Goal: Transaction & Acquisition: Purchase product/service

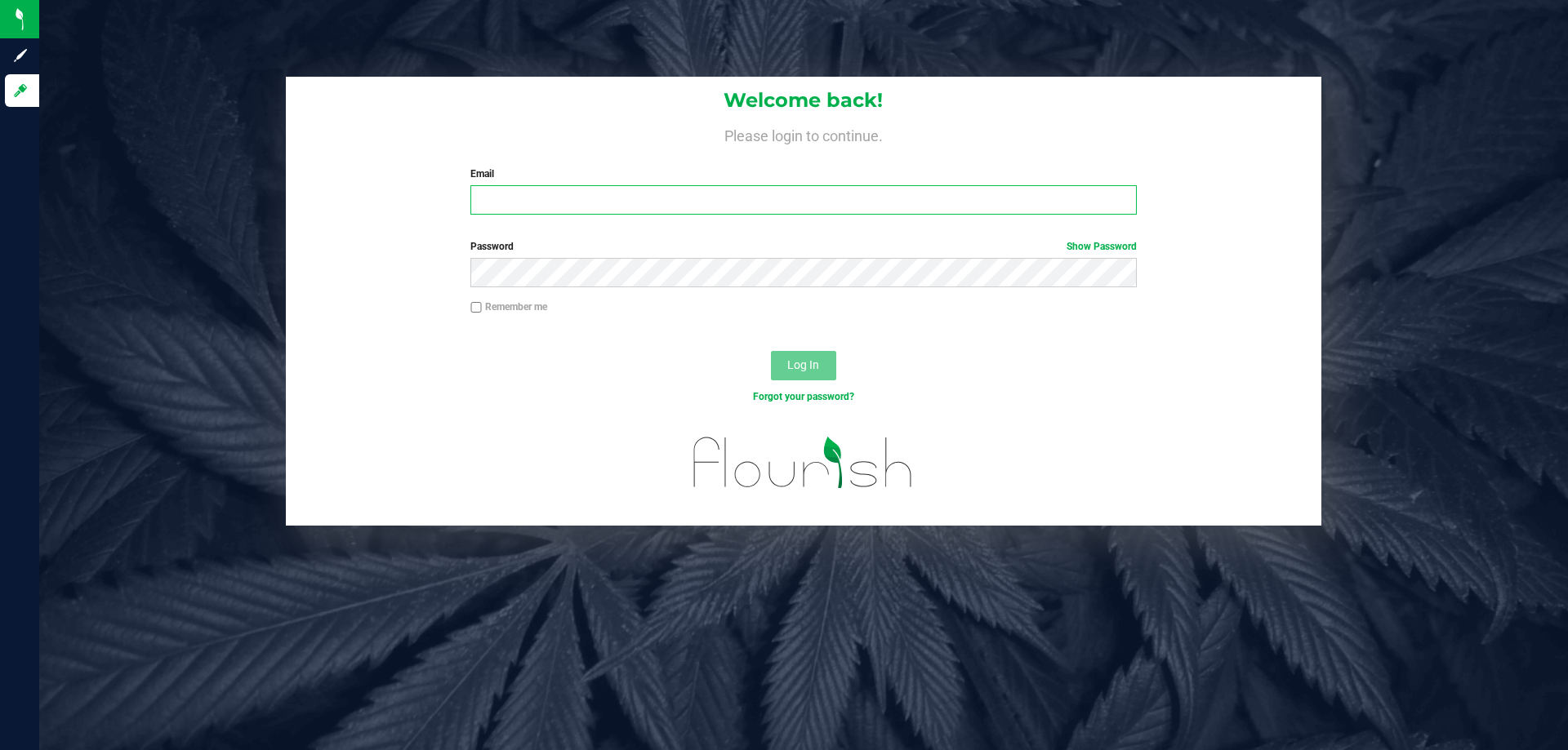
click at [615, 210] on input "Email" at bounding box center [803, 200] width 665 height 30
type input "[EMAIL_ADDRESS][DOMAIN_NAME]"
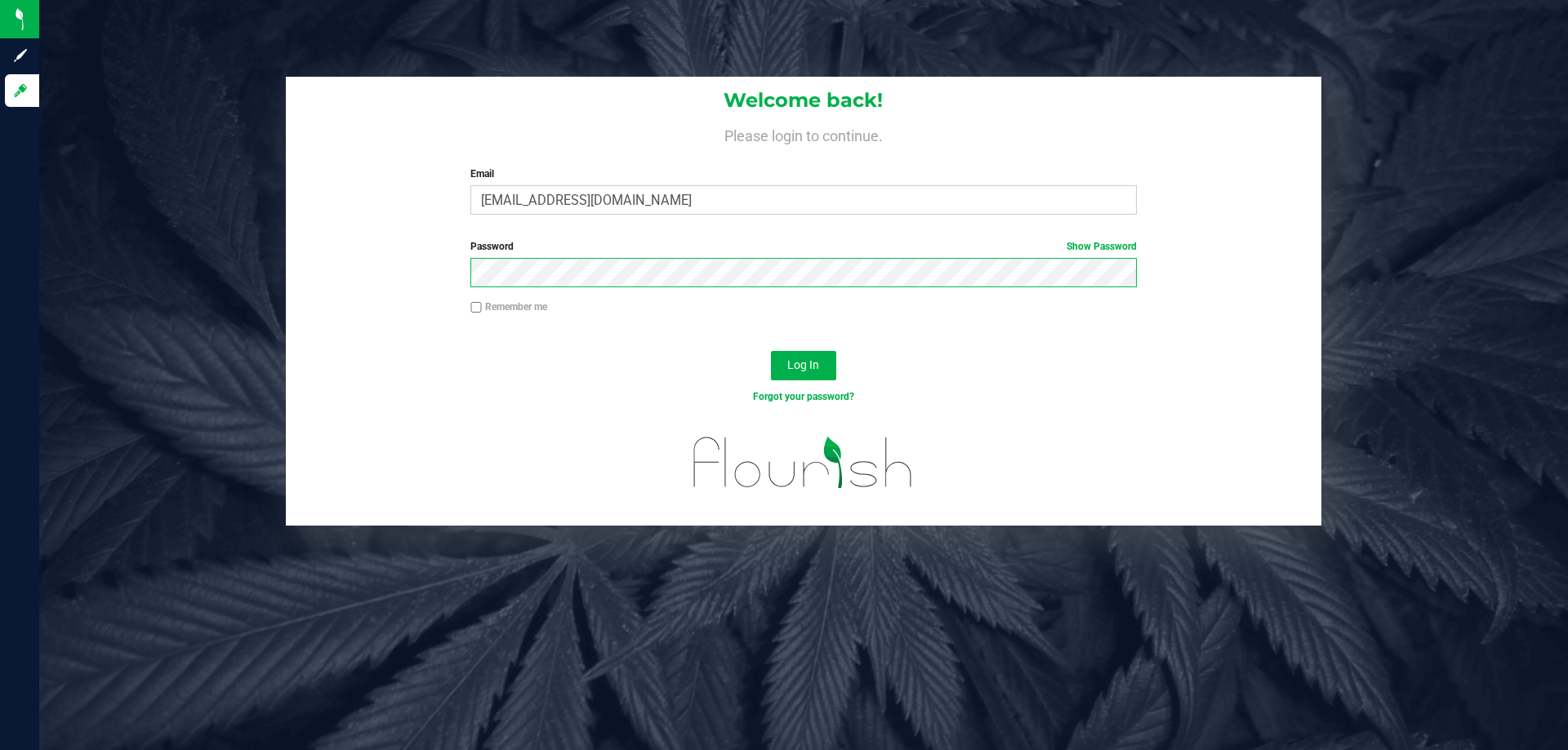
click at [771, 351] on button "Log In" at bounding box center [803, 366] width 65 height 30
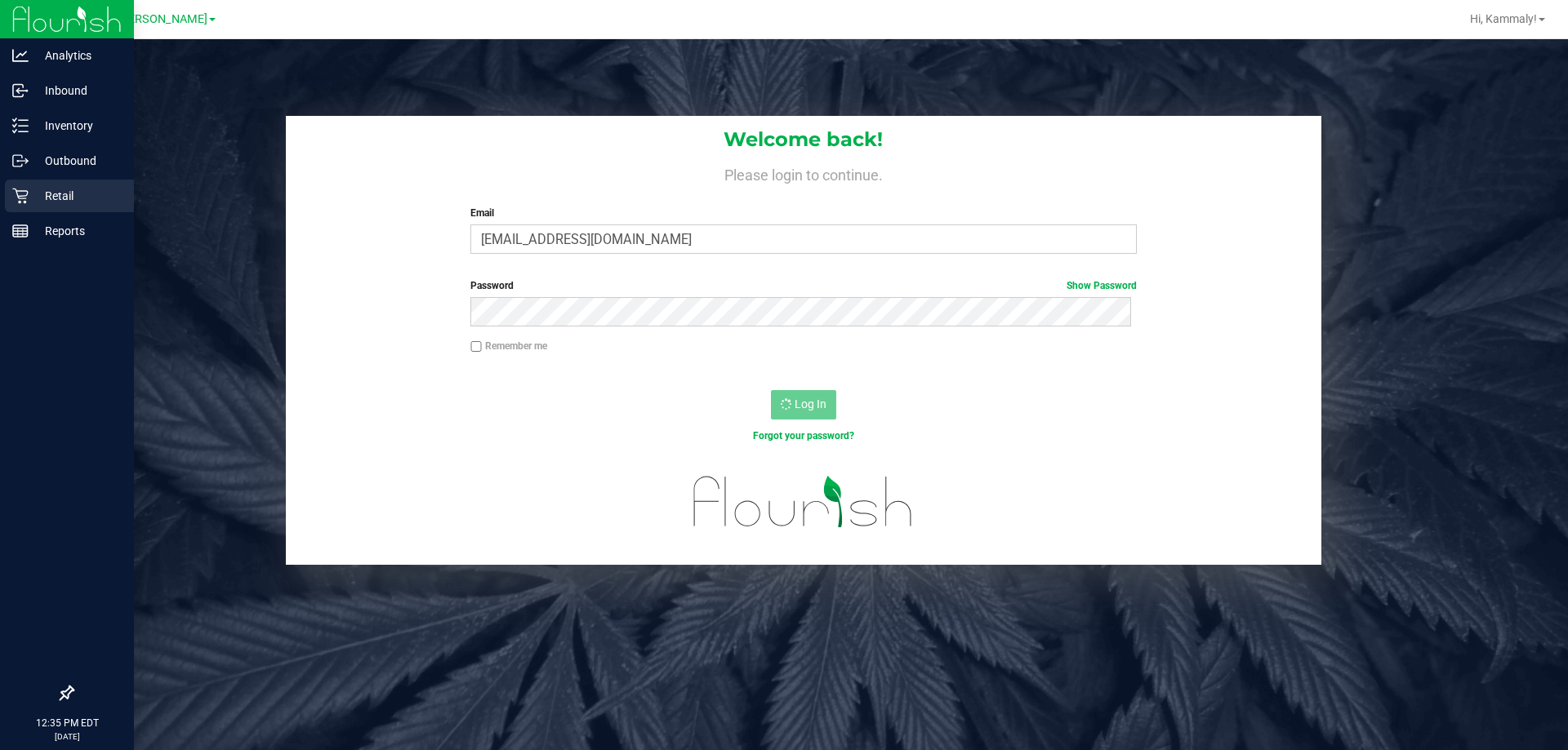
click at [17, 192] on icon at bounding box center [21, 196] width 17 height 17
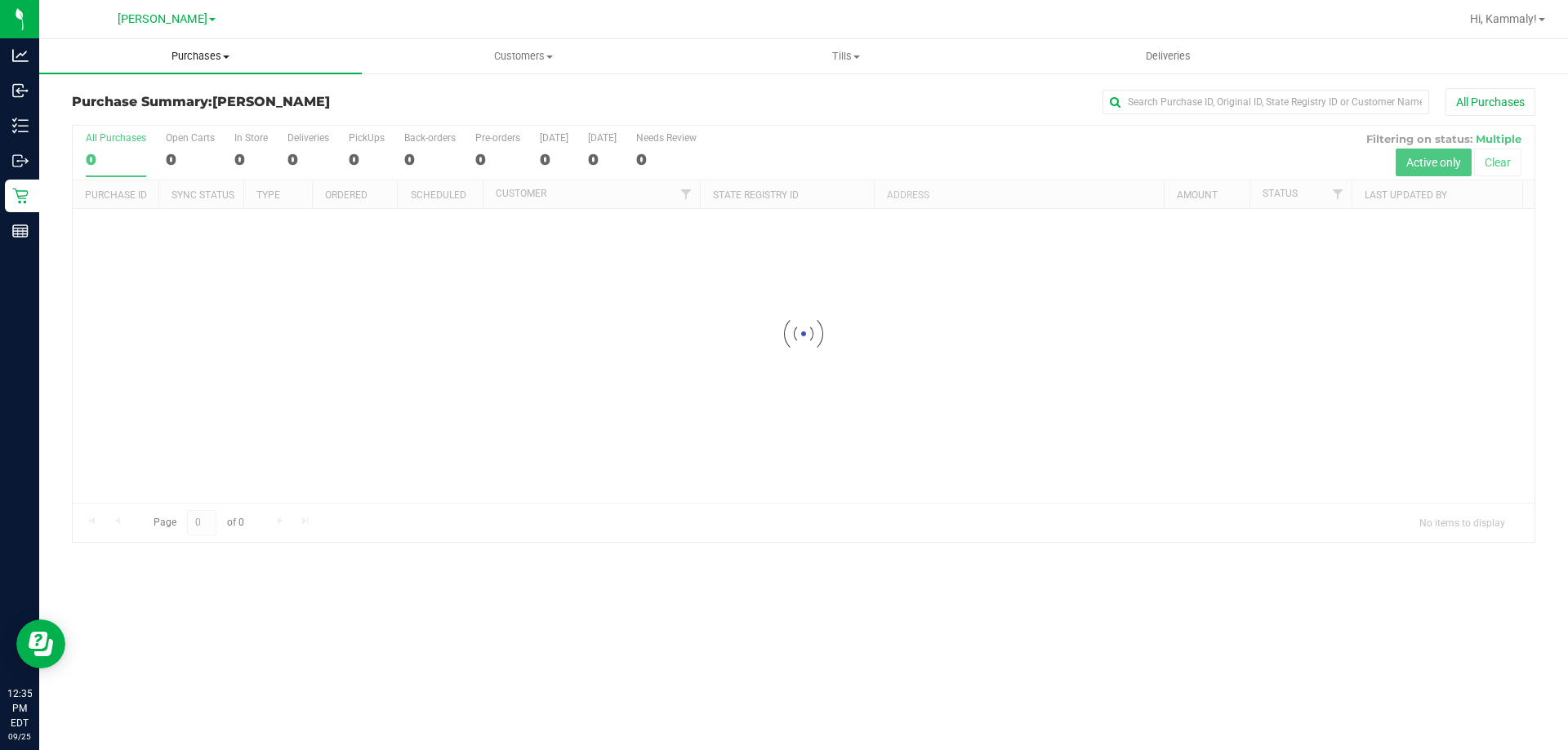
click at [171, 49] on span "Purchases" at bounding box center [200, 56] width 323 height 15
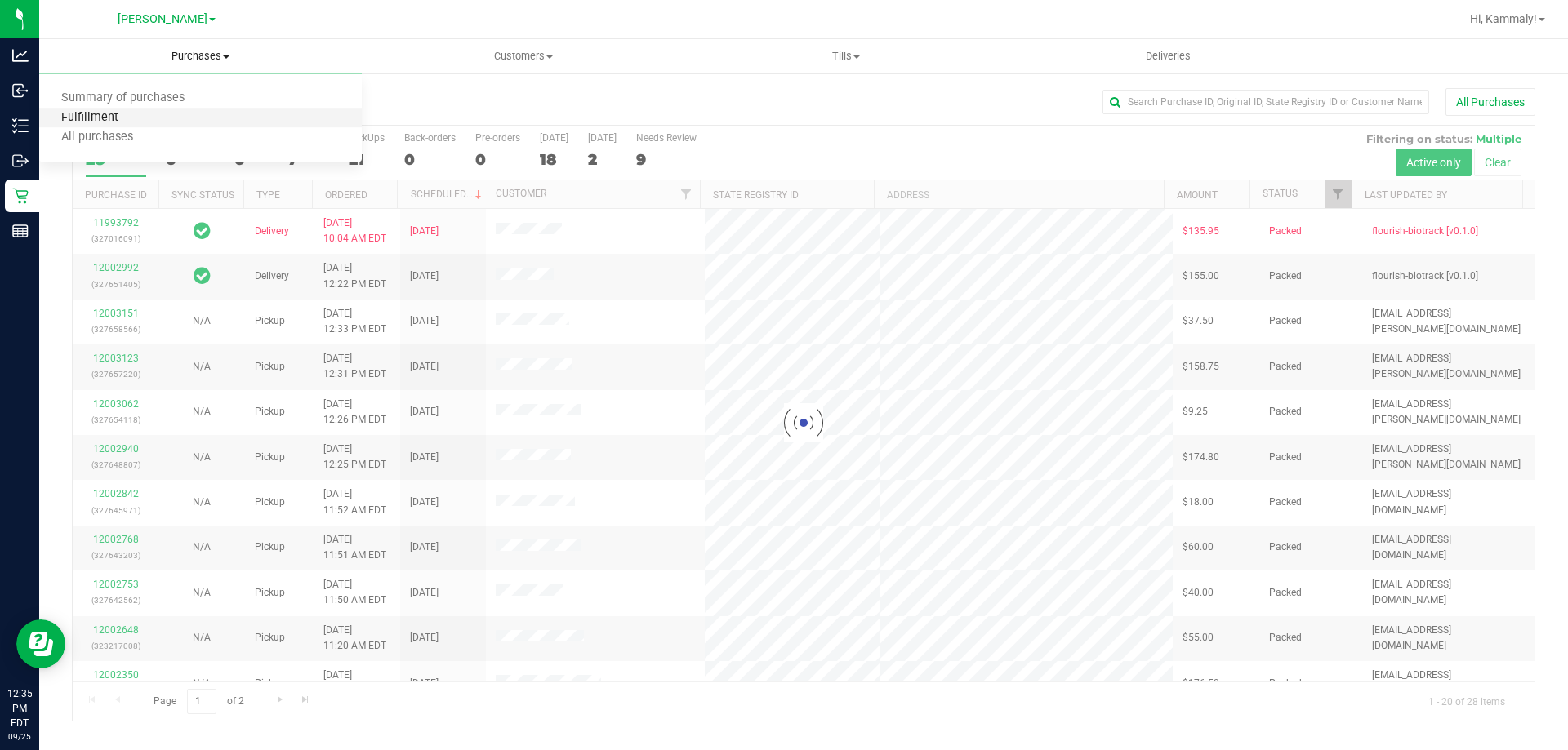
click at [120, 125] on span "Fulfillment" at bounding box center [89, 118] width 102 height 14
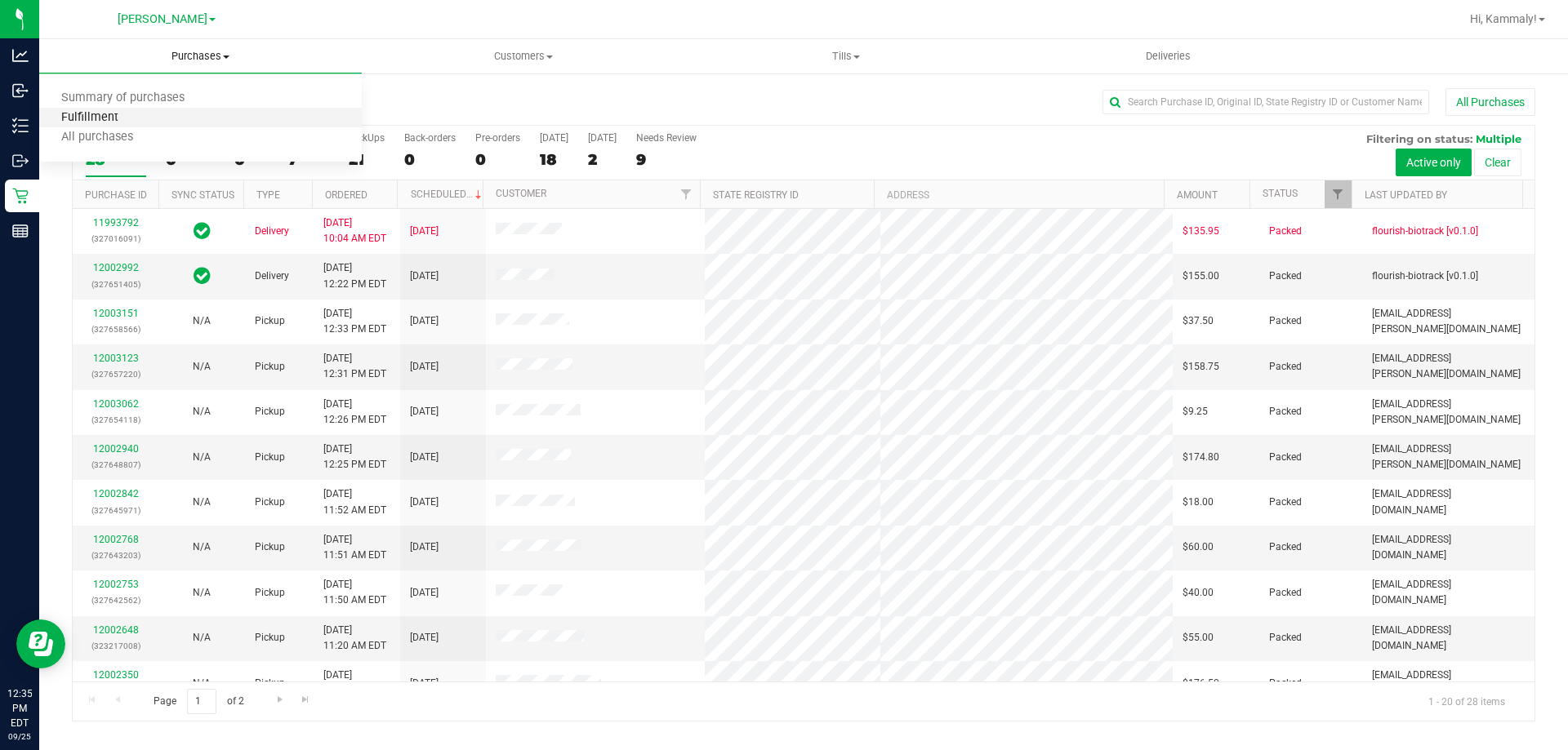
click at [120, 123] on span "Fulfillment" at bounding box center [89, 118] width 102 height 14
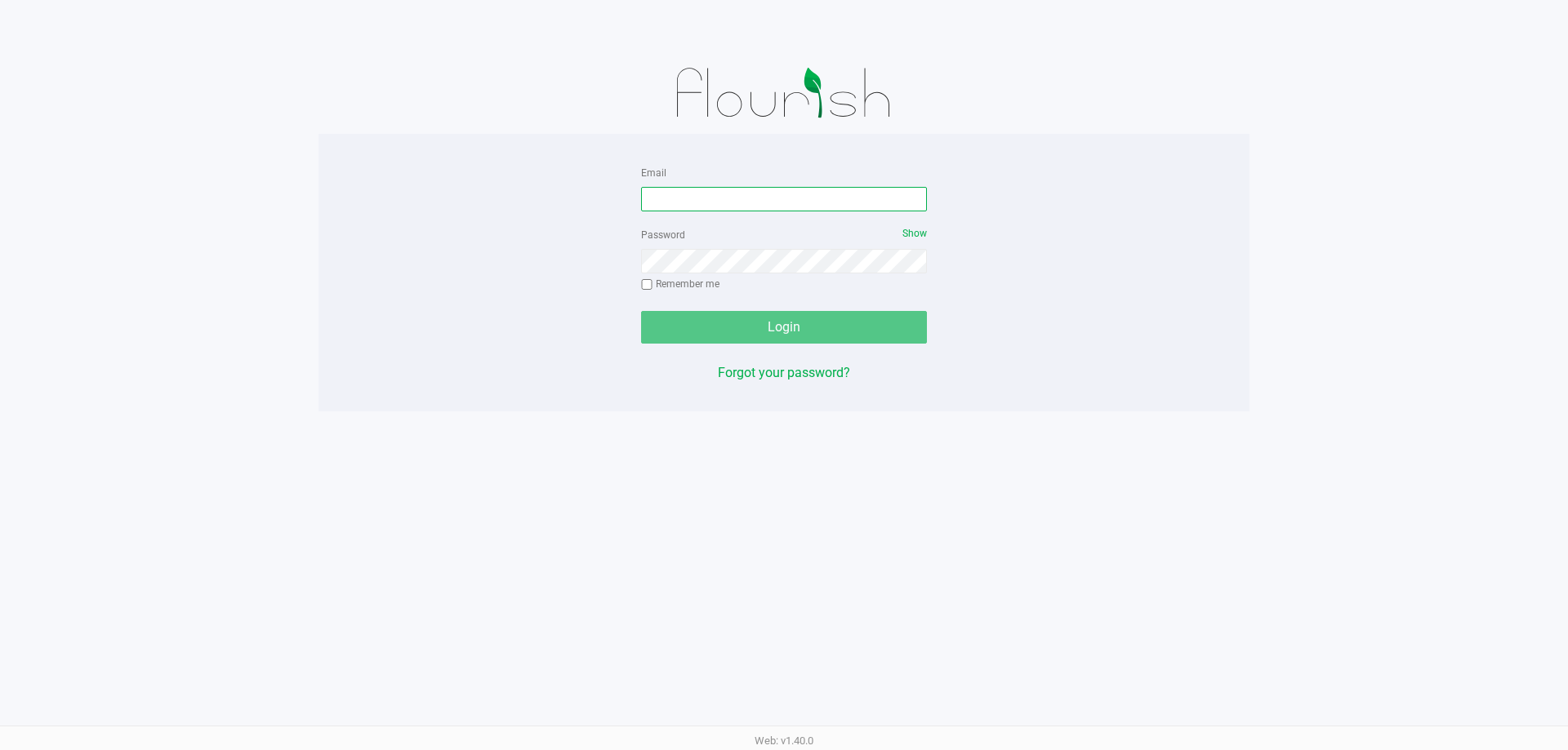
click at [767, 205] on input "Email" at bounding box center [784, 200] width 286 height 25
type input "[EMAIL_ADDRESS][DOMAIN_NAME]"
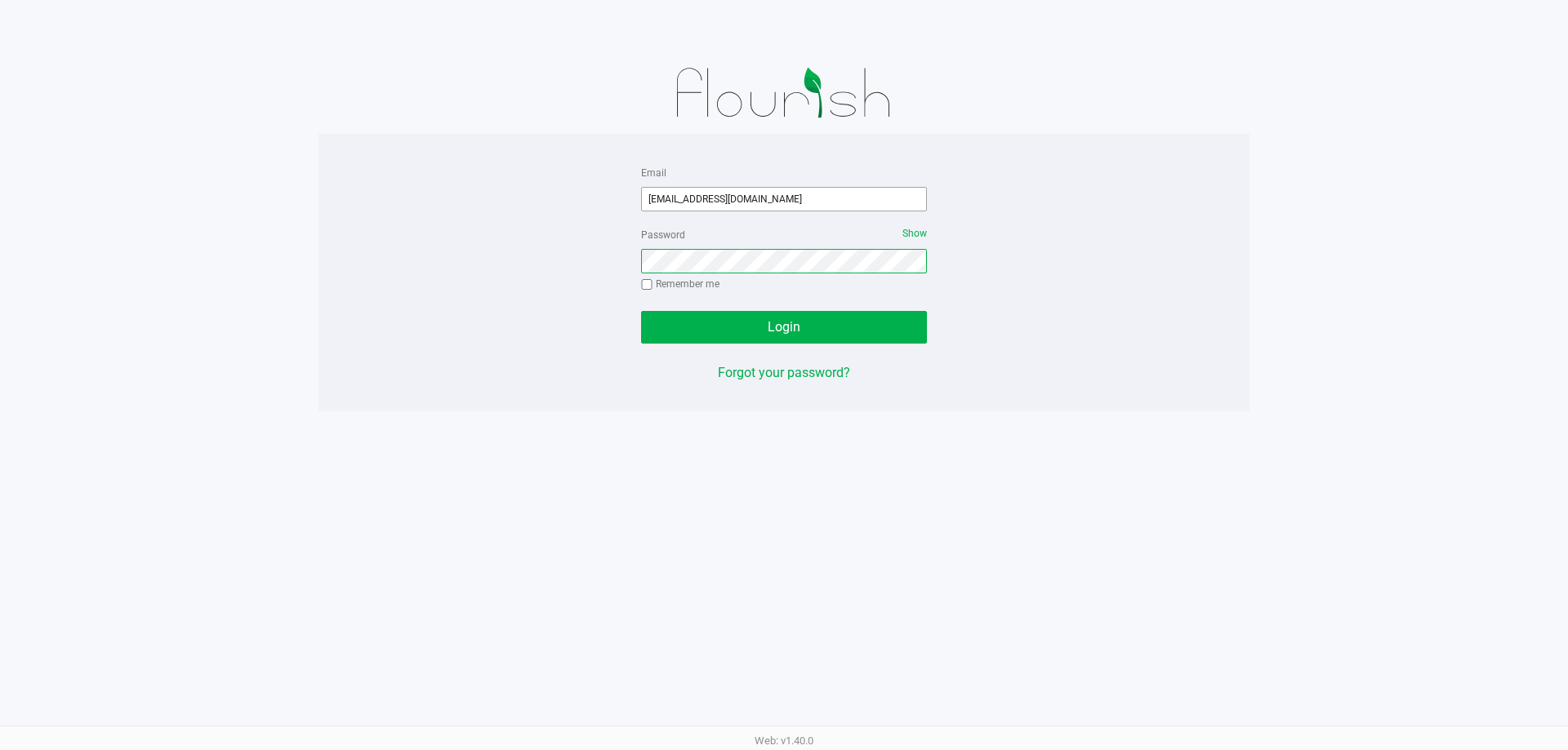
click at [641, 311] on button "Login" at bounding box center [784, 328] width 286 height 33
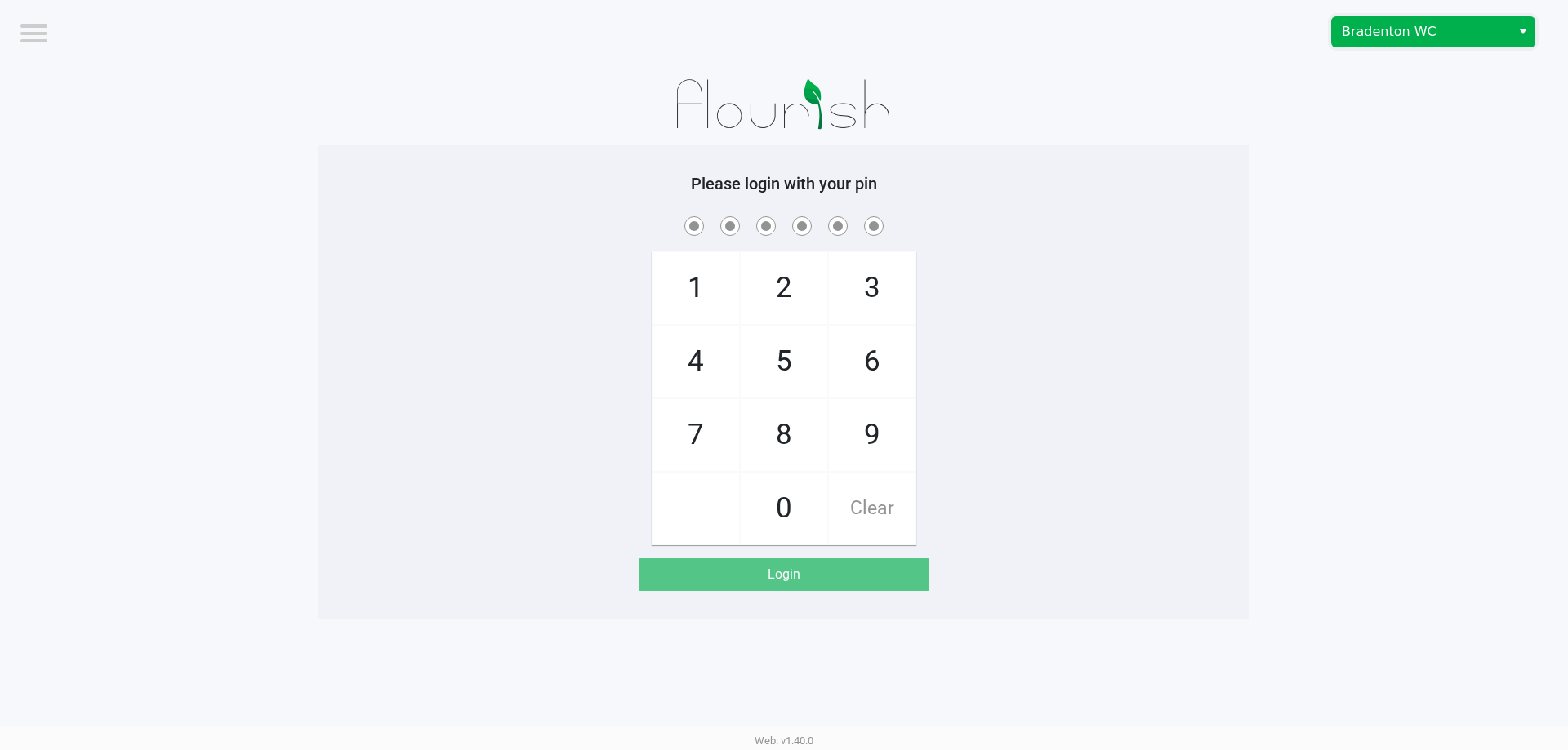
click at [1373, 44] on span "Bradenton WC" at bounding box center [1421, 32] width 179 height 30
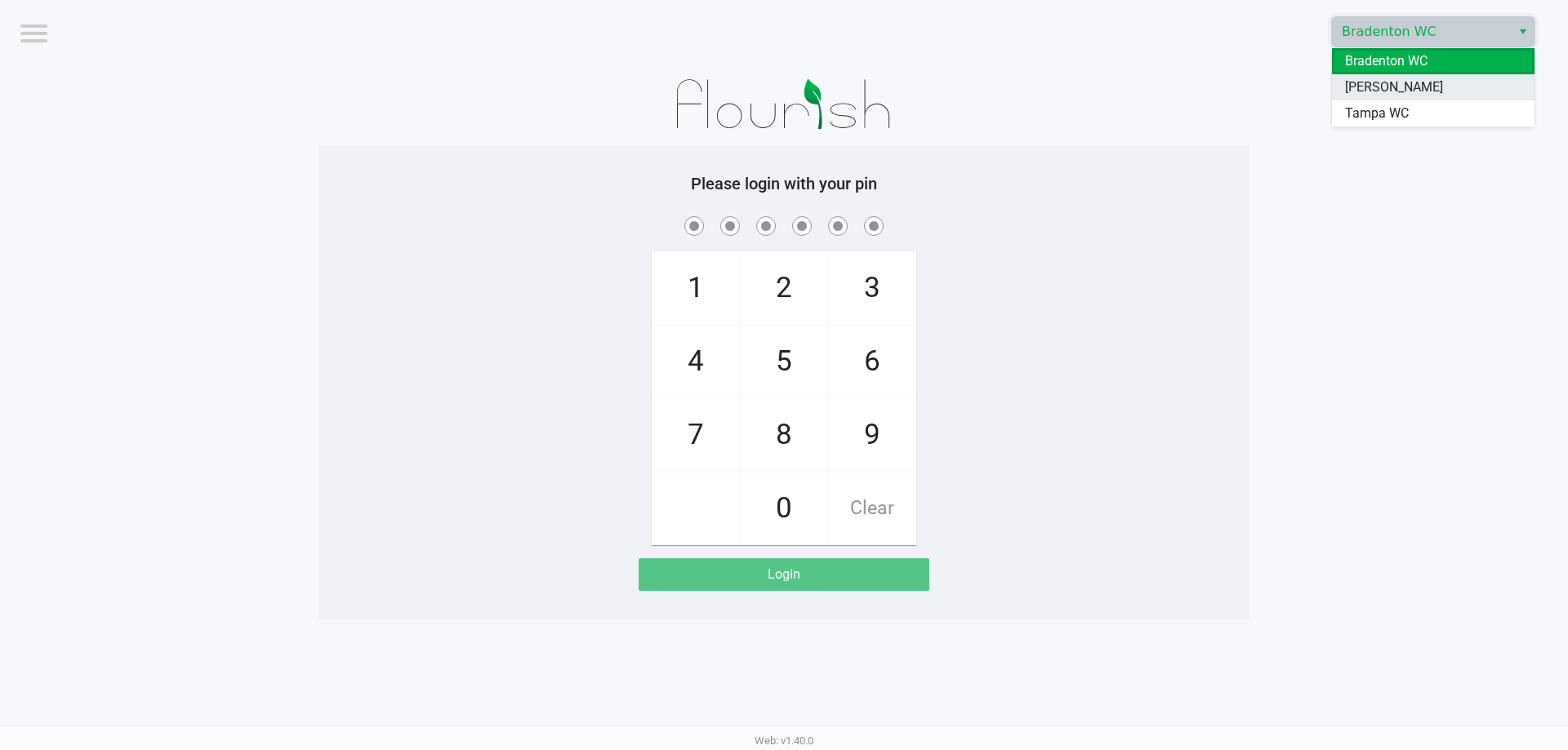
click at [1367, 75] on li "[PERSON_NAME]" at bounding box center [1433, 87] width 202 height 26
checkbox input "true"
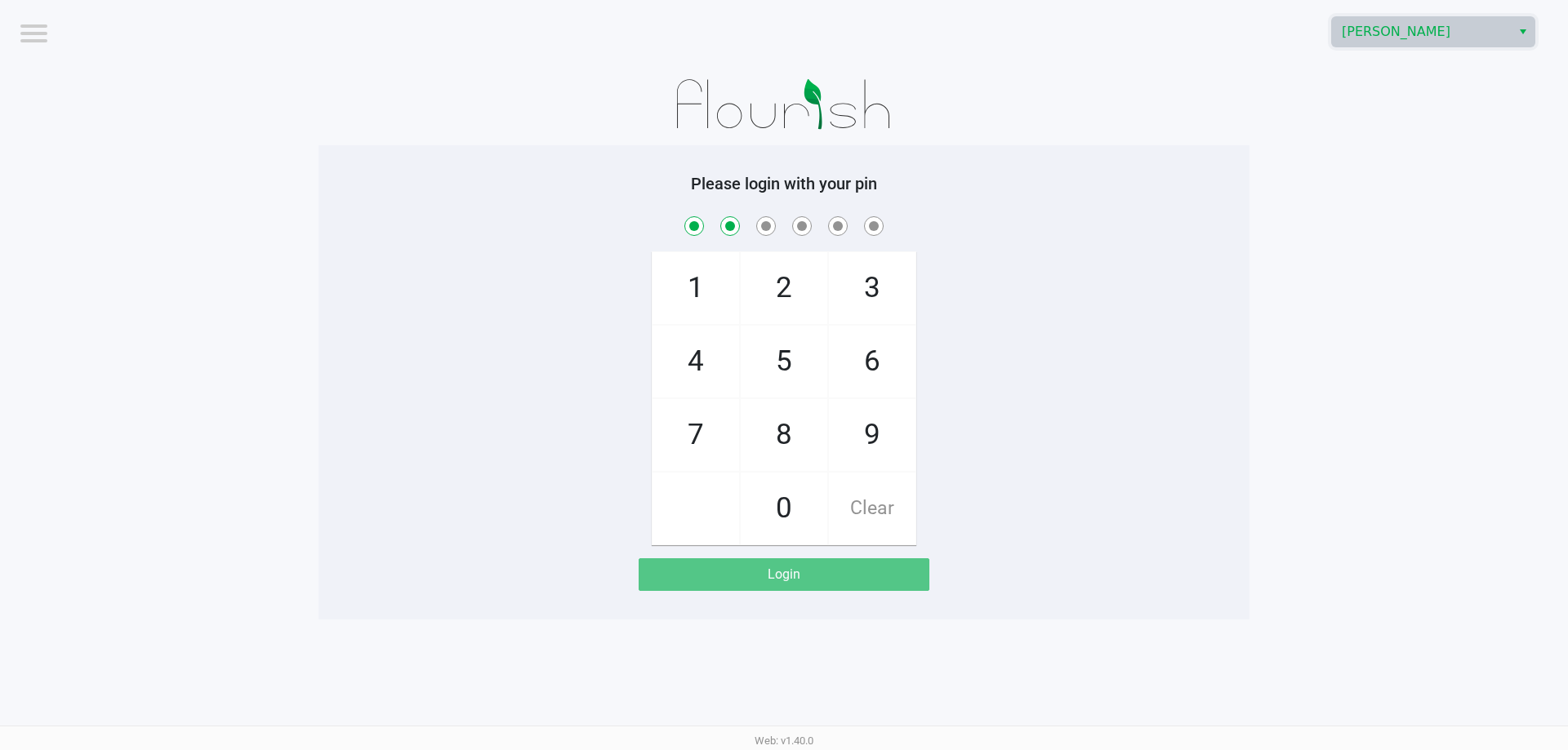
checkbox input "true"
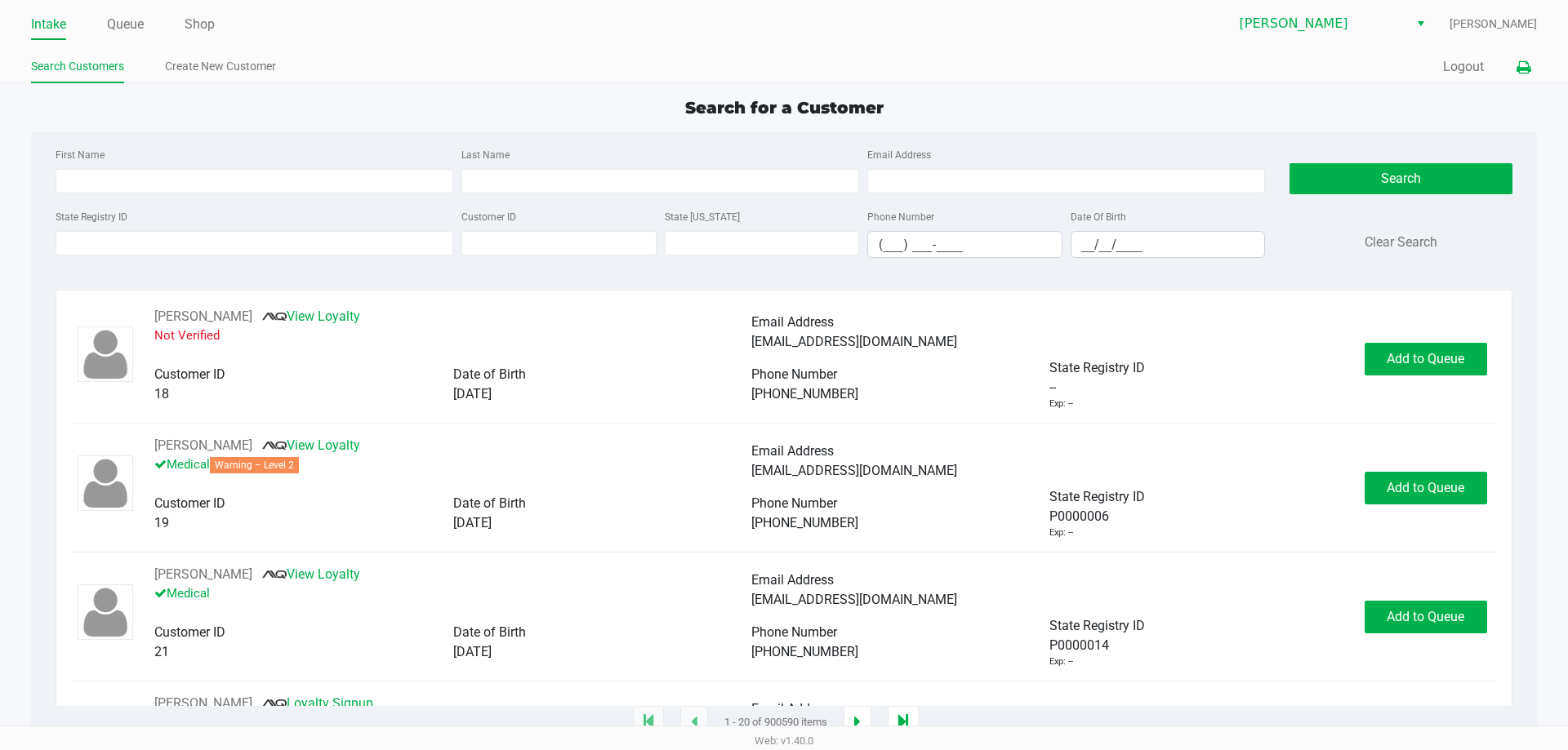
click at [1518, 57] on button at bounding box center [1523, 67] width 27 height 31
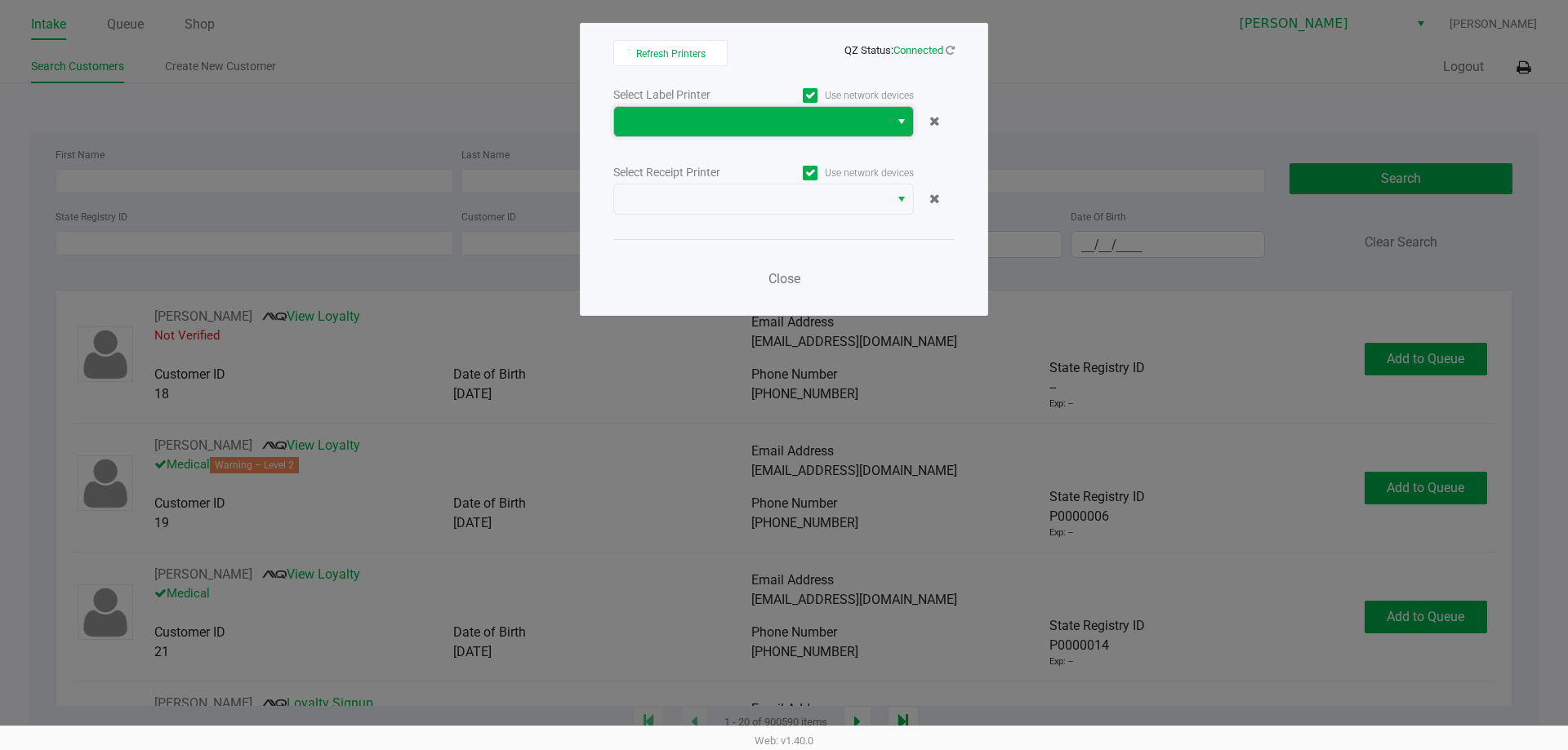
click at [663, 125] on span at bounding box center [752, 122] width 256 height 20
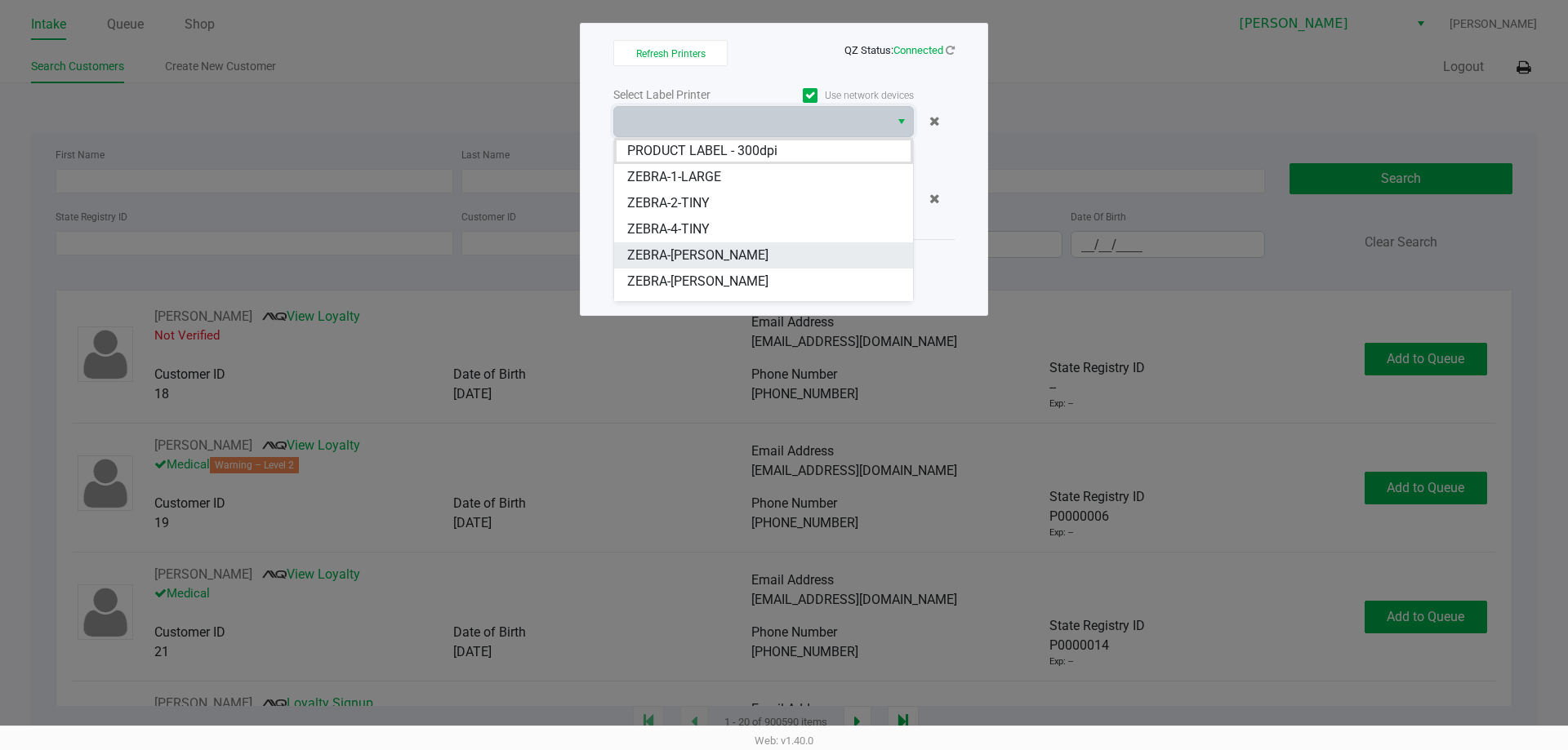
click at [764, 257] on span "ZEBRA-[PERSON_NAME]" at bounding box center [697, 256] width 141 height 20
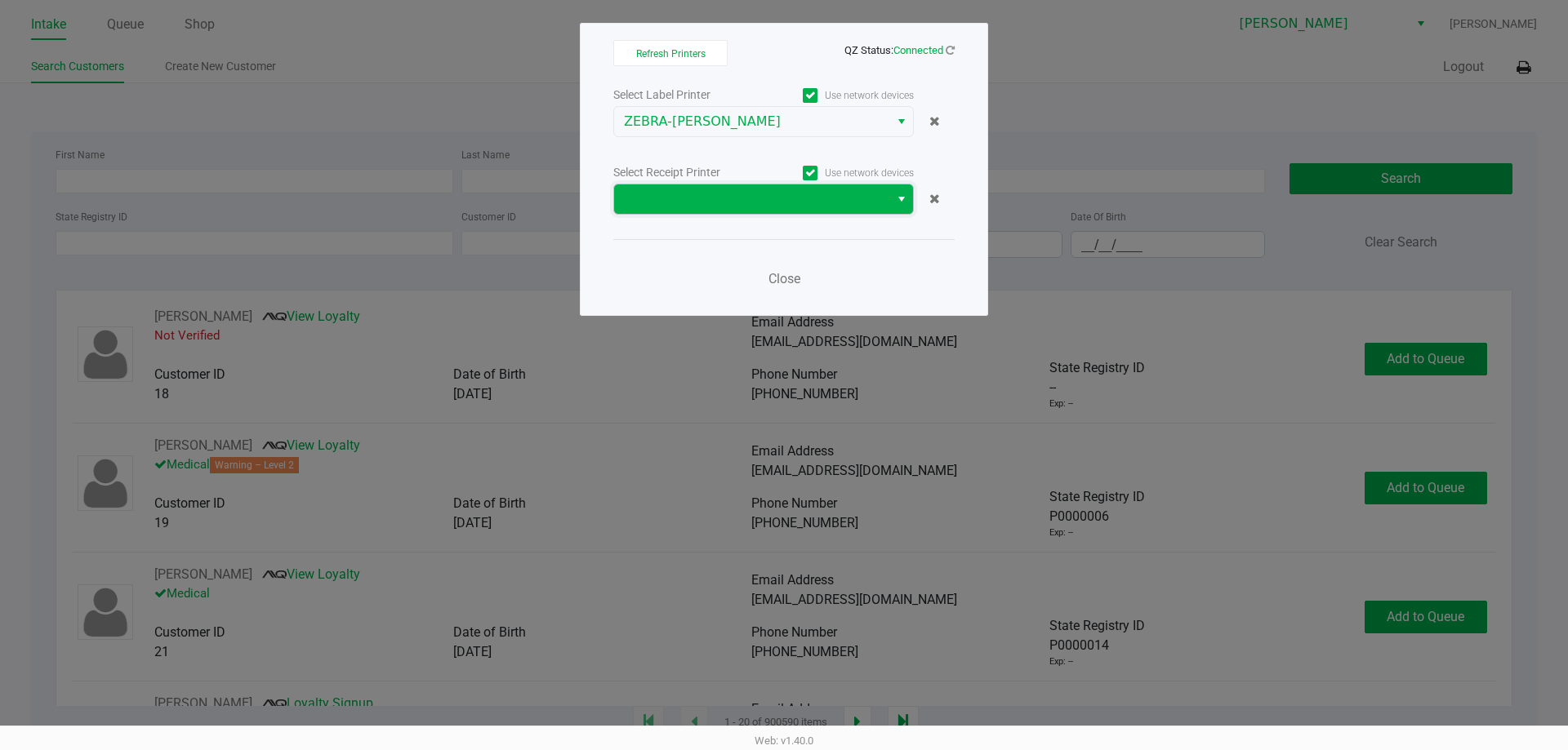
click at [716, 192] on span at bounding box center [752, 200] width 256 height 20
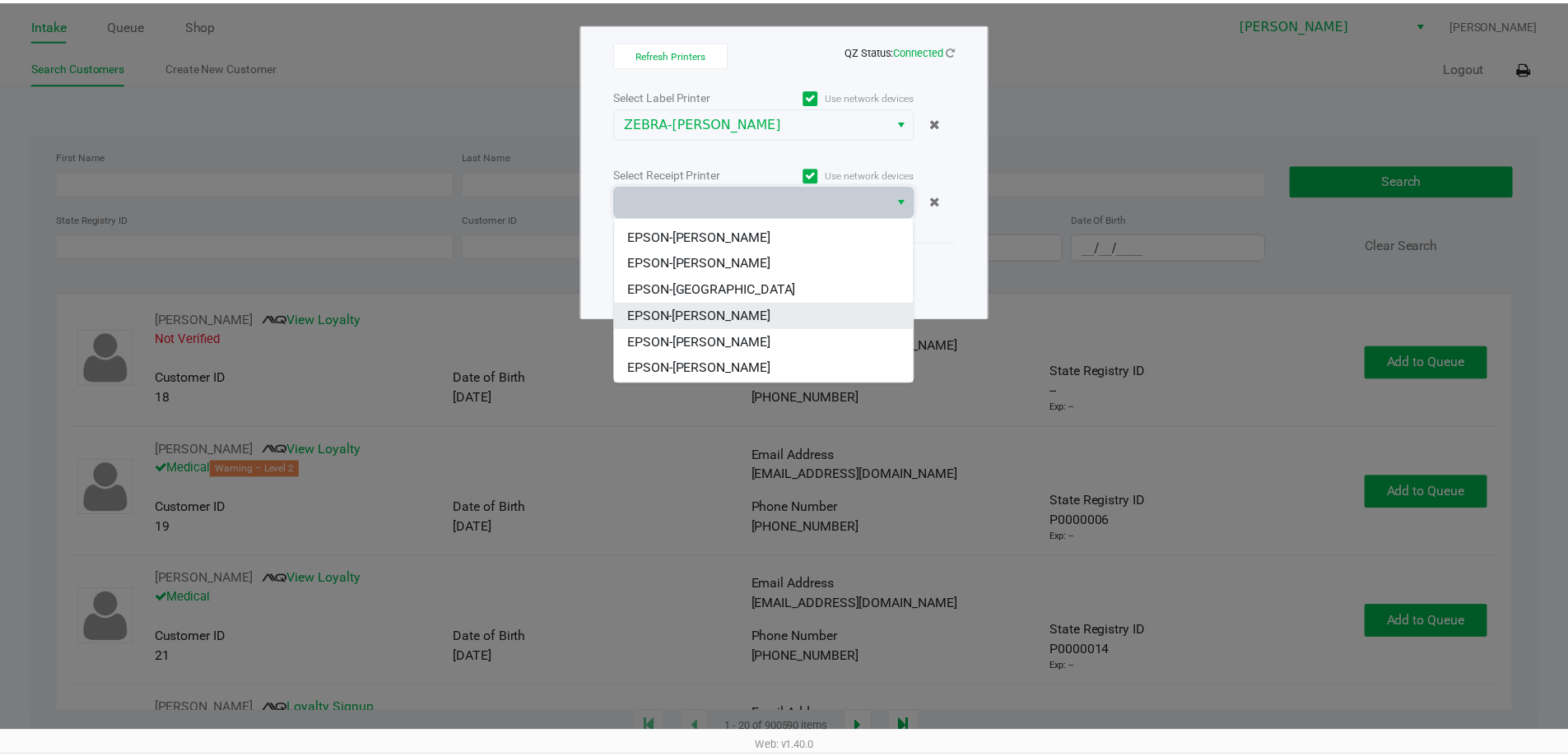
scroll to position [72, 0]
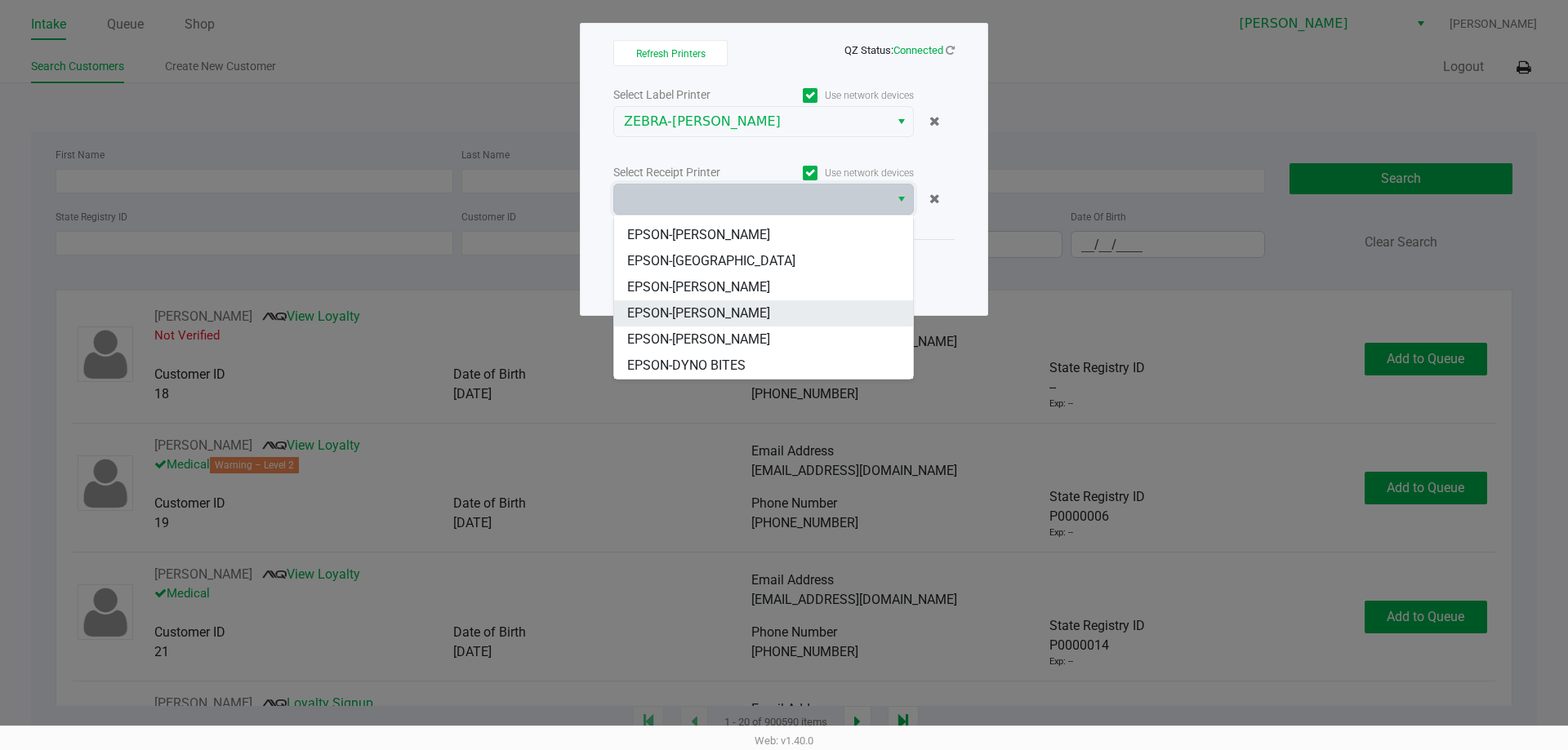
click at [744, 311] on span "EPSON-[PERSON_NAME]" at bounding box center [698, 314] width 143 height 20
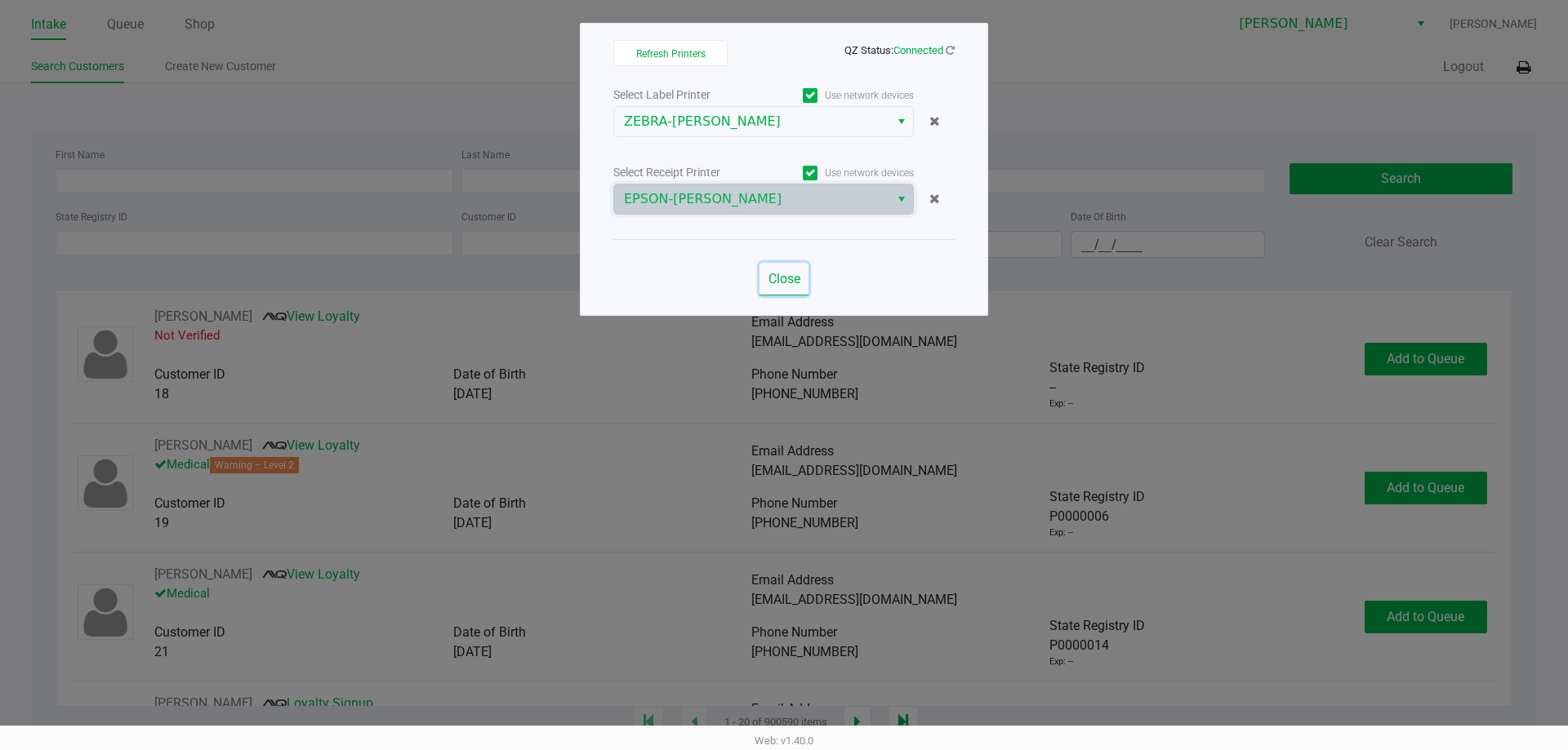
click at [786, 281] on span "Close" at bounding box center [784, 278] width 32 height 16
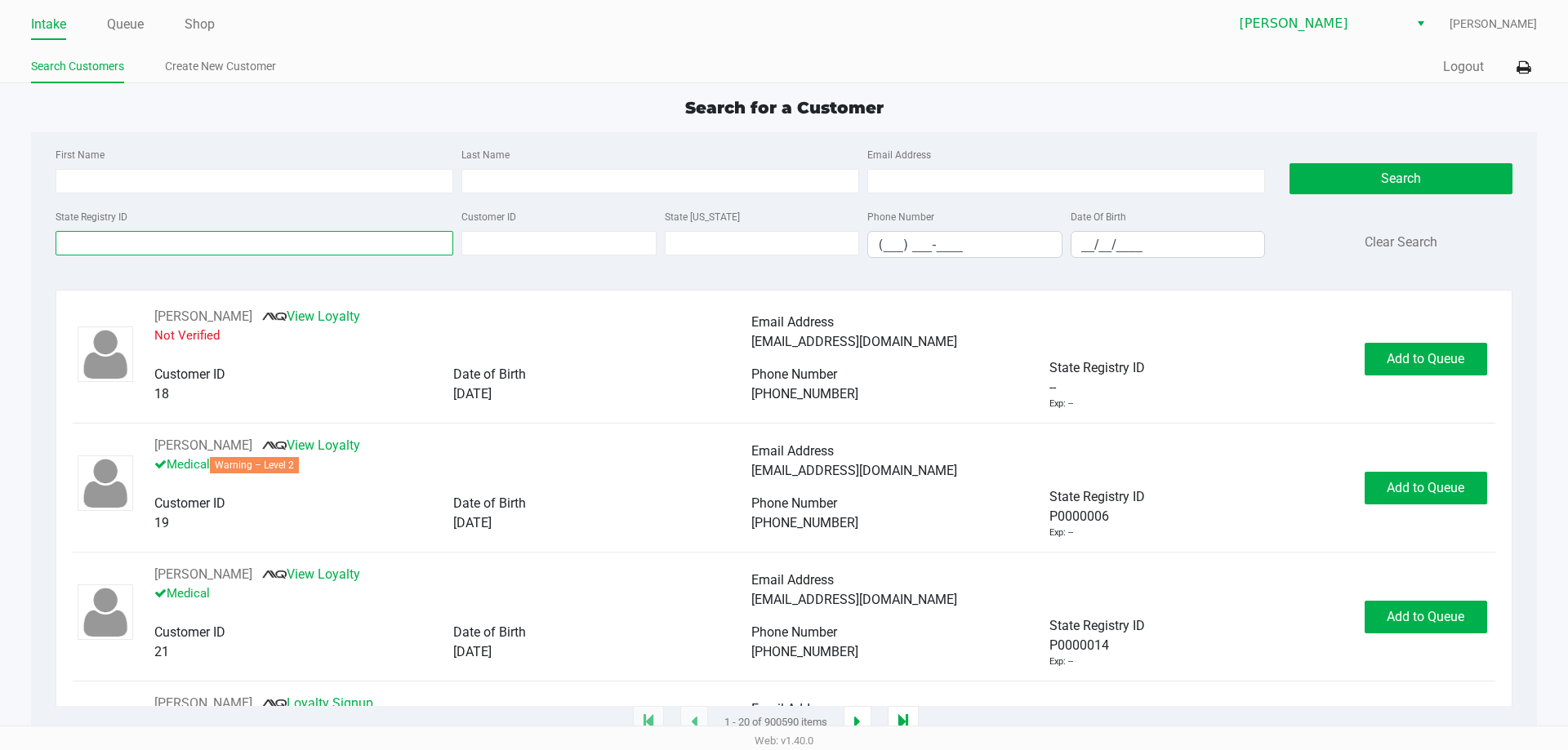
click at [267, 236] on input "State Registry ID" at bounding box center [254, 243] width 398 height 25
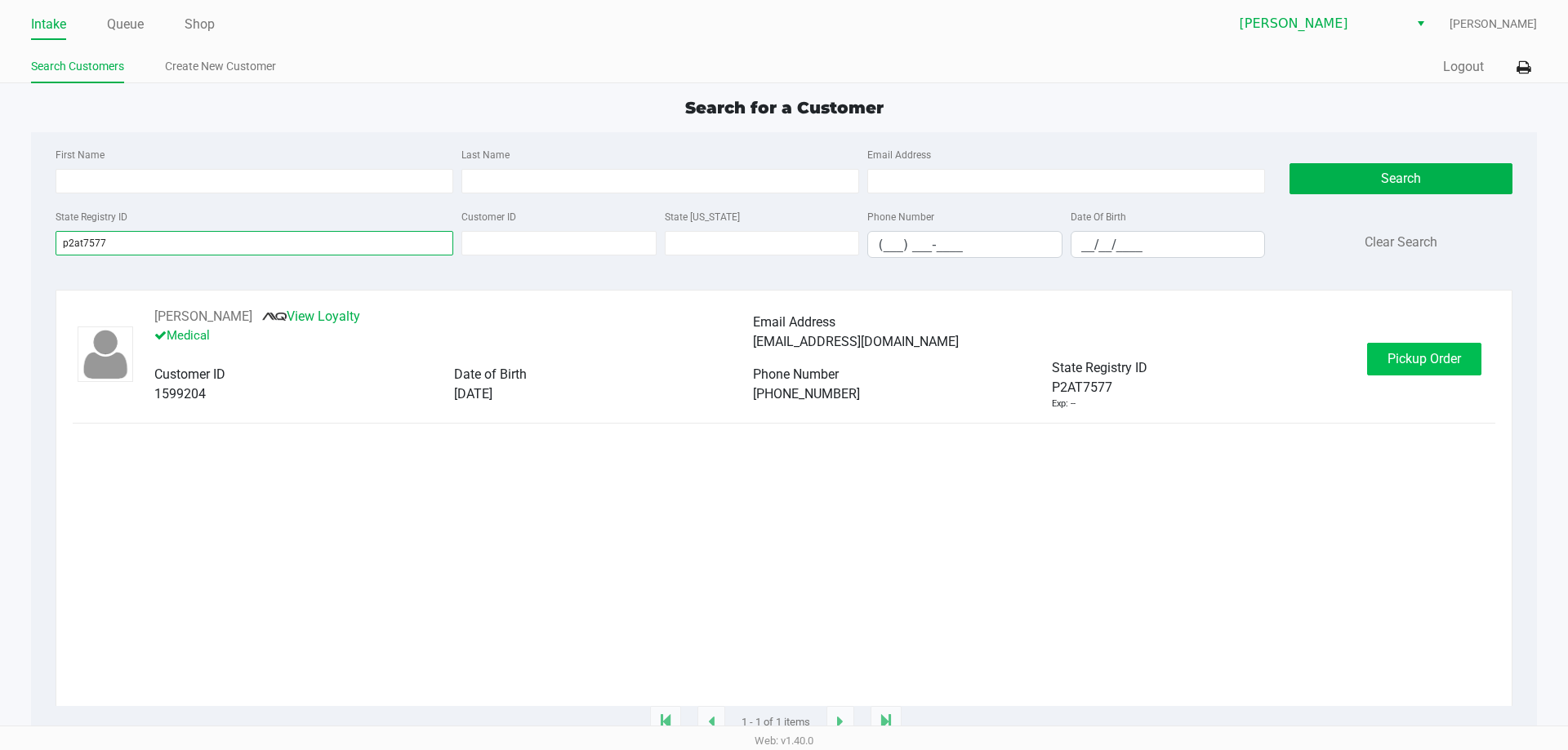
type input "p2at7577"
click at [1425, 370] on button "Pickup Order" at bounding box center [1424, 360] width 115 height 33
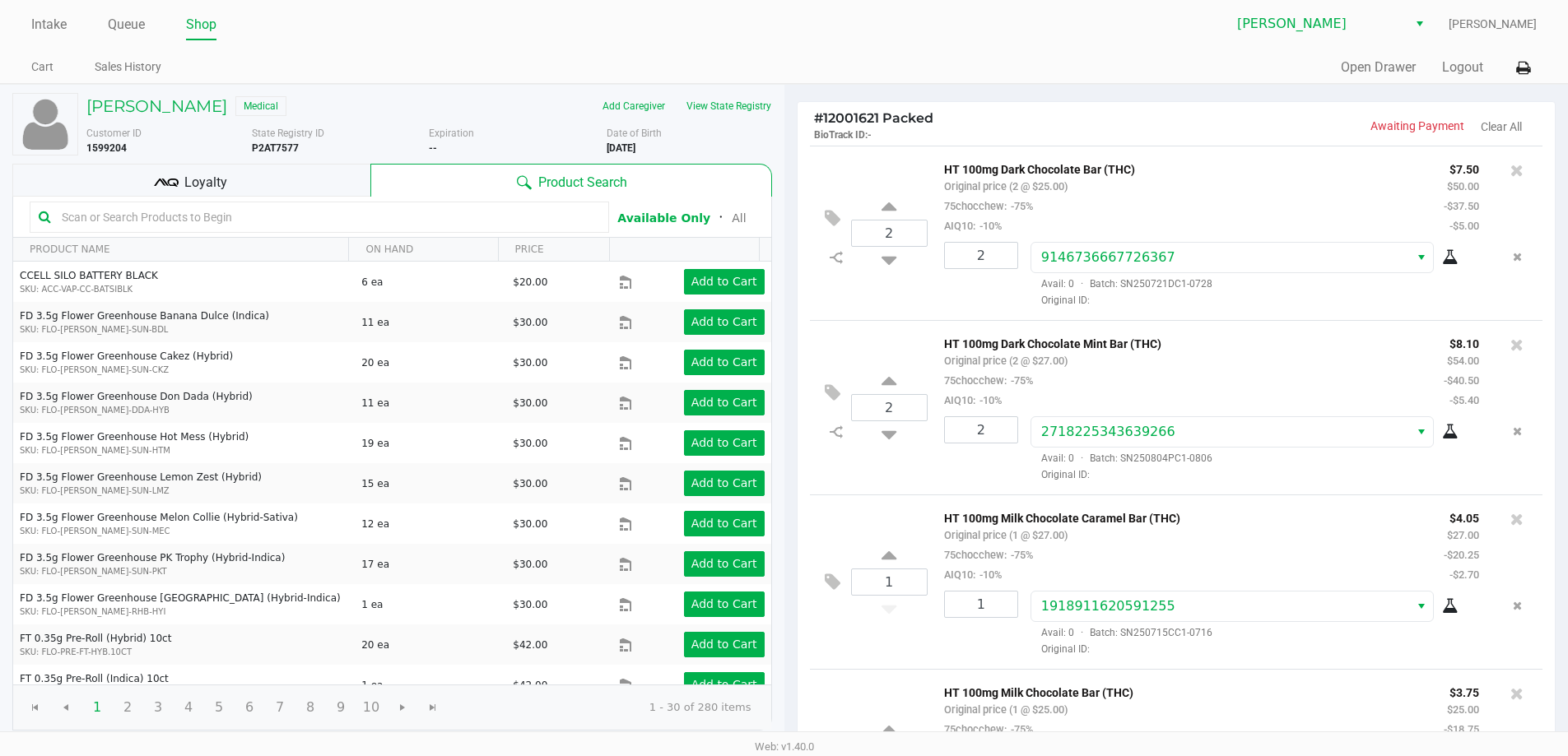
click at [329, 225] on input "text" at bounding box center [327, 217] width 545 height 25
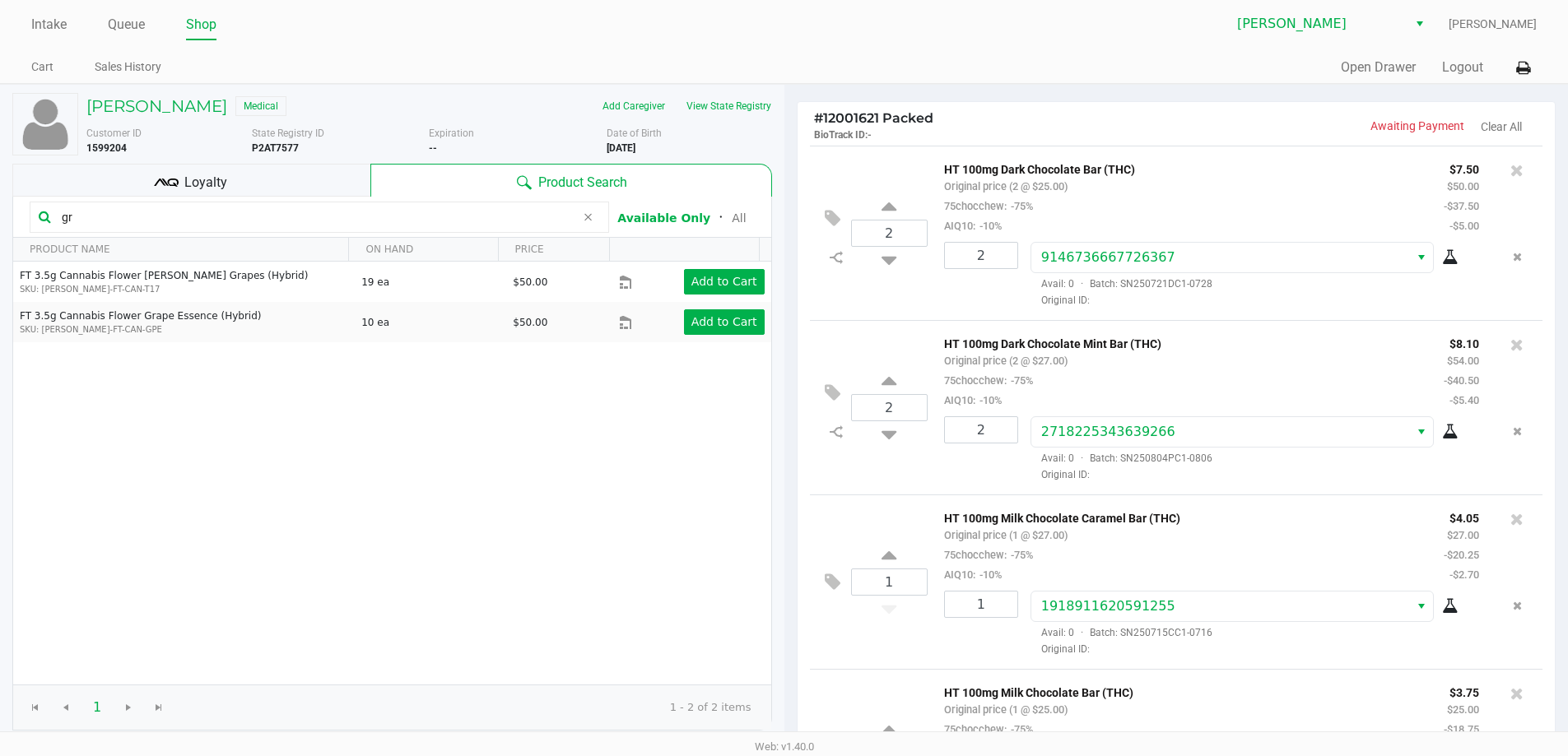
type input "g"
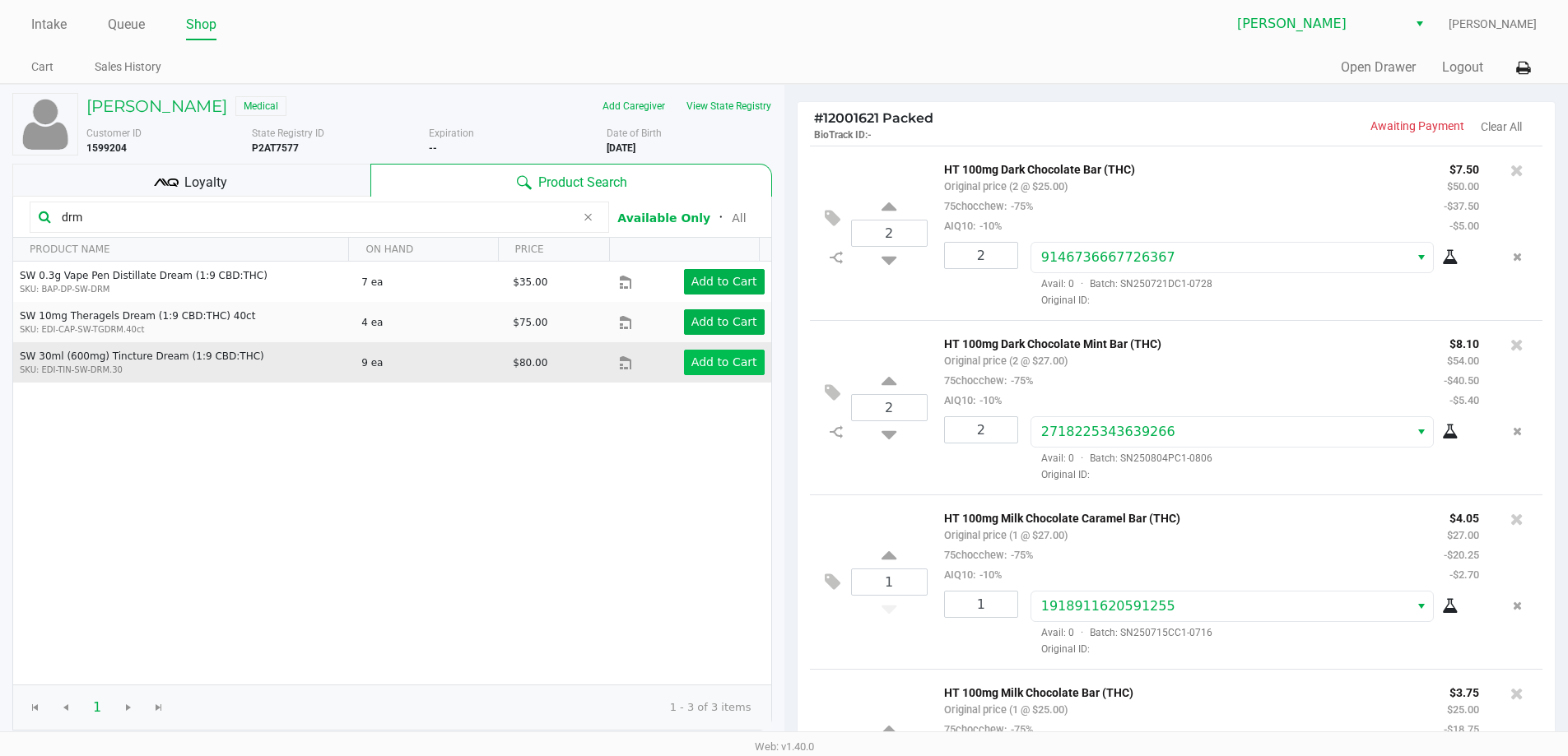
type input "drm"
click at [733, 363] on app-button-loader "Add to Cart" at bounding box center [724, 362] width 66 height 13
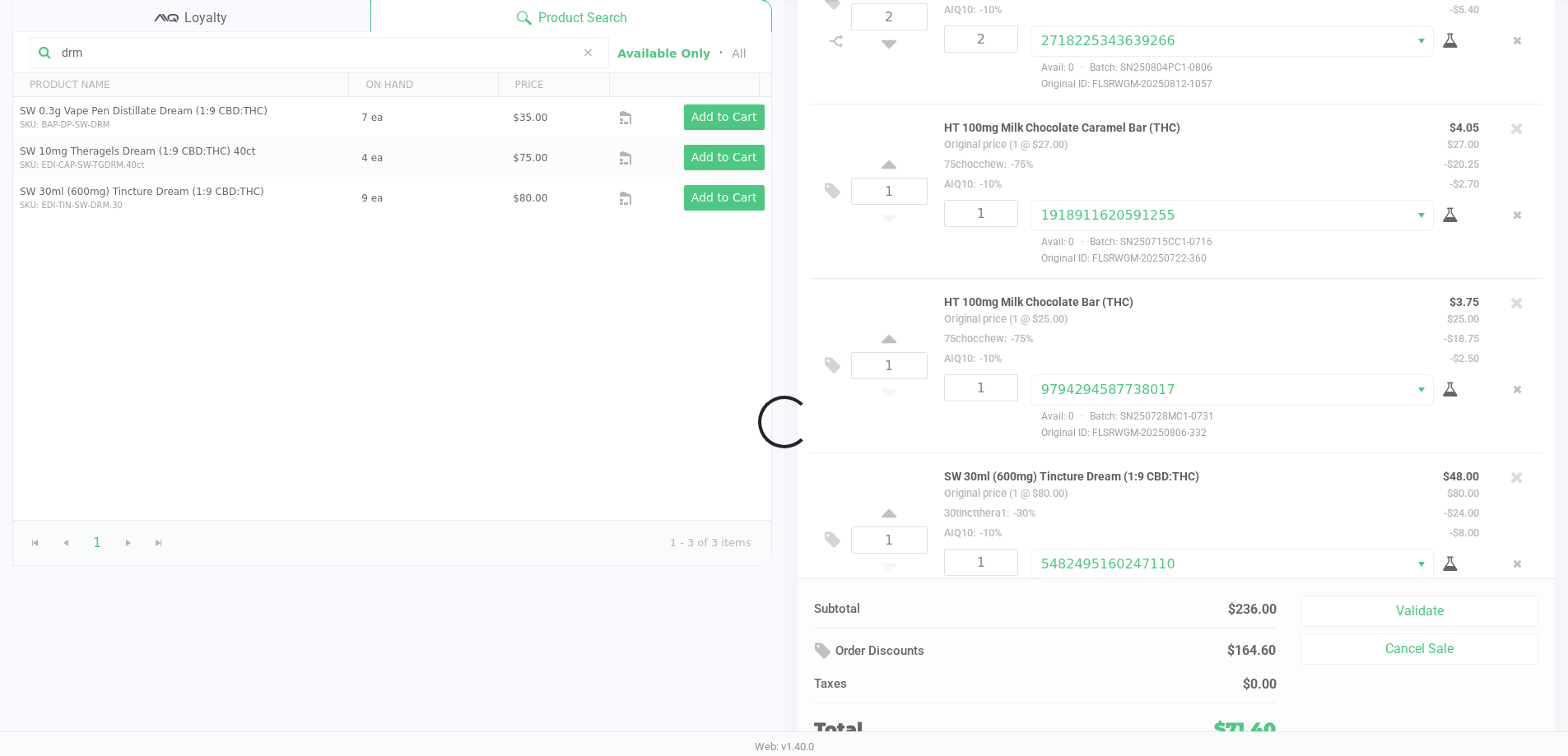
scroll to position [279, 0]
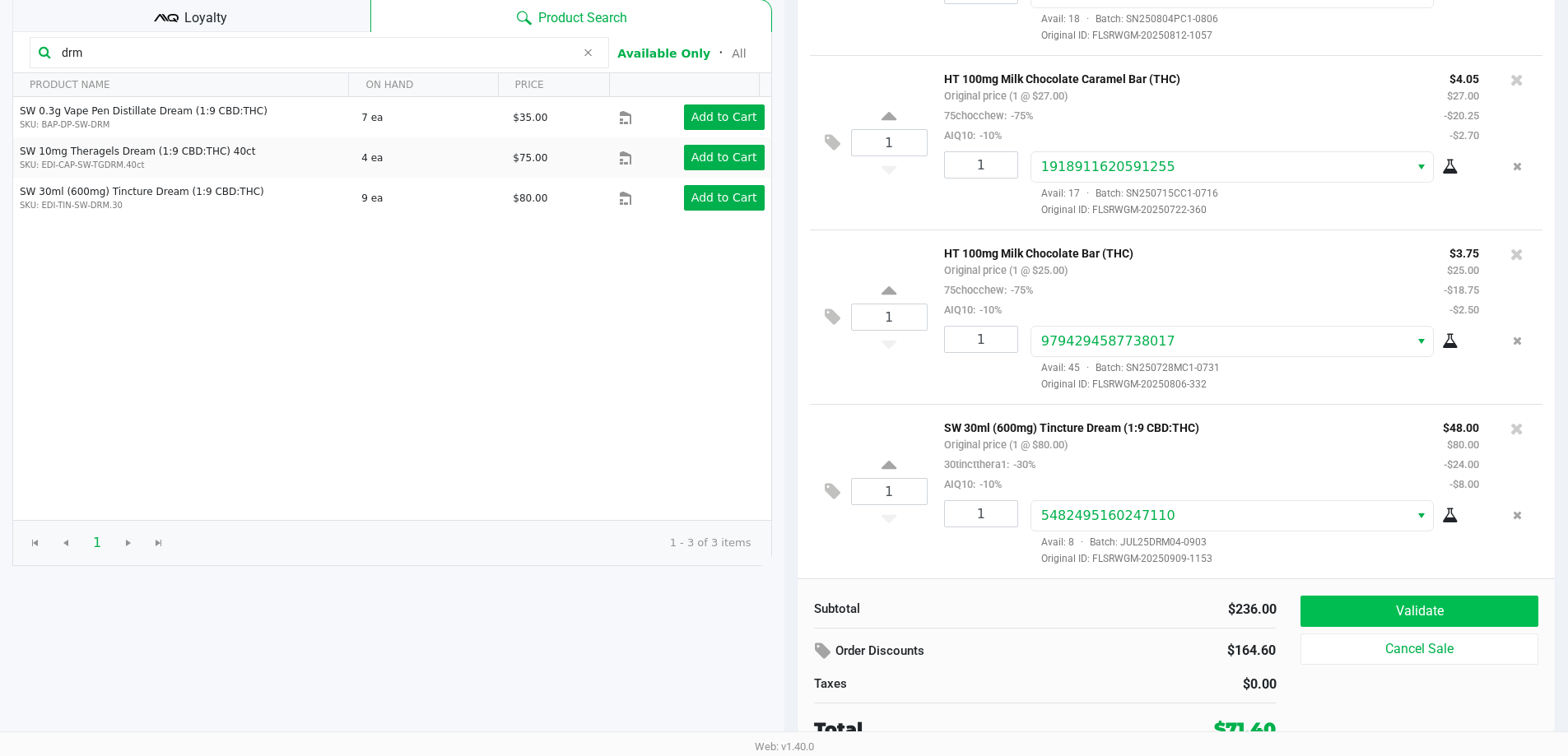
click at [1364, 615] on button "Validate" at bounding box center [1418, 611] width 237 height 32
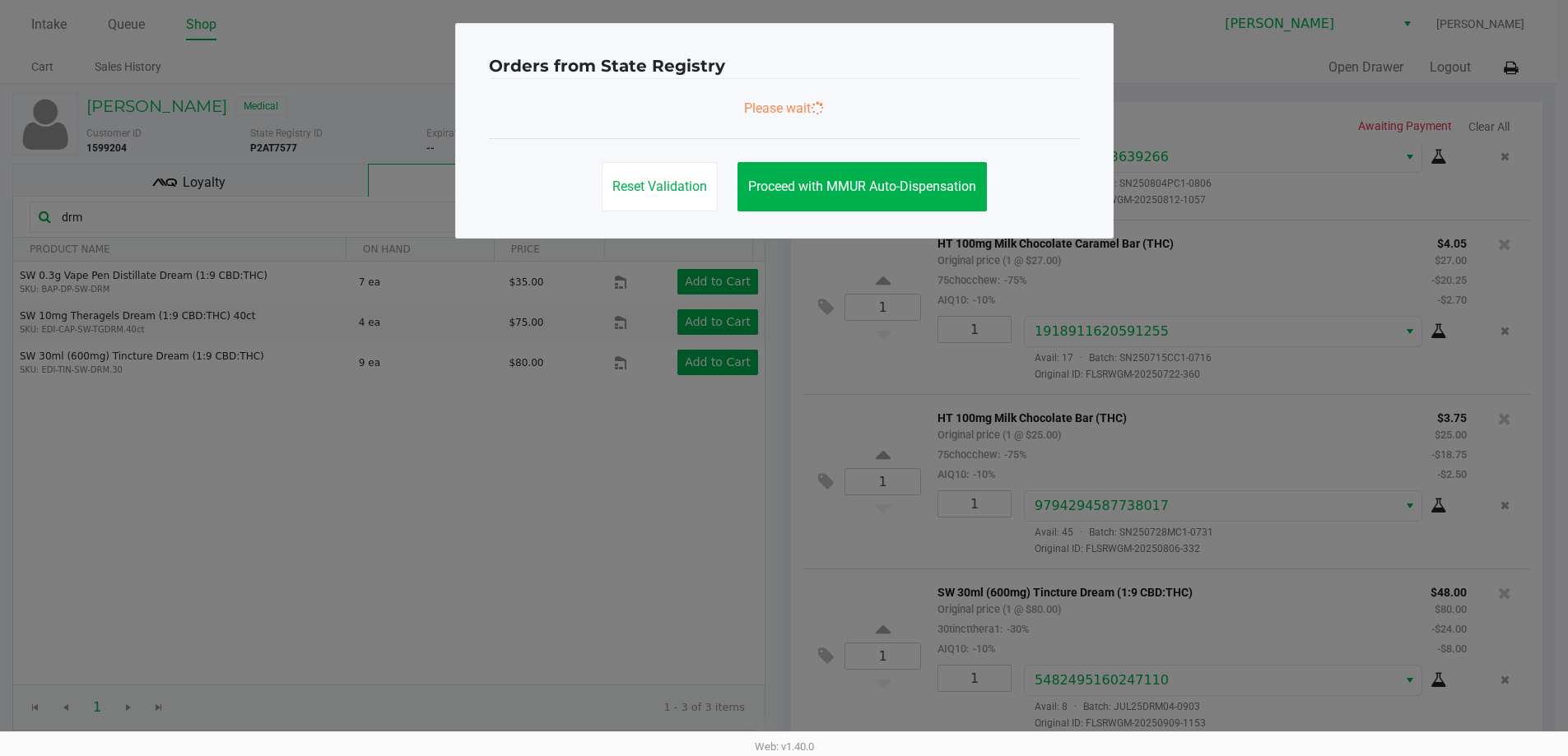
scroll to position [0, 0]
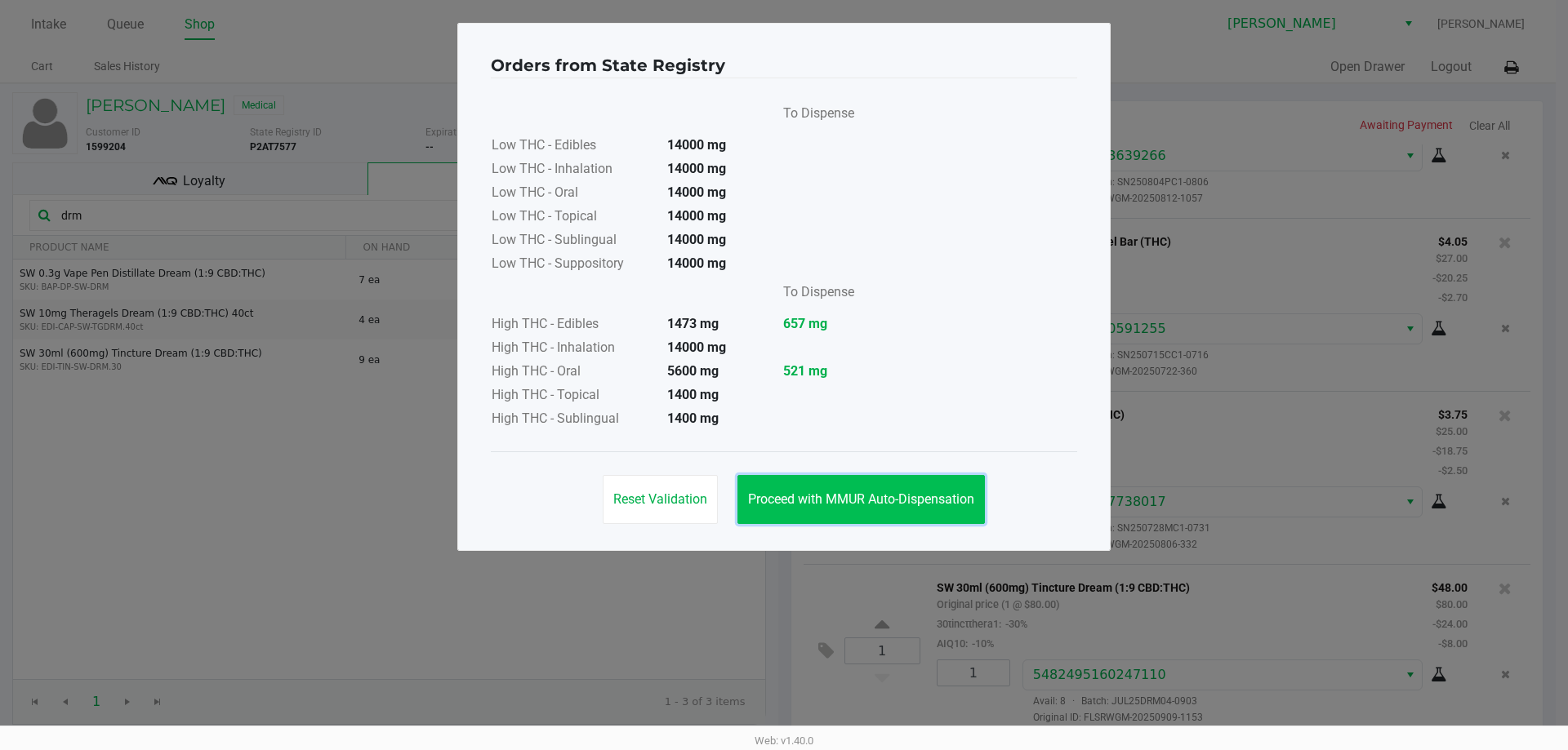
click at [796, 511] on button "Proceed with MMUR Auto-Dispensation" at bounding box center [861, 499] width 248 height 49
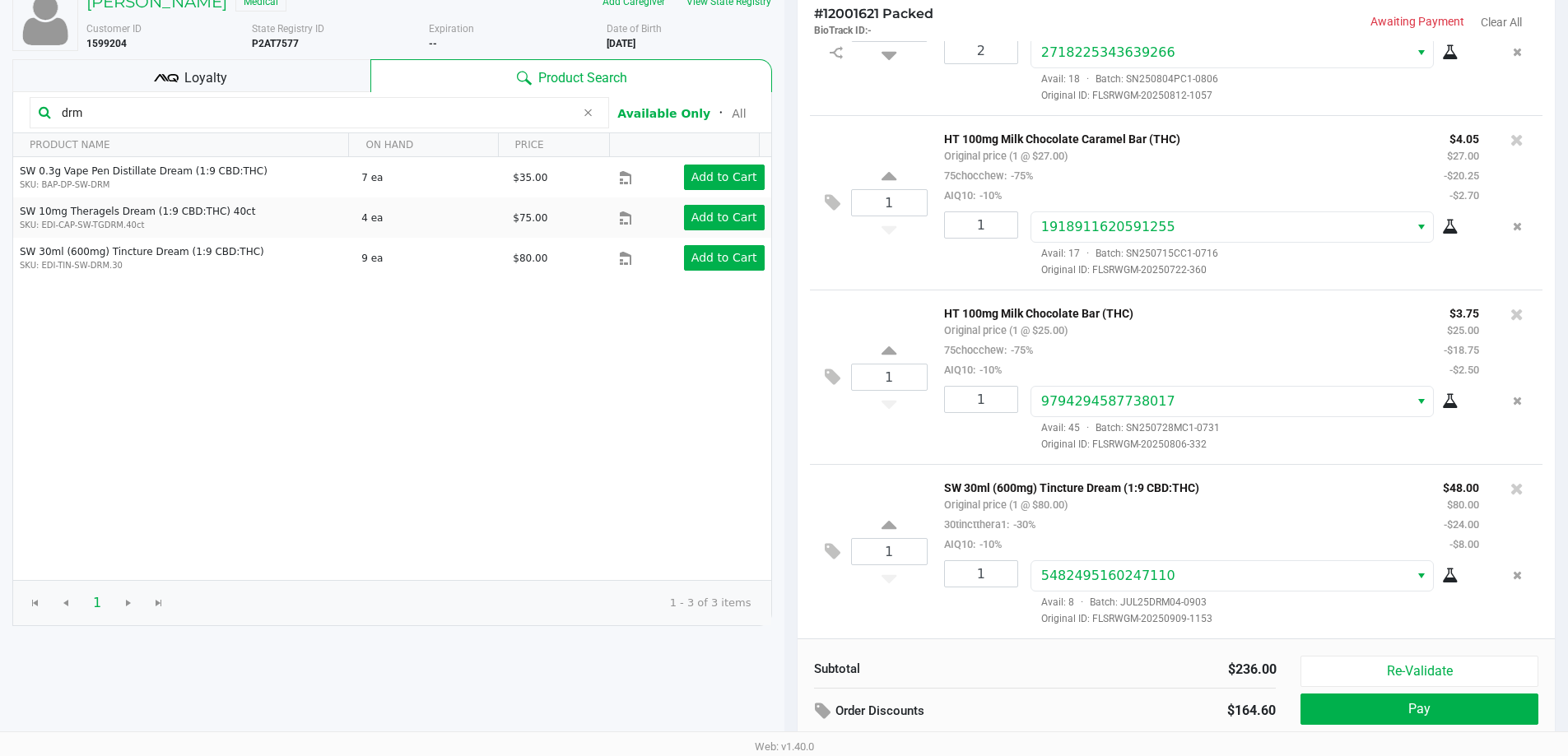
scroll to position [169, 0]
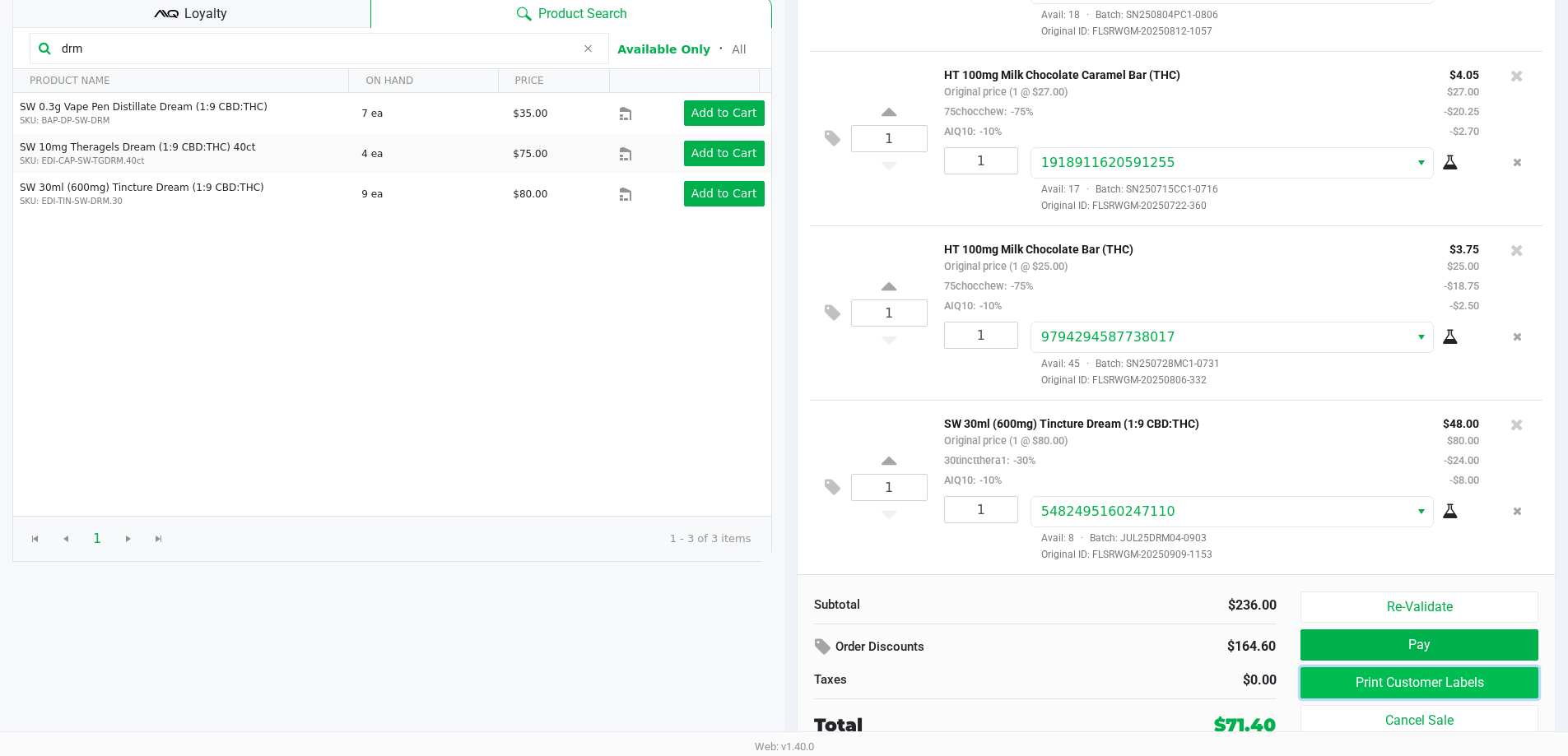
click at [1346, 686] on button "Print Customer Labels" at bounding box center [1418, 683] width 237 height 32
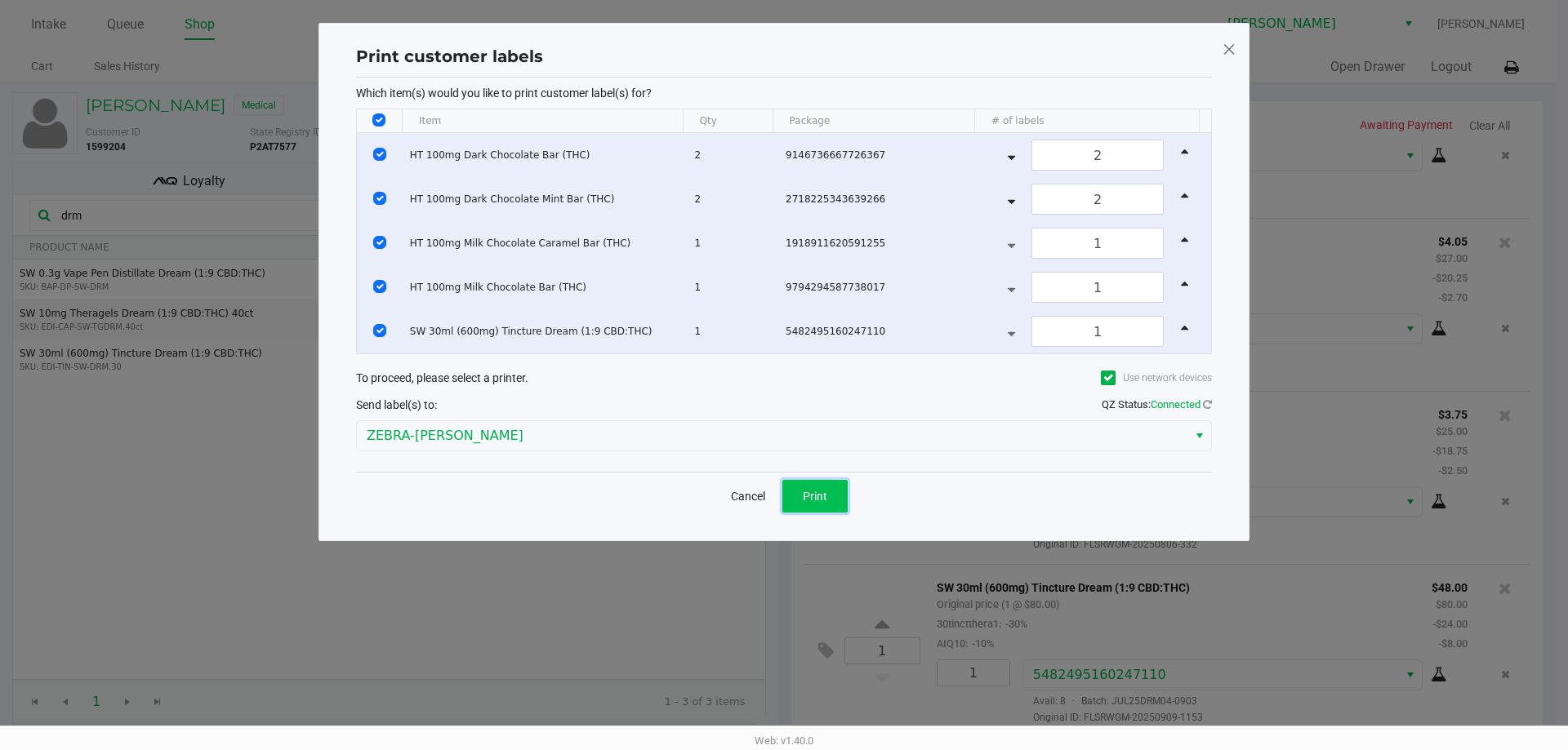
click at [834, 488] on button "Print" at bounding box center [815, 497] width 65 height 33
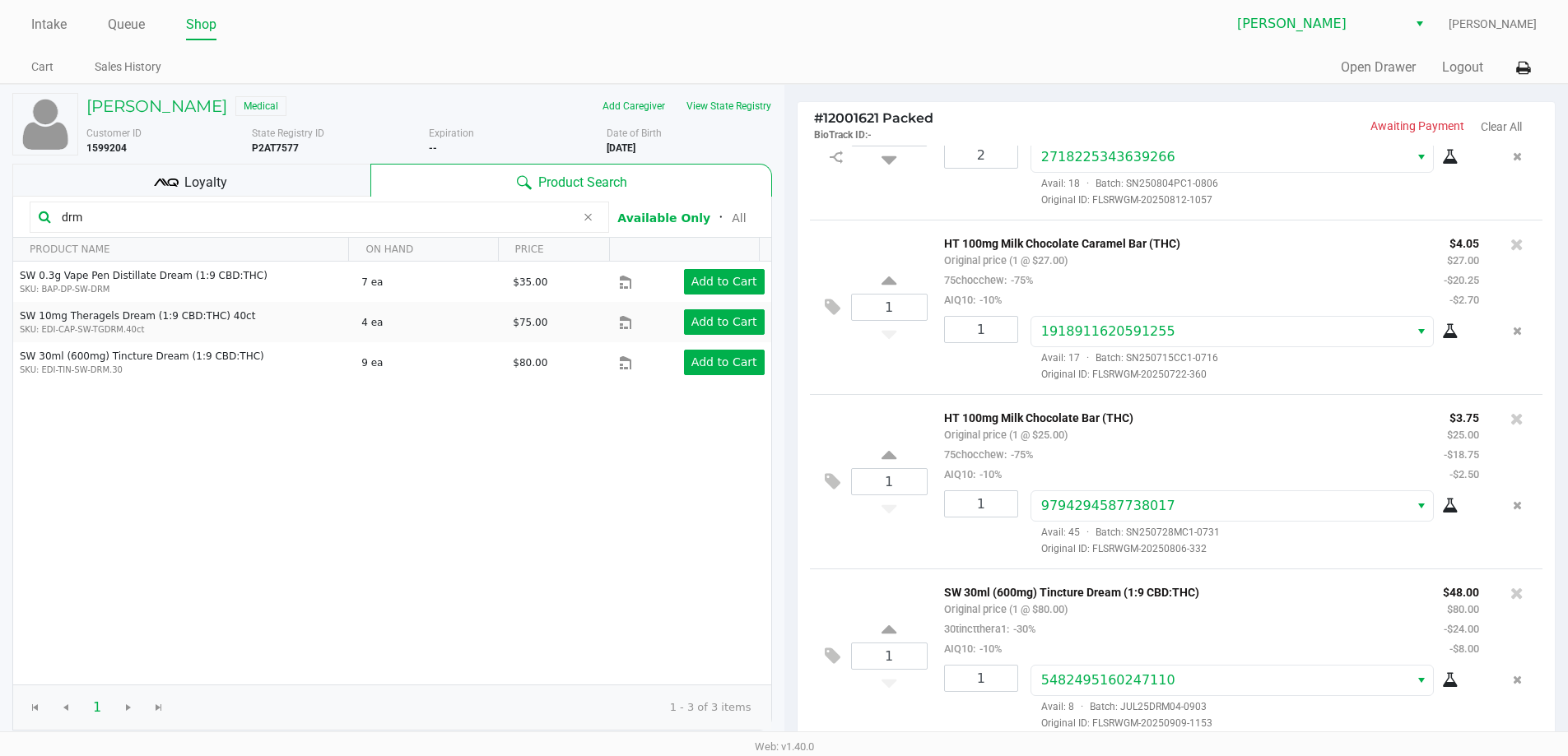
click at [206, 177] on span "Loyalty" at bounding box center [205, 183] width 42 height 20
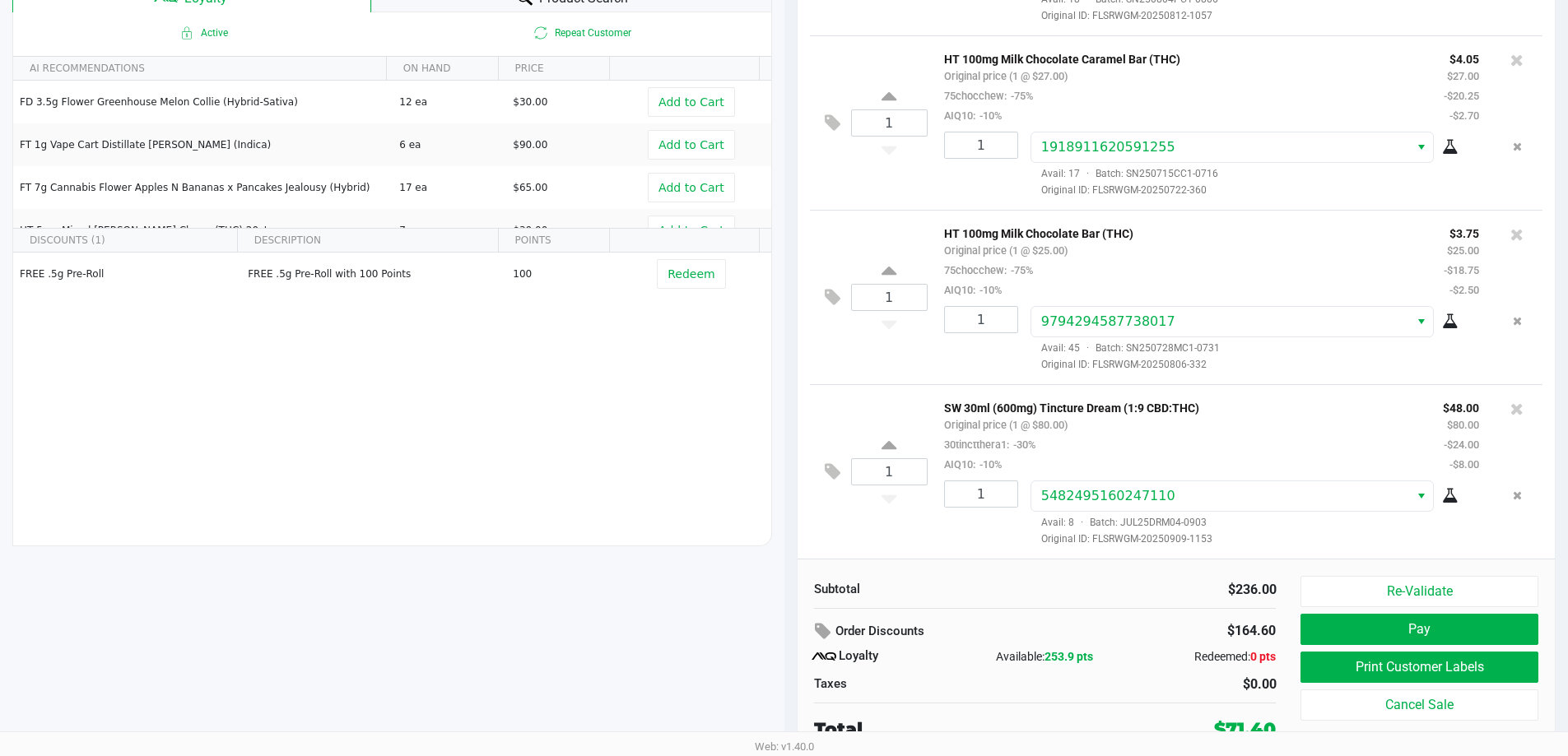
scroll to position [189, 0]
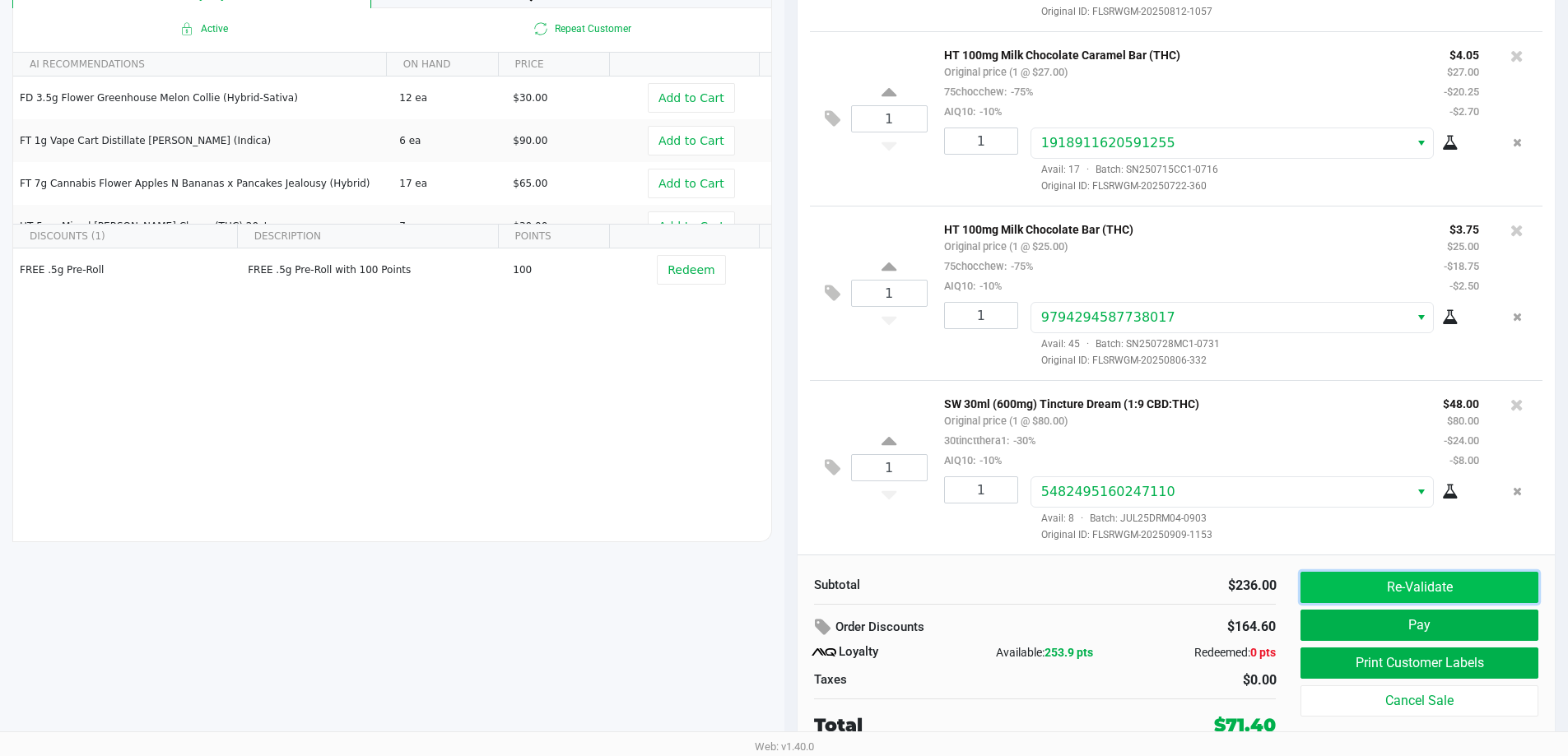
click at [1387, 591] on button "Re-Validate" at bounding box center [1418, 588] width 237 height 32
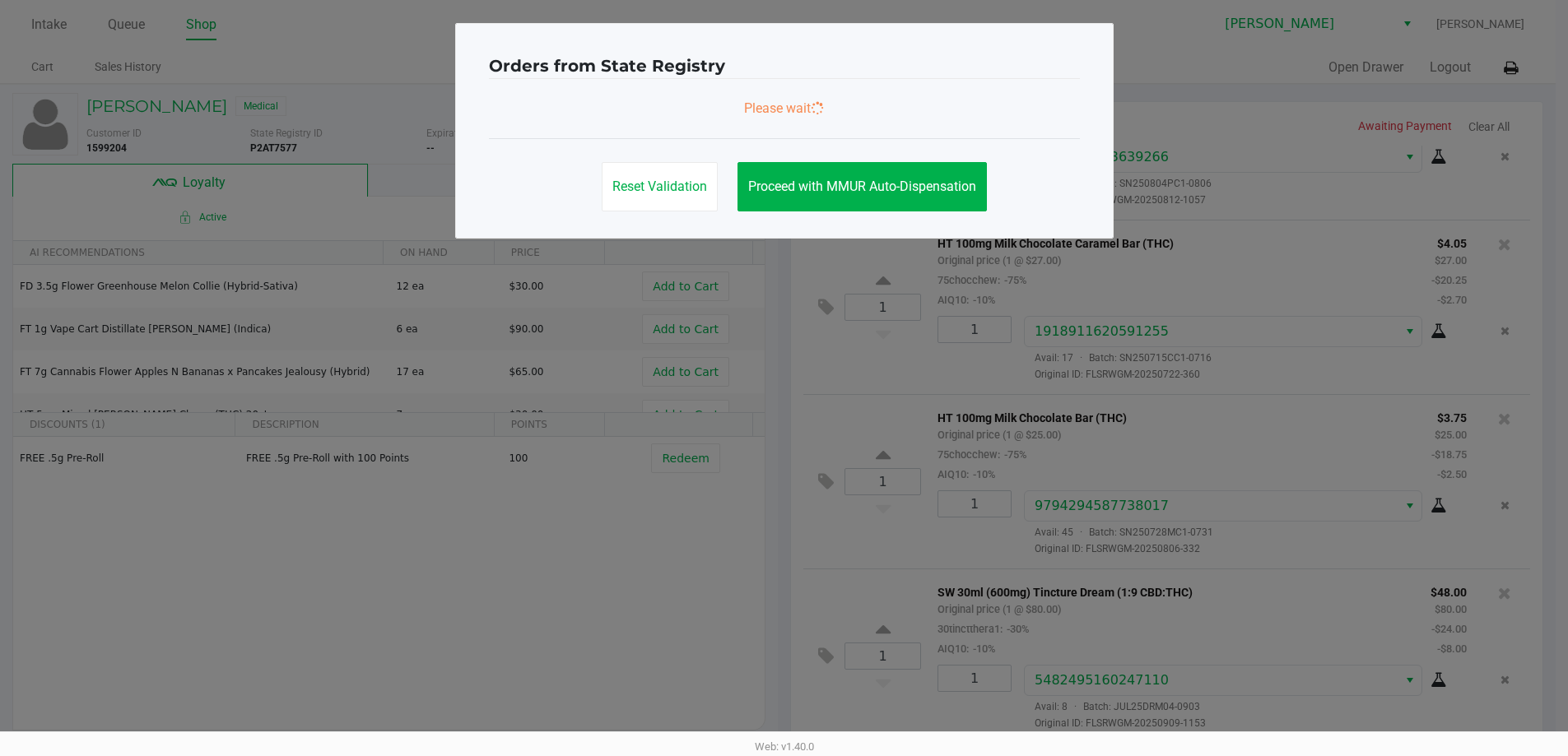
scroll to position [0, 0]
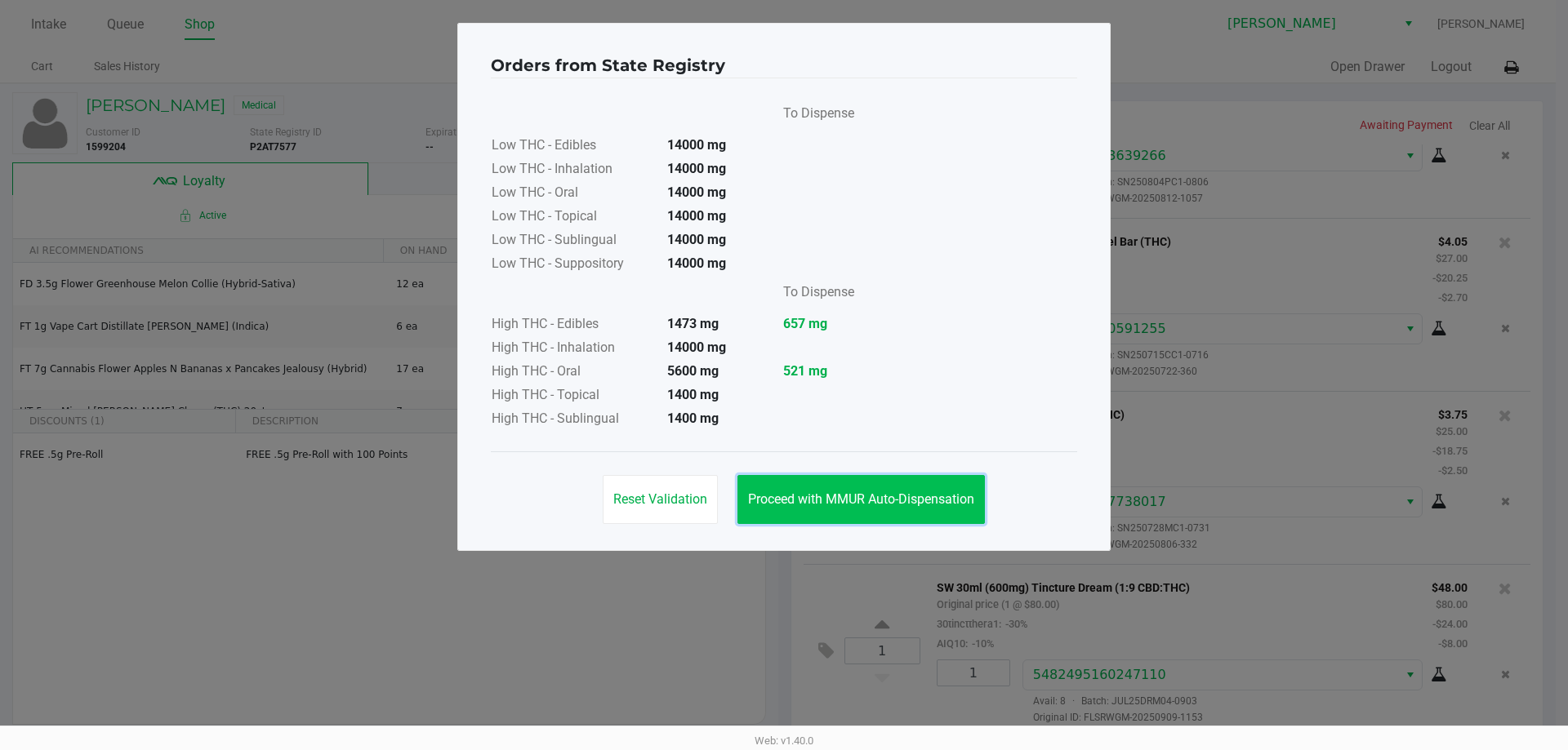
click at [919, 510] on button "Proceed with MMUR Auto-Dispensation" at bounding box center [861, 499] width 248 height 49
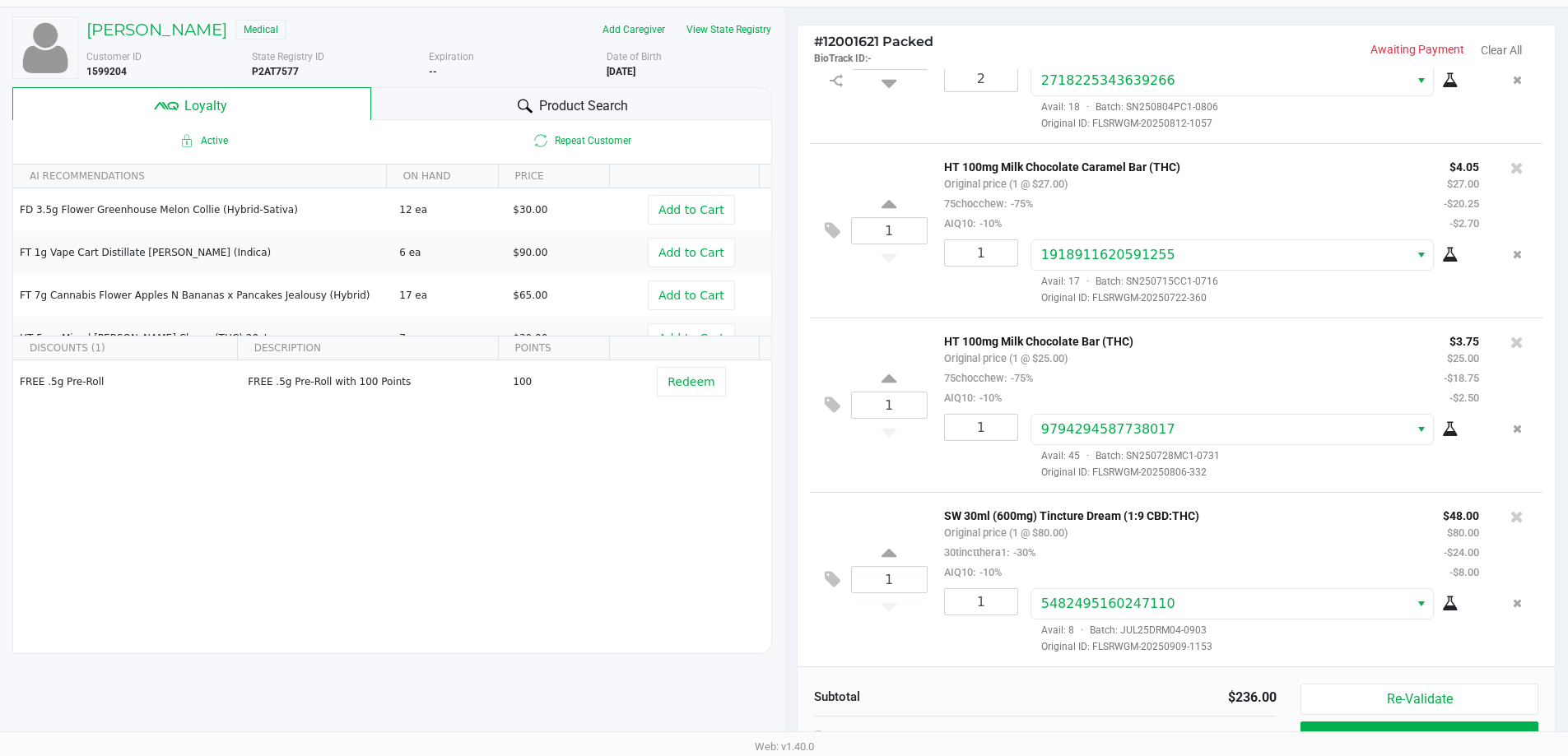
scroll to position [165, 0]
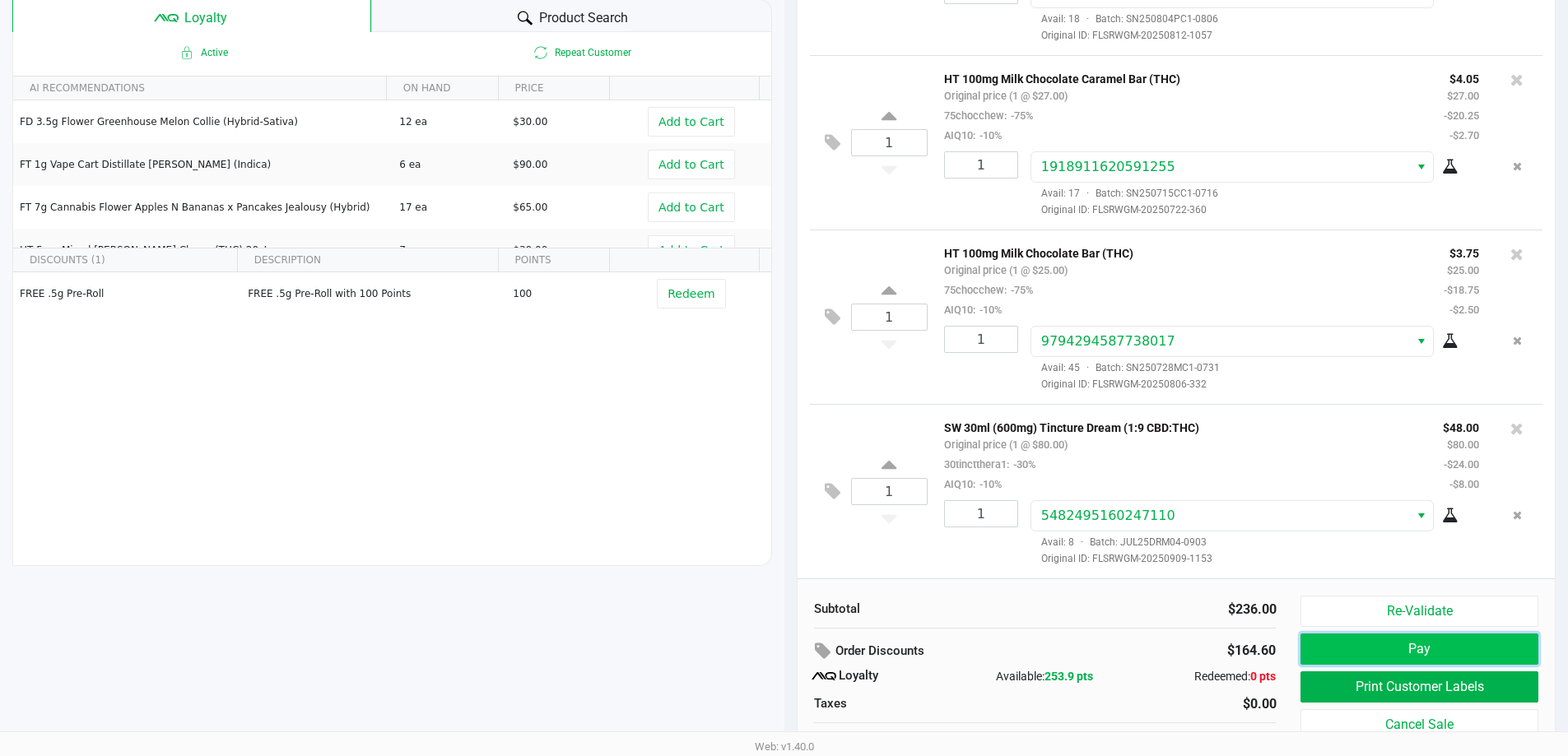
click at [1431, 650] on button "Pay" at bounding box center [1418, 650] width 237 height 32
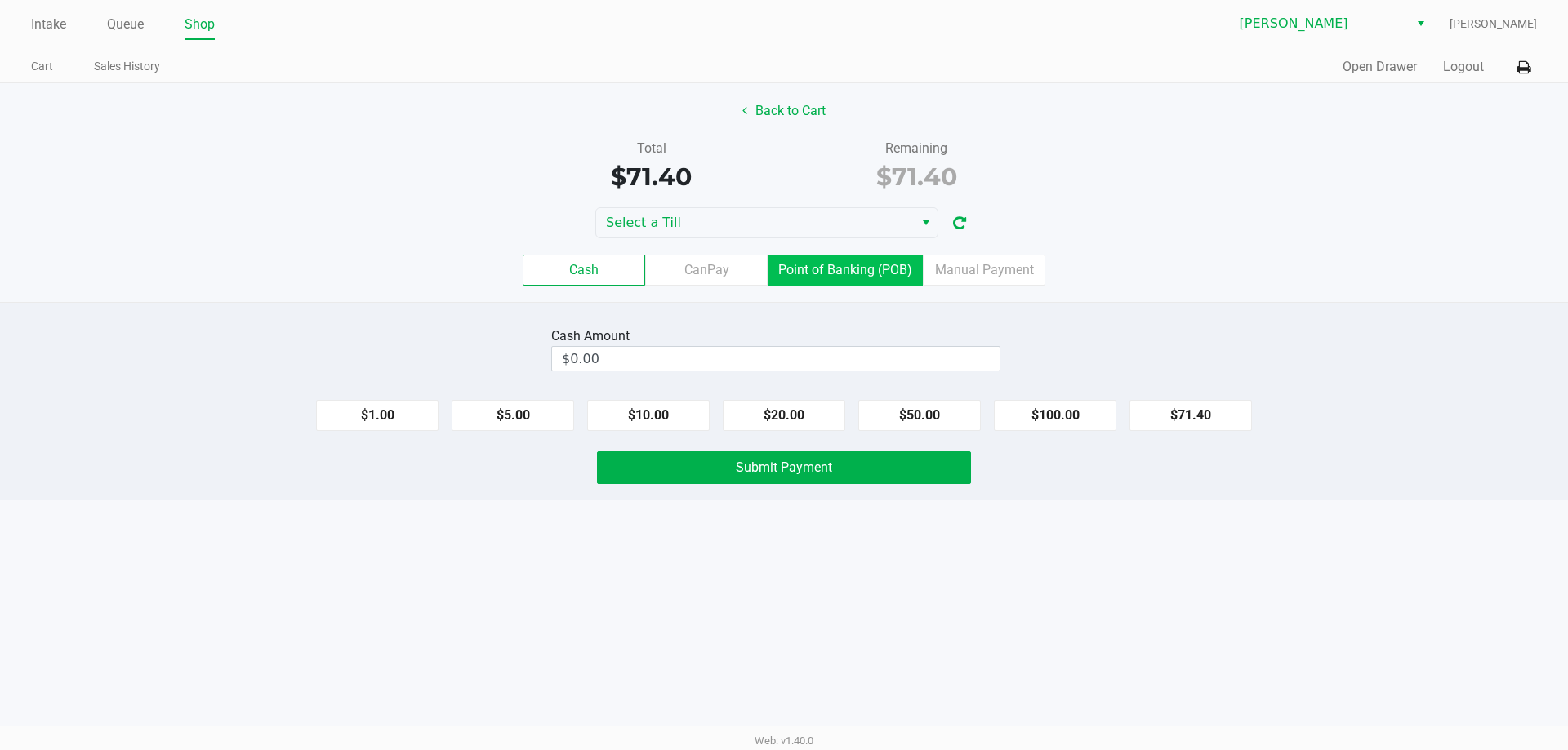
click at [792, 272] on label "Point of Banking (POB)" at bounding box center [845, 271] width 155 height 31
click at [0, 0] on 7 "Point of Banking (POB)" at bounding box center [0, 0] width 0 height 0
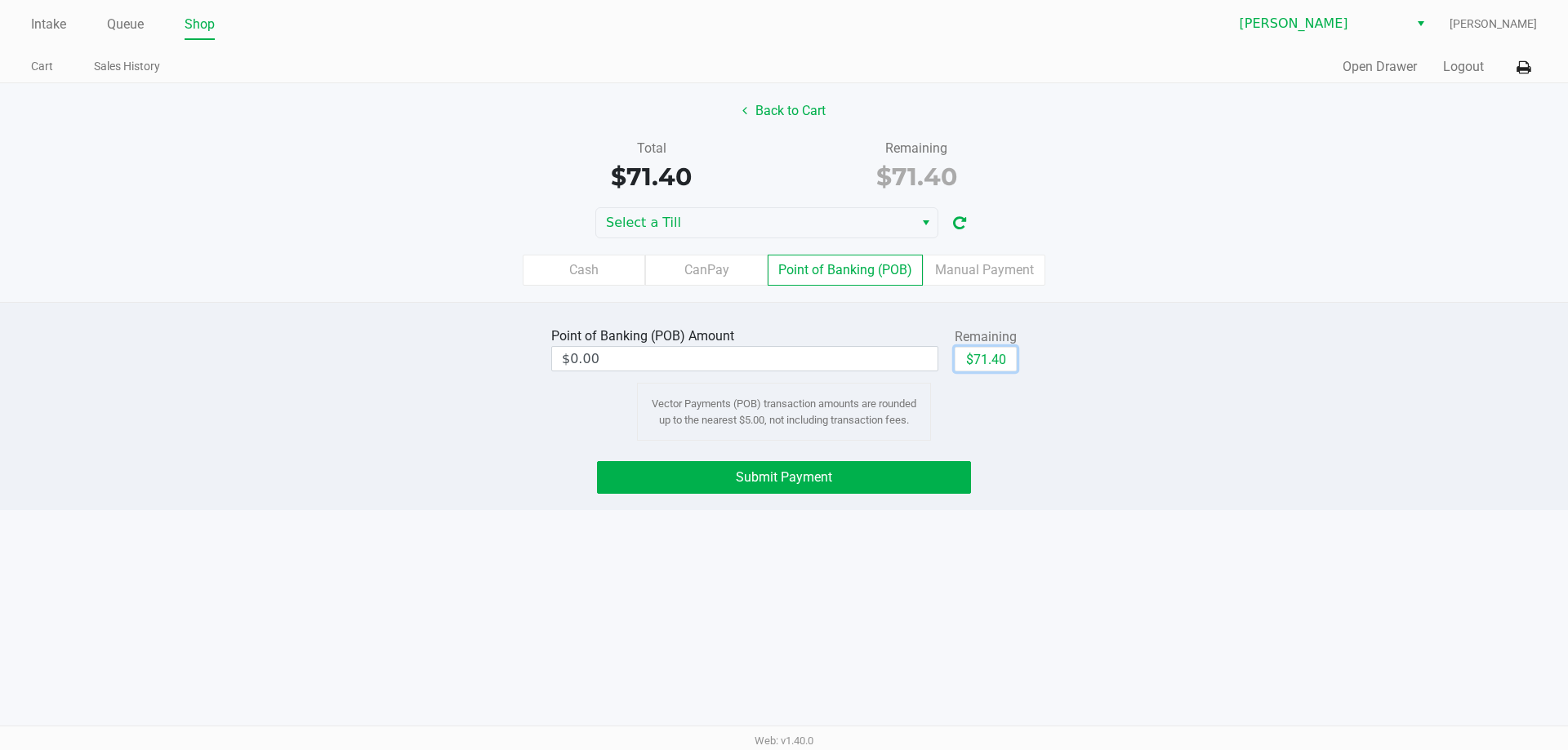
drag, startPoint x: 985, startPoint y: 356, endPoint x: 923, endPoint y: 401, distance: 76.6
click at [985, 357] on button "$71.40" at bounding box center [985, 360] width 62 height 25
type input "$71.40"
click at [778, 478] on span "Submit Payment" at bounding box center [783, 477] width 97 height 16
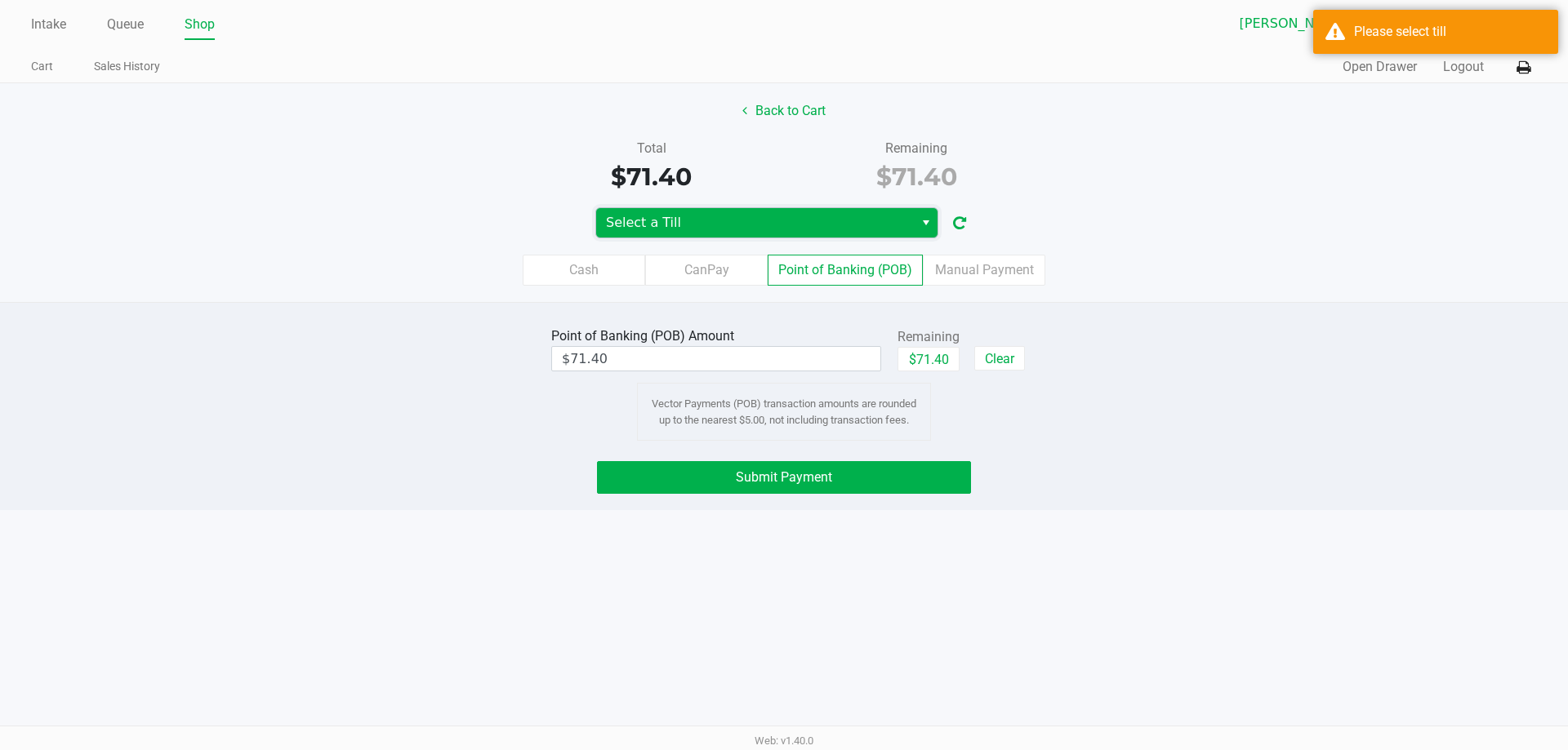
click at [747, 224] on span "Select a Till" at bounding box center [754, 223] width 298 height 20
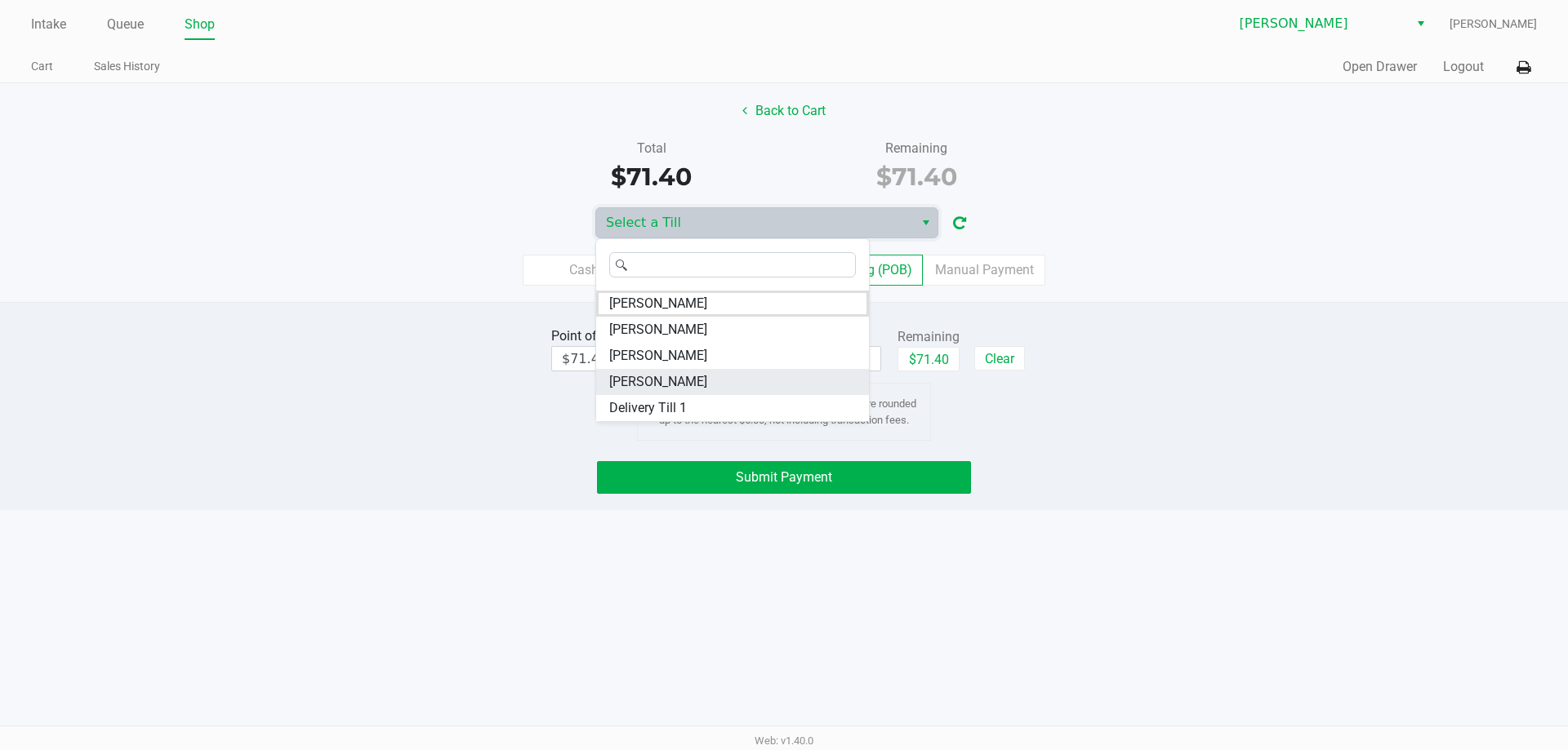
click at [761, 380] on li "DAVID-BOWIE" at bounding box center [732, 382] width 272 height 26
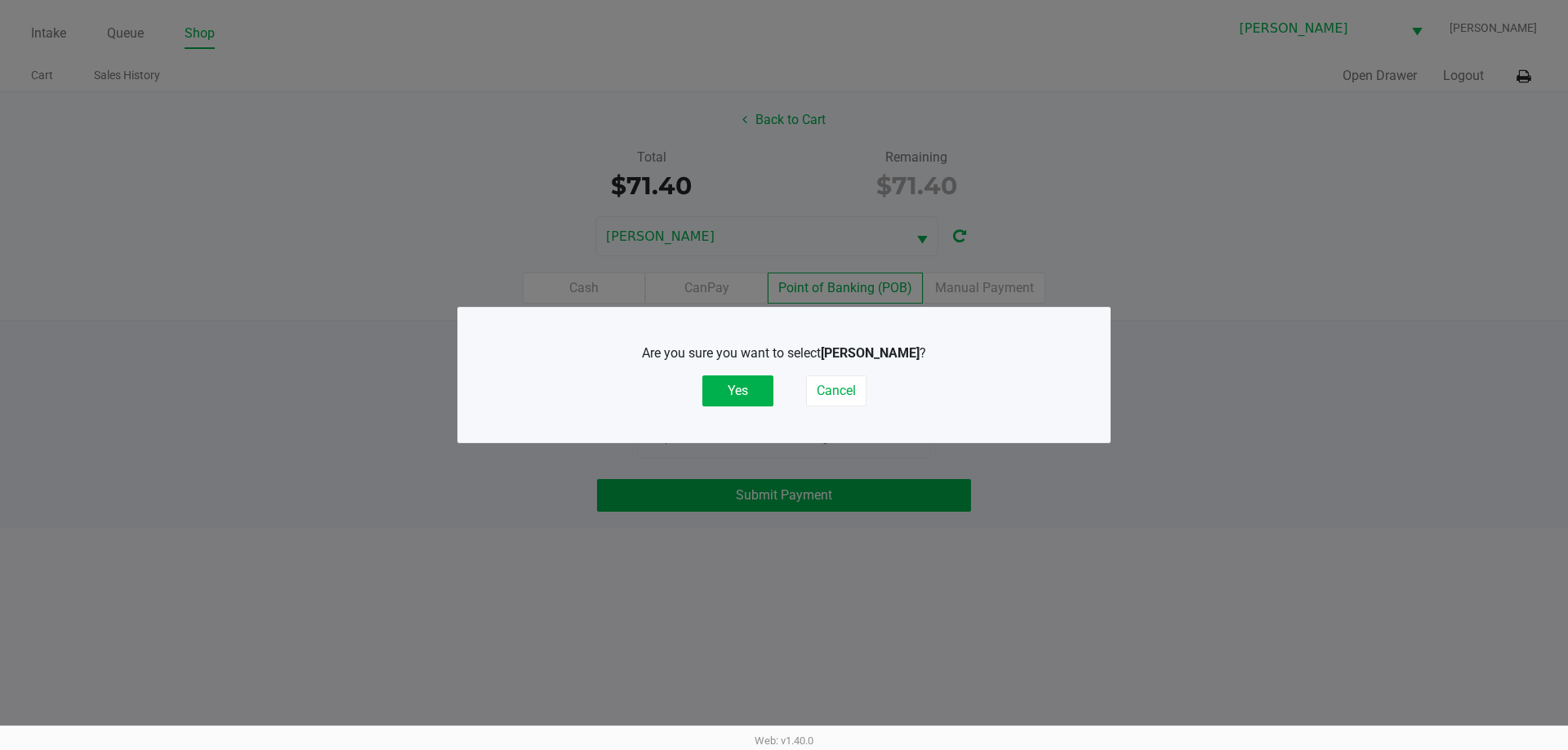
click at [738, 394] on button "Yes" at bounding box center [738, 391] width 71 height 31
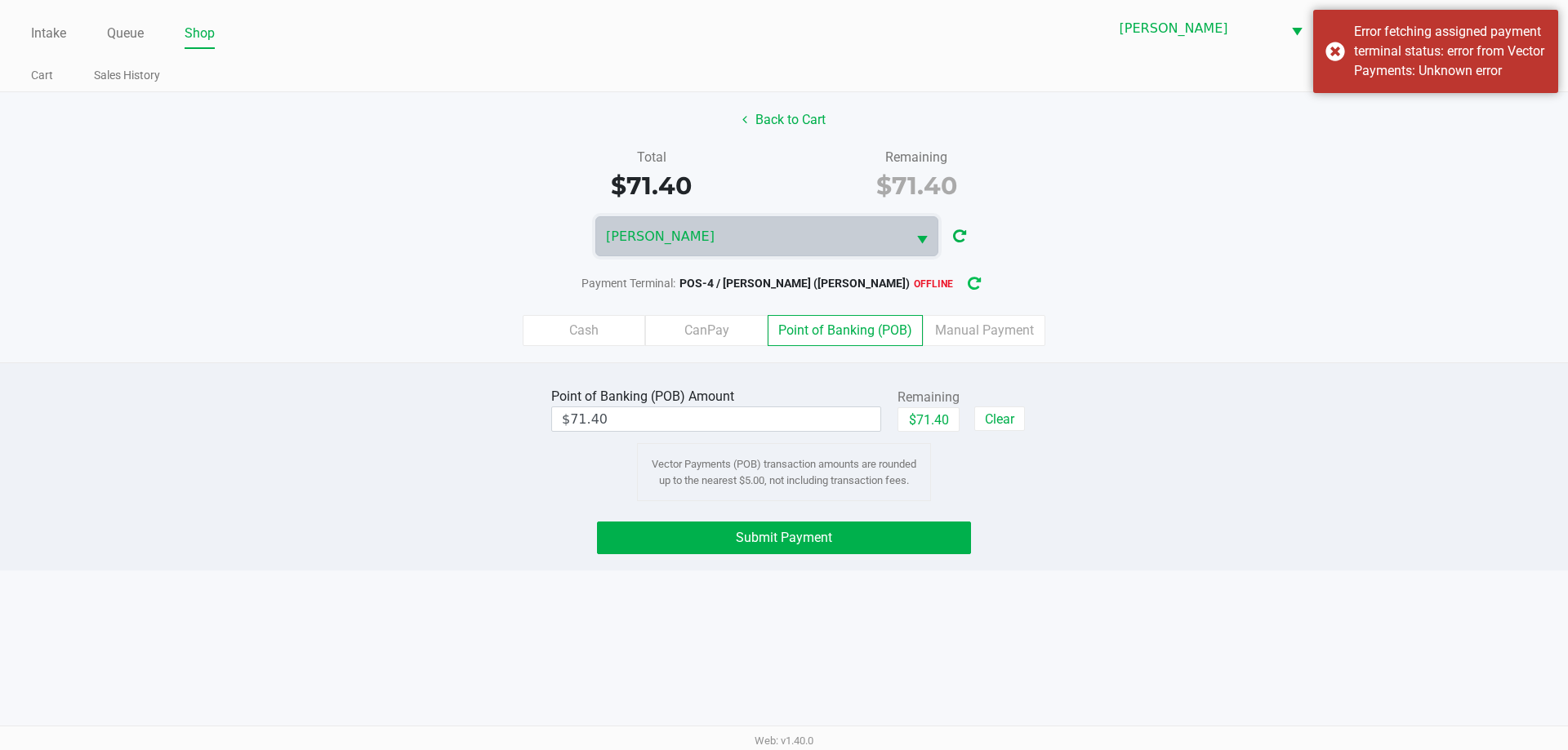
click at [967, 282] on icon "button" at bounding box center [974, 284] width 13 height 12
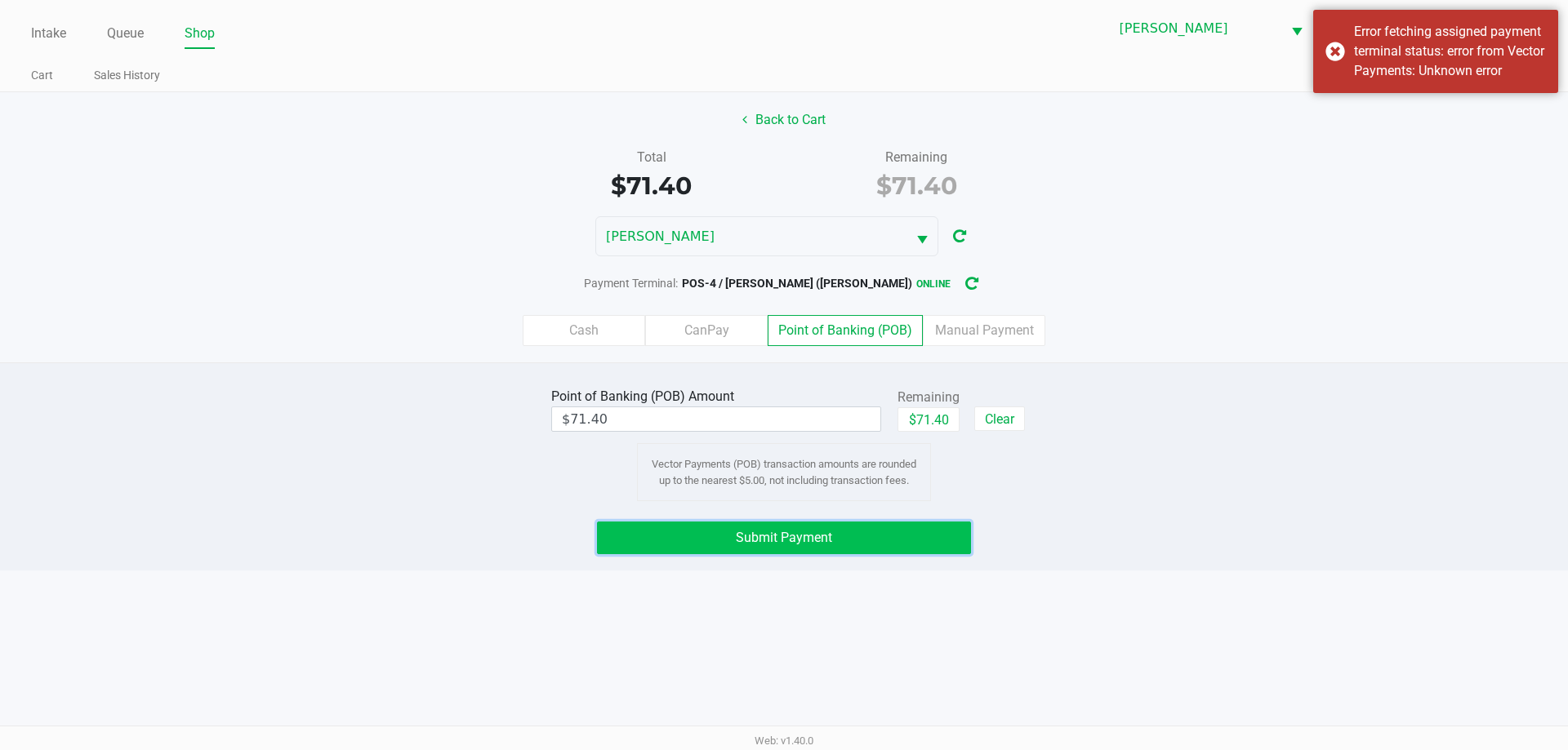
click at [832, 544] on button "Submit Payment" at bounding box center [783, 538] width 374 height 33
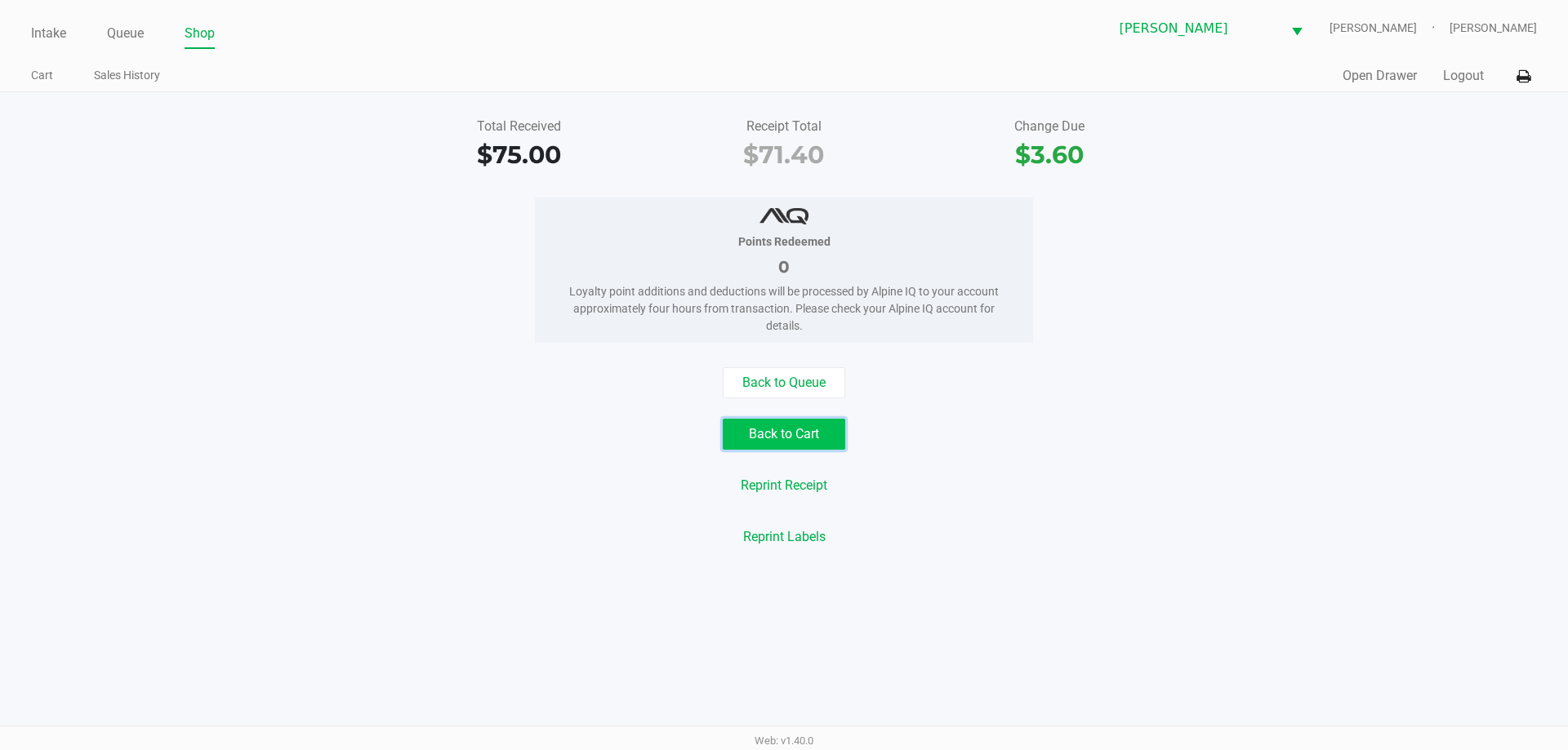
click at [802, 422] on button "Back to Cart" at bounding box center [784, 435] width 122 height 31
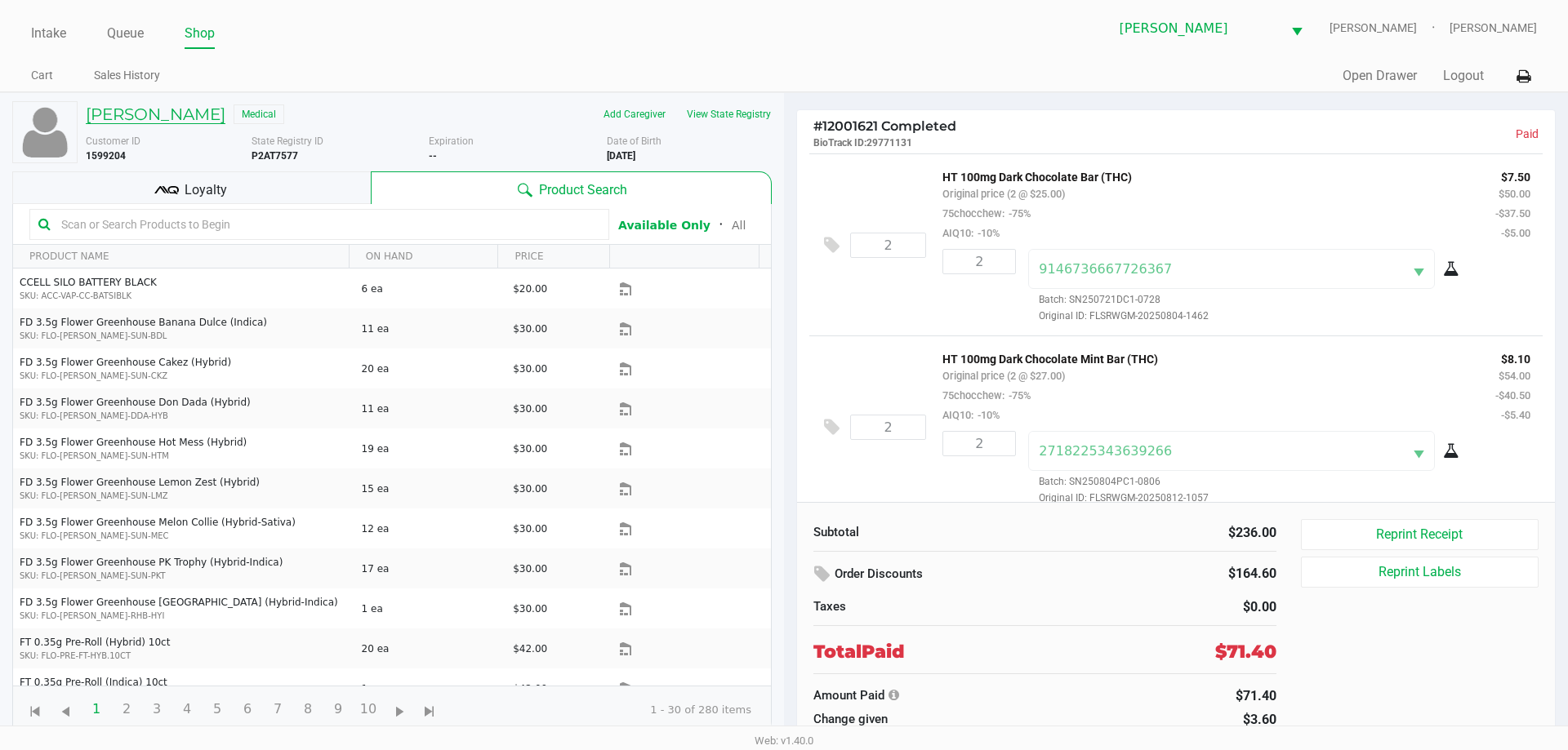
click at [192, 109] on h5 "CHRISTY PRICE" at bounding box center [155, 115] width 139 height 20
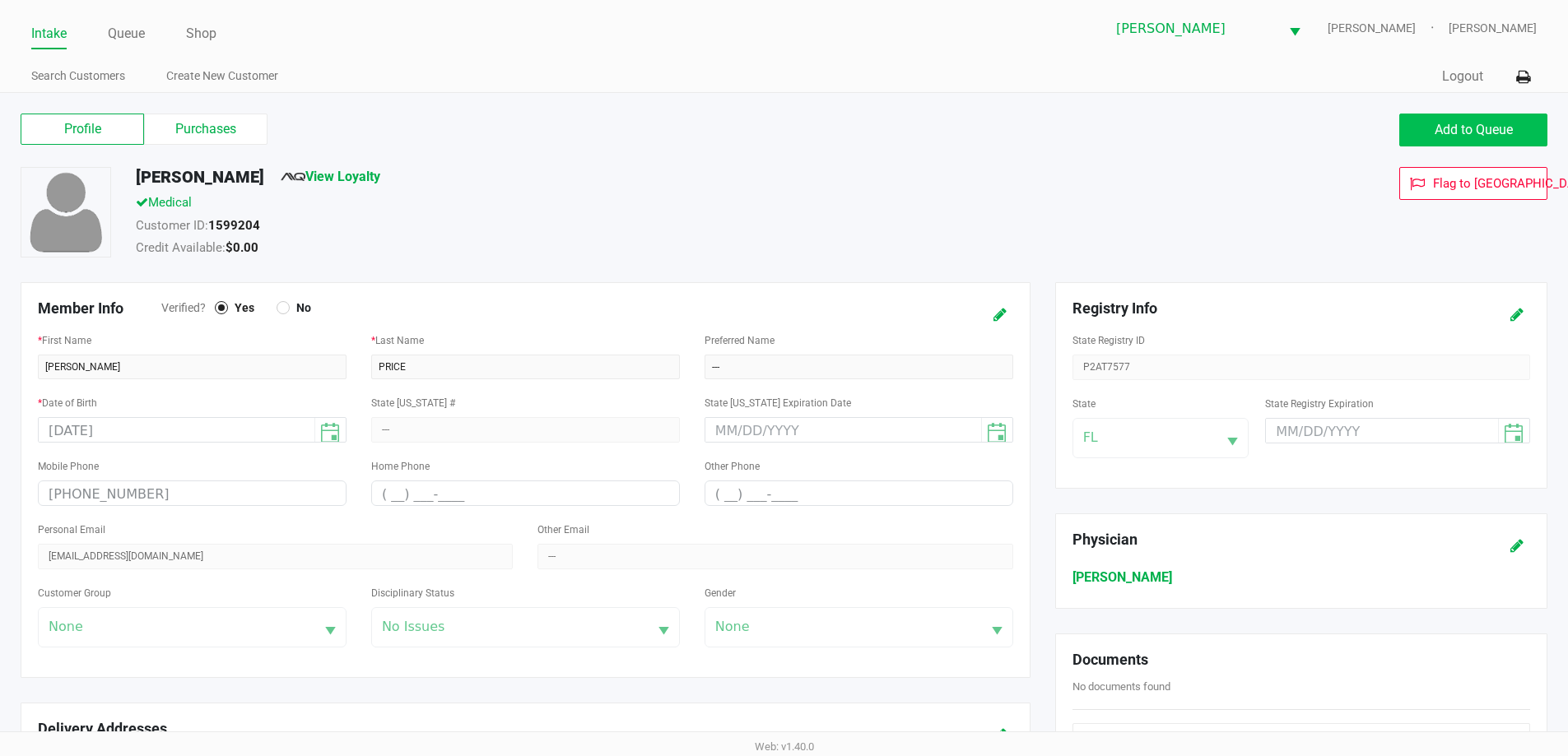
click at [1463, 146] on button "Add to Queue" at bounding box center [1473, 131] width 148 height 33
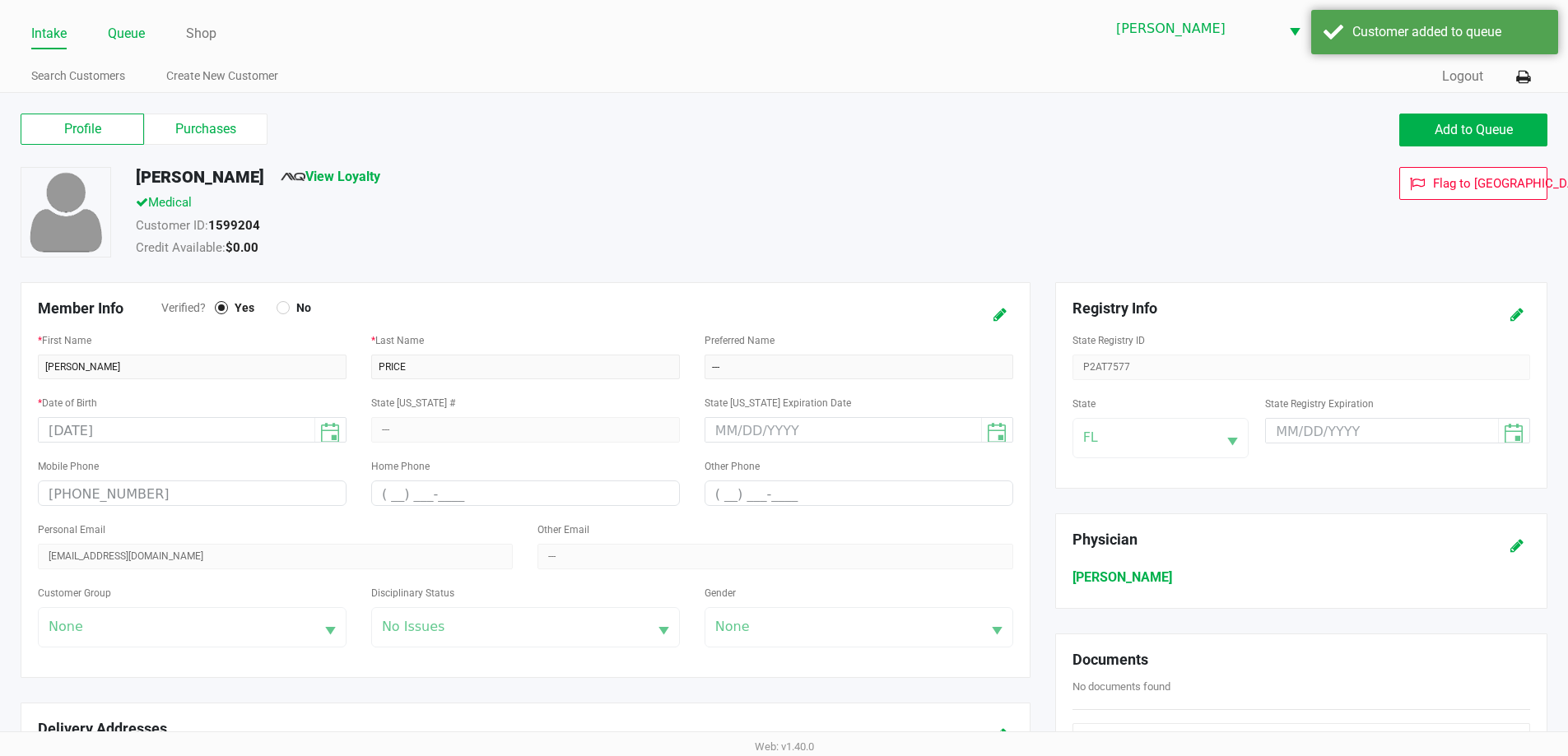
click at [114, 33] on link "Queue" at bounding box center [126, 34] width 37 height 23
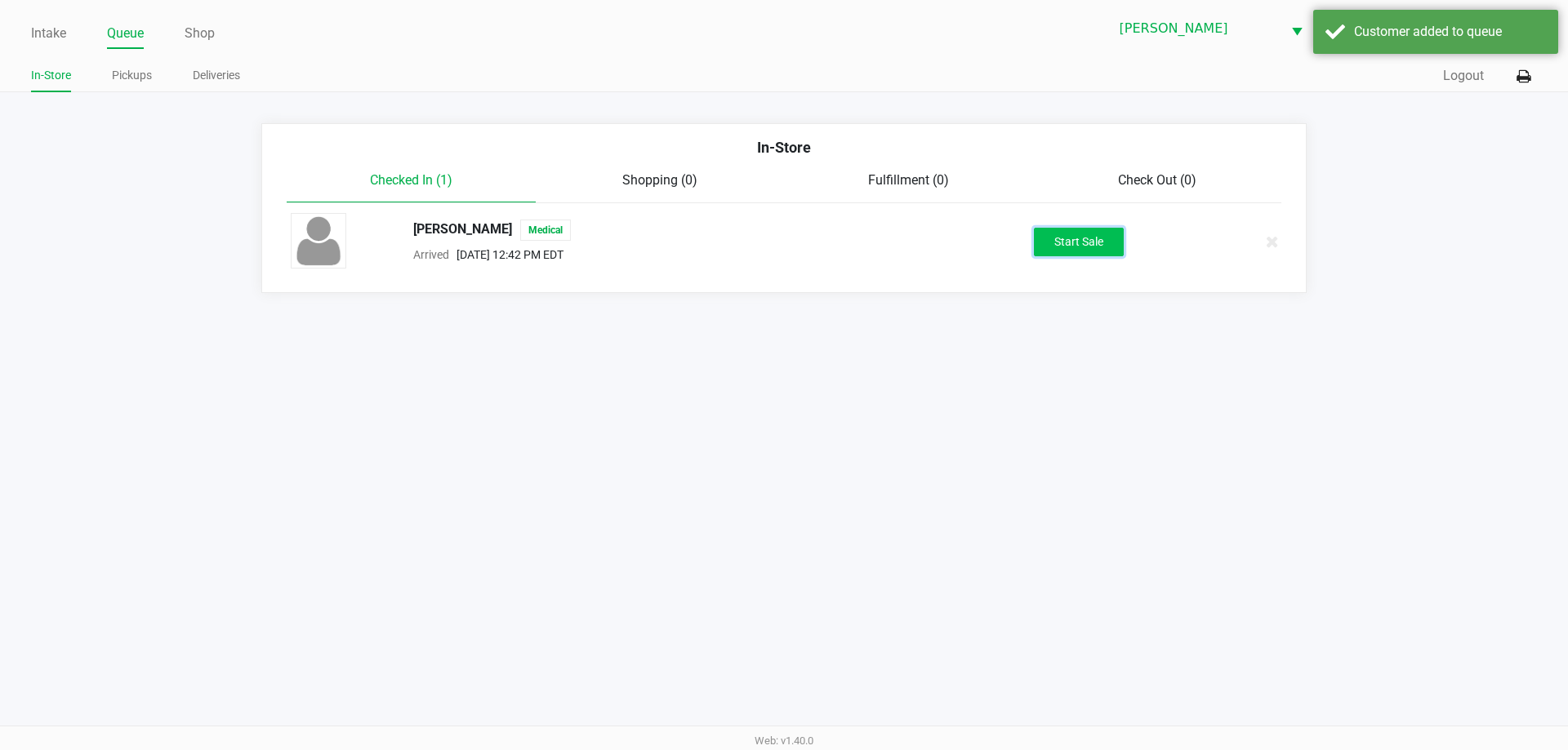
click at [1068, 238] on button "Start Sale" at bounding box center [1079, 242] width 90 height 29
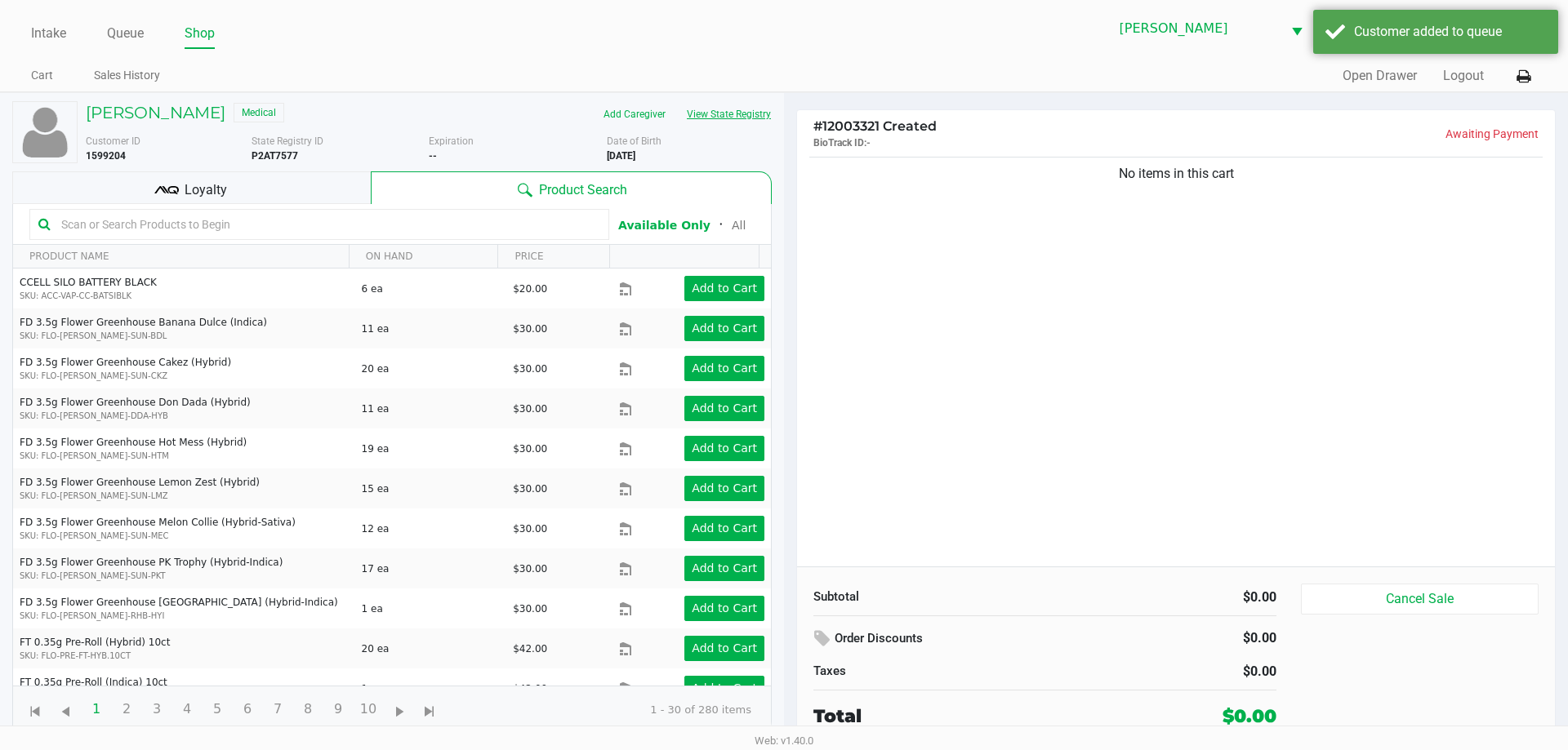
click at [758, 125] on button "View State Registry" at bounding box center [724, 115] width 96 height 26
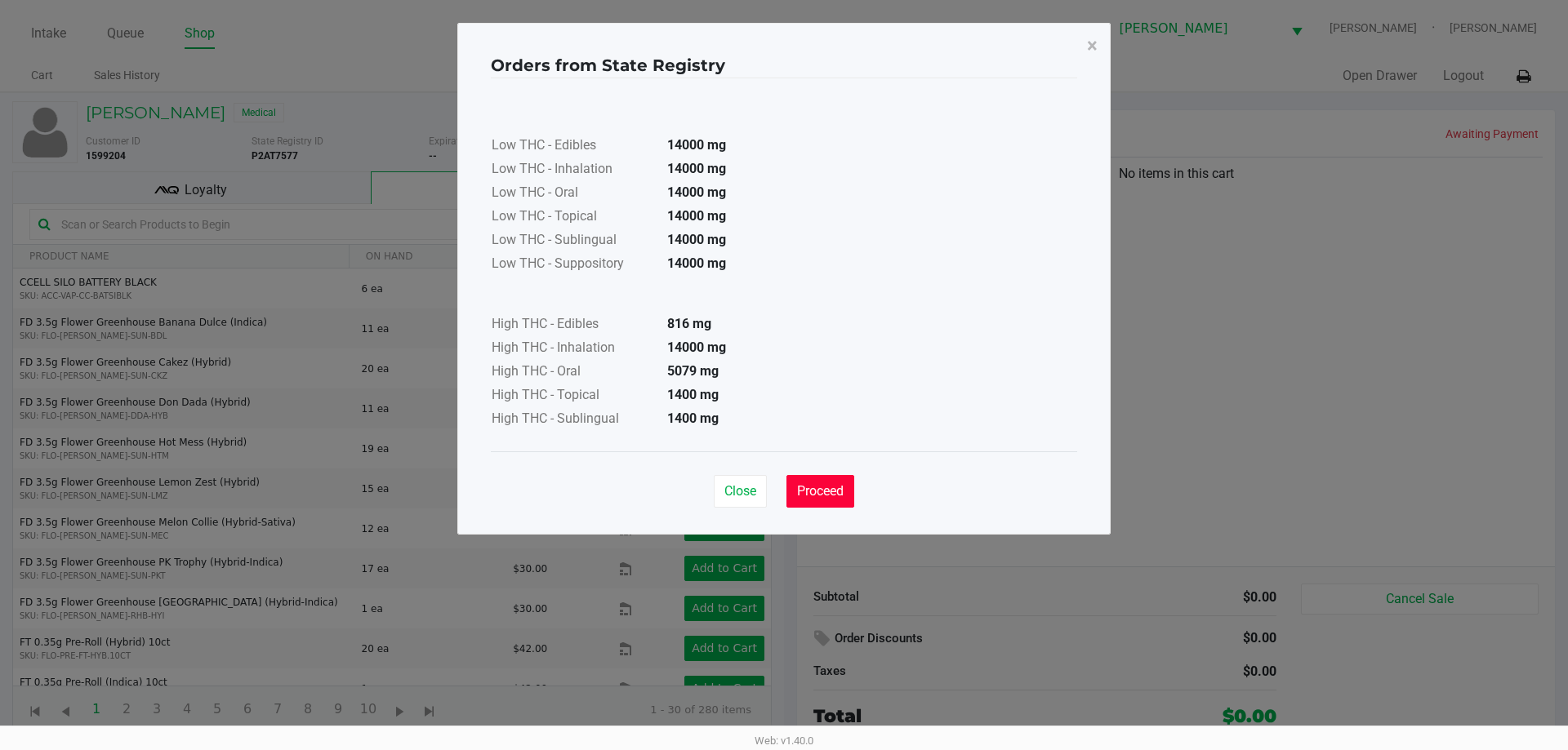
click at [813, 495] on span "Proceed" at bounding box center [820, 491] width 46 height 16
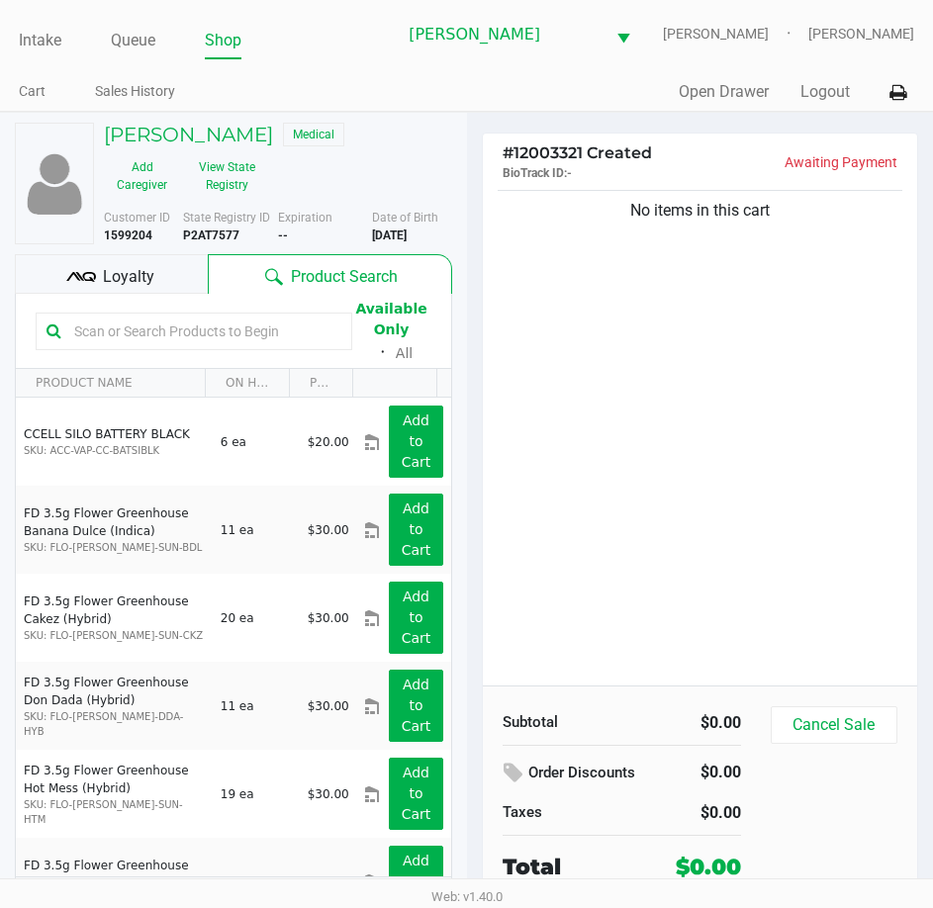
click at [233, 242] on b "P2AT7577" at bounding box center [211, 236] width 56 height 14
copy b "P2AT7577"
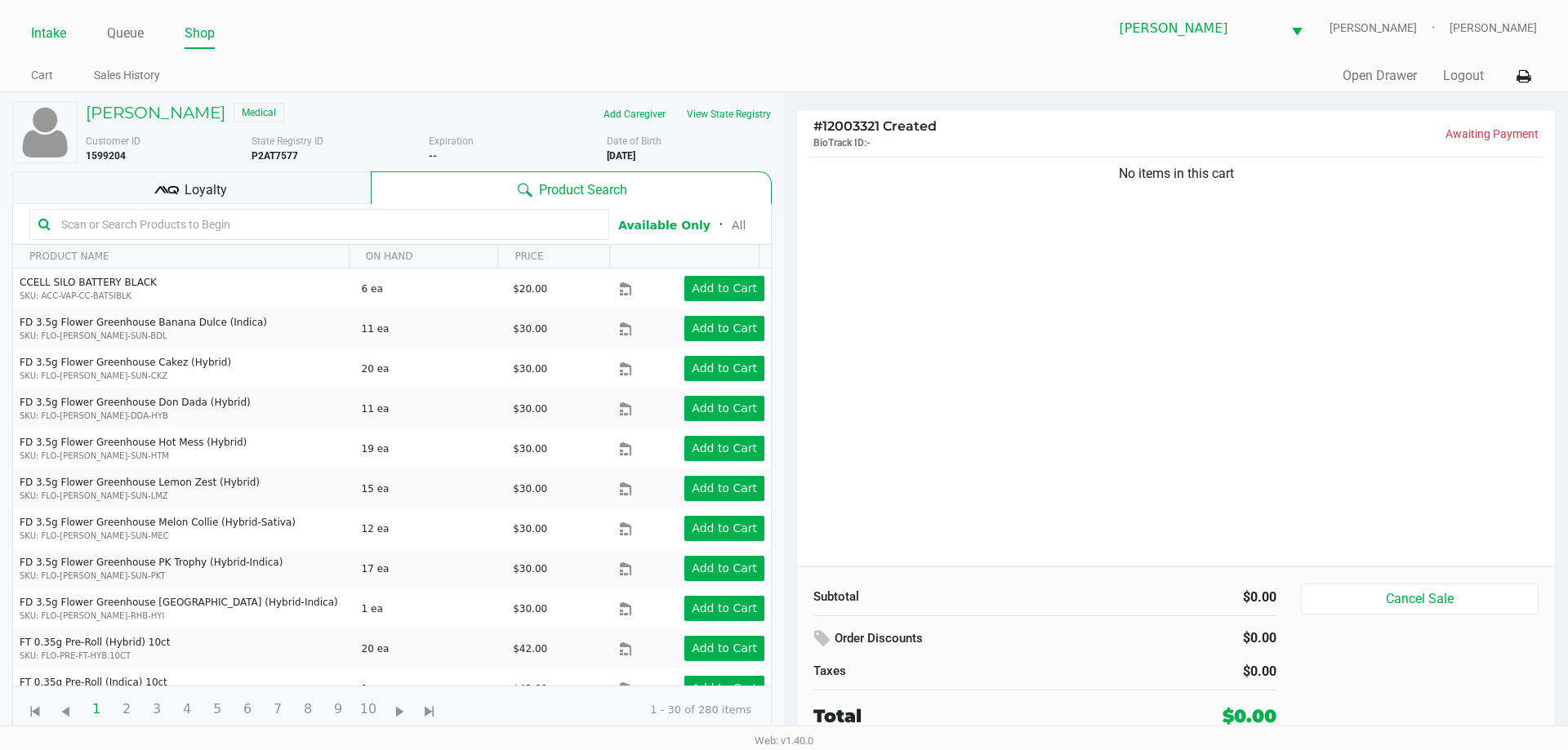
click at [59, 28] on link "Intake" at bounding box center [49, 34] width 35 height 23
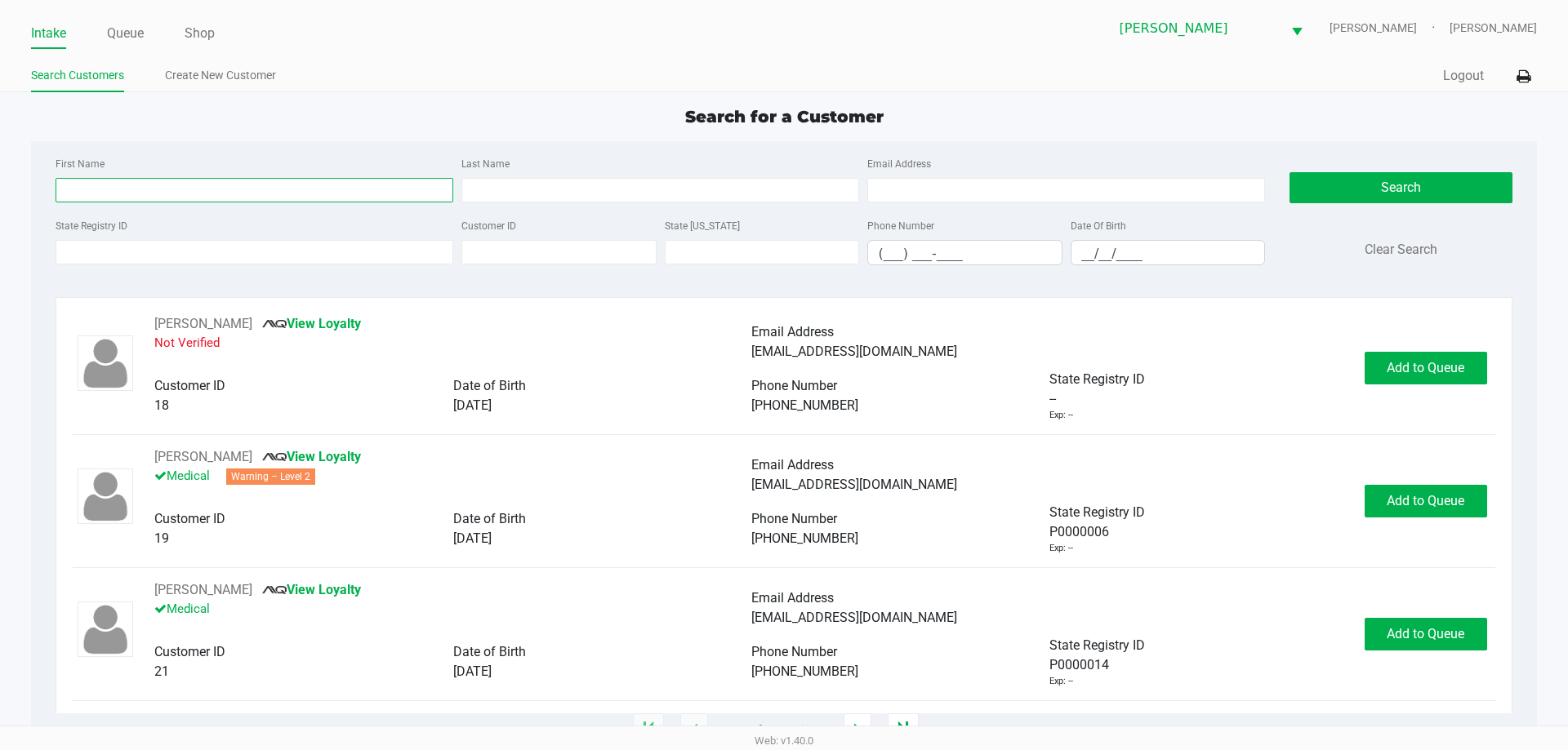
click at [380, 192] on input "First Name" at bounding box center [254, 191] width 398 height 25
type input "anthony"
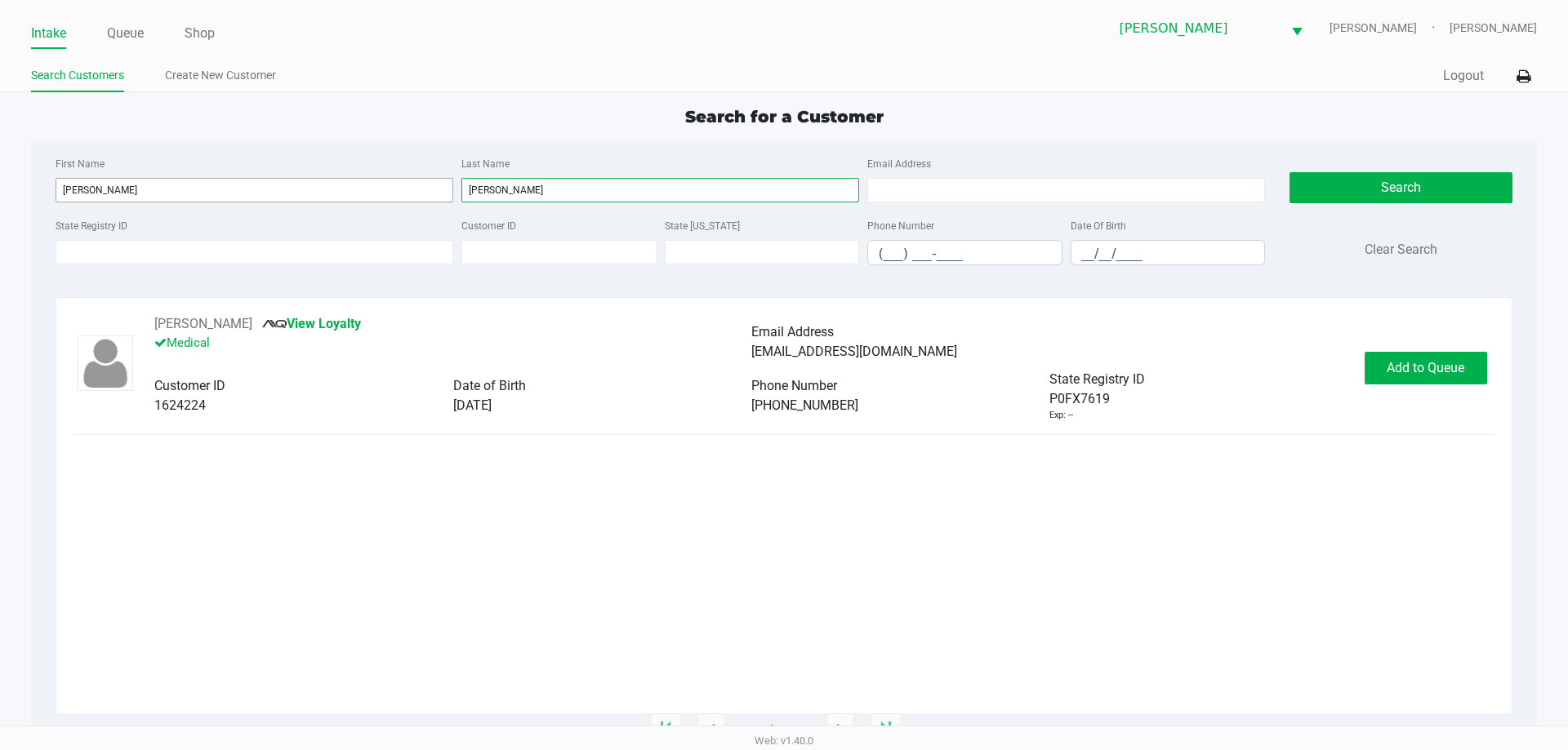
type input "asturi"
click at [1417, 368] on span "Add to Queue" at bounding box center [1425, 367] width 78 height 16
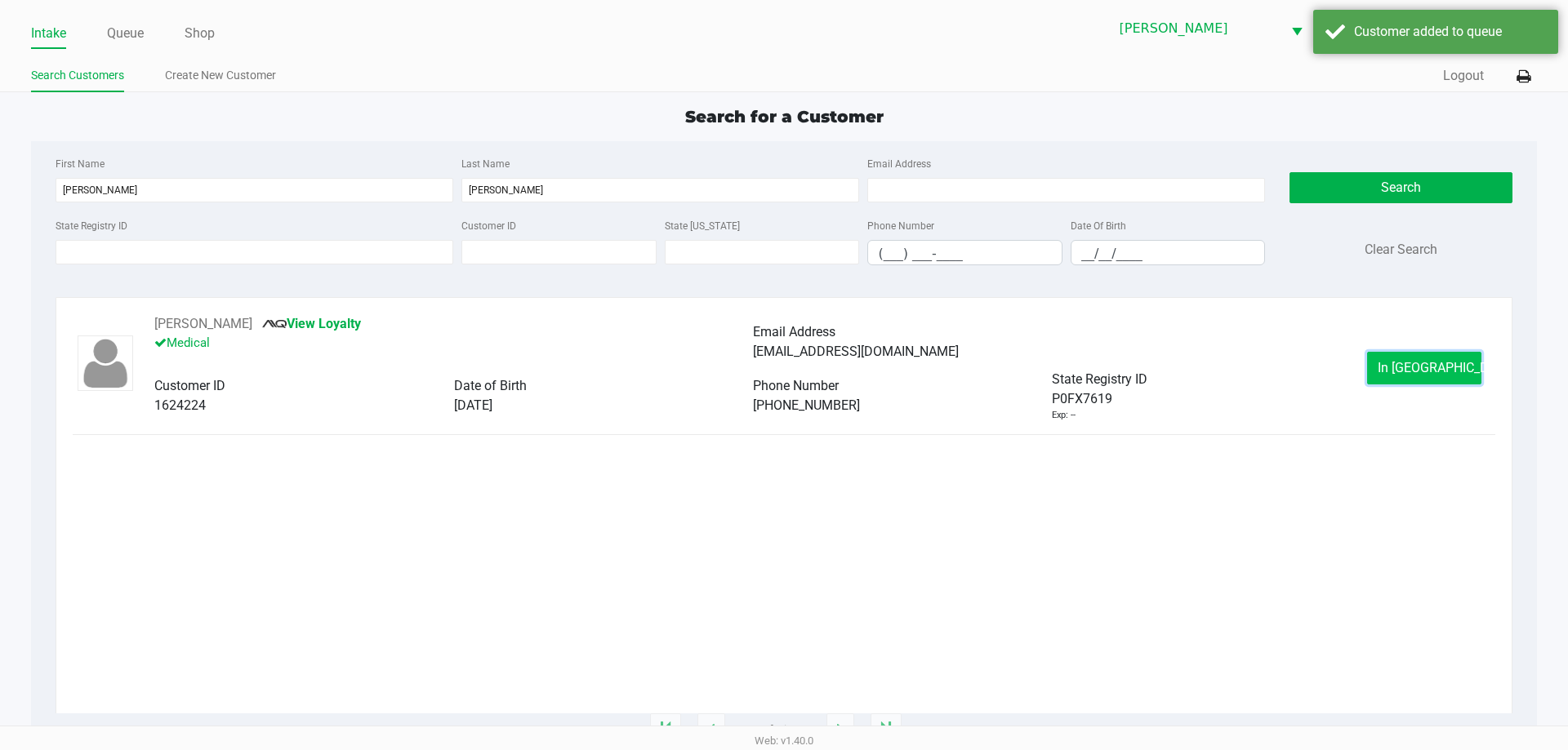
click at [1429, 364] on span "In Queue" at bounding box center [1446, 367] width 137 height 16
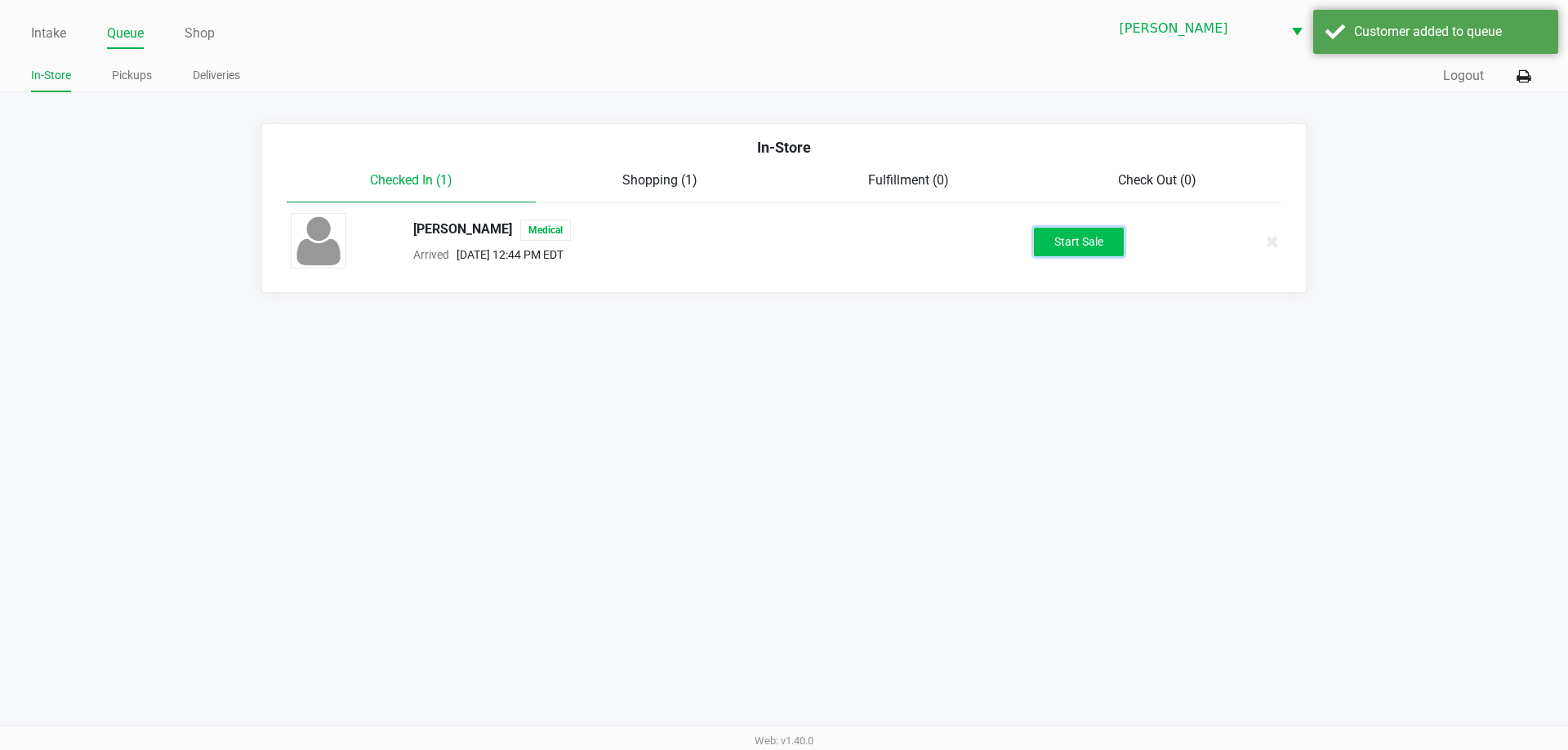
click at [1079, 234] on button "Start Sale" at bounding box center [1079, 242] width 90 height 29
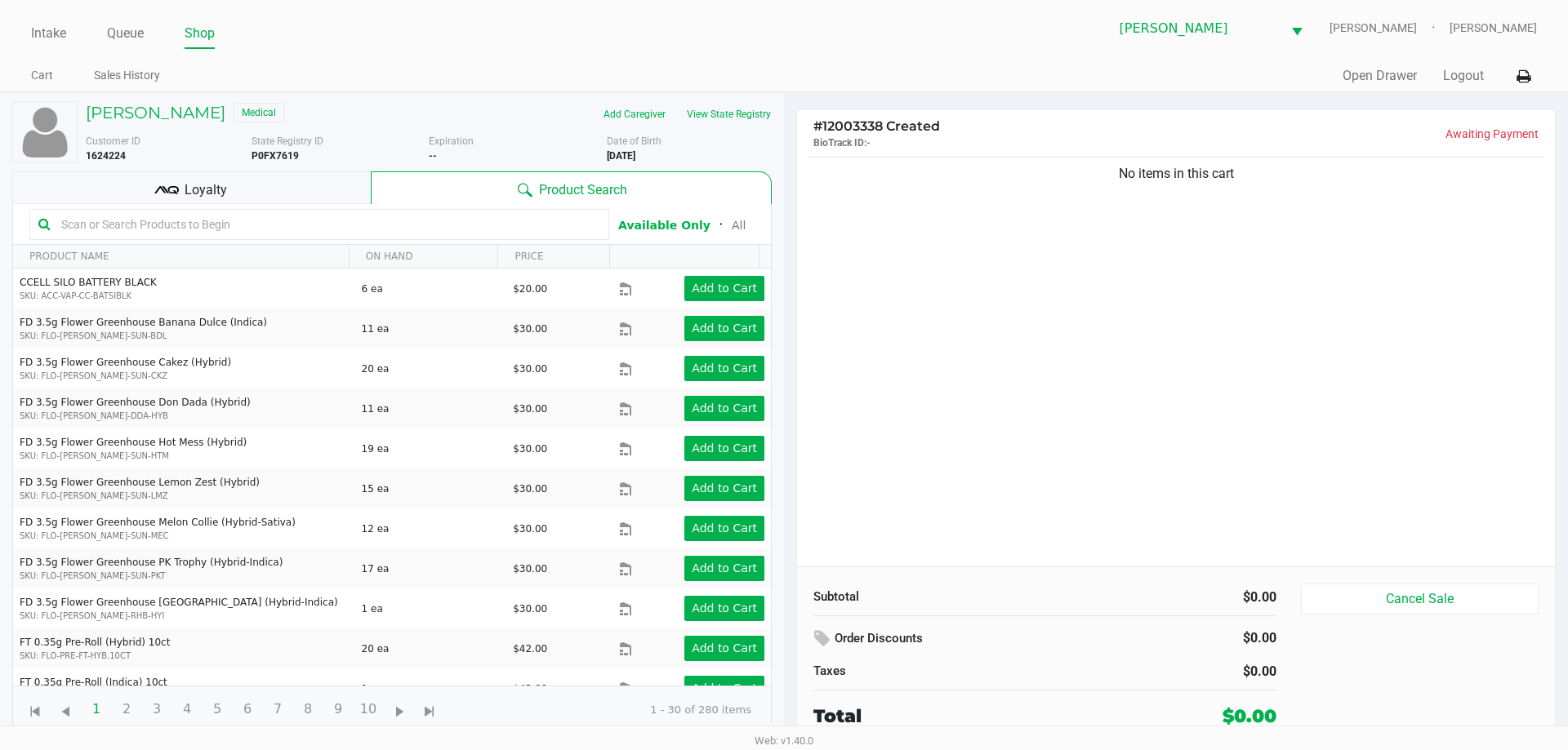
click at [217, 229] on input "text" at bounding box center [327, 224] width 545 height 25
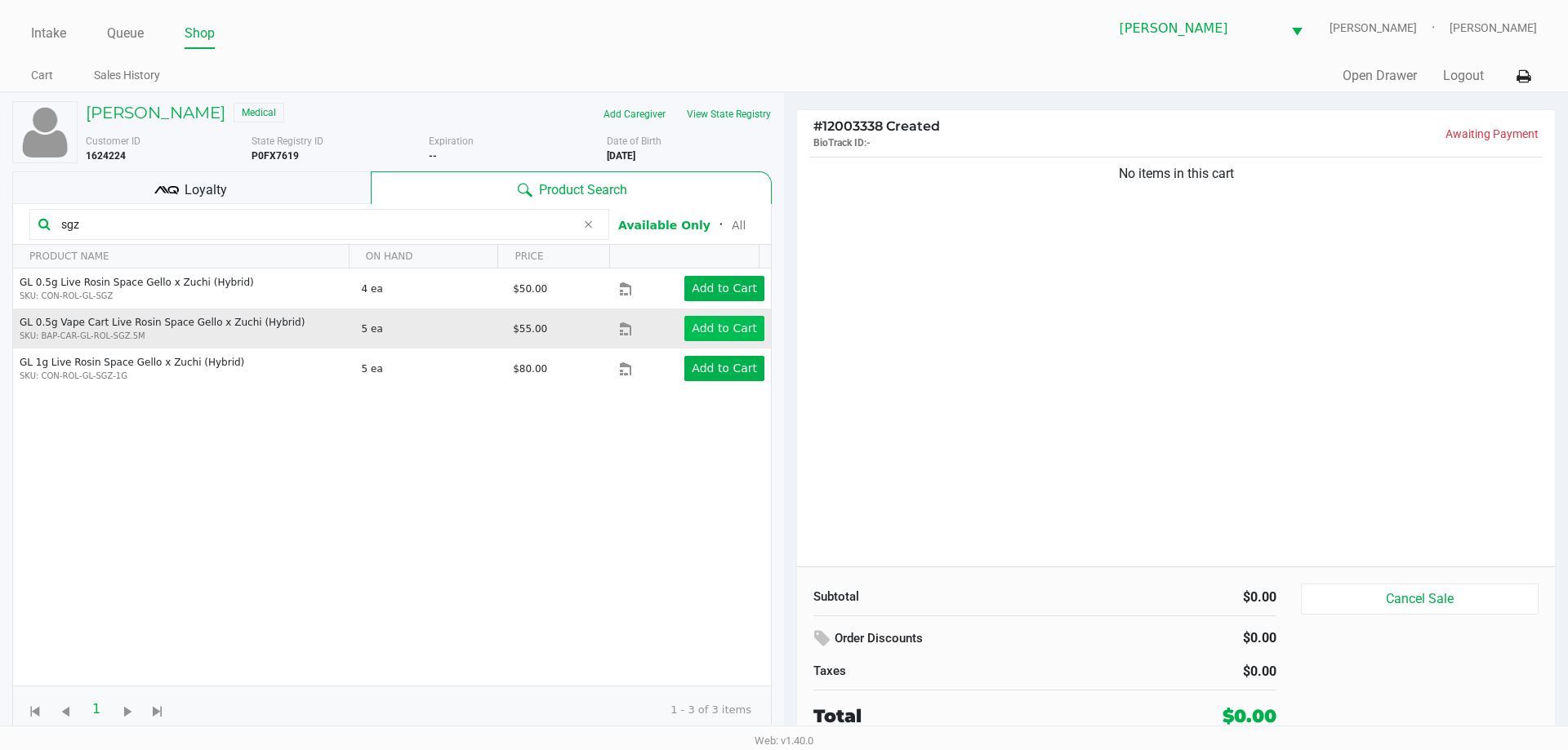
type input "sgz"
click at [712, 329] on app-button-loader "Add to Cart" at bounding box center [724, 328] width 65 height 13
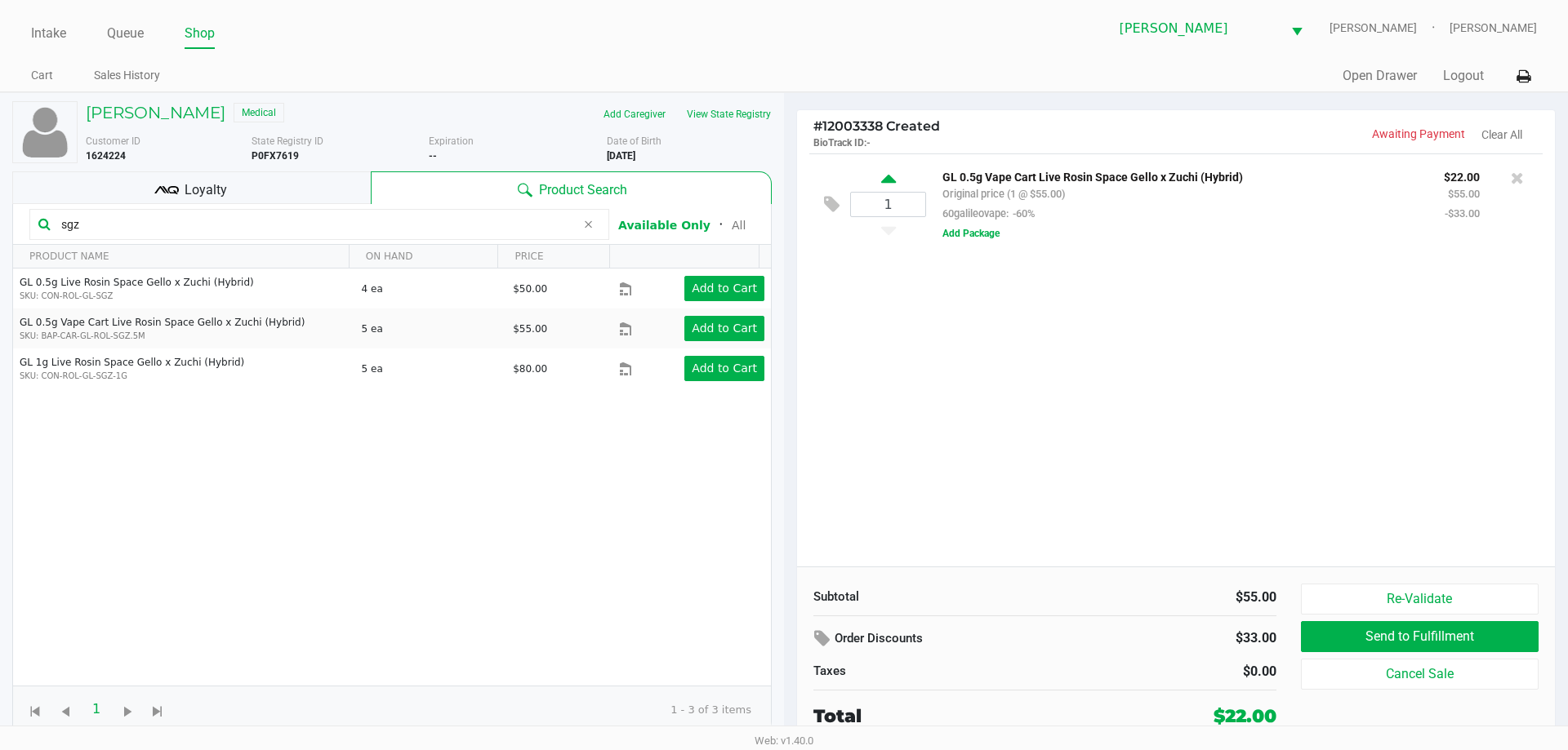
click at [881, 177] on icon at bounding box center [889, 182] width 15 height 21
type input "2"
click at [323, 219] on input "sgz" at bounding box center [314, 224] width 521 height 25
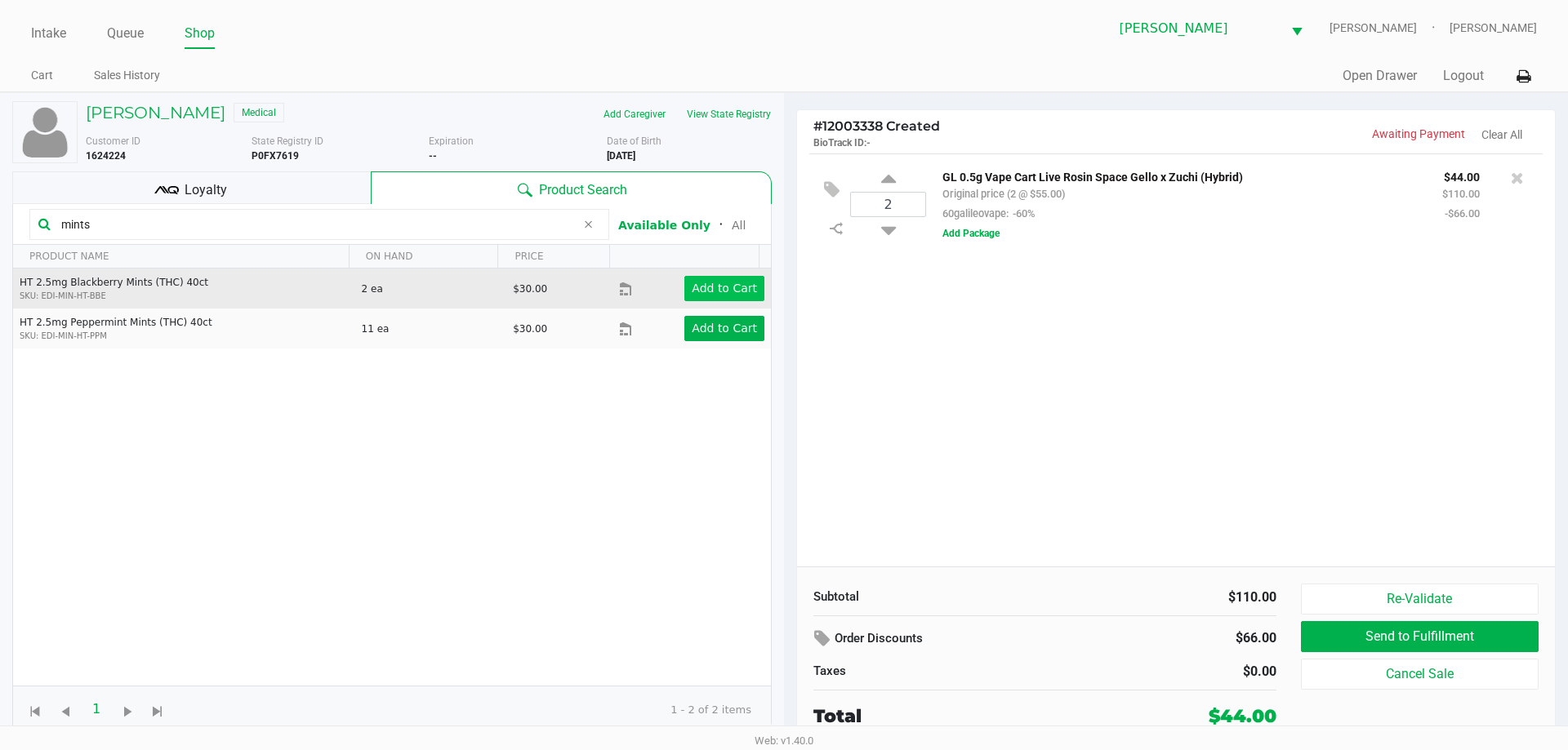
type input "mints"
click at [738, 293] on app-button-loader "Add to Cart" at bounding box center [724, 288] width 65 height 13
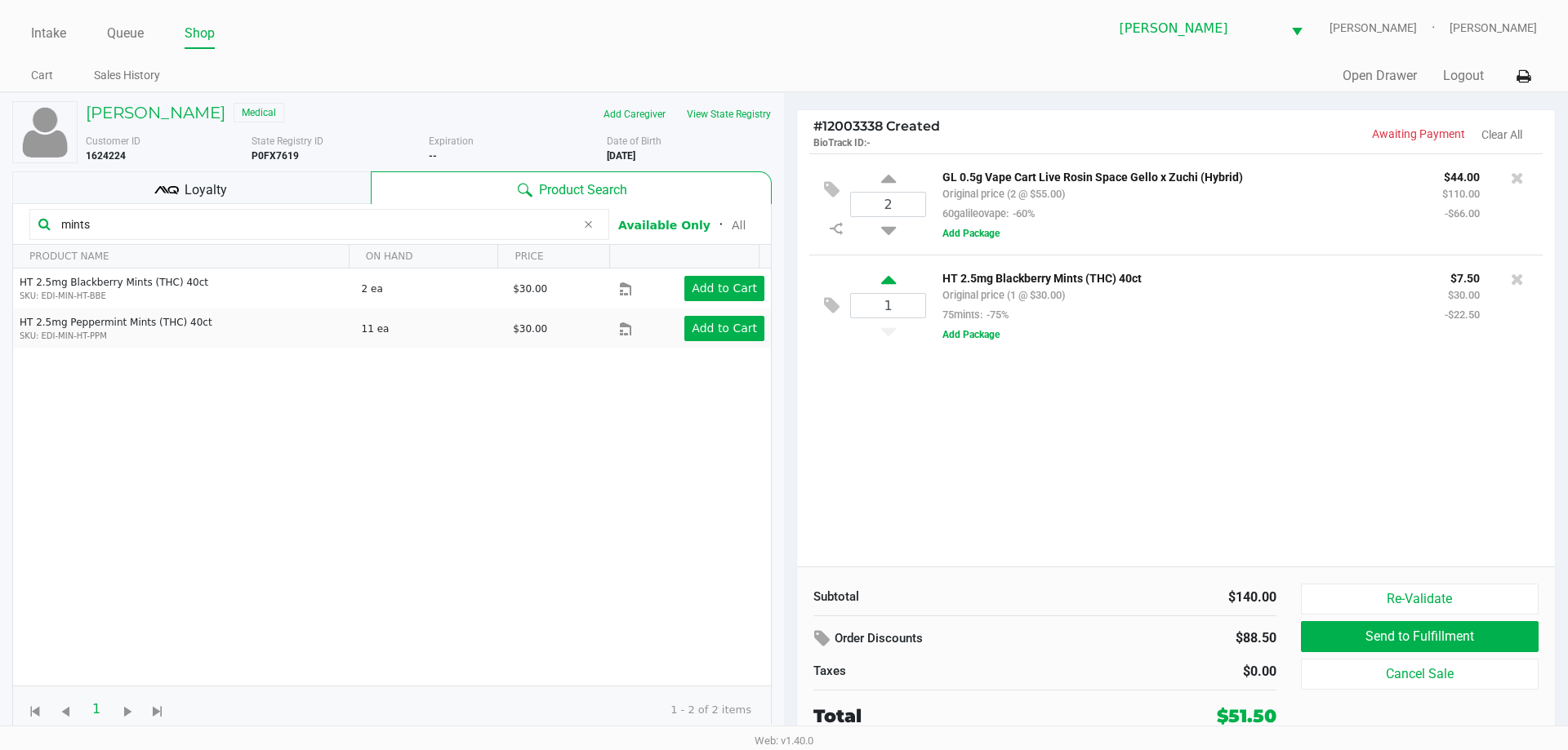
click at [887, 285] on icon at bounding box center [889, 282] width 15 height 21
type input "2"
click at [473, 231] on input "mints" at bounding box center [314, 224] width 521 height 25
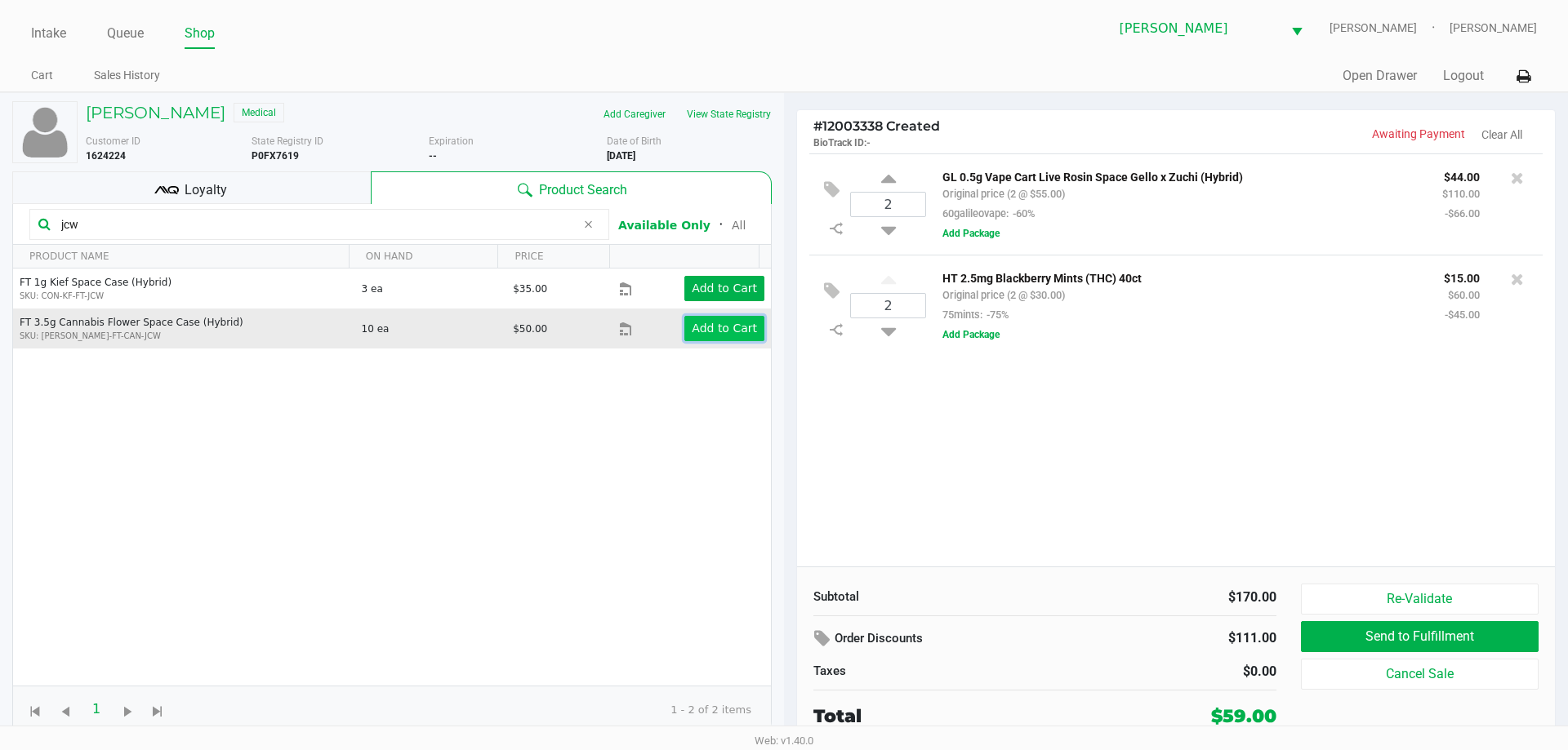
click at [712, 328] on app-button-loader "Add to Cart" at bounding box center [724, 328] width 65 height 13
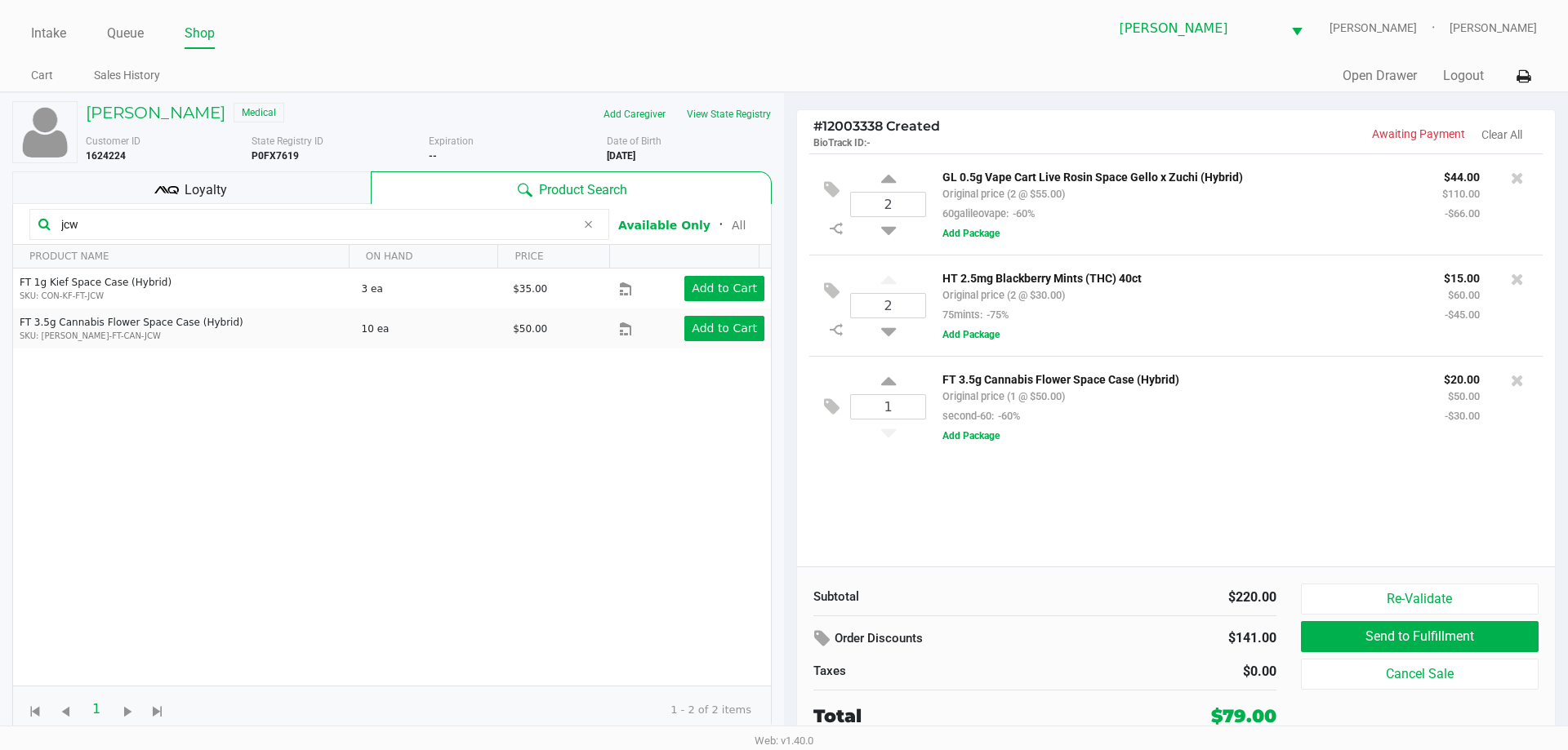
click at [489, 229] on input "jcw" at bounding box center [314, 224] width 521 height 25
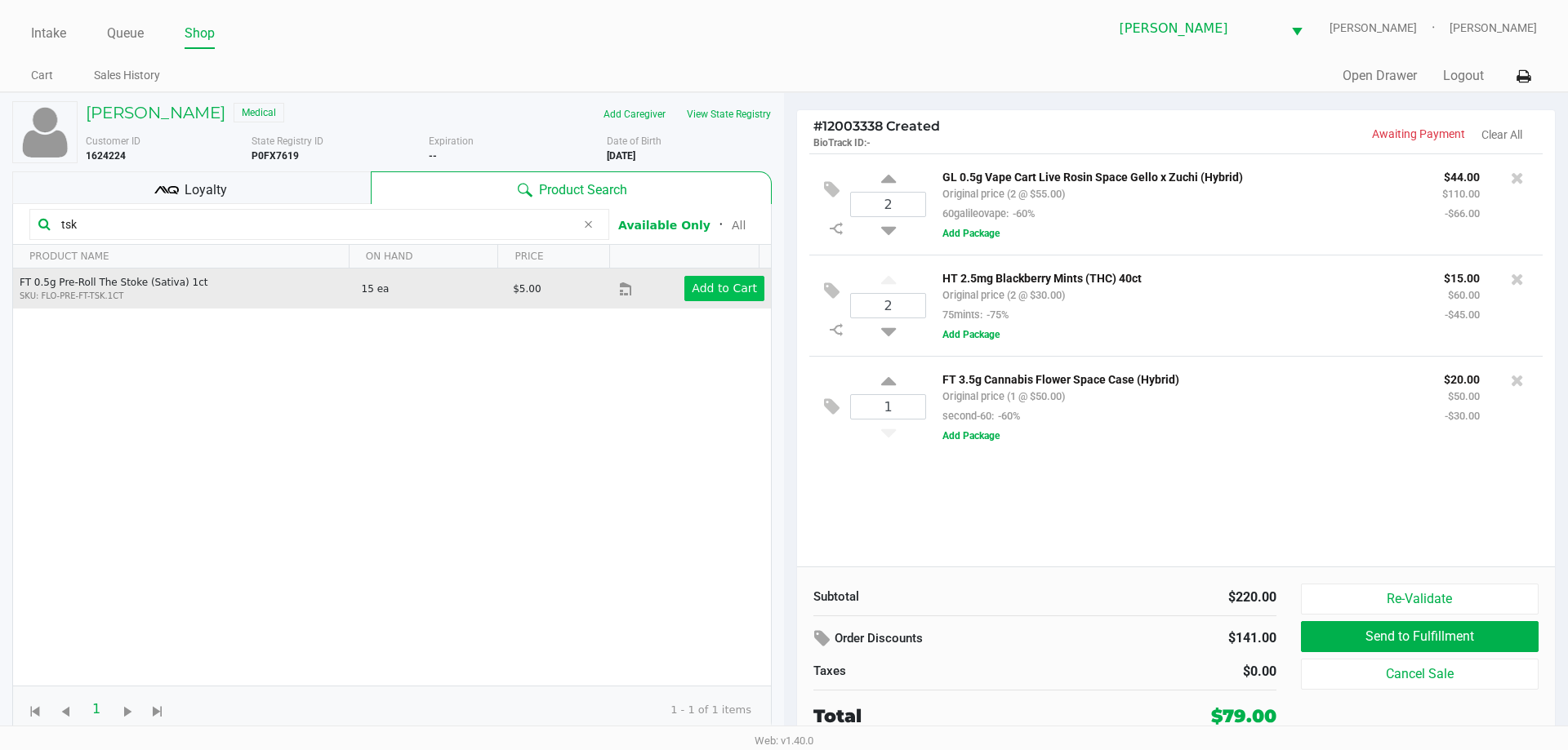
type input "tsk"
click at [714, 277] on button "Add to Cart" at bounding box center [724, 288] width 80 height 26
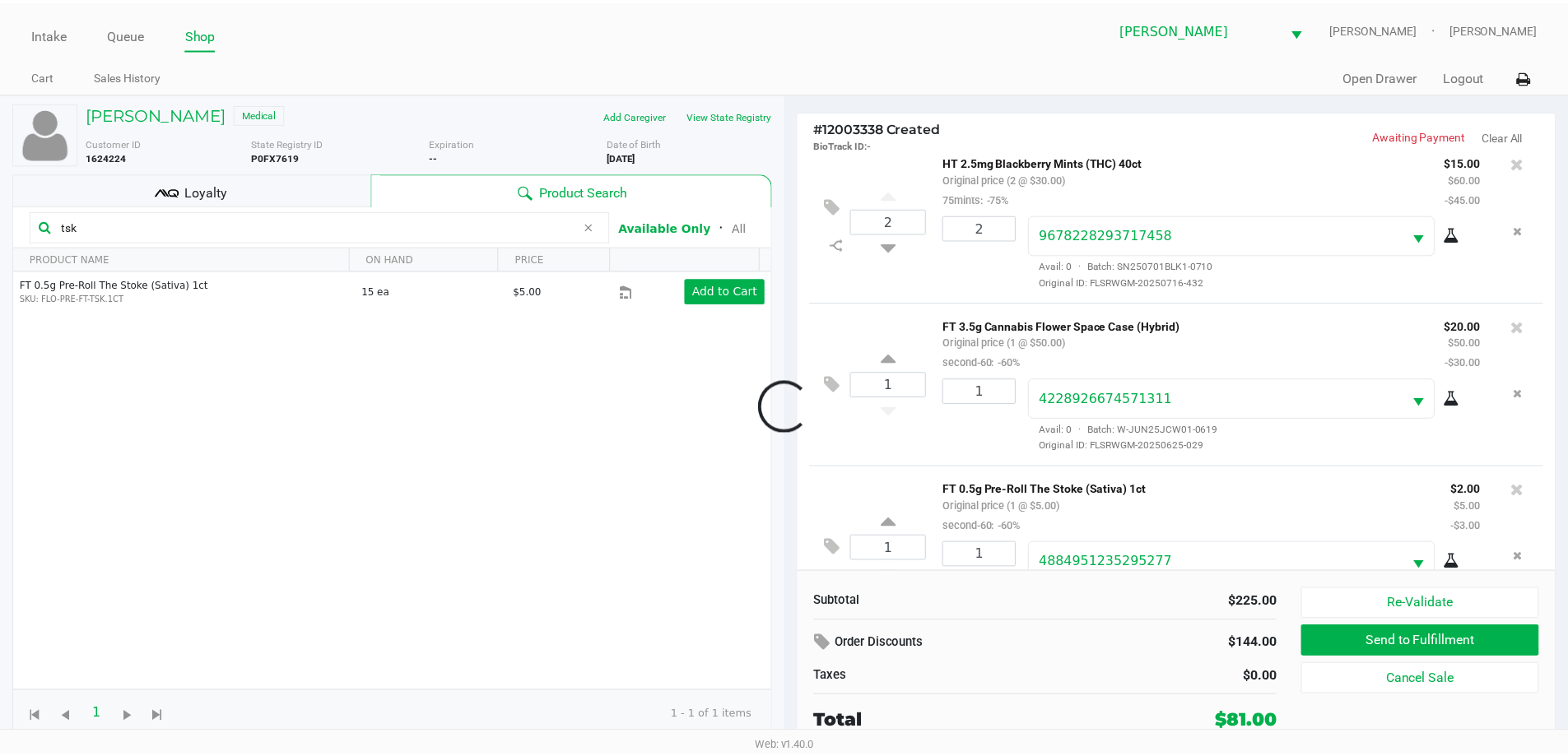
scroll to position [242, 0]
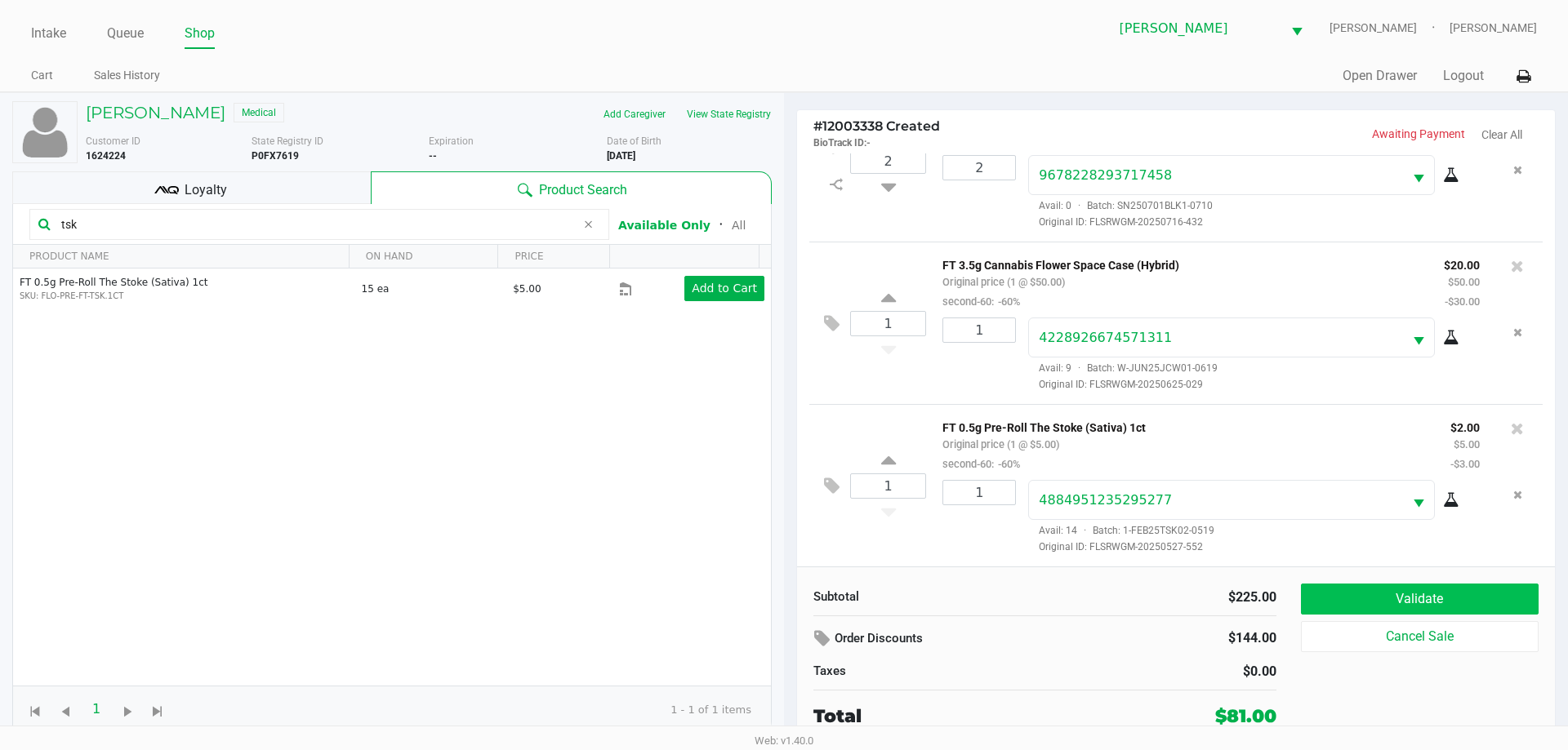
click at [1415, 597] on button "Validate" at bounding box center [1419, 599] width 238 height 31
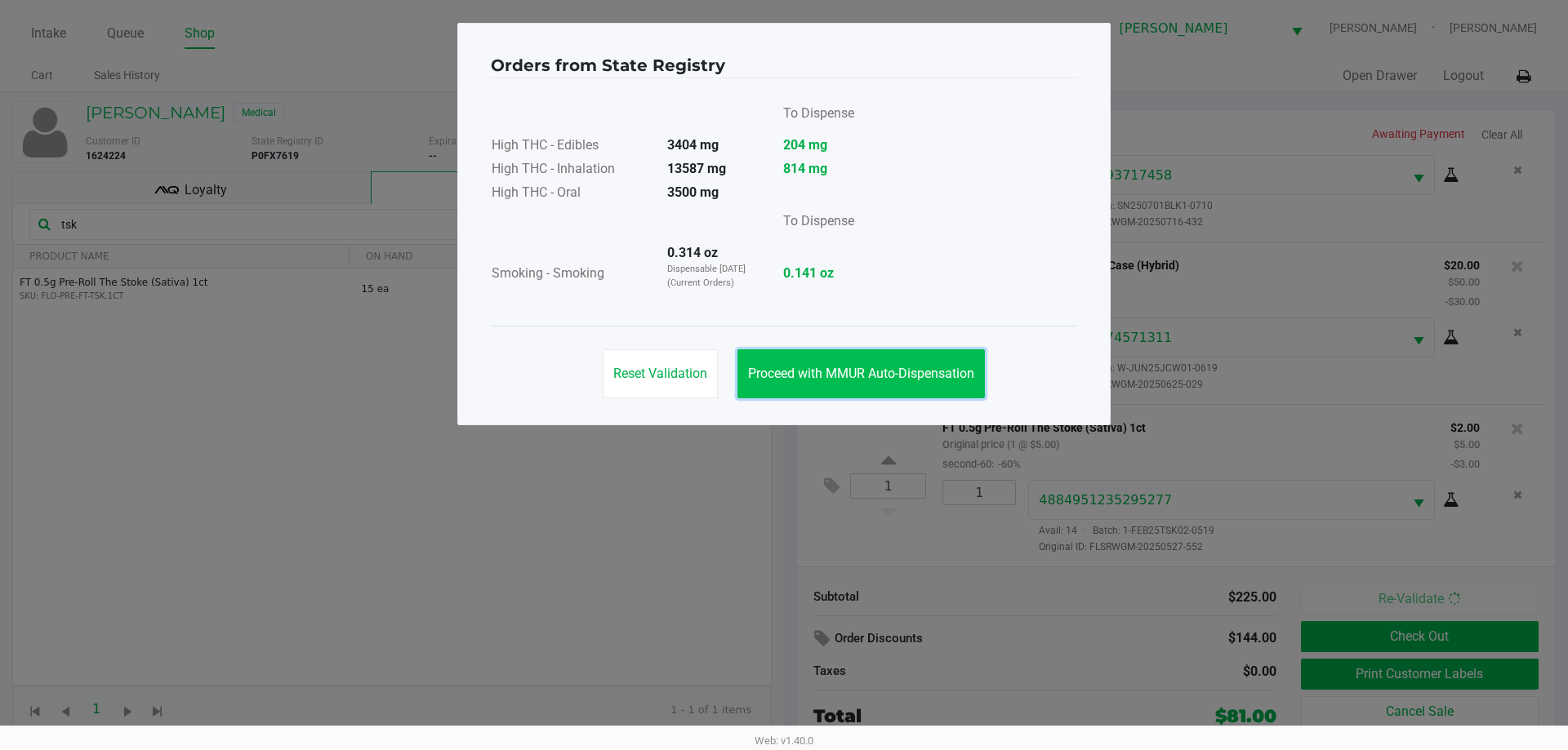
click at [873, 380] on span "Proceed with MMUR Auto-Dispensation" at bounding box center [861, 373] width 226 height 16
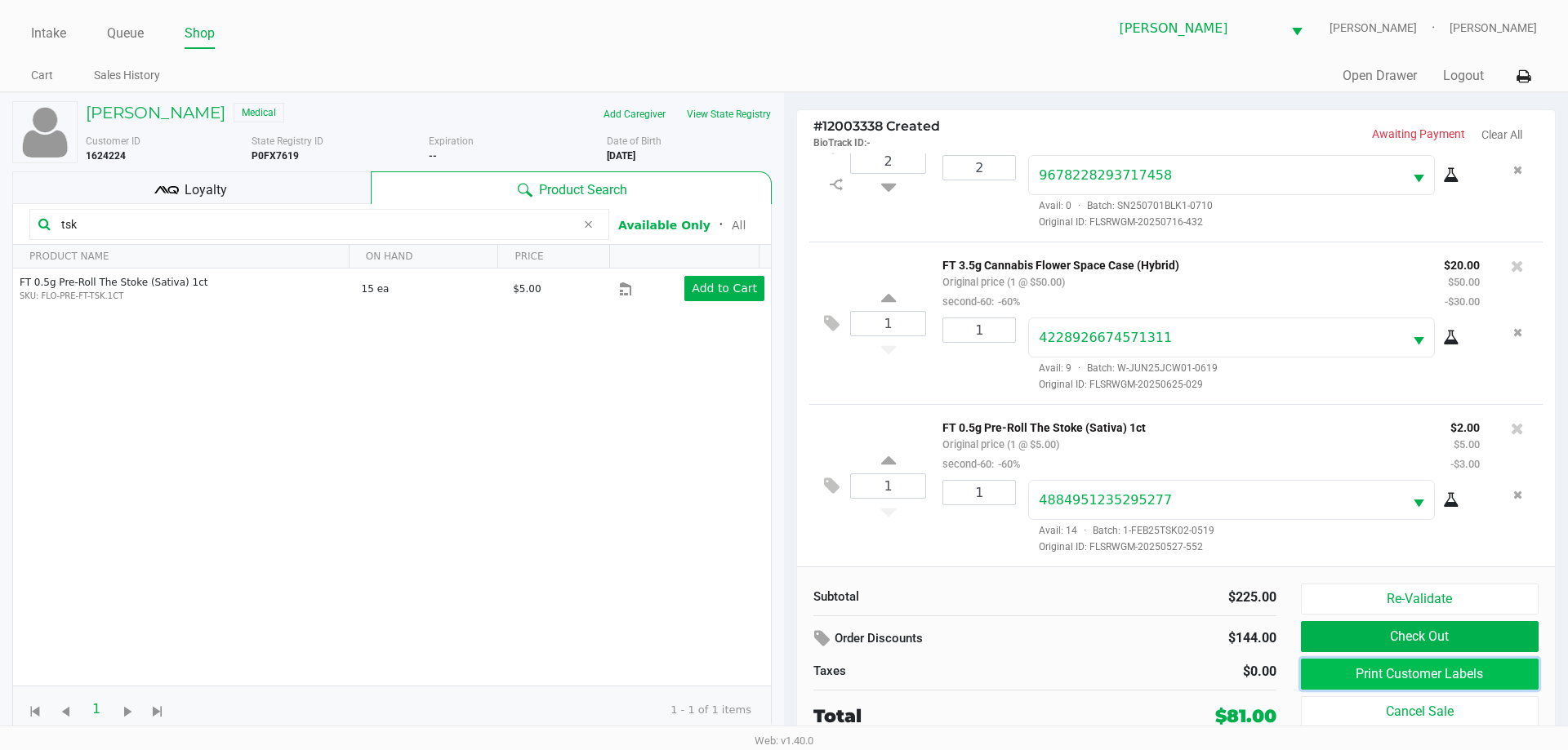
click at [1351, 675] on button "Print Customer Labels" at bounding box center [1419, 674] width 238 height 31
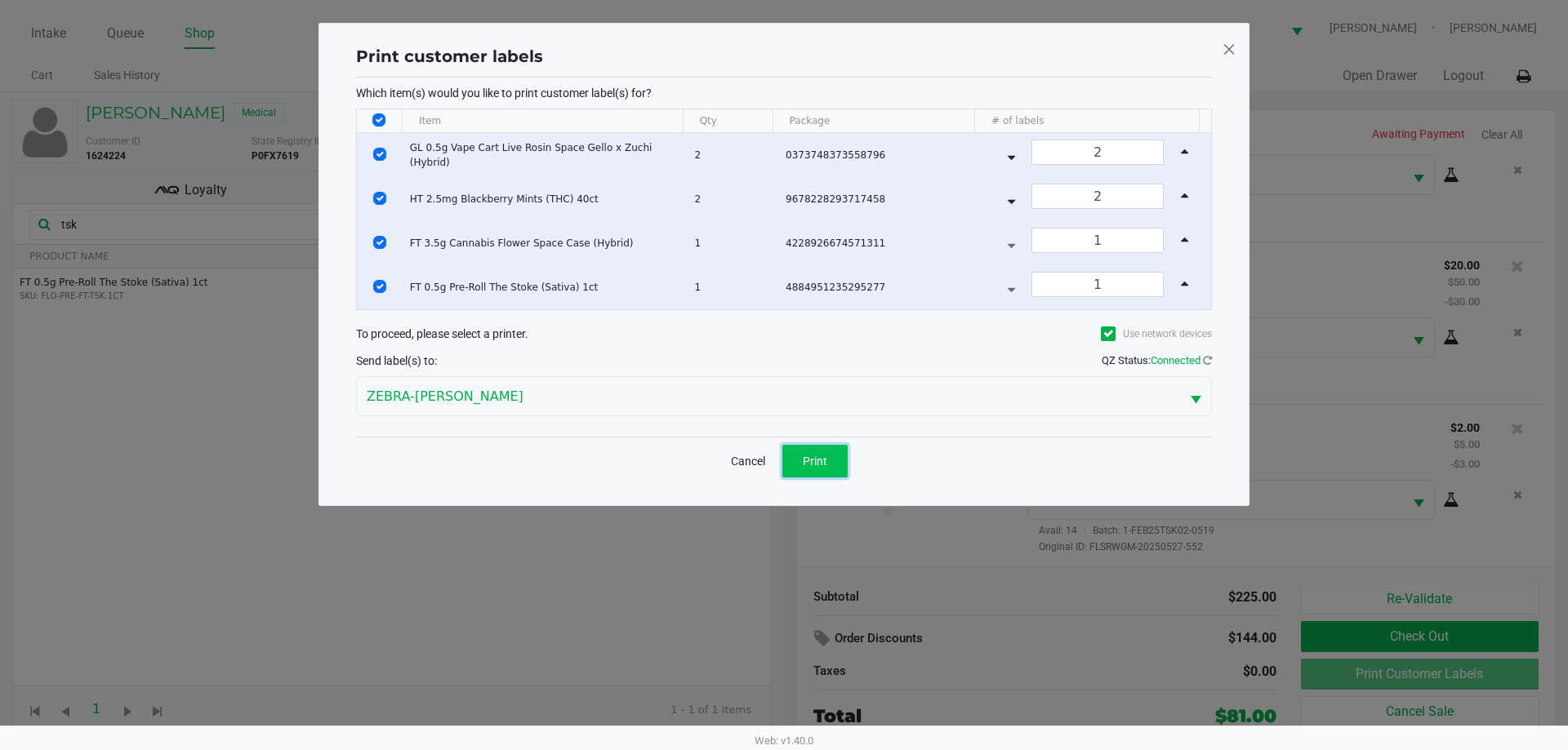
click at [830, 467] on button "Print" at bounding box center [815, 461] width 65 height 33
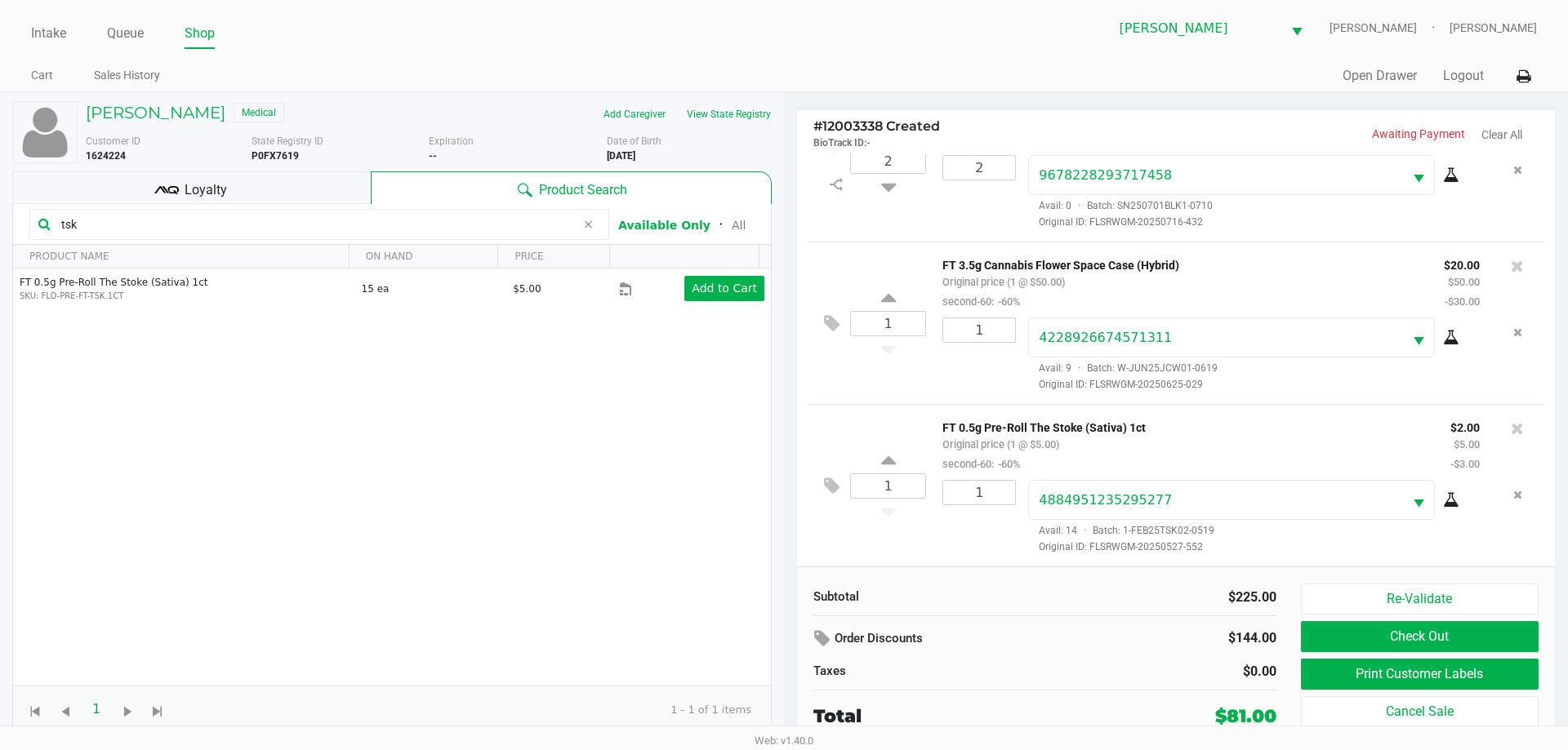
click at [295, 197] on div "Loyalty" at bounding box center [191, 188] width 358 height 33
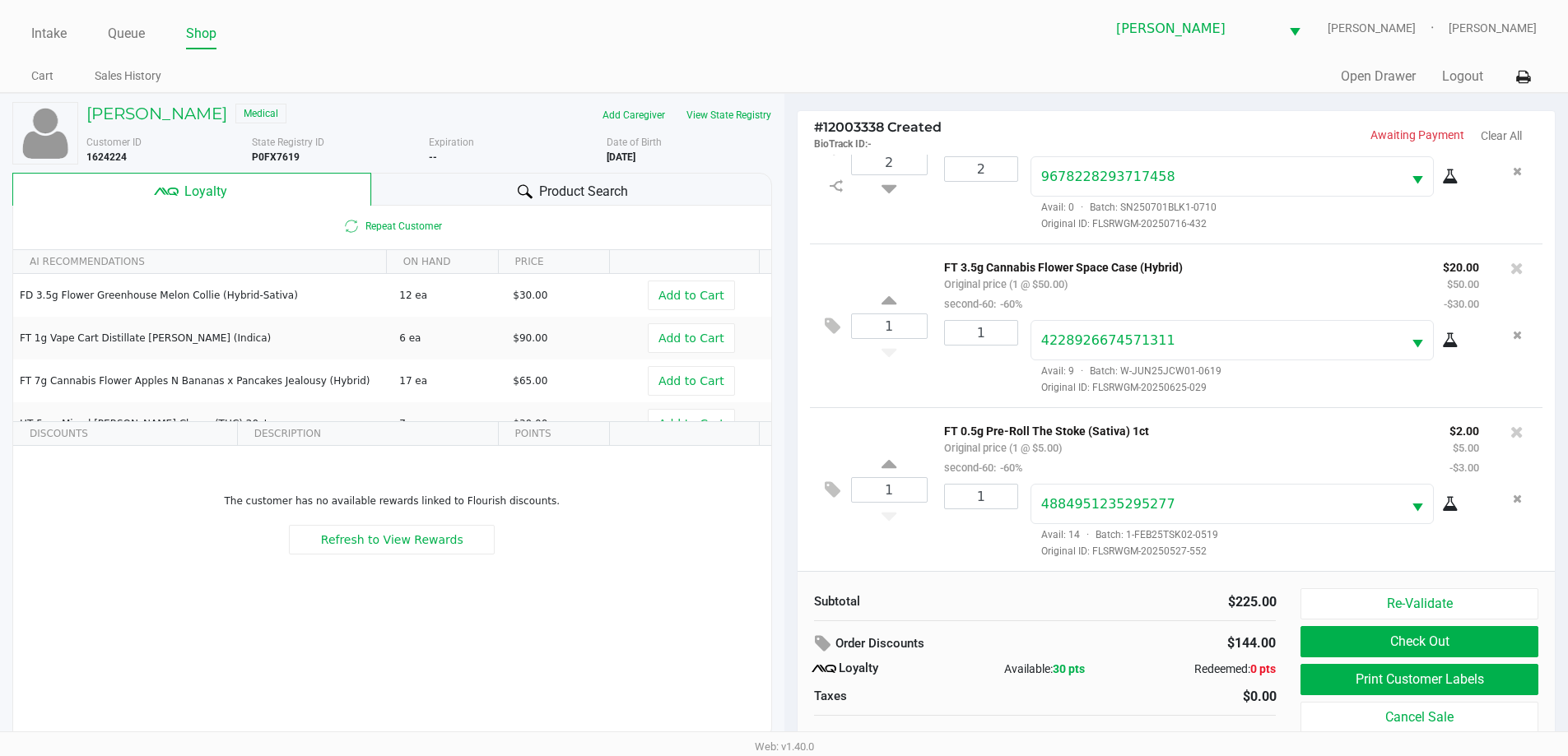
scroll to position [17, 0]
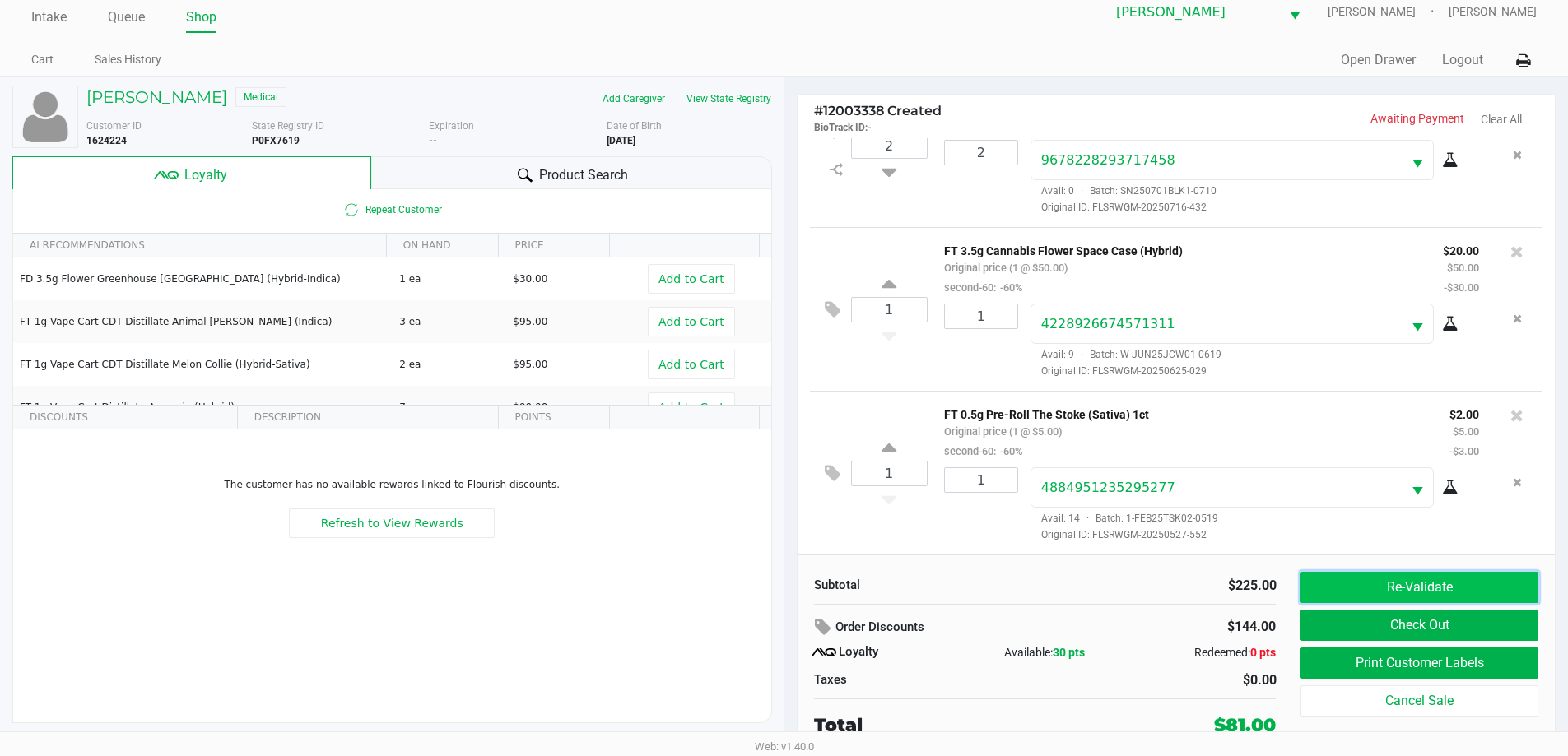
click at [1437, 582] on button "Re-Validate" at bounding box center [1418, 588] width 237 height 32
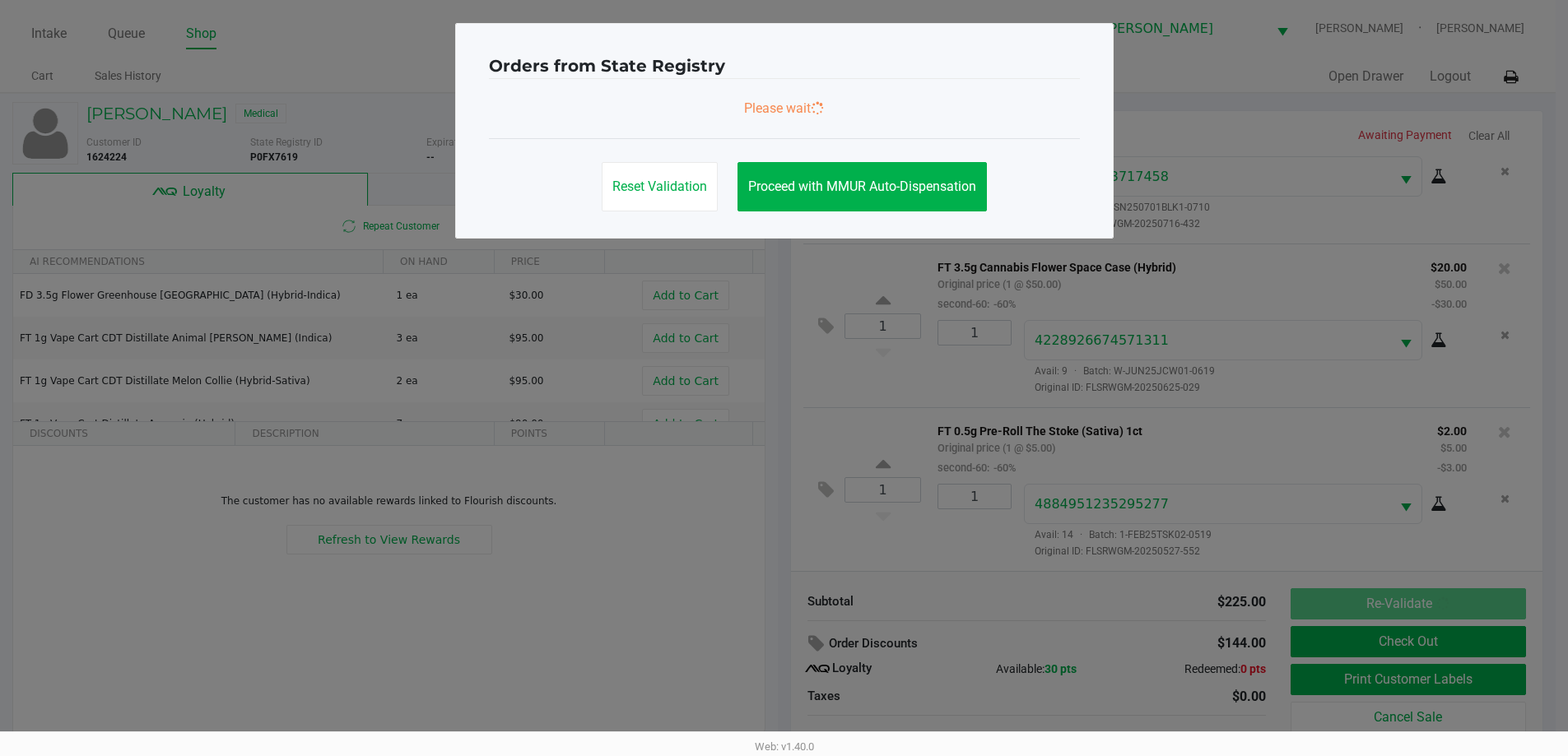
scroll to position [0, 0]
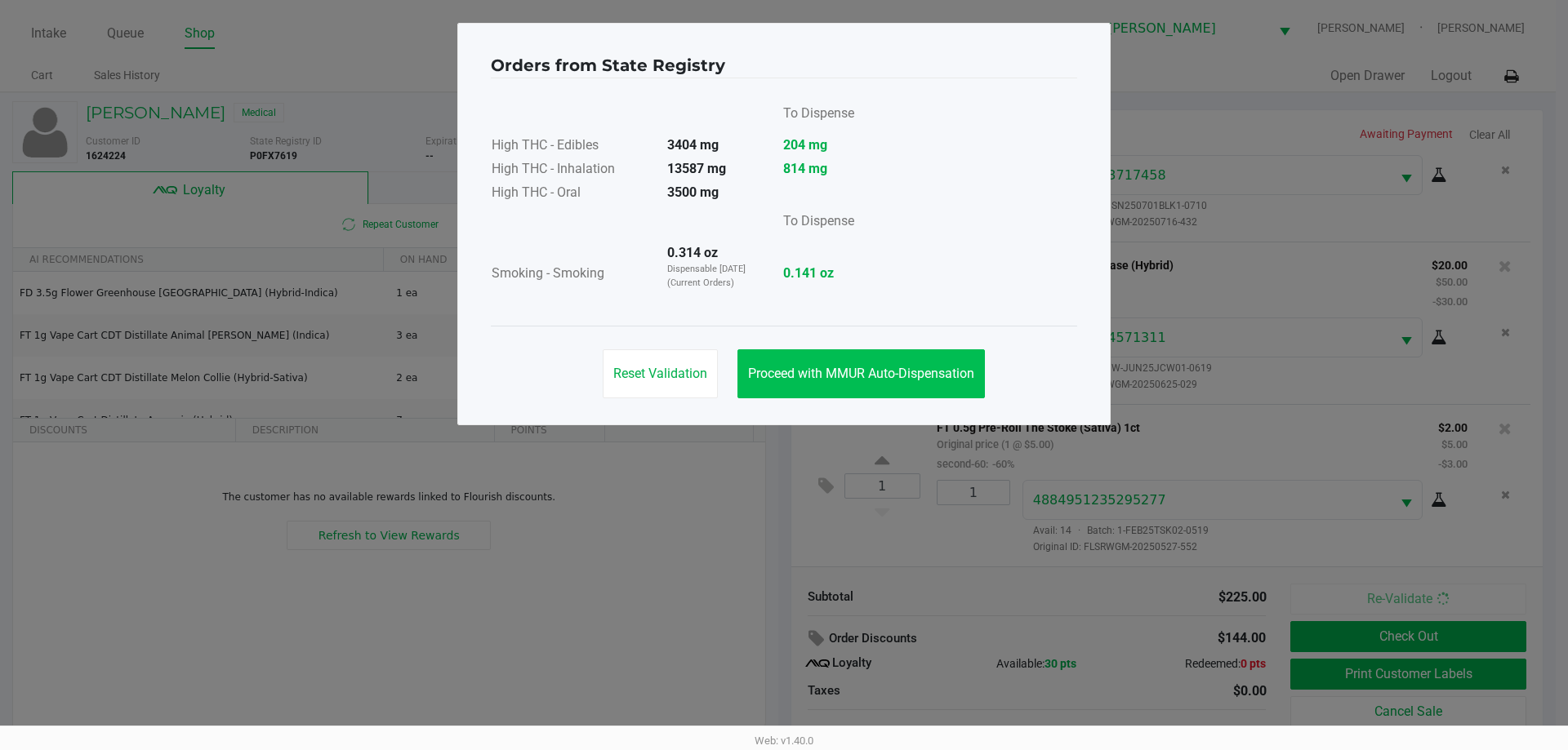
click at [907, 394] on button "Proceed with MMUR Auto-Dispensation" at bounding box center [861, 373] width 248 height 49
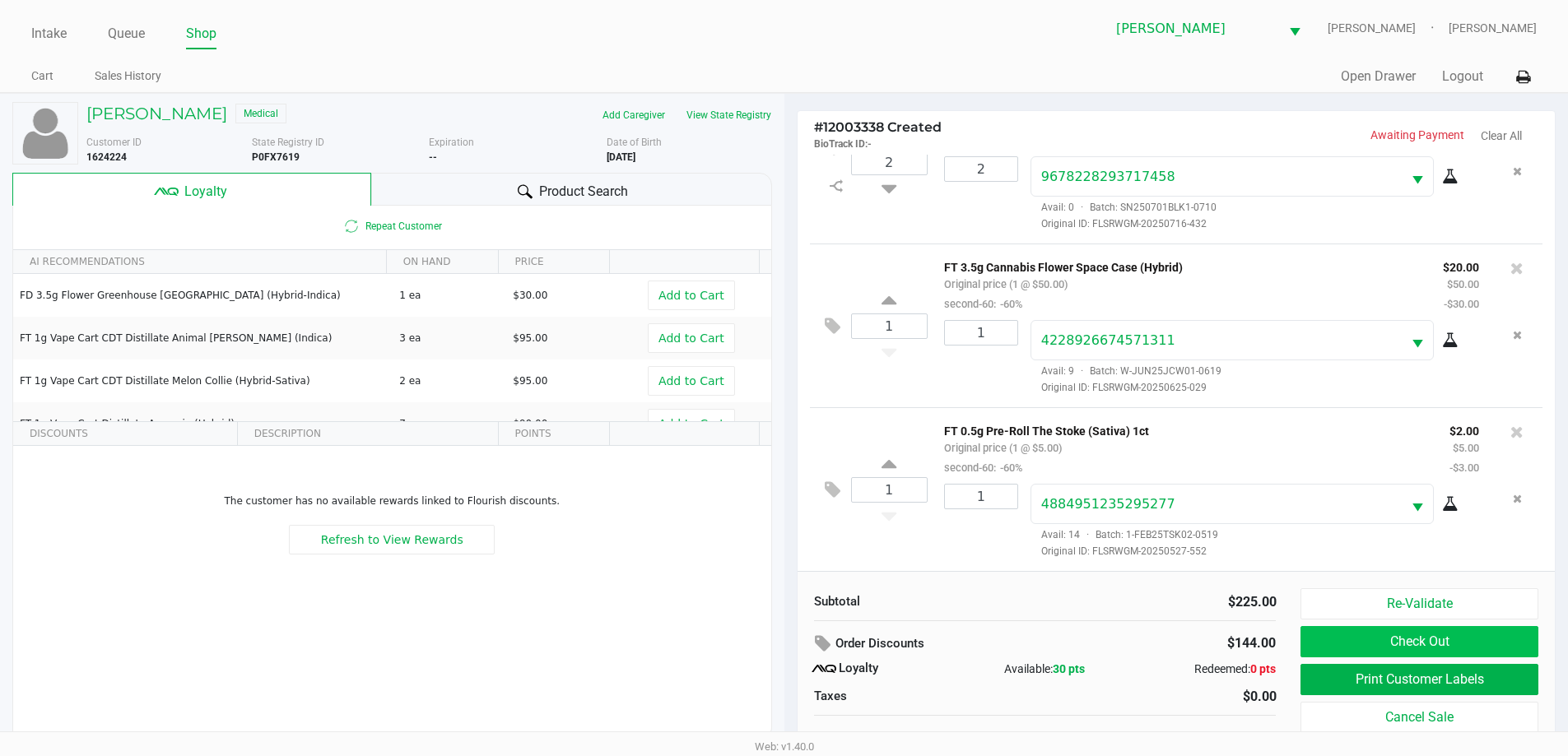
click at [1399, 645] on button "Check Out" at bounding box center [1418, 642] width 237 height 32
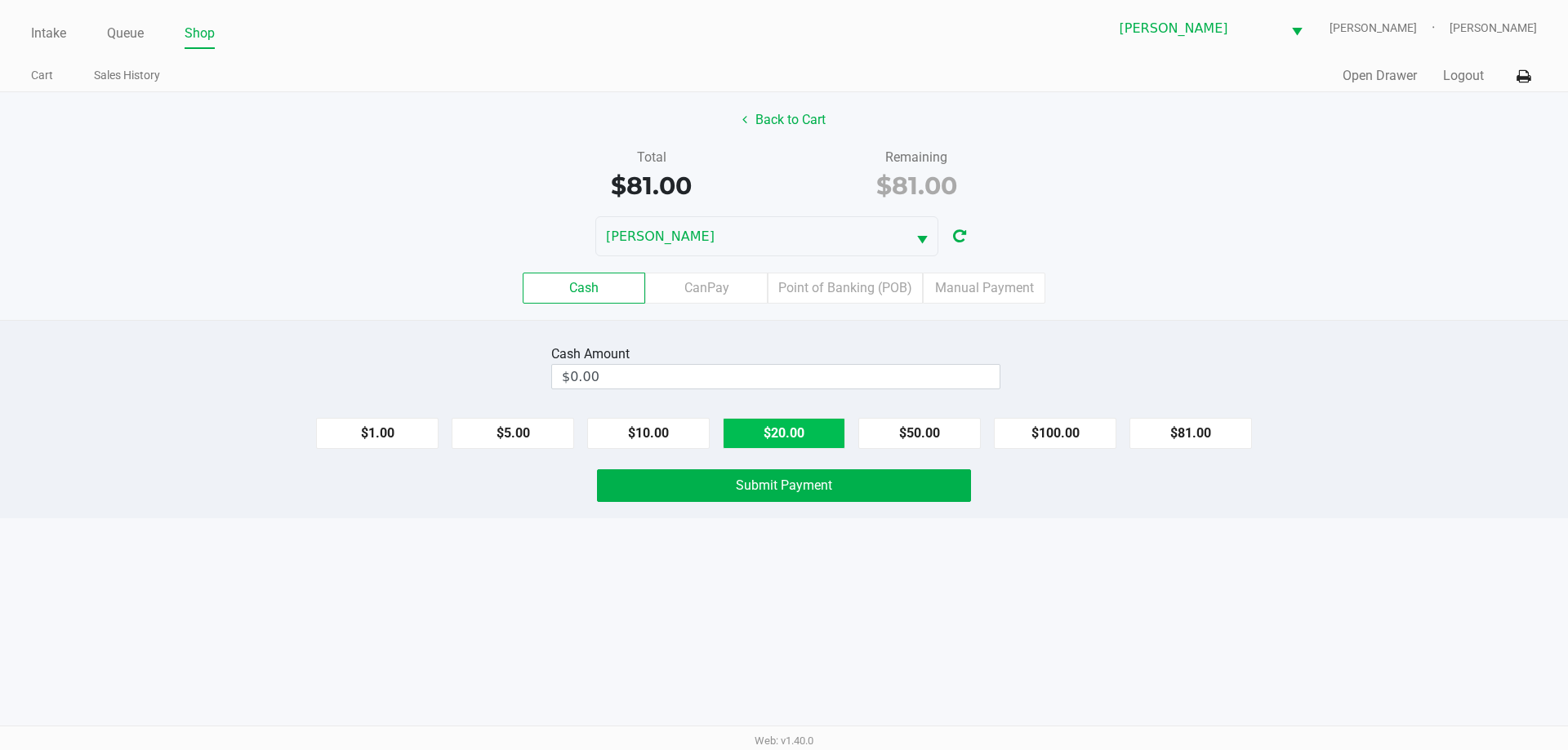
click at [808, 445] on button "$20.00" at bounding box center [784, 434] width 122 height 31
click at [809, 430] on button "$20.00" at bounding box center [784, 434] width 122 height 31
click at [805, 441] on button "$20.00" at bounding box center [784, 434] width 122 height 31
click at [798, 442] on button "$20.00" at bounding box center [784, 434] width 122 height 31
click at [800, 442] on button "$20.00" at bounding box center [784, 434] width 122 height 31
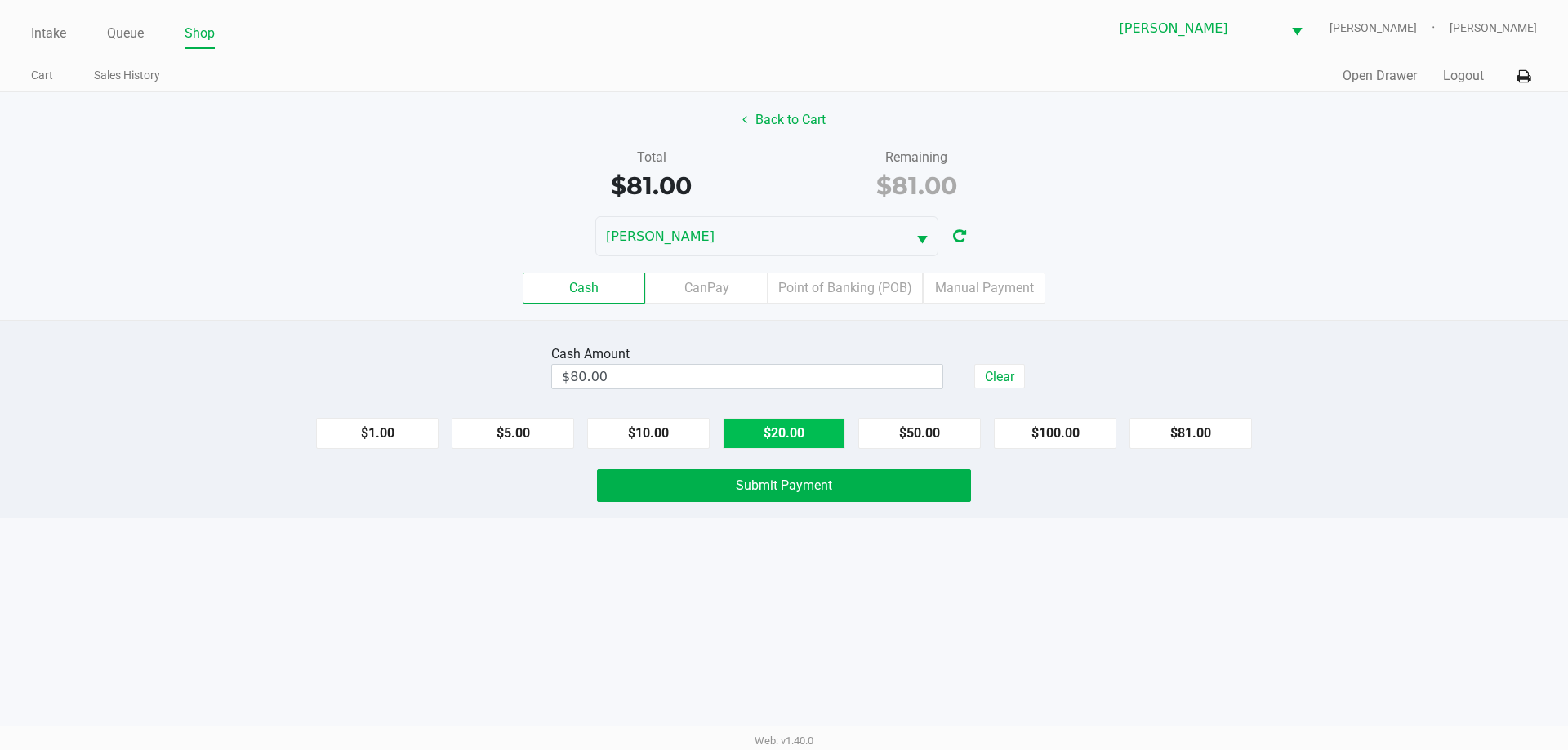
type input "$100.00"
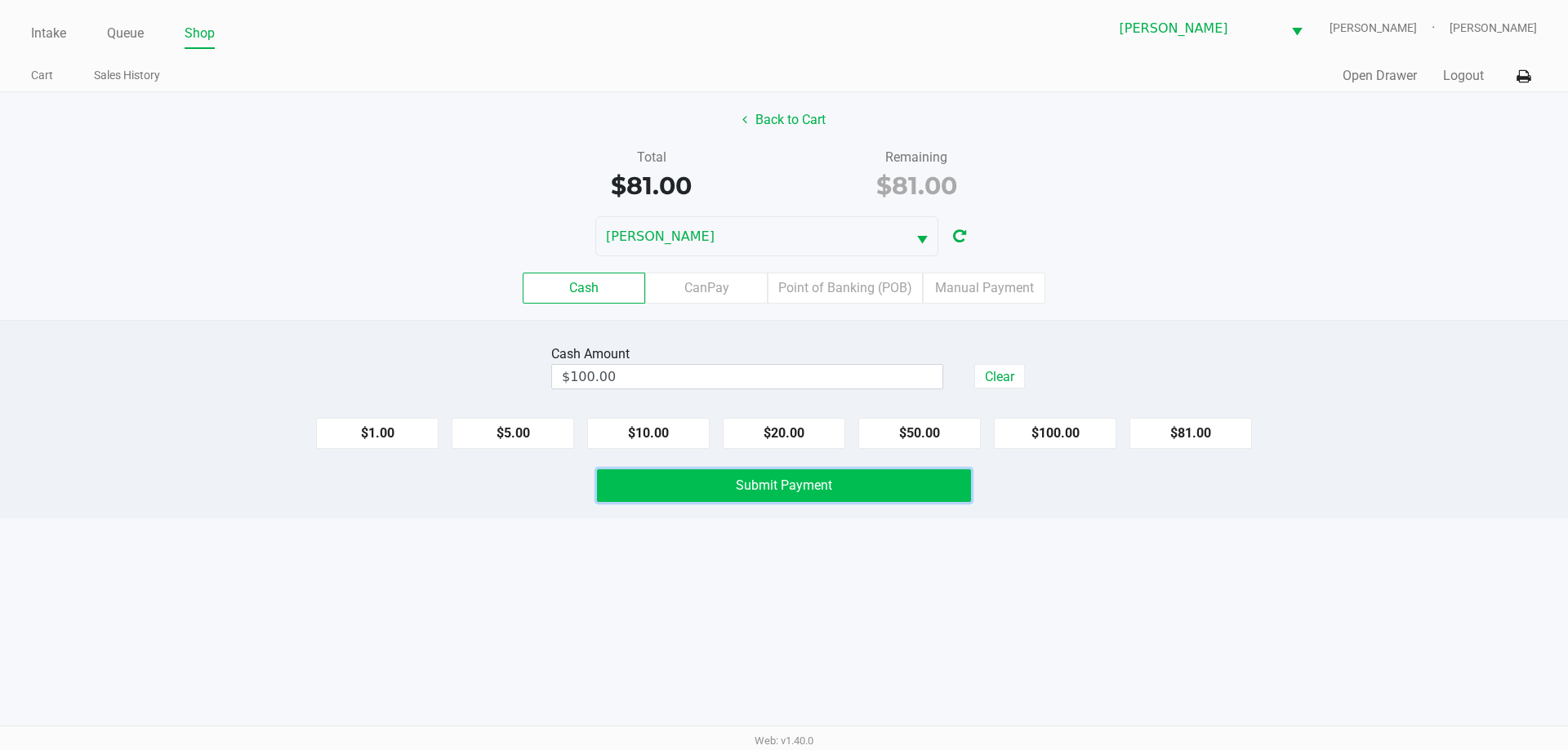
click at [766, 488] on span "Submit Payment" at bounding box center [783, 485] width 97 height 16
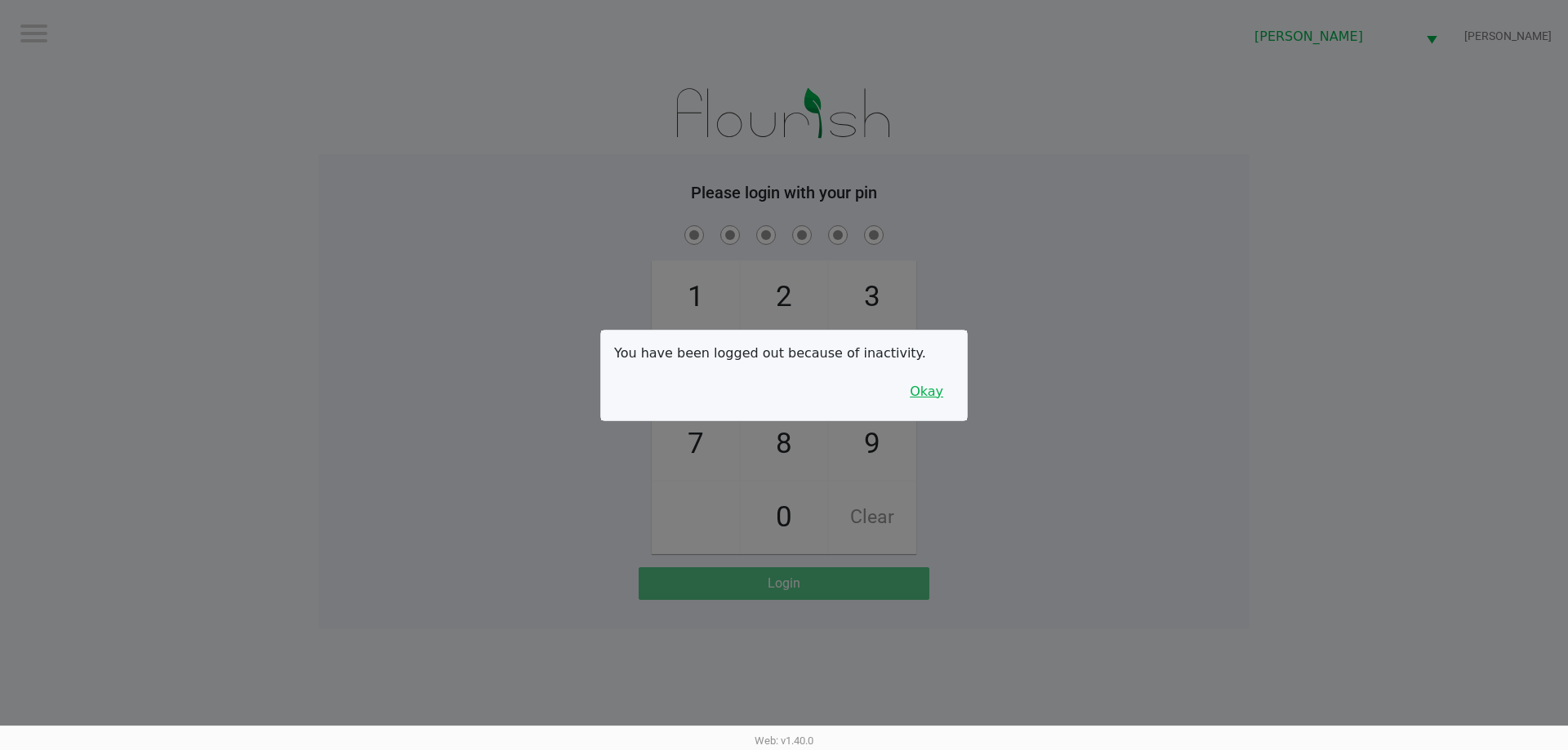
click at [915, 392] on button "Okay" at bounding box center [926, 392] width 54 height 31
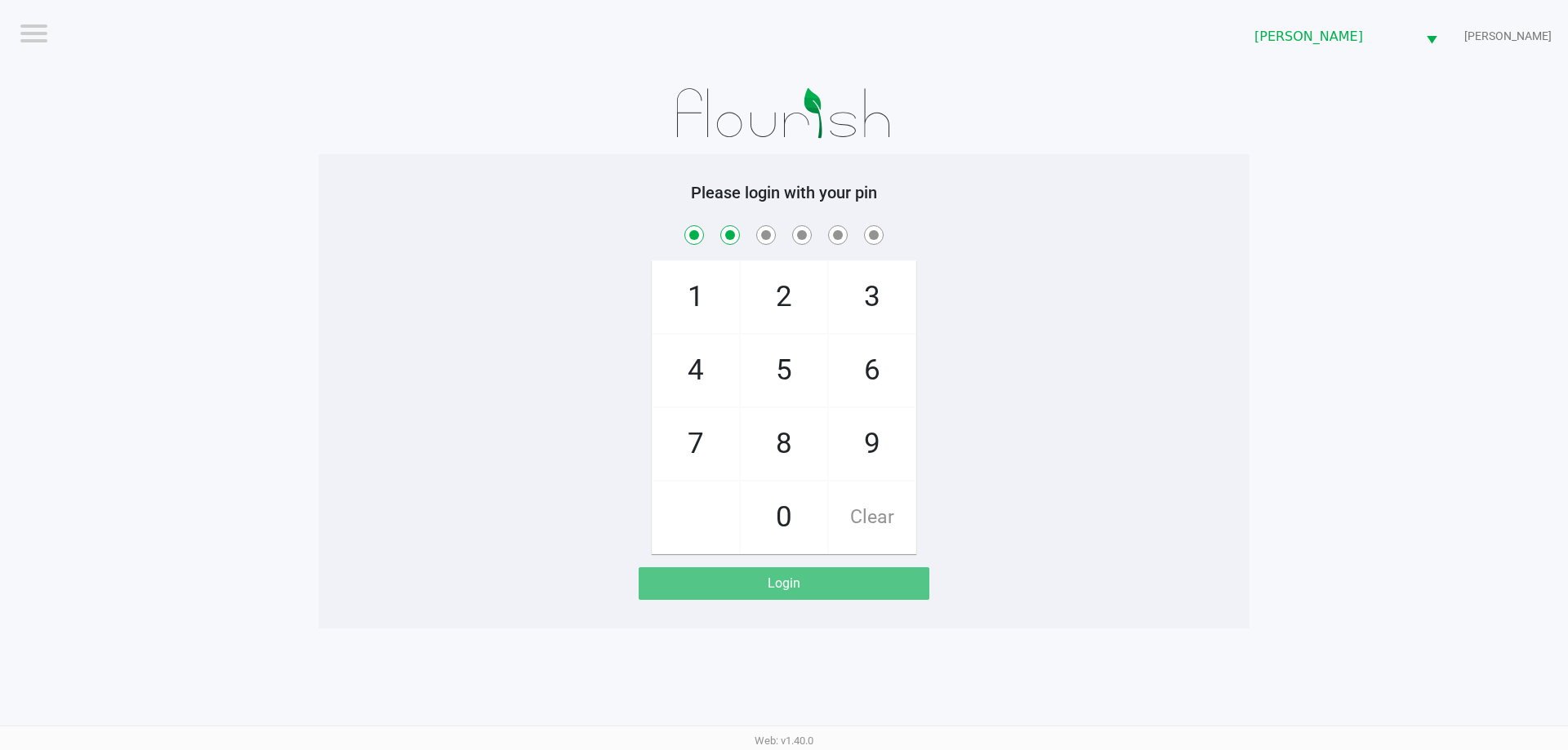
checkbox input "true"
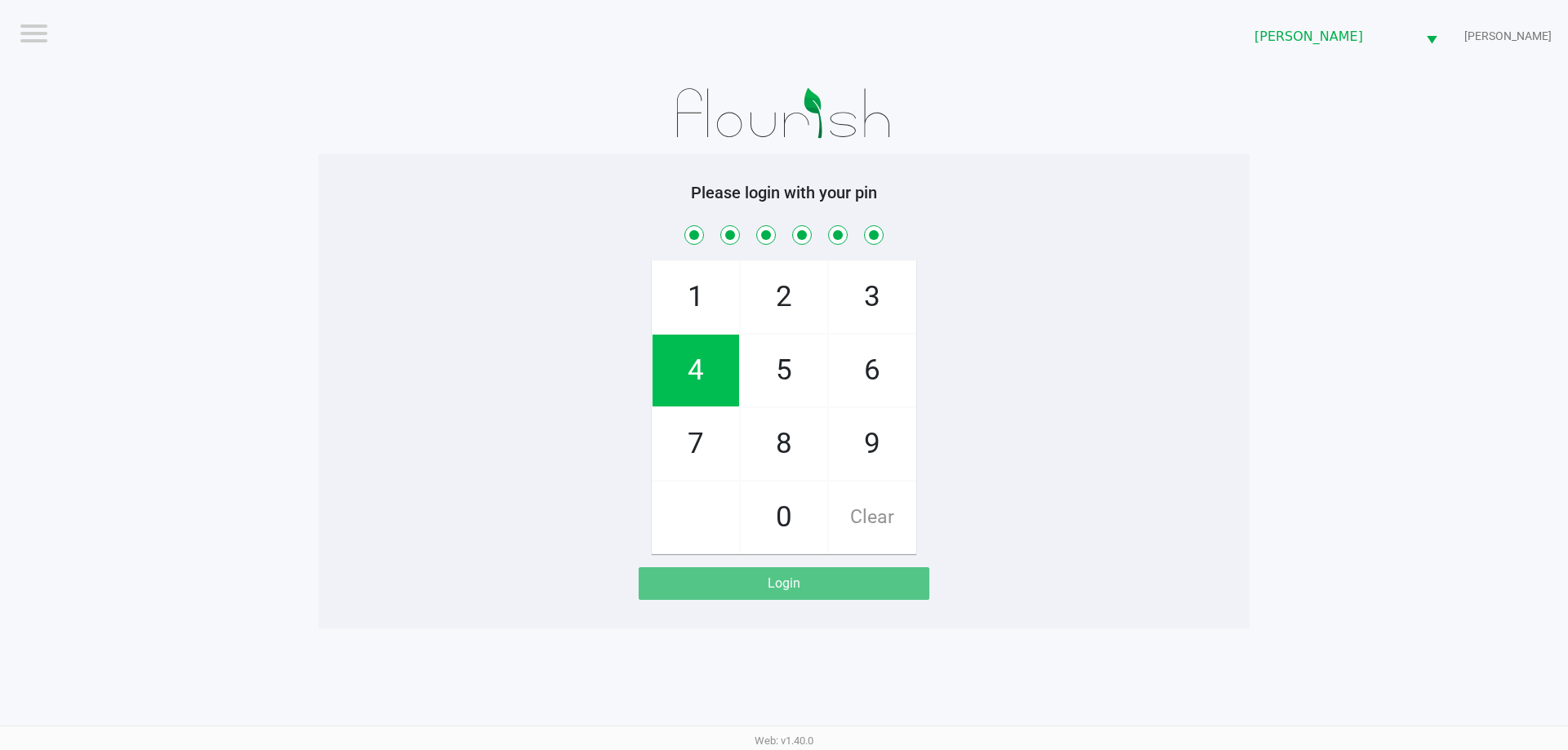
checkbox input "true"
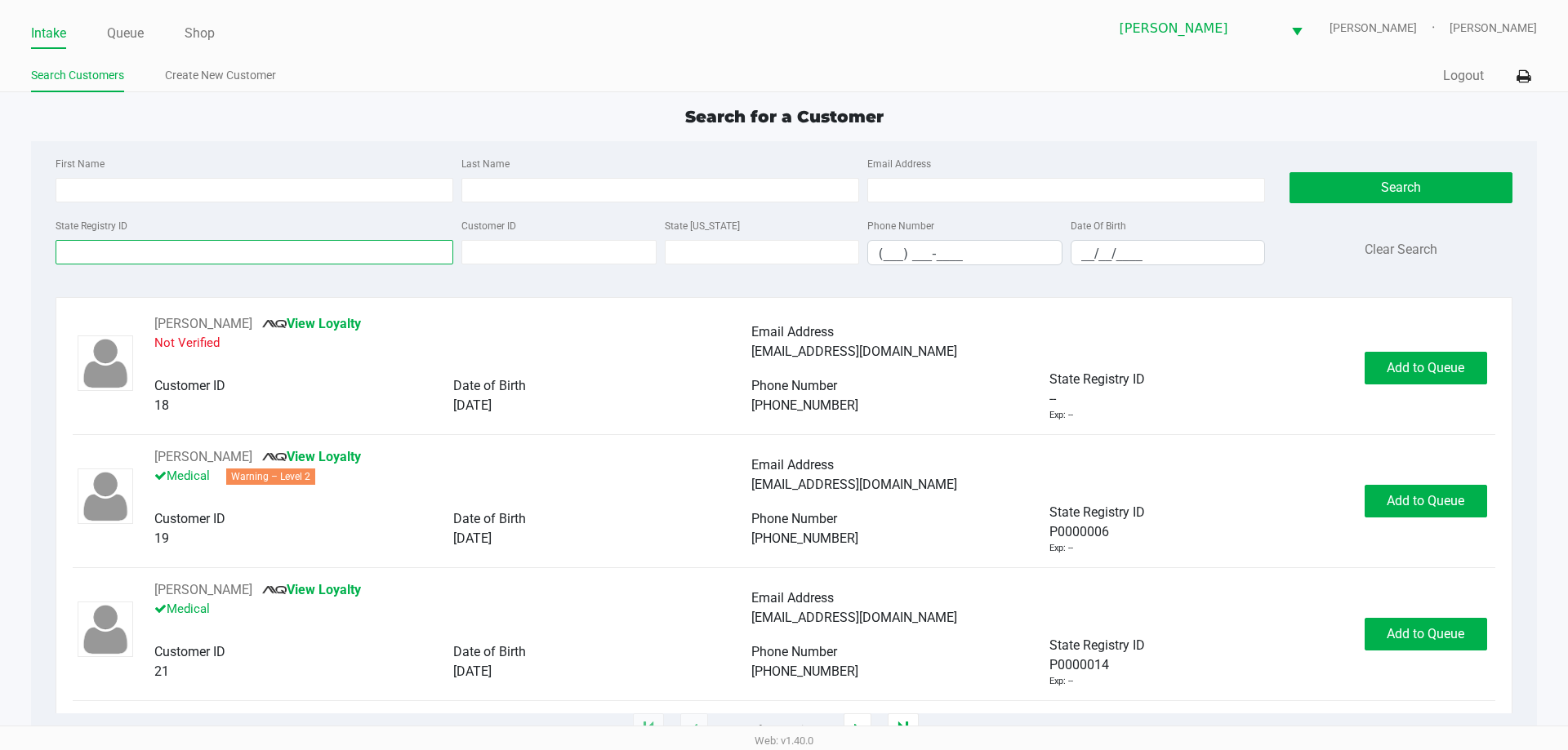
click at [68, 252] on input "State Registry ID" at bounding box center [254, 252] width 398 height 25
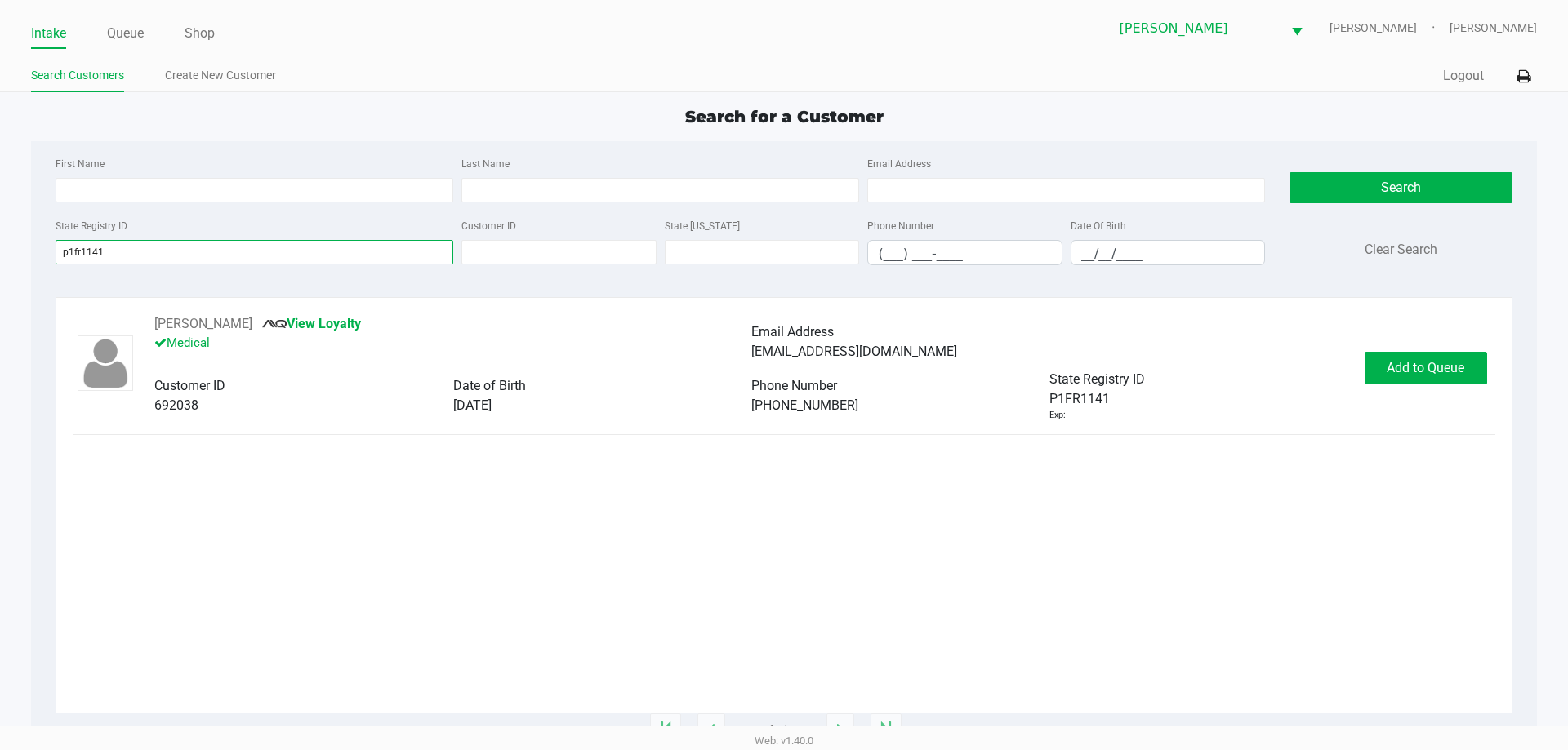
type input "p1fr1141"
click at [1381, 400] on div "John Duval View Loyalty Medical Email Address jrdphd@yahoo.com Customer ID 6920…" at bounding box center [783, 368] width 1422 height 108
click at [1447, 380] on button "Add to Queue" at bounding box center [1425, 368] width 122 height 33
click at [1459, 374] on div "Add to Queue" at bounding box center [1425, 368] width 122 height 33
click at [1429, 377] on div "Add to Queue" at bounding box center [1425, 368] width 122 height 33
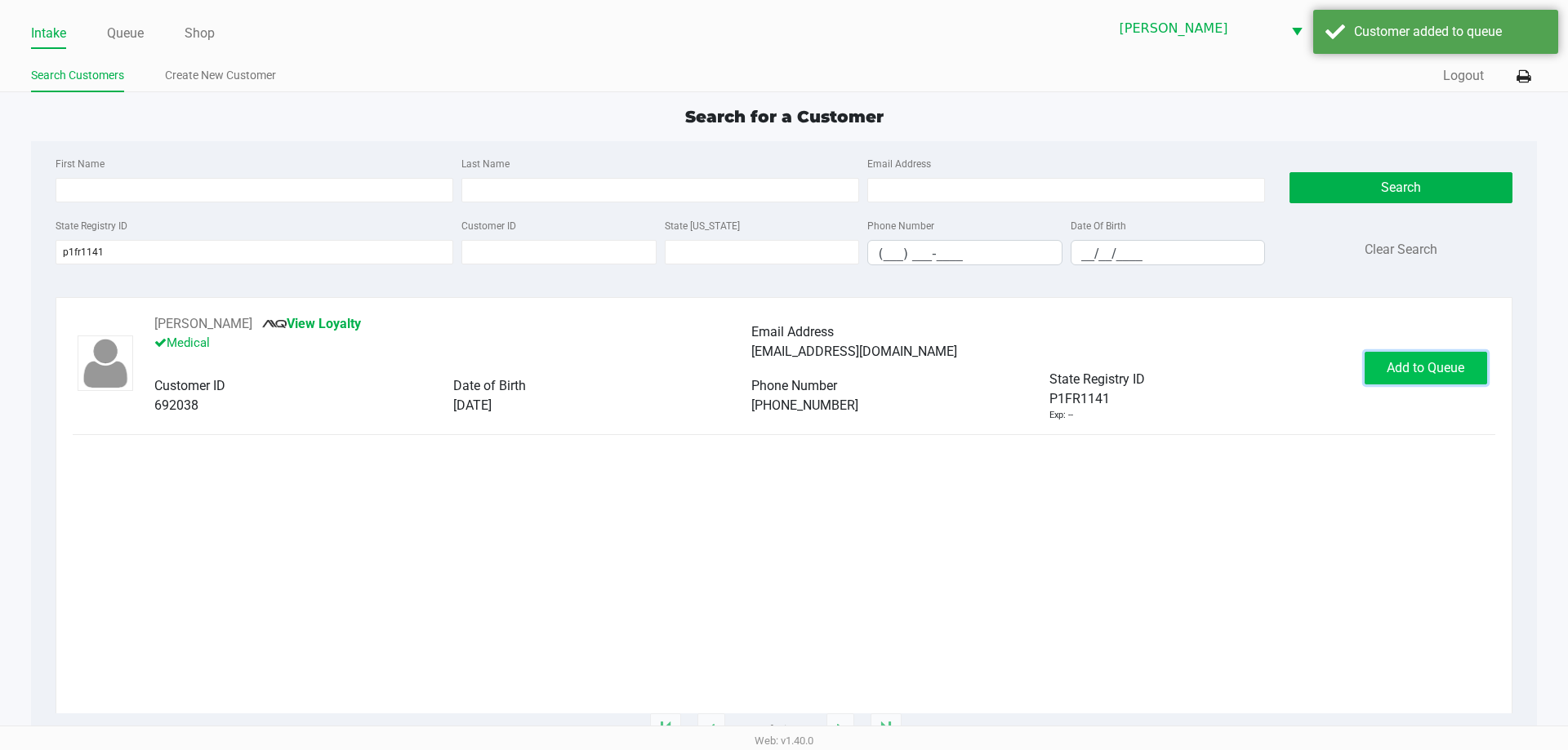
click at [1433, 371] on span "Add to Queue" at bounding box center [1425, 367] width 78 height 16
click at [1445, 376] on button "In Queue" at bounding box center [1424, 368] width 115 height 33
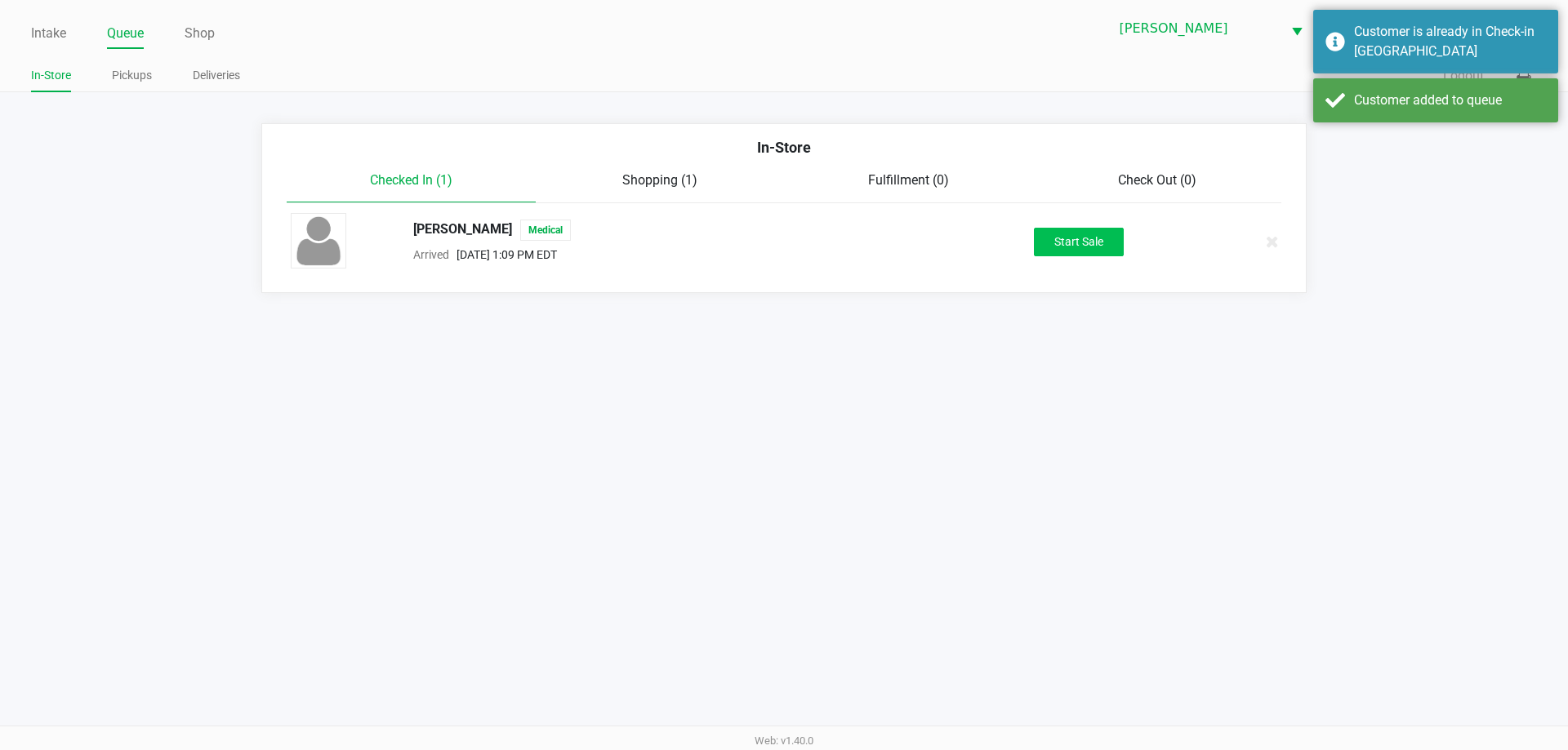
click at [1055, 253] on button "Start Sale" at bounding box center [1079, 242] width 90 height 29
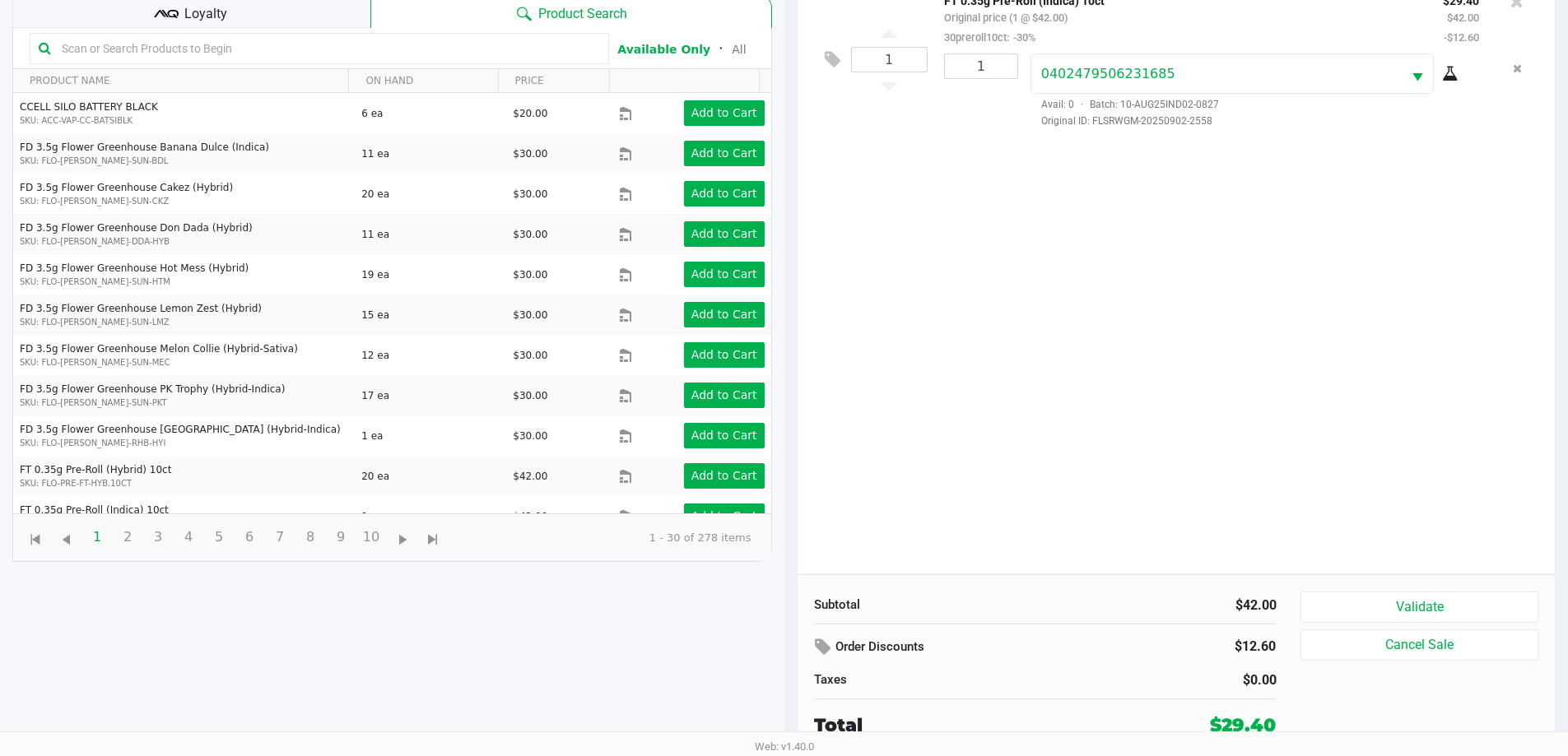
scroll to position [176, 0]
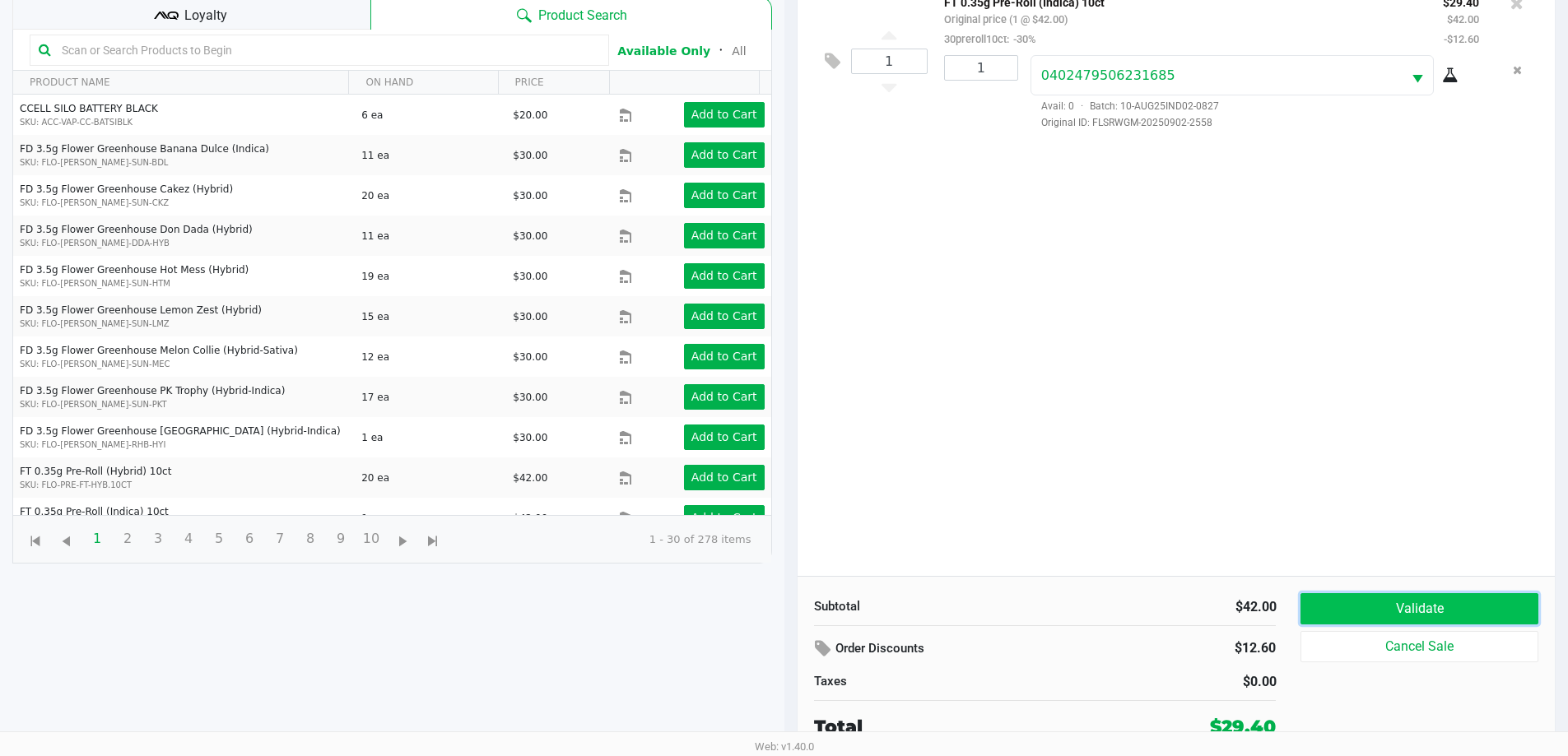
click at [1442, 622] on button "Validate" at bounding box center [1418, 609] width 237 height 32
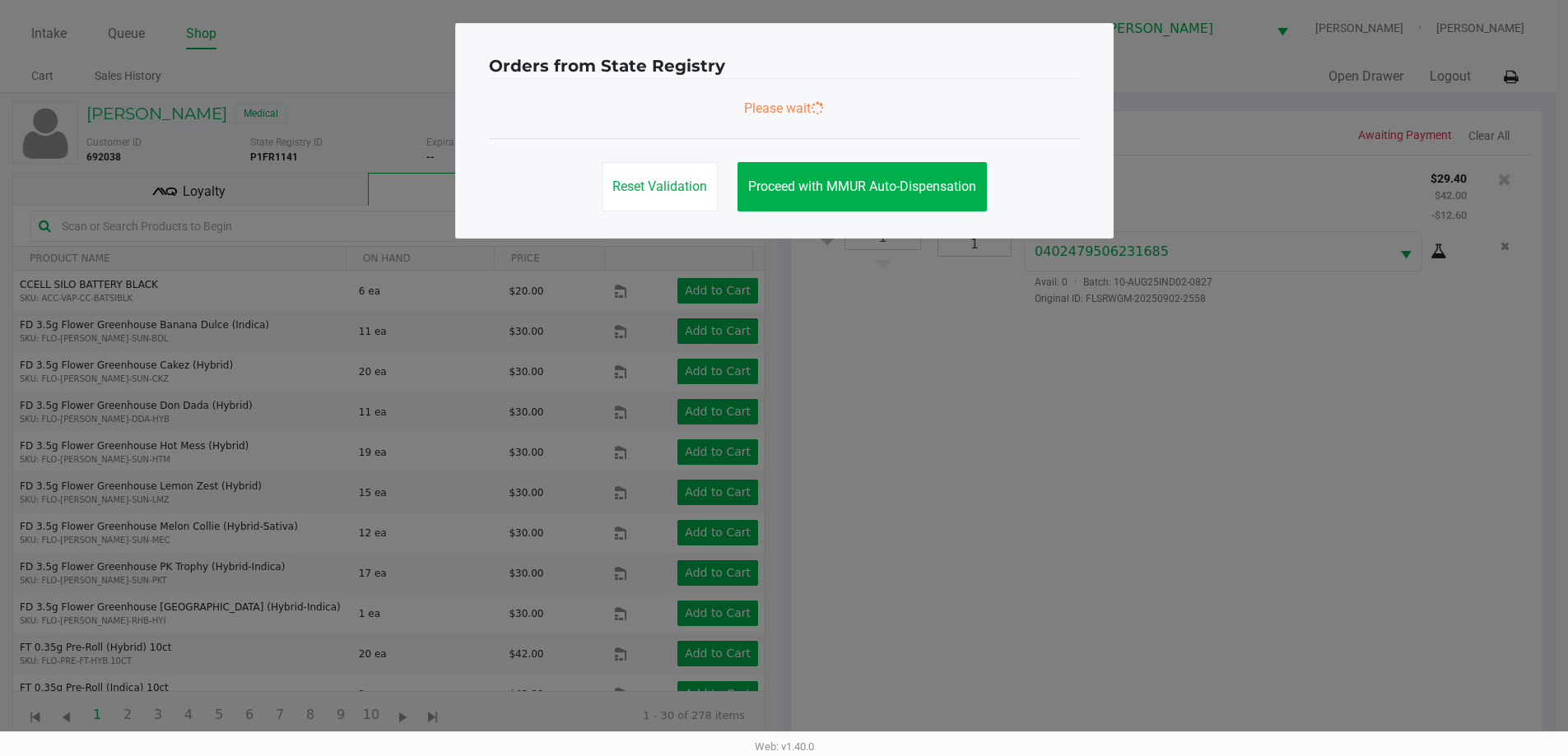
scroll to position [0, 0]
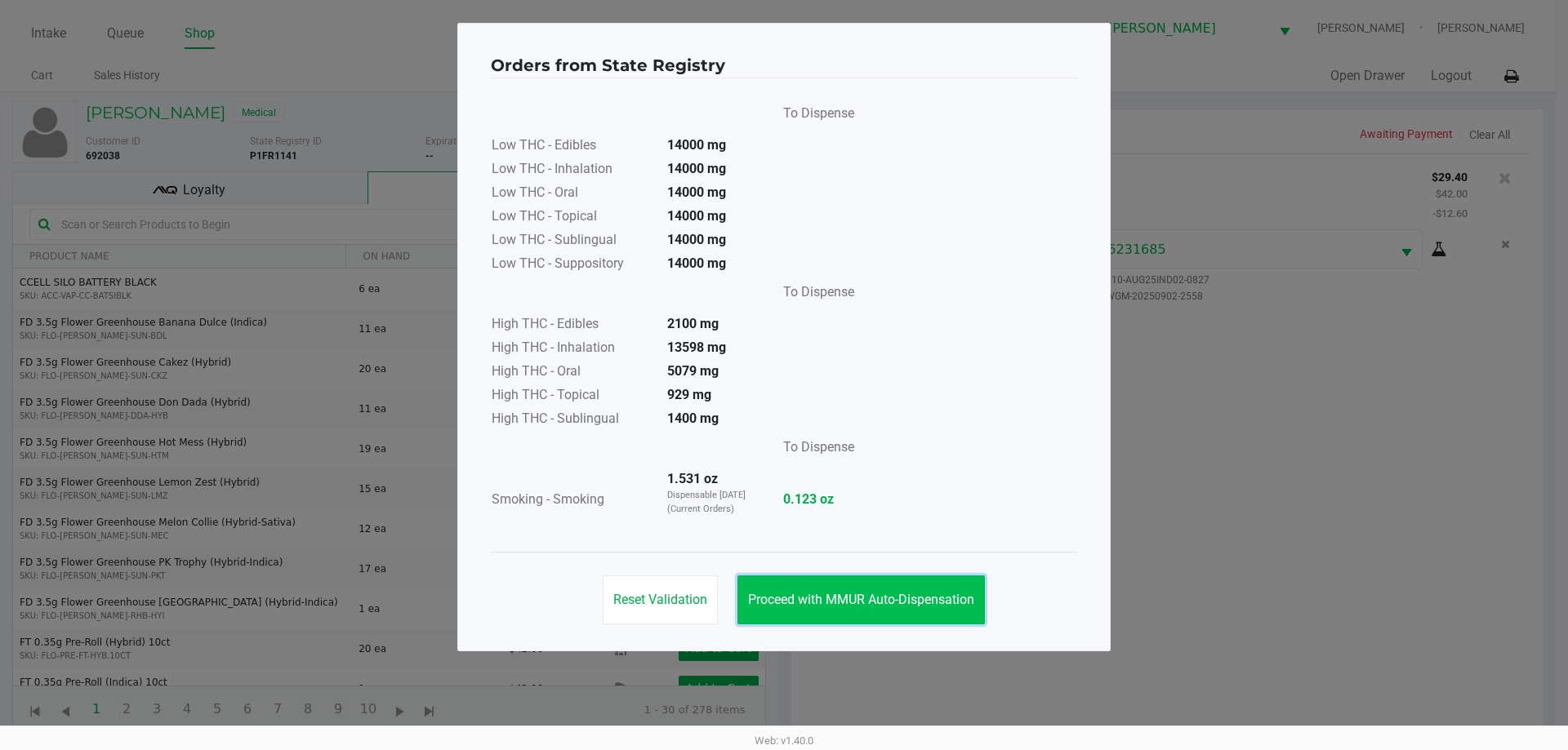
click at [894, 578] on button "Proceed with MMUR Auto-Dispensation" at bounding box center [861, 600] width 248 height 49
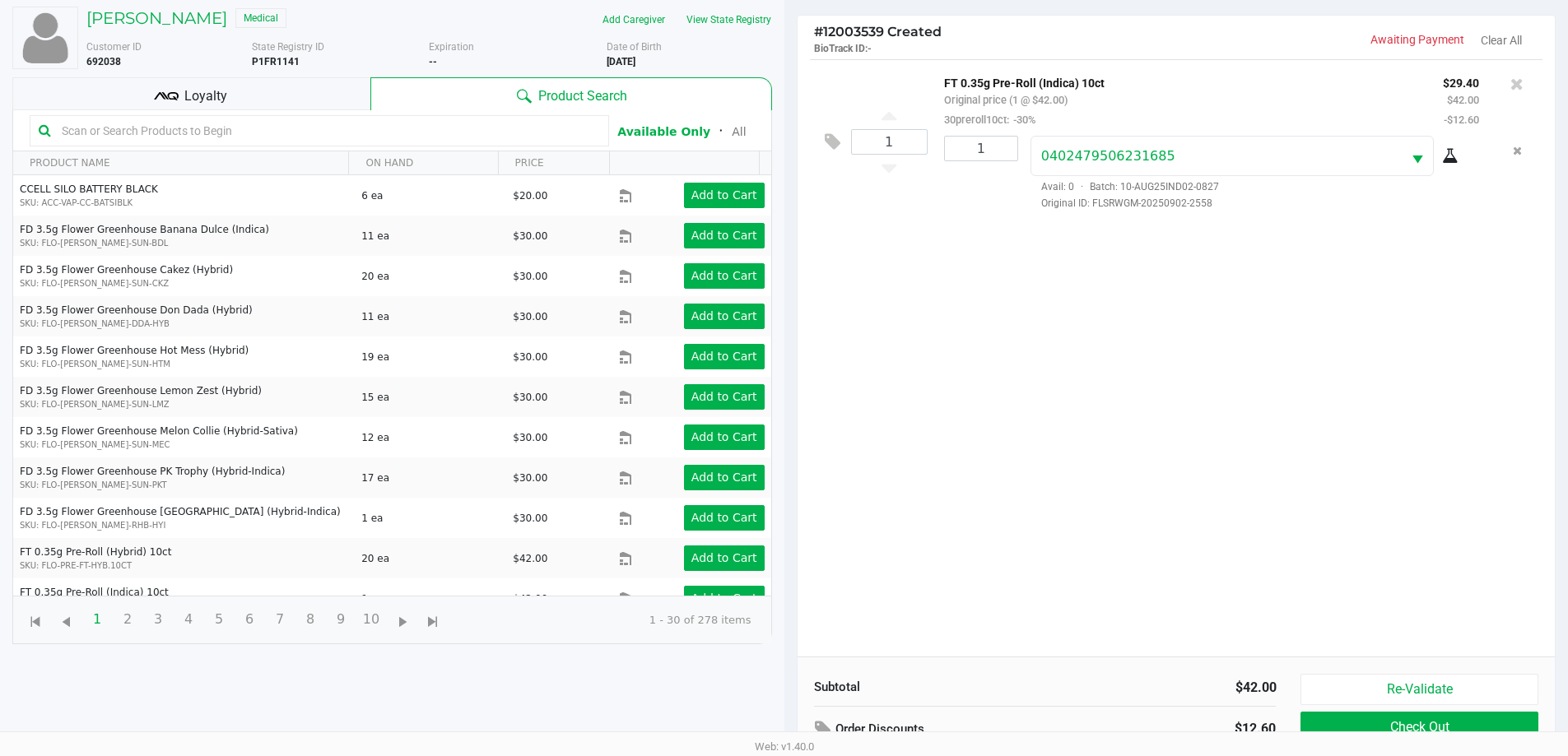
scroll to position [178, 0]
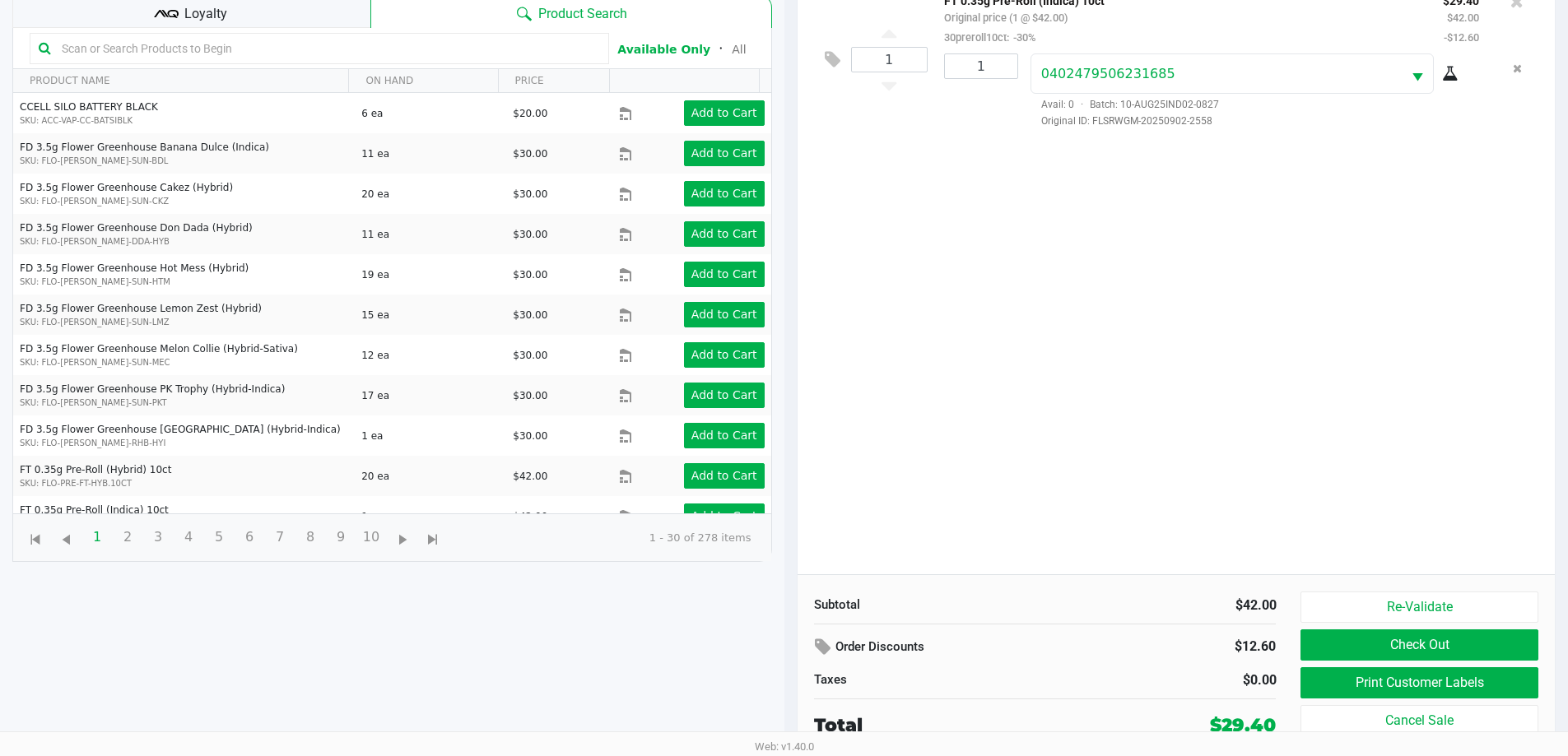
click at [1454, 693] on button "Print Customer Labels" at bounding box center [1418, 683] width 237 height 32
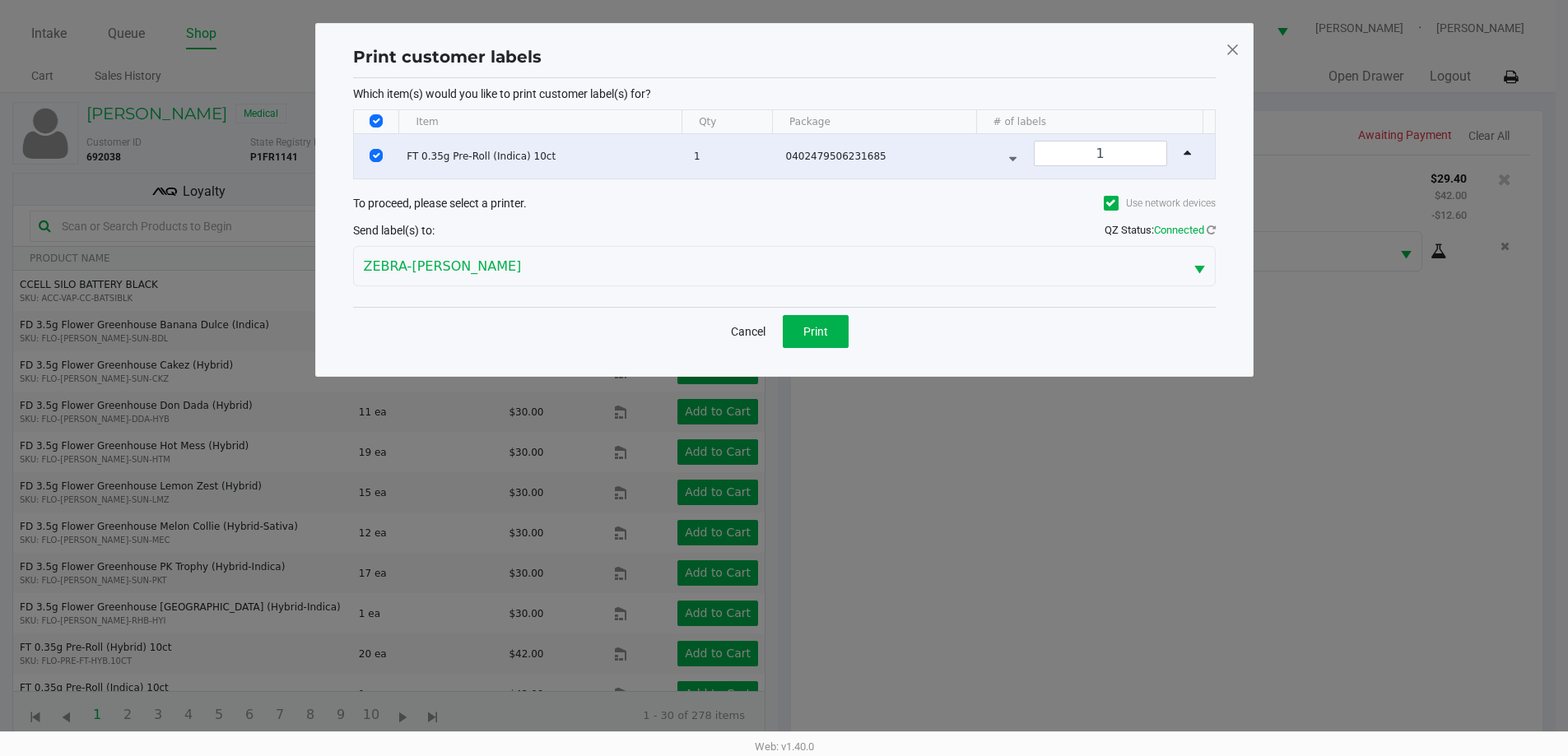
scroll to position [0, 0]
click at [839, 323] on button "Print" at bounding box center [821, 332] width 66 height 33
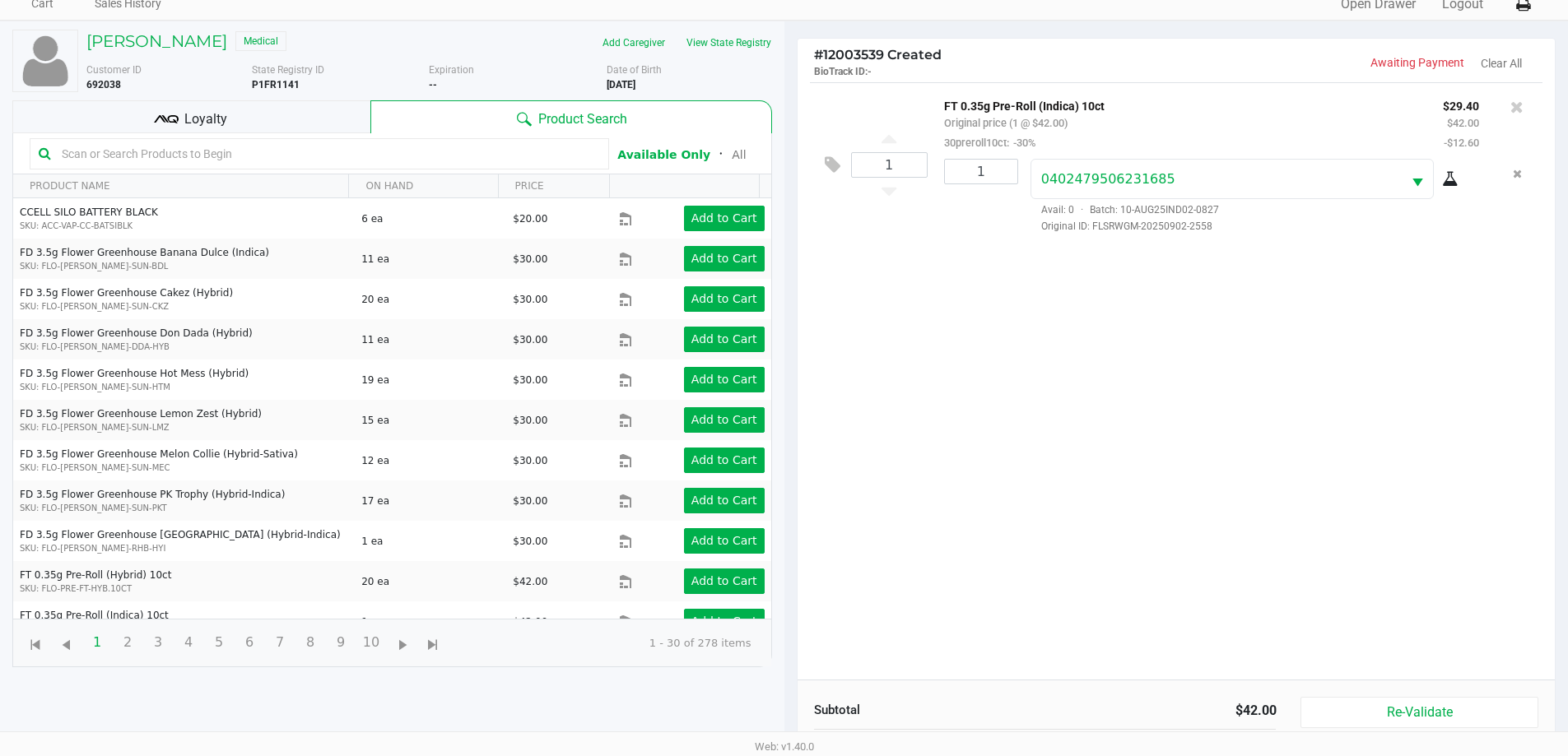
scroll to position [178, 0]
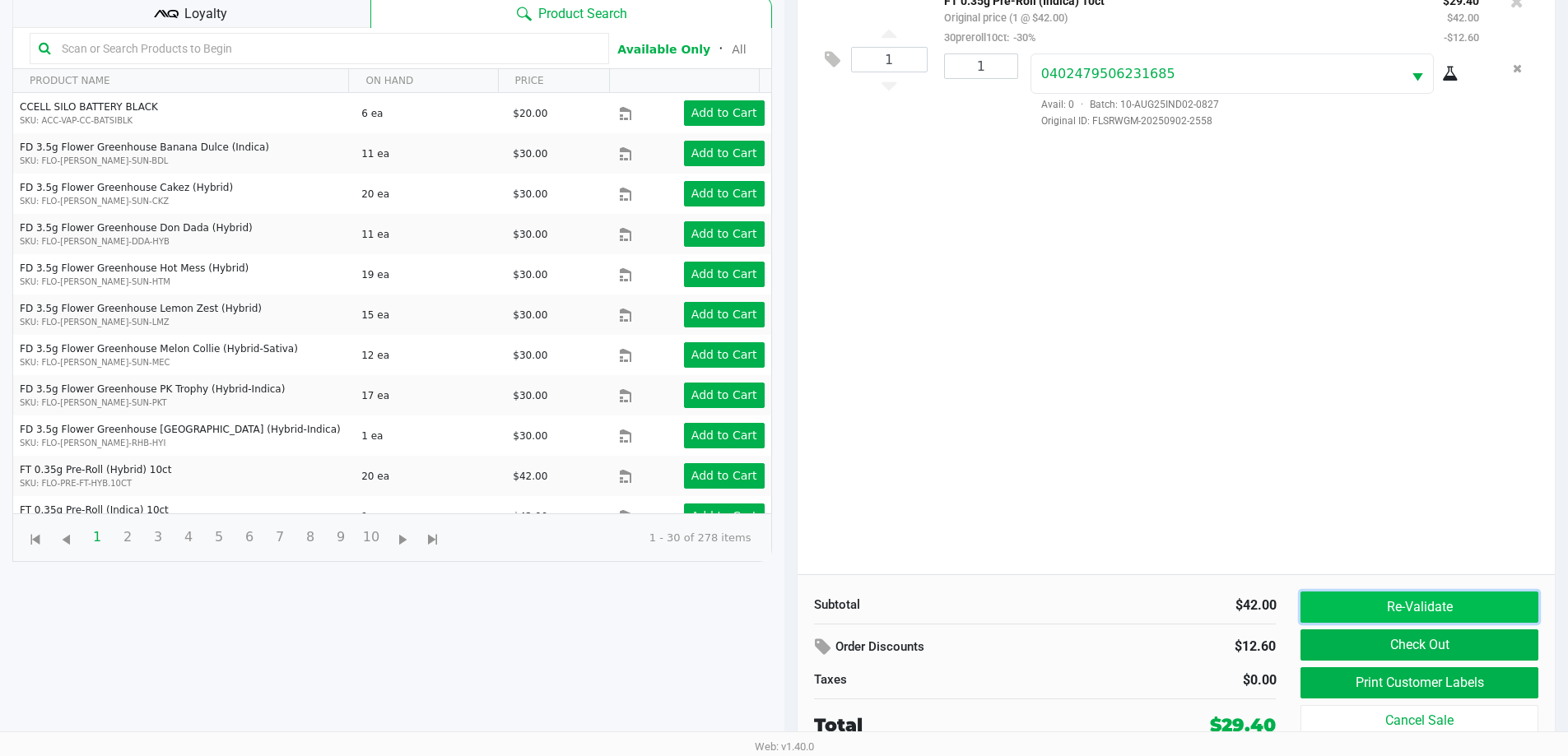
click at [1377, 619] on button "Re-Validate" at bounding box center [1418, 607] width 237 height 32
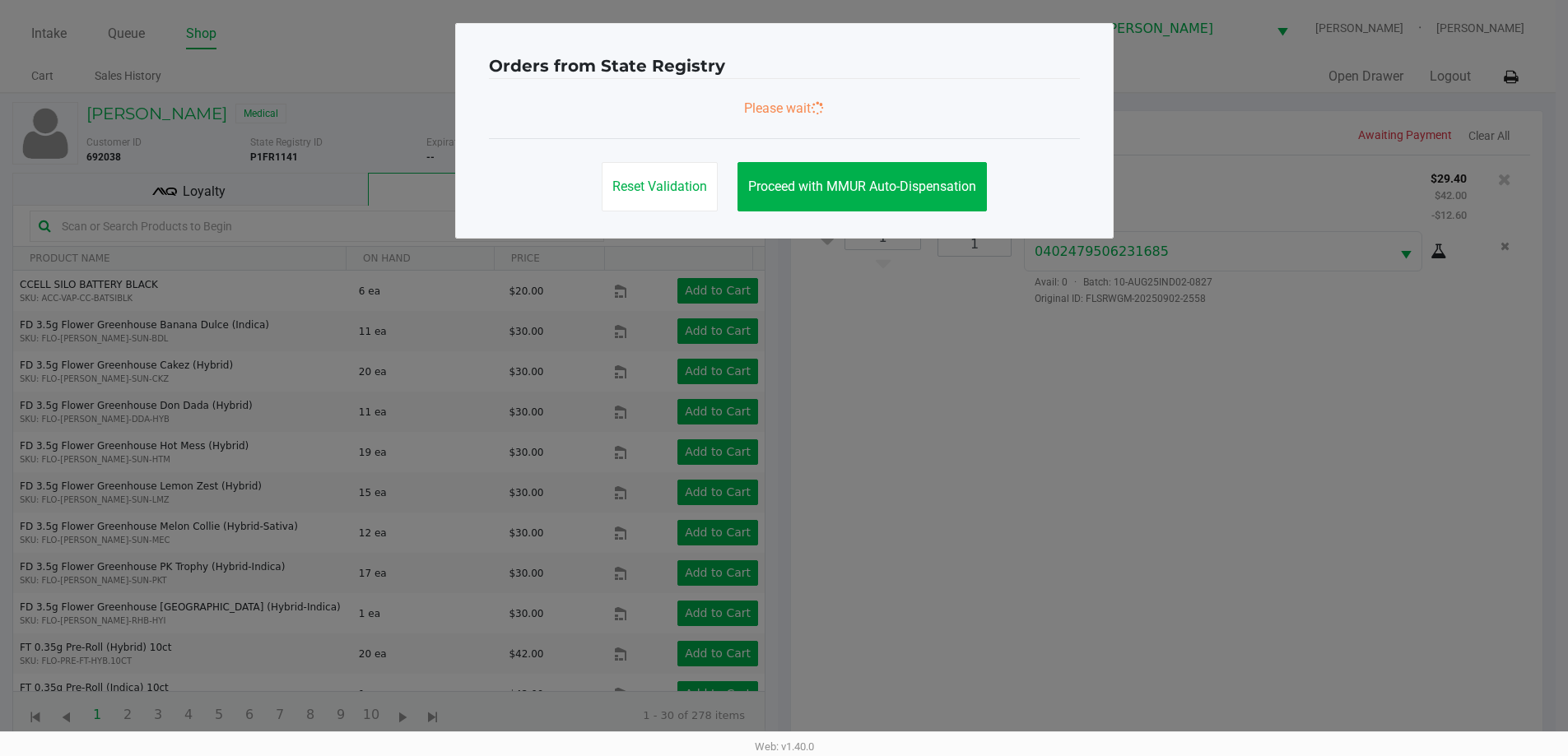
scroll to position [0, 0]
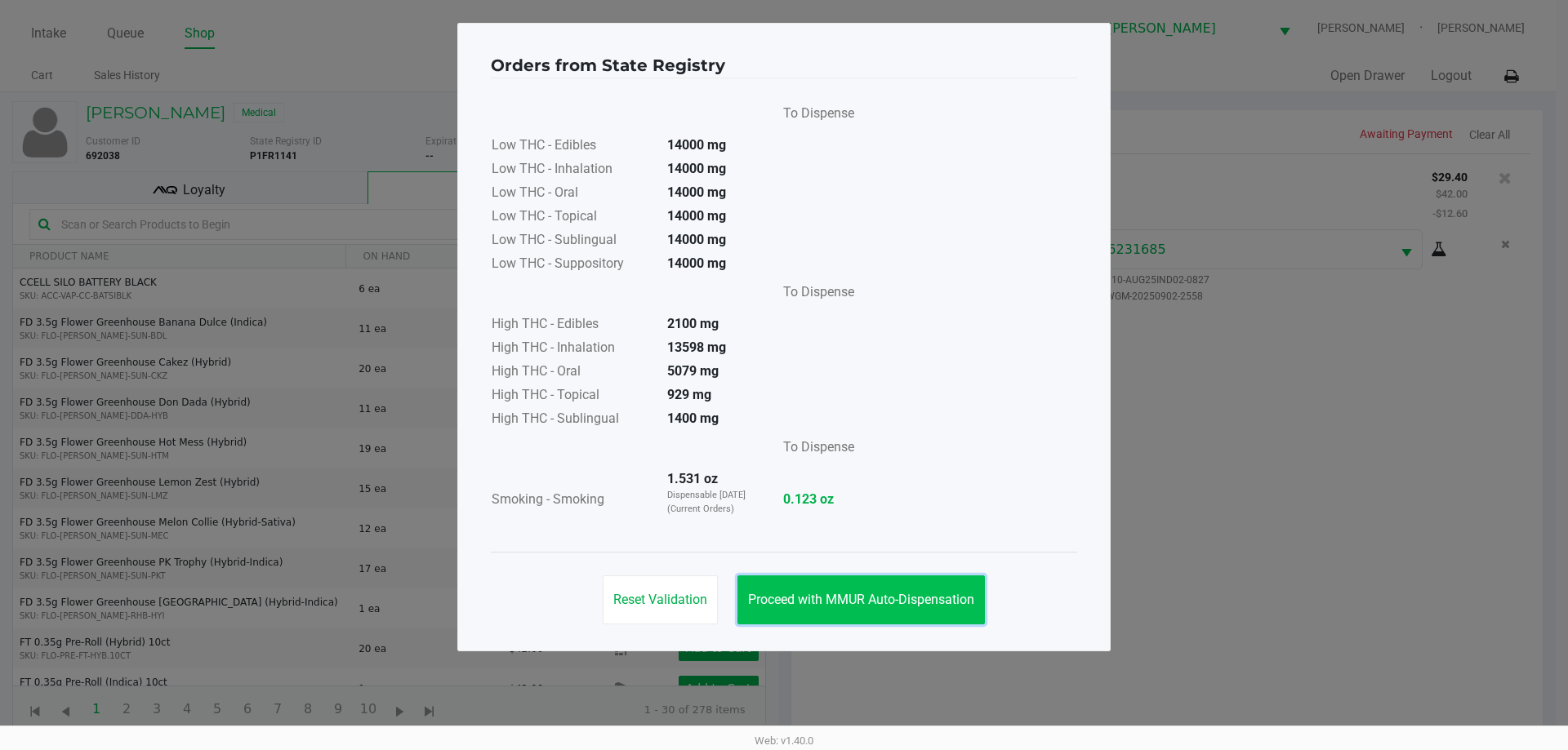
click at [800, 594] on span "Proceed with MMUR Auto-Dispensation" at bounding box center [861, 599] width 226 height 16
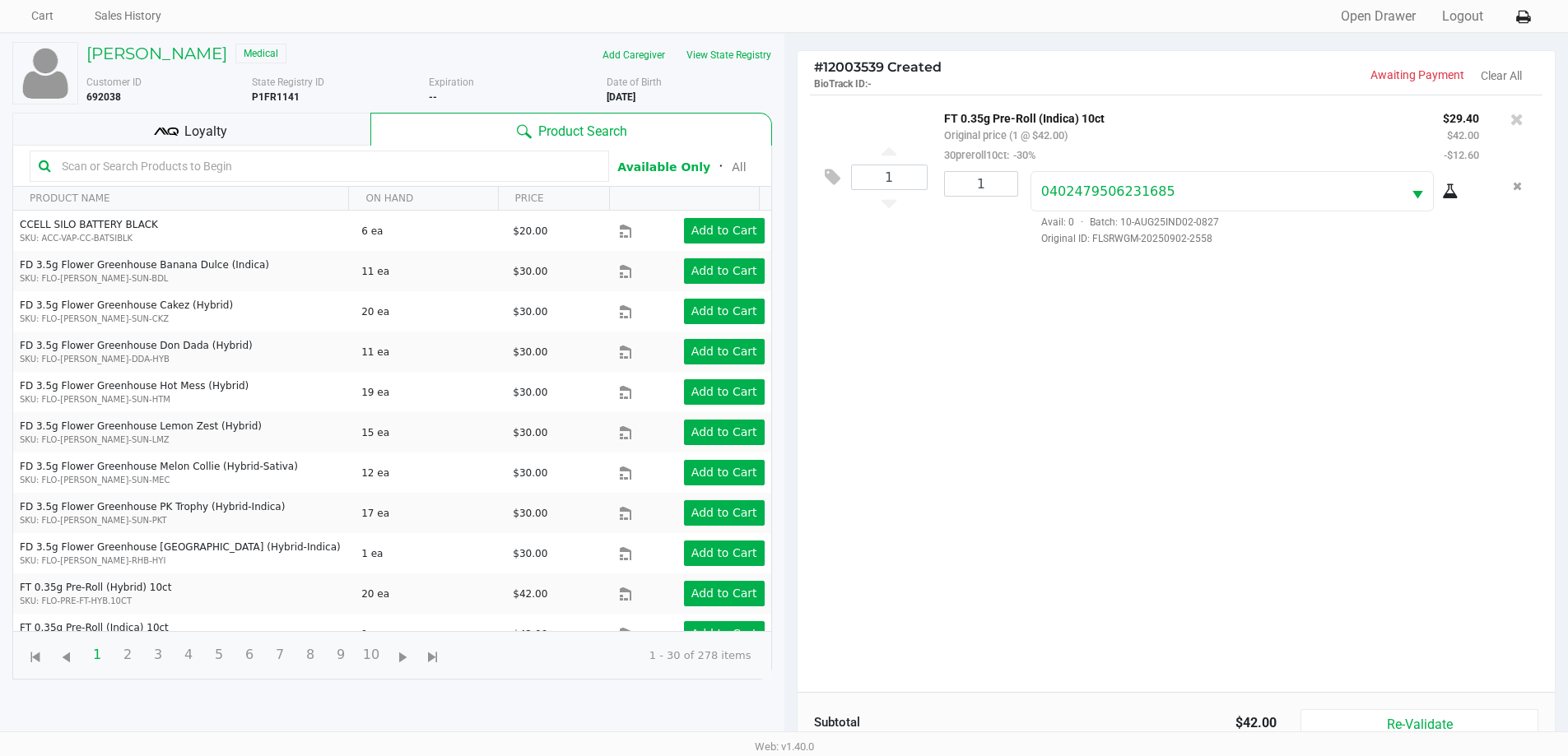
scroll to position [178, 0]
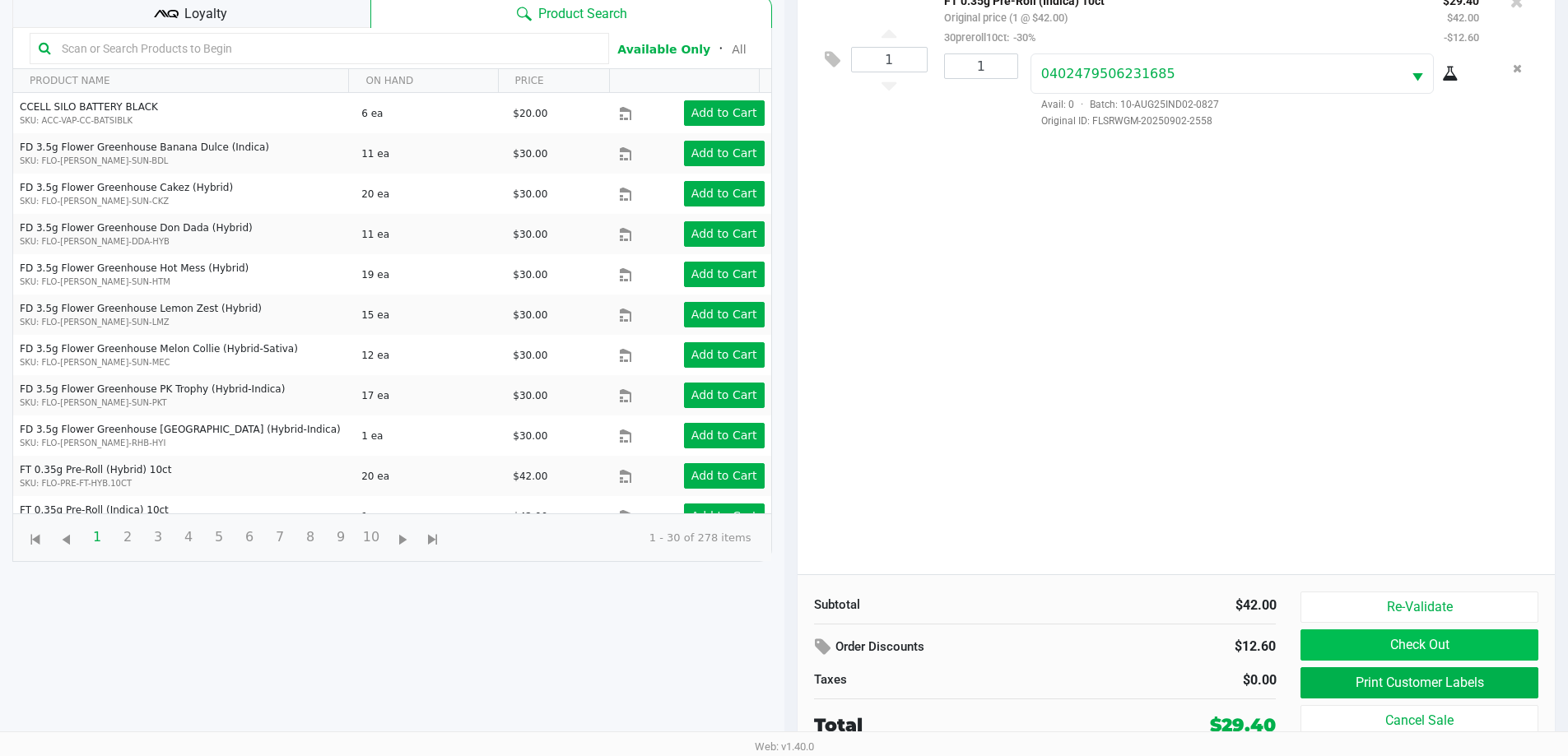
click at [1444, 649] on button "Check Out" at bounding box center [1418, 645] width 237 height 32
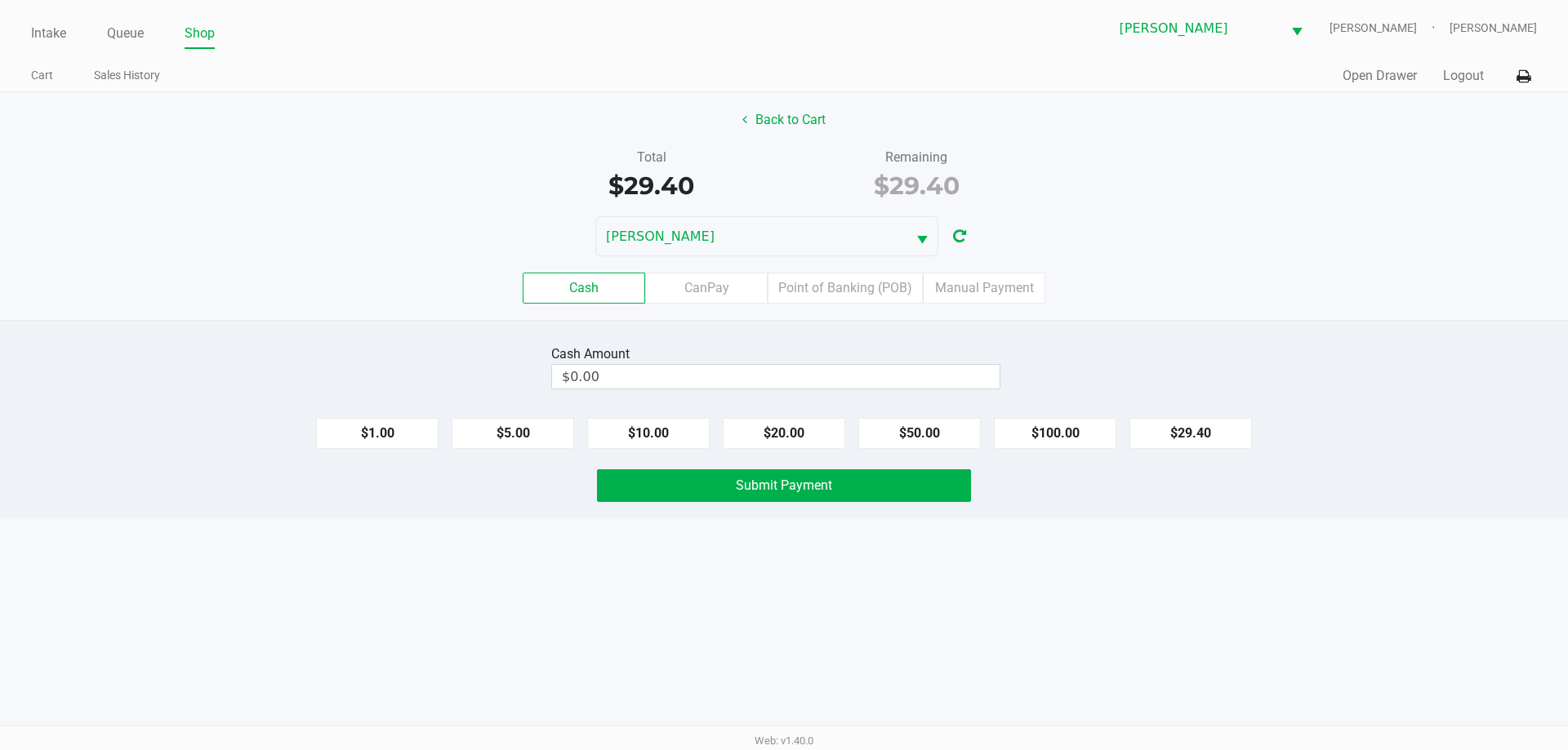
click at [692, 297] on label "CanPay" at bounding box center [706, 288] width 122 height 31
click at [0, 0] on 2 "CanPay" at bounding box center [0, 0] width 0 height 0
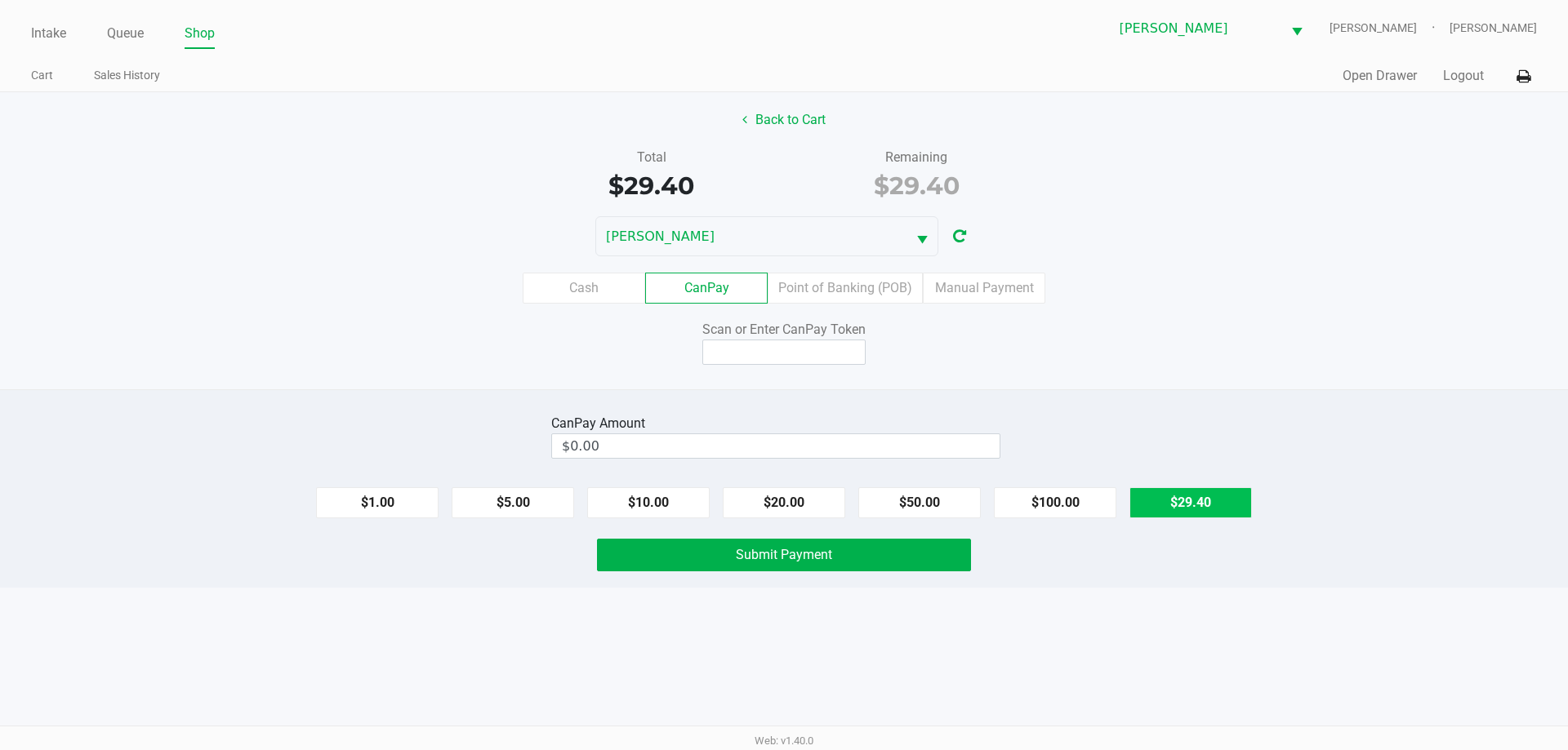
click at [1216, 498] on button "$29.40" at bounding box center [1190, 503] width 122 height 31
type input "$29.40"
click at [844, 349] on input at bounding box center [784, 352] width 163 height 26
type input "Q4250984X"
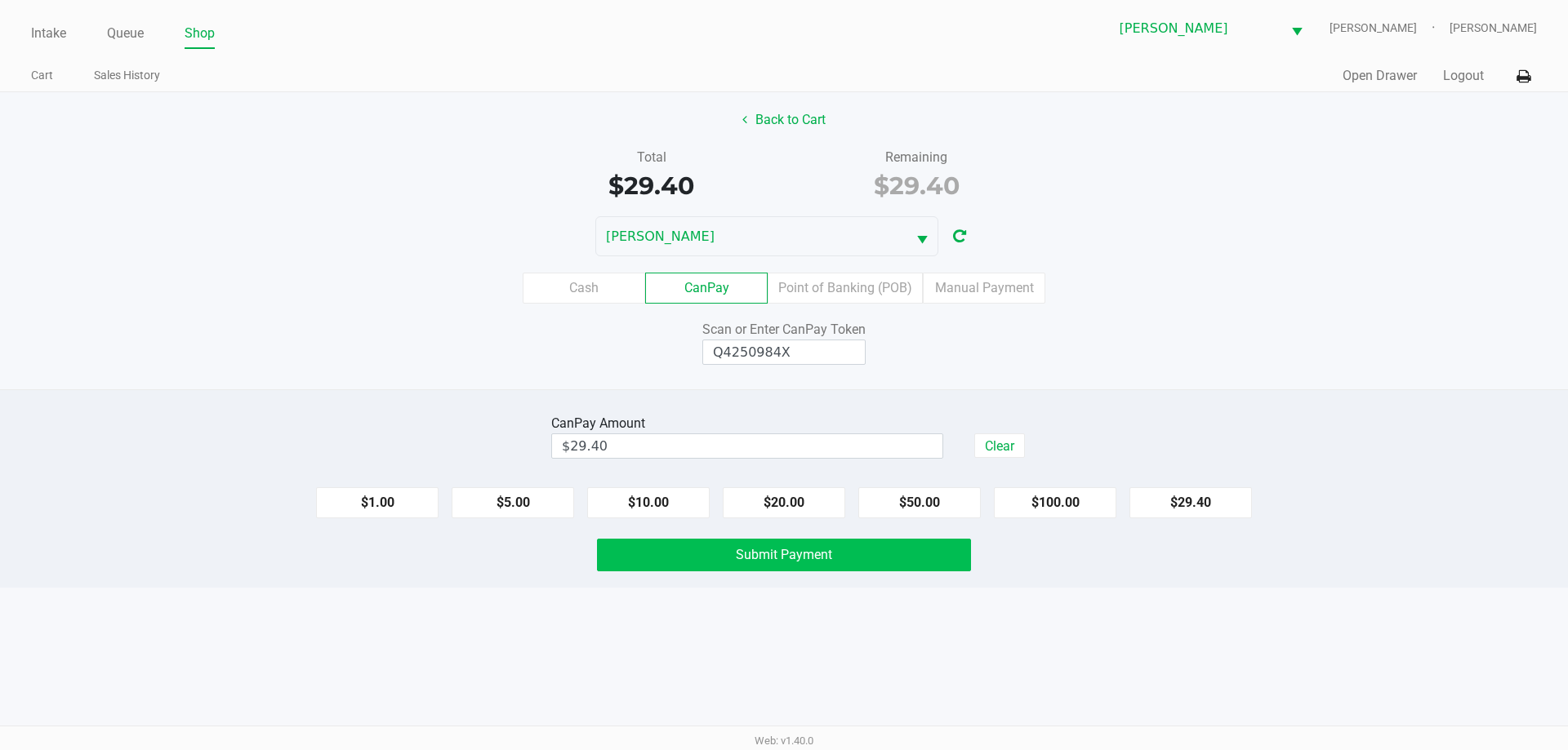
click at [739, 551] on span "Submit Payment" at bounding box center [783, 554] width 97 height 16
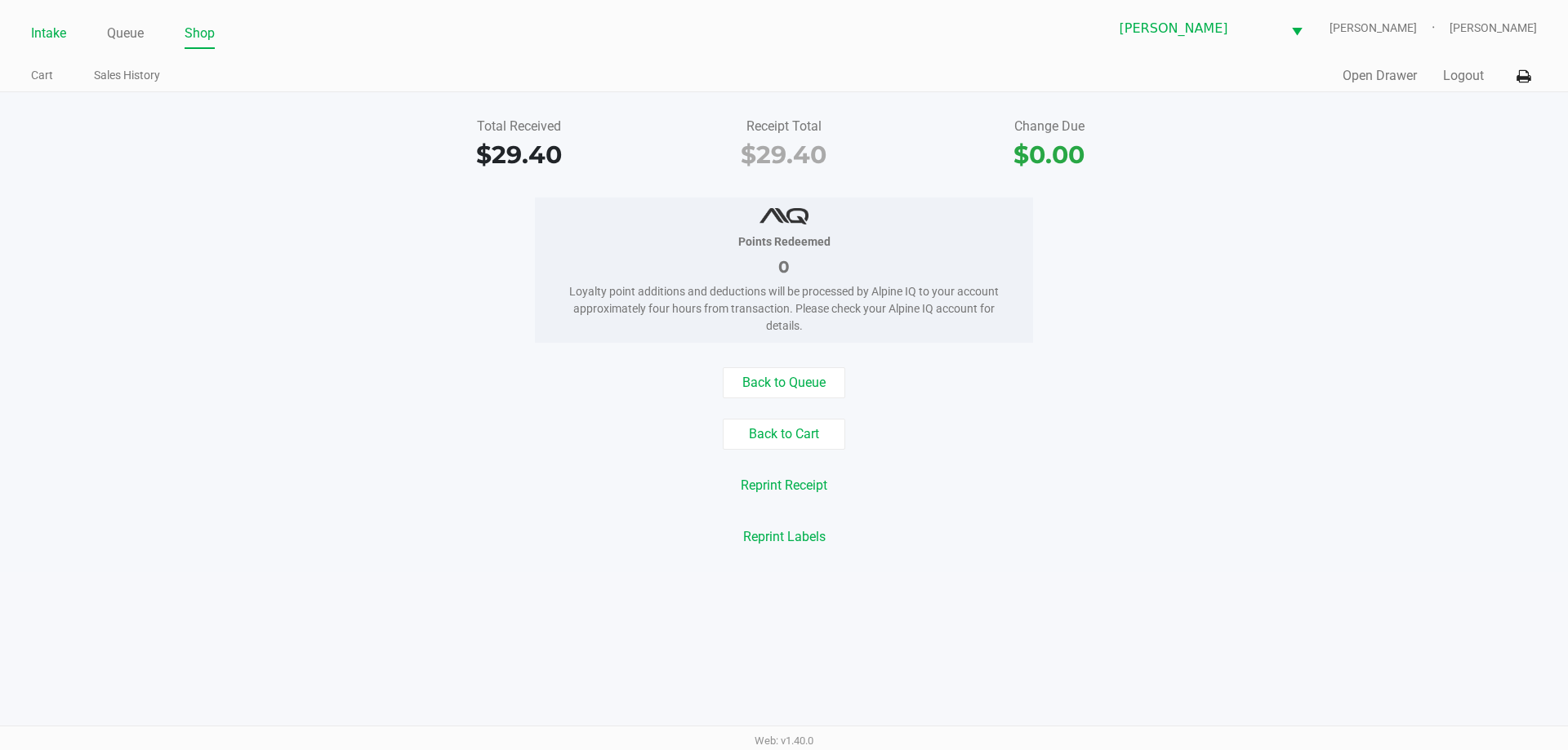
click at [39, 39] on link "Intake" at bounding box center [49, 34] width 35 height 23
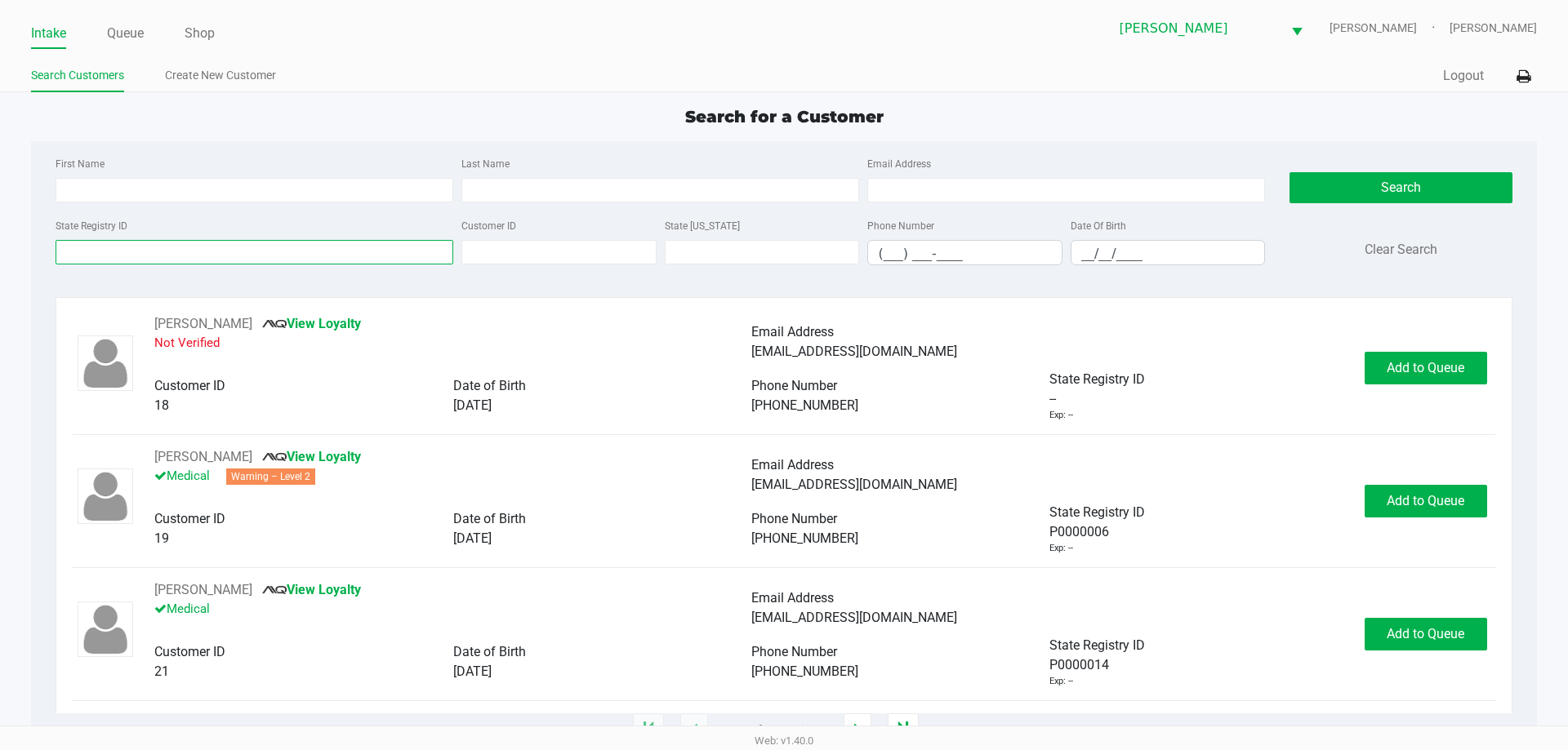
click at [144, 250] on input "State Registry ID" at bounding box center [254, 252] width 398 height 25
click at [375, 186] on input "First Name" at bounding box center [254, 191] width 398 height 25
click at [166, 176] on div "First Name tofd" at bounding box center [254, 177] width 406 height 49
click at [163, 178] on input "tofd" at bounding box center [254, 191] width 398 height 25
type input "todd"
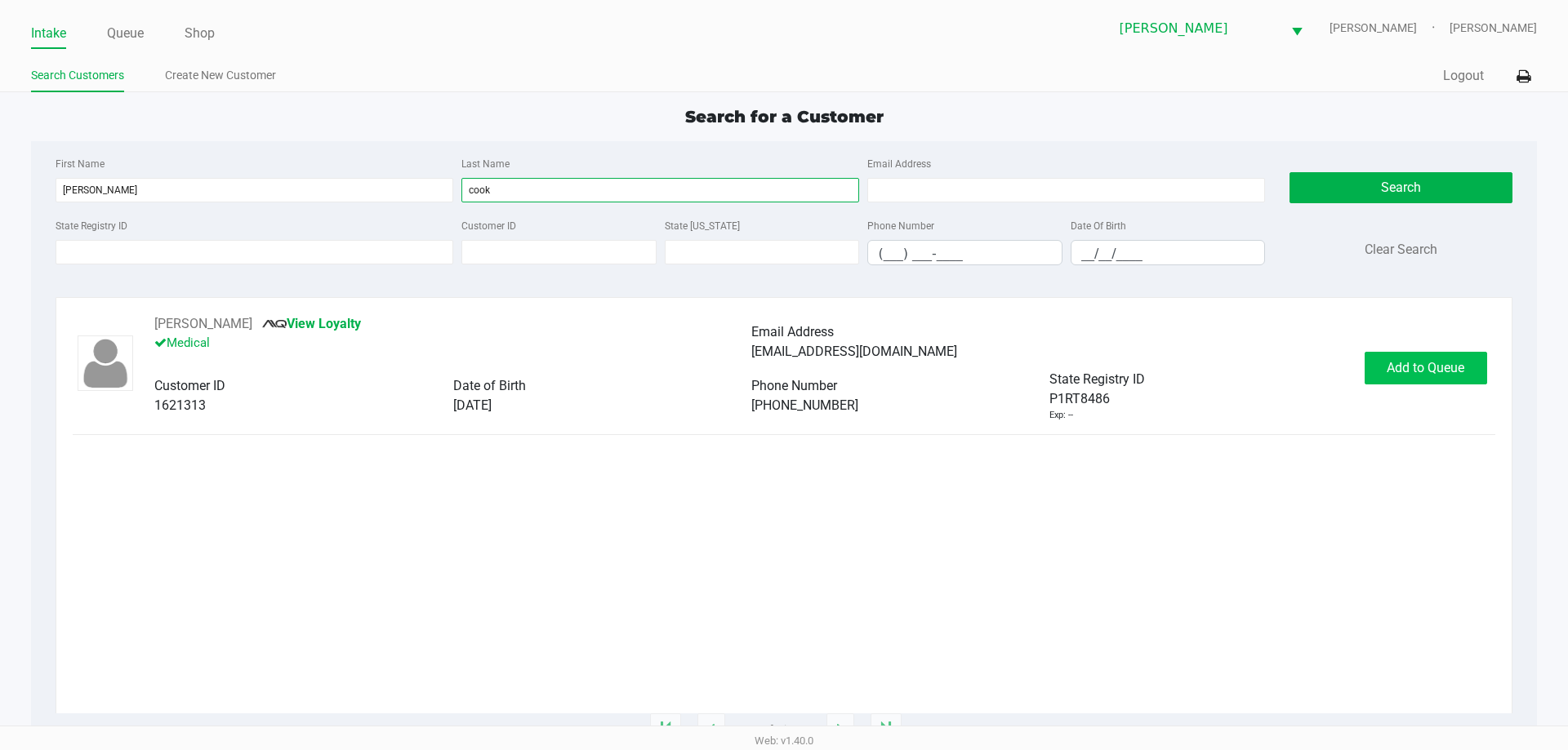
type input "cook"
click at [1398, 372] on span "Add to Queue" at bounding box center [1425, 367] width 78 height 16
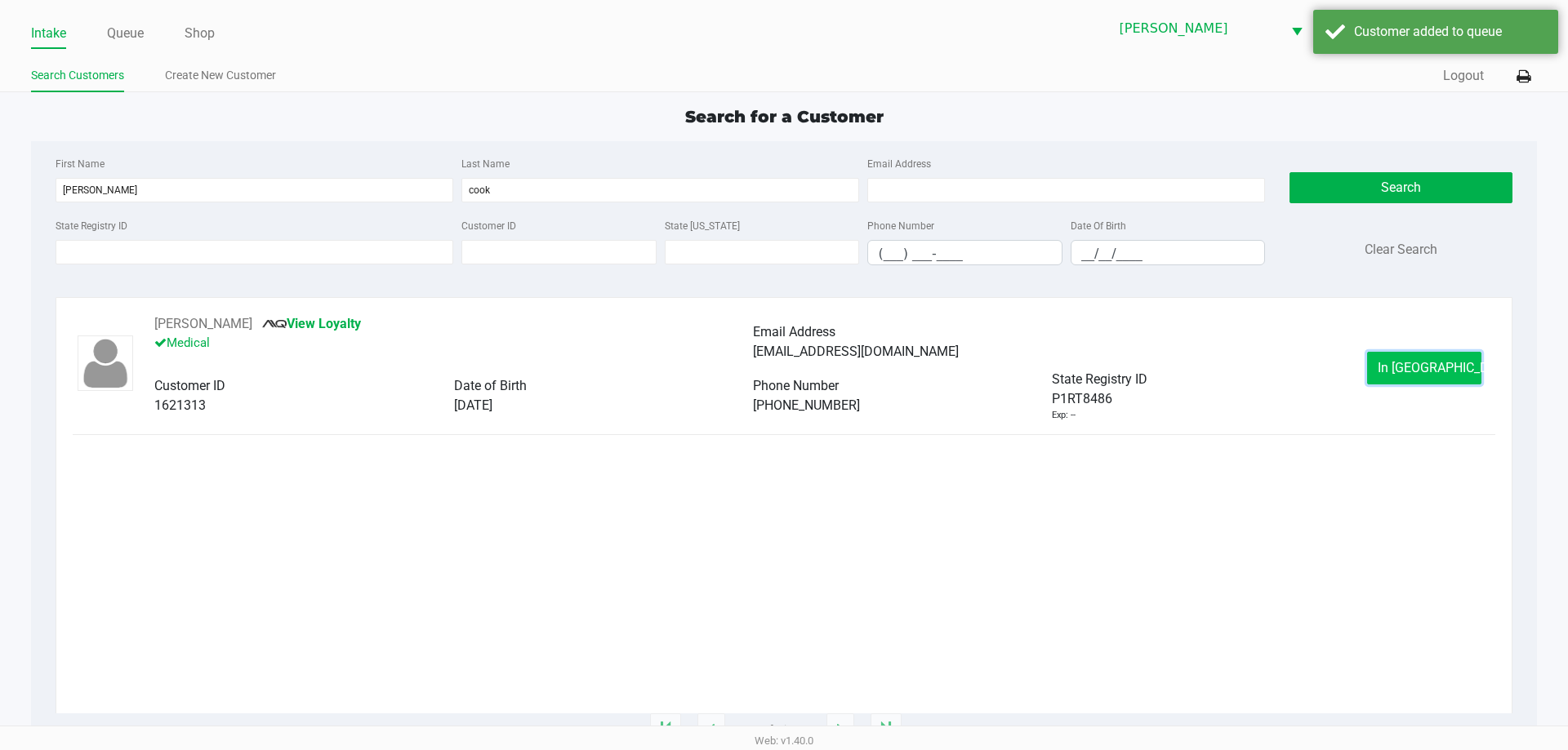
click at [1440, 368] on span "In Queue" at bounding box center [1446, 367] width 137 height 16
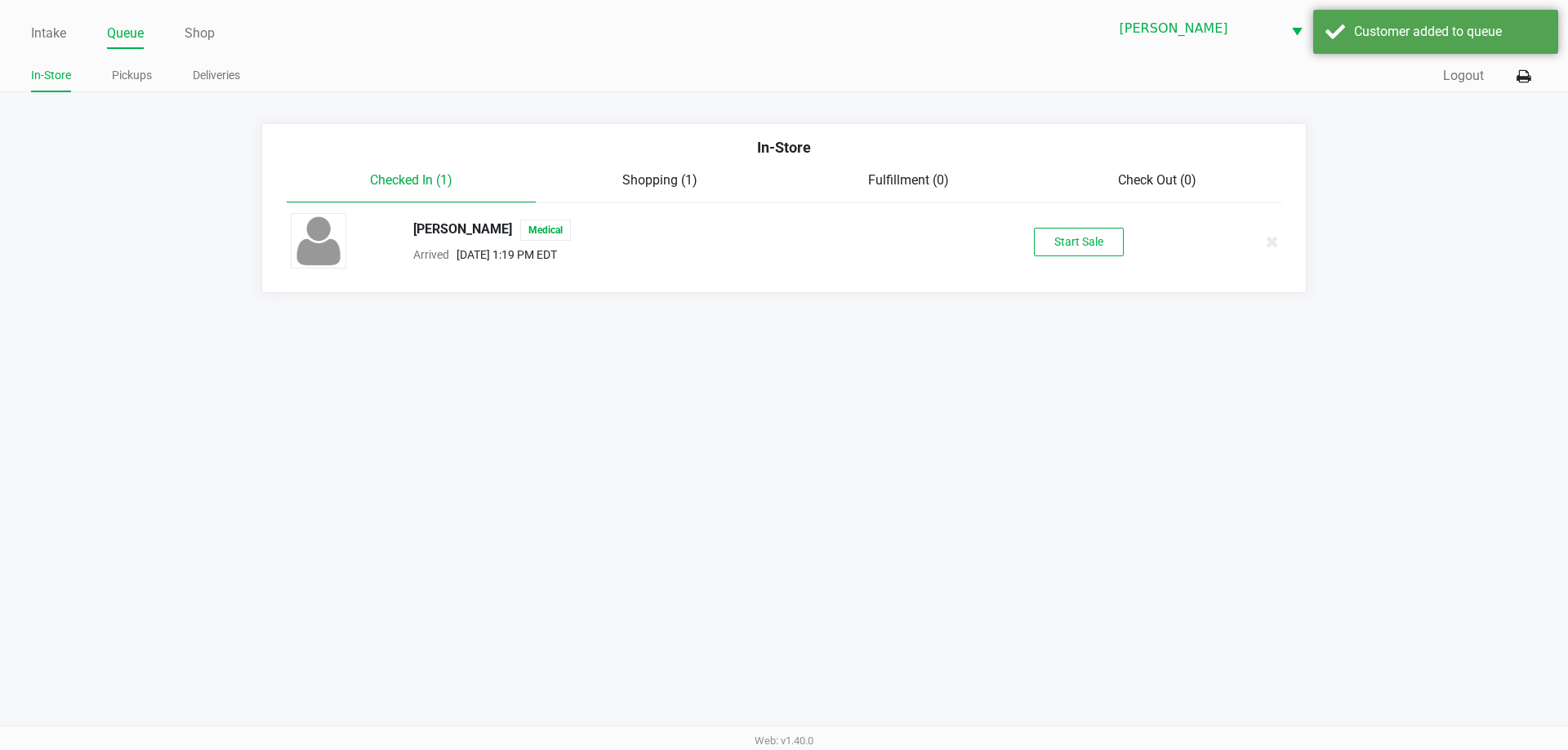
click at [1060, 257] on div "Todd Cook Medical Arrived Sep 25, 2025 1:19 PM EDT Start Sale" at bounding box center [783, 241] width 1011 height 57
click at [1071, 243] on button "Start Sale" at bounding box center [1079, 242] width 90 height 29
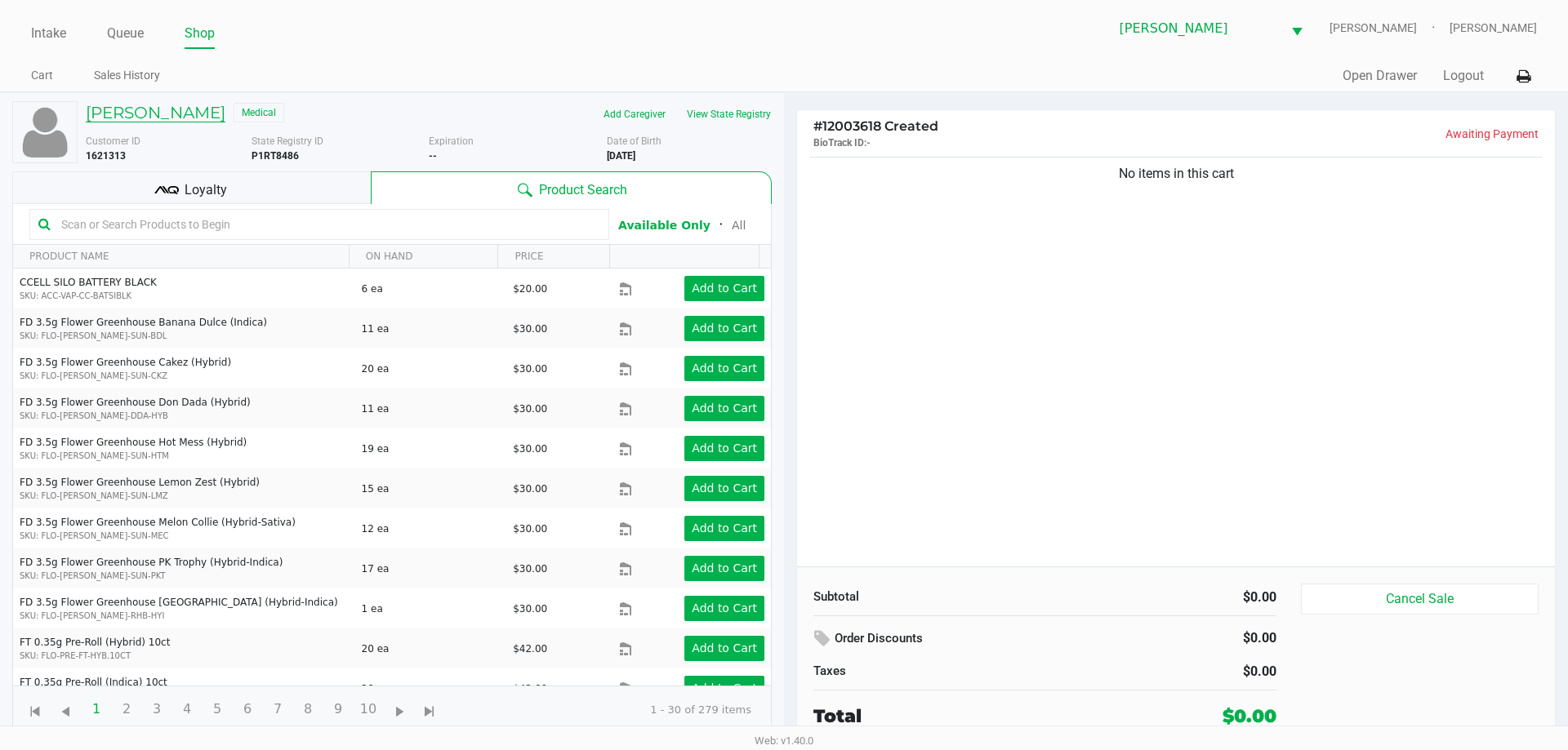
click at [154, 118] on h5 "Todd Cook" at bounding box center [155, 113] width 139 height 20
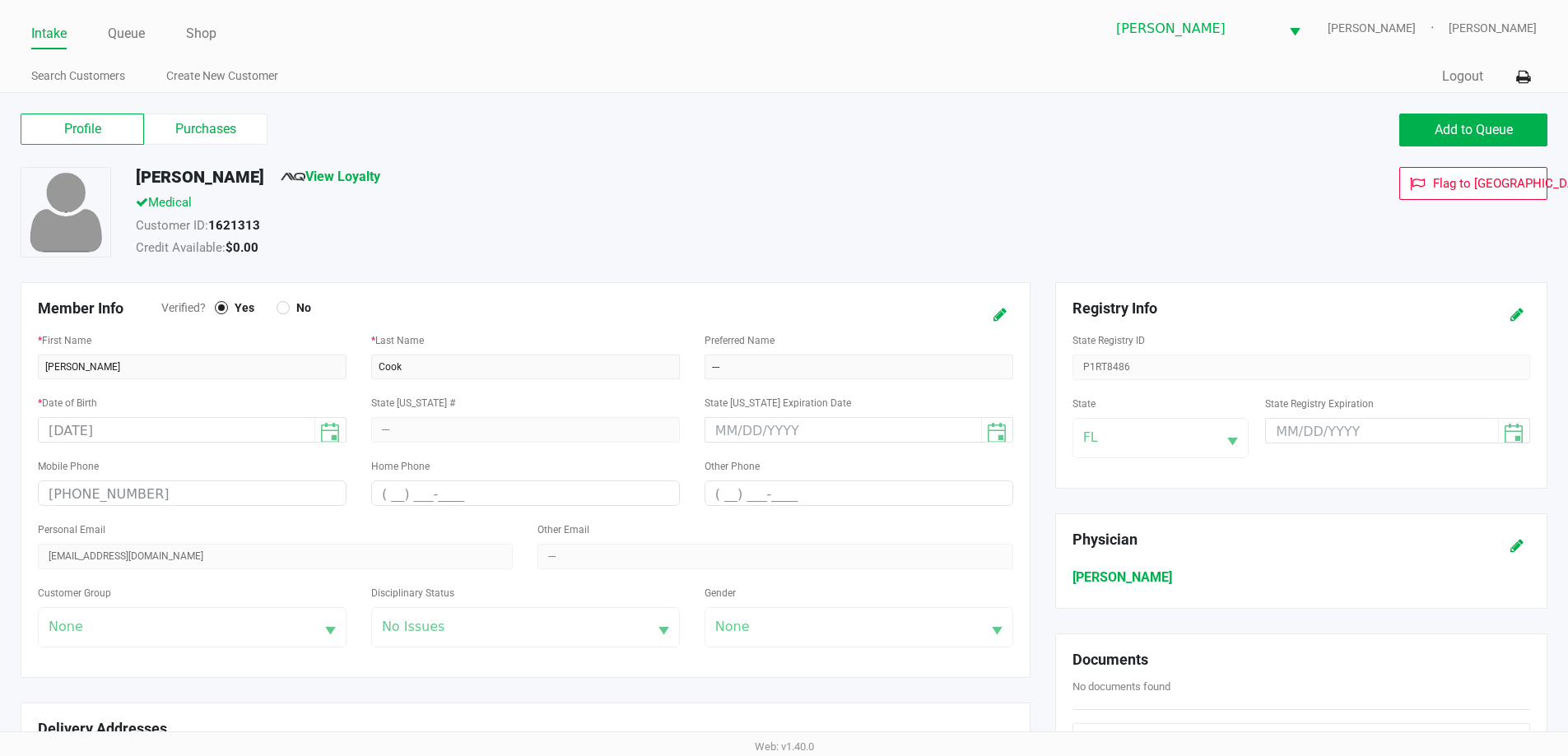
click at [200, 131] on label "Purchases" at bounding box center [205, 130] width 123 height 32
click at [0, 0] on 1 "Purchases" at bounding box center [0, 0] width 0 height 0
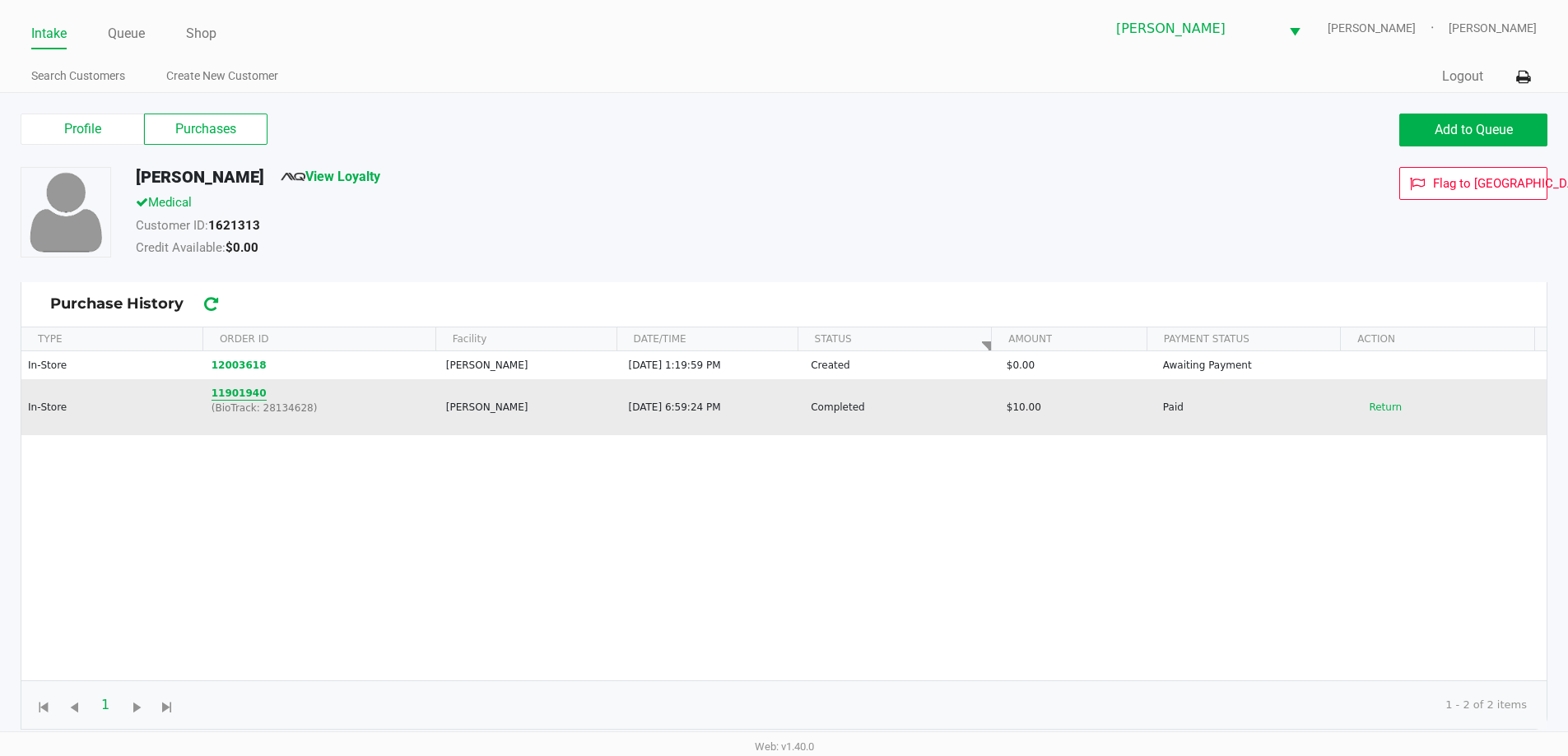
click at [243, 393] on button "11901940" at bounding box center [239, 393] width 55 height 15
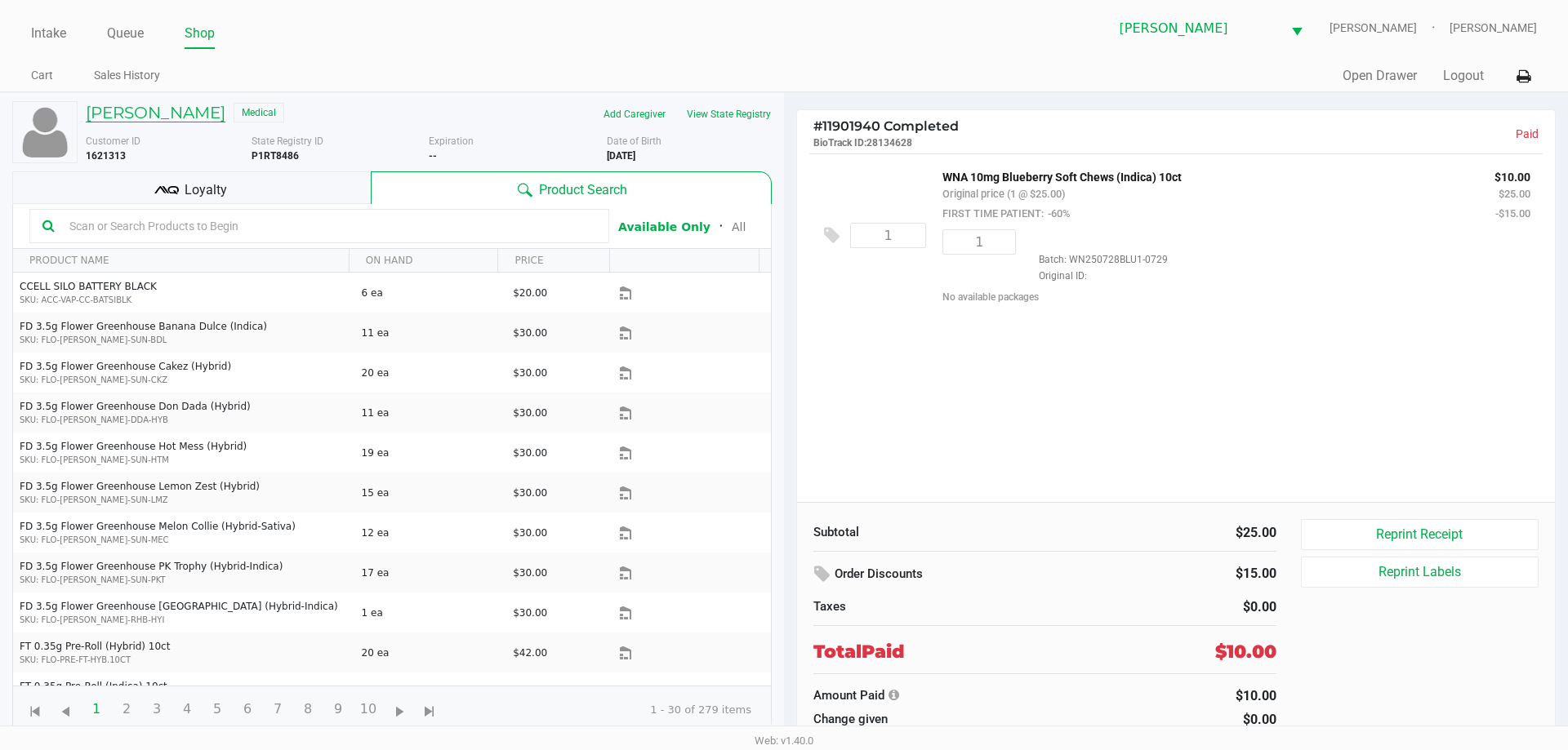
click at [141, 119] on h5 "Todd Cook" at bounding box center [155, 113] width 139 height 20
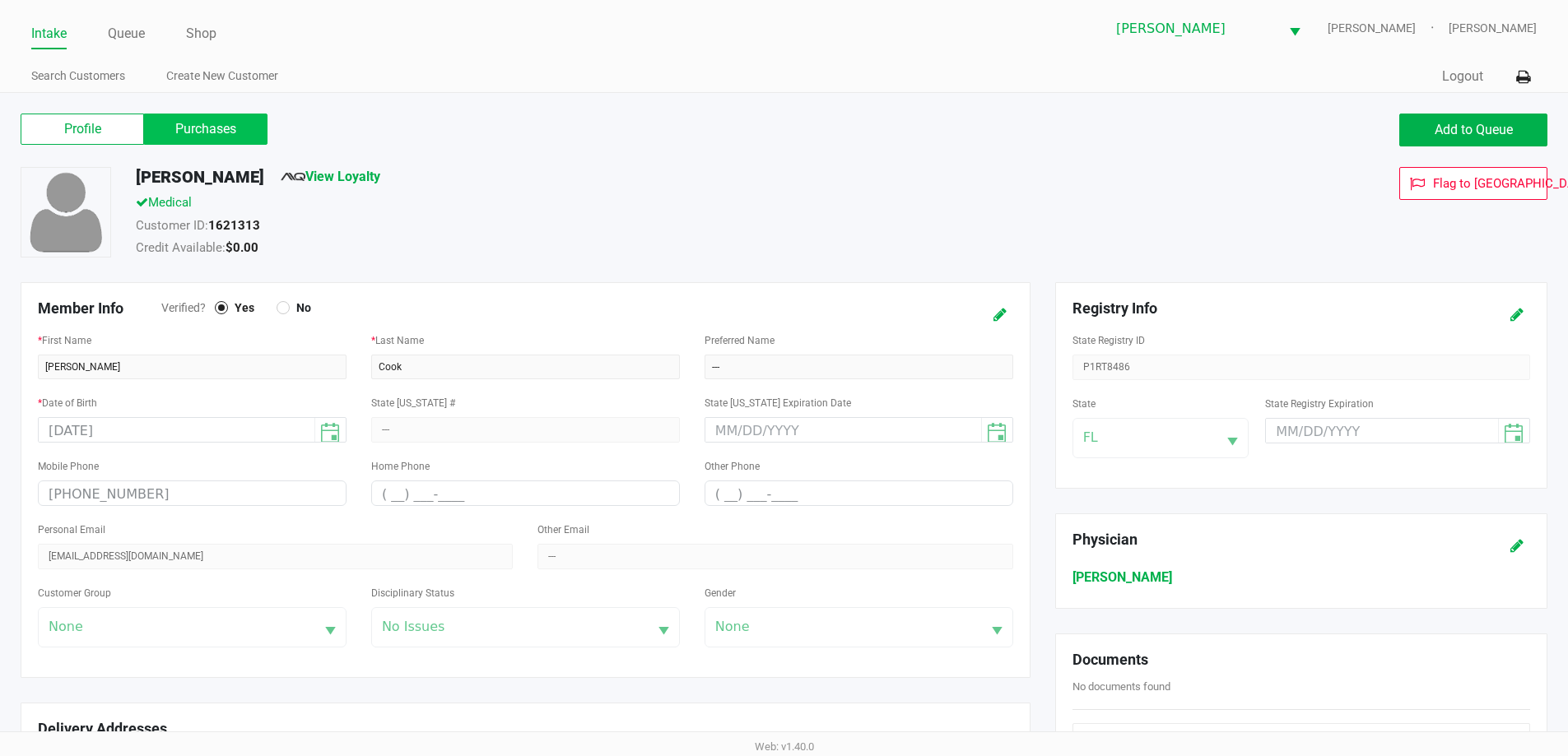
click at [195, 140] on label "Purchases" at bounding box center [205, 130] width 123 height 32
click at [0, 0] on 1 "Purchases" at bounding box center [0, 0] width 0 height 0
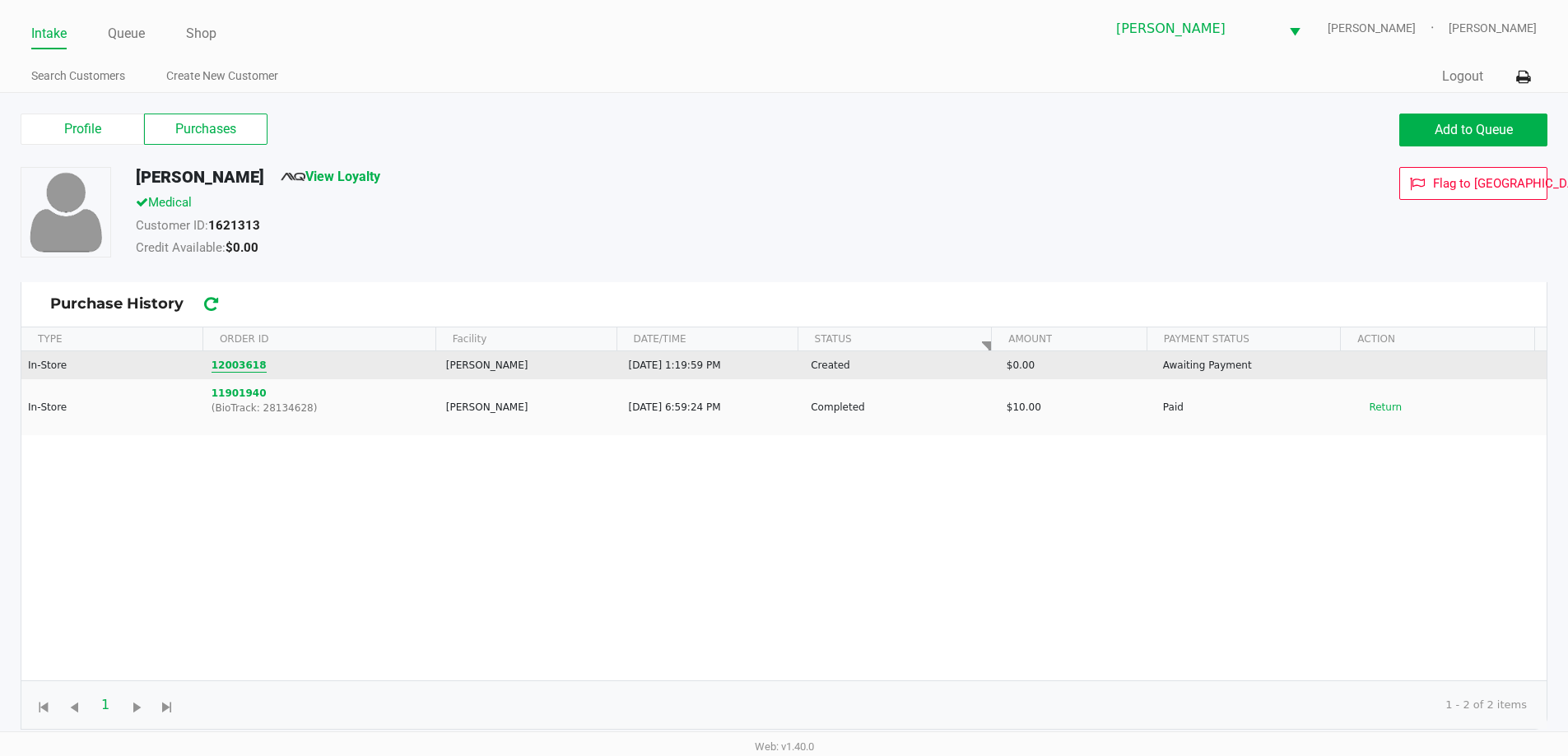
click at [230, 358] on button "12003618" at bounding box center [239, 365] width 55 height 15
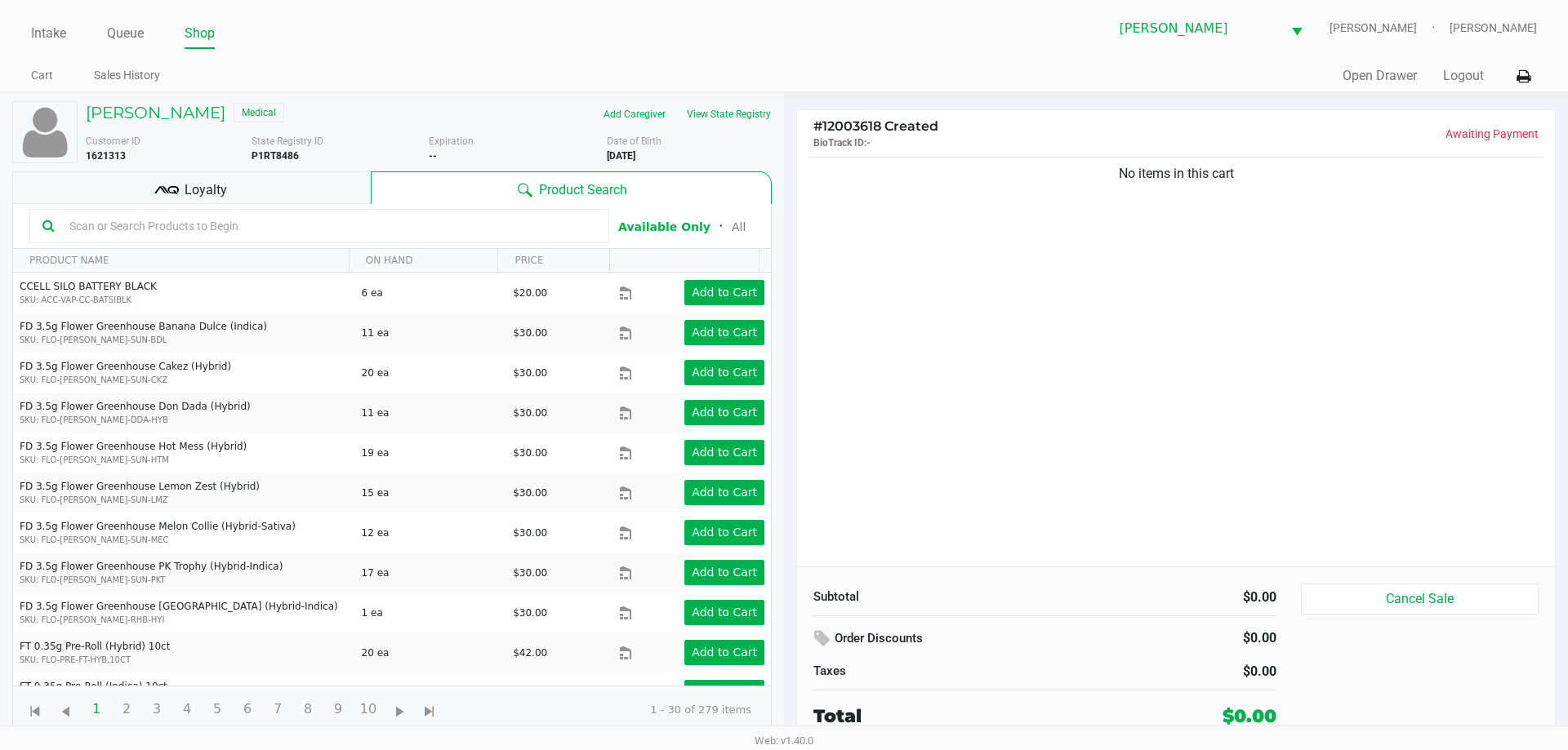
click at [159, 235] on input "text" at bounding box center [329, 226] width 533 height 25
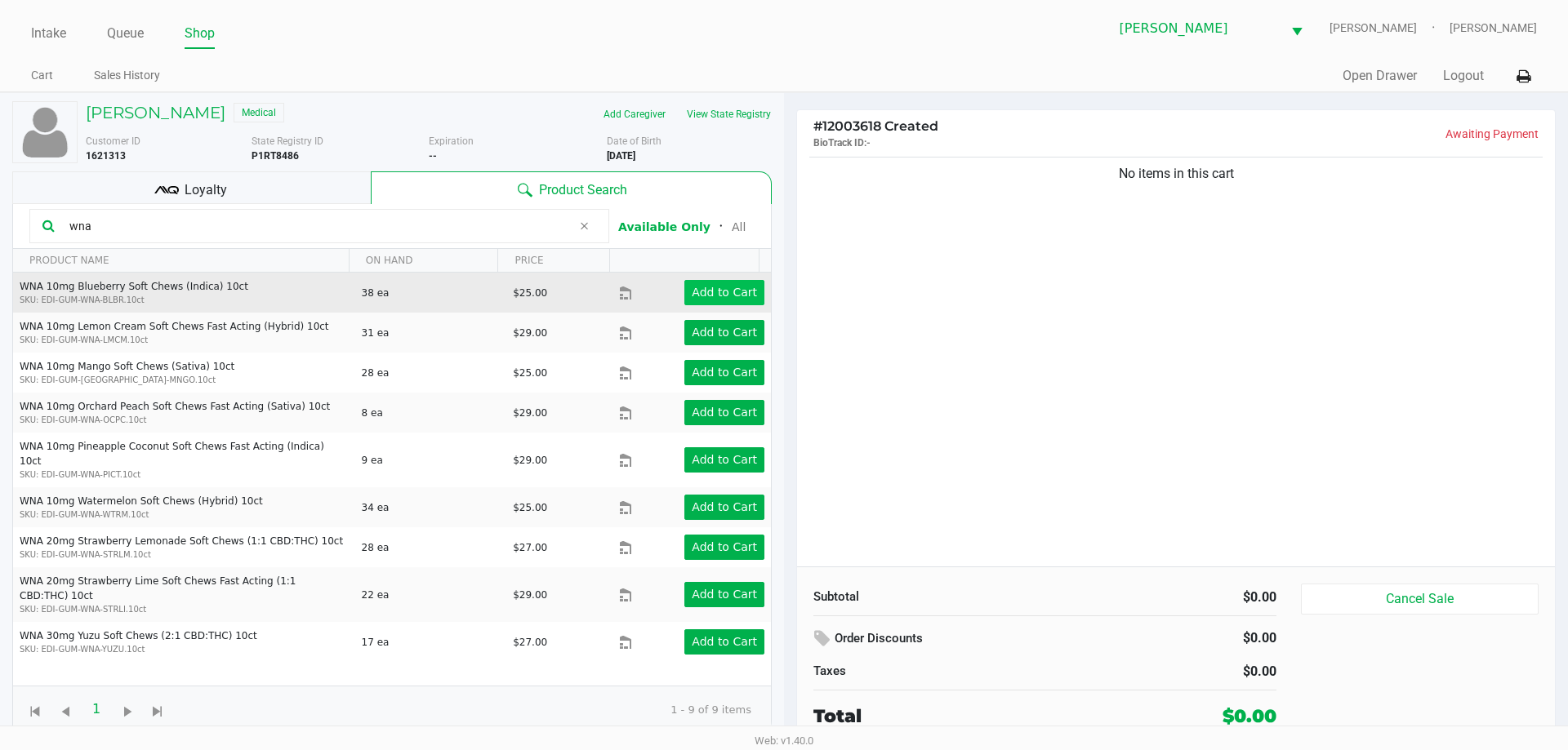
type input "wna"
click at [743, 295] on app-button-loader "Add to Cart" at bounding box center [724, 292] width 65 height 13
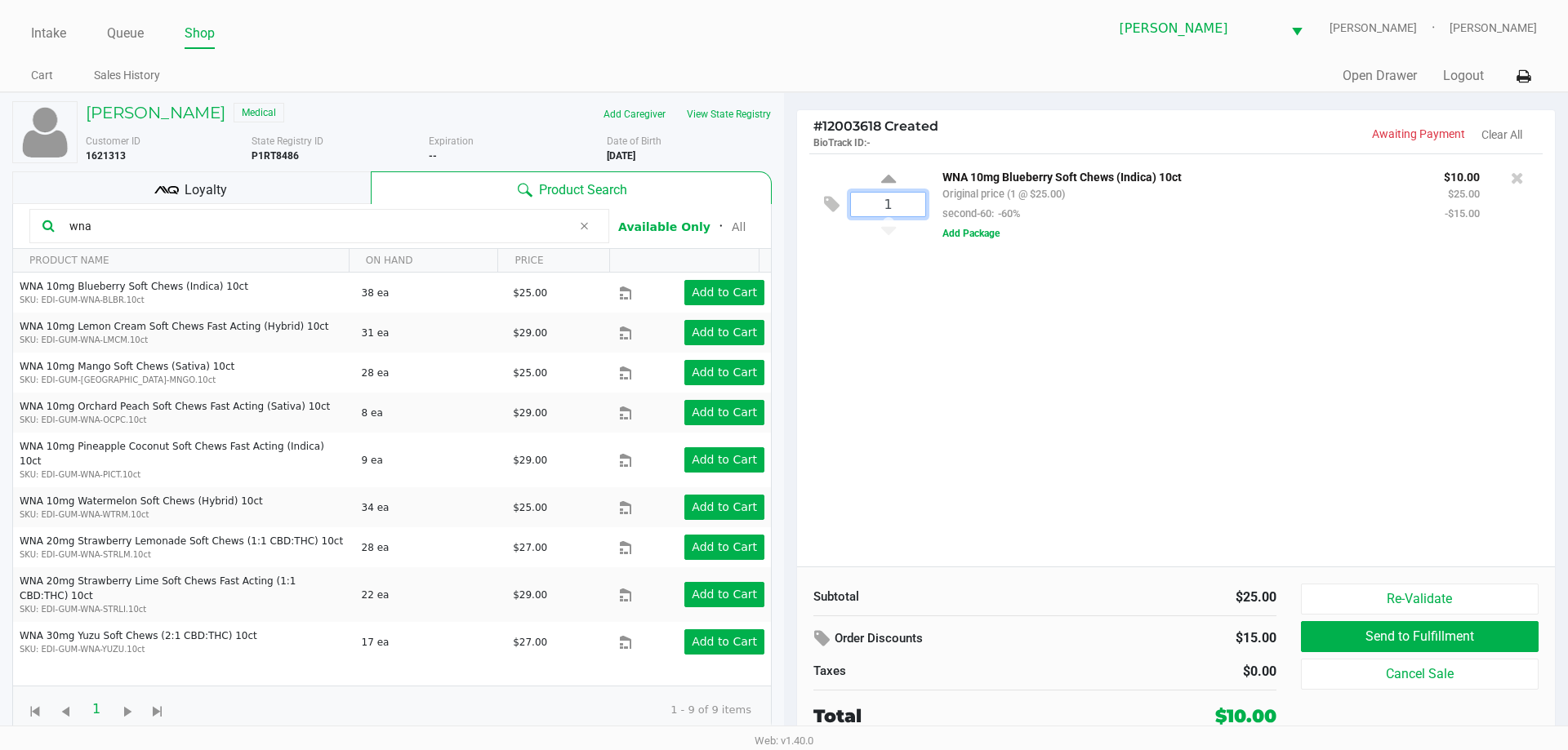
click at [911, 207] on input "1" at bounding box center [888, 205] width 74 height 24
type input "4"
click at [1065, 294] on div "Todd Cook Medical Add Caregiver View State Registry Customer ID 1621313 State R…" at bounding box center [784, 420] width 1568 height 655
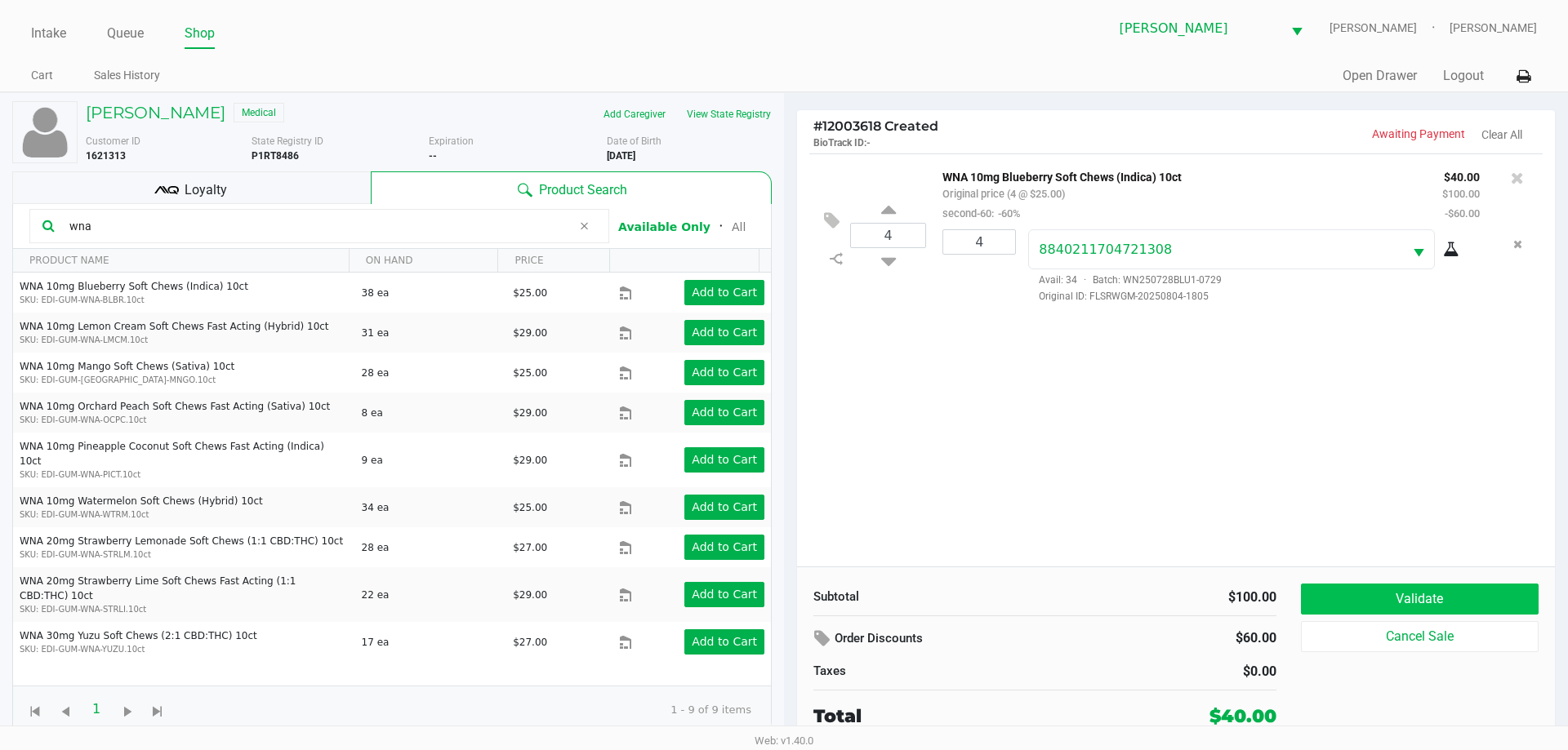
click at [1433, 595] on button "Validate" at bounding box center [1419, 599] width 238 height 31
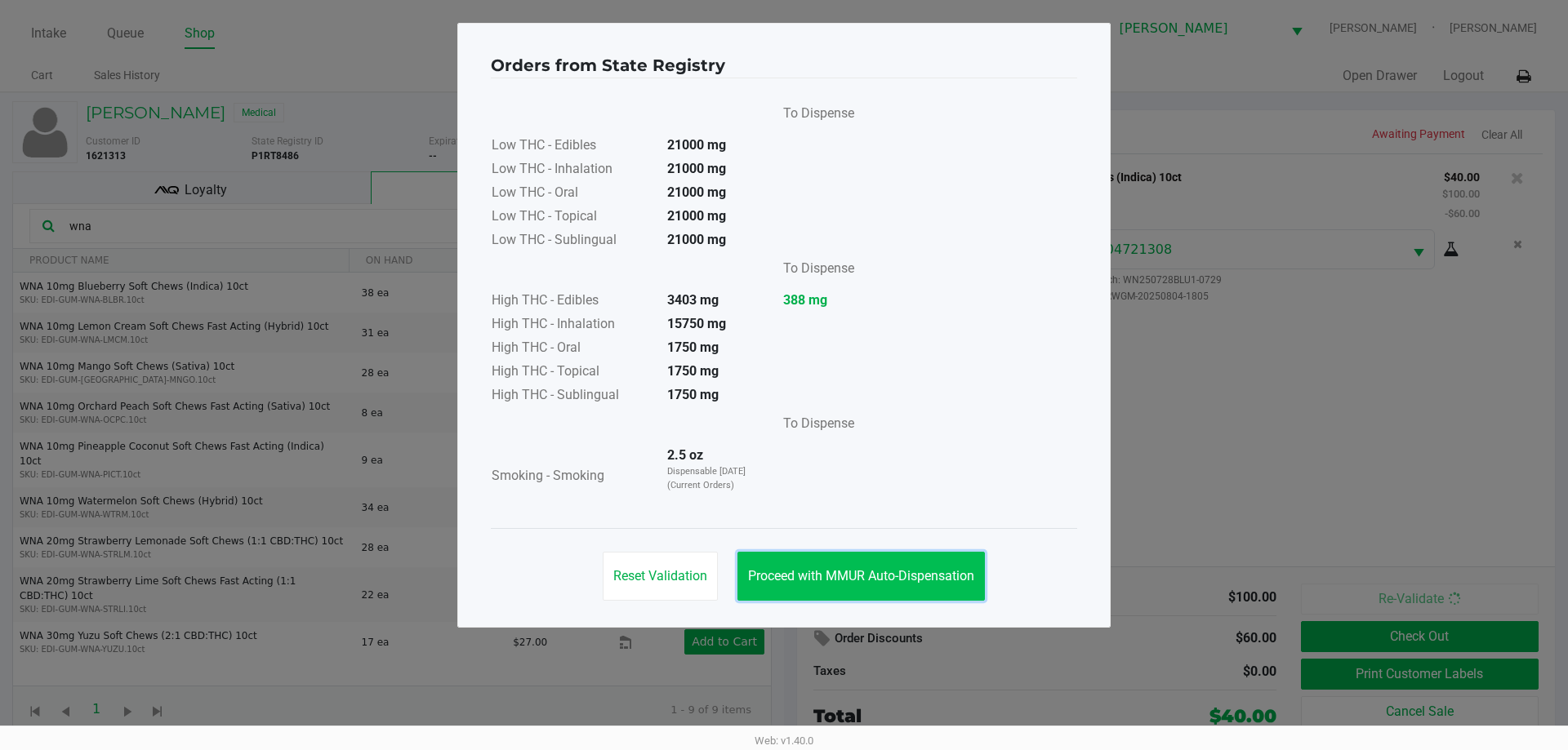
click at [877, 593] on button "Proceed with MMUR Auto-Dispensation" at bounding box center [861, 576] width 248 height 49
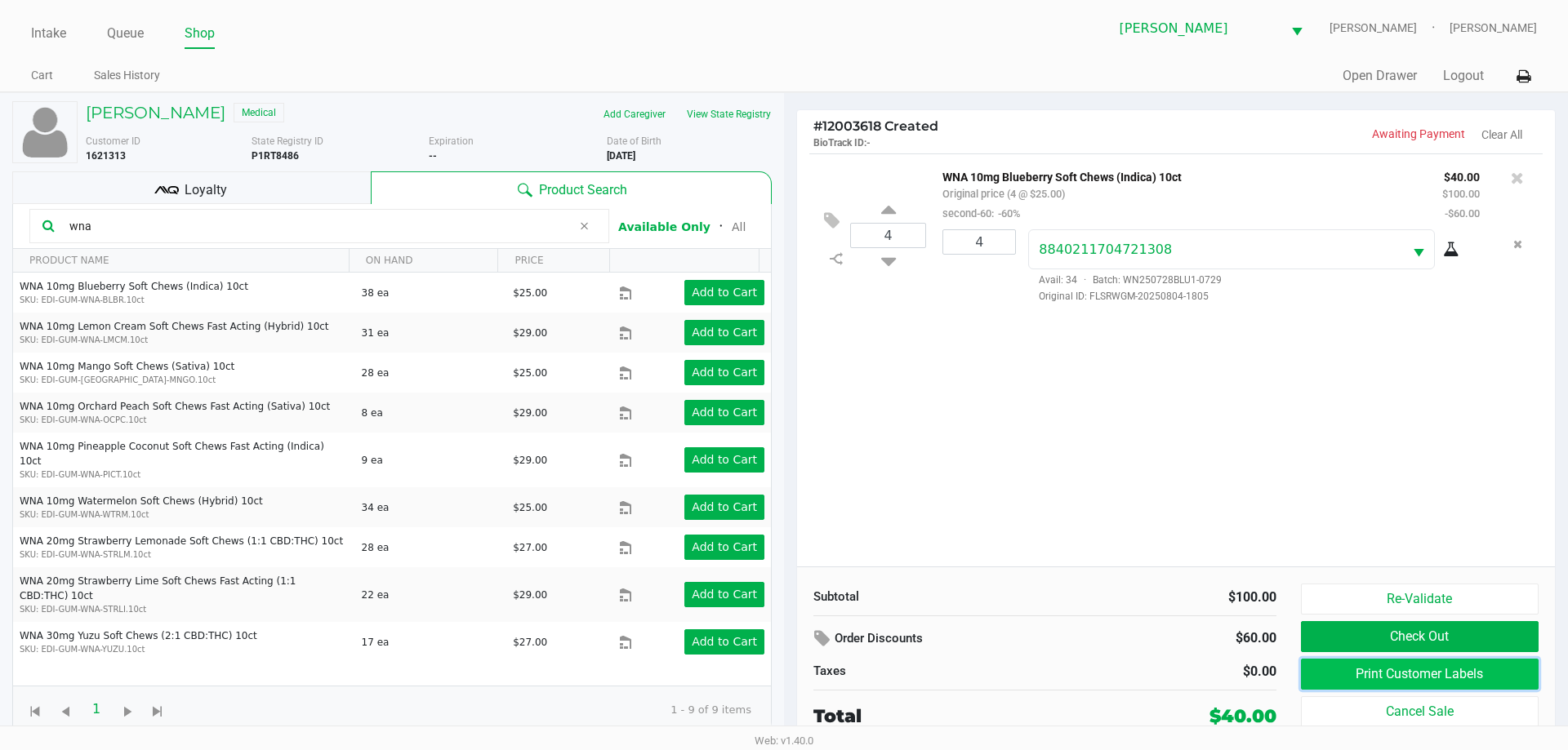
click at [1377, 671] on button "Print Customer Labels" at bounding box center [1419, 674] width 238 height 31
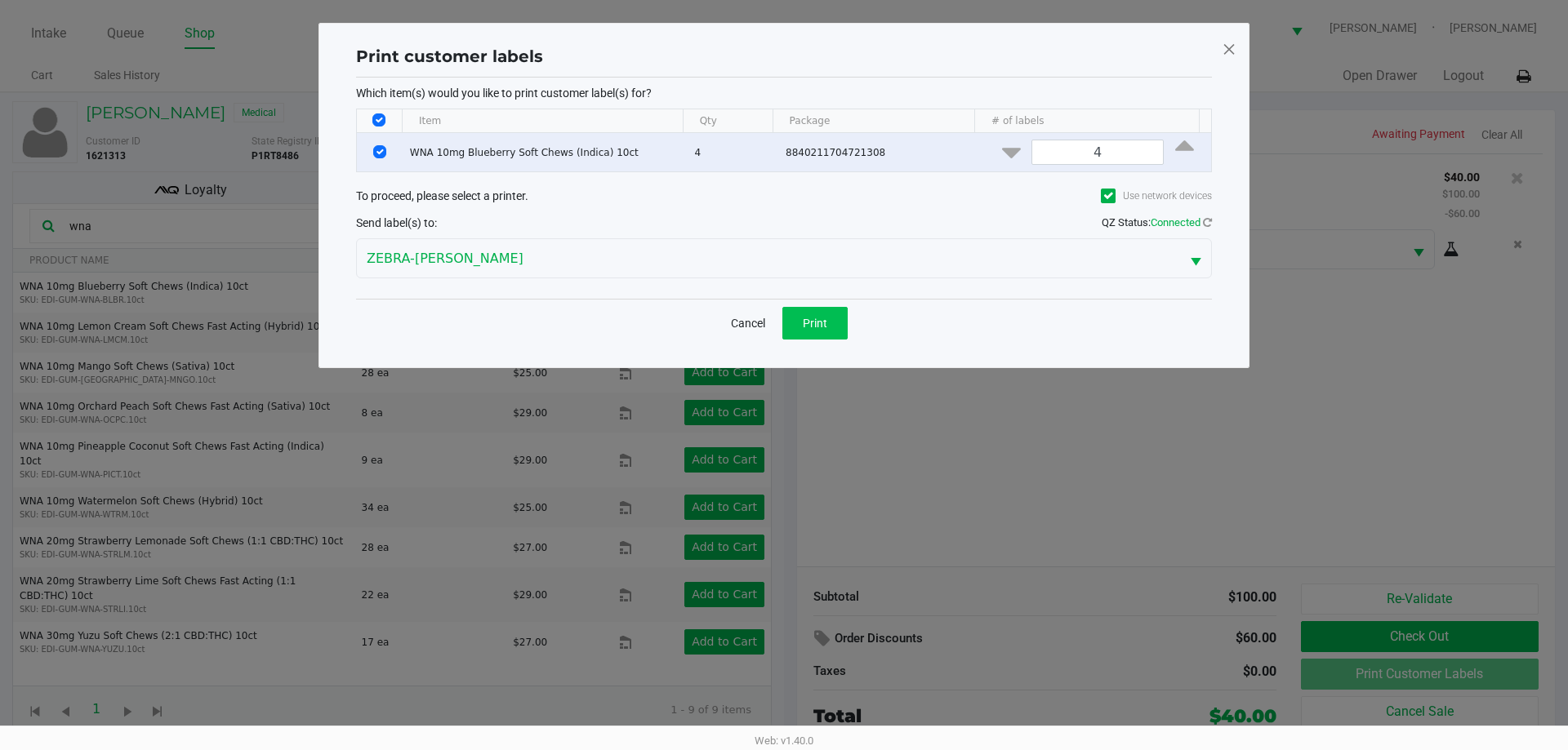
click at [827, 334] on button "Print" at bounding box center [815, 323] width 65 height 33
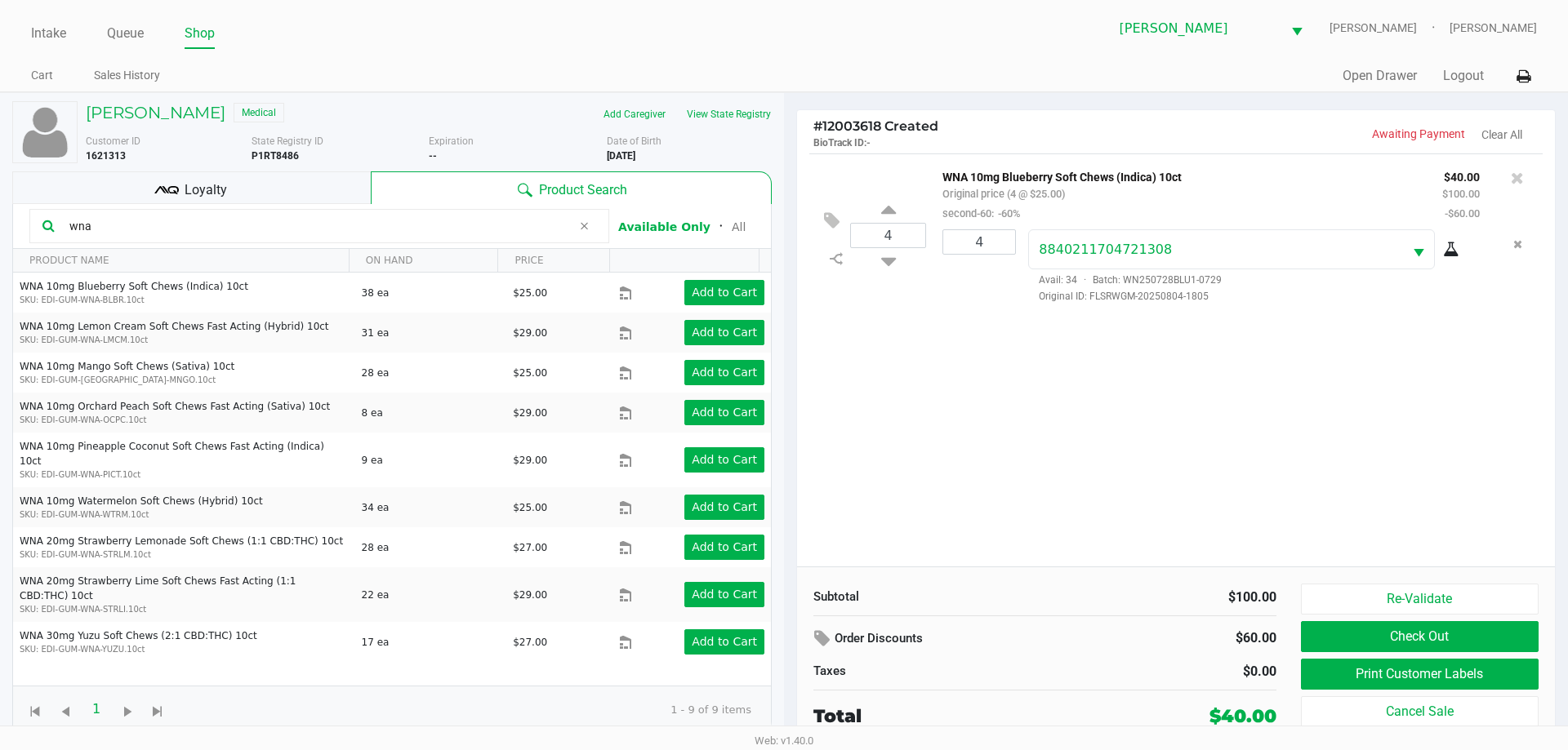
click at [306, 188] on div "Loyalty" at bounding box center [191, 188] width 358 height 33
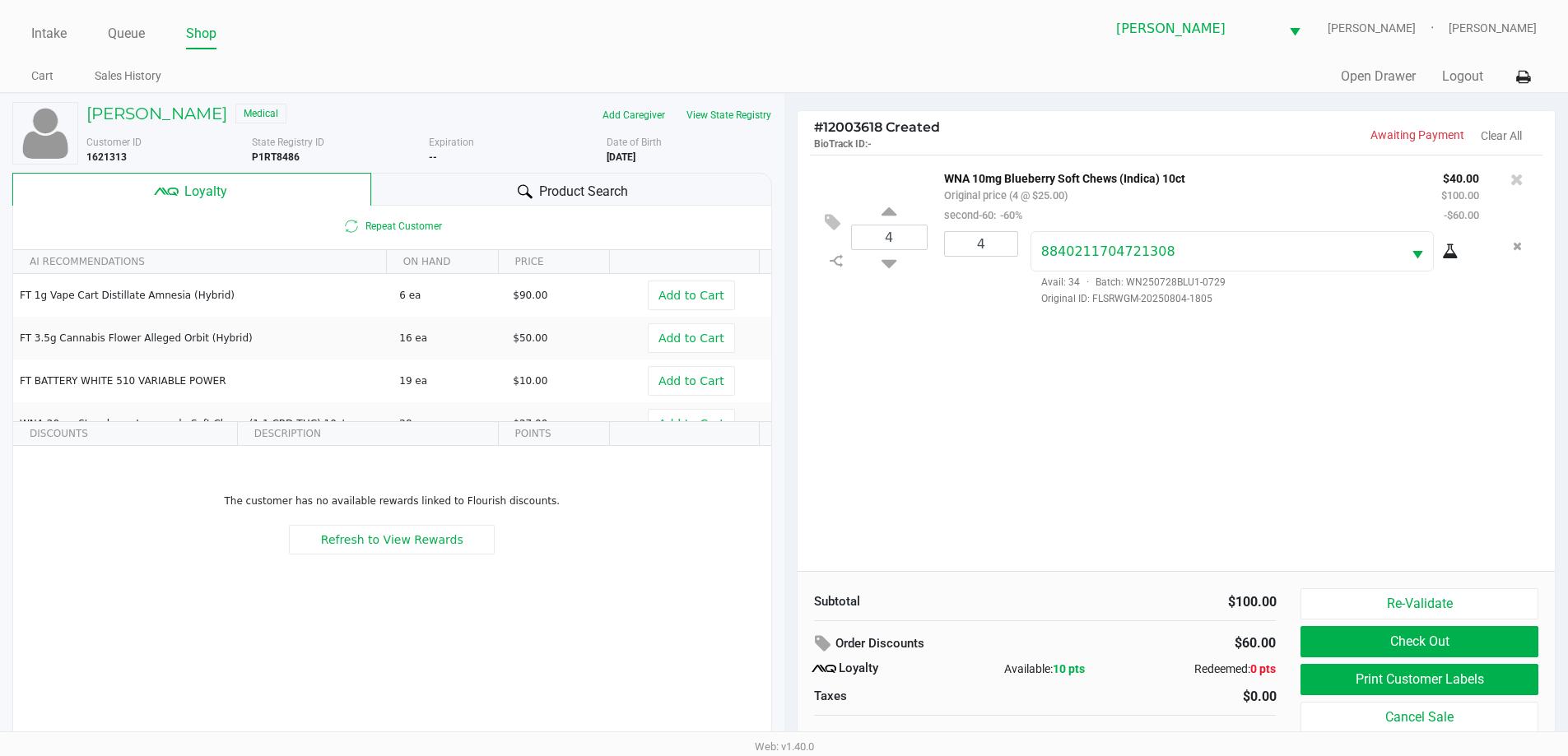
scroll to position [17, 0]
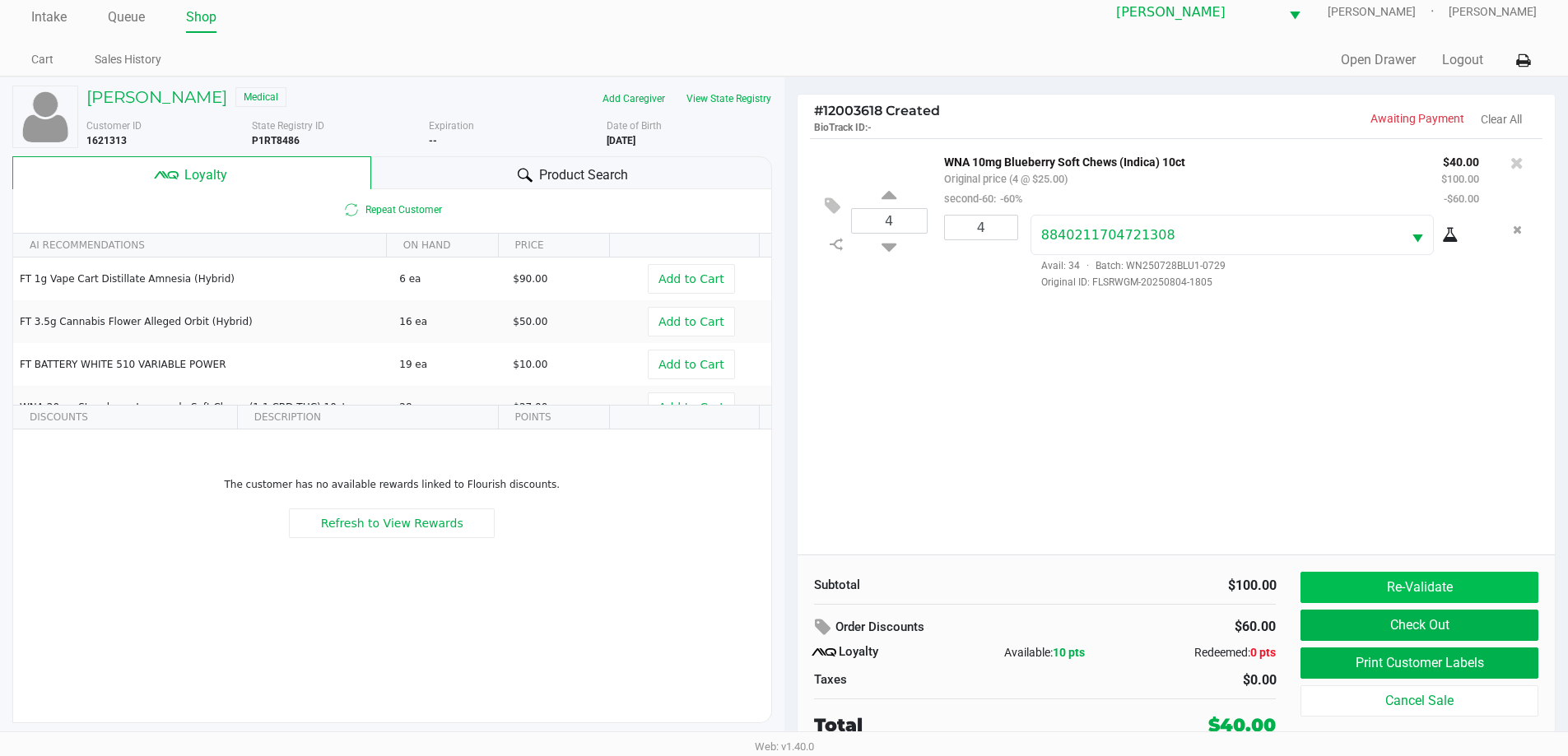
click at [1426, 590] on button "Re-Validate" at bounding box center [1418, 588] width 237 height 32
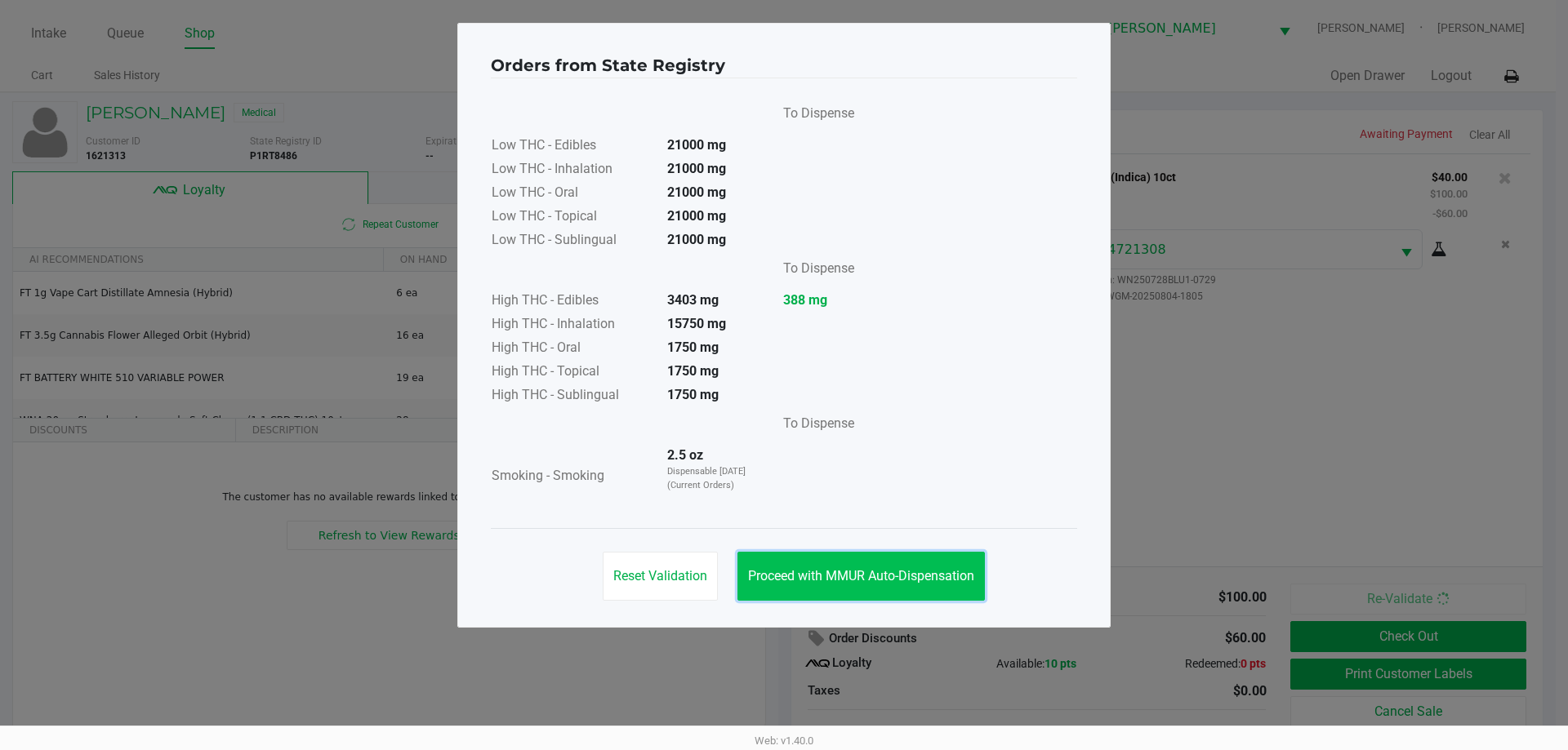
click at [809, 557] on button "Proceed with MMUR Auto-Dispensation" at bounding box center [861, 576] width 248 height 49
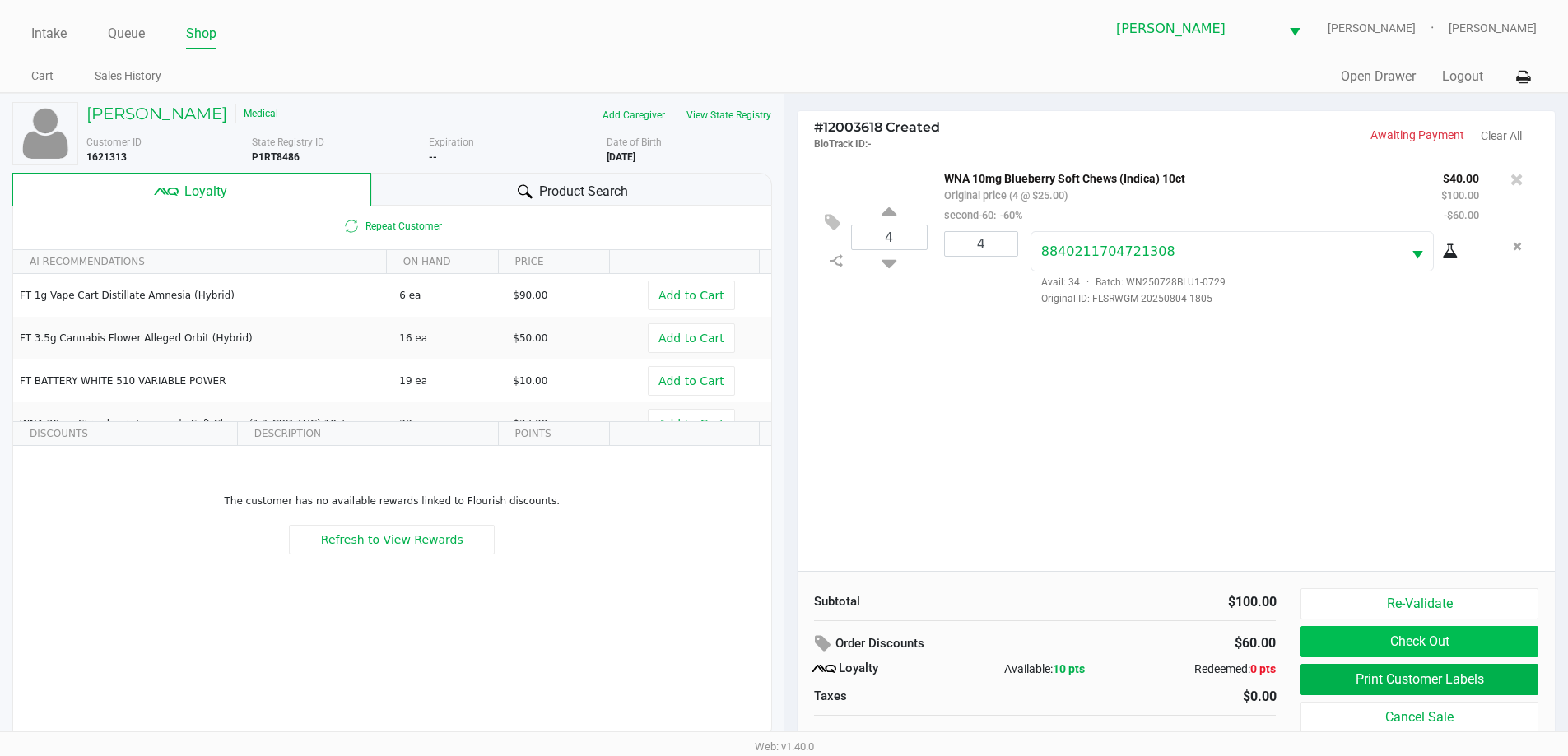
click at [1344, 630] on button "Check Out" at bounding box center [1418, 642] width 237 height 32
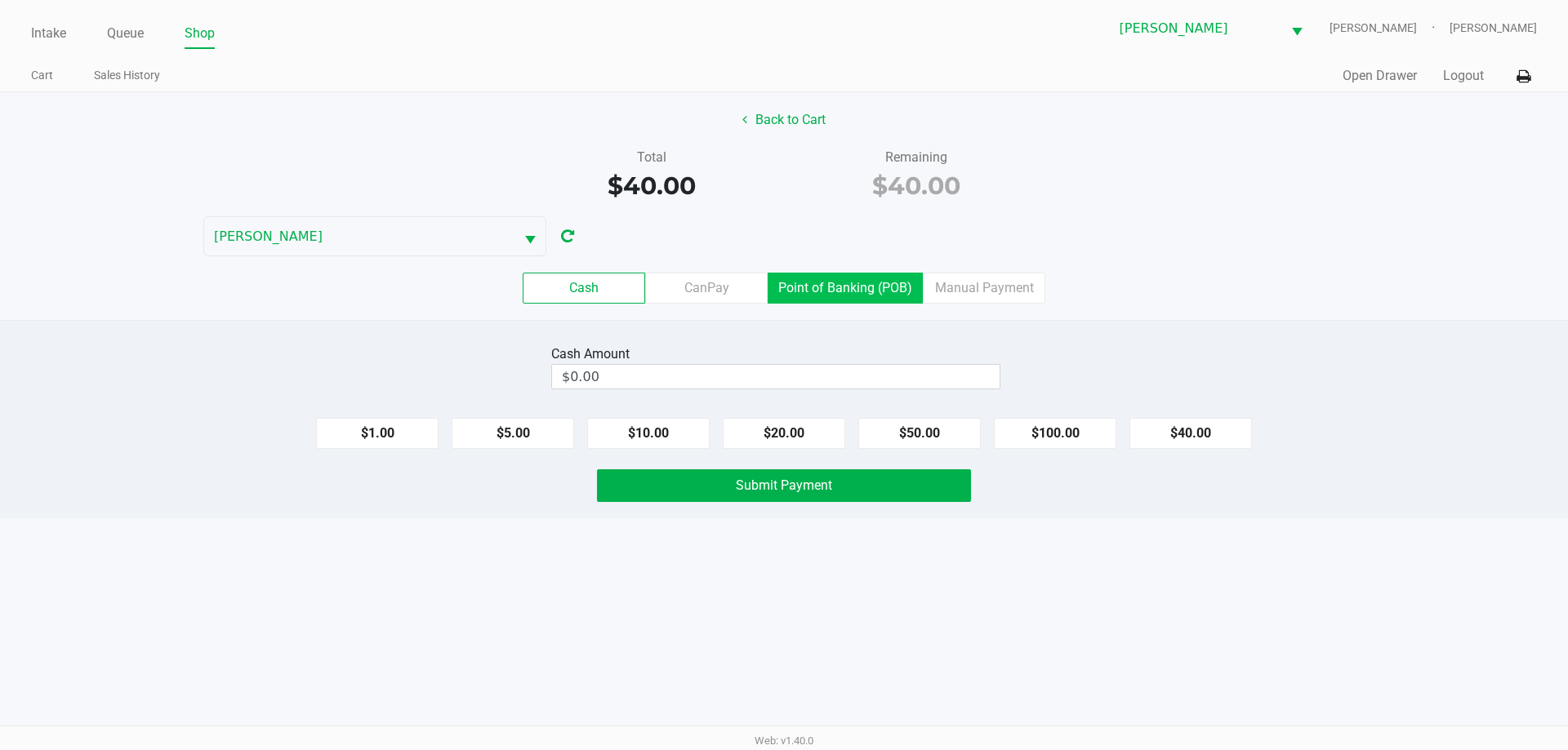
click at [847, 275] on label "Point of Banking (POB)" at bounding box center [845, 288] width 155 height 31
click at [0, 0] on 7 "Point of Banking (POB)" at bounding box center [0, 0] width 0 height 0
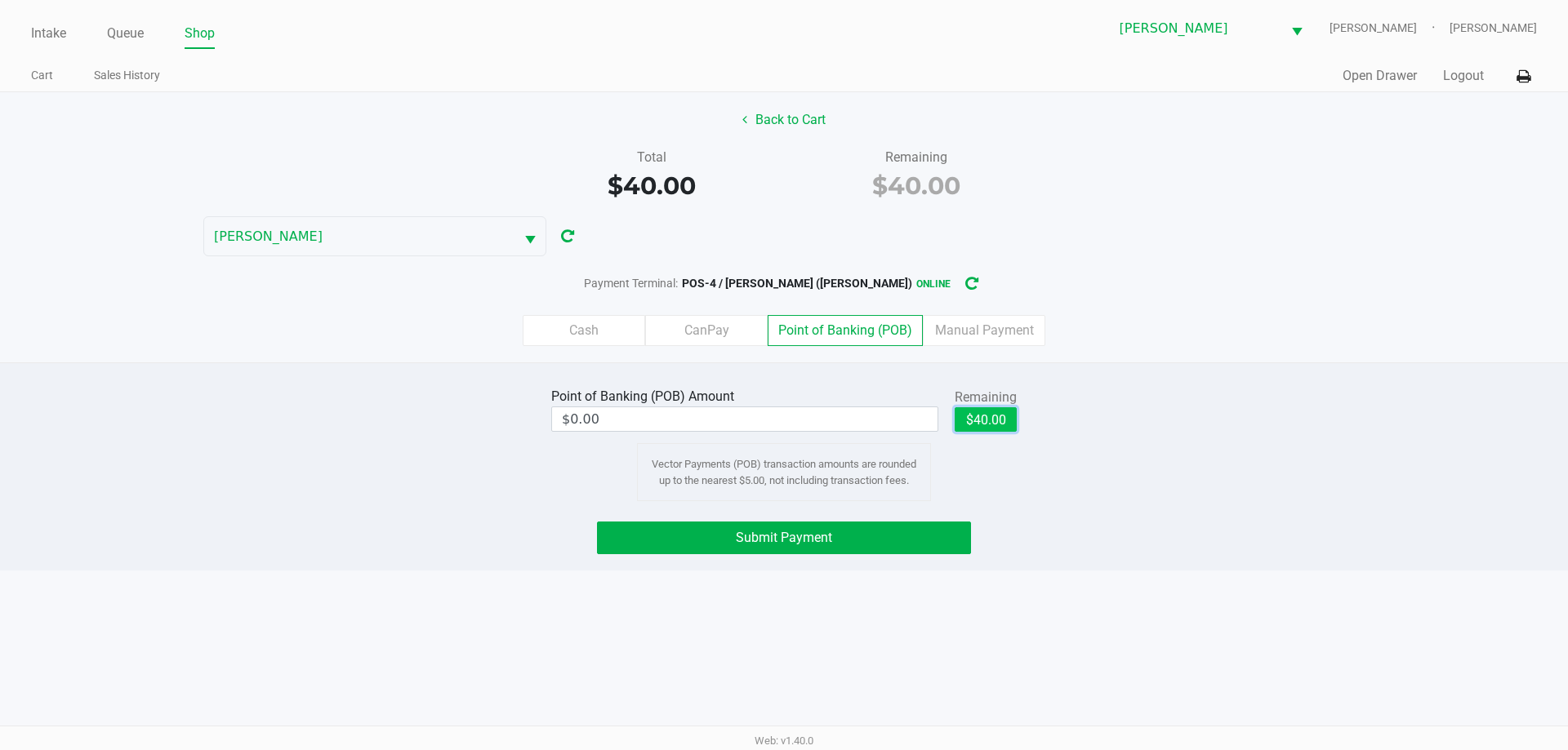
click at [1007, 426] on button "$40.00" at bounding box center [985, 420] width 62 height 25
type input "$40.00"
click at [846, 540] on button "Submit Payment" at bounding box center [783, 538] width 374 height 33
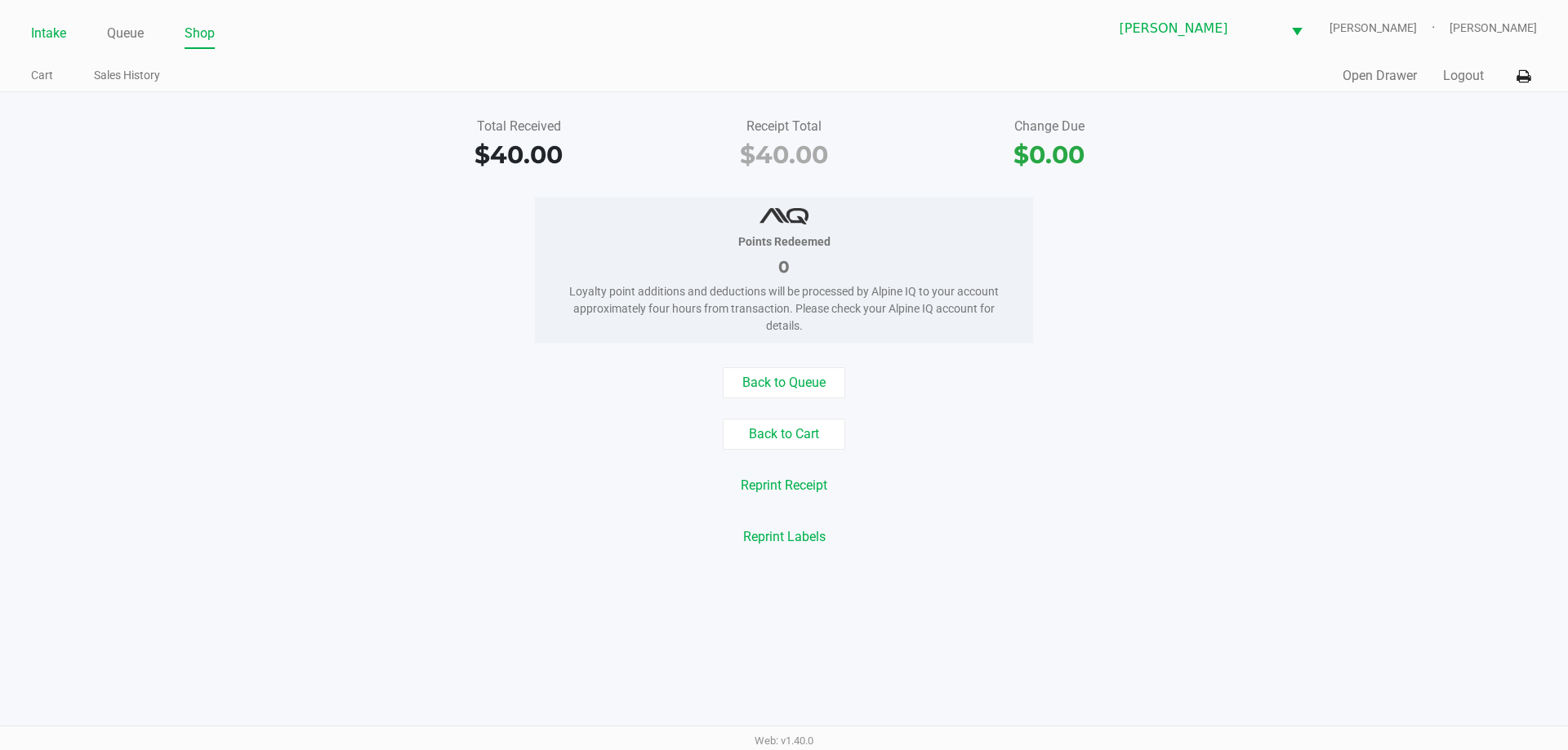
click at [49, 39] on link "Intake" at bounding box center [49, 34] width 35 height 23
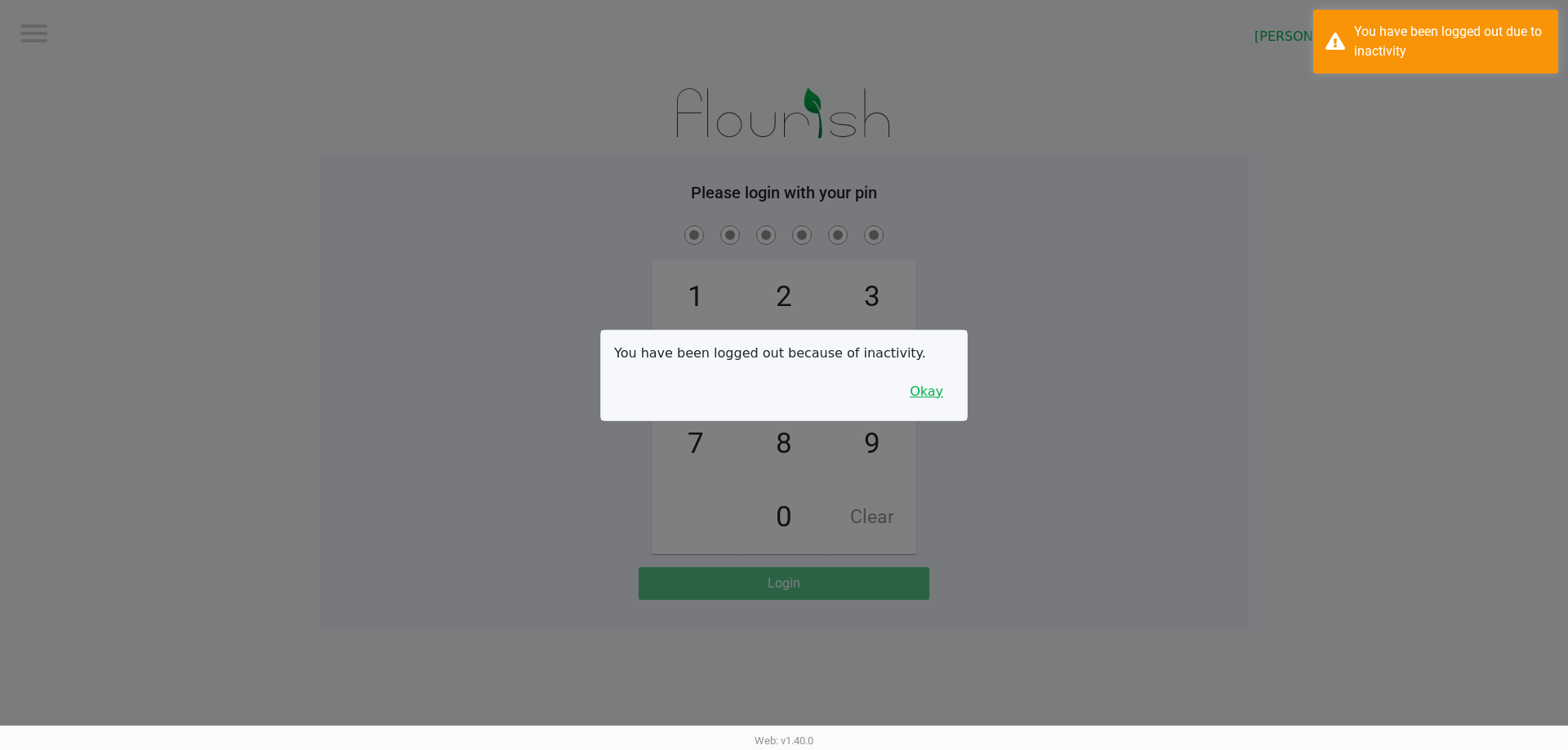
click at [951, 391] on button "Okay" at bounding box center [926, 392] width 54 height 31
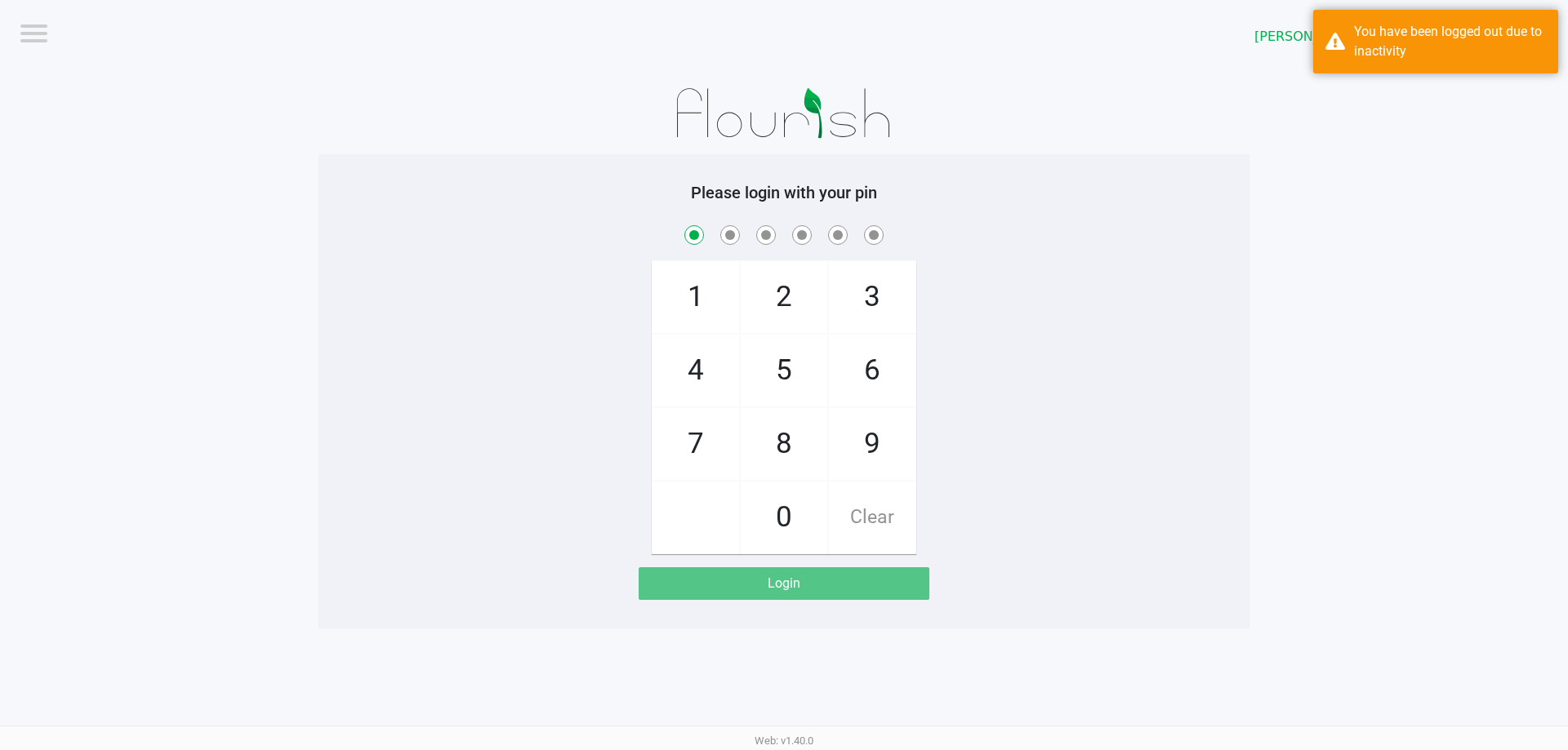
checkbox input "true"
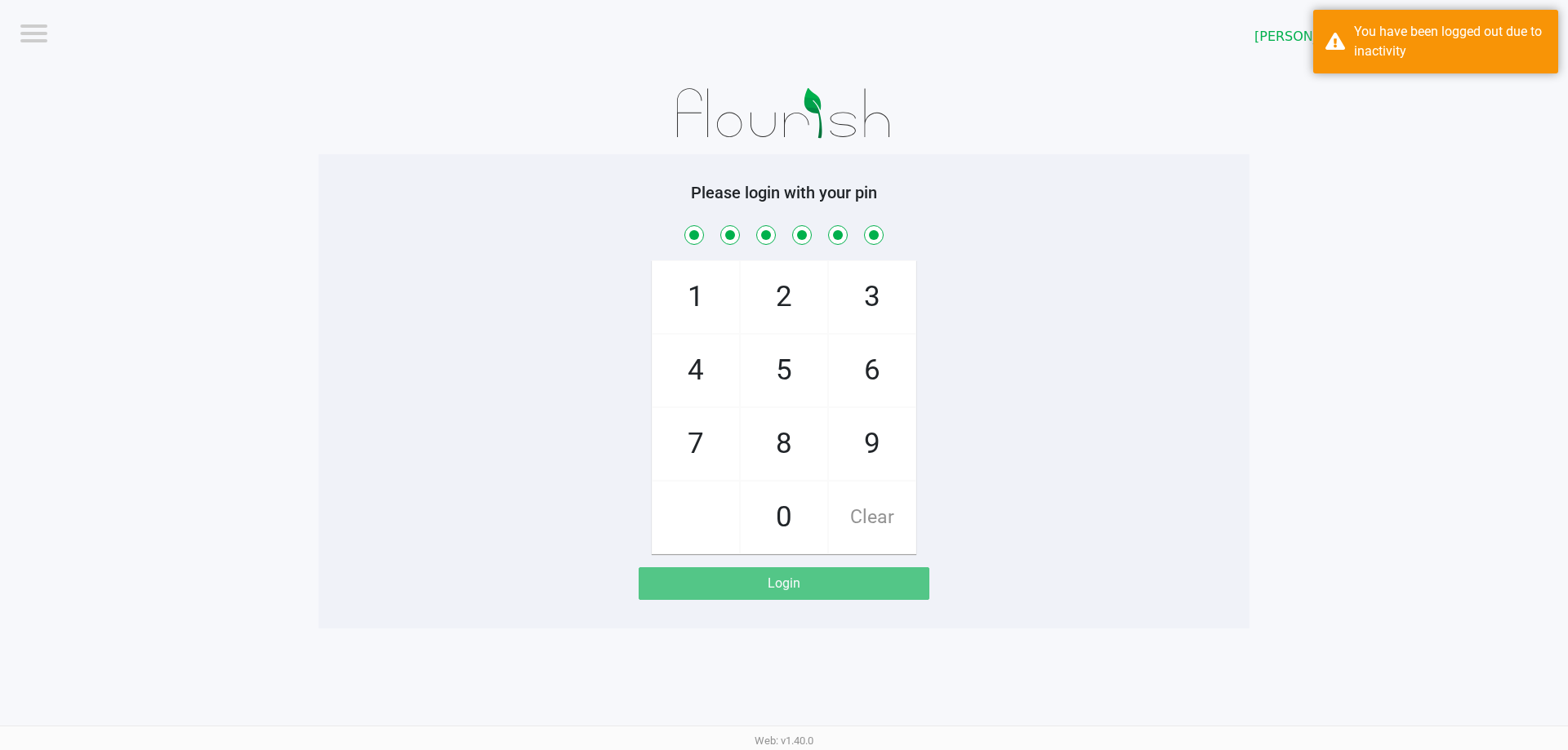
checkbox input "true"
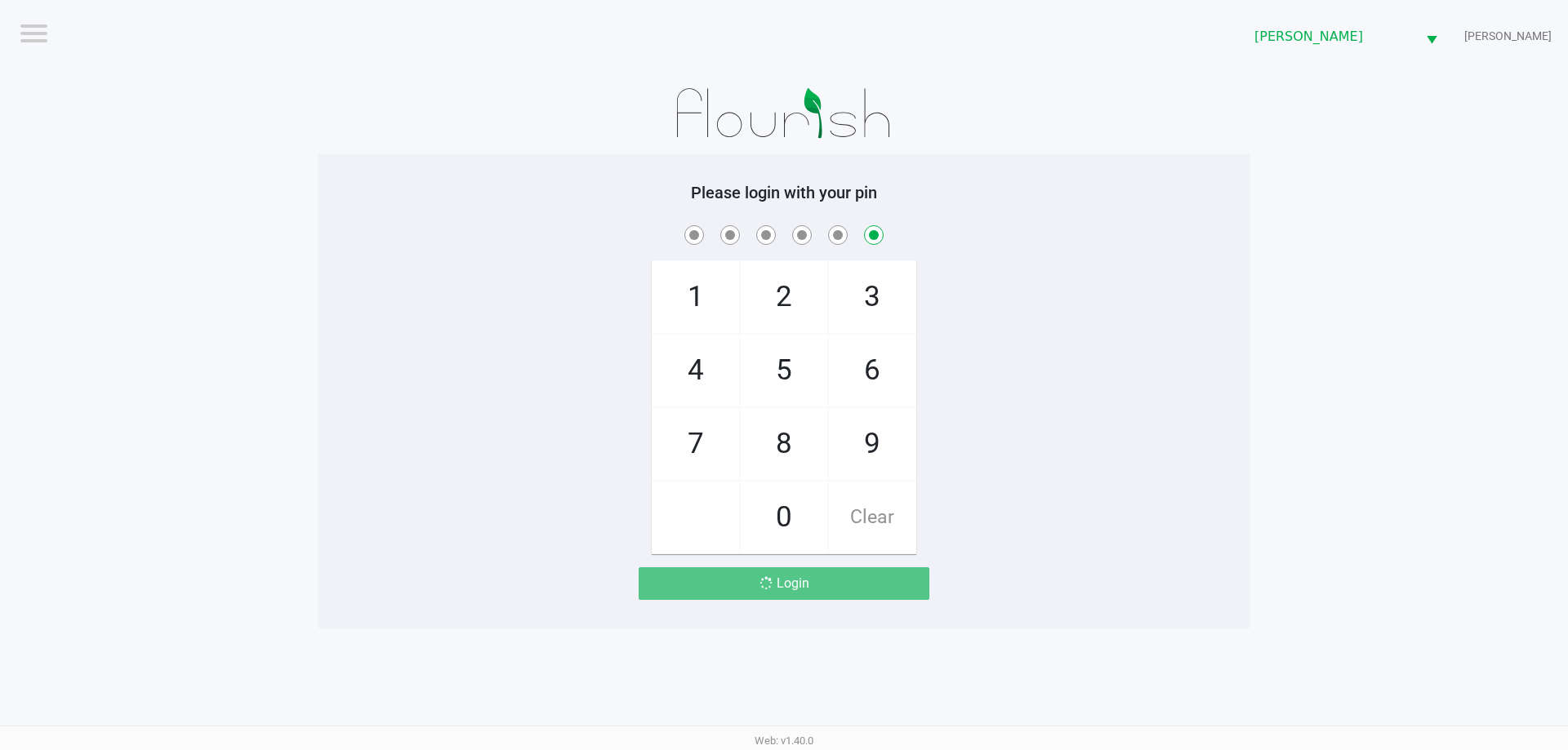
checkbox input "false"
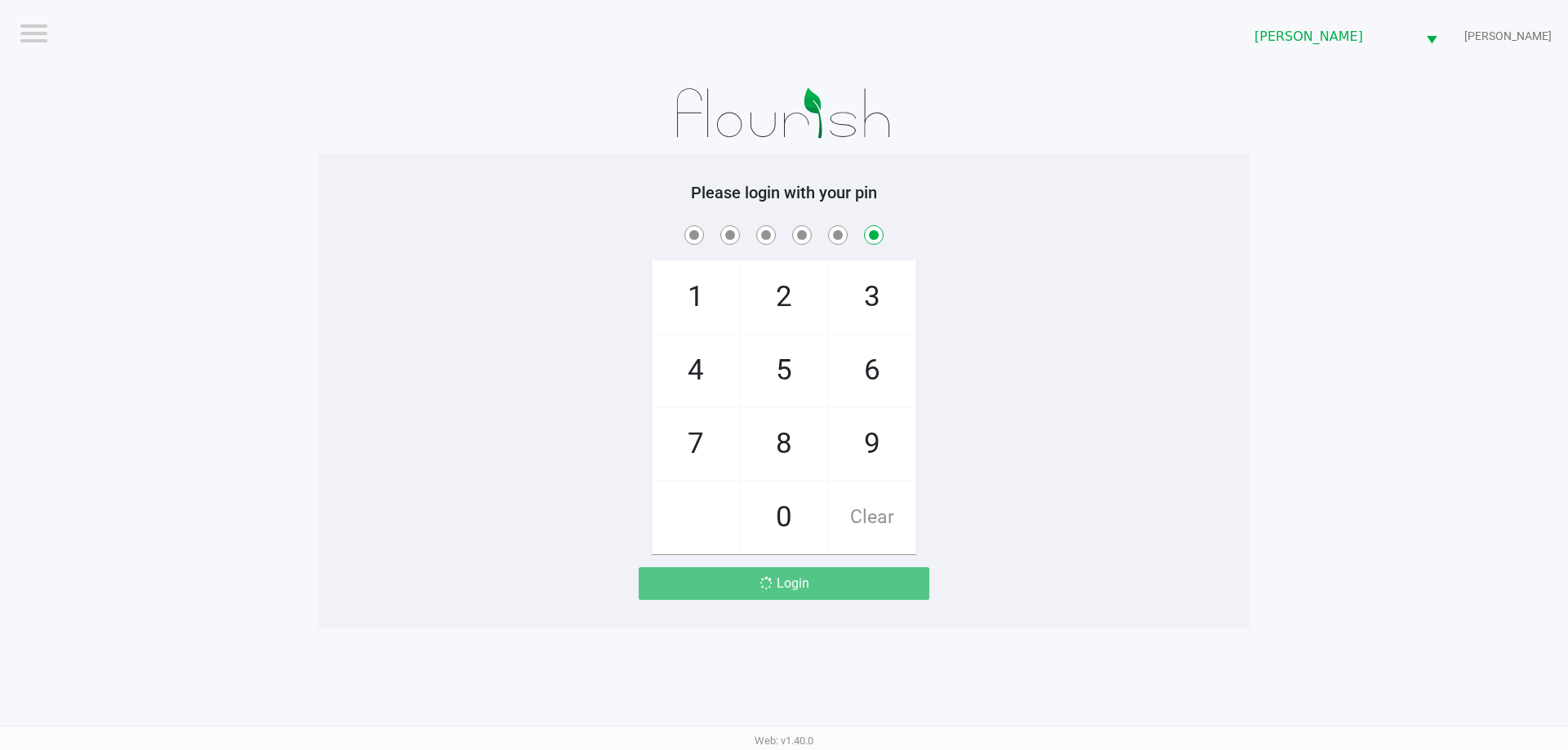
checkbox input "false"
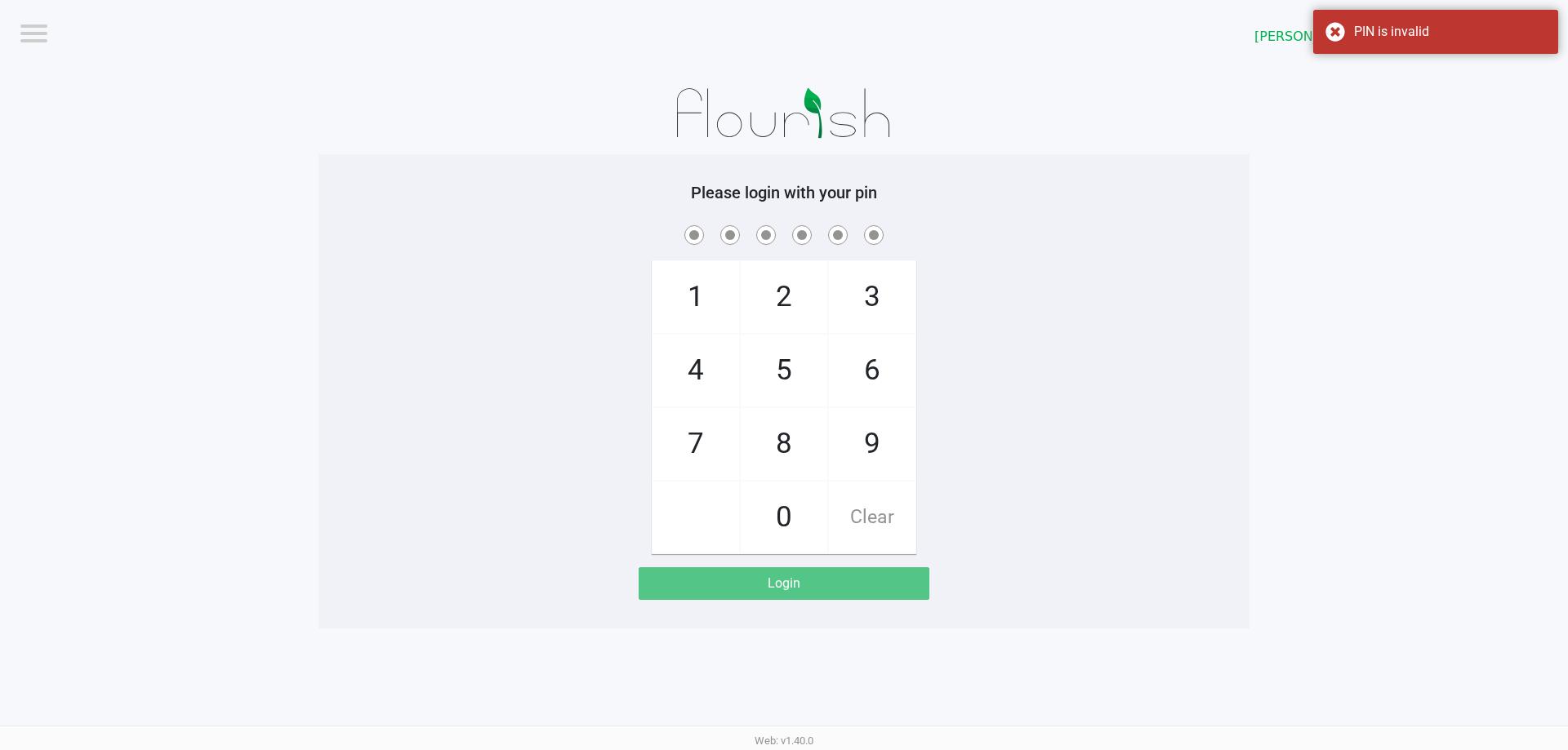
checkbox input "true"
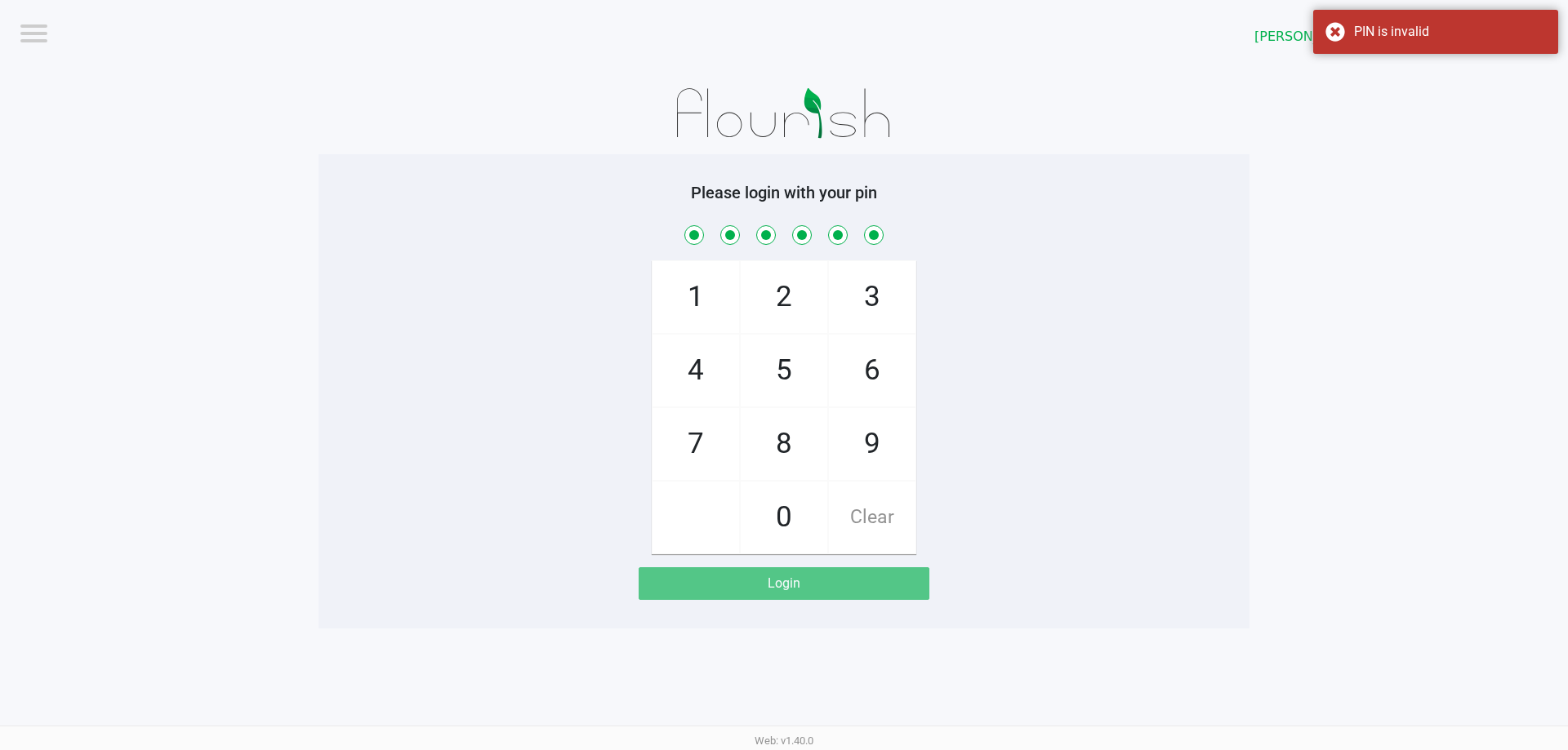
checkbox input "true"
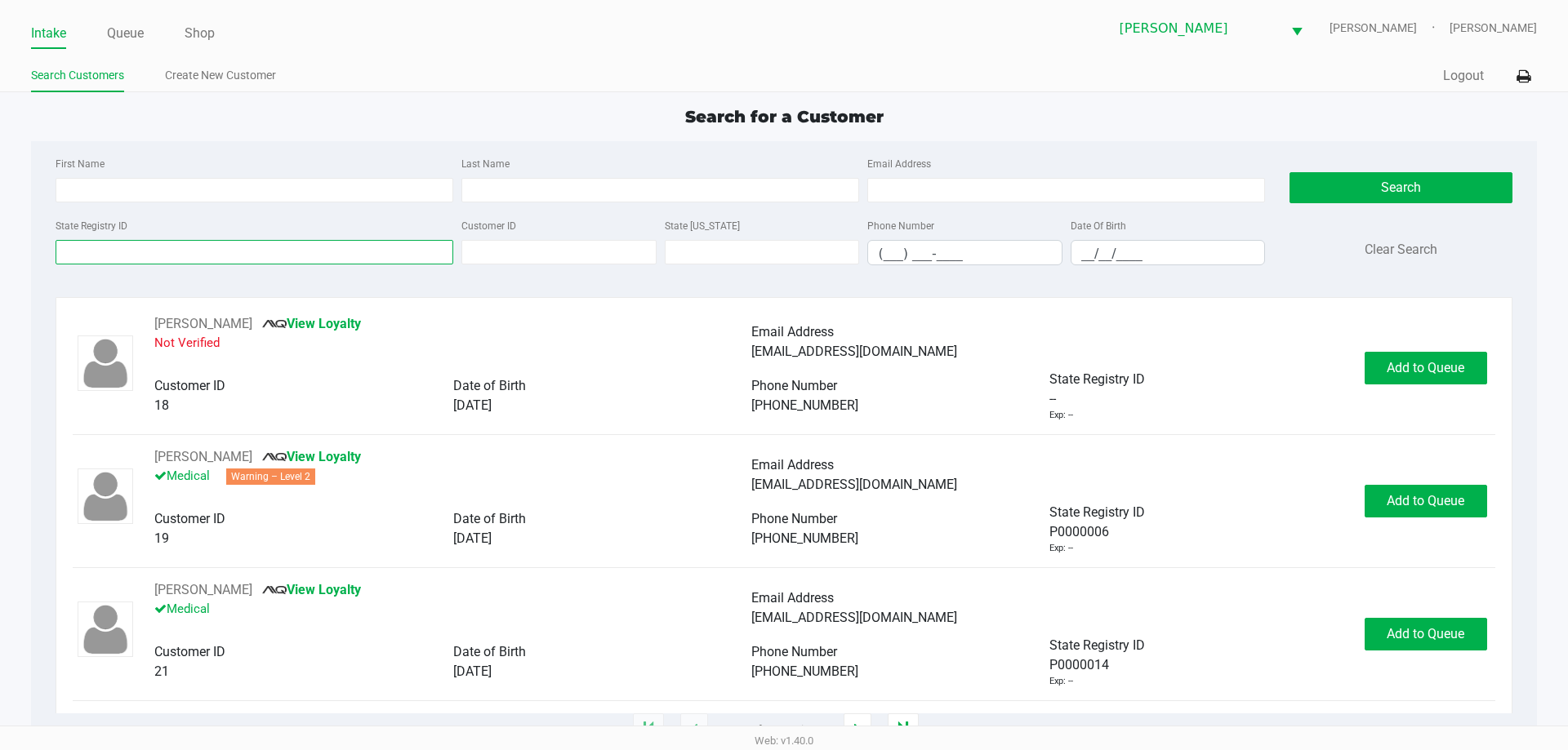
click at [230, 249] on input "State Registry ID" at bounding box center [254, 252] width 398 height 25
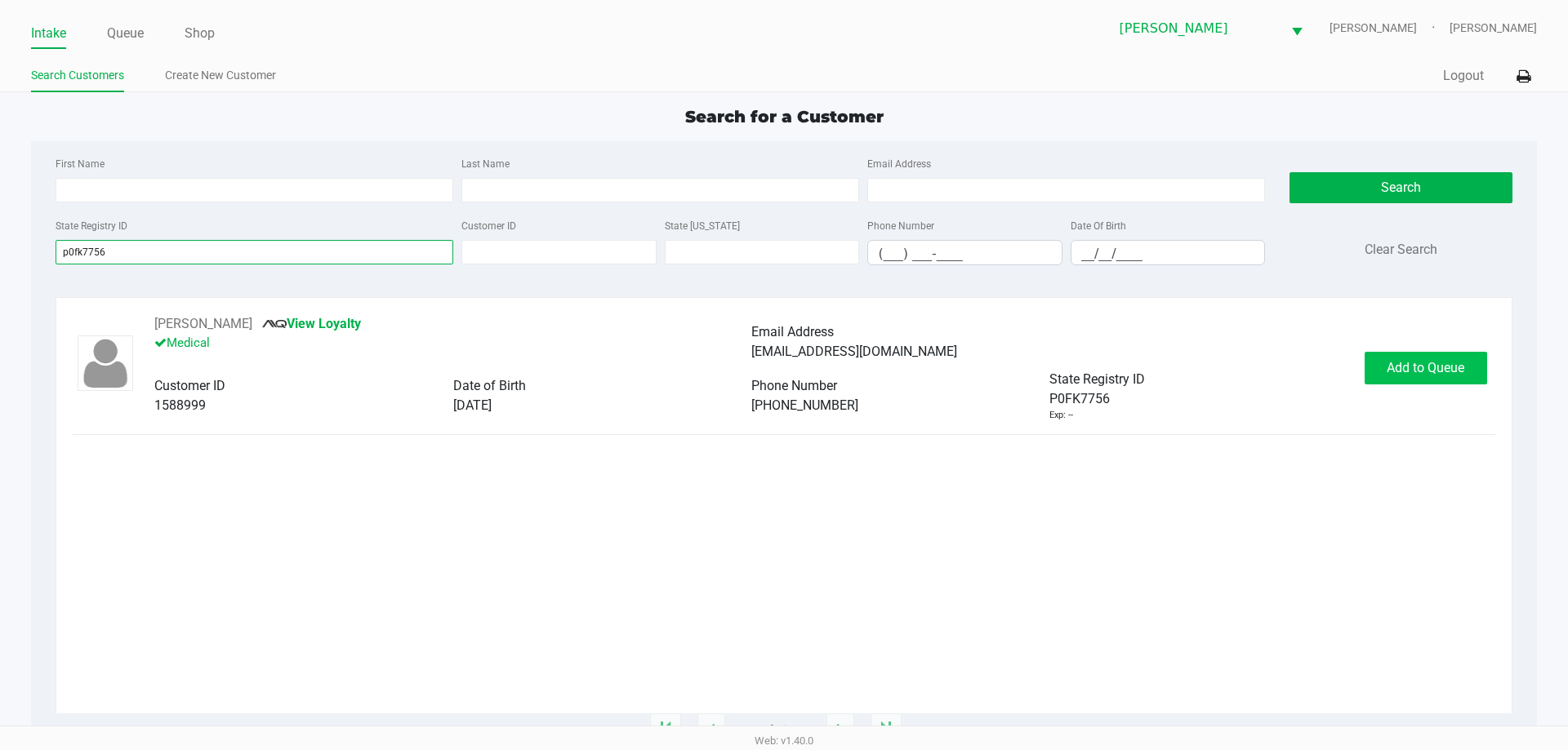
type input "p0fk7756"
click at [1415, 363] on span "Add to Queue" at bounding box center [1425, 367] width 78 height 16
click at [1415, 363] on div "Add to Queue" at bounding box center [1425, 368] width 122 height 33
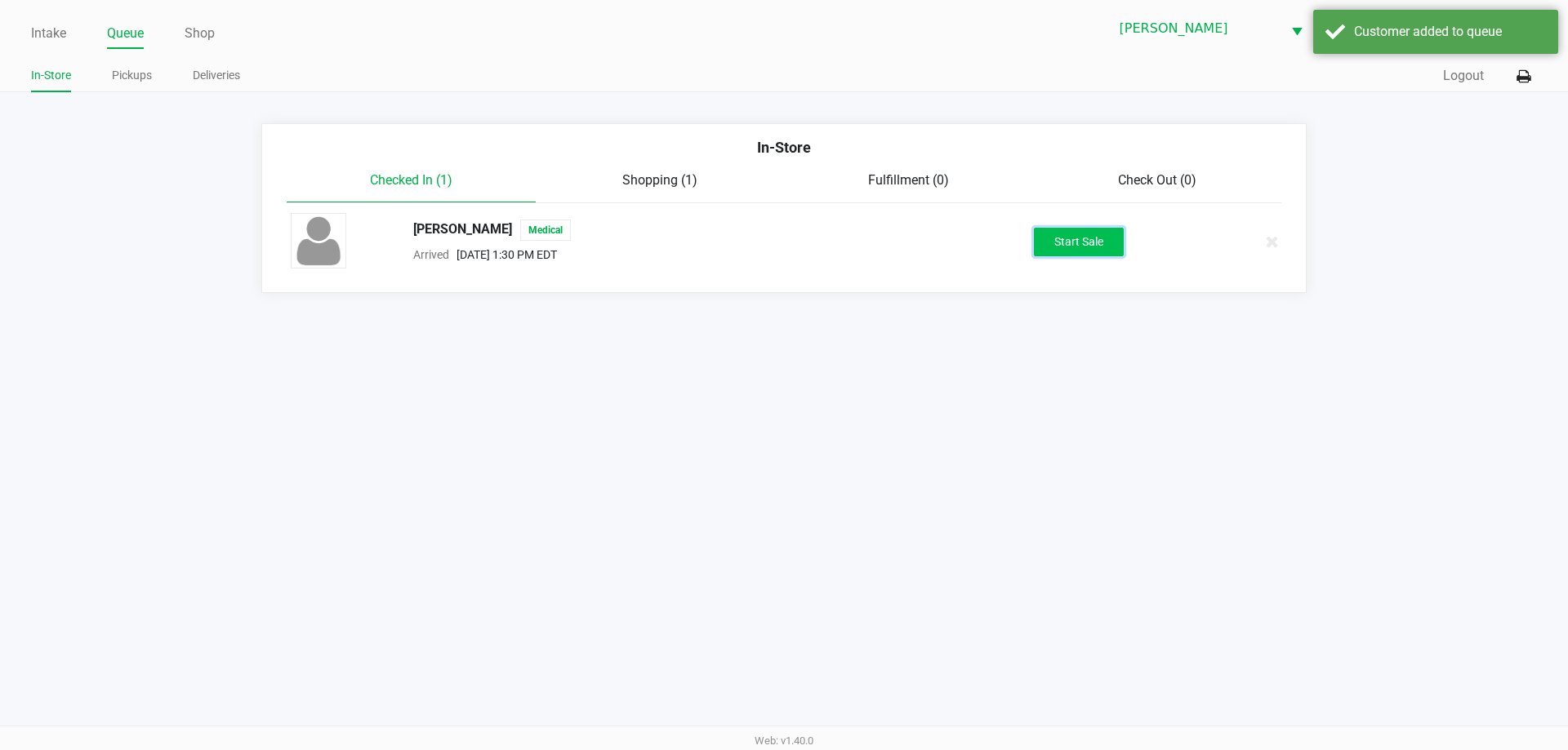
click at [1097, 239] on button "Start Sale" at bounding box center [1079, 242] width 90 height 29
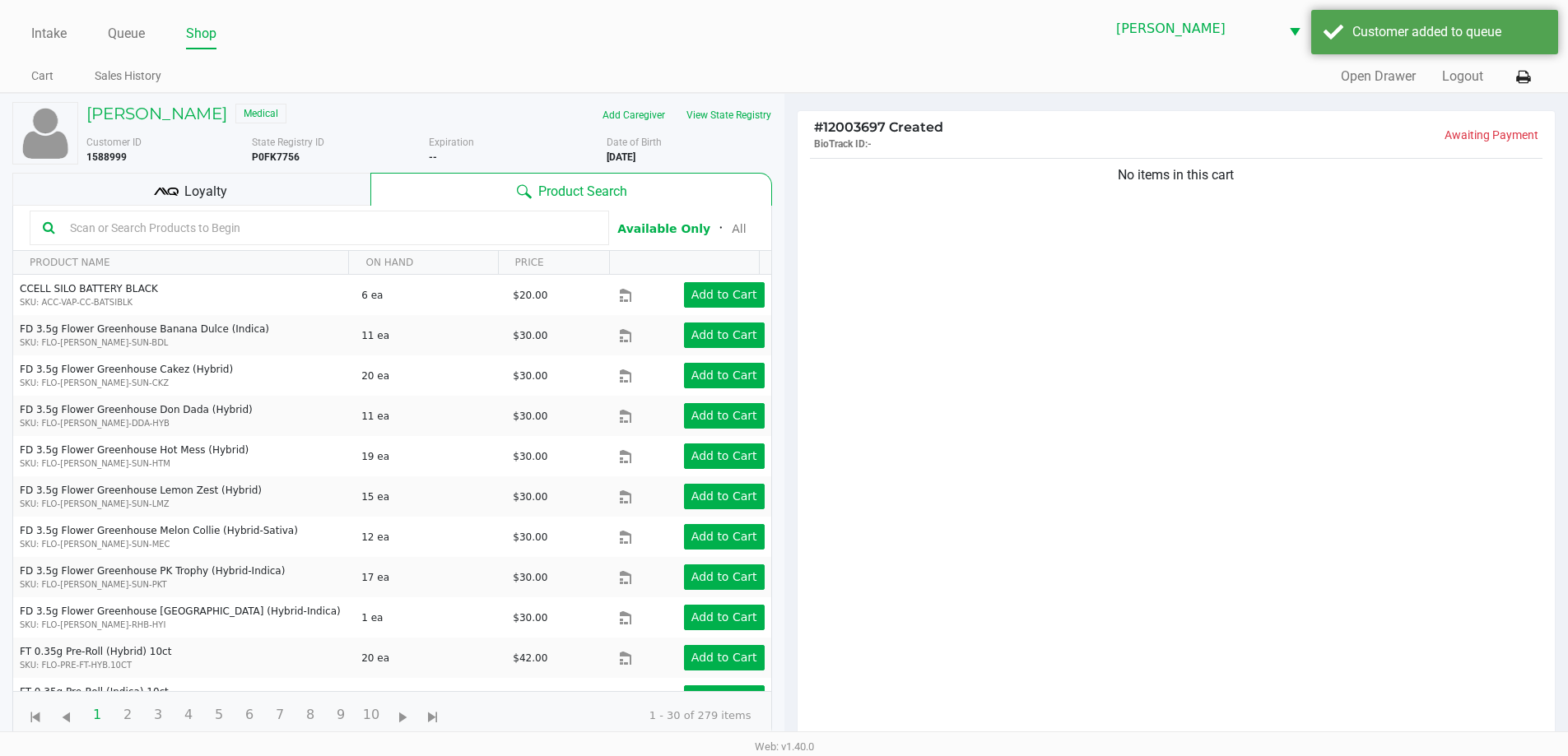
click at [201, 230] on input "text" at bounding box center [329, 228] width 532 height 25
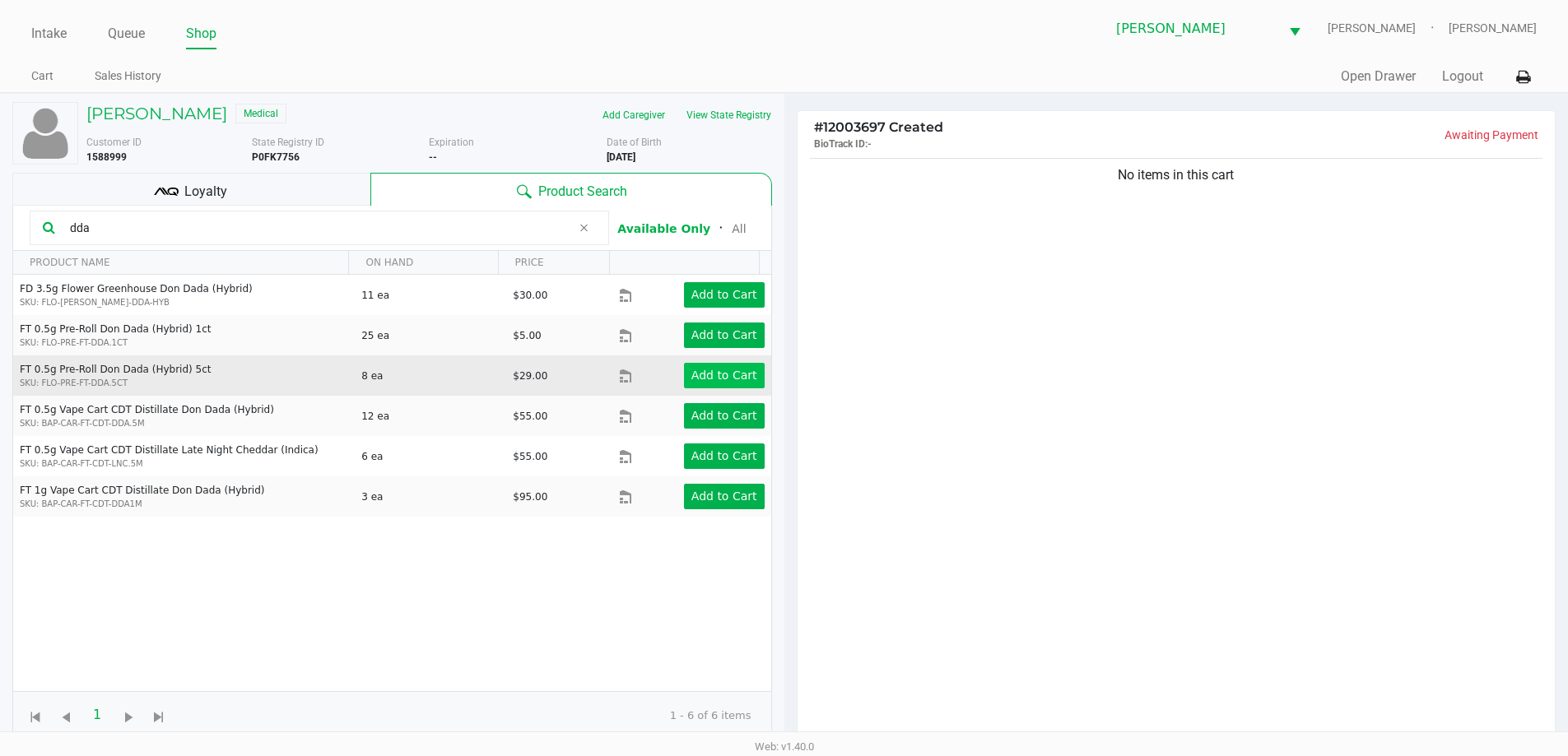
type input "dda"
click at [715, 366] on button "Add to Cart" at bounding box center [724, 375] width 81 height 26
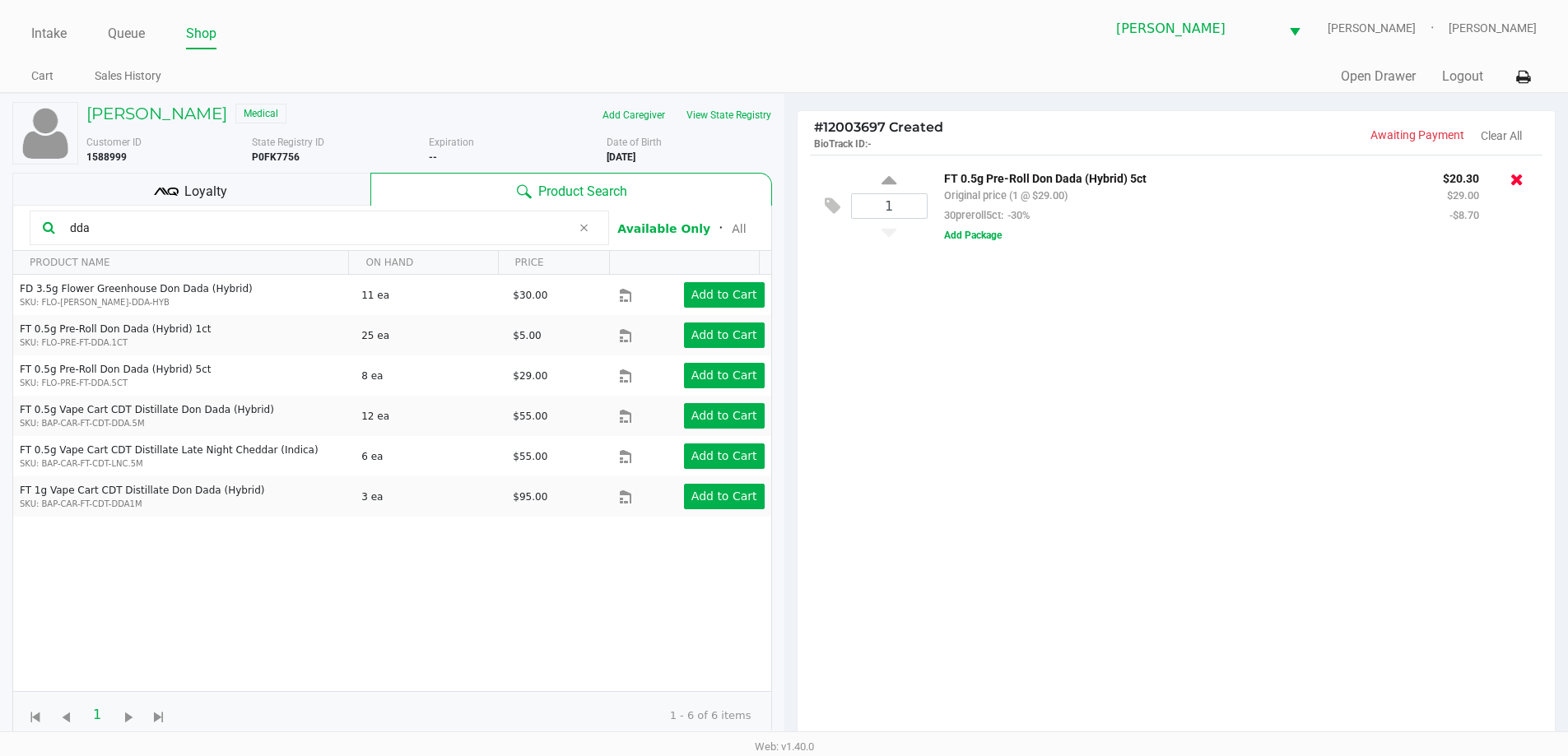
click at [1521, 183] on icon at bounding box center [1517, 180] width 13 height 17
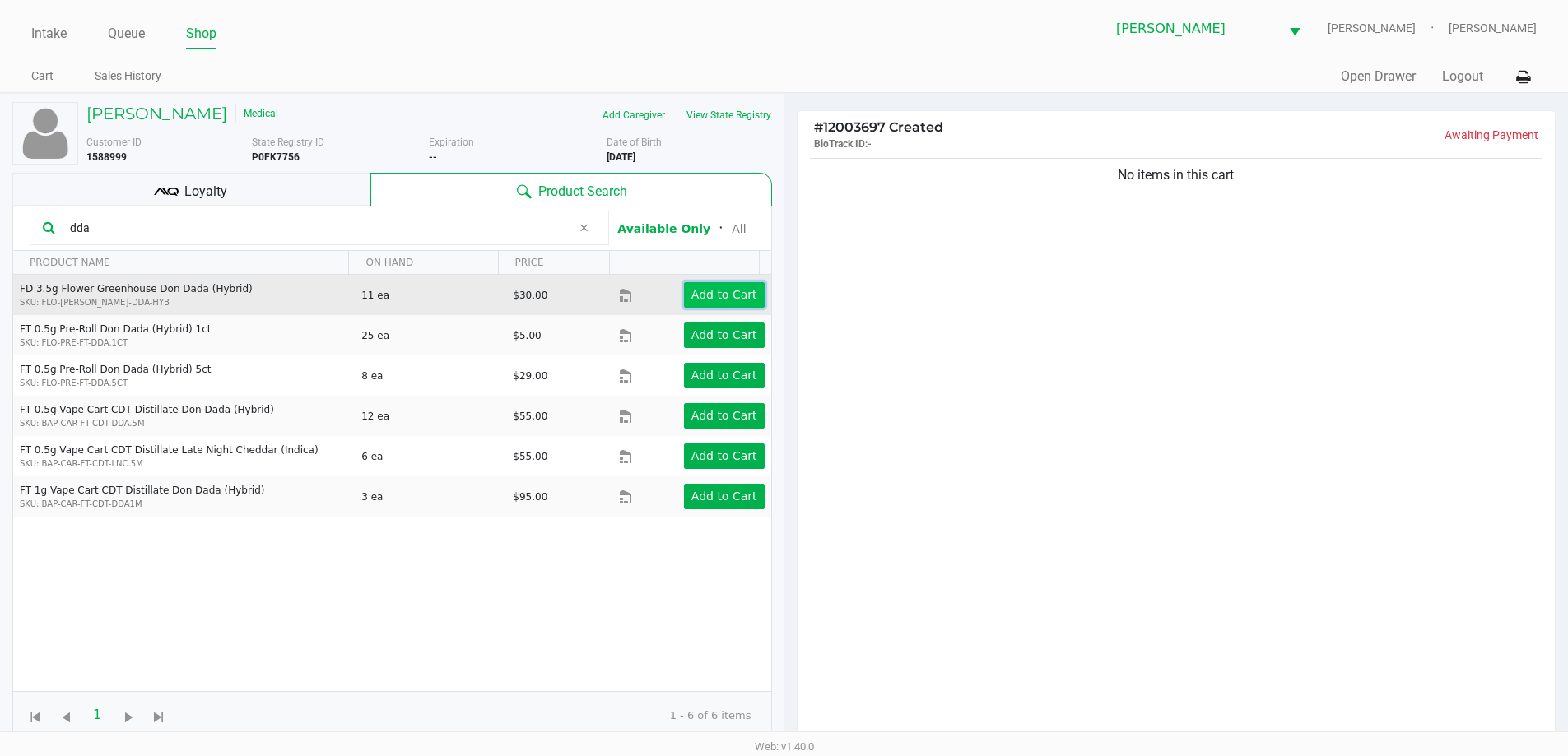
click at [724, 296] on app-button-loader "Add to Cart" at bounding box center [724, 294] width 66 height 13
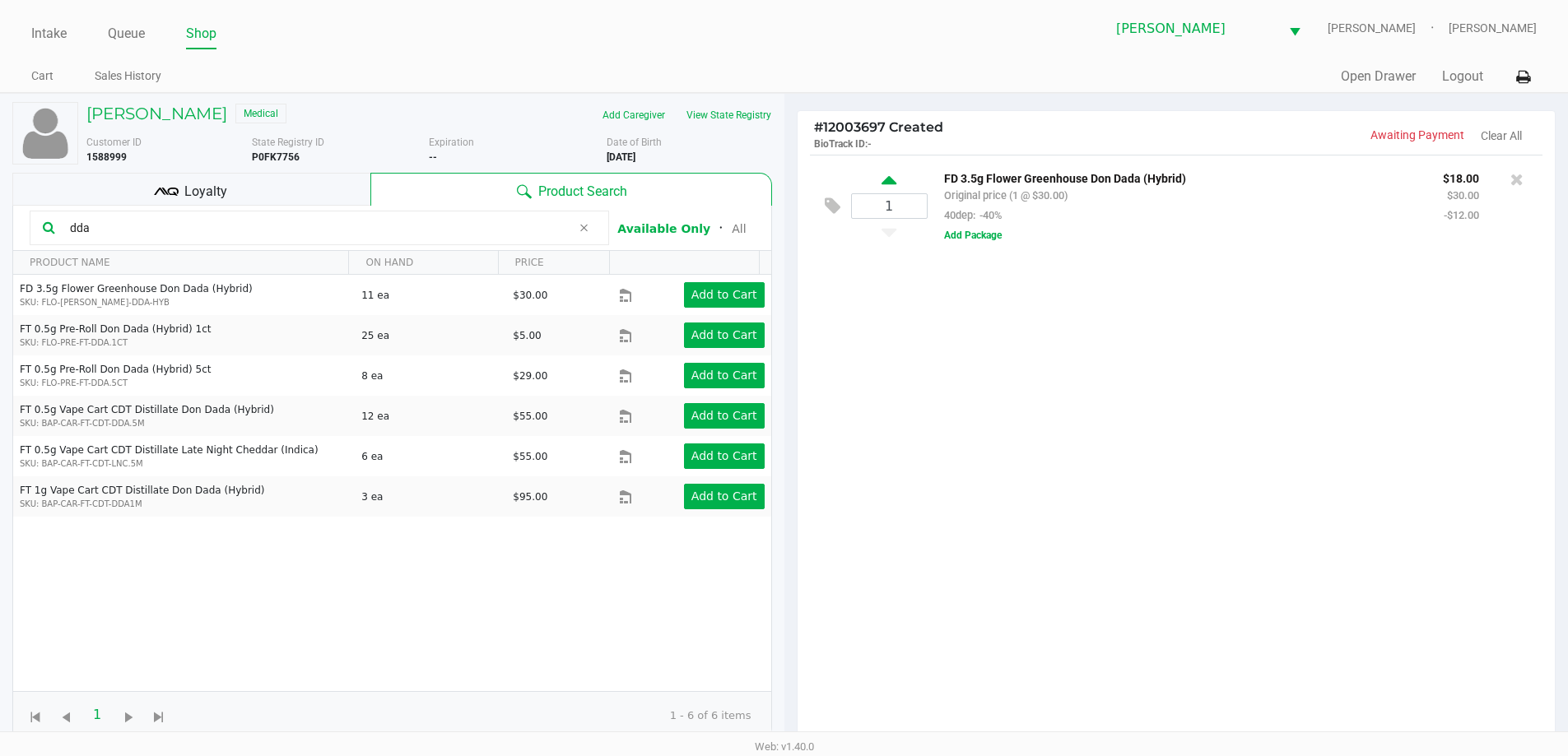
click at [895, 188] on icon at bounding box center [889, 183] width 15 height 21
type input "2"
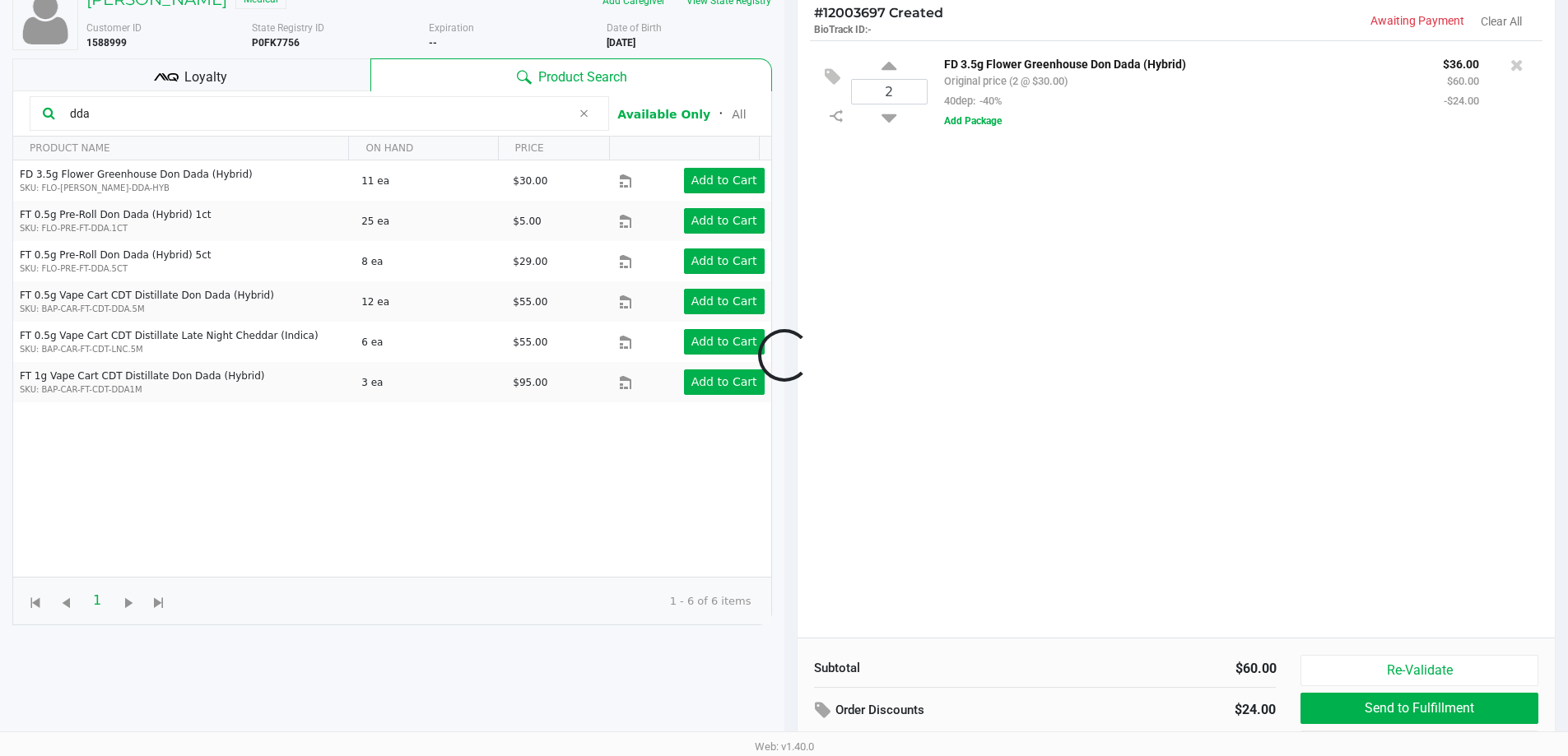
scroll to position [178, 0]
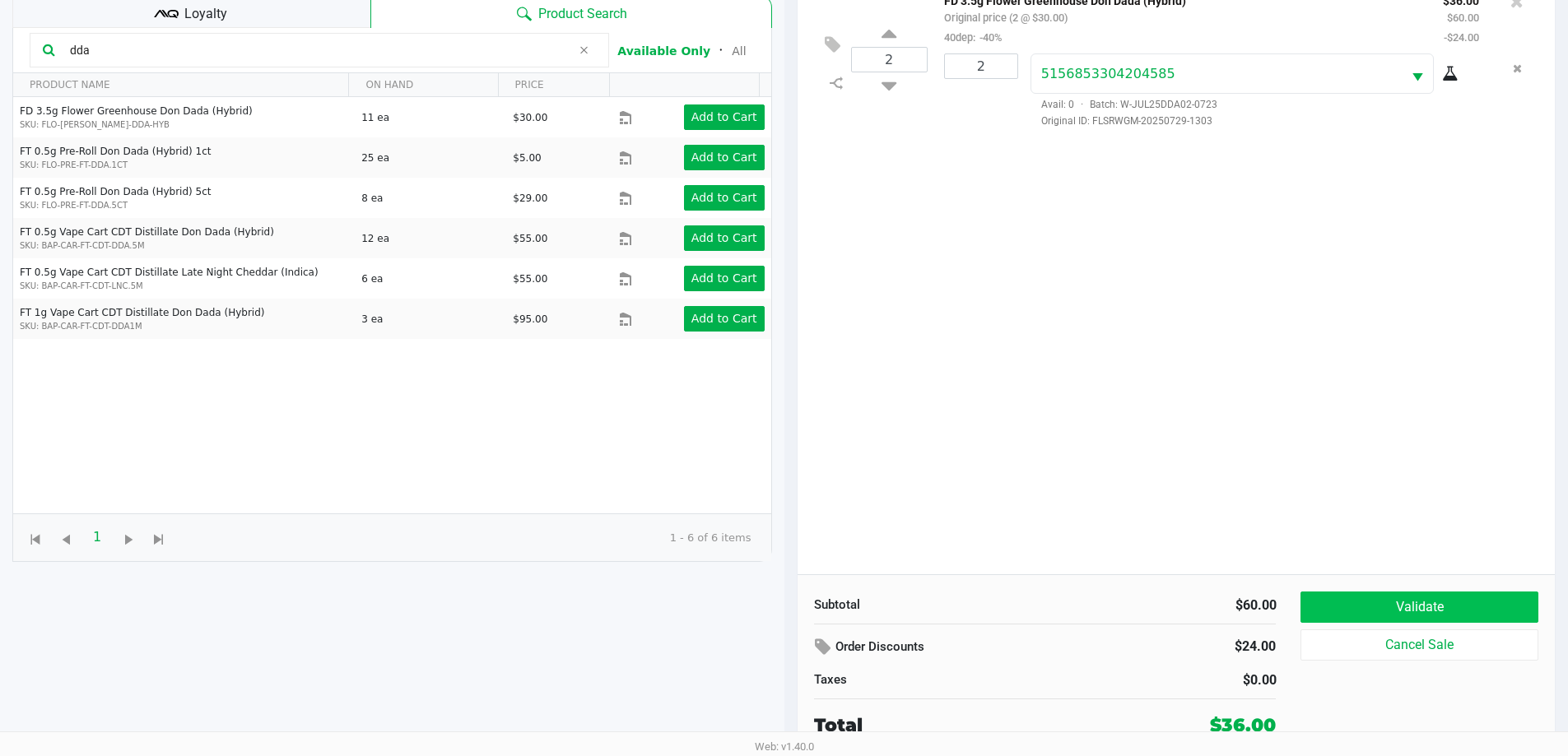
click at [1507, 600] on button "Validate" at bounding box center [1418, 607] width 237 height 32
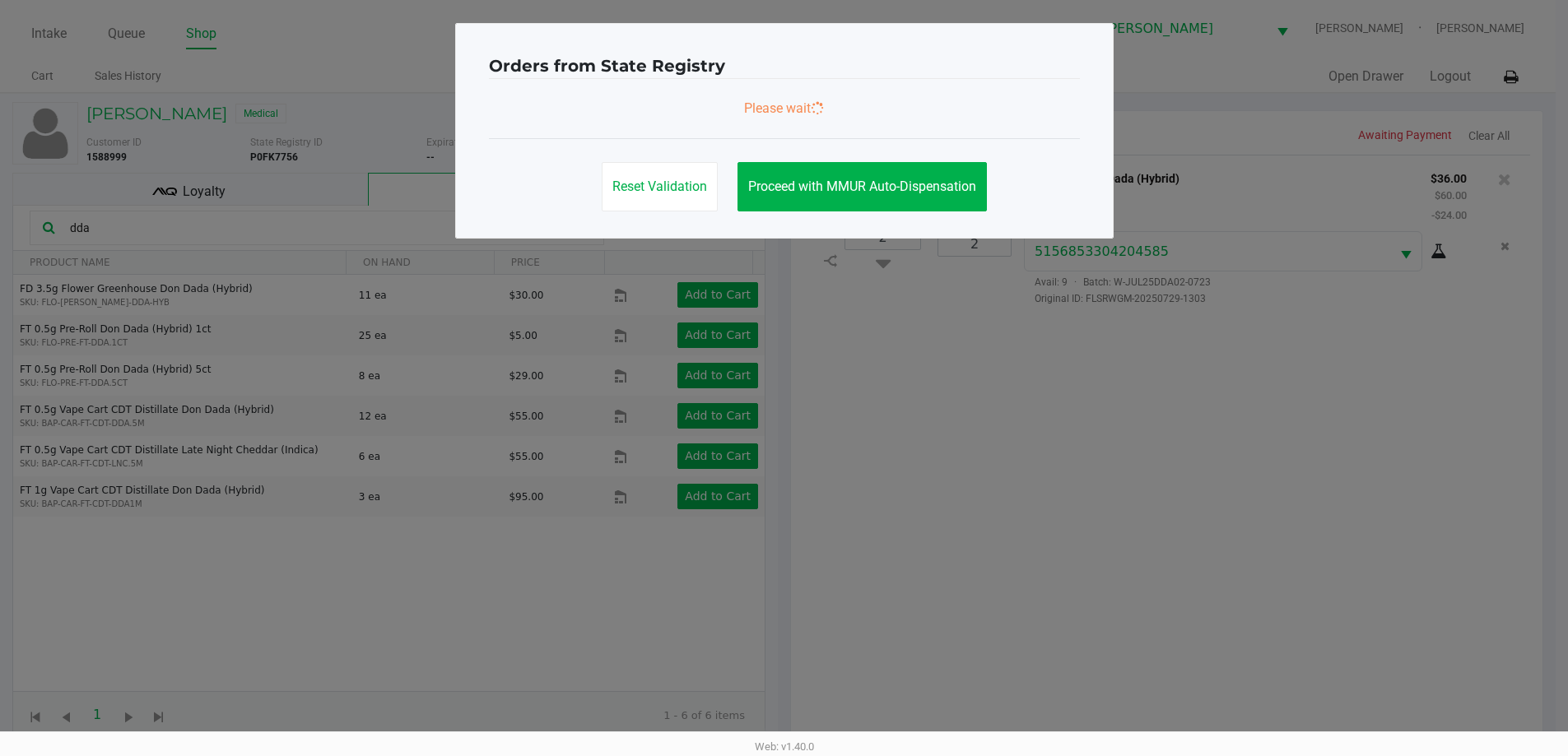
scroll to position [0, 0]
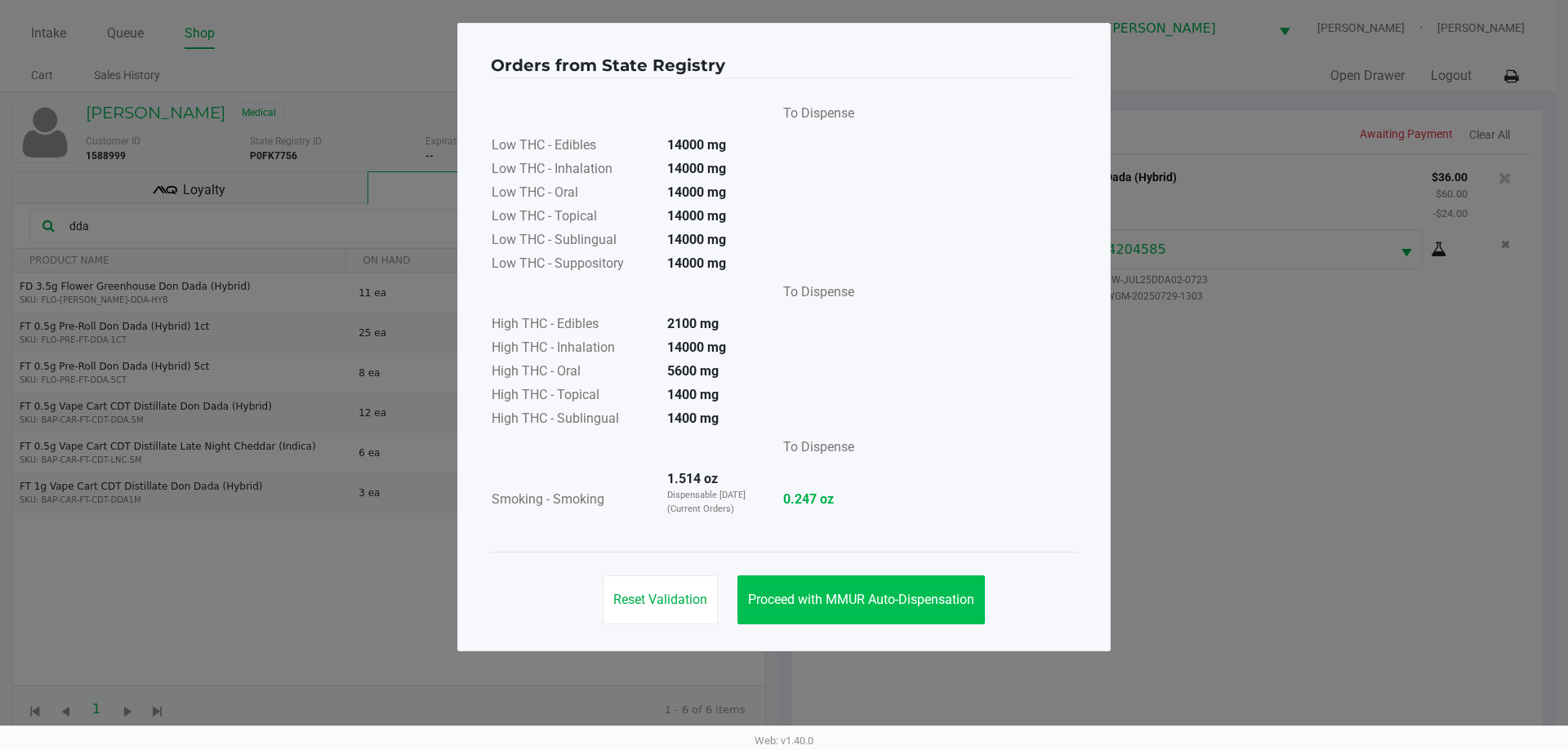
click at [886, 578] on button "Proceed with MMUR Auto-Dispensation" at bounding box center [861, 600] width 248 height 49
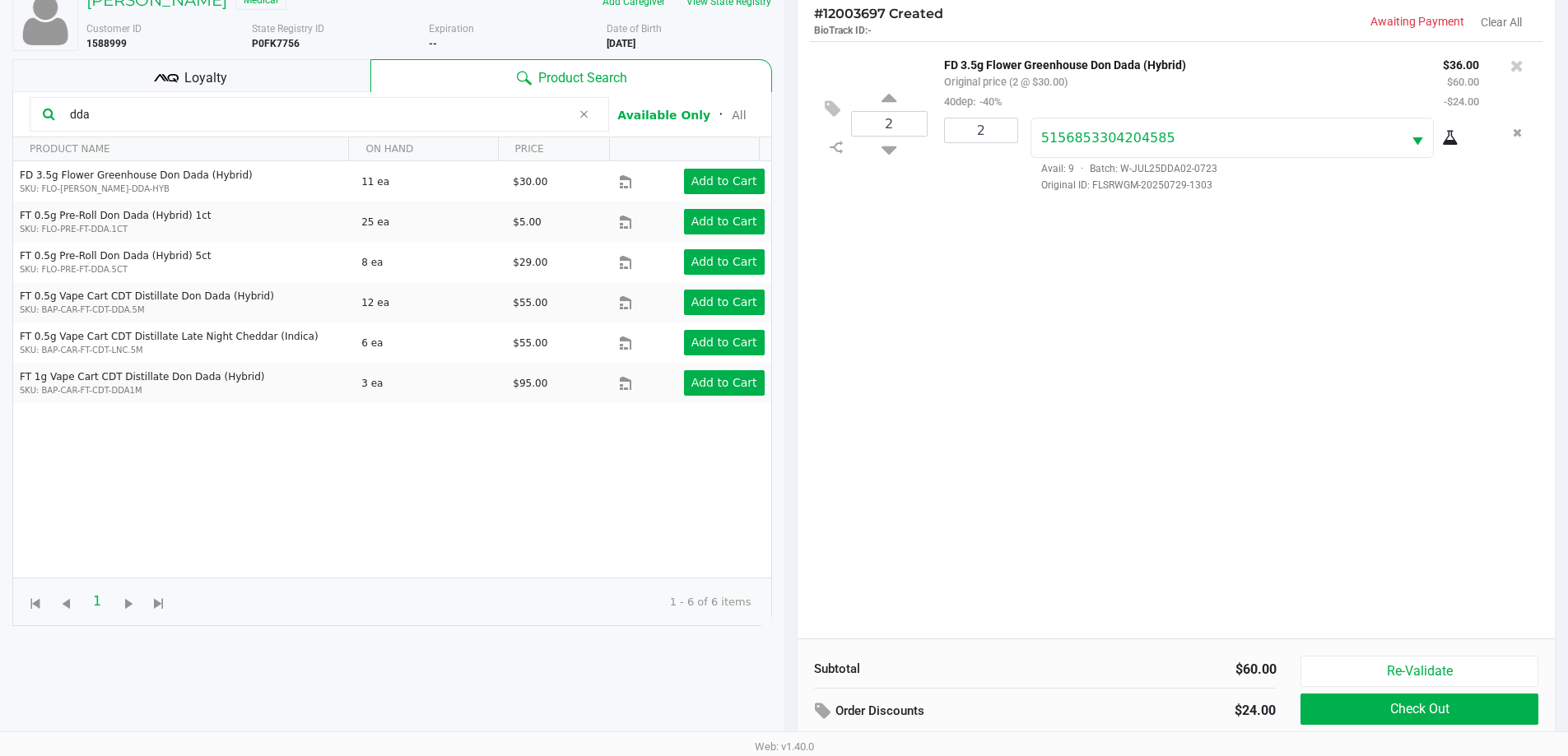
scroll to position [178, 0]
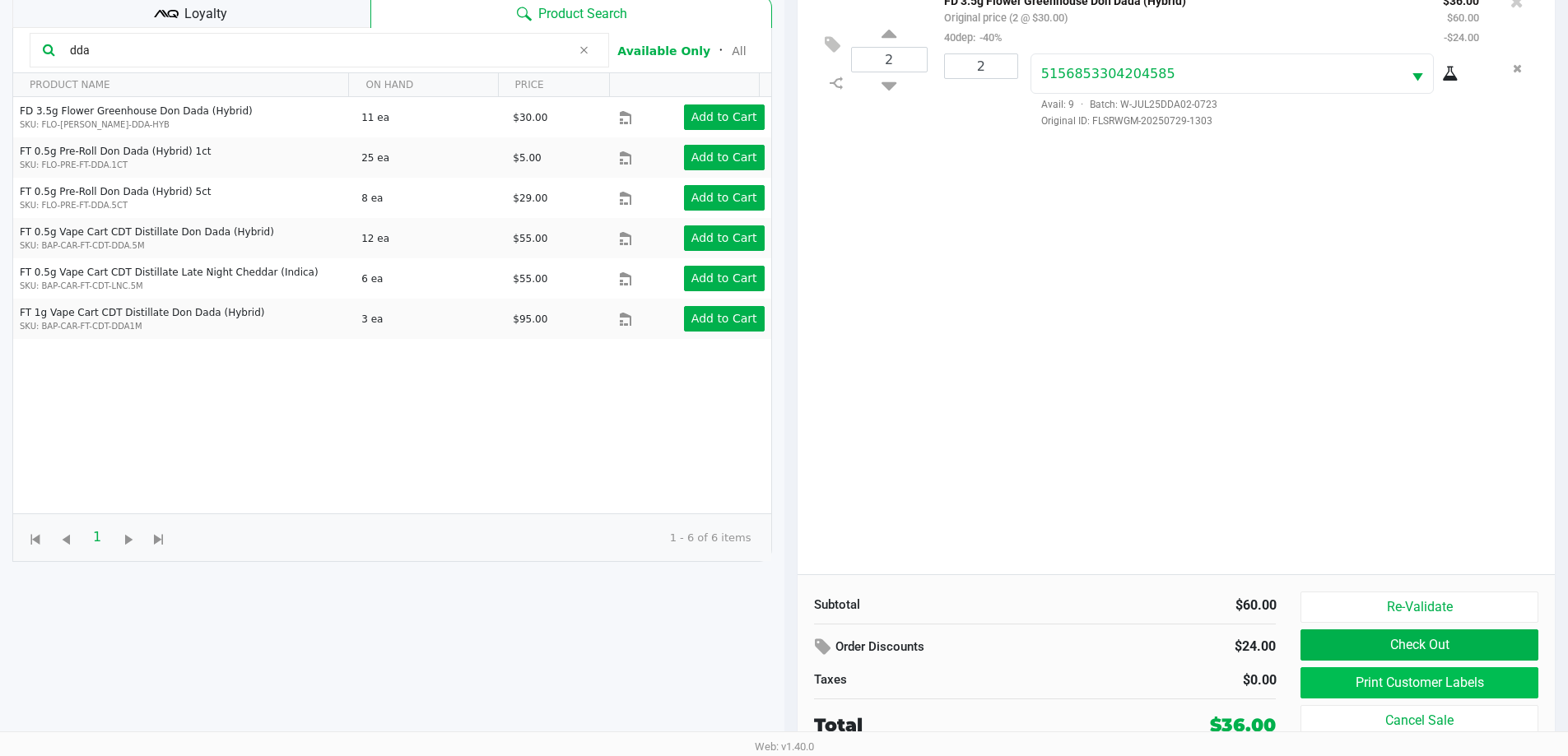
click at [1323, 696] on button "Print Customer Labels" at bounding box center [1418, 683] width 237 height 32
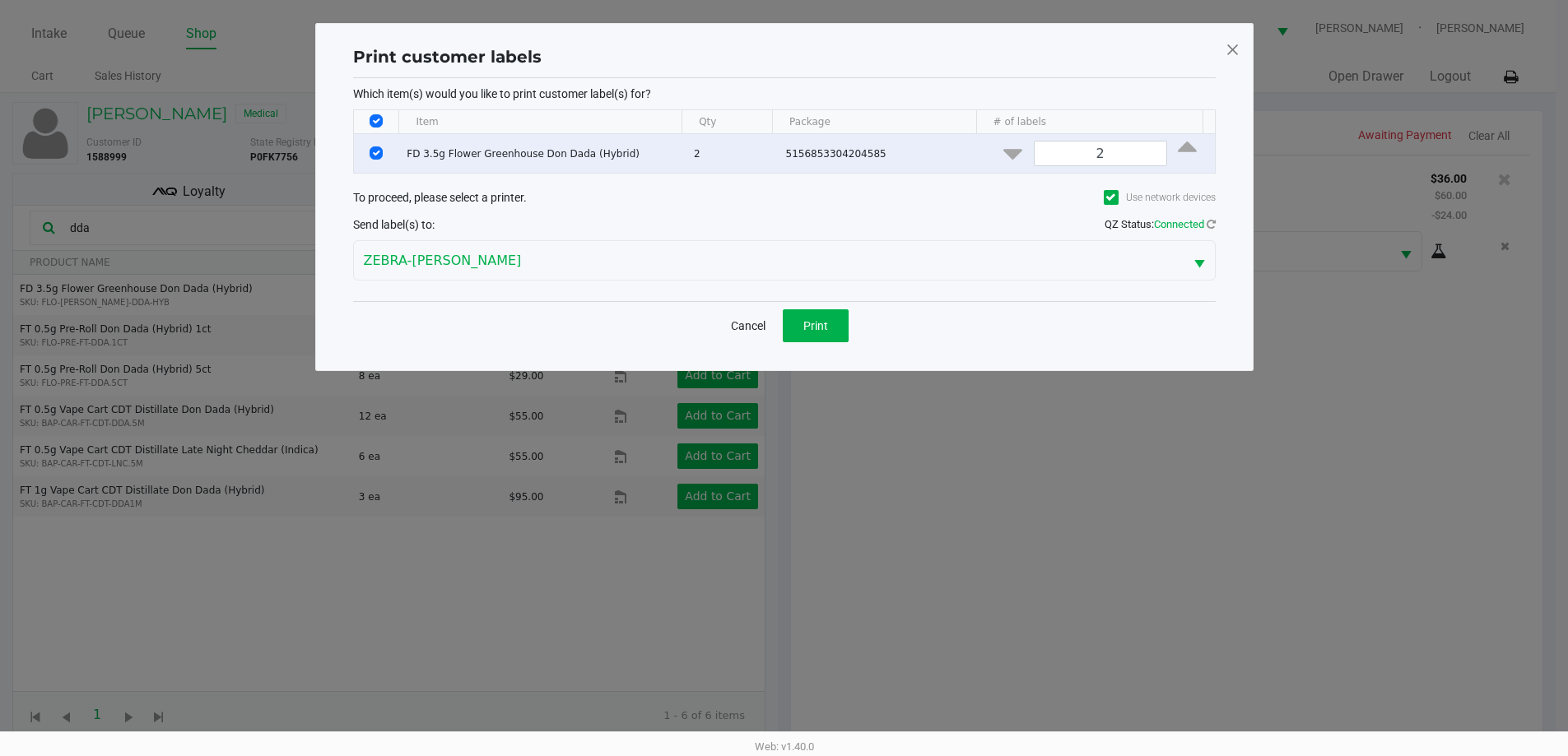
scroll to position [0, 0]
click at [817, 334] on button "Print" at bounding box center [821, 326] width 66 height 33
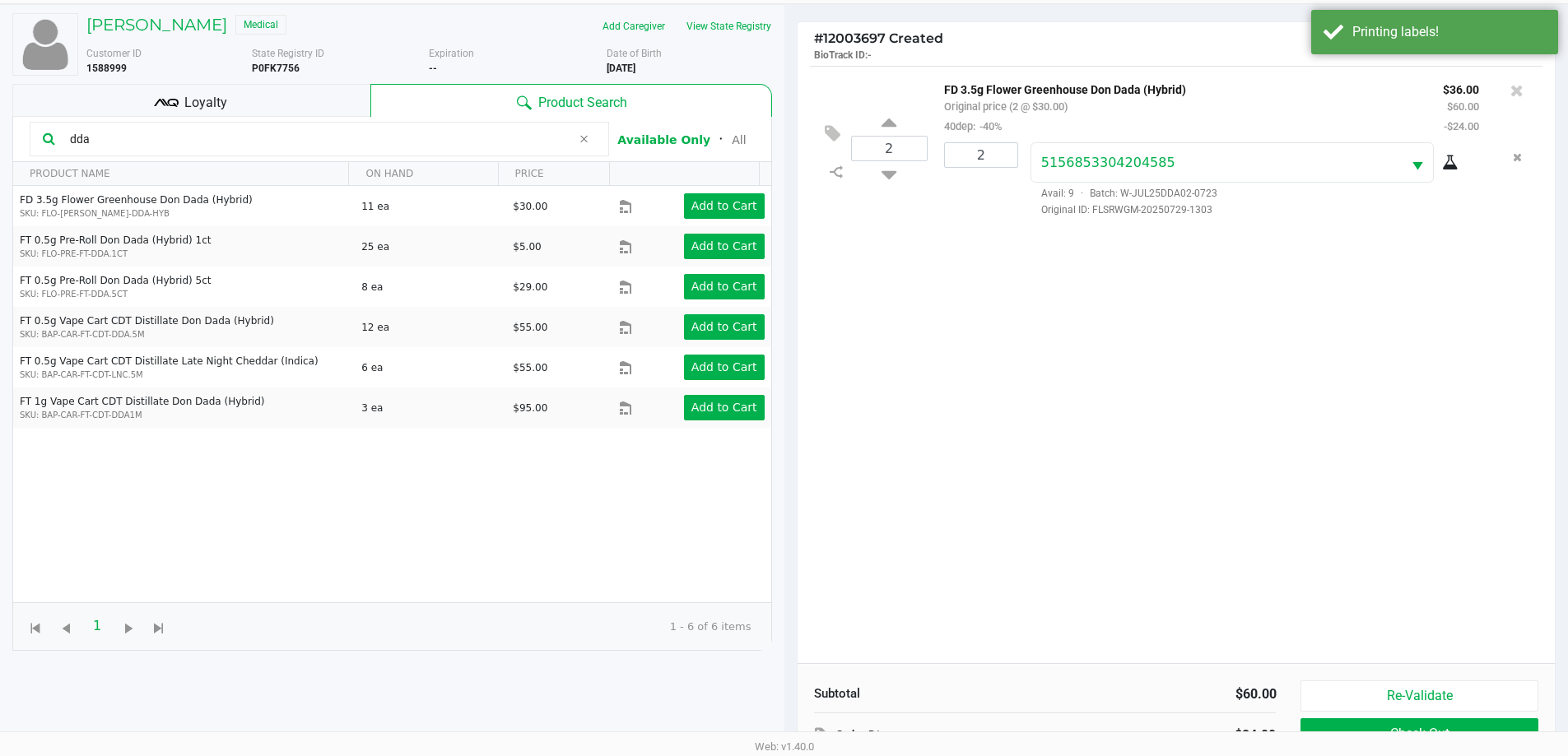
scroll to position [178, 0]
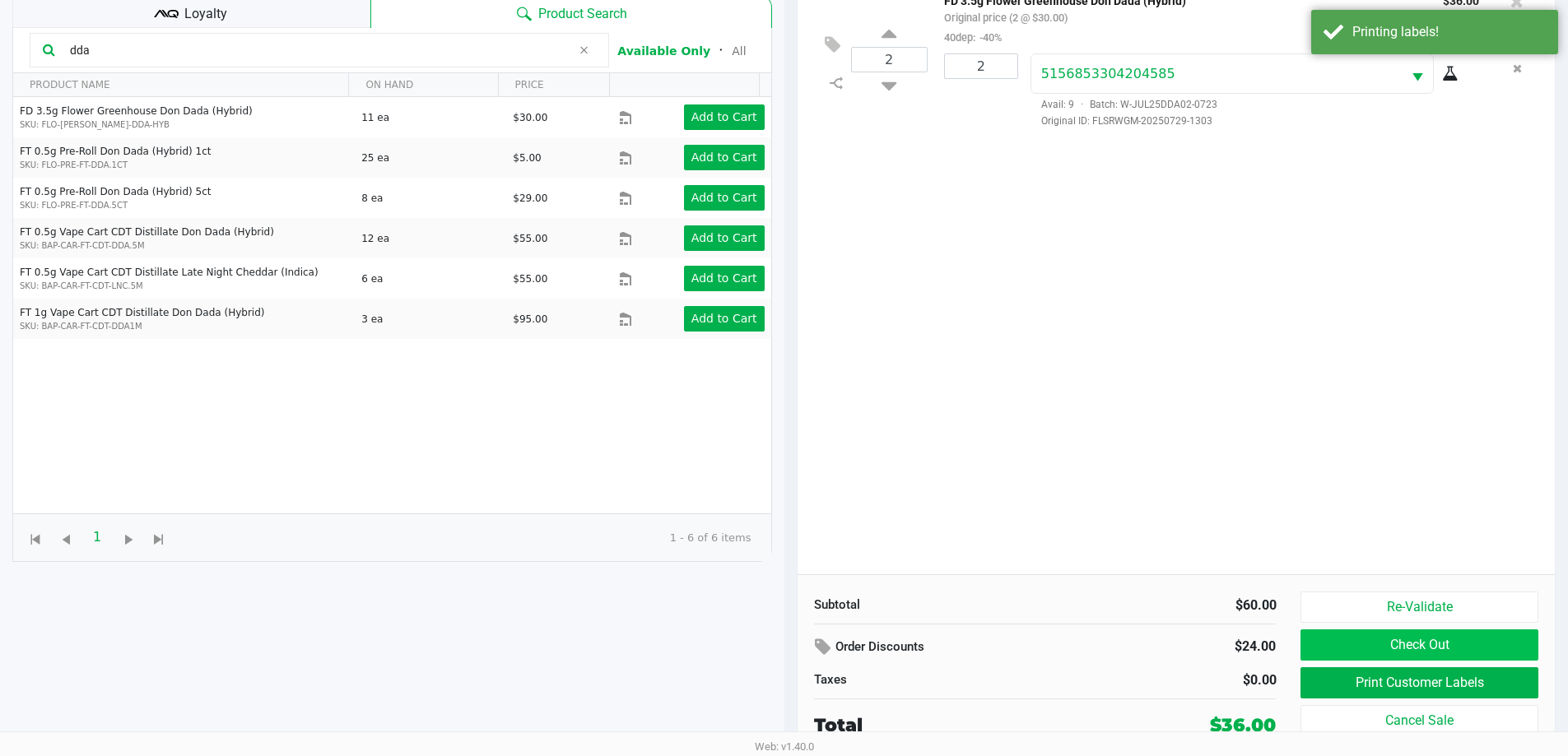
click at [1493, 645] on button "Check Out" at bounding box center [1418, 645] width 237 height 32
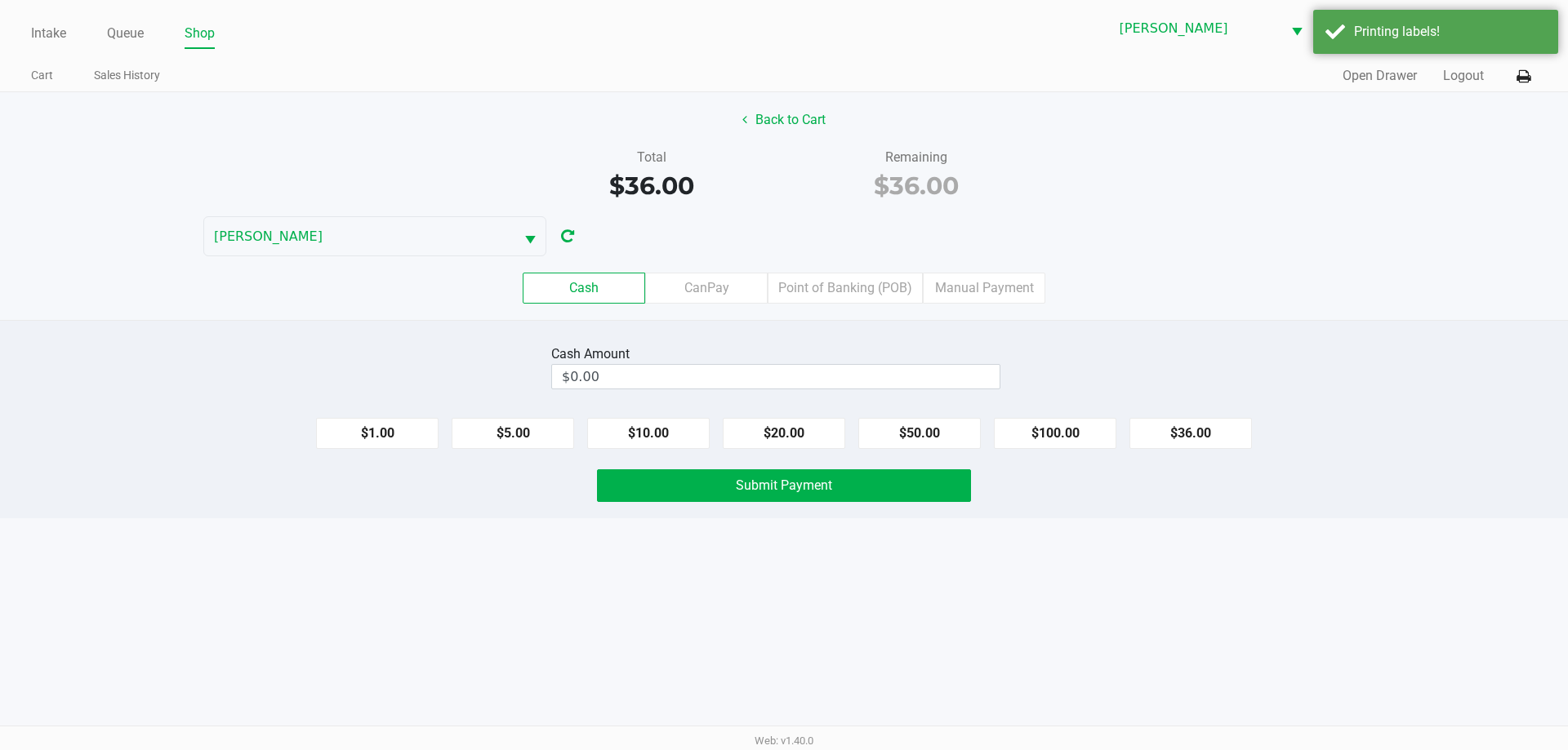
click at [910, 276] on label "Point of Banking (POB)" at bounding box center [845, 288] width 155 height 31
click at [0, 0] on 7 "Point of Banking (POB)" at bounding box center [0, 0] width 0 height 0
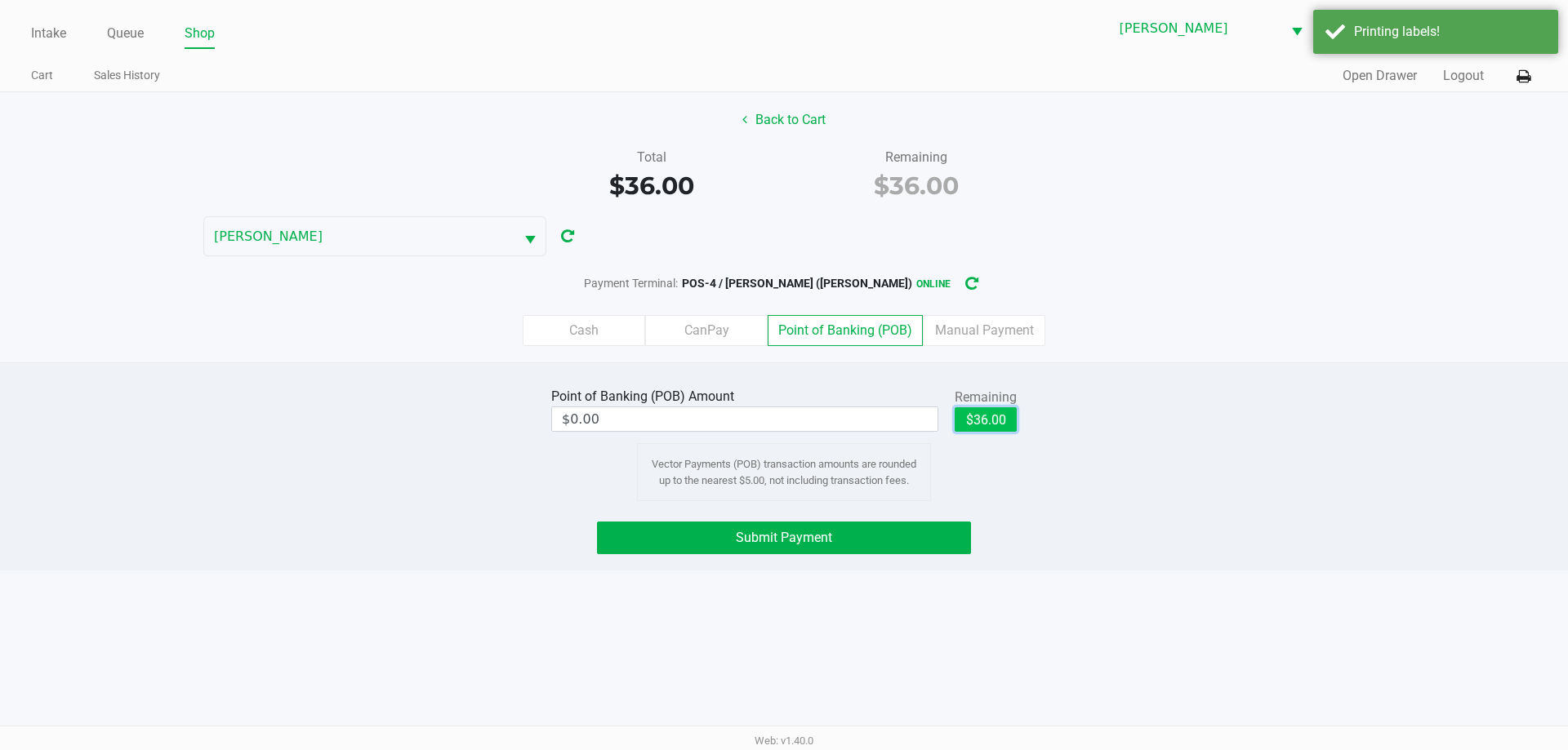
click at [971, 425] on button "$36.00" at bounding box center [985, 420] width 62 height 25
type input "$36.00"
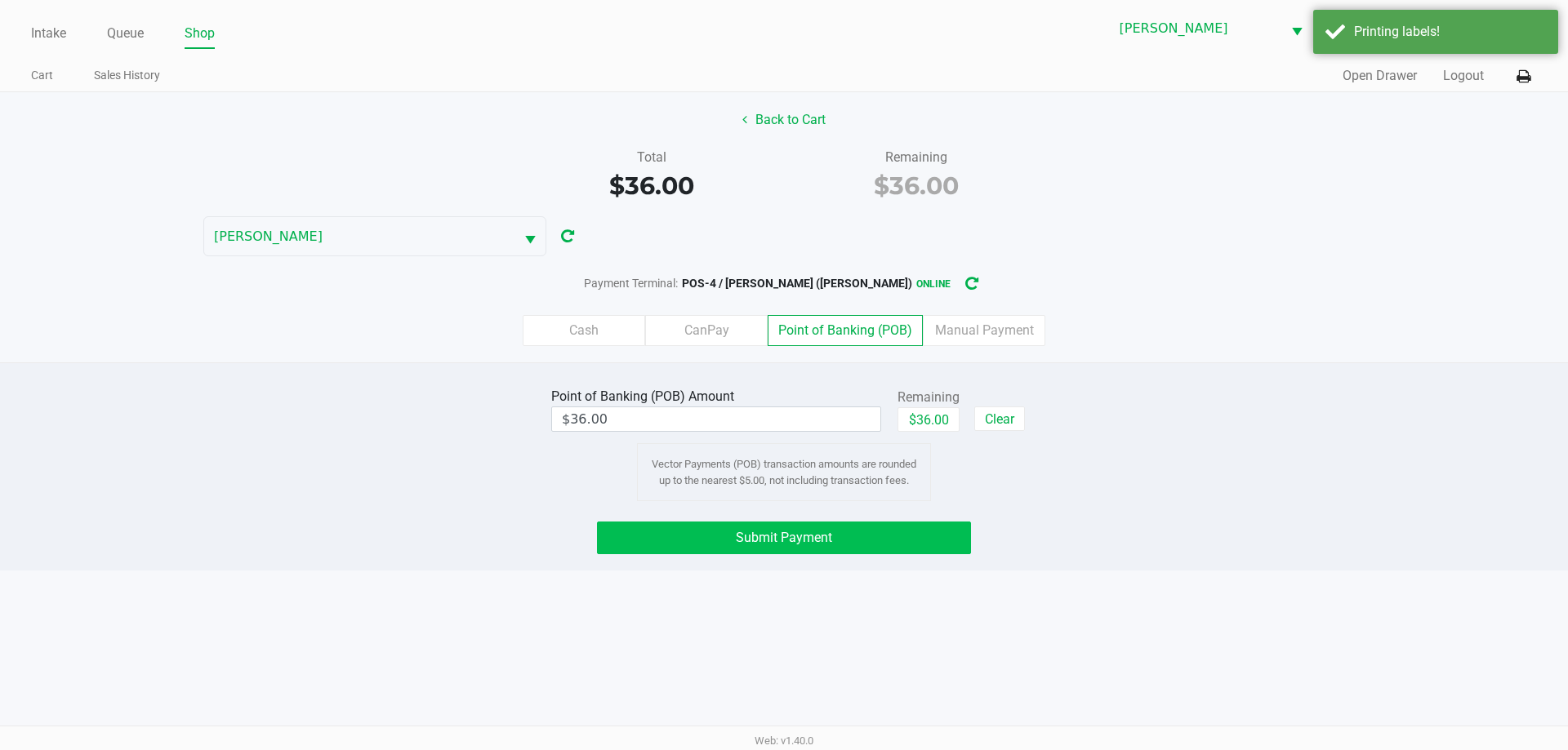
click at [802, 535] on span "Submit Payment" at bounding box center [783, 537] width 97 height 16
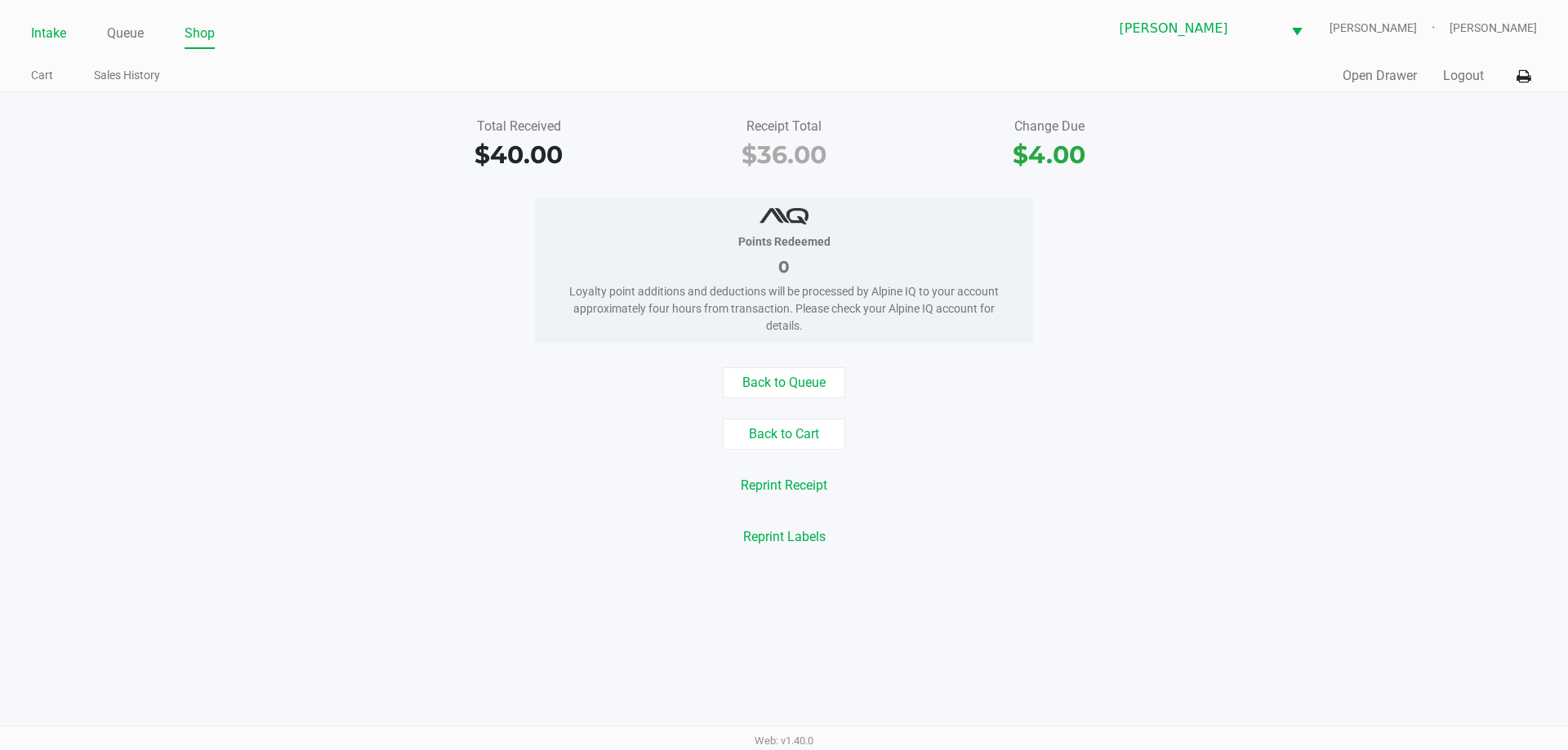
click at [43, 39] on link "Intake" at bounding box center [49, 34] width 35 height 23
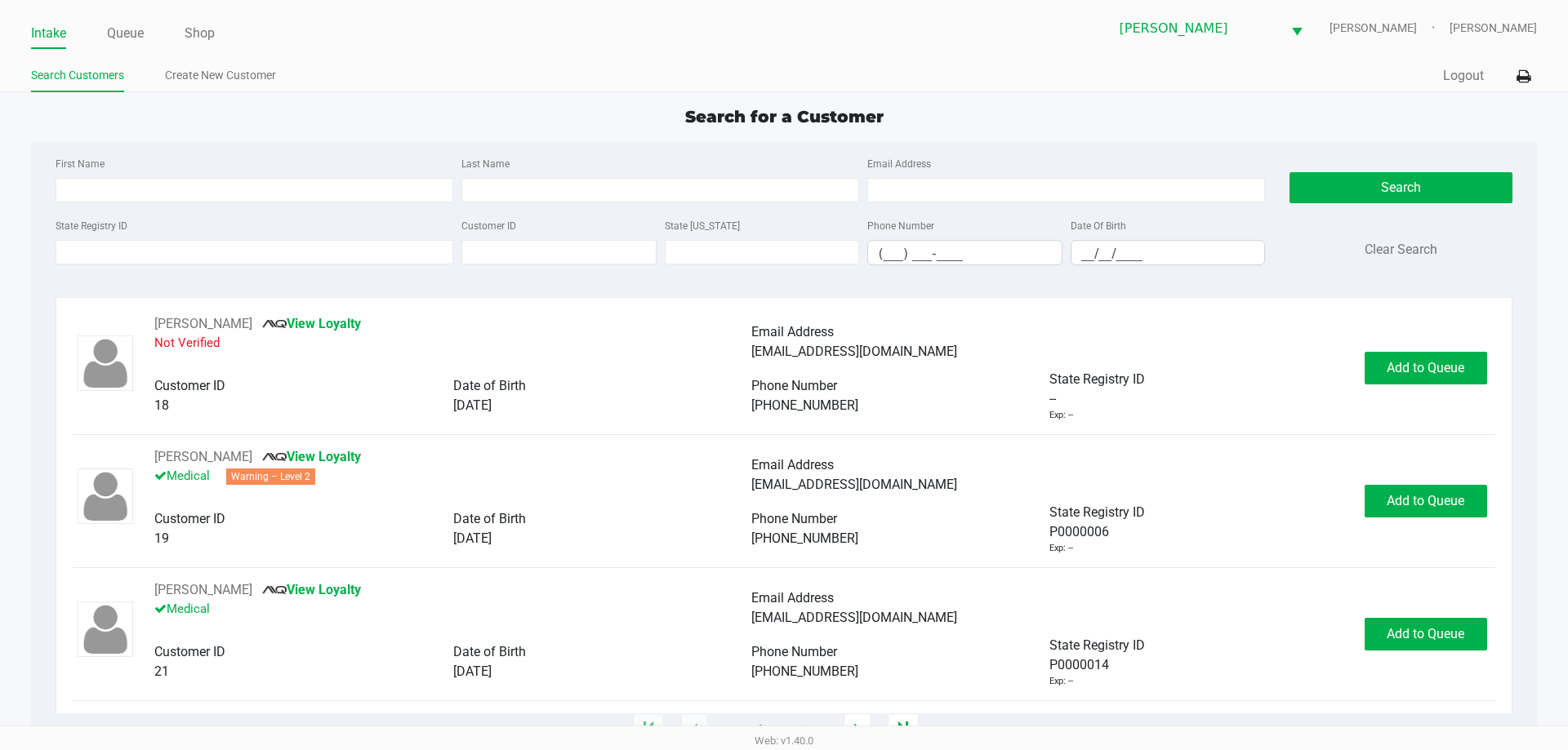
click at [345, 238] on div "State Registry ID" at bounding box center [254, 240] width 406 height 50
click at [279, 243] on input "State Registry ID" at bounding box center [254, 252] width 398 height 25
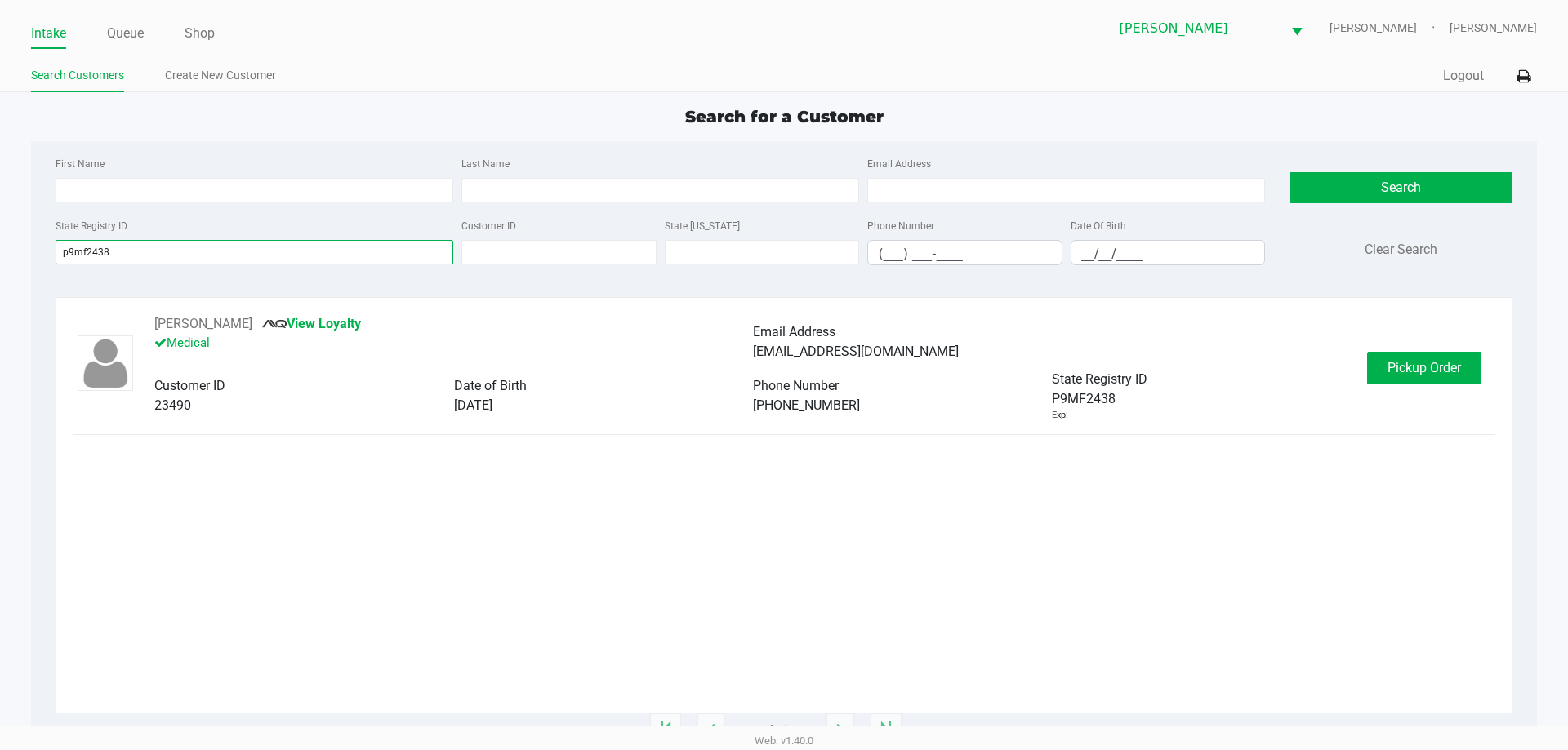
type input "p9mf2438"
click at [1412, 377] on button "Pickup Order" at bounding box center [1424, 368] width 115 height 33
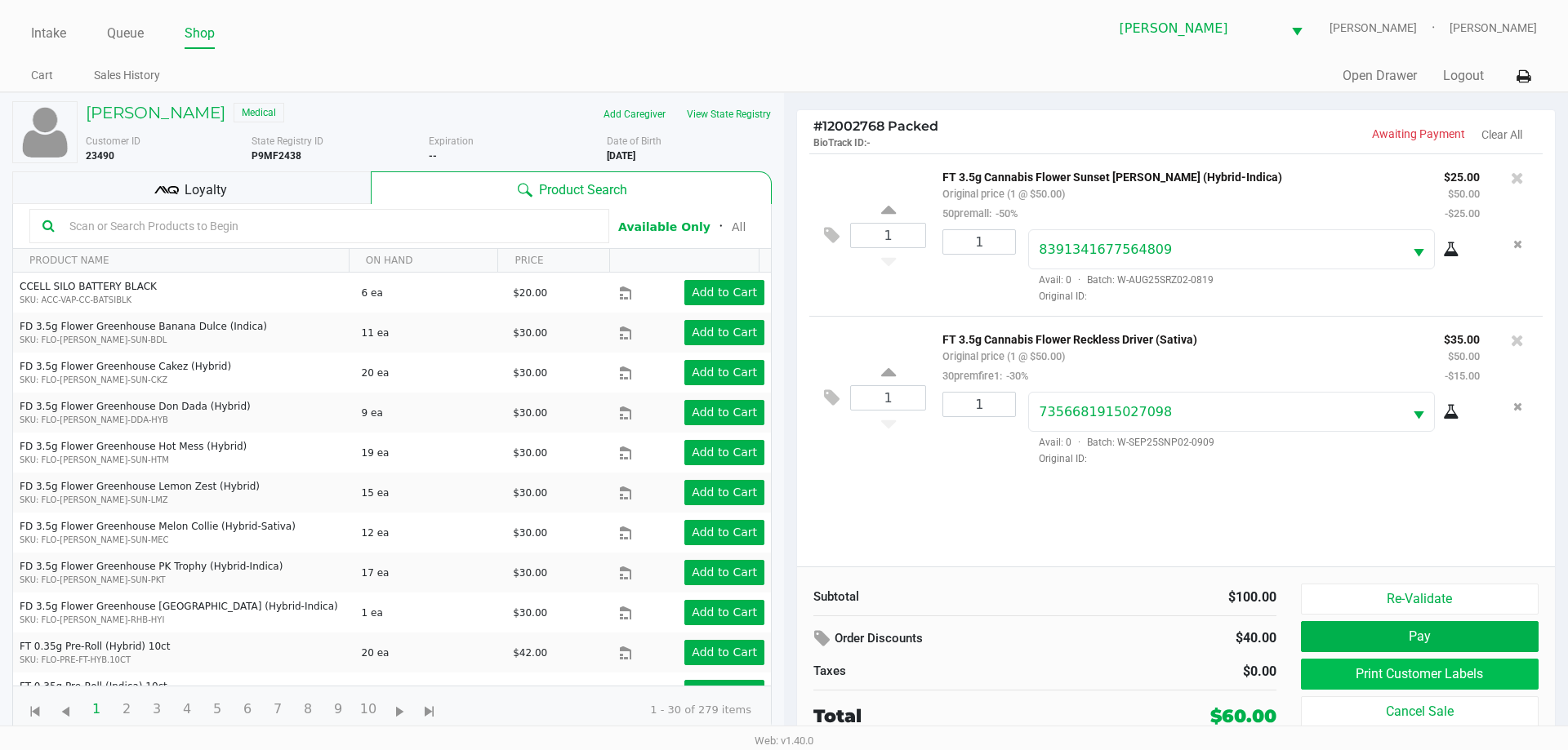
click at [1386, 687] on button "Print Customer Labels" at bounding box center [1419, 674] width 238 height 31
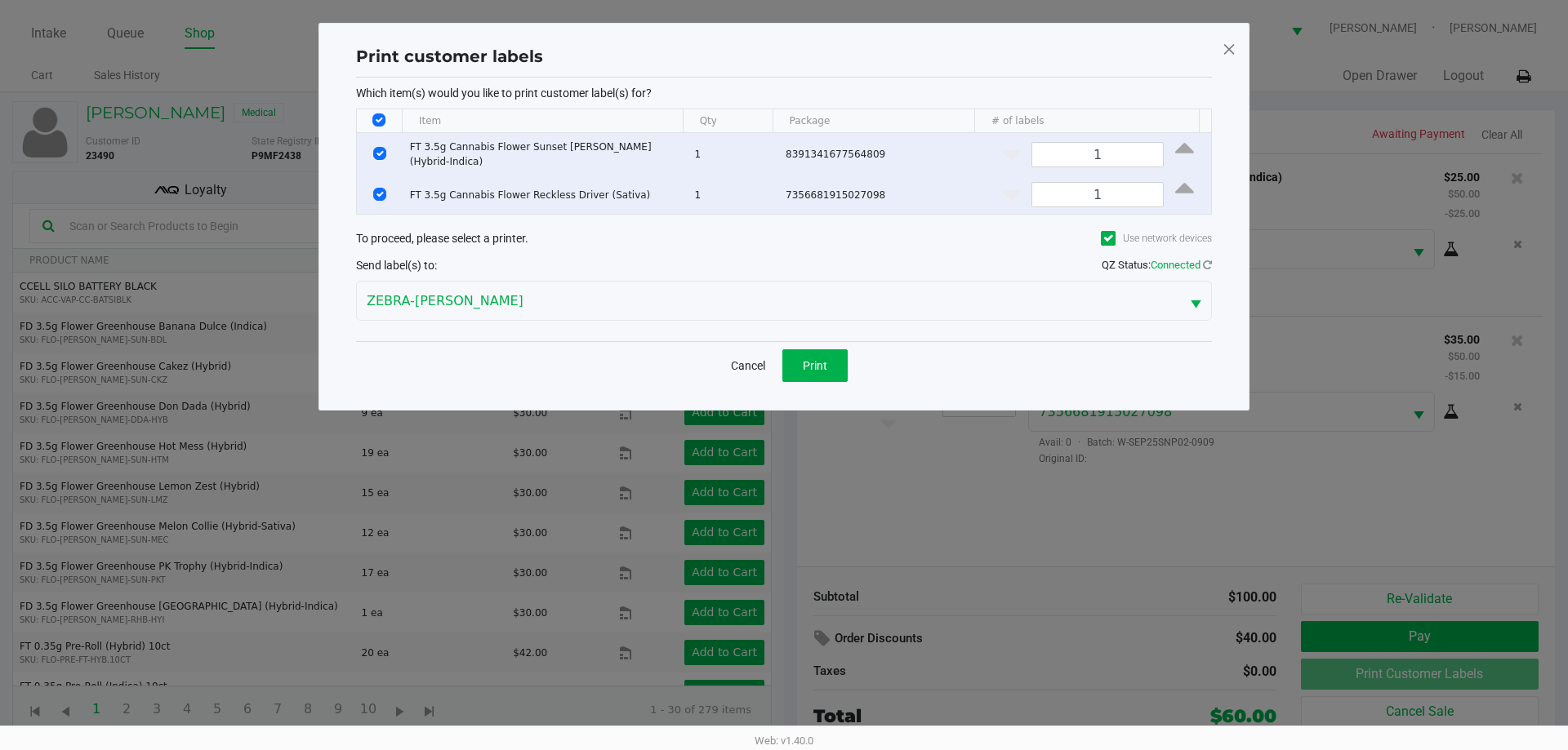
click at [809, 393] on div "Print customer labels Which item(s) would you like to print customer label(s) f…" at bounding box center [784, 217] width 931 height 388
click at [844, 360] on button "Print" at bounding box center [815, 366] width 65 height 33
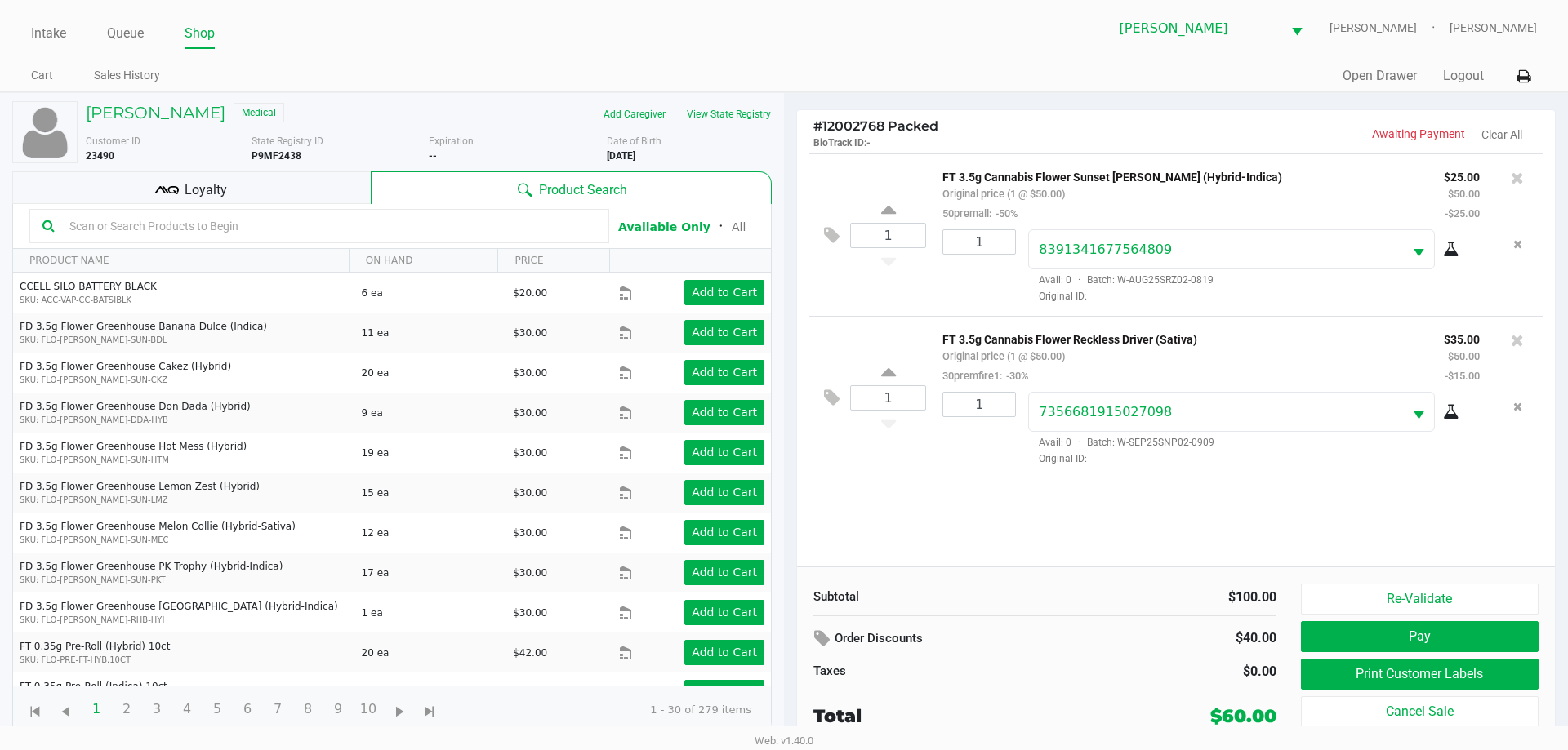
click at [325, 221] on input "text" at bounding box center [329, 226] width 533 height 25
click at [324, 178] on div "Loyalty" at bounding box center [191, 188] width 358 height 33
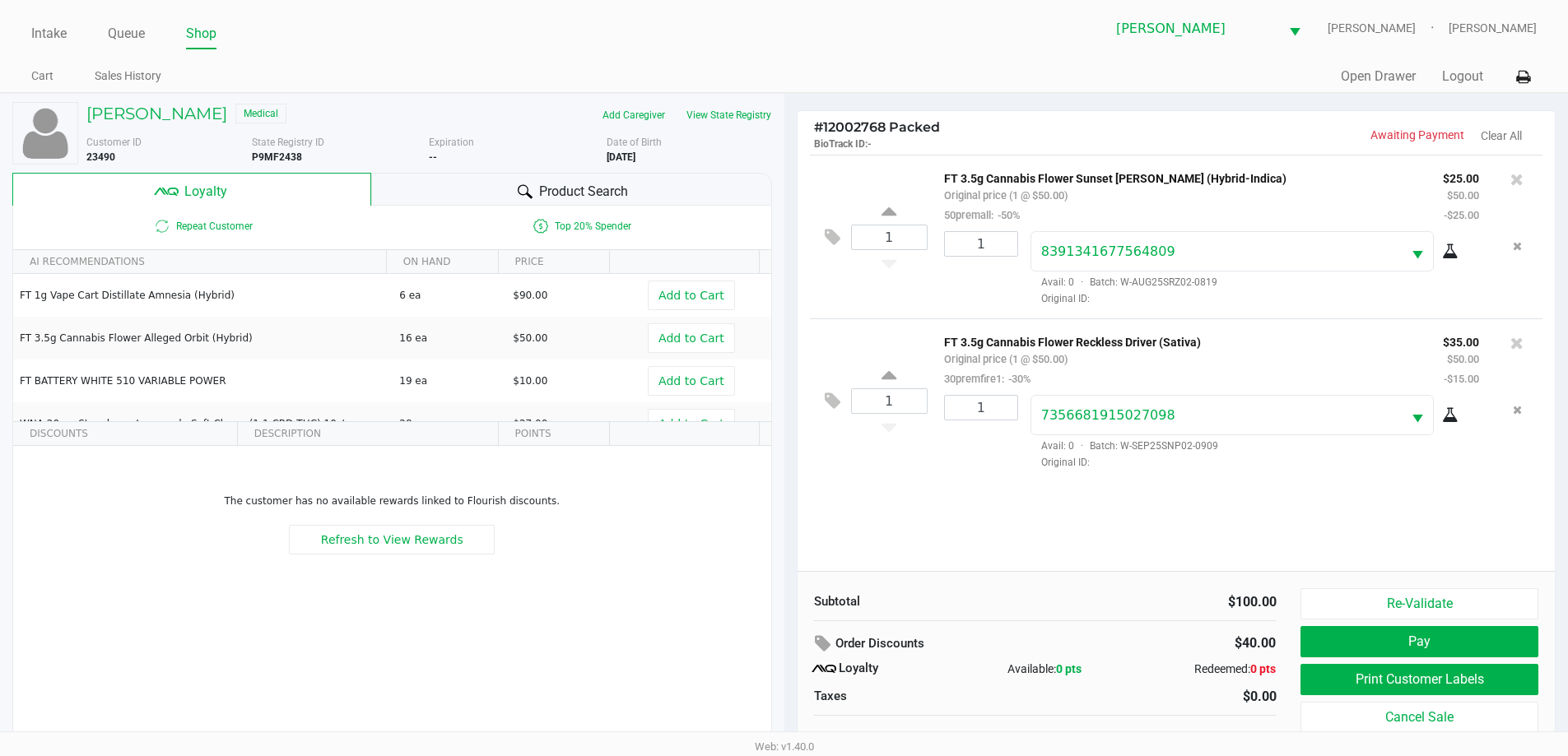
click at [1036, 511] on div "1 FT 3.5g Cannabis Flower Sunset Runtz (Hybrid-Indica) Original price (1 @ $50.…" at bounding box center [1176, 363] width 758 height 417
click at [1447, 600] on button "Re-Validate" at bounding box center [1418, 604] width 237 height 32
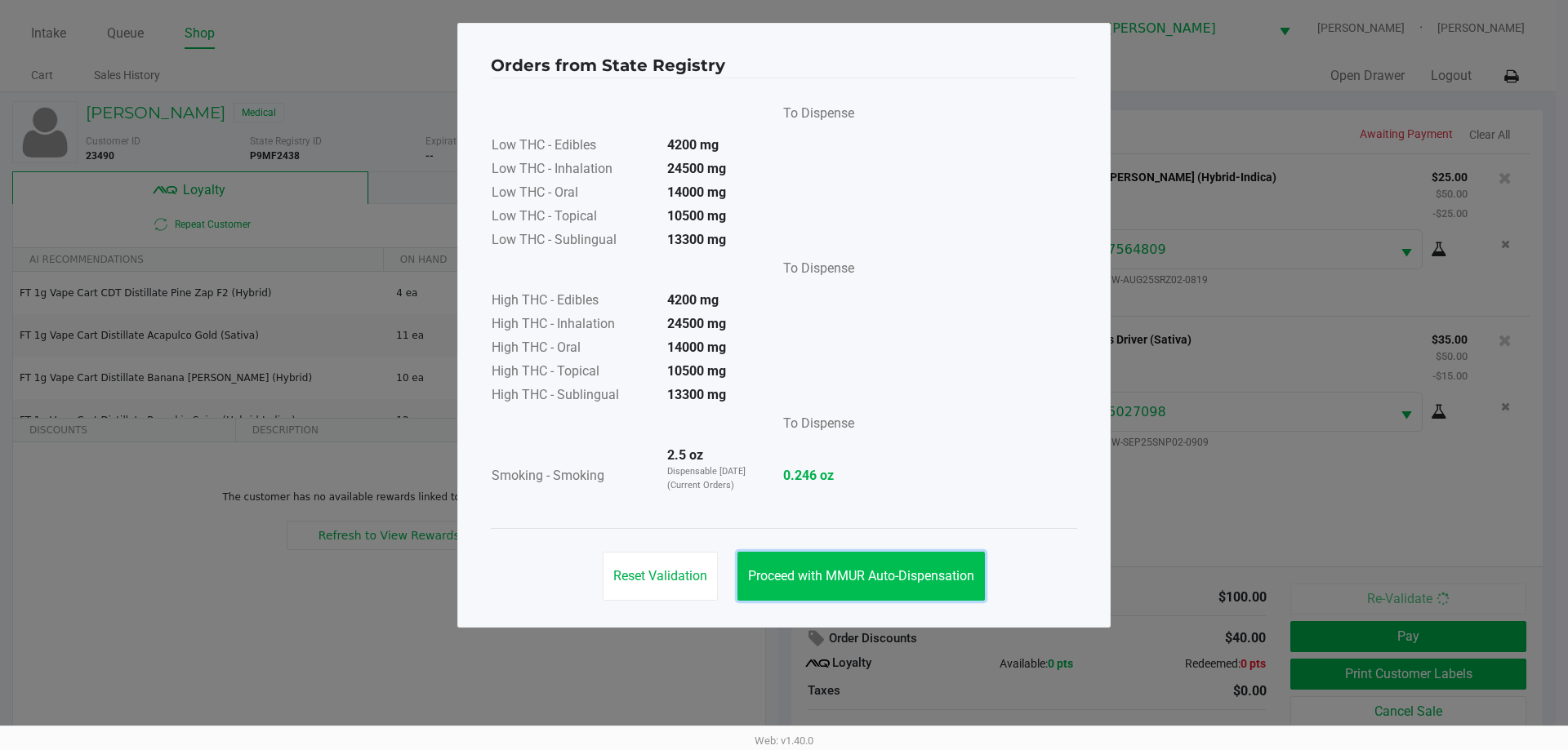
click at [800, 582] on span "Proceed with MMUR Auto-Dispensation" at bounding box center [861, 576] width 226 height 16
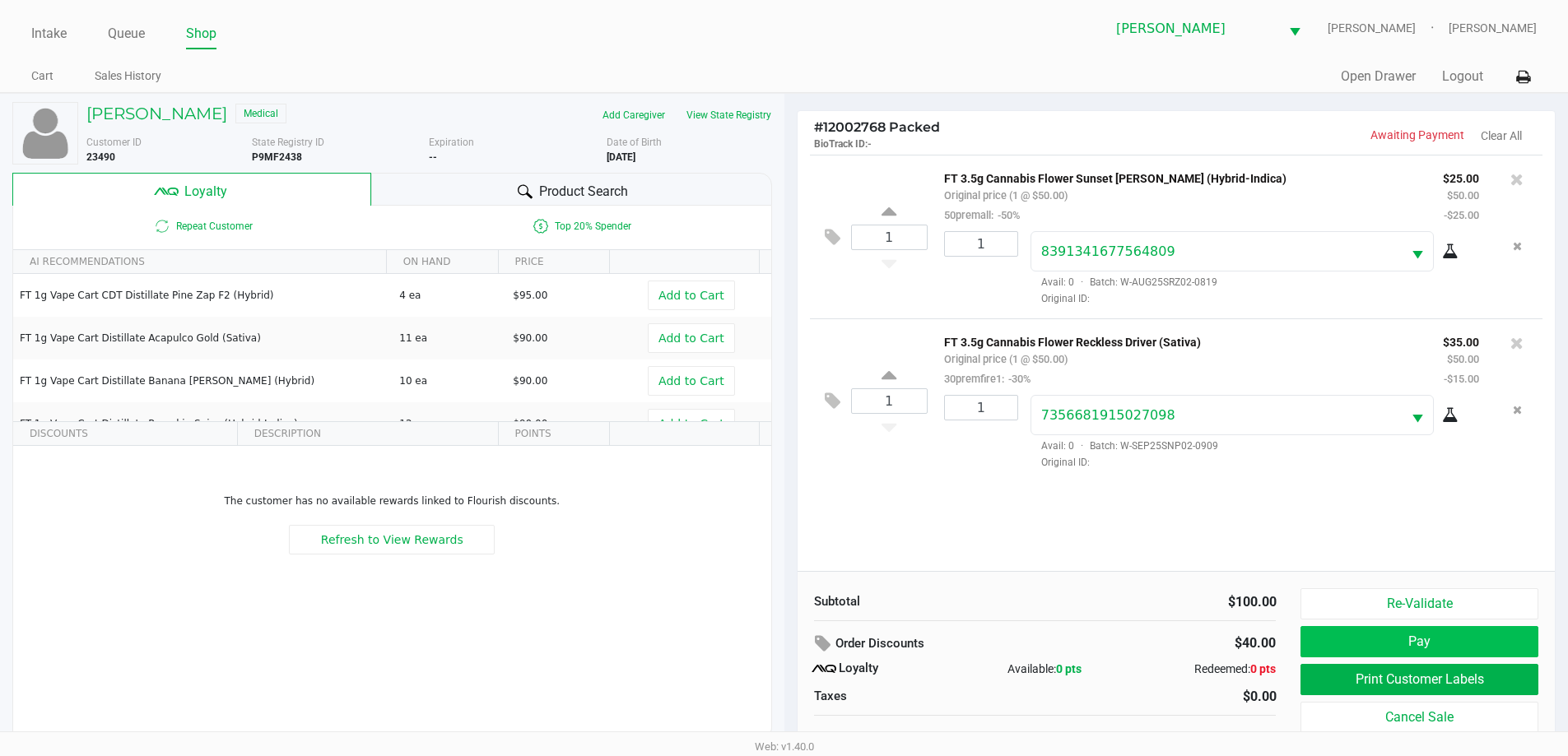
click at [1350, 645] on button "Pay" at bounding box center [1418, 642] width 237 height 32
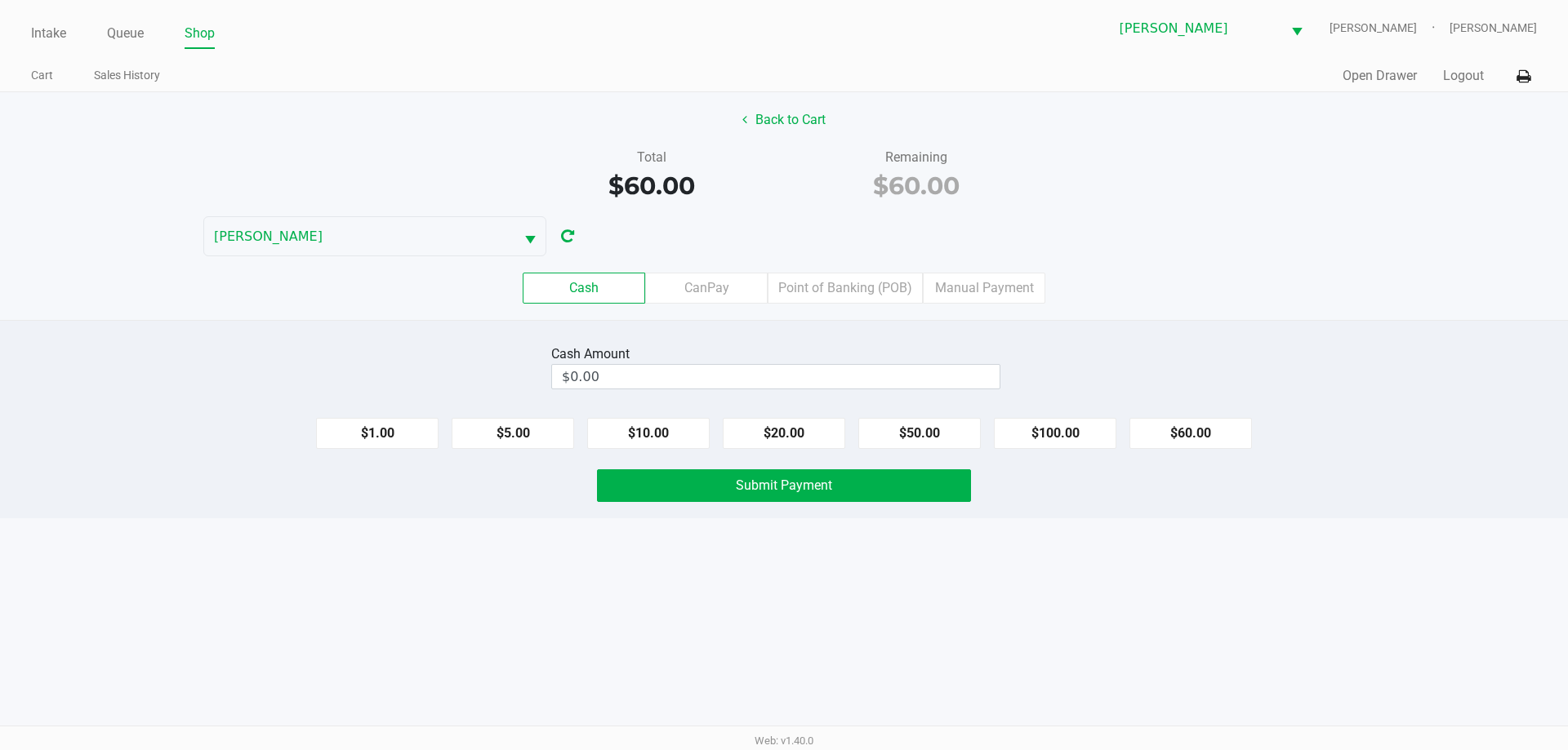
click at [855, 288] on label "Point of Banking (POB)" at bounding box center [845, 288] width 155 height 31
click at [0, 0] on 7 "Point of Banking (POB)" at bounding box center [0, 0] width 0 height 0
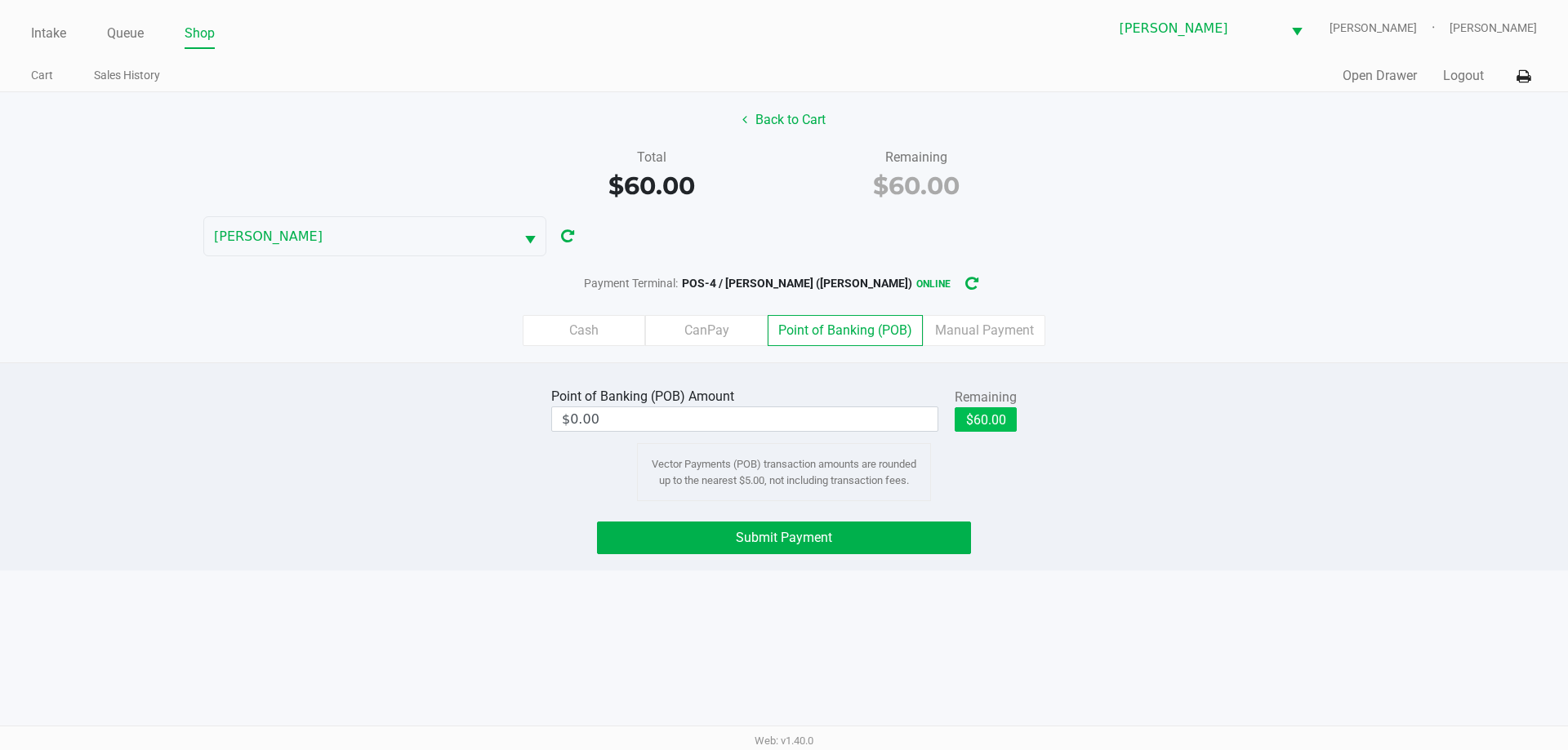
click at [980, 417] on button "$60.00" at bounding box center [985, 420] width 62 height 25
type input "$60.00"
click at [834, 522] on button "Submit Payment" at bounding box center [783, 538] width 374 height 33
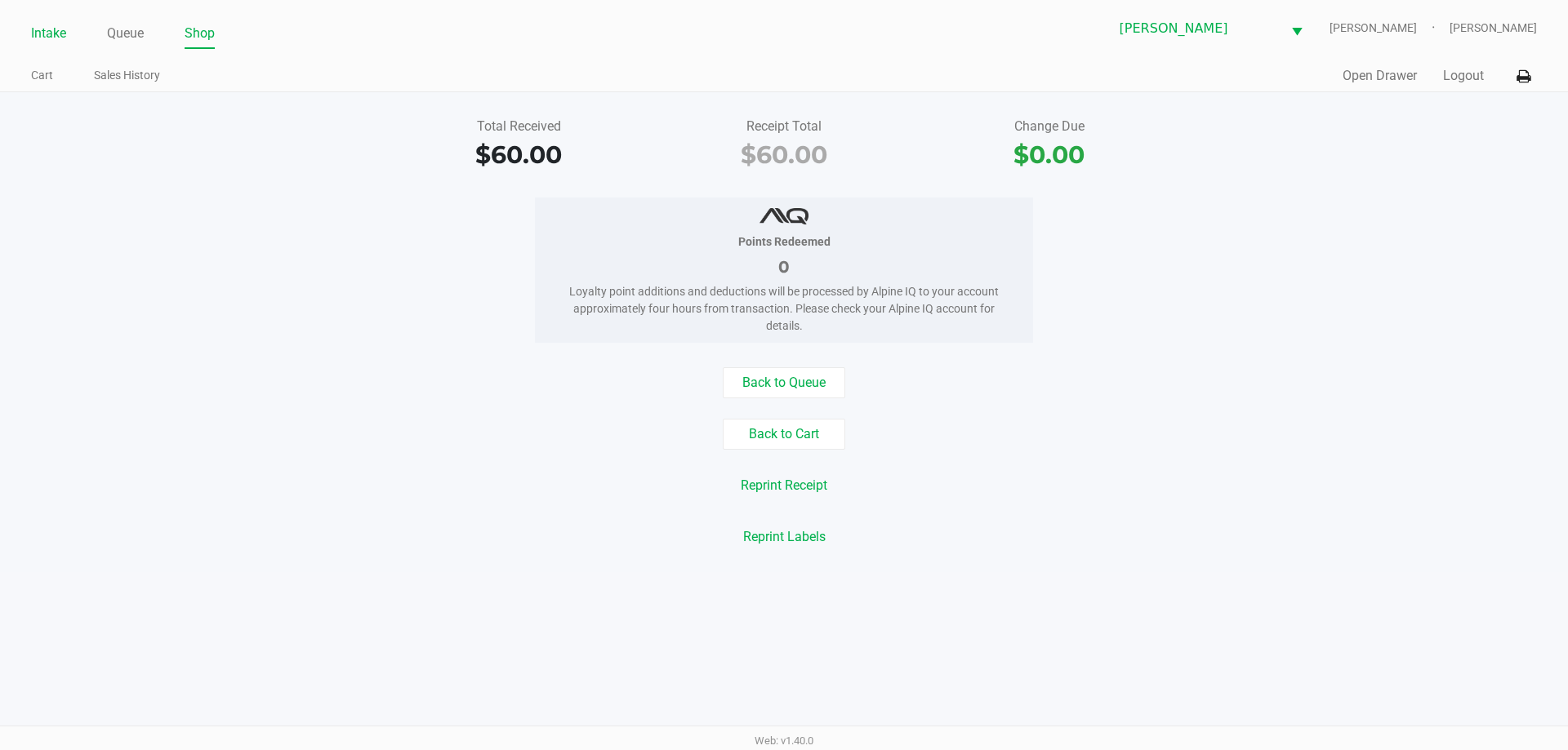
click at [39, 38] on link "Intake" at bounding box center [49, 34] width 35 height 23
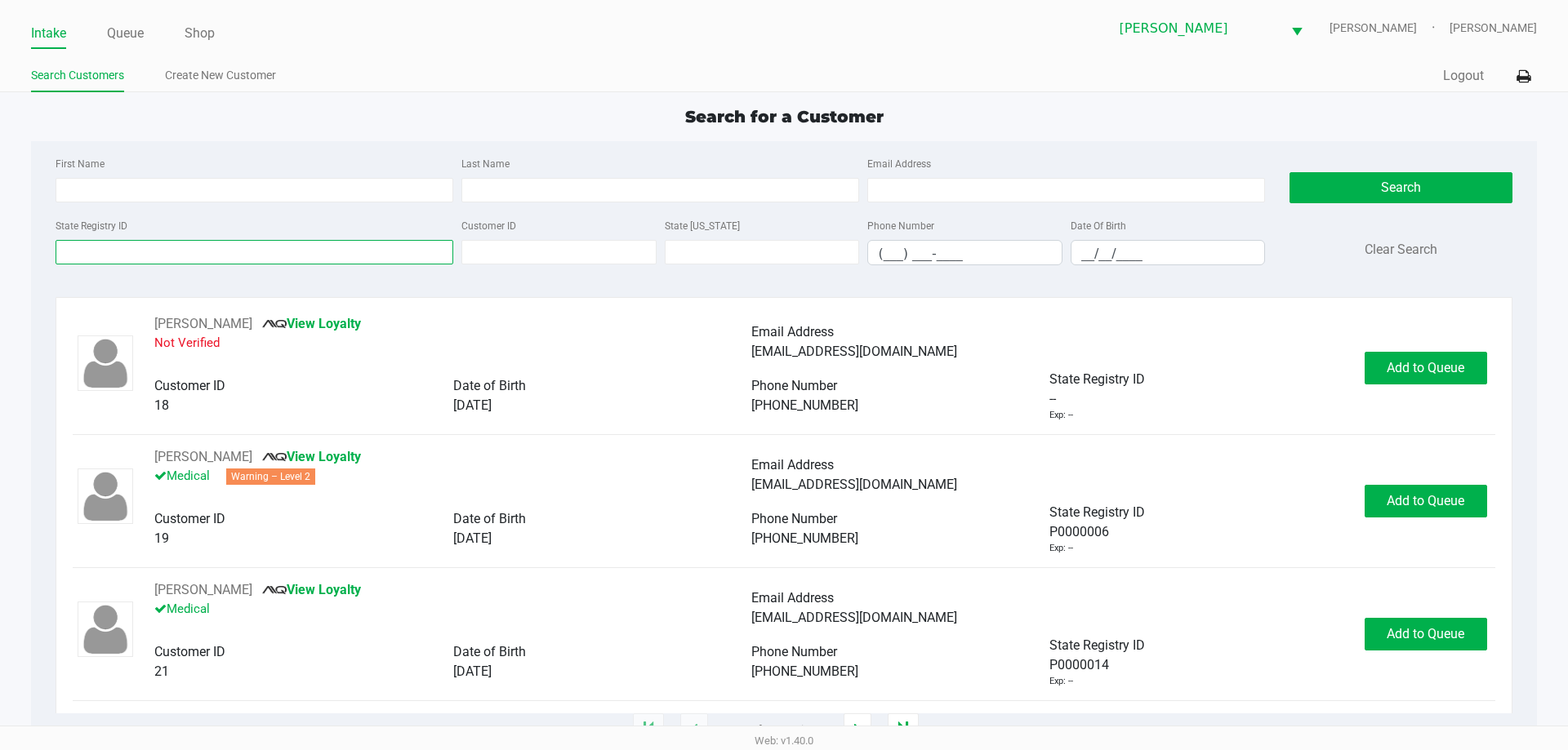
click at [246, 261] on input "State Registry ID" at bounding box center [254, 252] width 398 height 25
click at [121, 35] on link "Queue" at bounding box center [125, 34] width 37 height 23
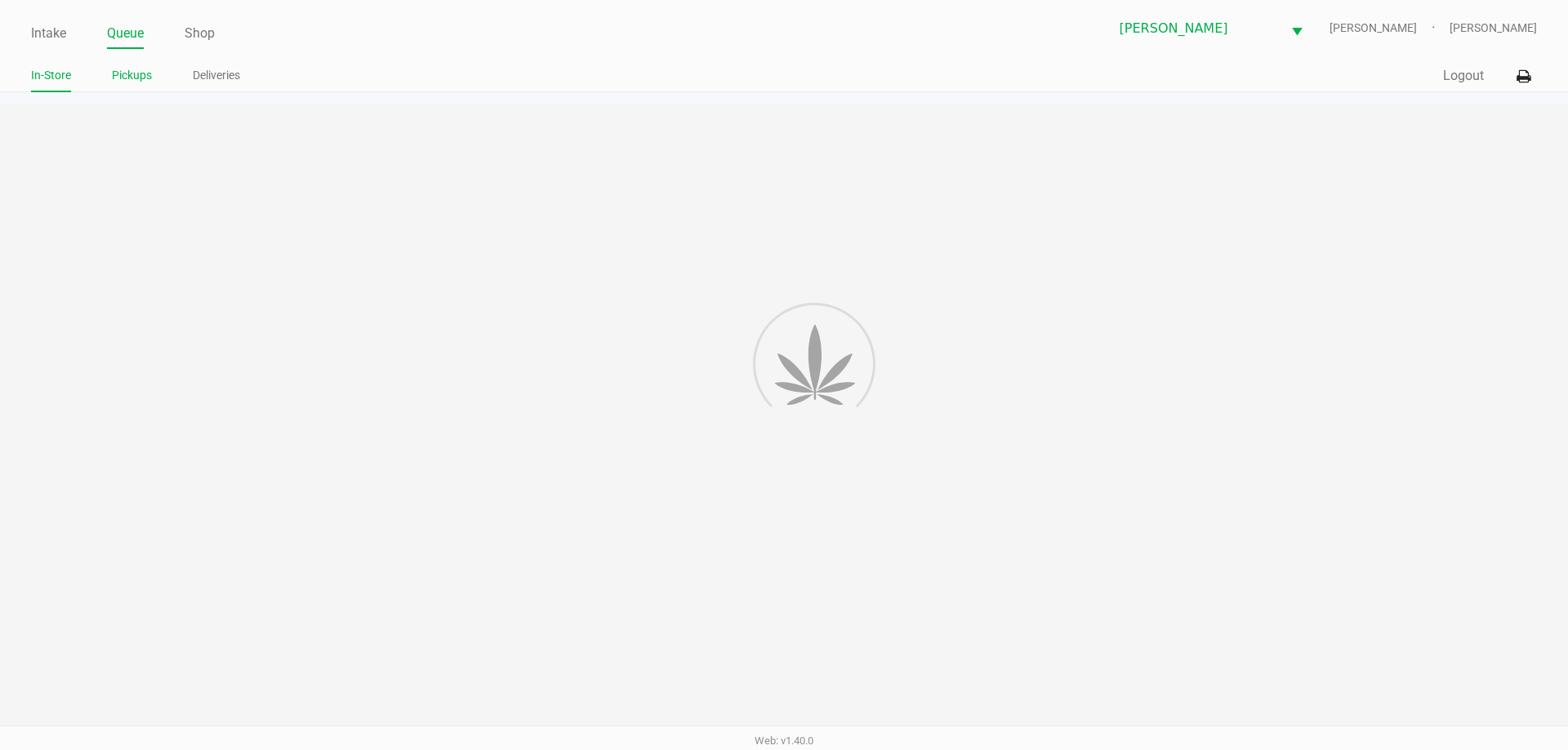
click at [139, 76] on link "Pickups" at bounding box center [132, 75] width 40 height 21
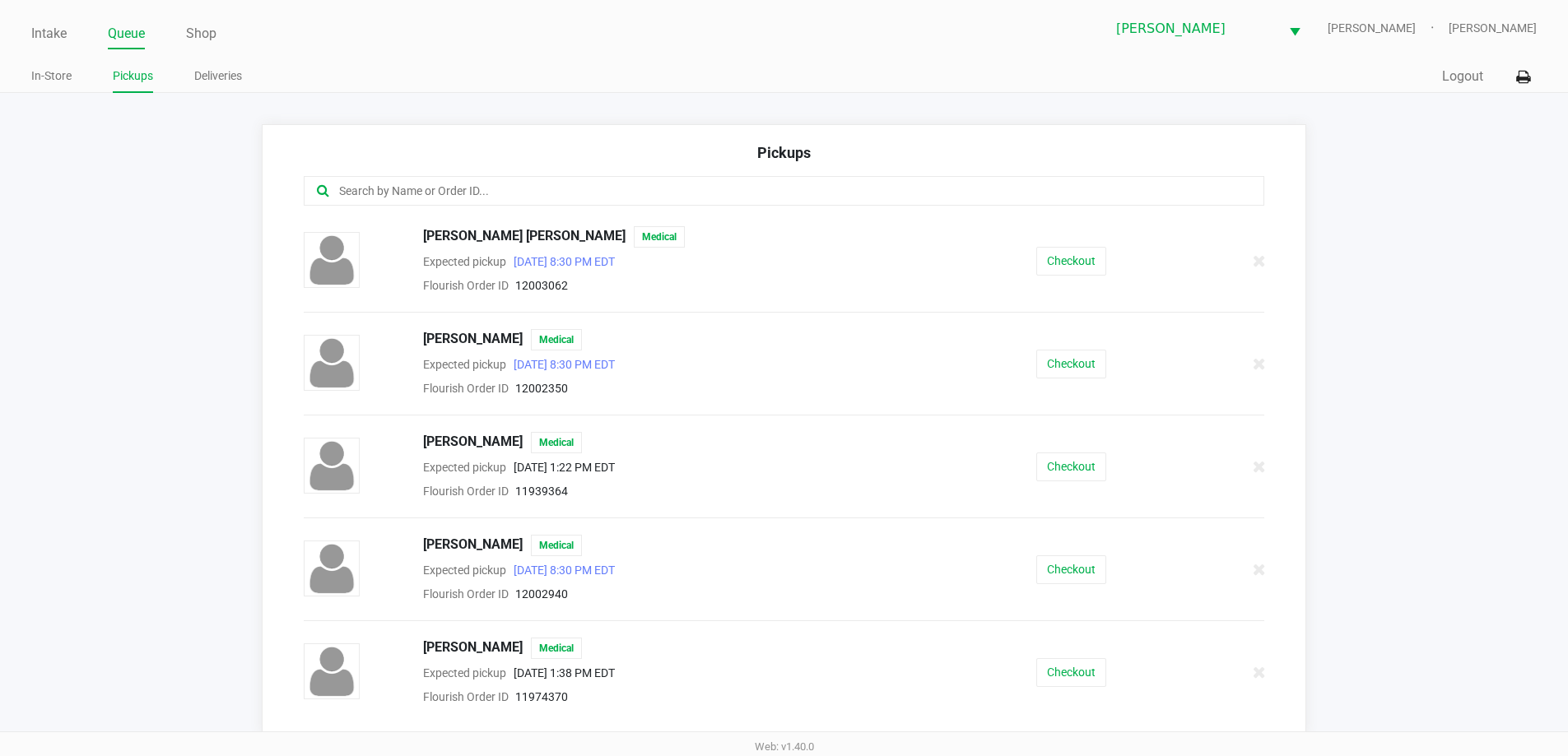
click at [541, 195] on input "text" at bounding box center [758, 191] width 841 height 19
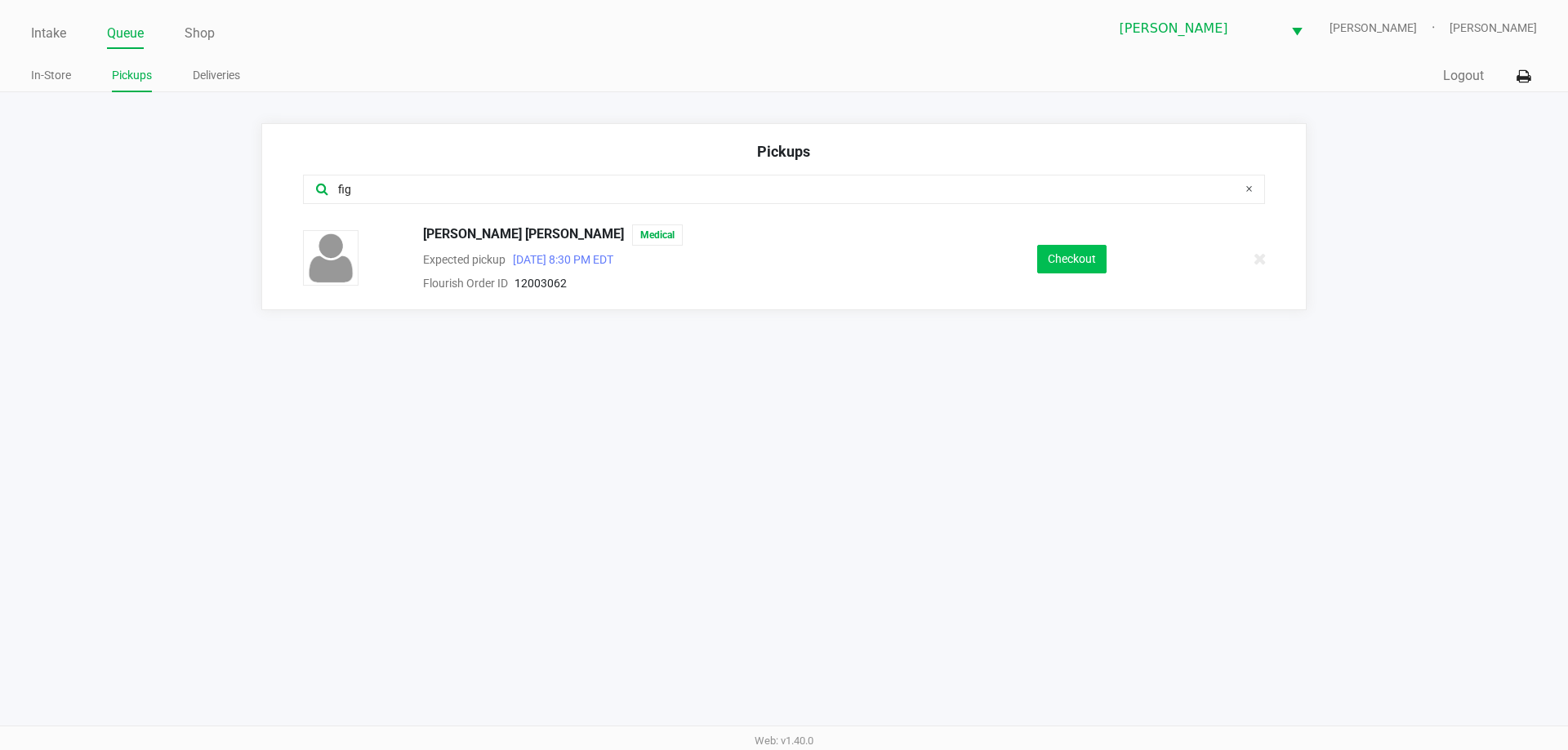
type input "fig"
click at [1061, 266] on button "Checkout" at bounding box center [1072, 259] width 69 height 29
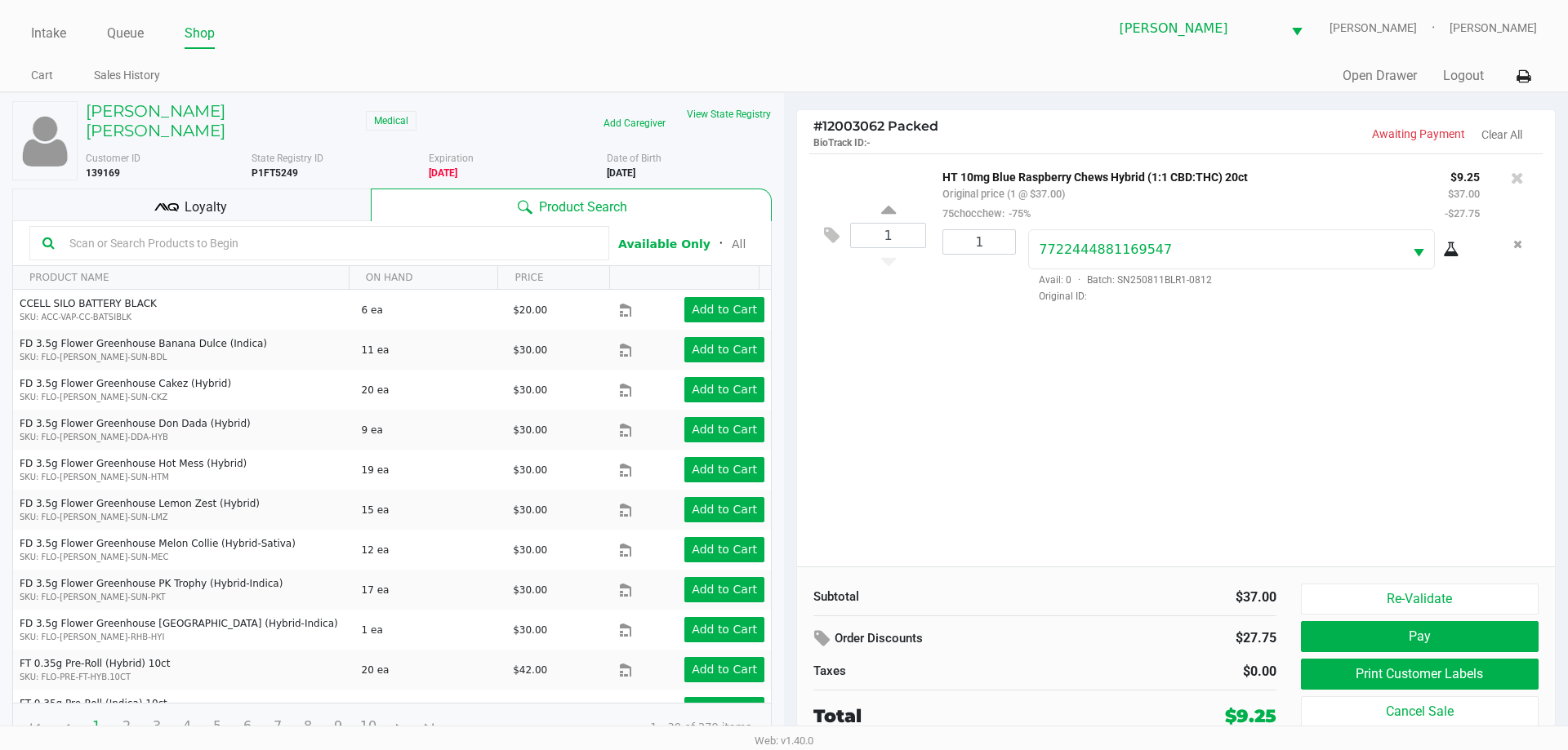
click at [267, 239] on div at bounding box center [319, 243] width 579 height 35
click at [349, 111] on div "Aby Colon Figueroa Medical" at bounding box center [251, 123] width 355 height 43
click at [1438, 679] on button "Print Customer Labels" at bounding box center [1419, 674] width 238 height 31
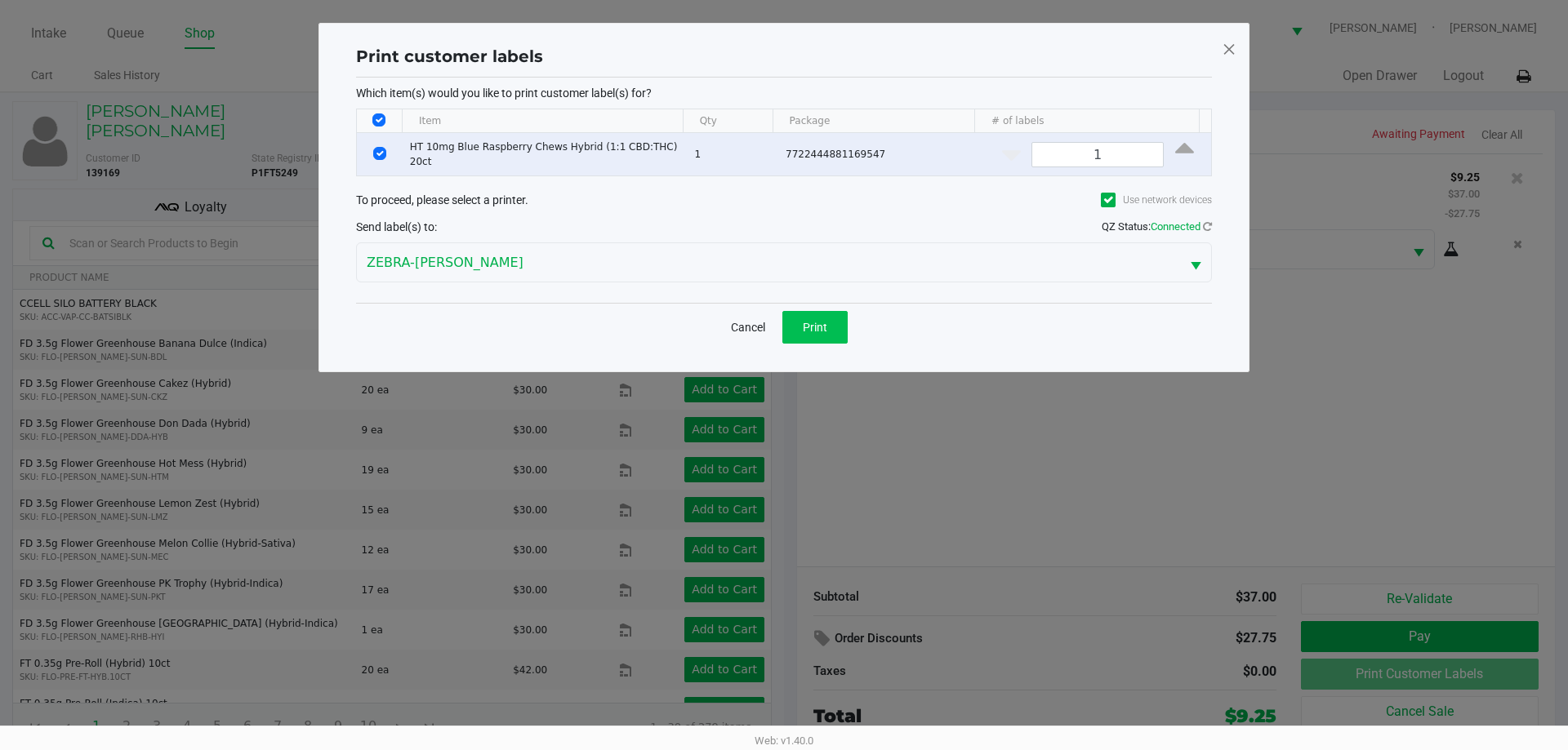
click at [827, 336] on button "Print" at bounding box center [815, 328] width 65 height 33
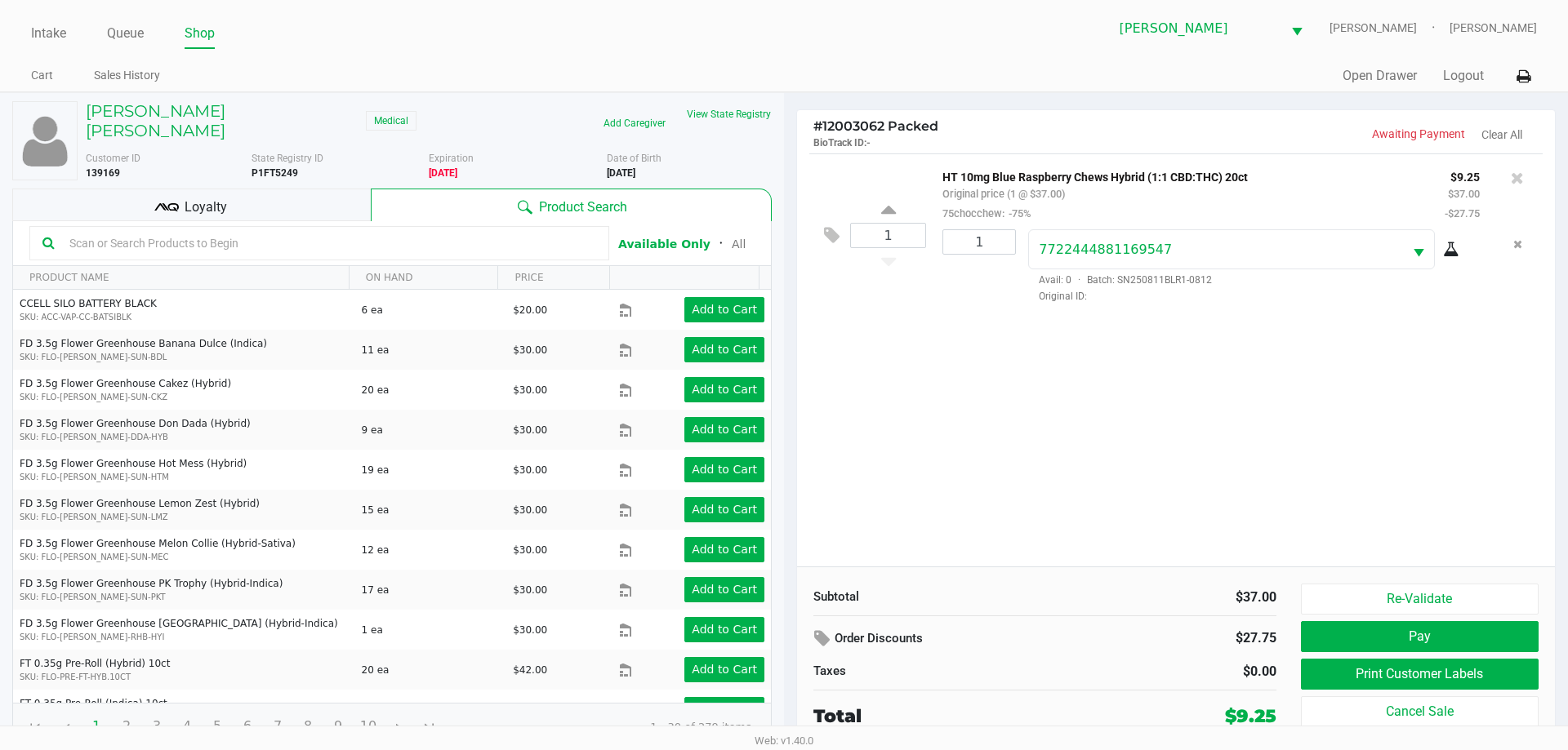
click at [316, 189] on div "Loyalty" at bounding box center [191, 205] width 358 height 33
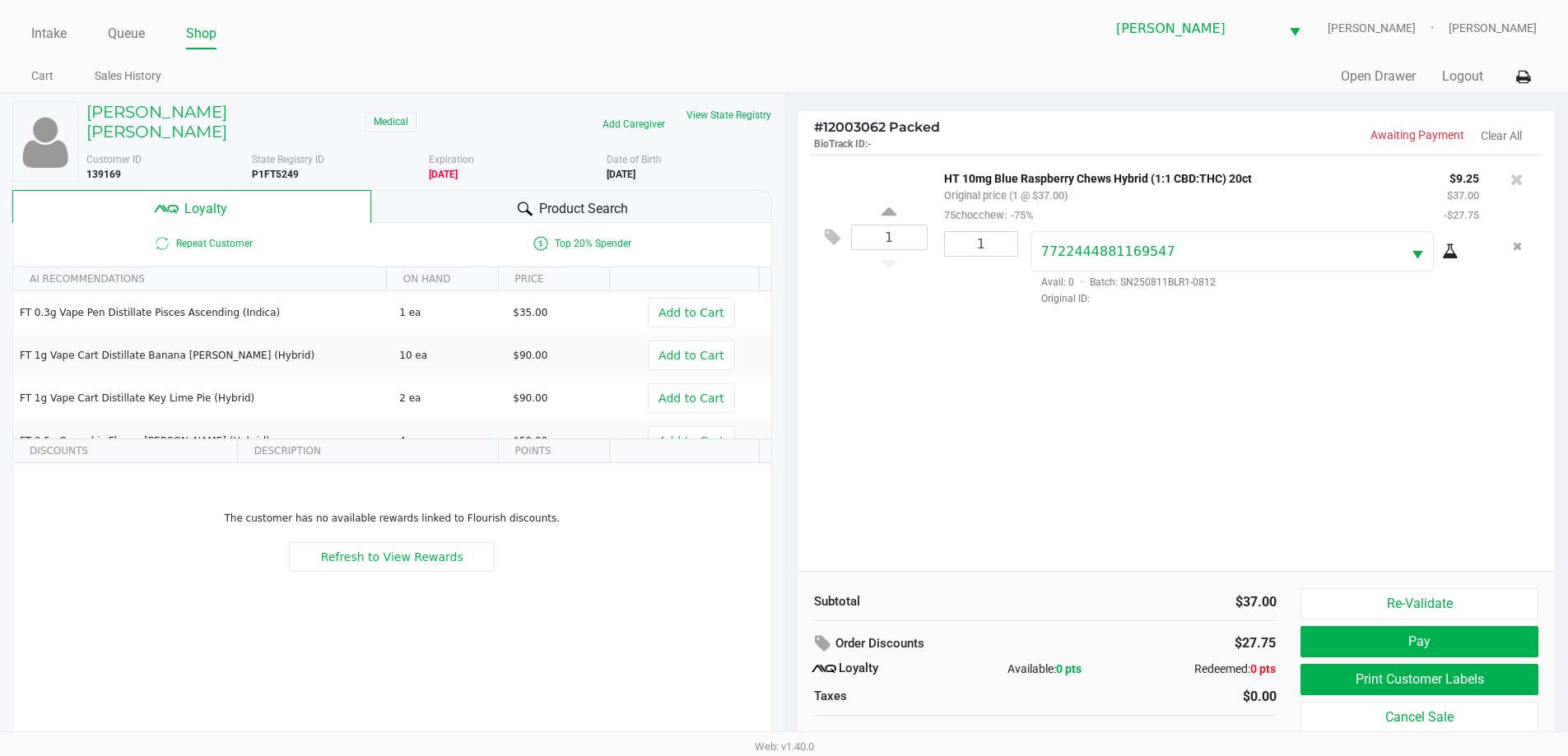
scroll to position [17, 0]
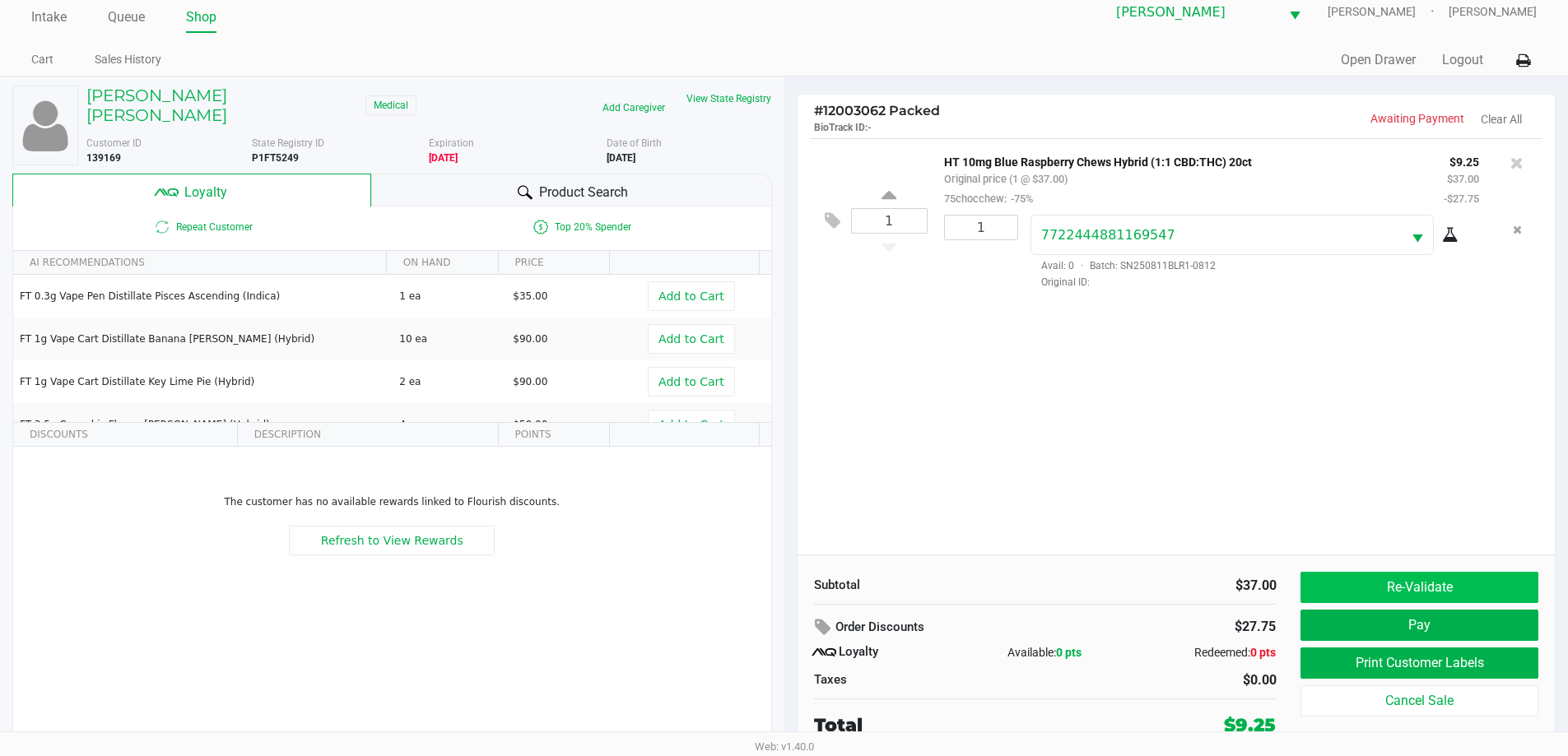
click at [1428, 578] on button "Re-Validate" at bounding box center [1418, 588] width 237 height 32
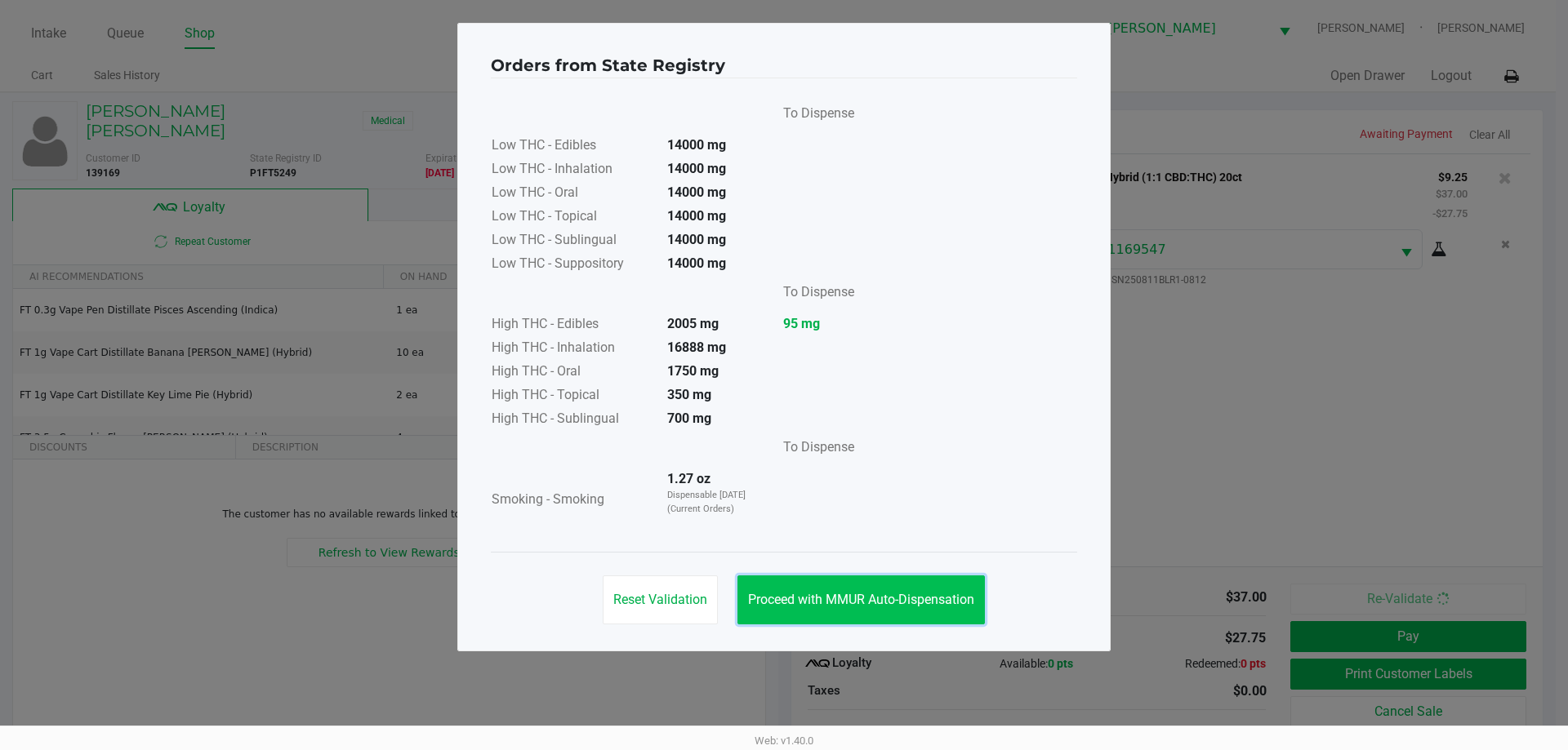
click at [779, 608] on button "Proceed with MMUR Auto-Dispensation" at bounding box center [861, 600] width 248 height 49
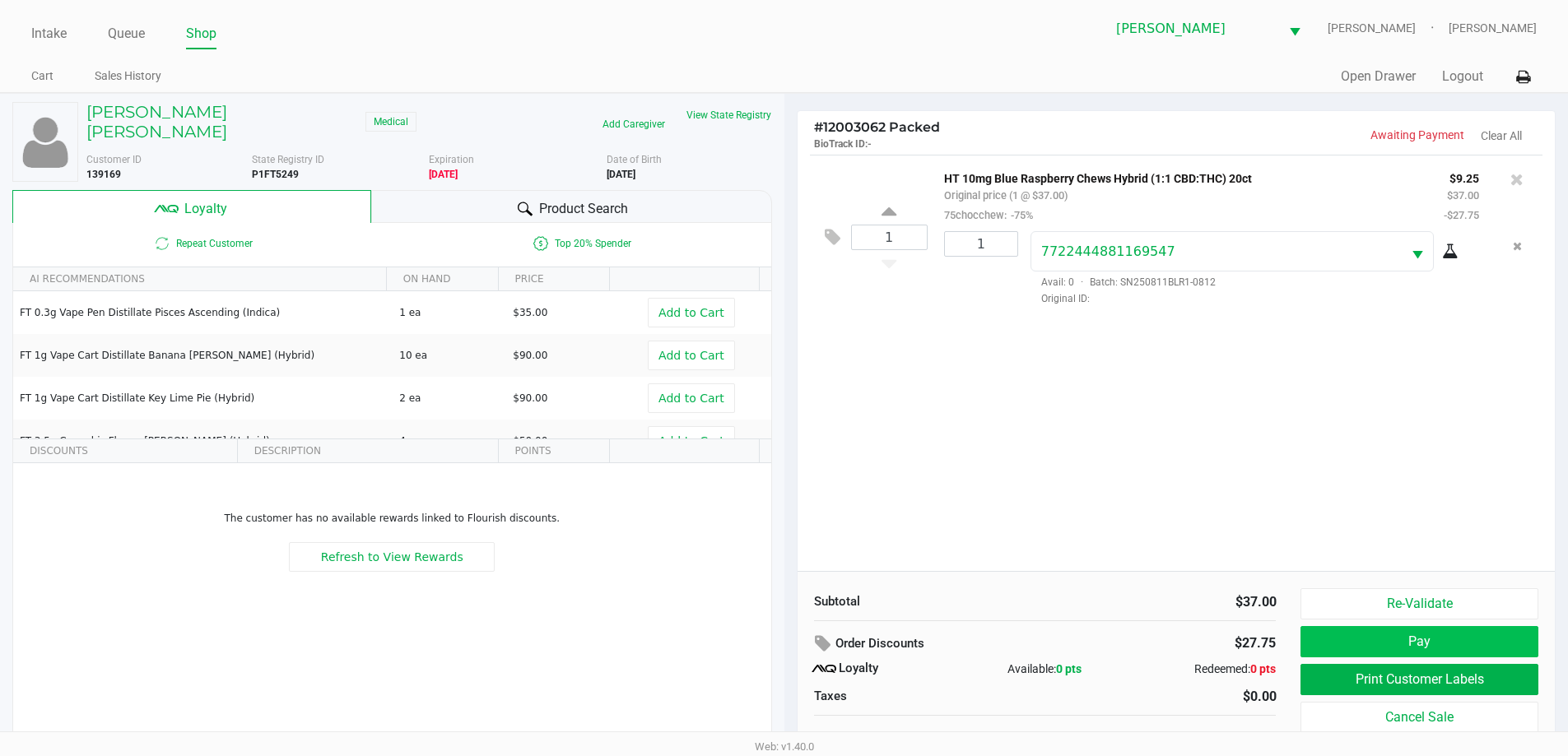
click at [1360, 643] on button "Pay" at bounding box center [1418, 642] width 237 height 32
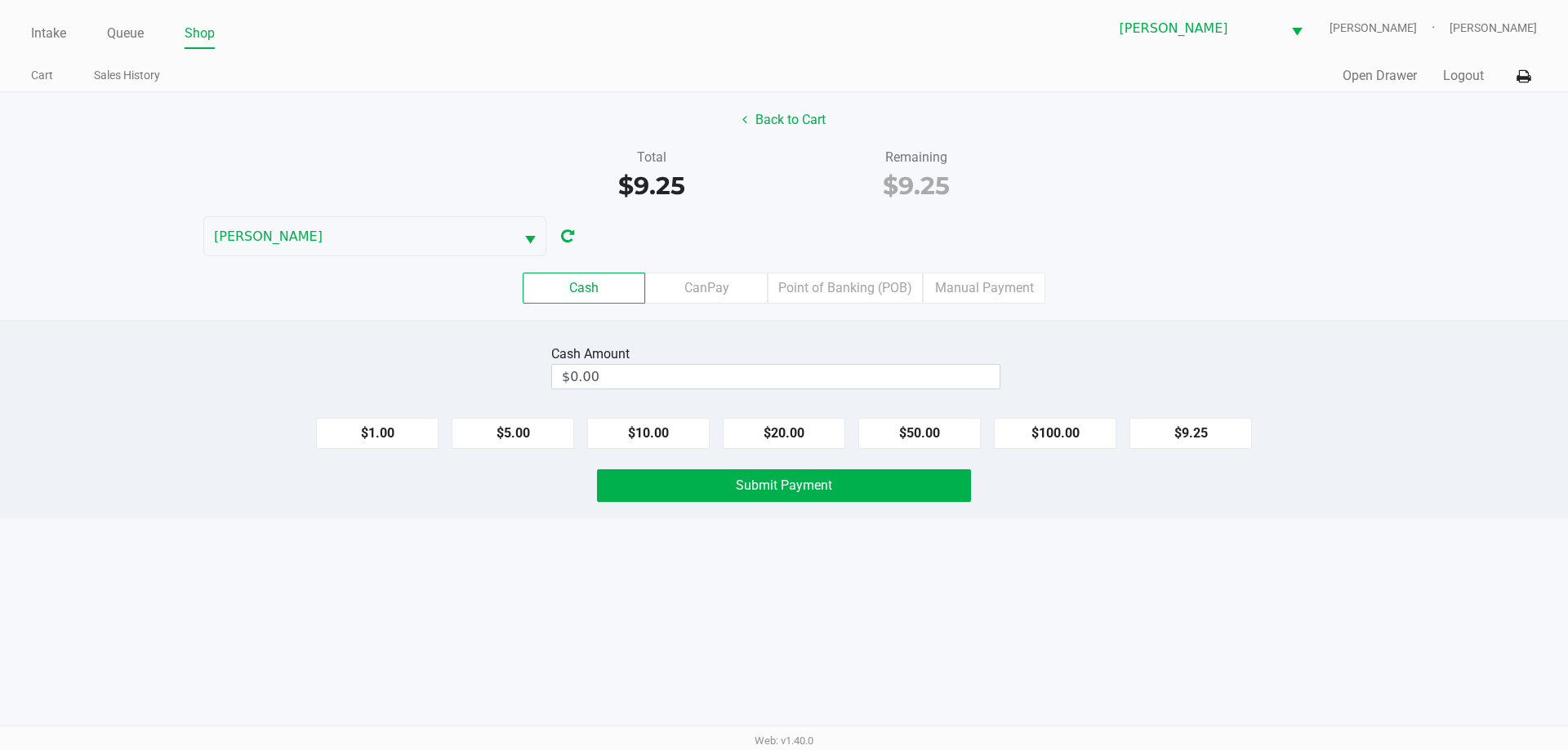
click at [1207, 274] on div "Cash CanPay Point of Banking (POB) Manual Payment" at bounding box center [784, 288] width 1568 height 31
click at [1169, 289] on div "Cash CanPay Point of Banking (POB) Manual Payment" at bounding box center [784, 288] width 1568 height 31
click at [1202, 429] on button "$9.25" at bounding box center [1190, 434] width 122 height 31
type input "$9.25"
click at [852, 496] on button "Submit Payment" at bounding box center [783, 486] width 374 height 33
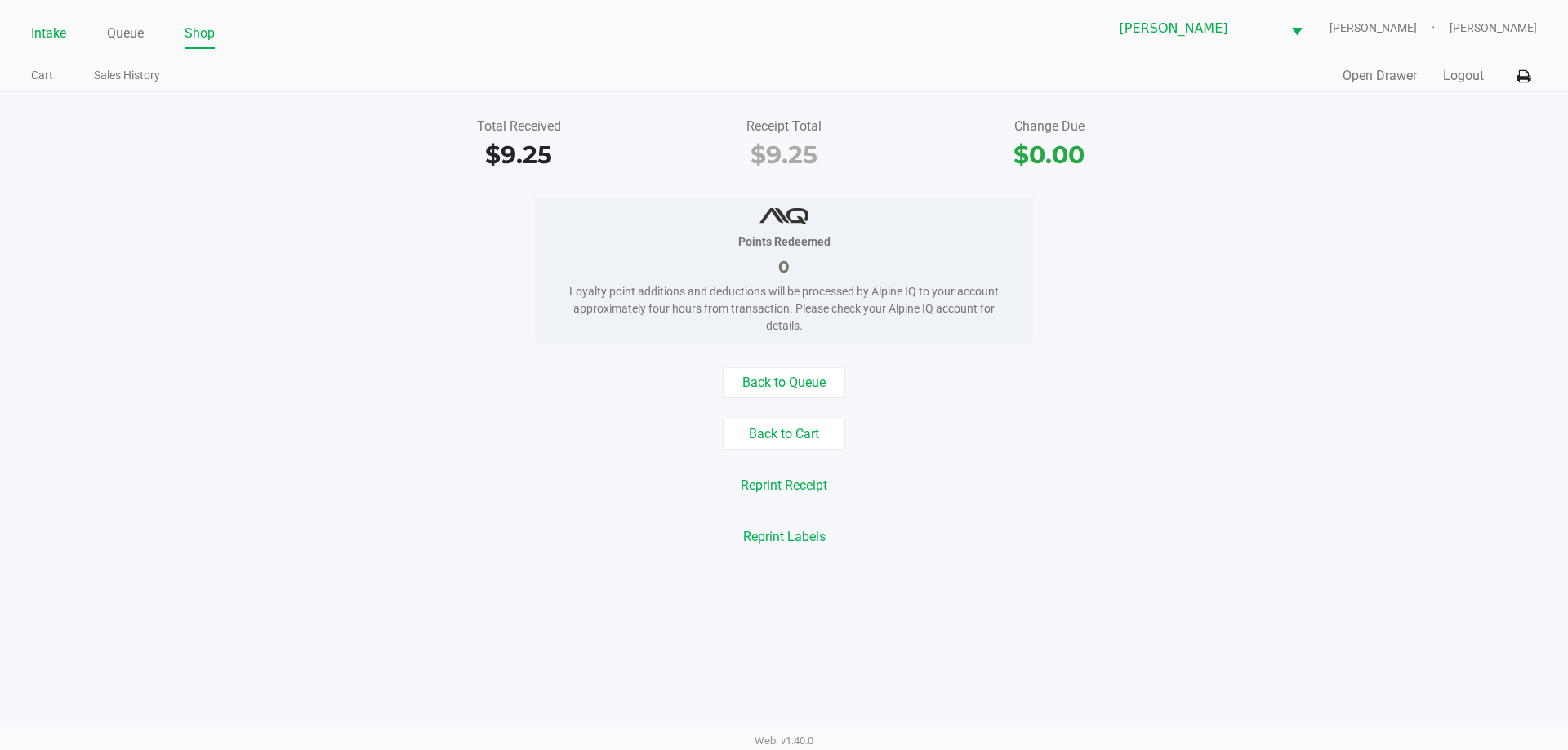
click at [35, 39] on link "Intake" at bounding box center [49, 34] width 35 height 23
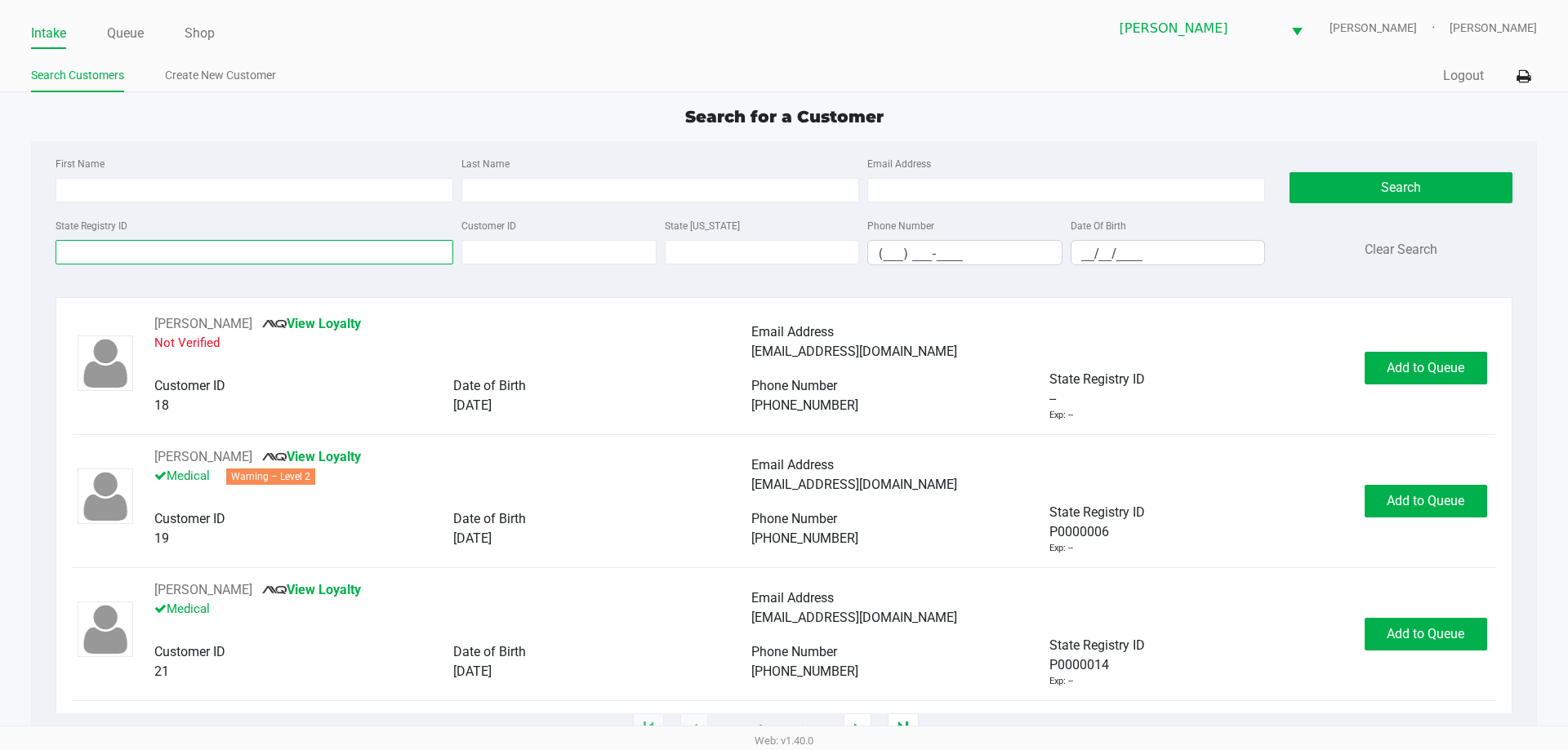
click at [243, 255] on input "State Registry ID" at bounding box center [254, 252] width 398 height 25
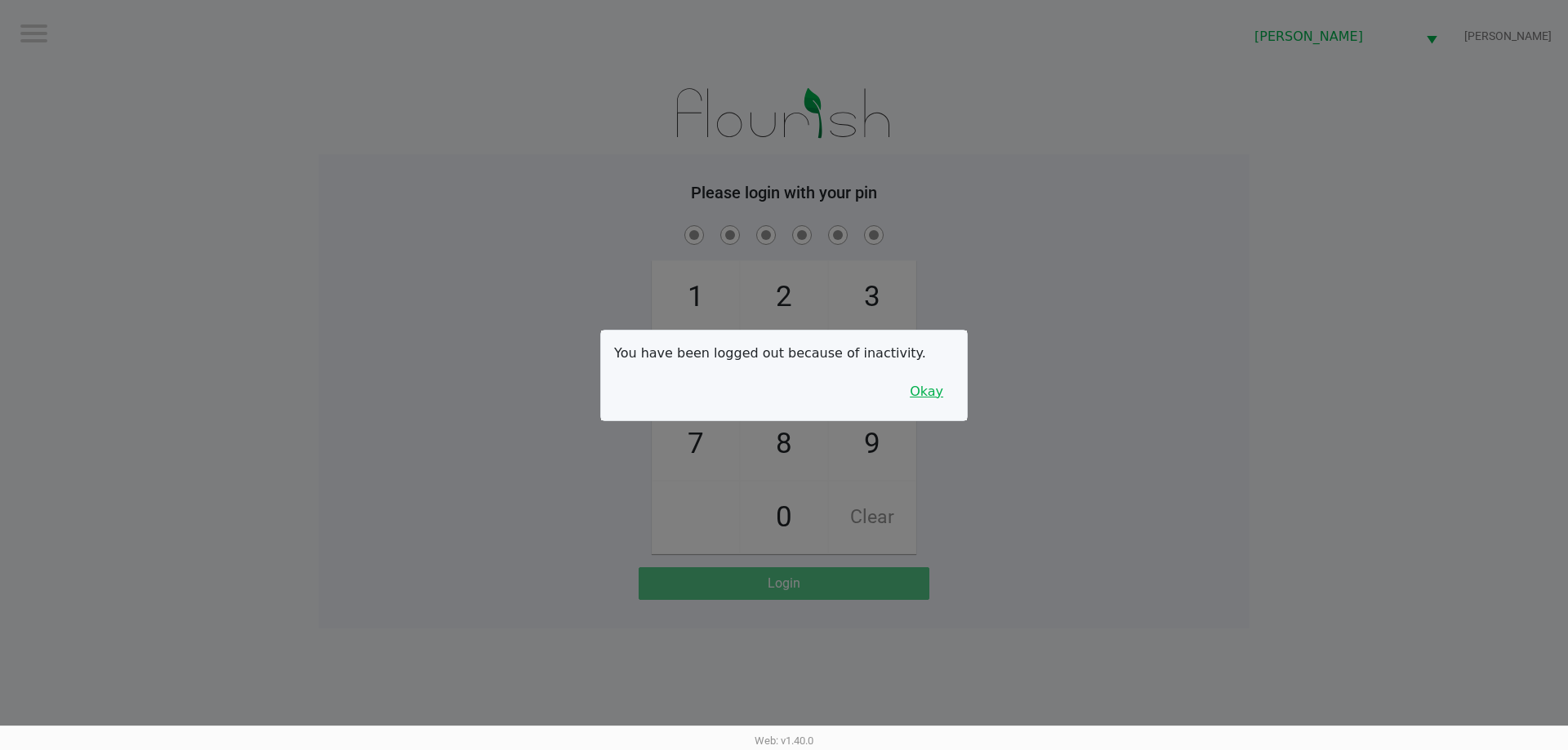
click at [943, 407] on button "Okay" at bounding box center [926, 392] width 54 height 31
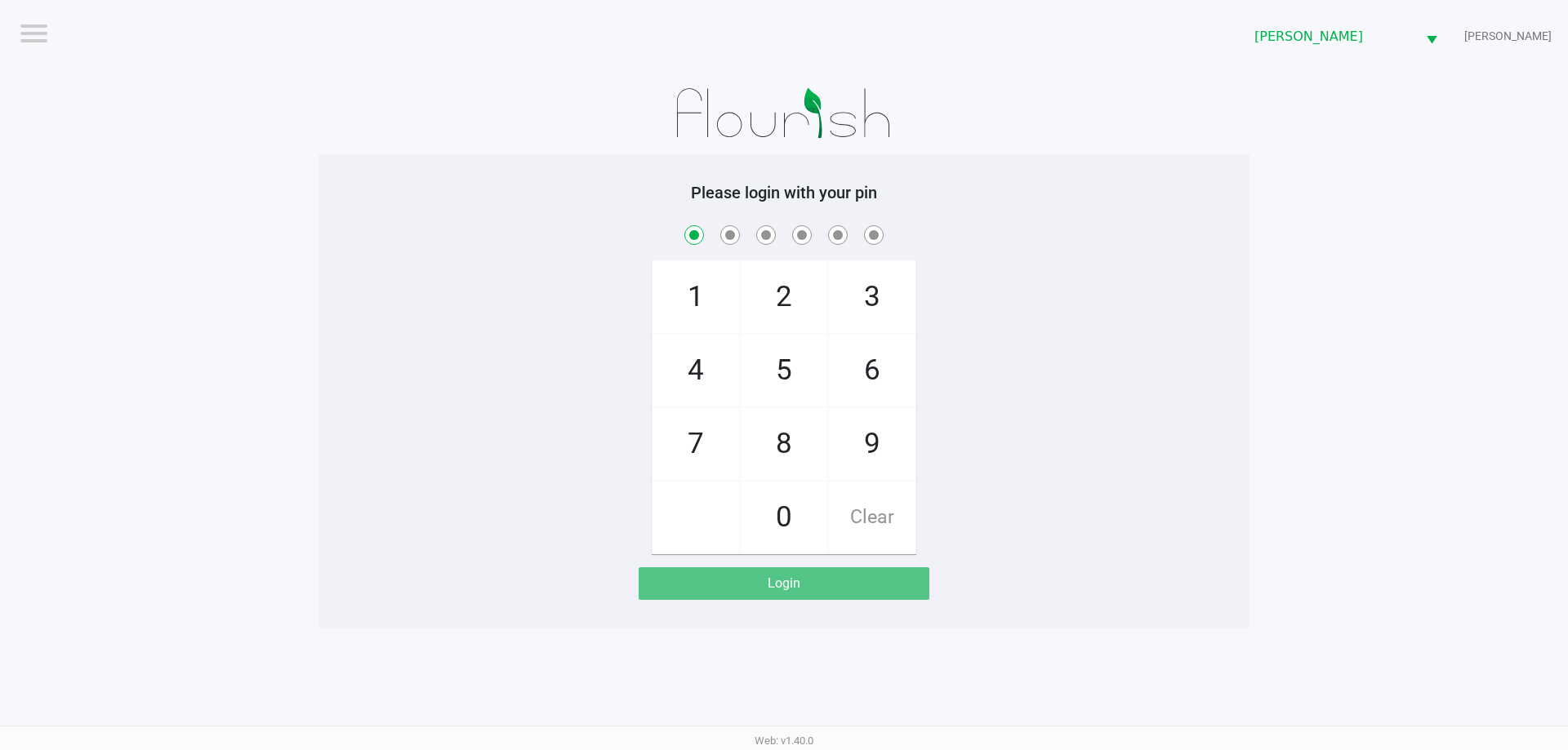
checkbox input "true"
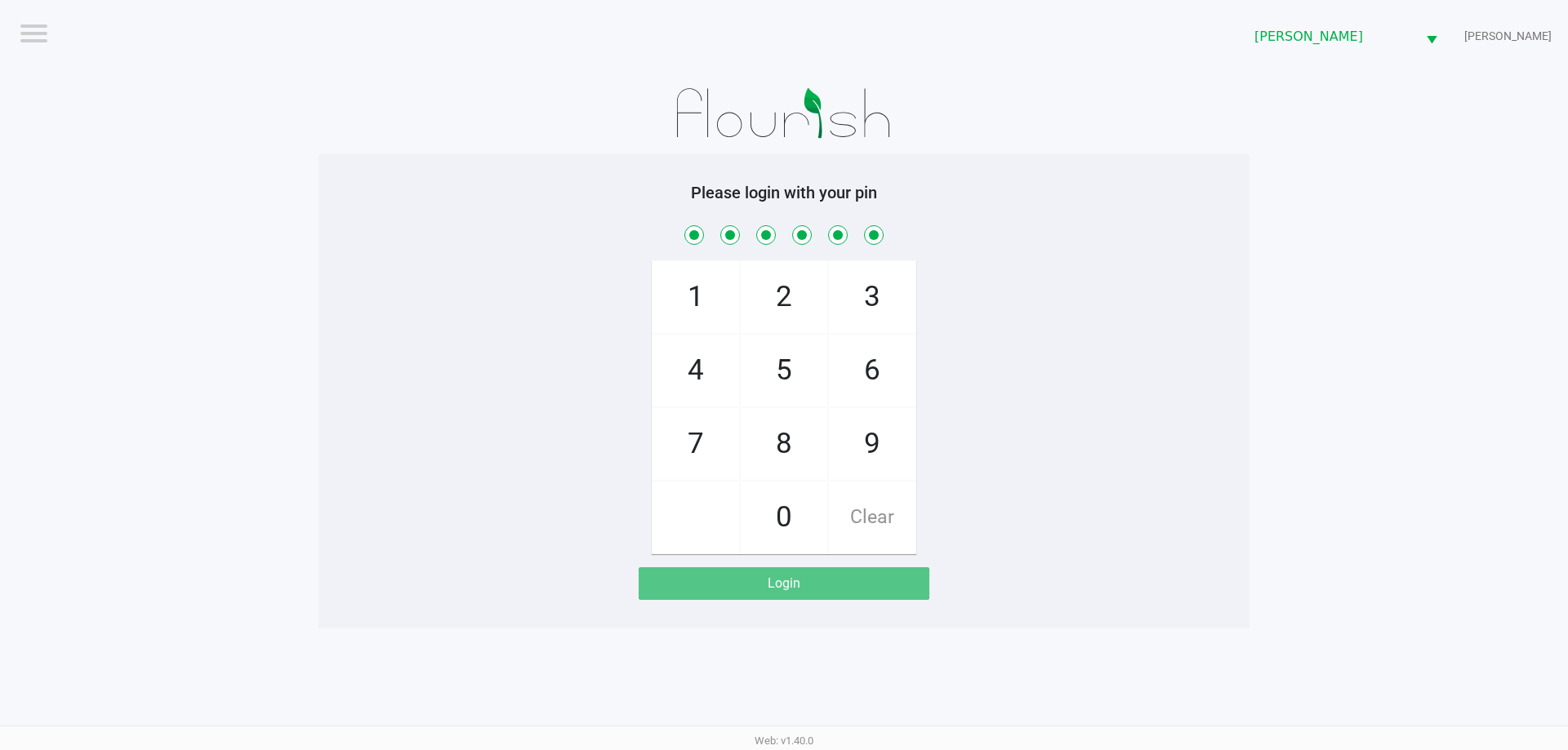
checkbox input "true"
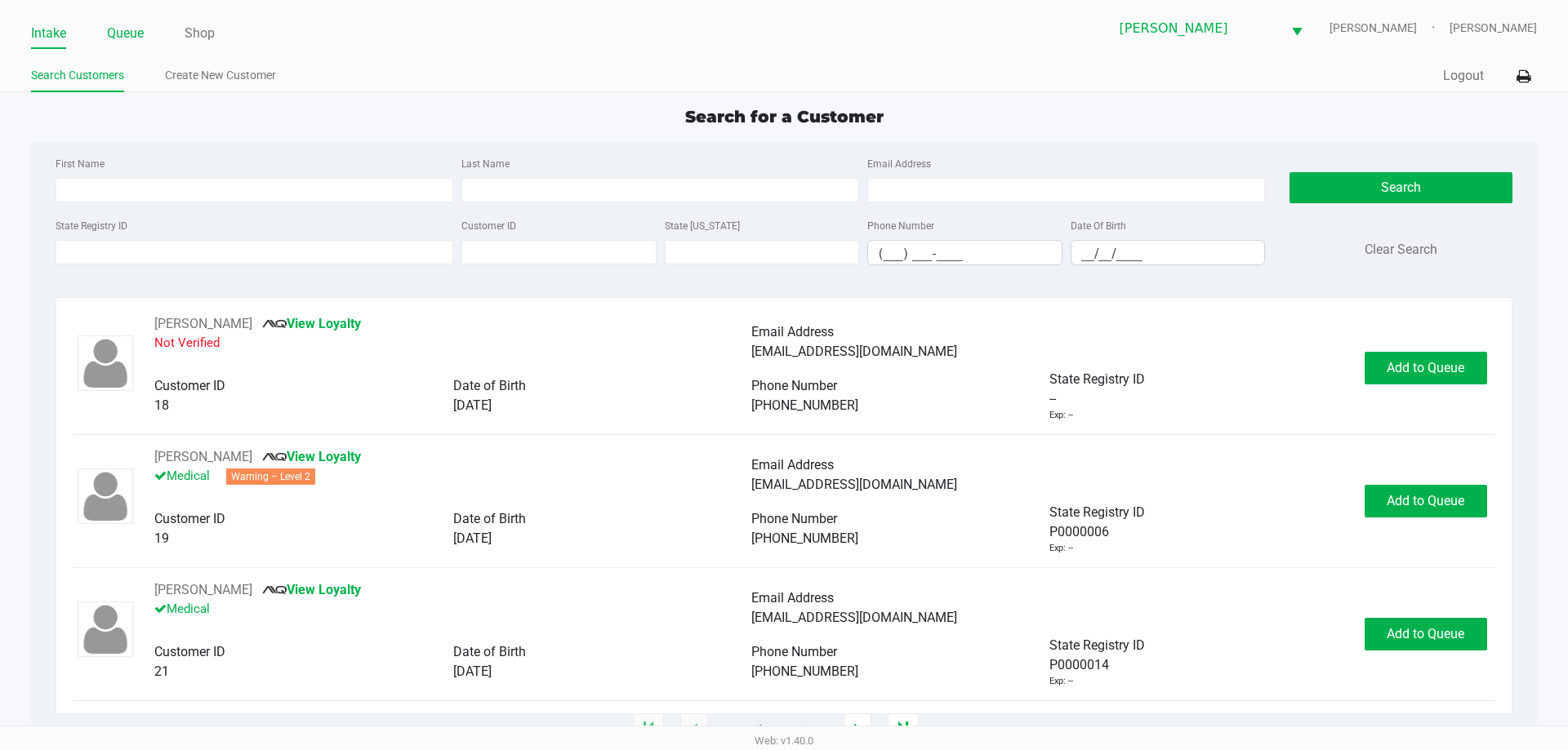
click at [129, 26] on link "Queue" at bounding box center [125, 34] width 37 height 23
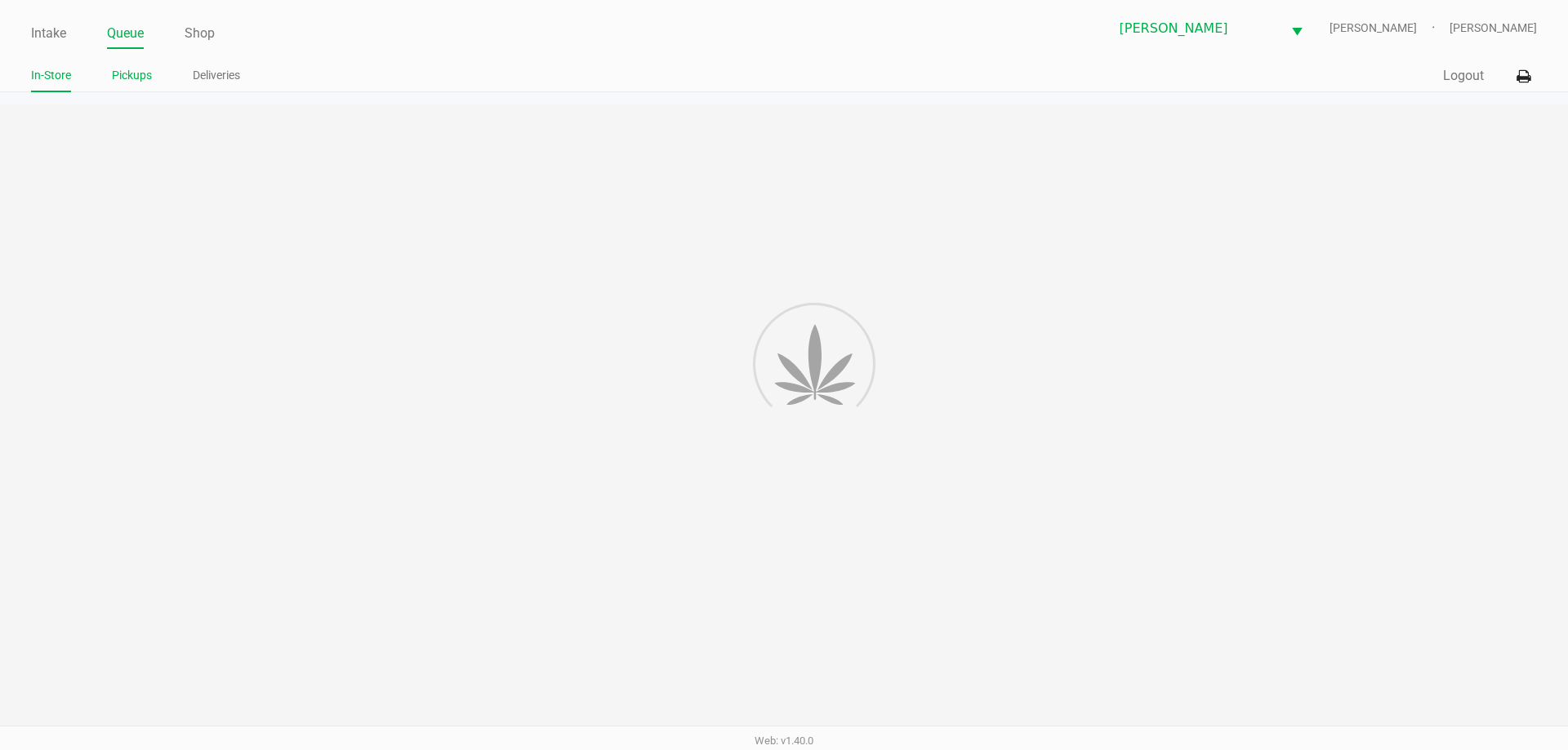
click at [134, 81] on link "Pickups" at bounding box center [132, 75] width 40 height 21
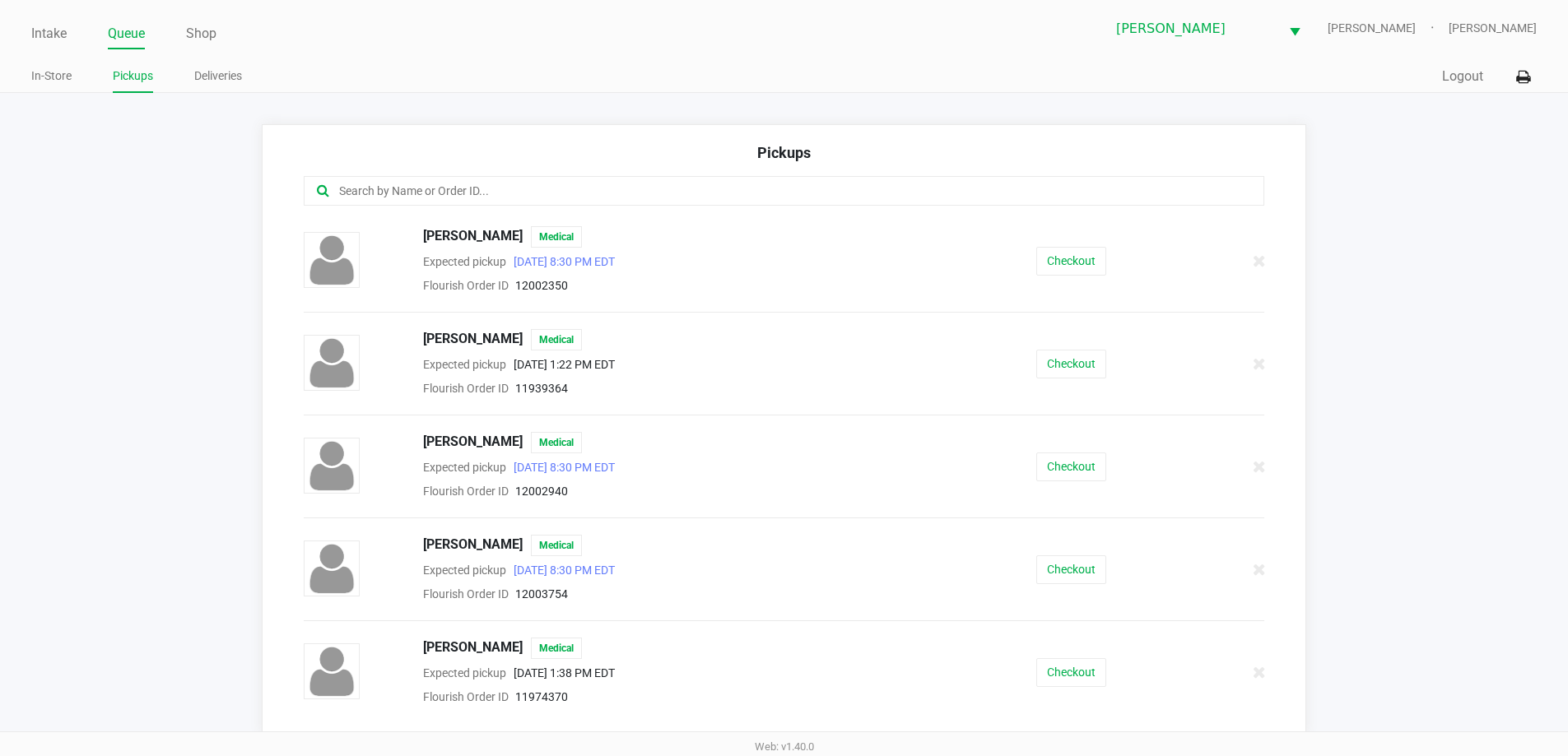
click at [490, 184] on input "text" at bounding box center [758, 191] width 841 height 19
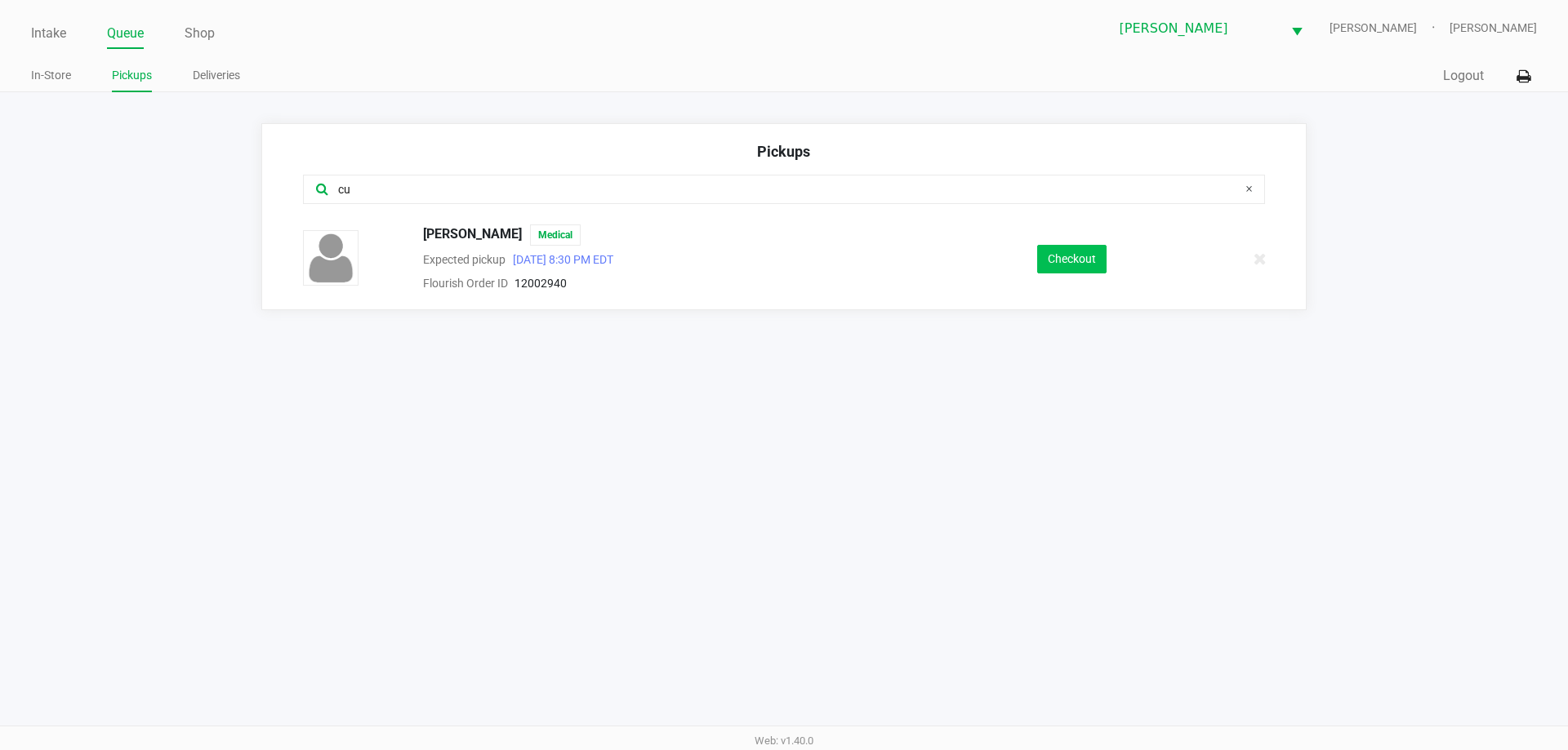
type input "cu"
click at [1070, 262] on button "Checkout" at bounding box center [1072, 259] width 69 height 29
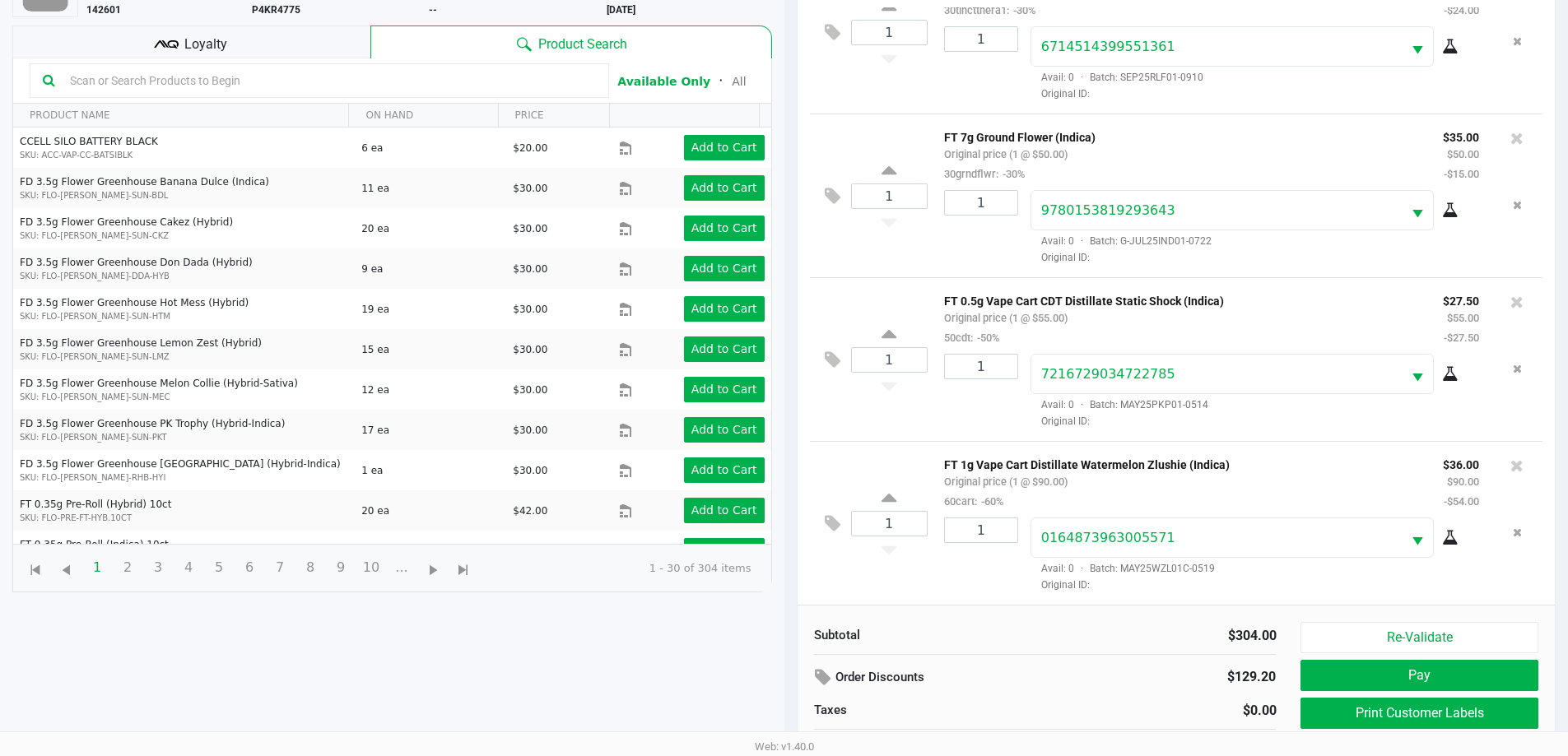
scroll to position [178, 0]
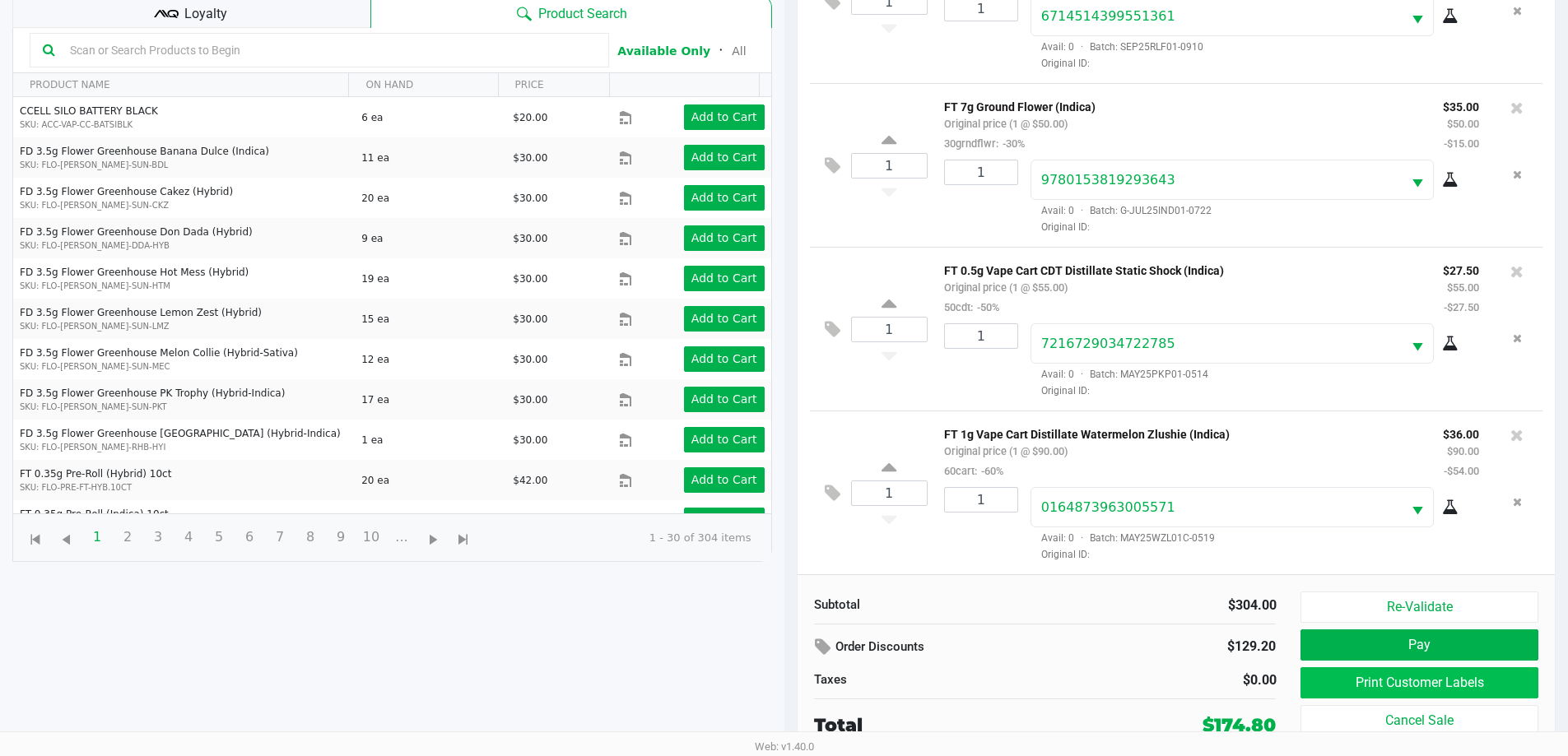
click at [1473, 693] on button "Print Customer Labels" at bounding box center [1418, 683] width 237 height 32
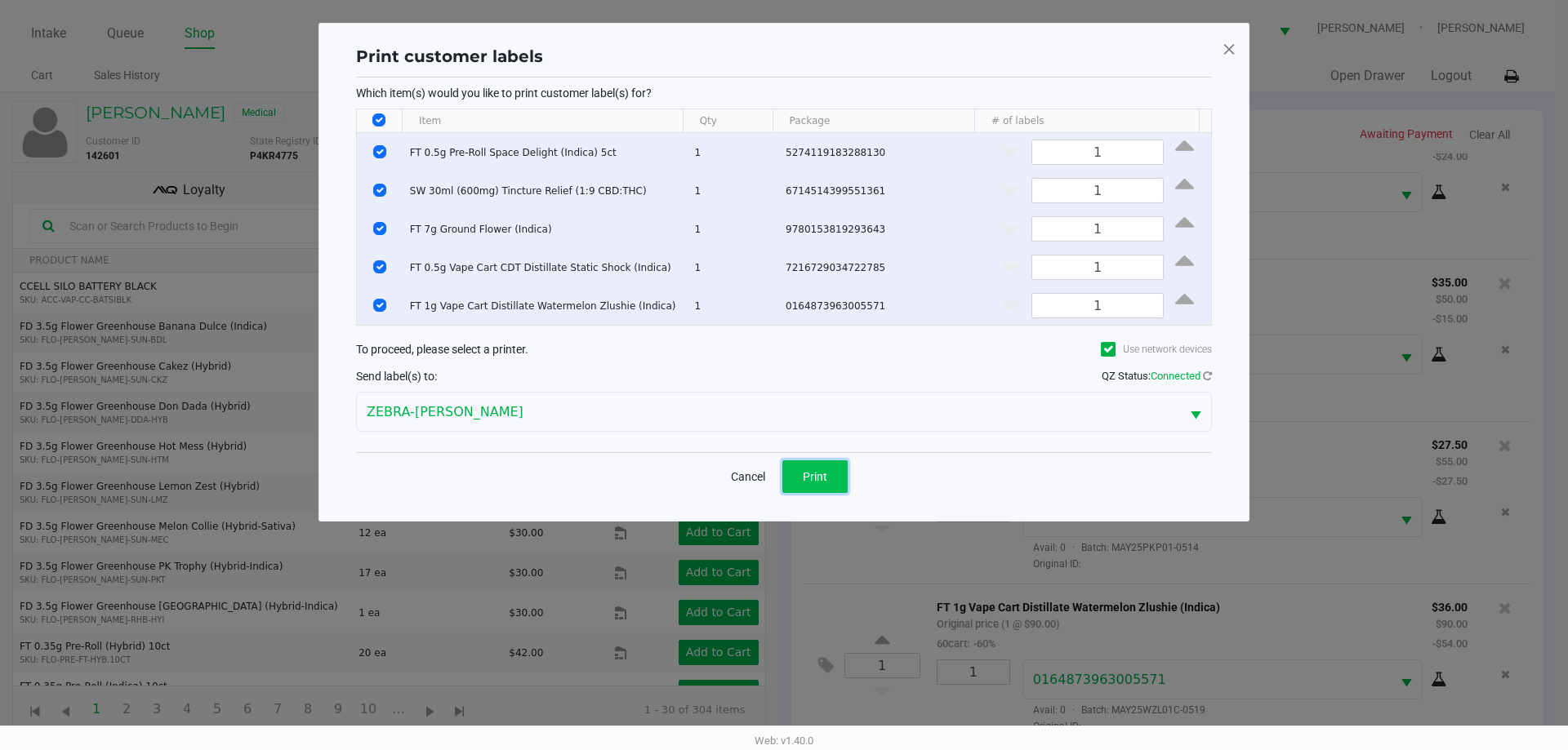
click at [815, 477] on span "Print" at bounding box center [815, 477] width 25 height 13
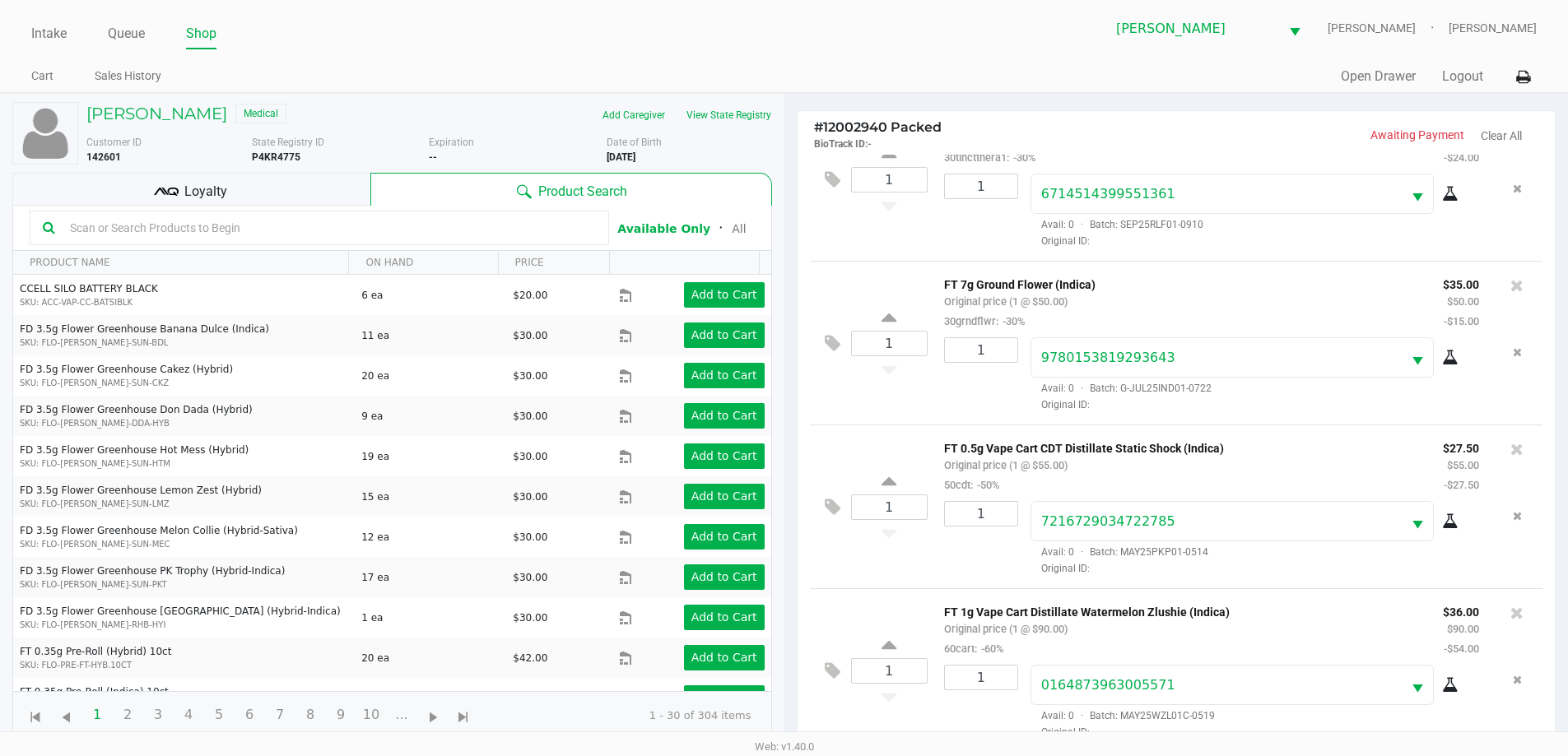
click at [309, 187] on div "Loyalty" at bounding box center [191, 190] width 358 height 33
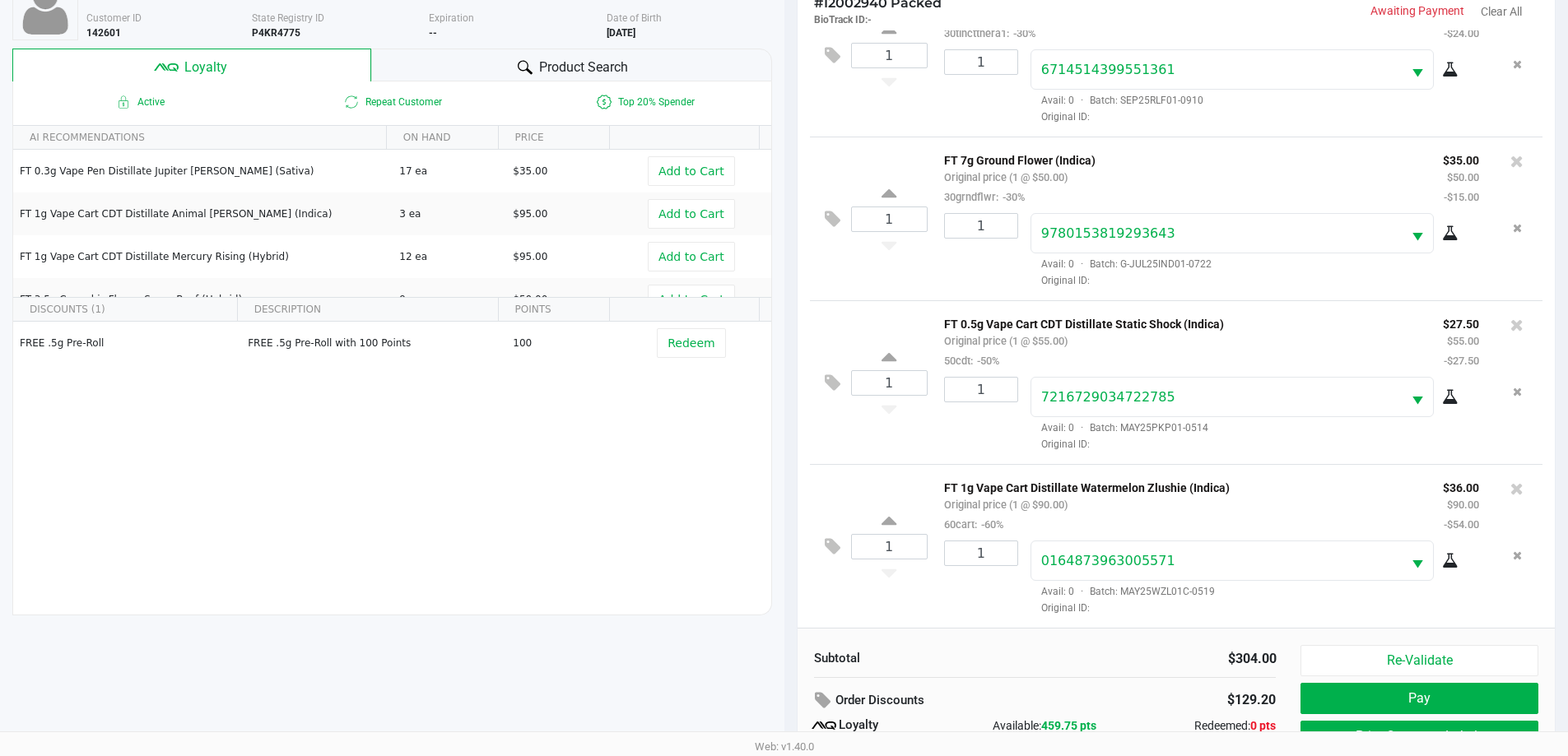
scroll to position [197, 0]
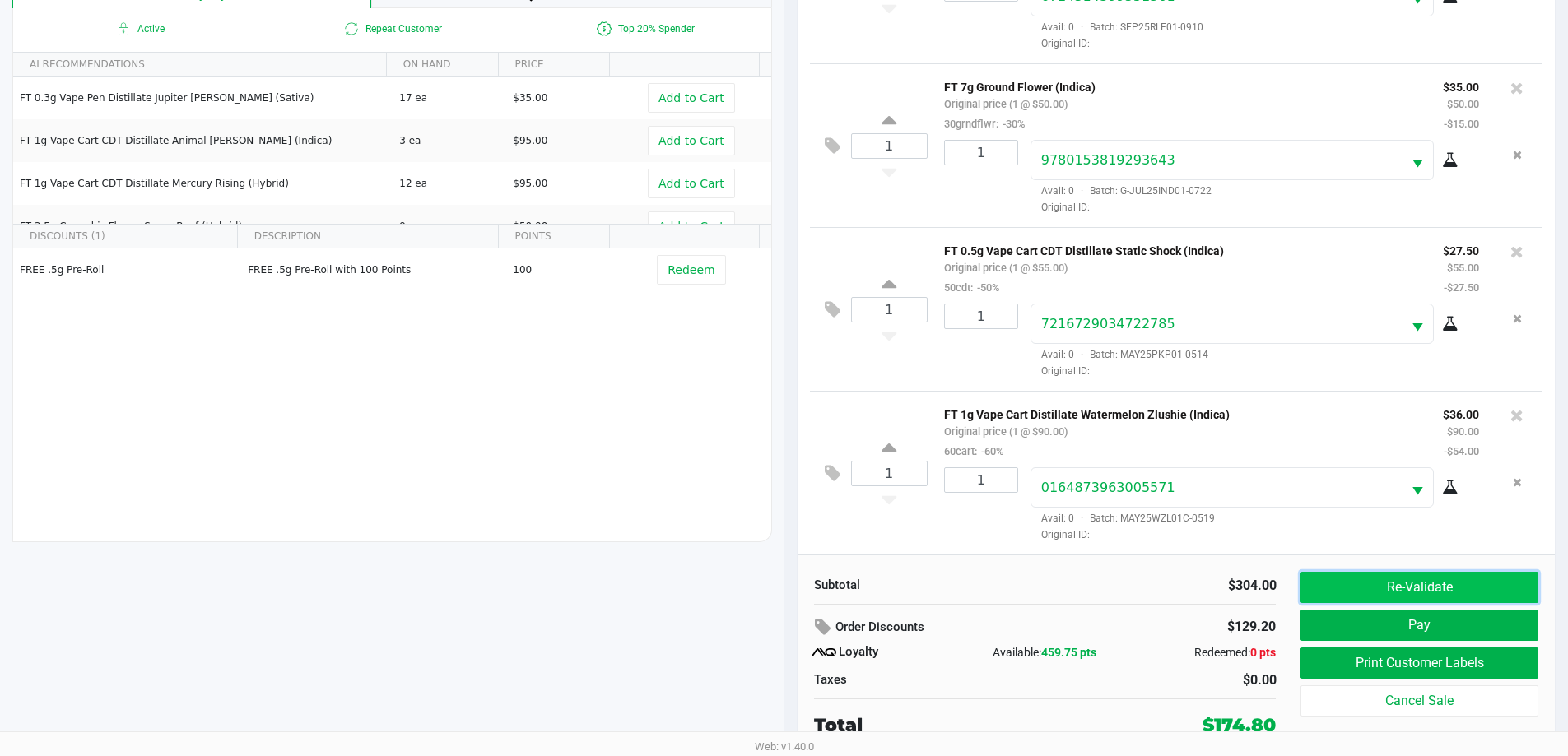
click at [1391, 595] on button "Re-Validate" at bounding box center [1418, 588] width 237 height 32
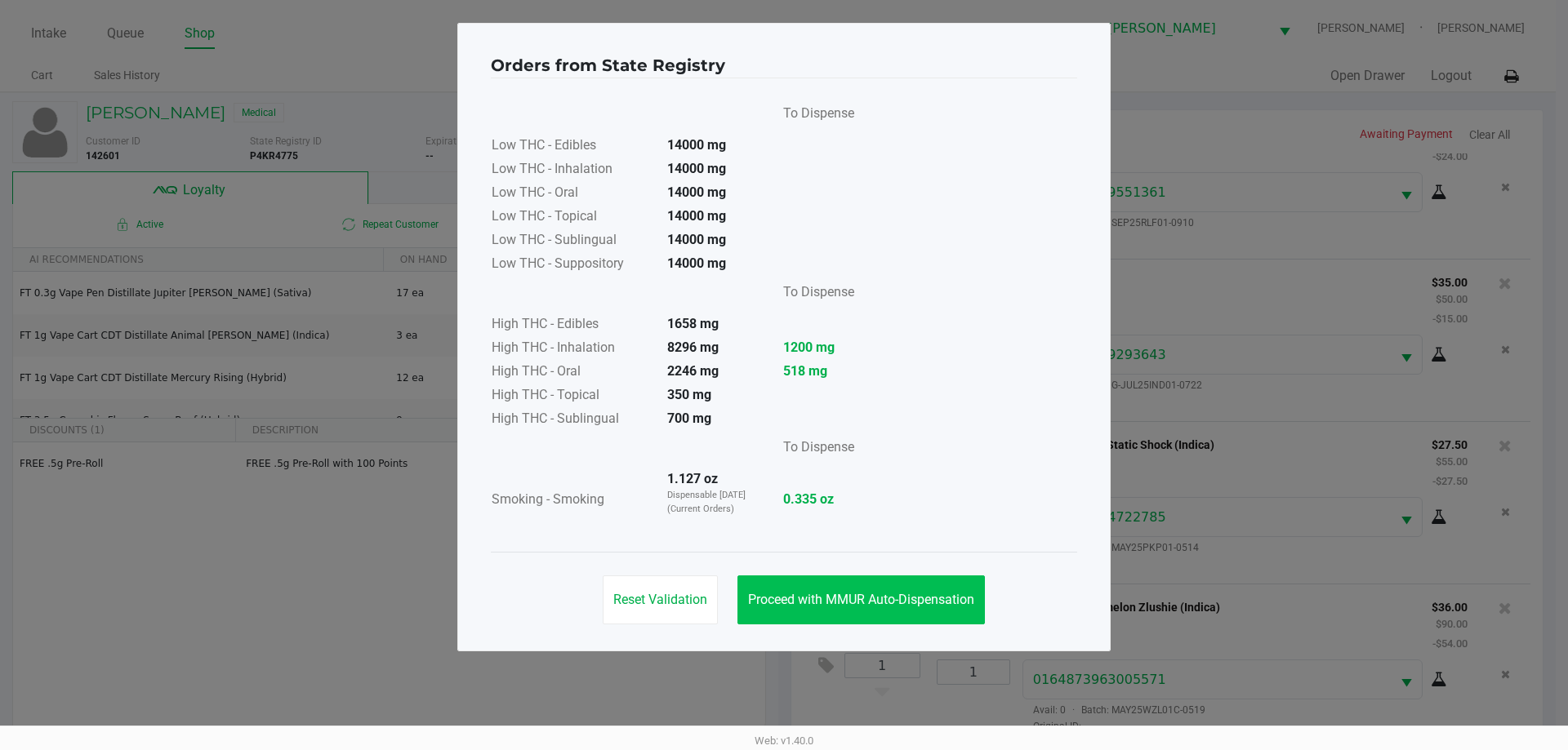
click at [849, 614] on button "Proceed with MMUR Auto-Dispensation" at bounding box center [861, 600] width 248 height 49
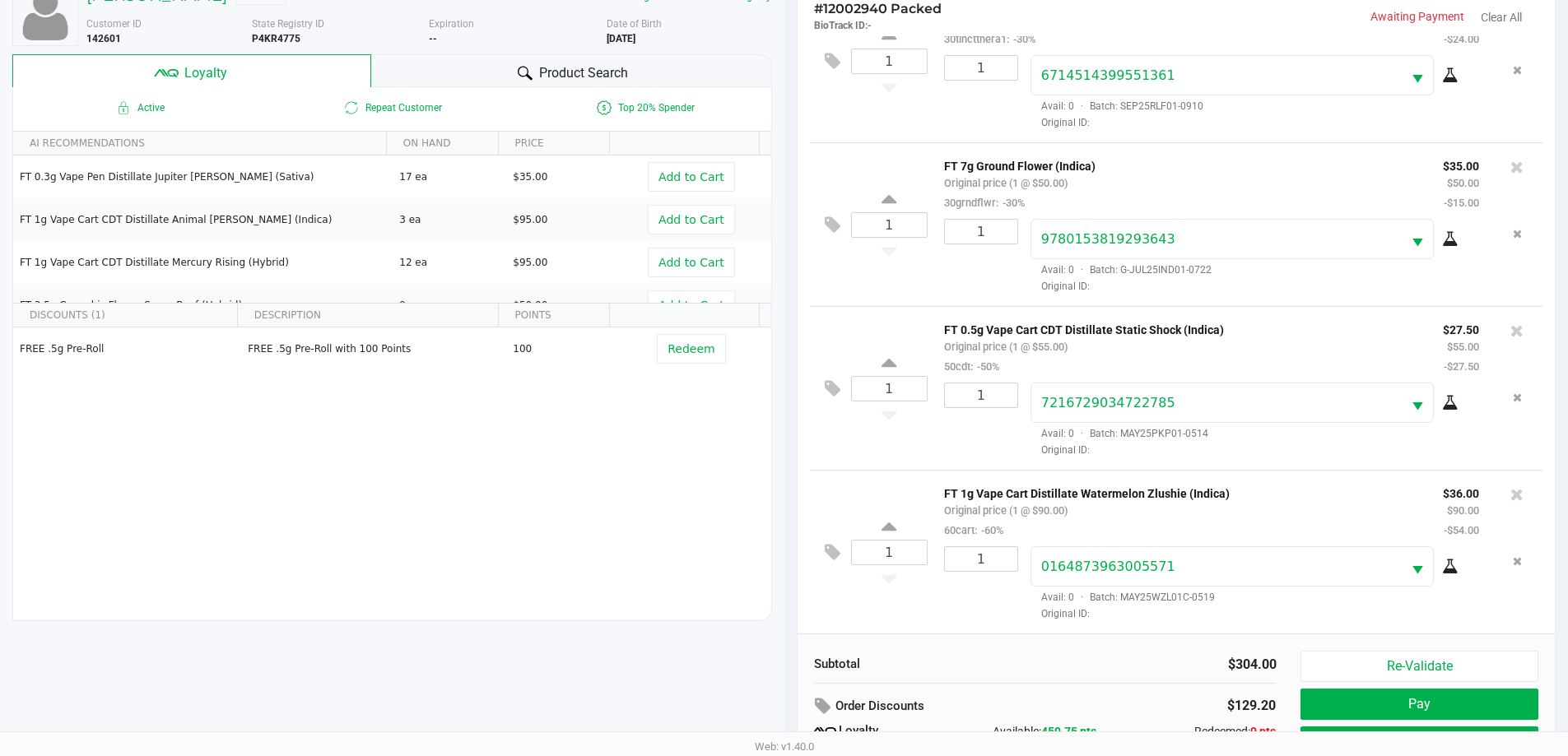
scroll to position [197, 0]
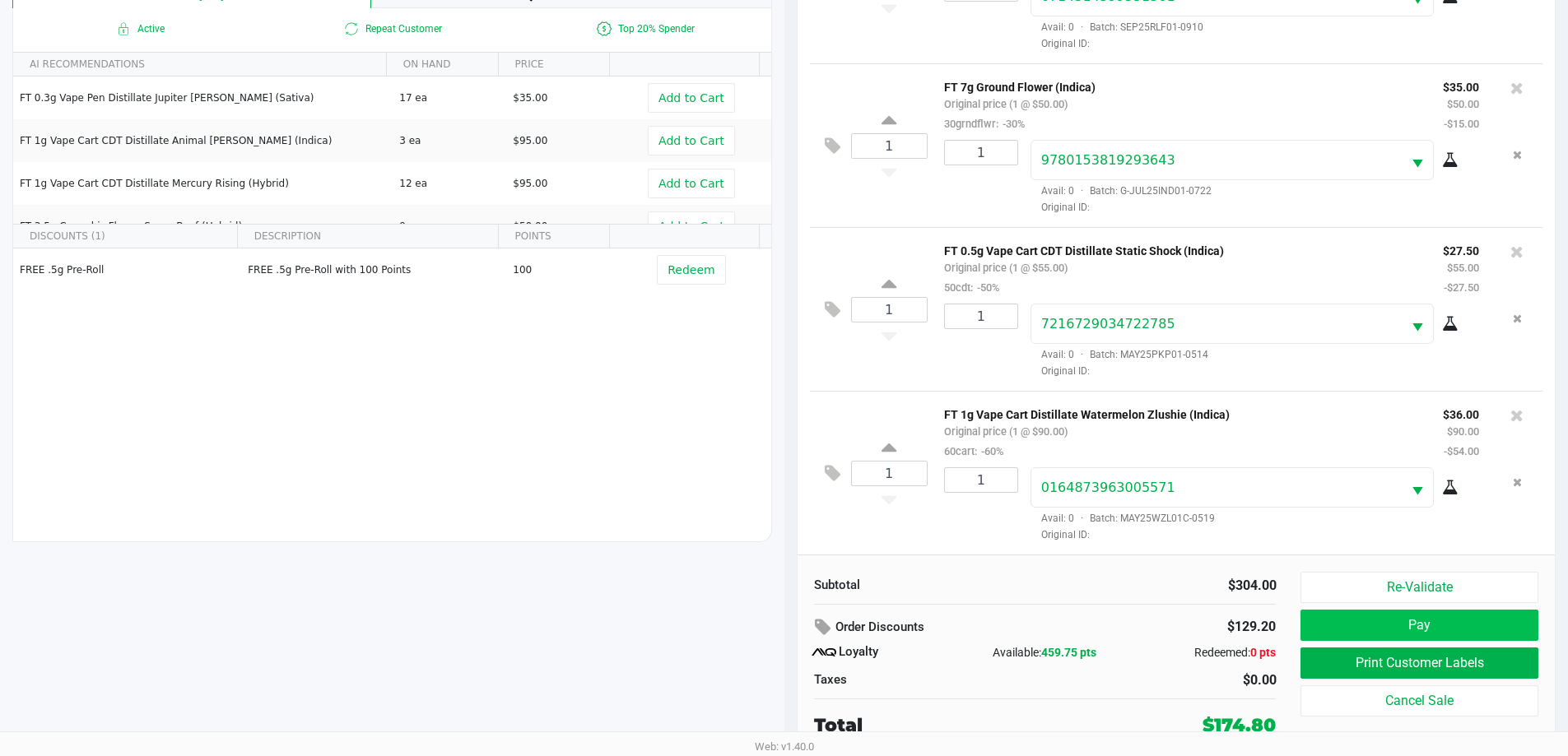
click at [1380, 617] on button "Pay" at bounding box center [1418, 625] width 237 height 32
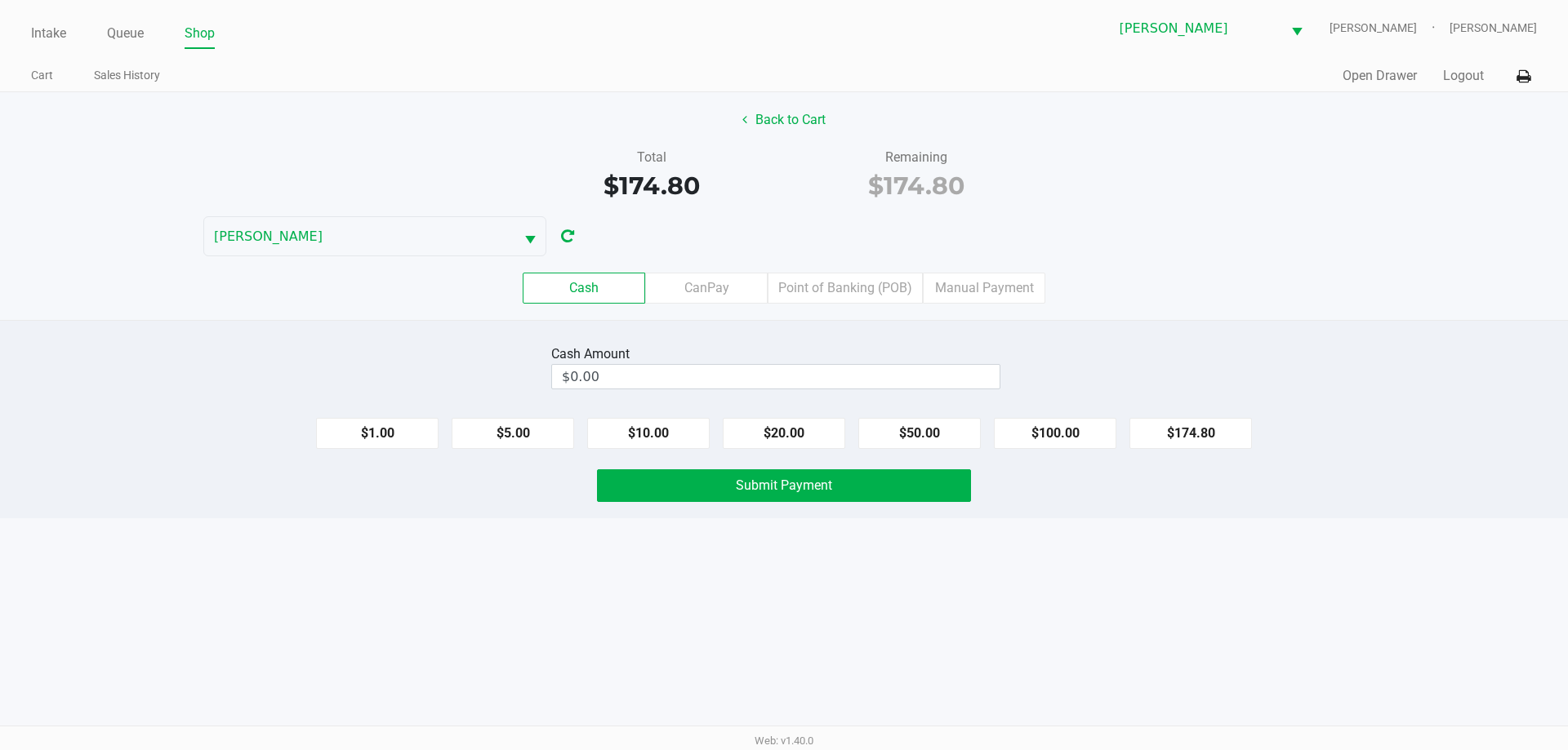
click at [871, 290] on label "Point of Banking (POB)" at bounding box center [845, 288] width 155 height 31
click at [0, 0] on 7 "Point of Banking (POB)" at bounding box center [0, 0] width 0 height 0
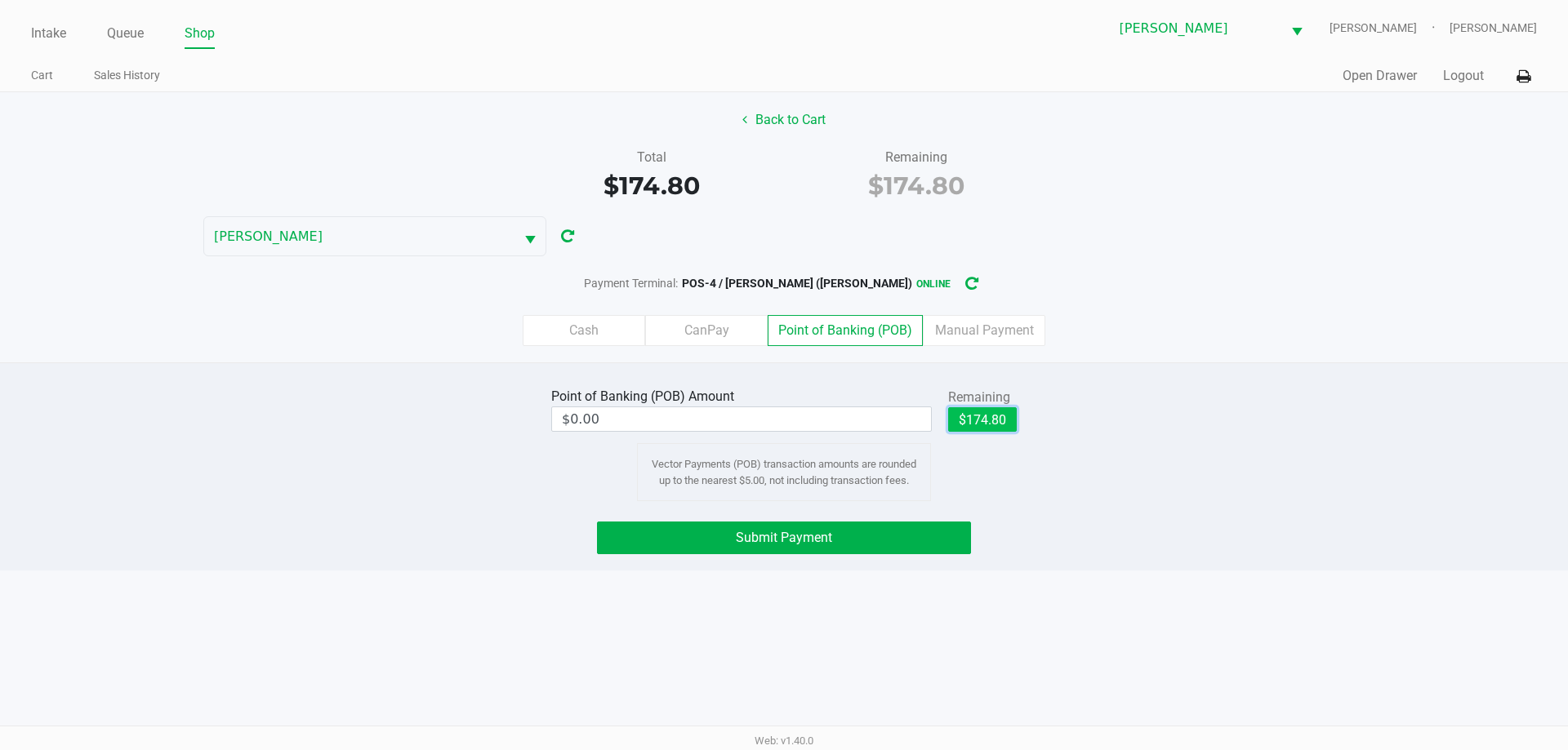
click at [988, 422] on button "$174.80" at bounding box center [982, 420] width 68 height 25
type input "$174.80"
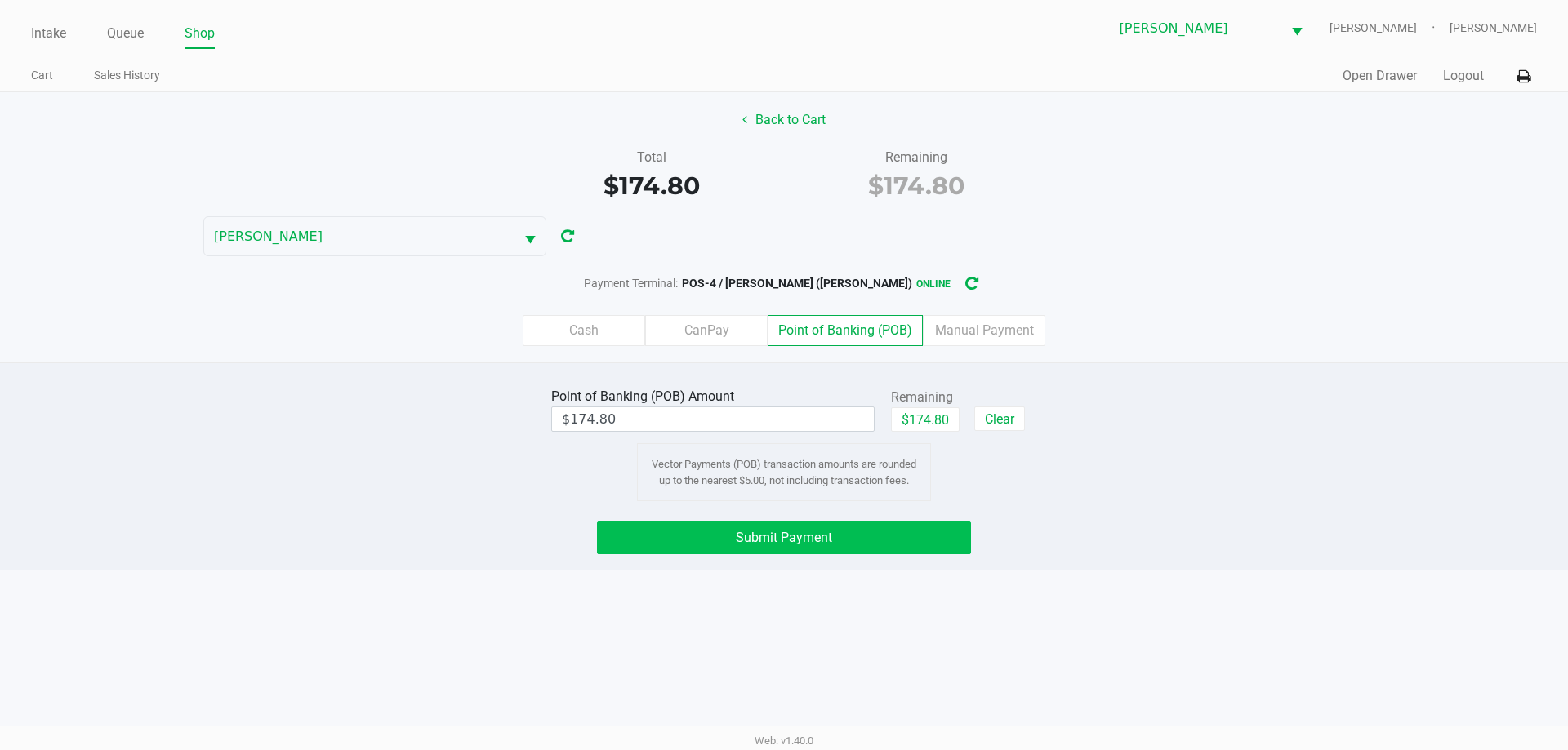
click at [793, 554] on button "Submit Payment" at bounding box center [783, 538] width 374 height 33
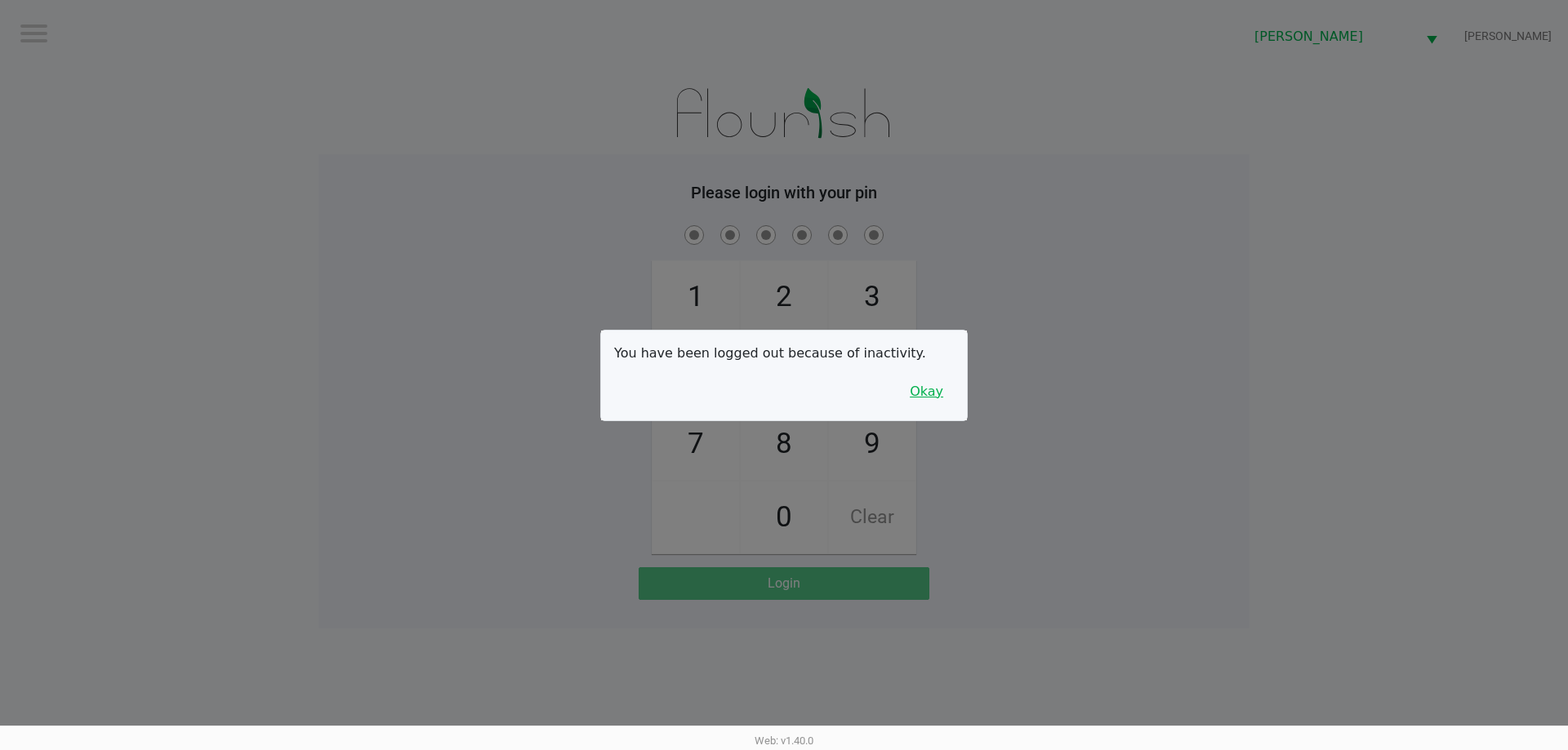
click at [923, 399] on button "Okay" at bounding box center [926, 392] width 54 height 31
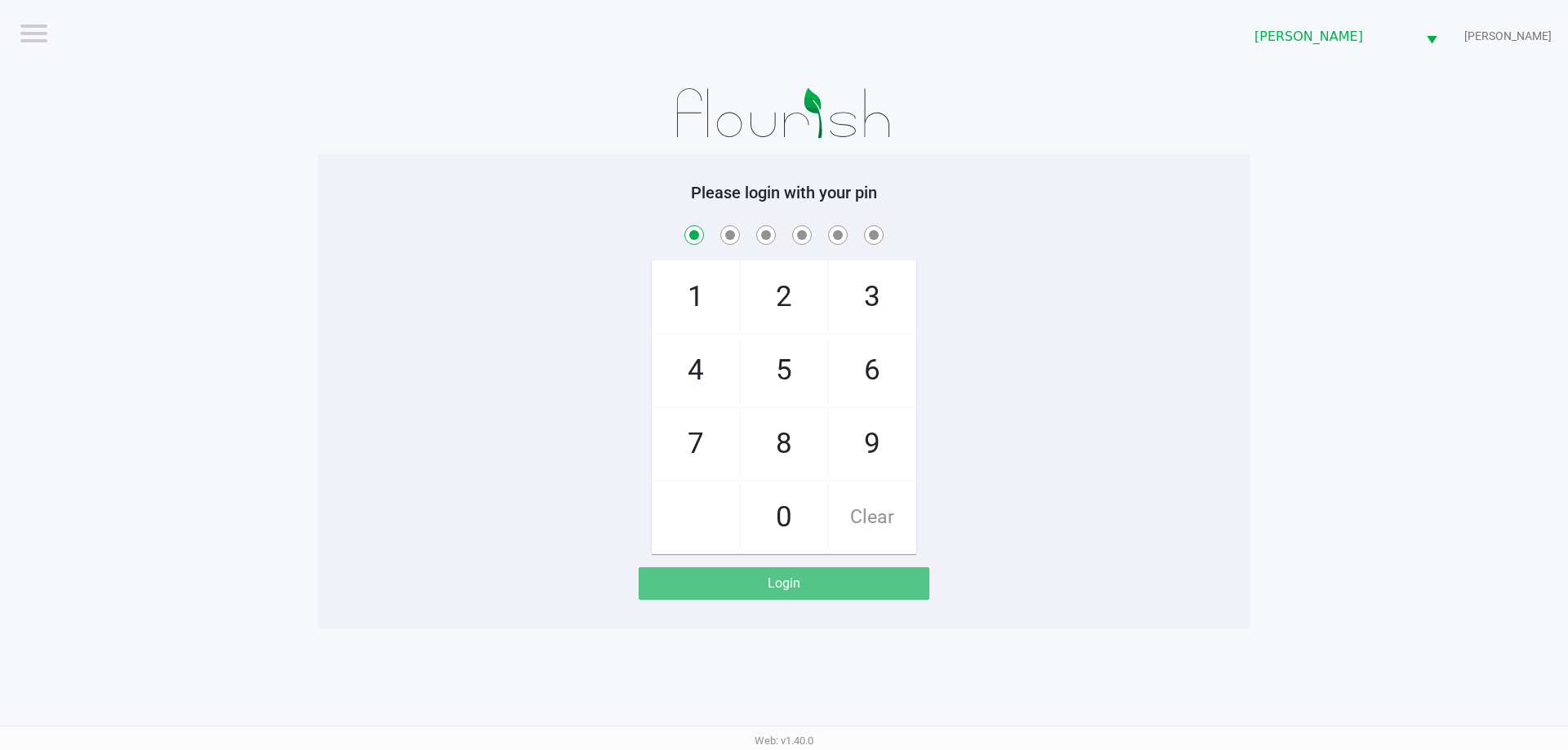
checkbox input "true"
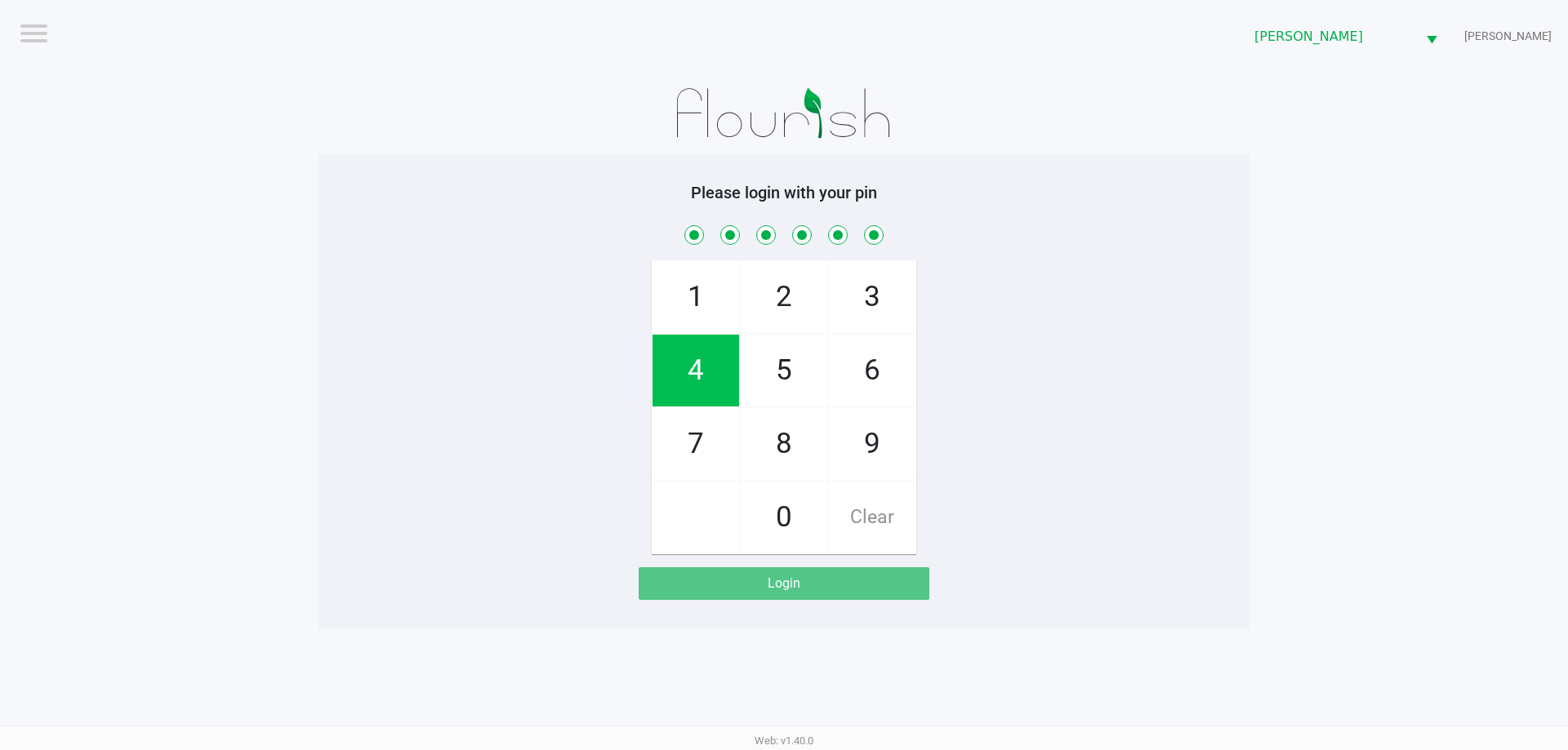
checkbox input "true"
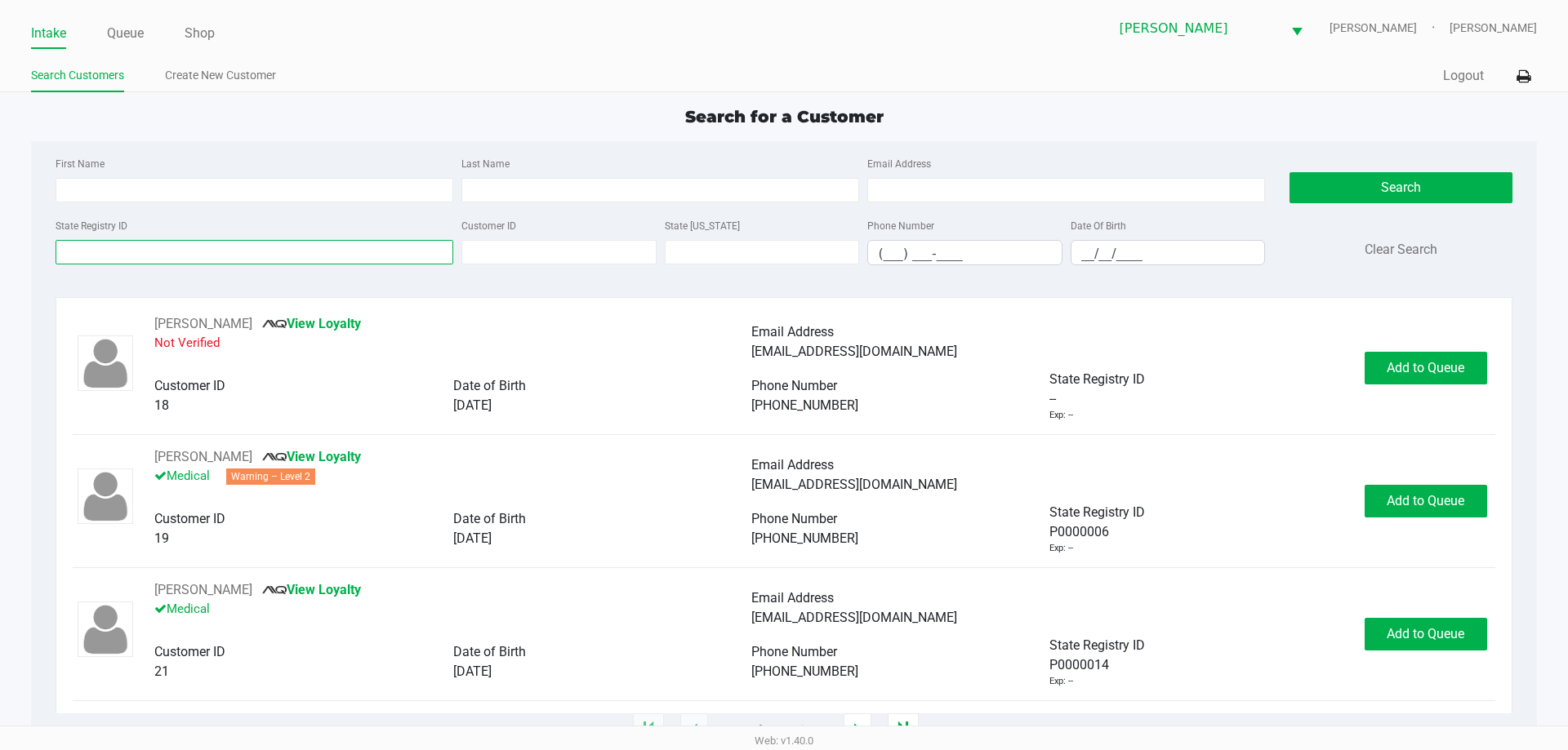
click at [380, 252] on input "State Registry ID" at bounding box center [254, 252] width 398 height 25
click at [375, 185] on input "First Name" at bounding box center [254, 191] width 398 height 25
type input "mary"
type input "g"
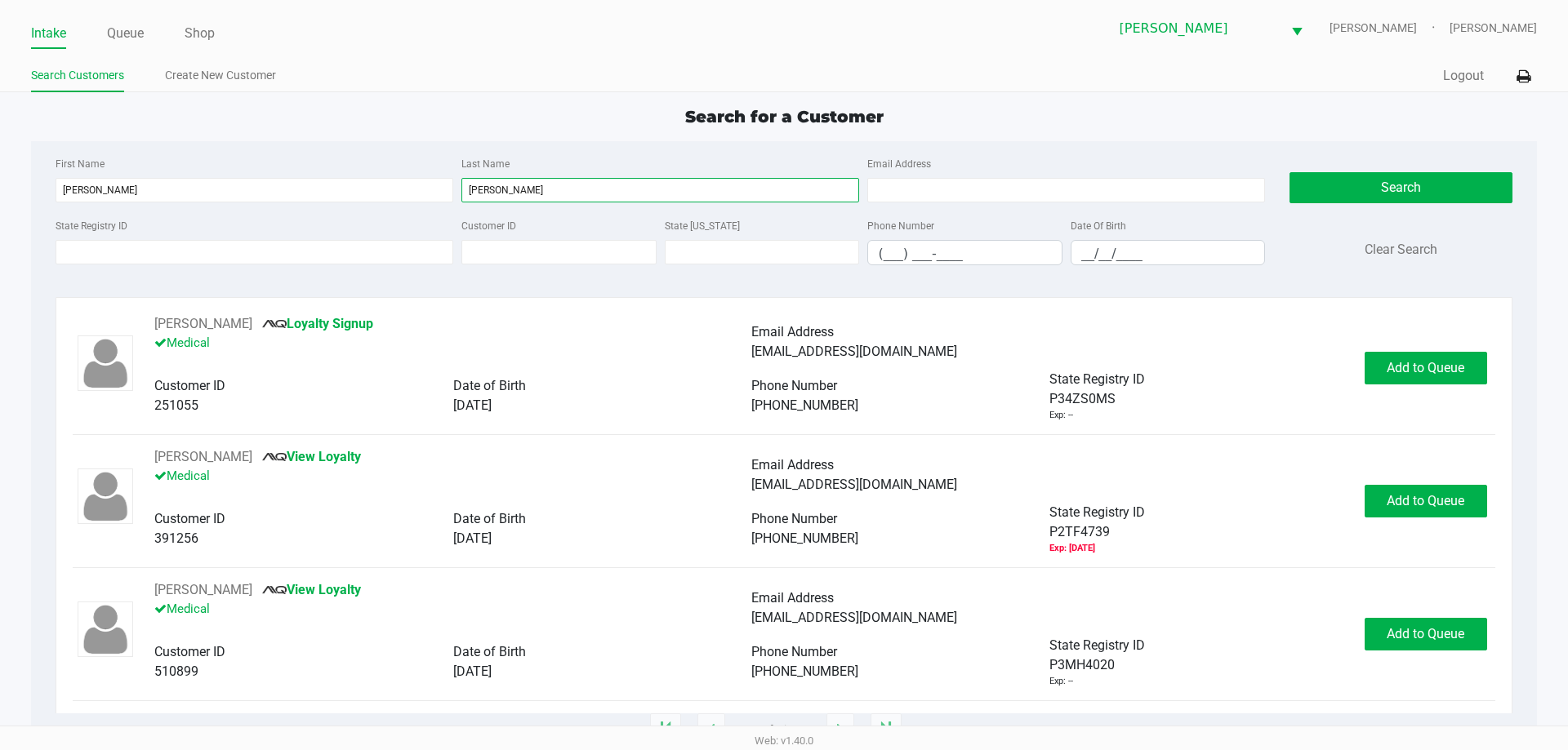
type input "hicks"
click at [1138, 252] on input "__/__/____" at bounding box center [1168, 253] width 193 height 26
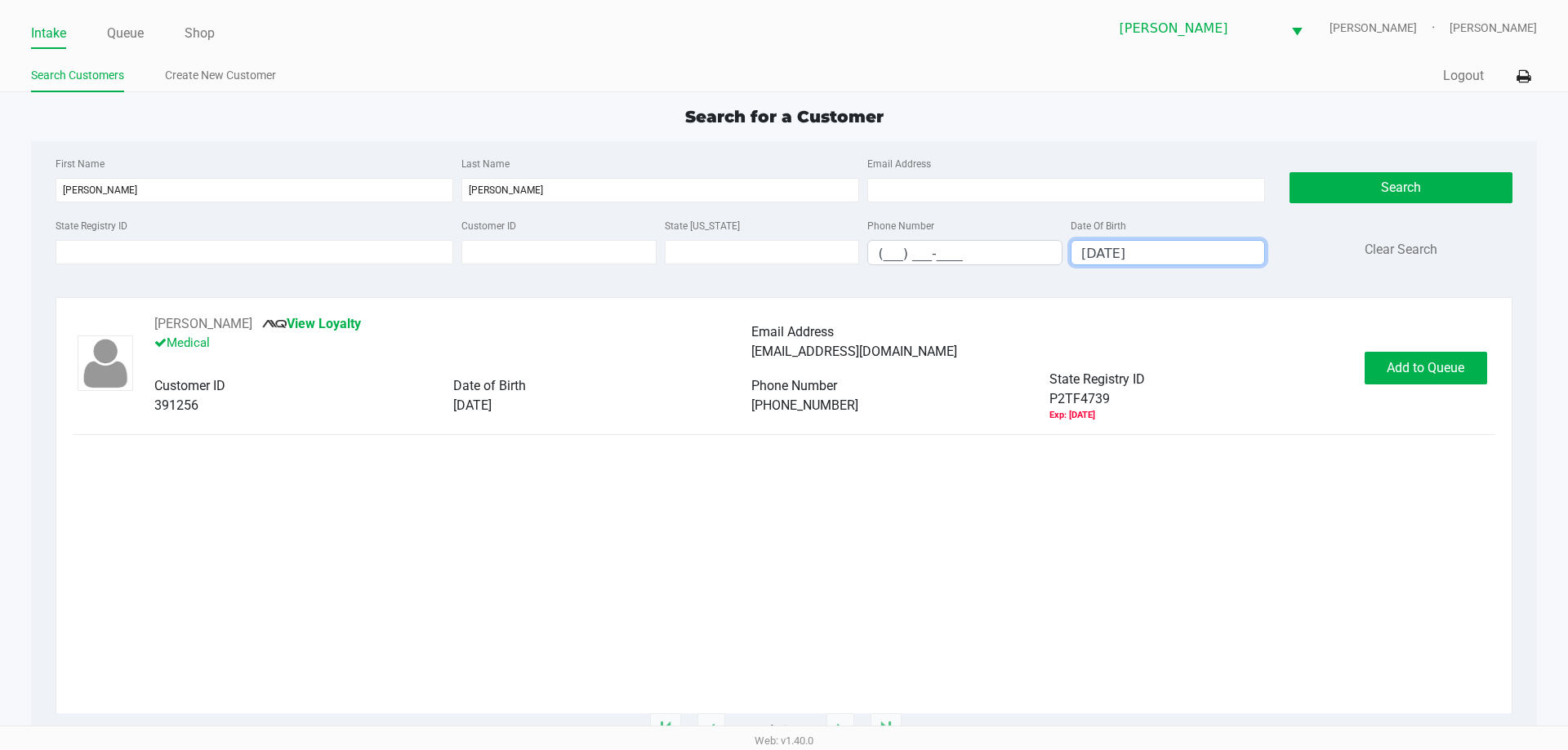
type input "12/26/1957"
click at [164, 331] on button "MARY HICKS" at bounding box center [203, 324] width 98 height 20
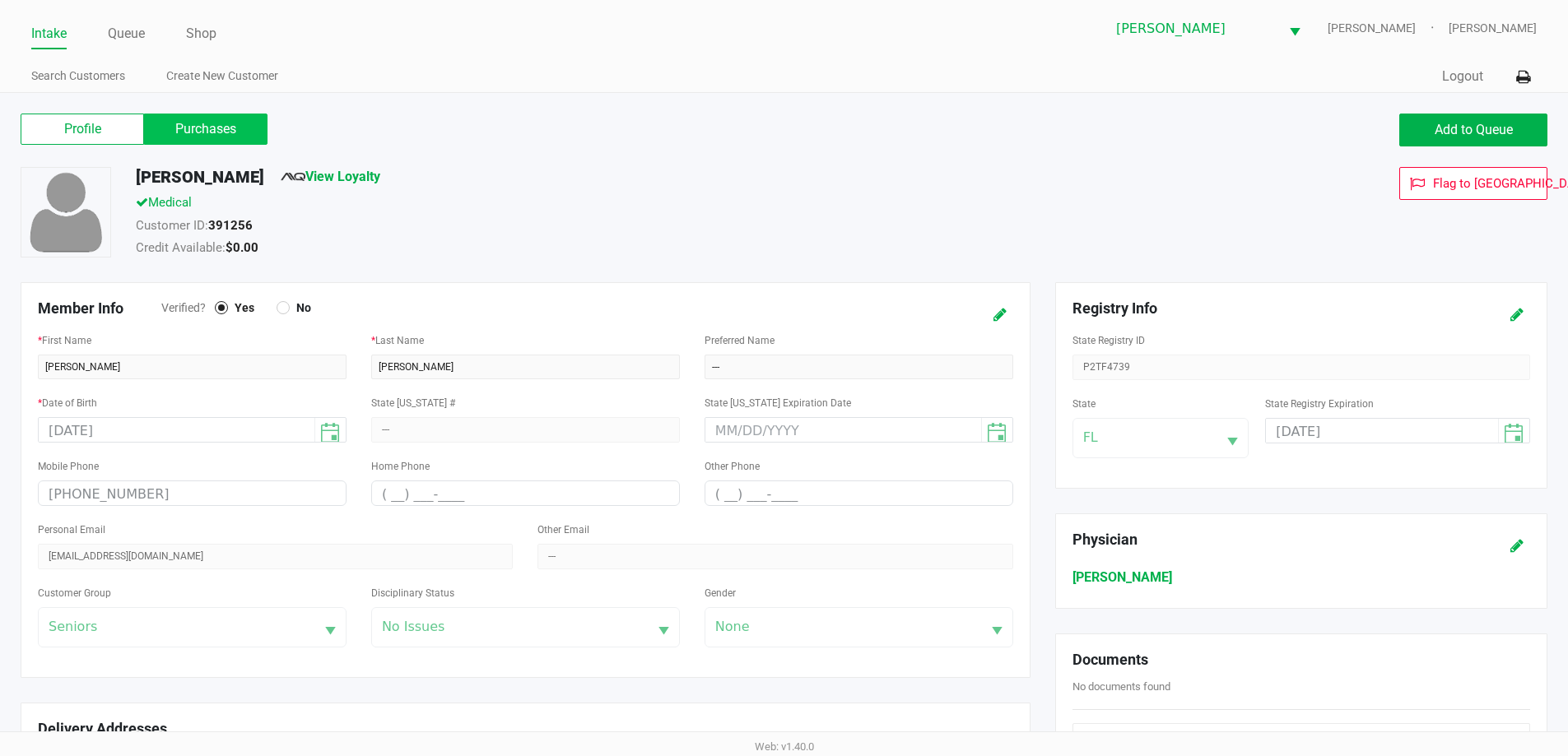
click at [200, 122] on label "Purchases" at bounding box center [205, 130] width 123 height 32
click at [0, 0] on 1 "Purchases" at bounding box center [0, 0] width 0 height 0
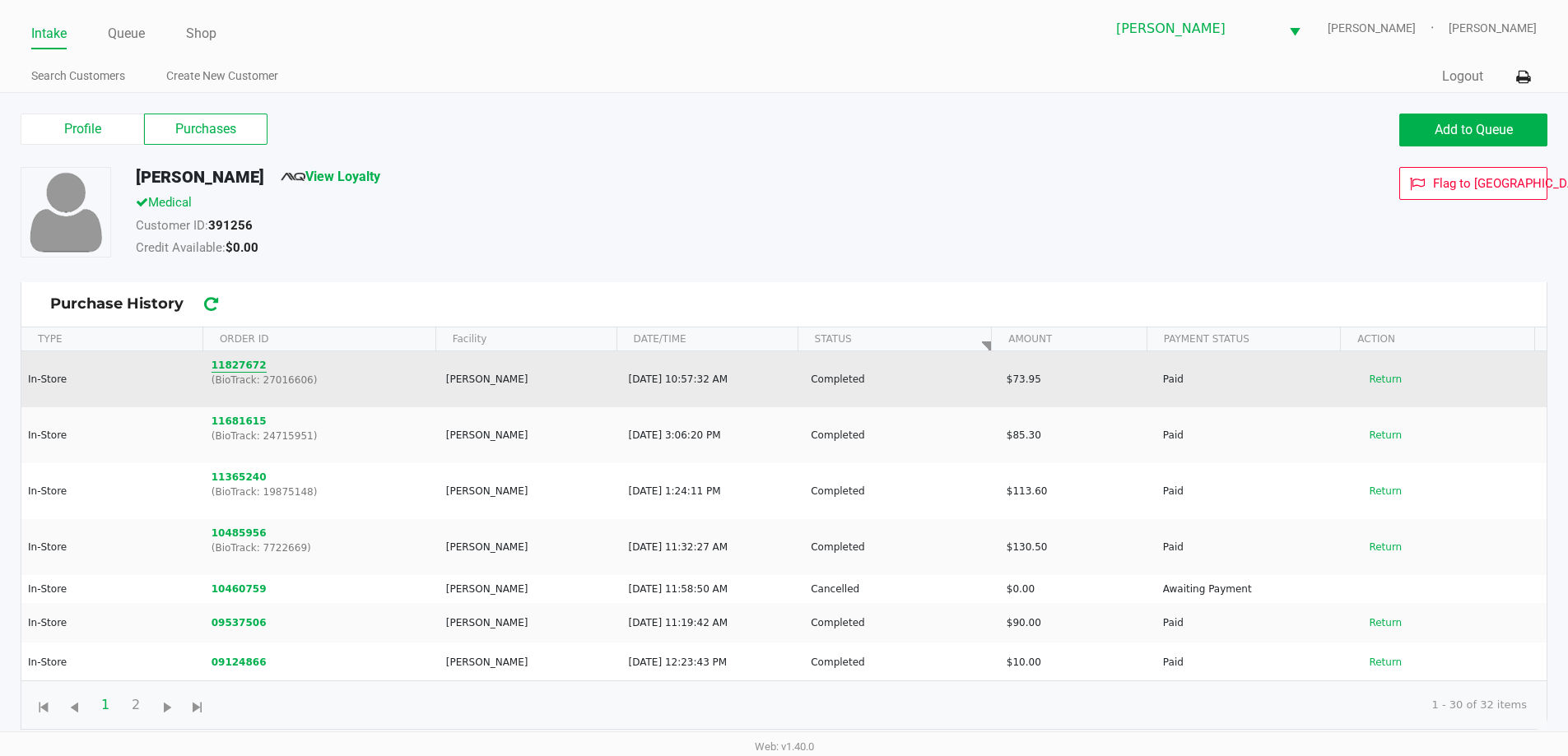
click at [244, 363] on button "11827672" at bounding box center [239, 365] width 55 height 15
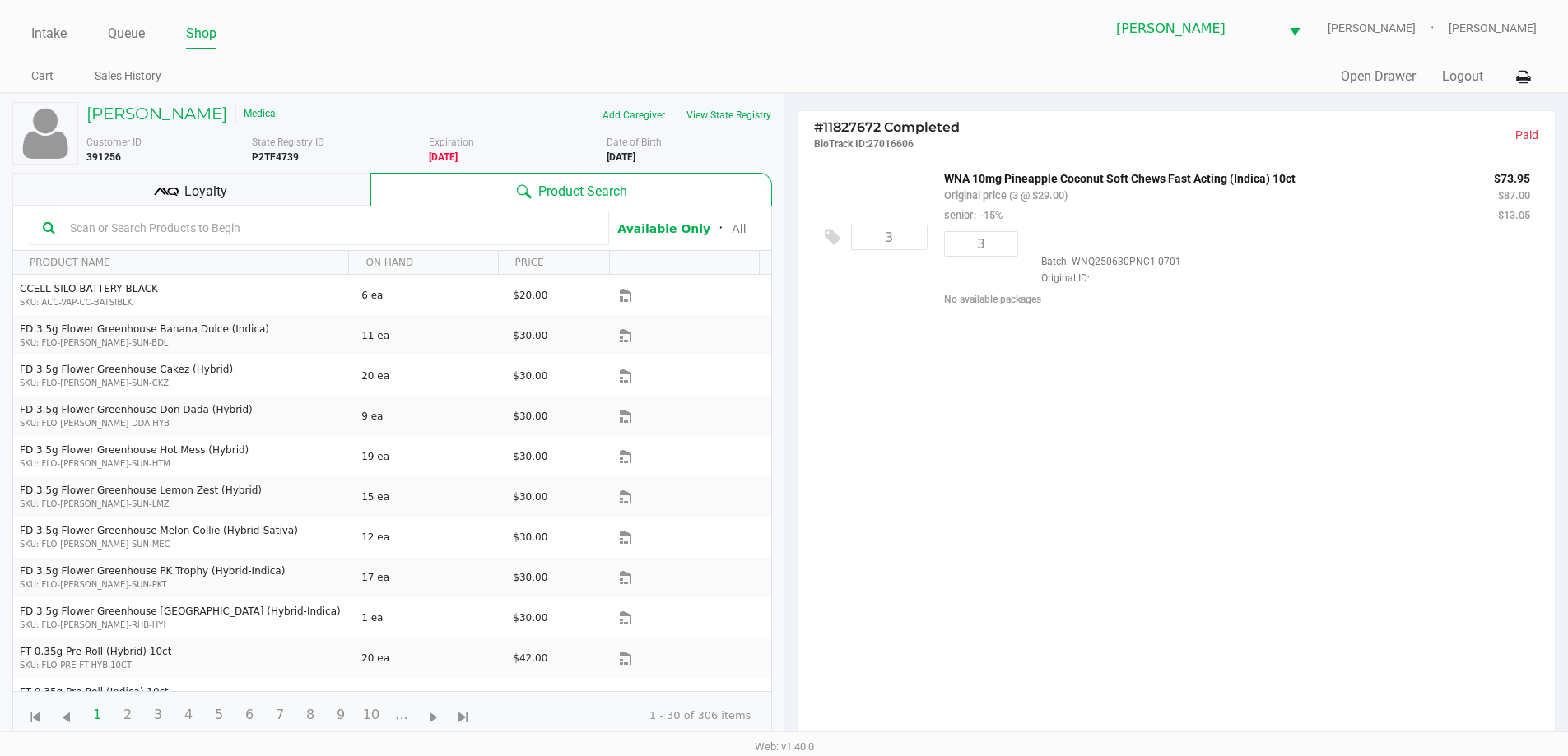
click at [106, 119] on h5 "MARY HICKS" at bounding box center [156, 114] width 141 height 20
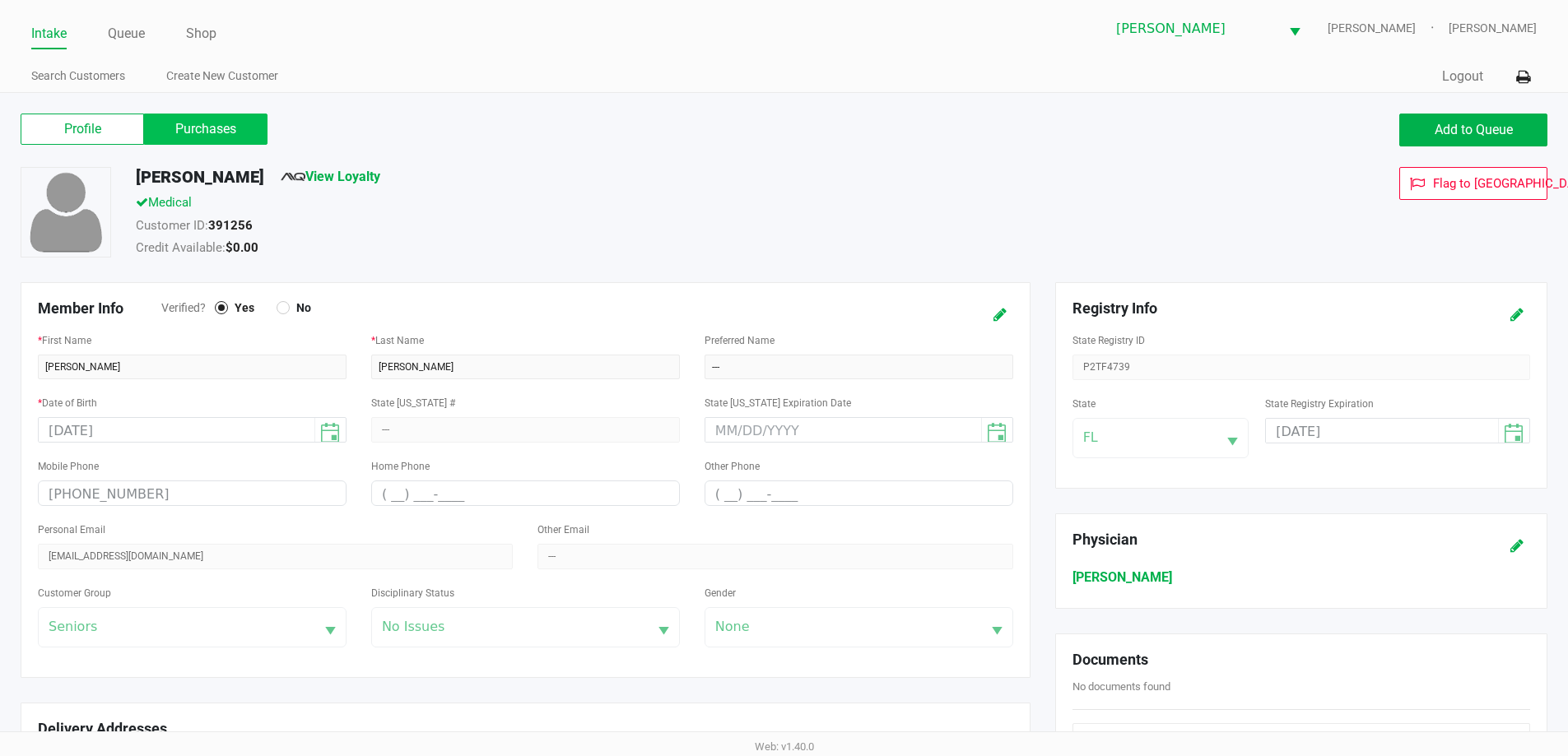
click at [171, 129] on label "Purchases" at bounding box center [205, 130] width 123 height 32
click at [0, 0] on 1 "Purchases" at bounding box center [0, 0] width 0 height 0
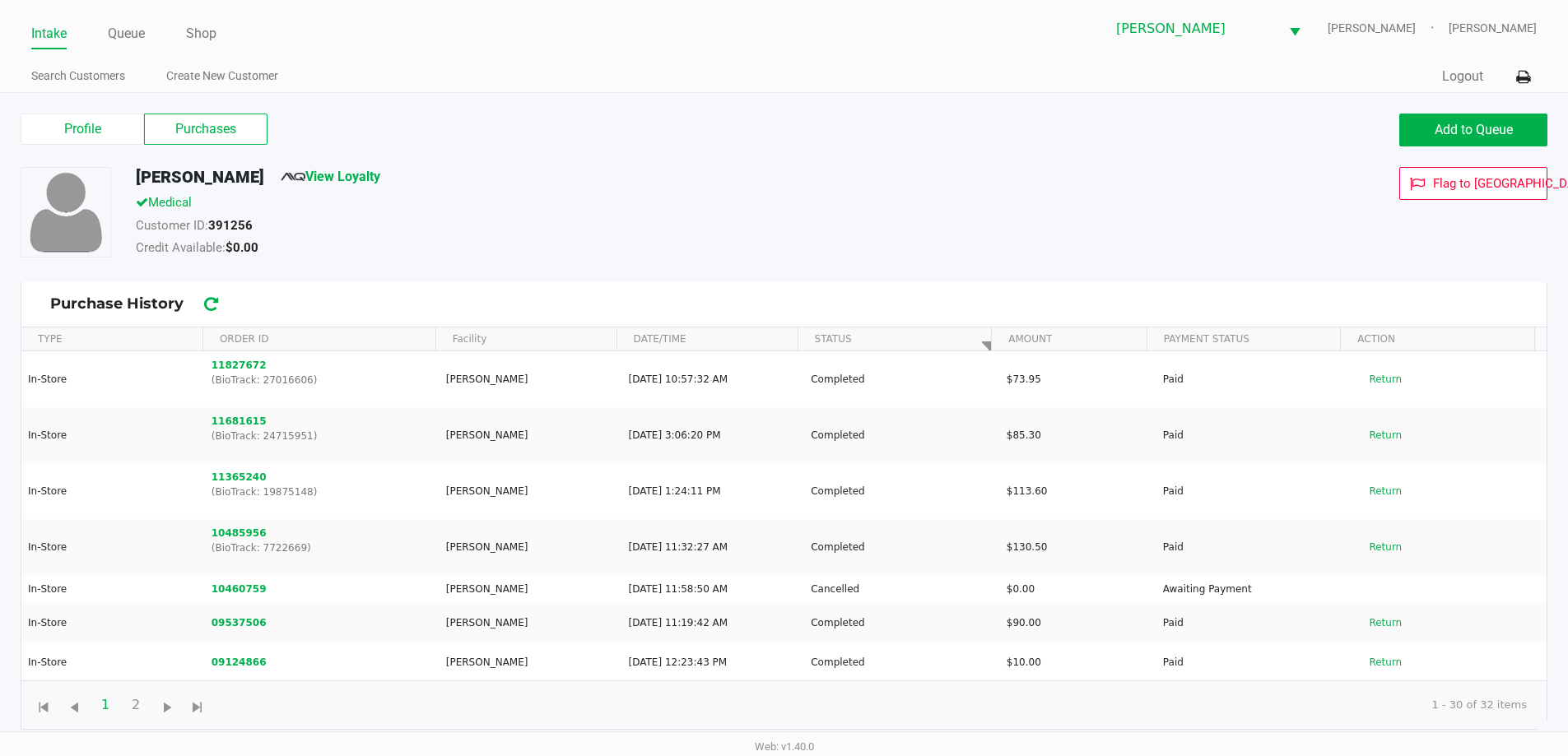
click at [1498, 148] on div "Profile Purchases Add to Queue" at bounding box center [784, 138] width 1551 height 57
click at [1439, 138] on button "Add to Queue" at bounding box center [1473, 131] width 148 height 33
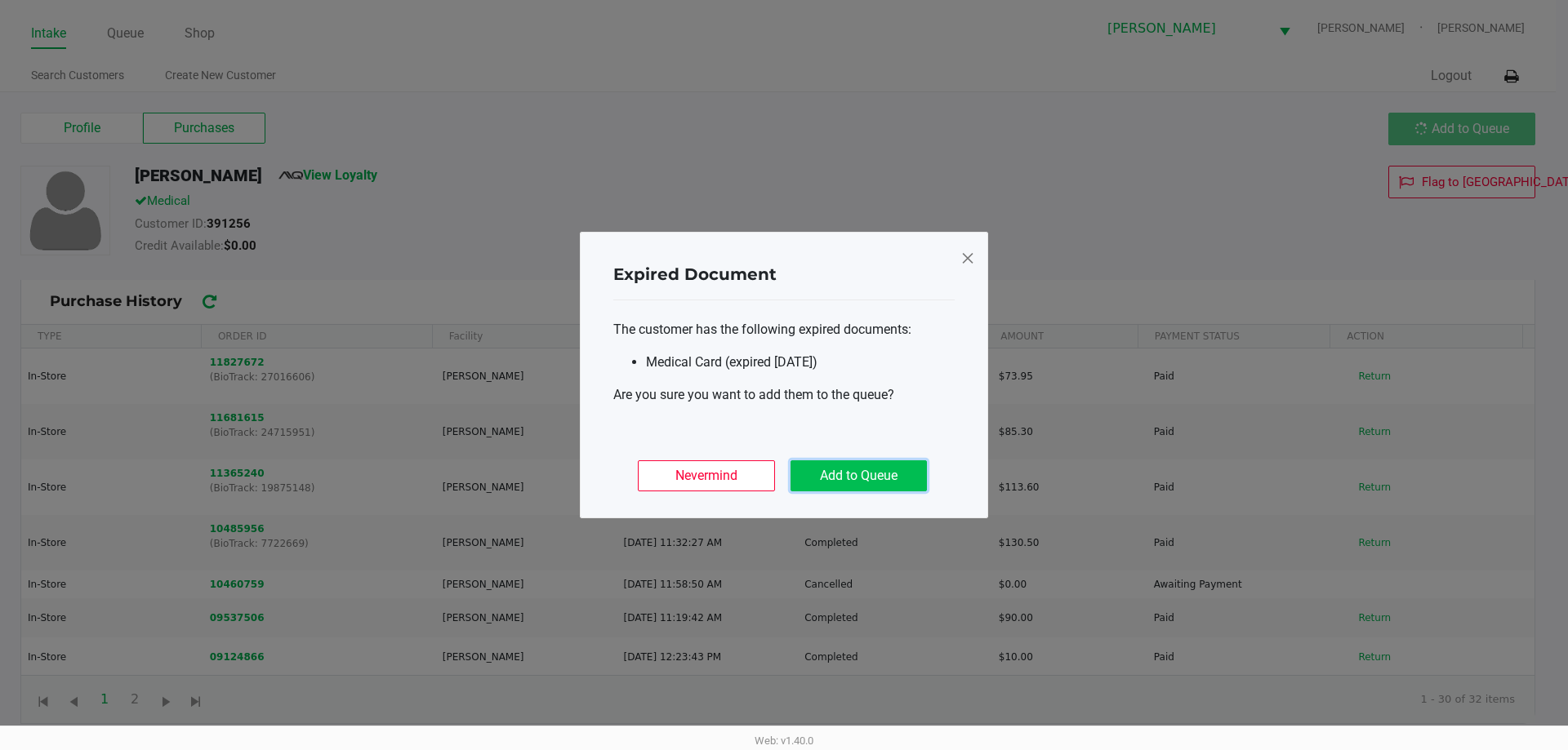
click at [895, 485] on button "Add to Queue" at bounding box center [858, 476] width 136 height 31
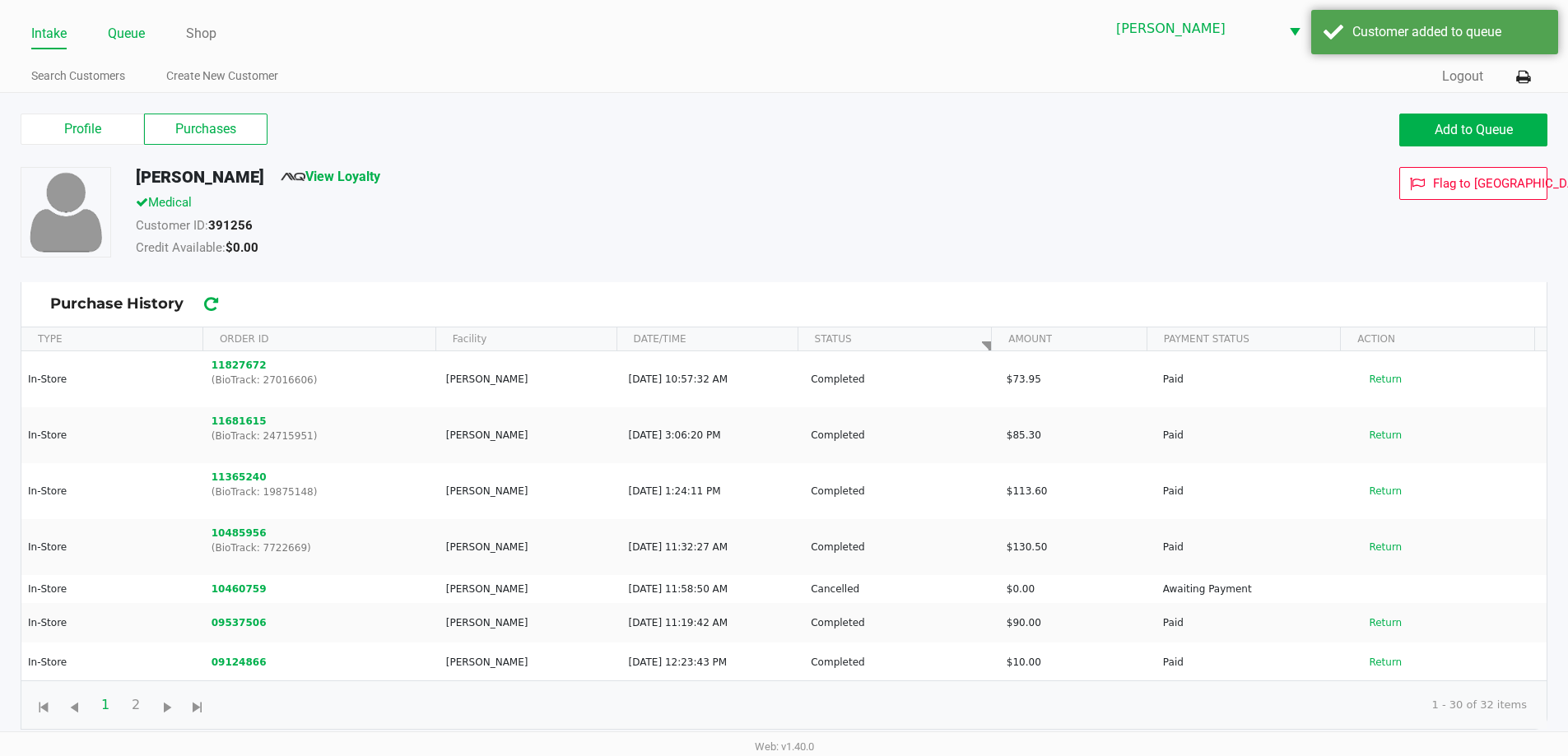
click at [124, 41] on link "Queue" at bounding box center [126, 34] width 37 height 23
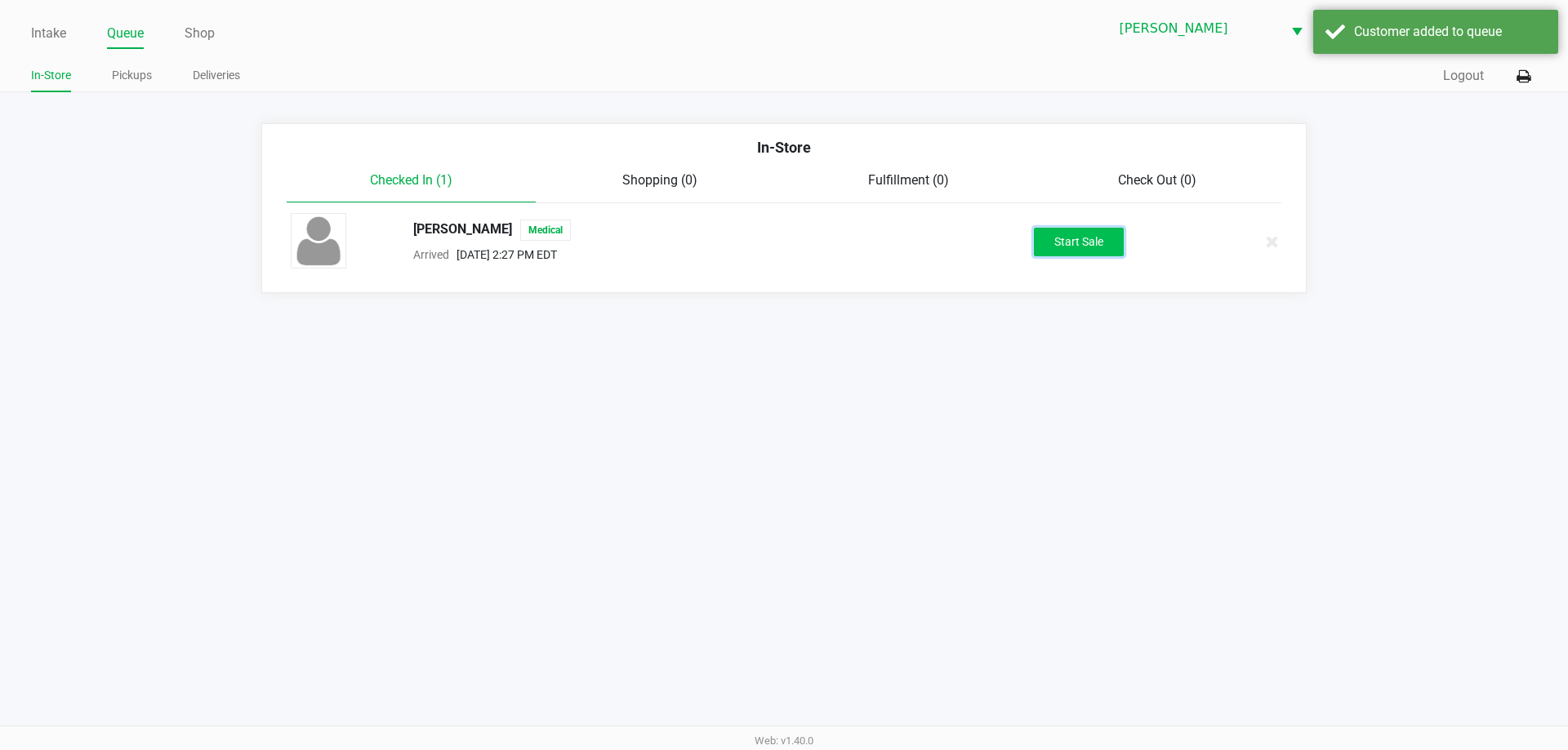
drag, startPoint x: 1078, startPoint y: 255, endPoint x: 347, endPoint y: 233, distance: 731.3
click at [1077, 254] on button "Start Sale" at bounding box center [1079, 242] width 90 height 29
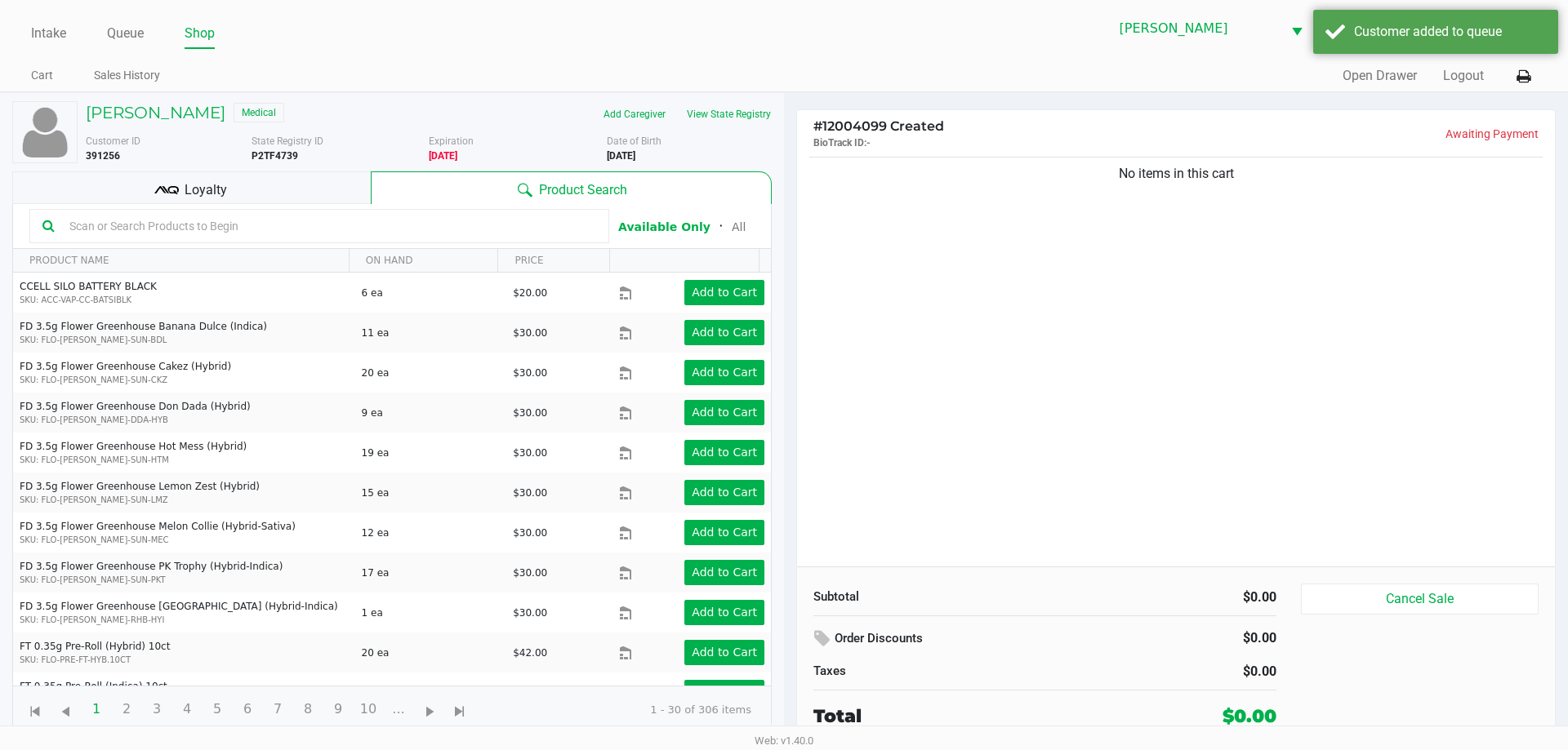
click at [204, 232] on input "text" at bounding box center [329, 226] width 533 height 25
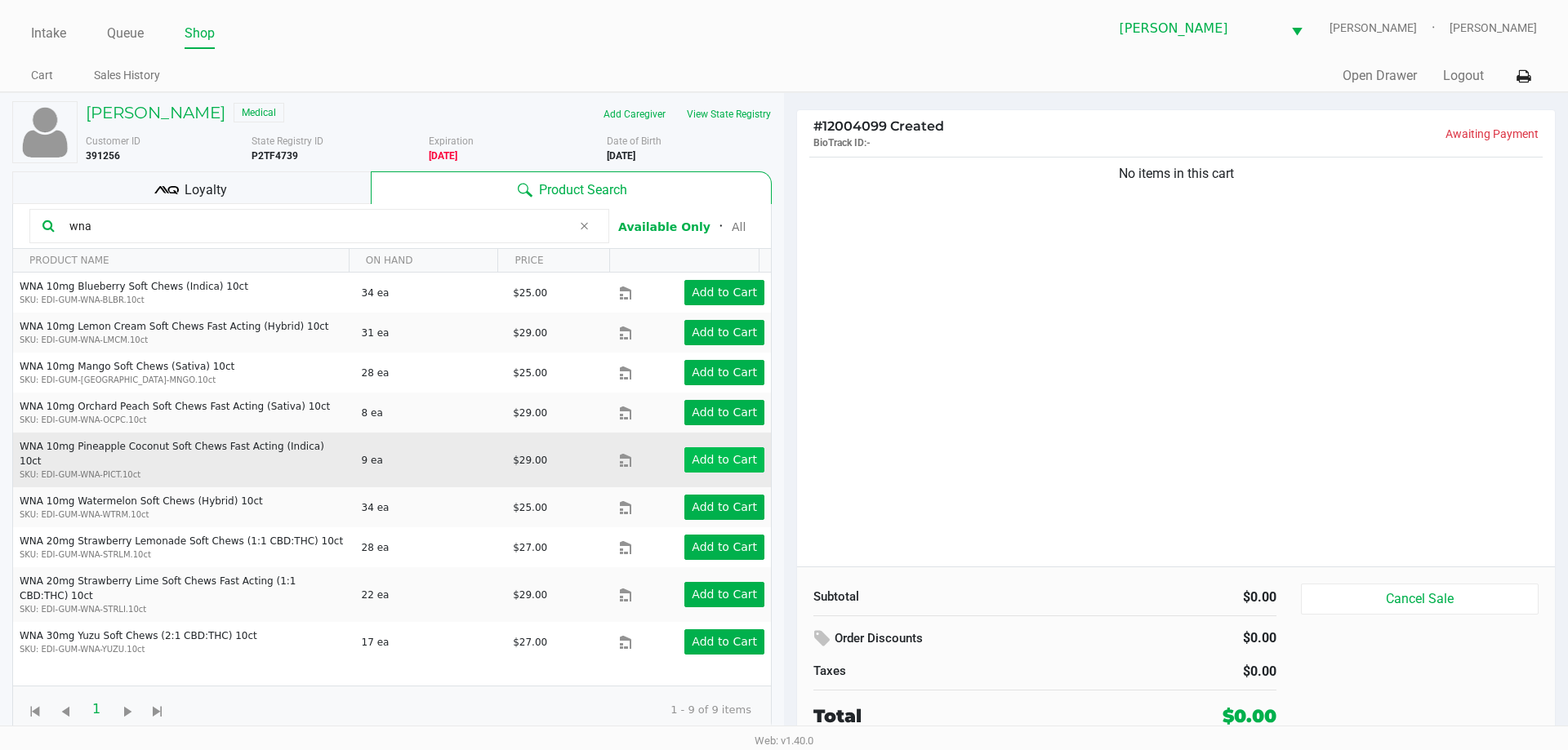
type input "wna"
click at [708, 447] on button "Add to Cart" at bounding box center [724, 460] width 80 height 26
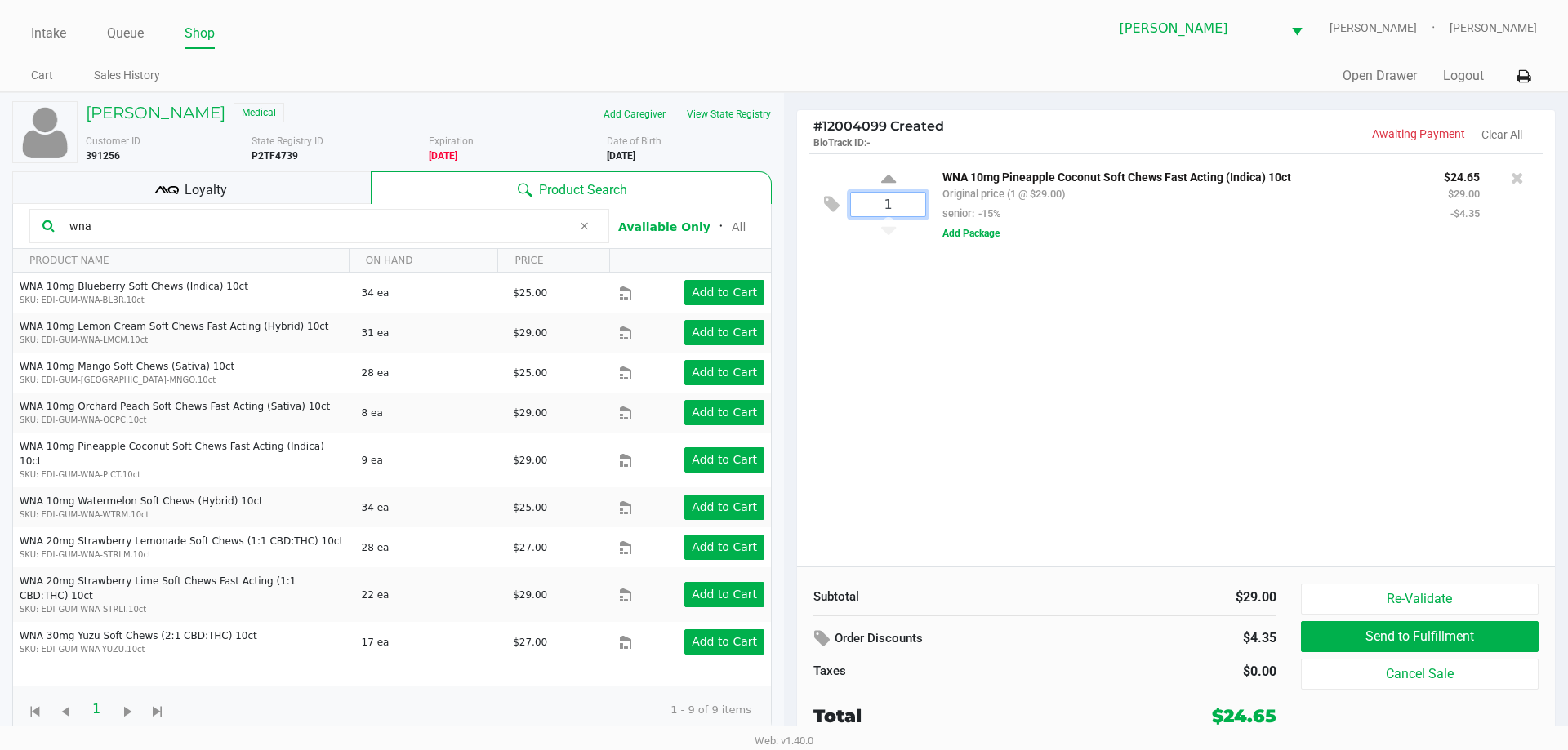
click at [867, 210] on input "1" at bounding box center [888, 205] width 74 height 24
type input "3"
click at [915, 282] on div "MARY HICKS Medical Add Caregiver View State Registry Customer ID 391256 State R…" at bounding box center [784, 420] width 1568 height 655
click at [179, 111] on h5 "MARY HICKS" at bounding box center [155, 113] width 139 height 20
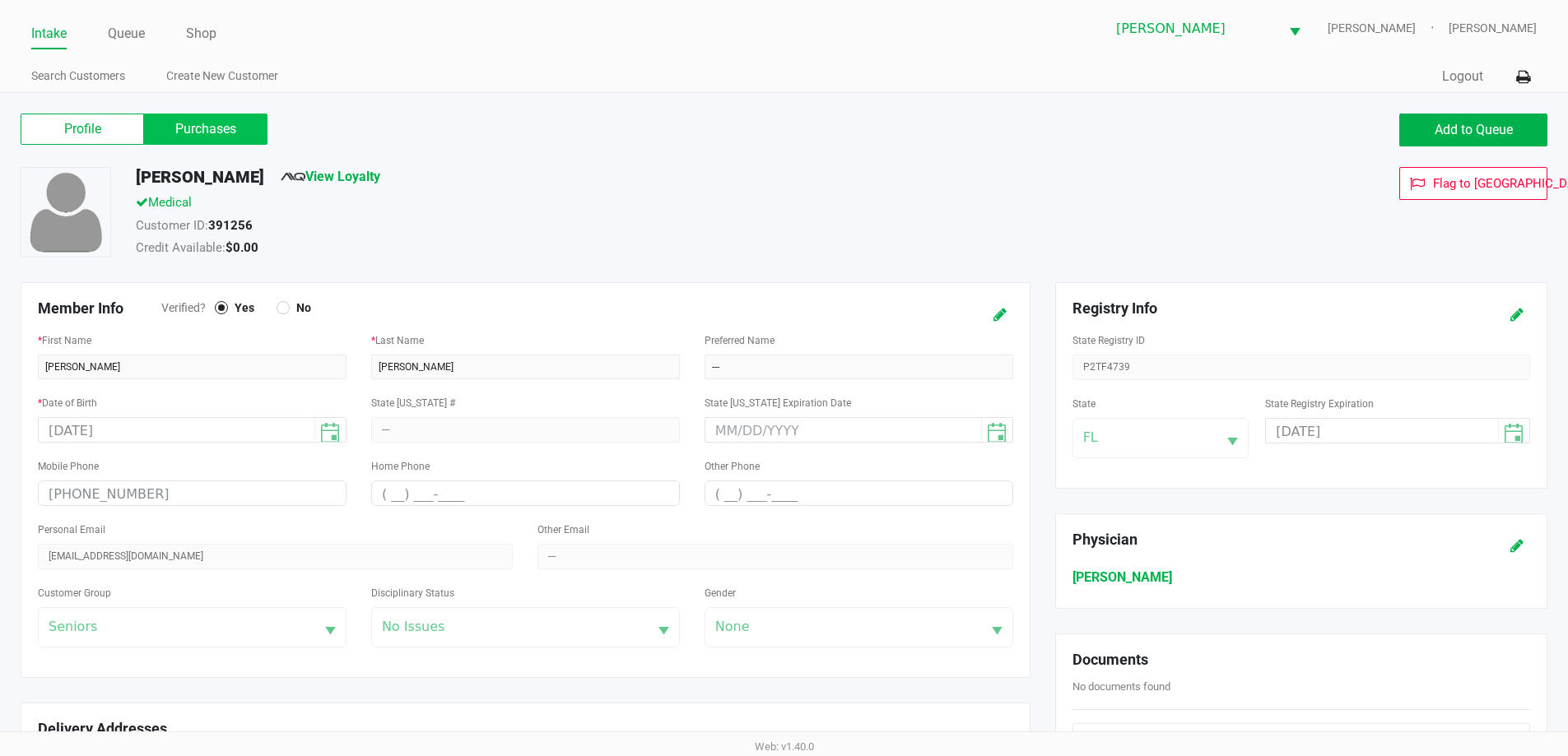
click at [202, 138] on label "Purchases" at bounding box center [205, 130] width 123 height 32
click at [0, 0] on 1 "Purchases" at bounding box center [0, 0] width 0 height 0
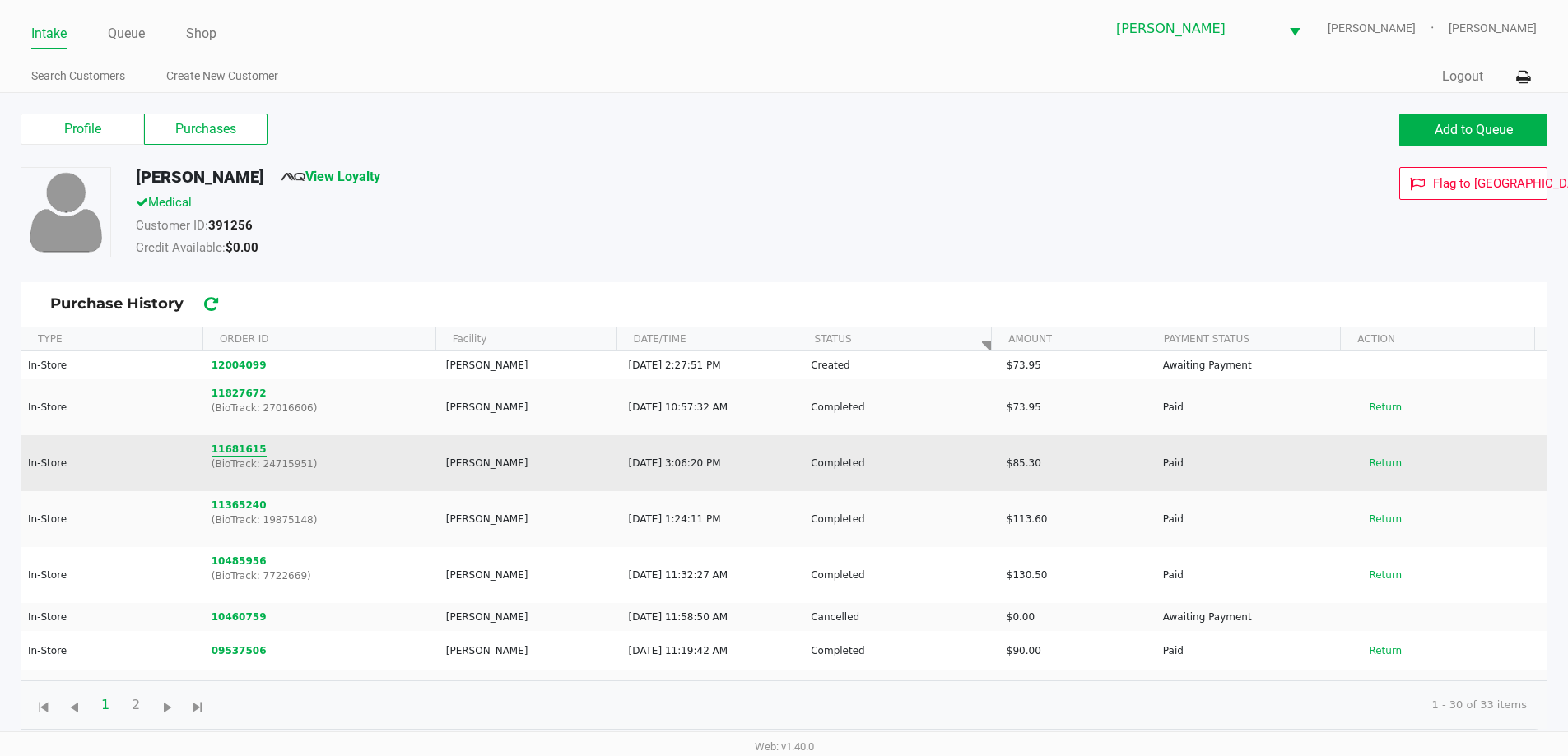
click at [226, 448] on button "11681615" at bounding box center [239, 449] width 55 height 15
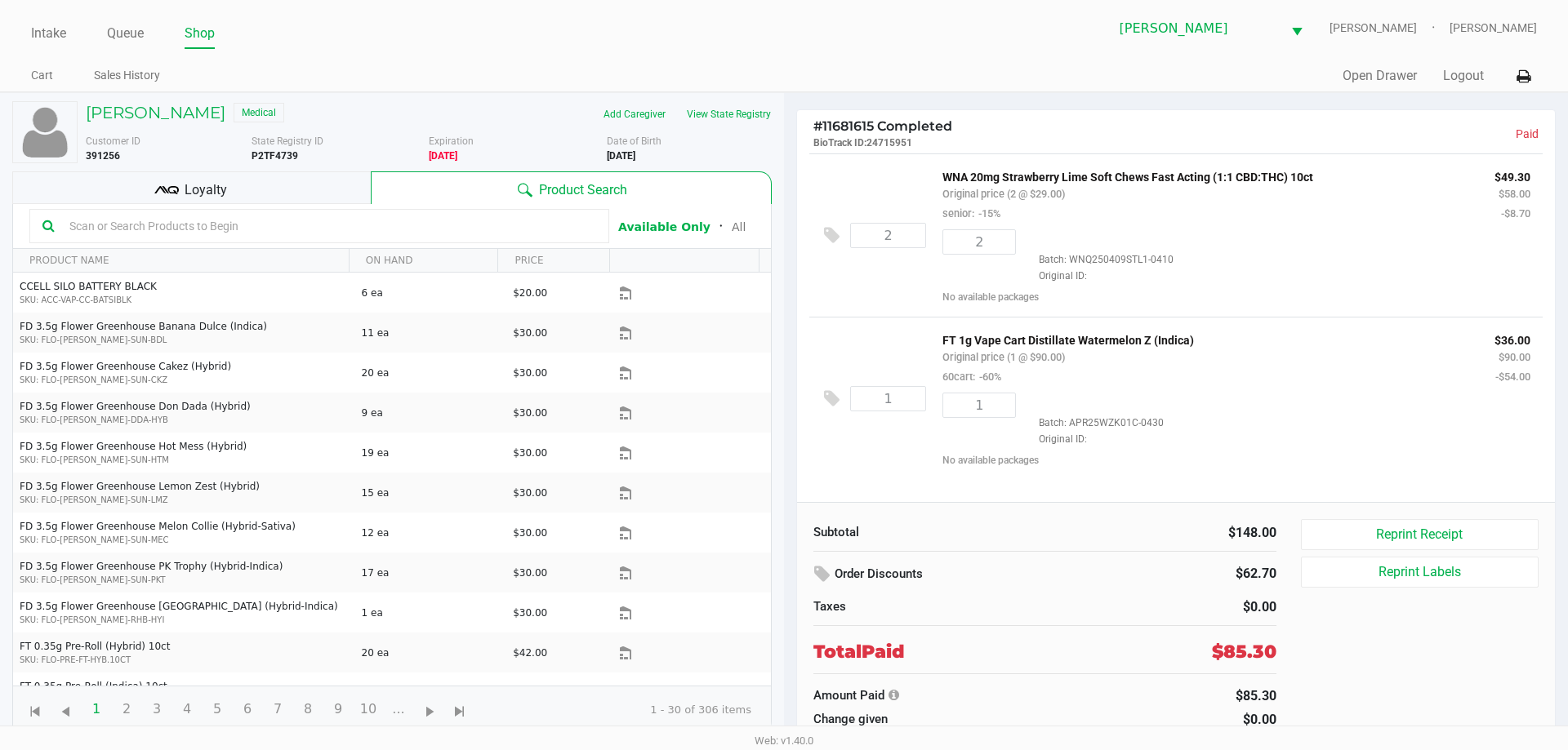
click at [120, 126] on div "MARY HICKS Medical" at bounding box center [251, 115] width 355 height 26
click at [132, 109] on h5 "MARY HICKS" at bounding box center [155, 113] width 139 height 20
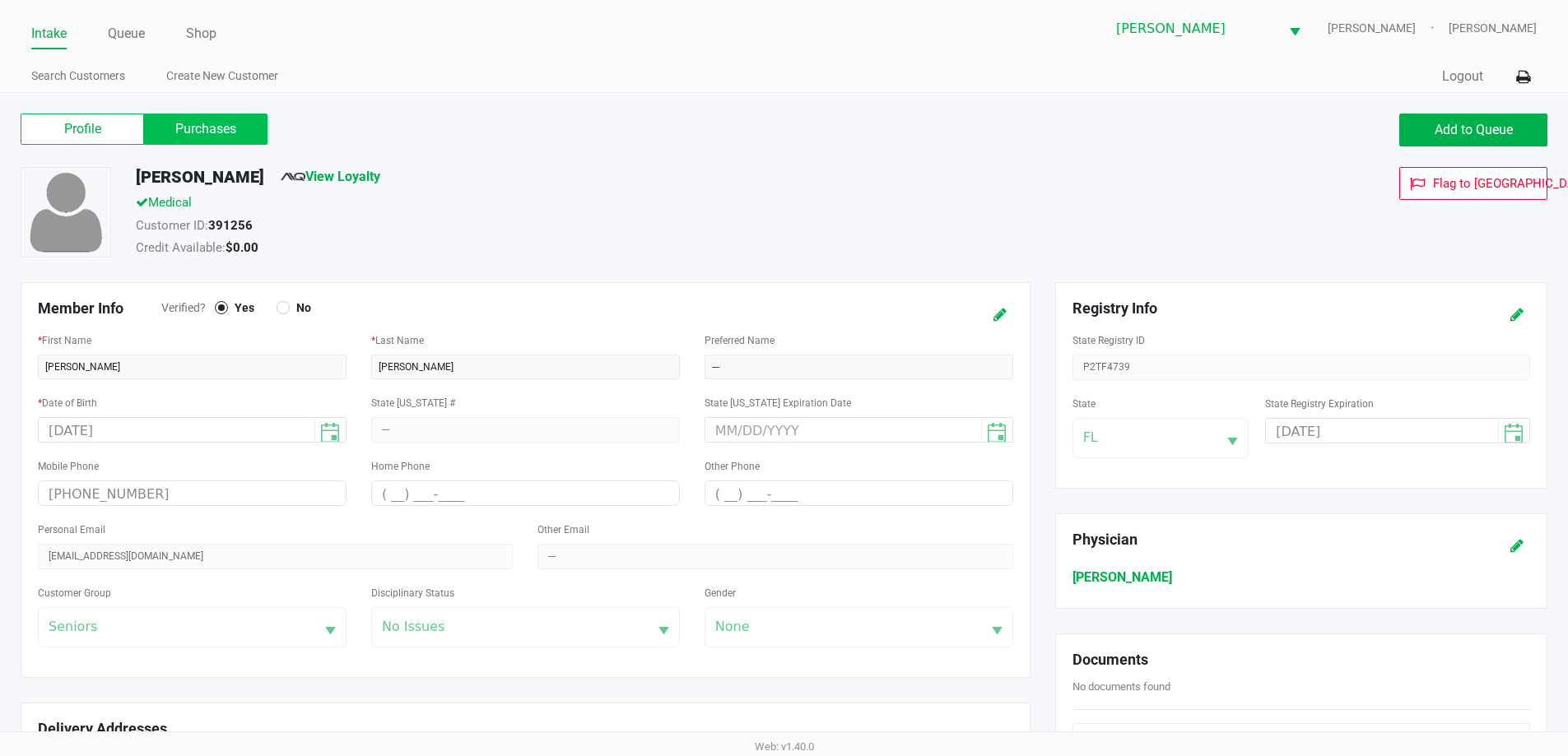
click at [189, 116] on label "Purchases" at bounding box center [205, 130] width 123 height 32
click at [0, 0] on 1 "Purchases" at bounding box center [0, 0] width 0 height 0
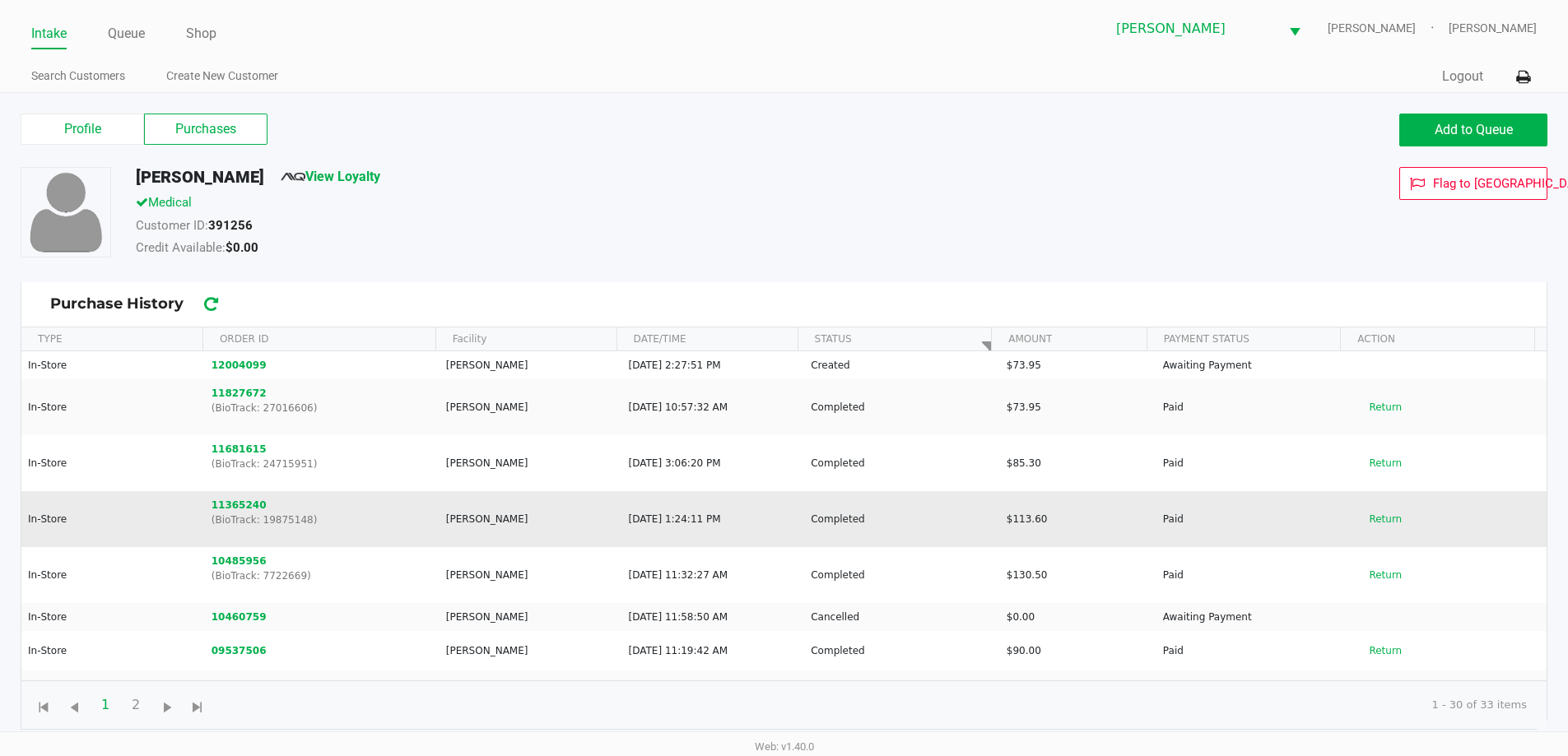
click at [235, 494] on td "11365240 (BioTrack: 19875148)" at bounding box center [321, 519] width 235 height 56
click at [228, 504] on button "11365240" at bounding box center [239, 506] width 55 height 15
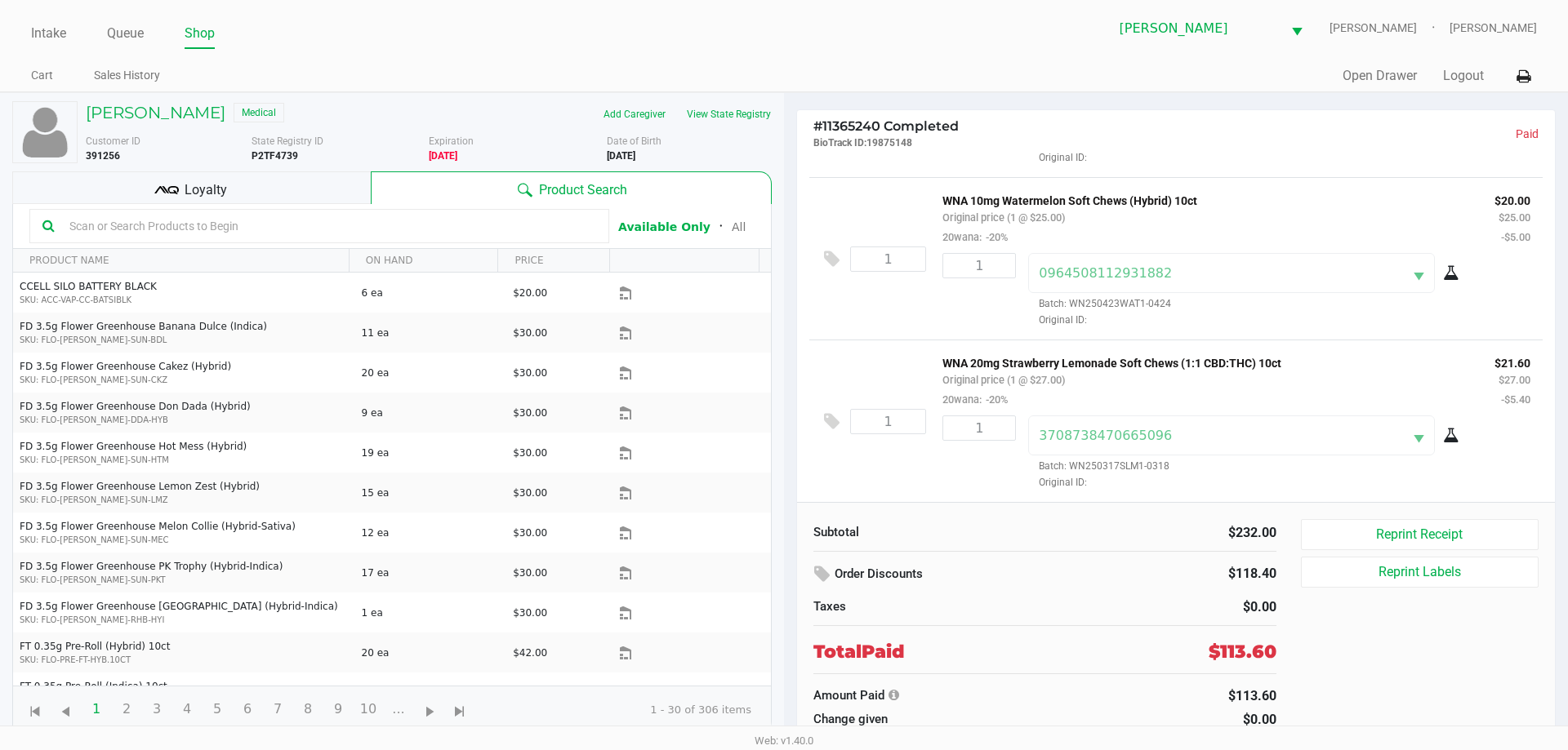
scroll to position [304, 0]
click at [189, 114] on h5 "MARY HICKS" at bounding box center [155, 113] width 139 height 20
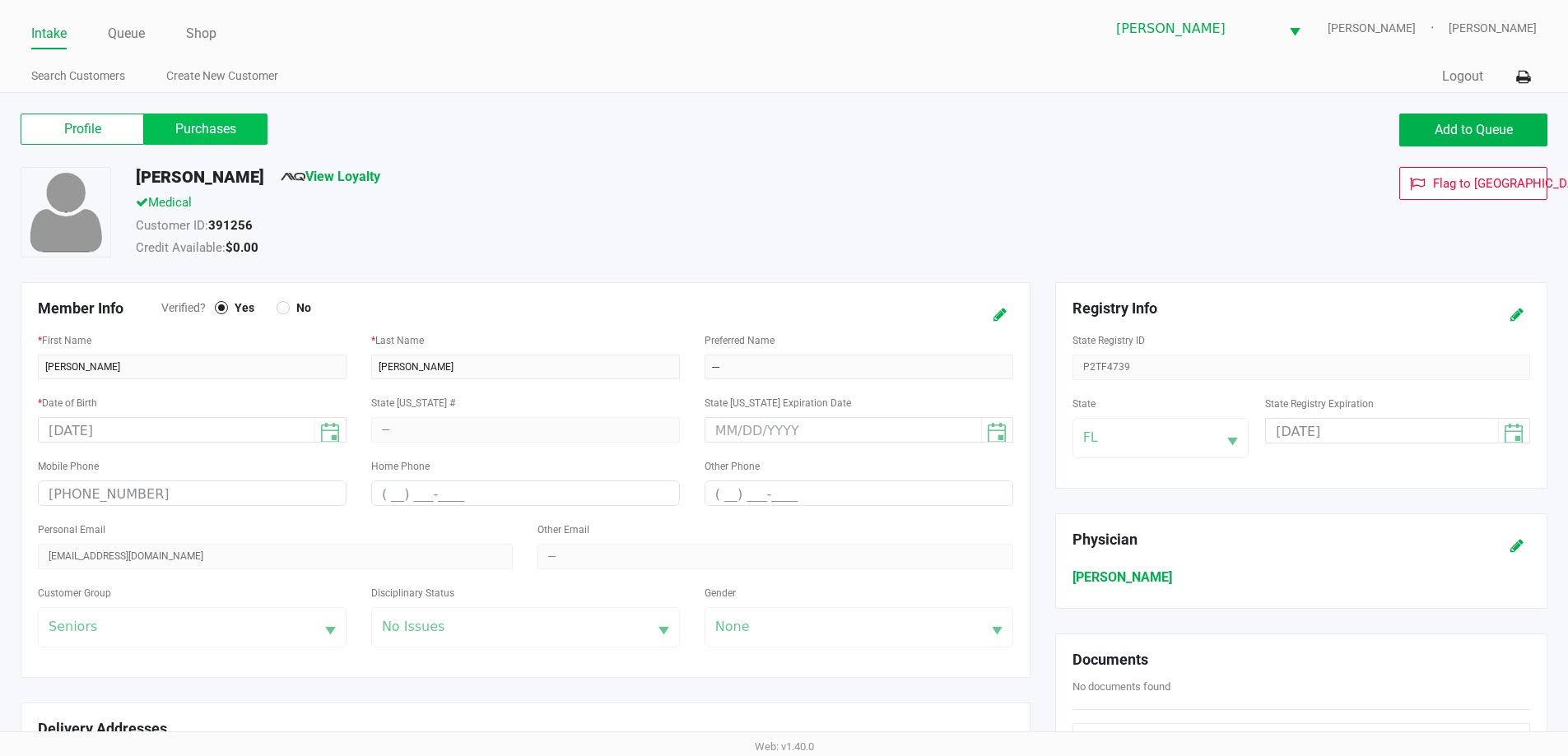
click at [216, 115] on label "Purchases" at bounding box center [205, 130] width 123 height 32
click at [0, 0] on 1 "Purchases" at bounding box center [0, 0] width 0 height 0
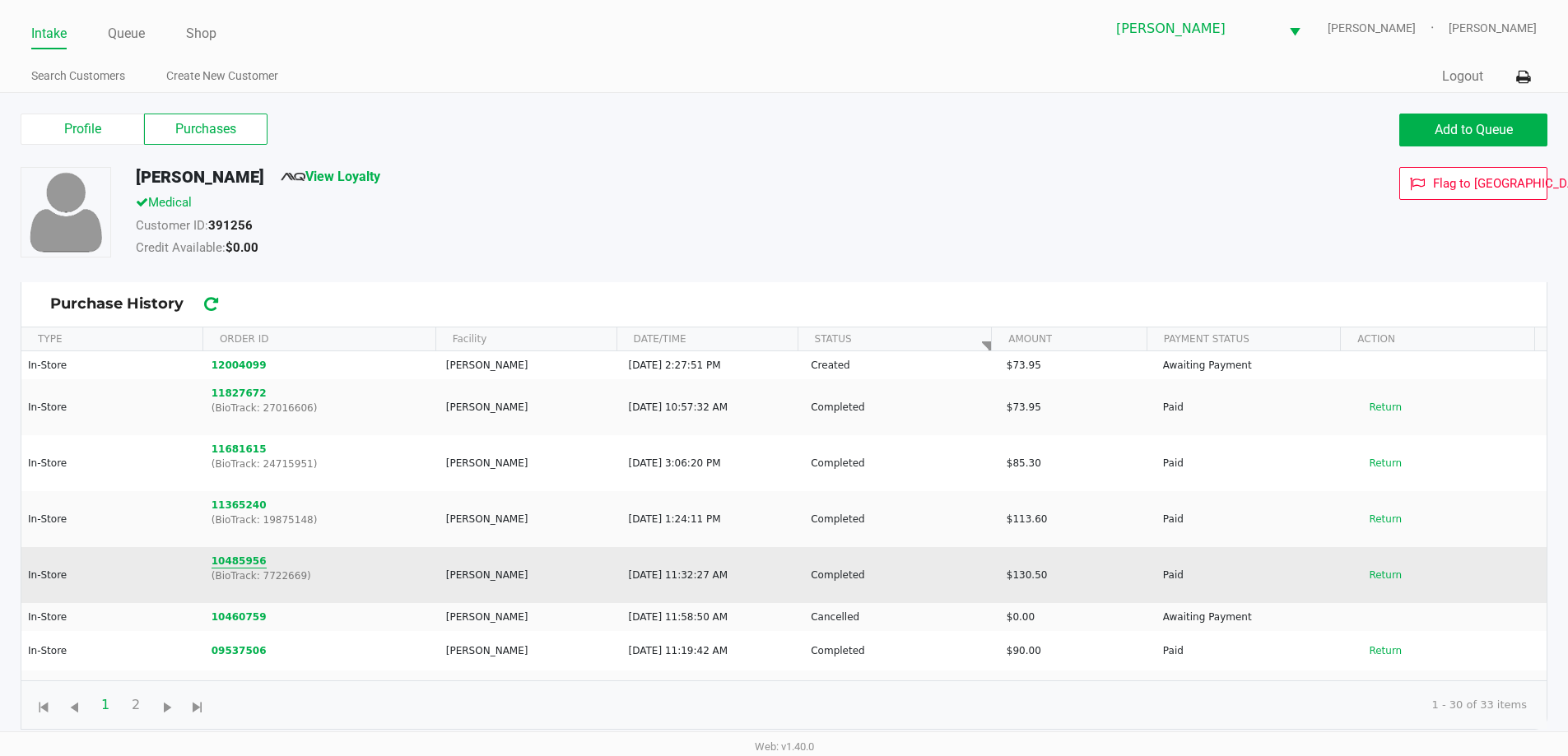
click at [249, 556] on button "10485956" at bounding box center [239, 561] width 55 height 15
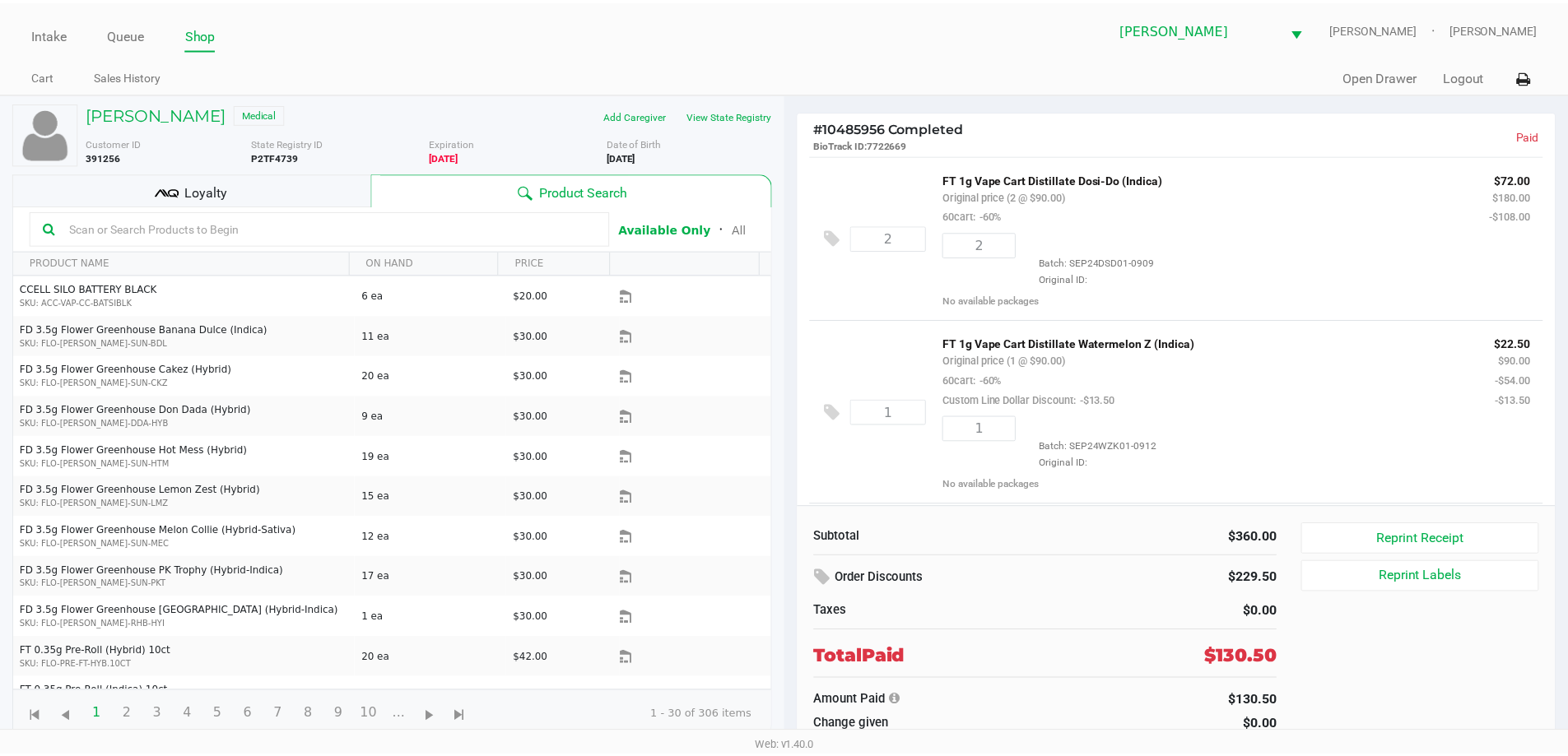
scroll to position [165, 0]
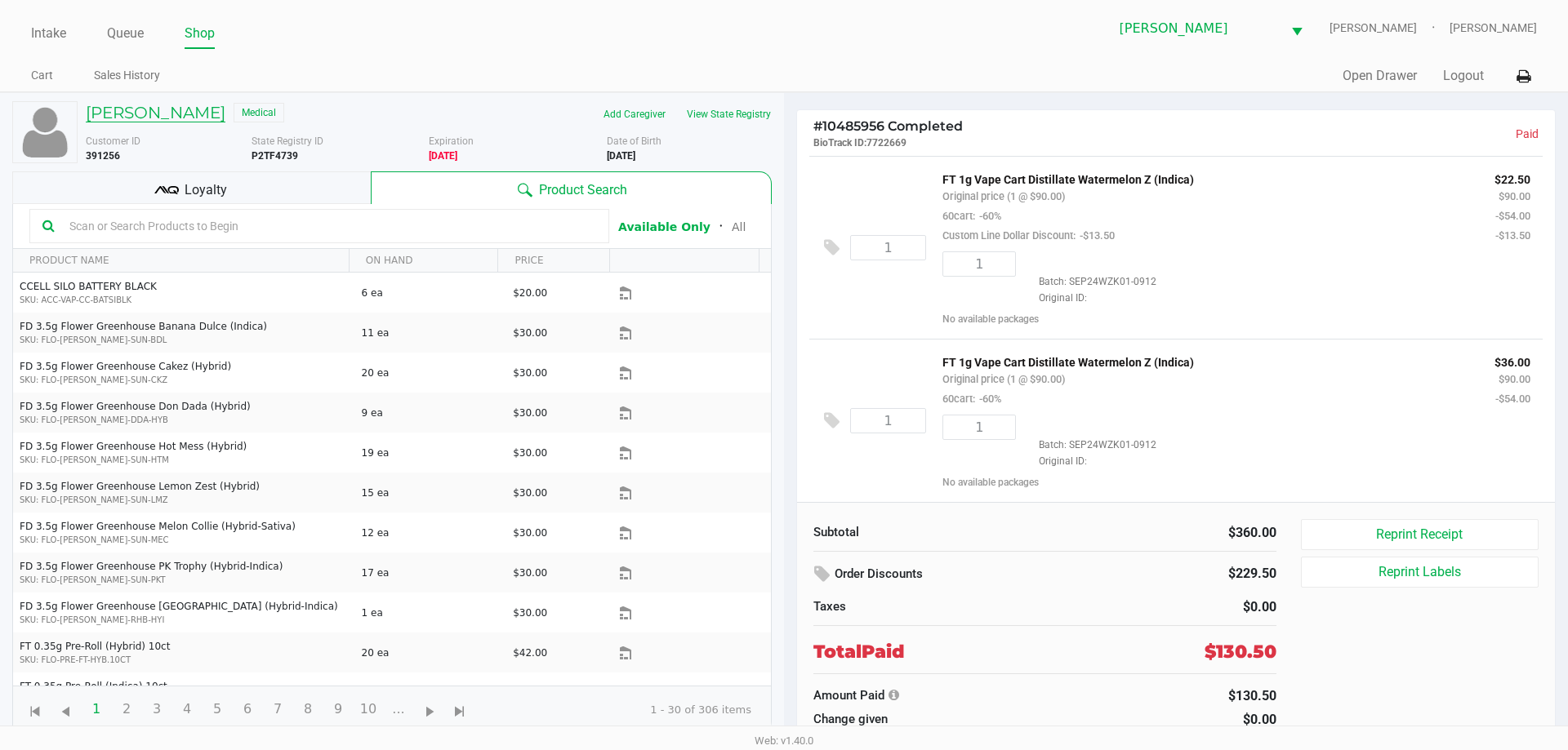
click at [155, 103] on h5 "MARY HICKS" at bounding box center [155, 113] width 139 height 20
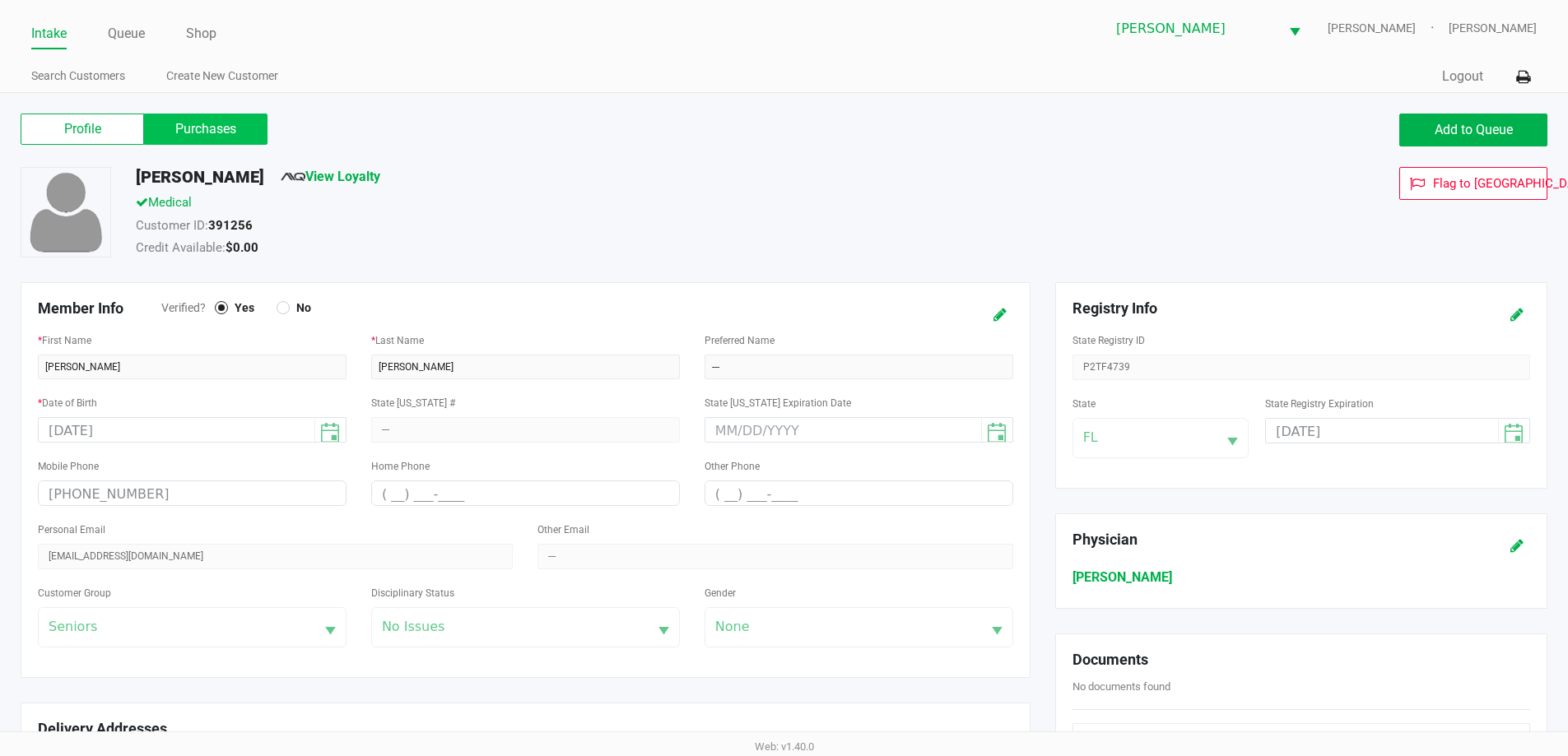
click at [218, 121] on label "Purchases" at bounding box center [205, 130] width 123 height 32
click at [0, 0] on 1 "Purchases" at bounding box center [0, 0] width 0 height 0
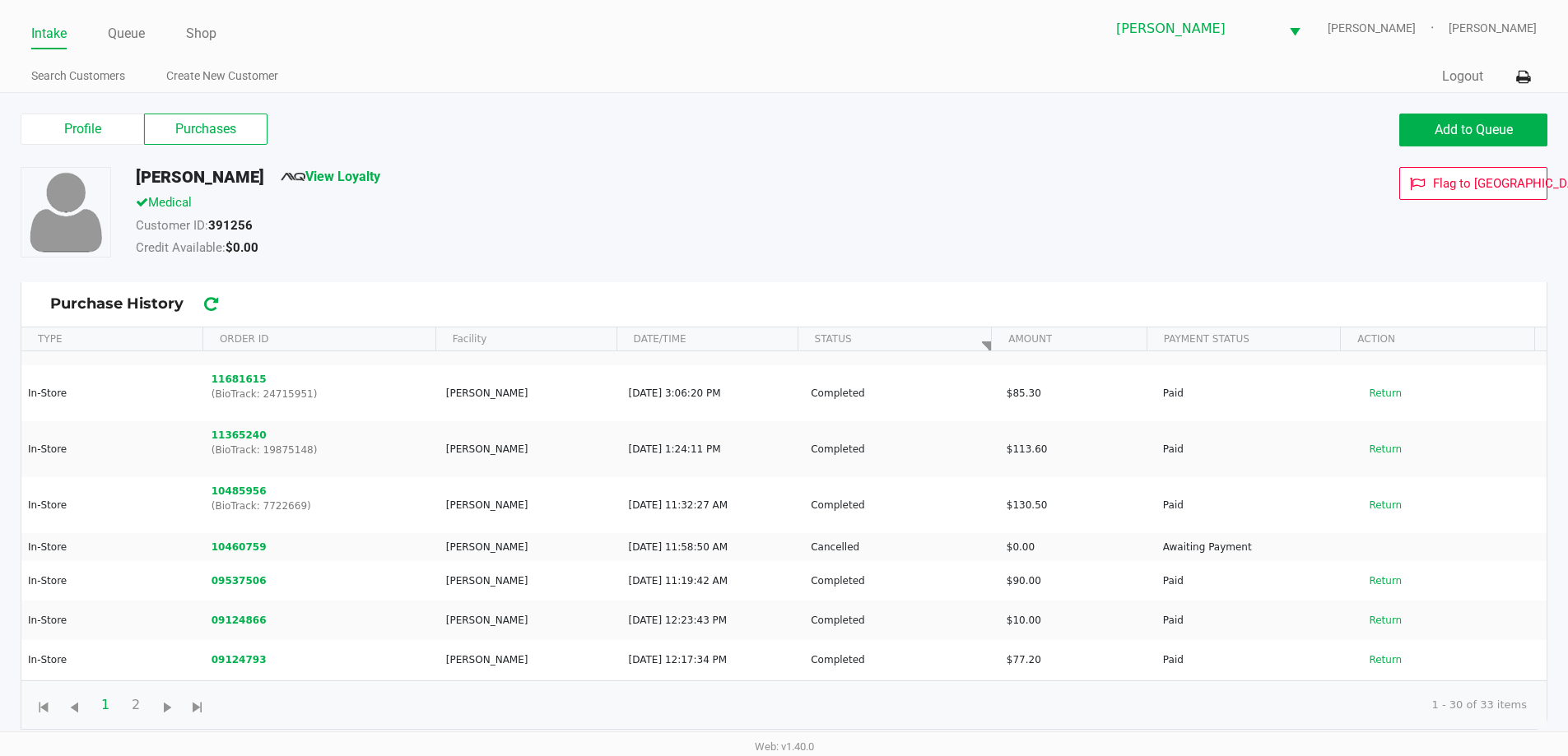
scroll to position [81, 0]
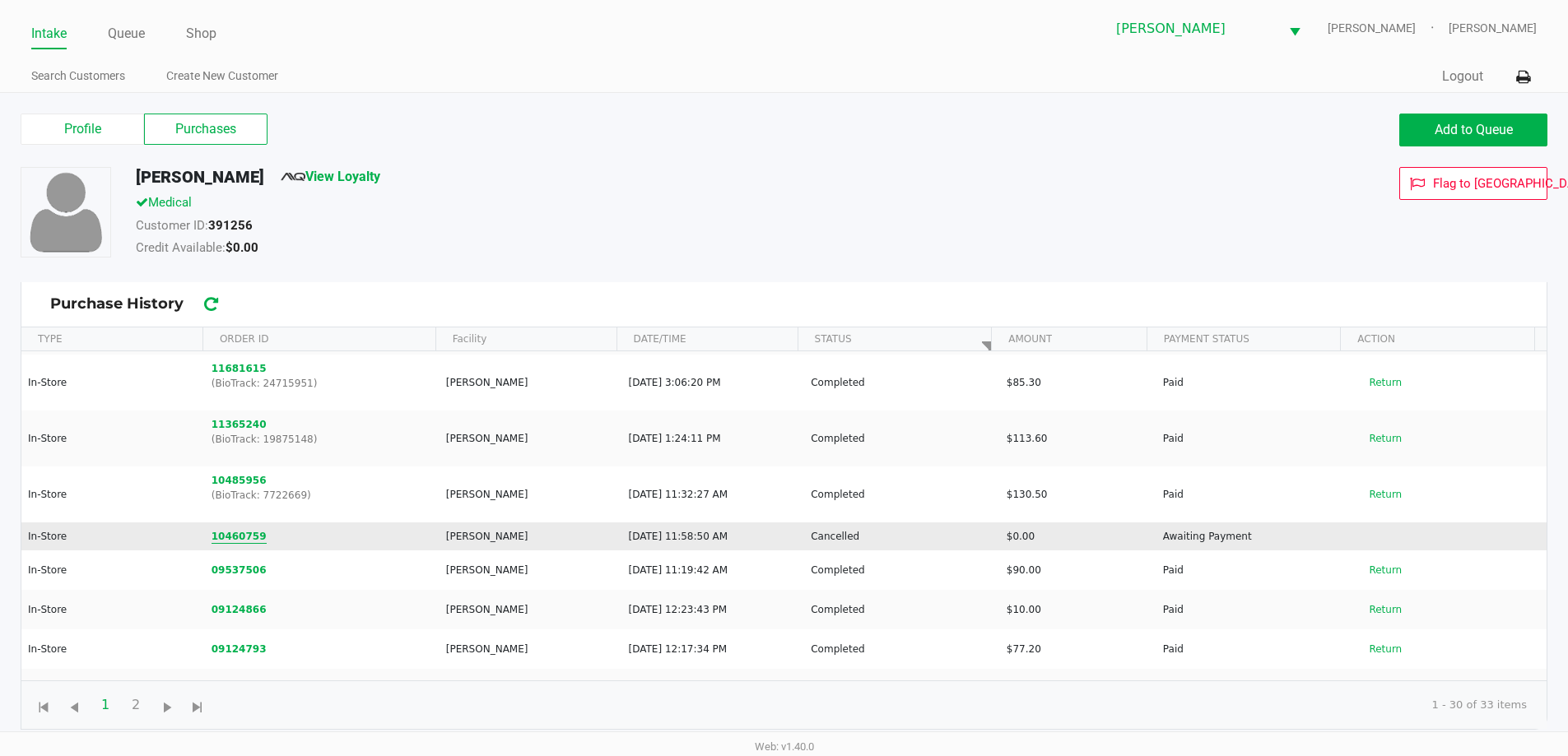
click at [225, 534] on button "10460759" at bounding box center [239, 536] width 55 height 15
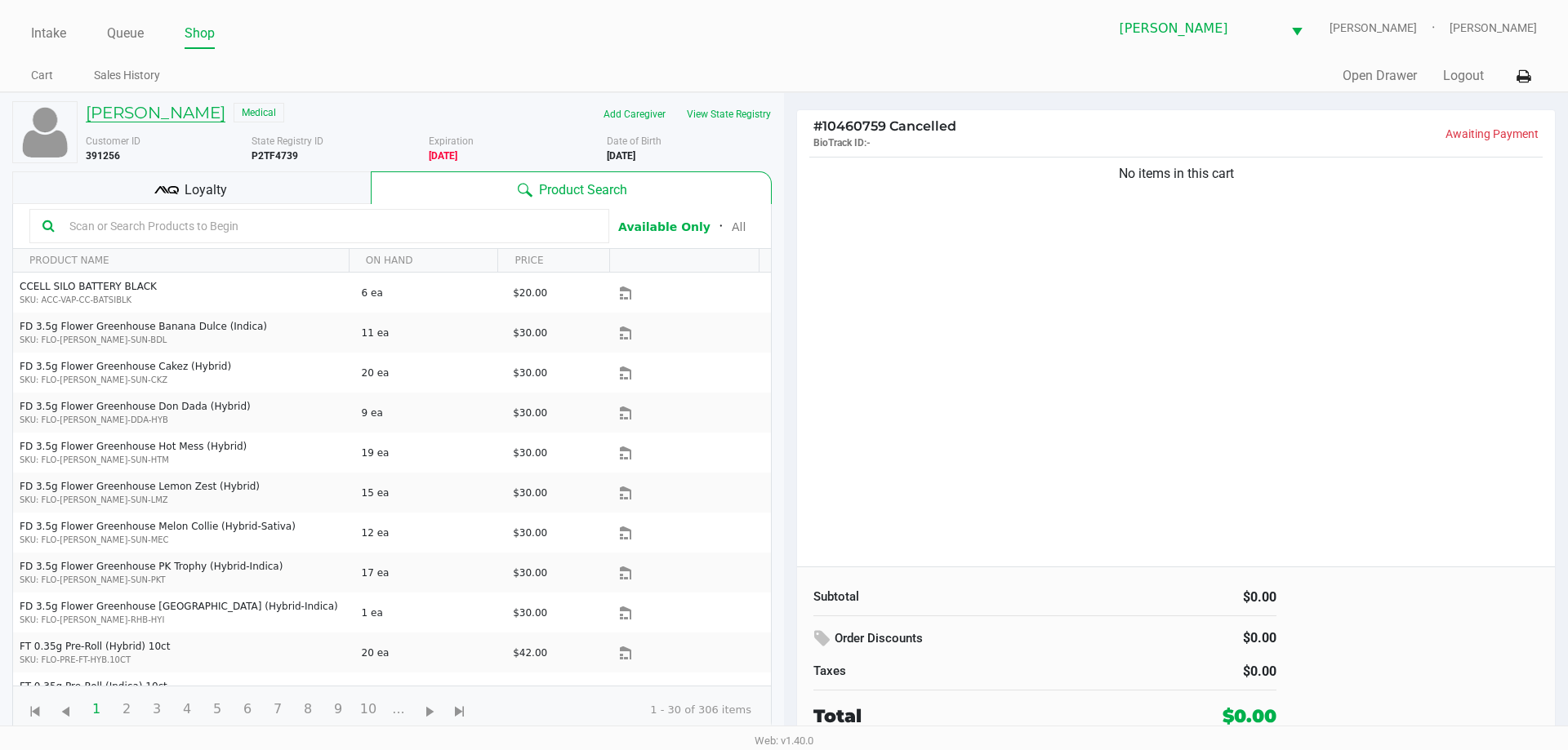
click at [160, 116] on h5 "MARY HICKS" at bounding box center [155, 113] width 139 height 20
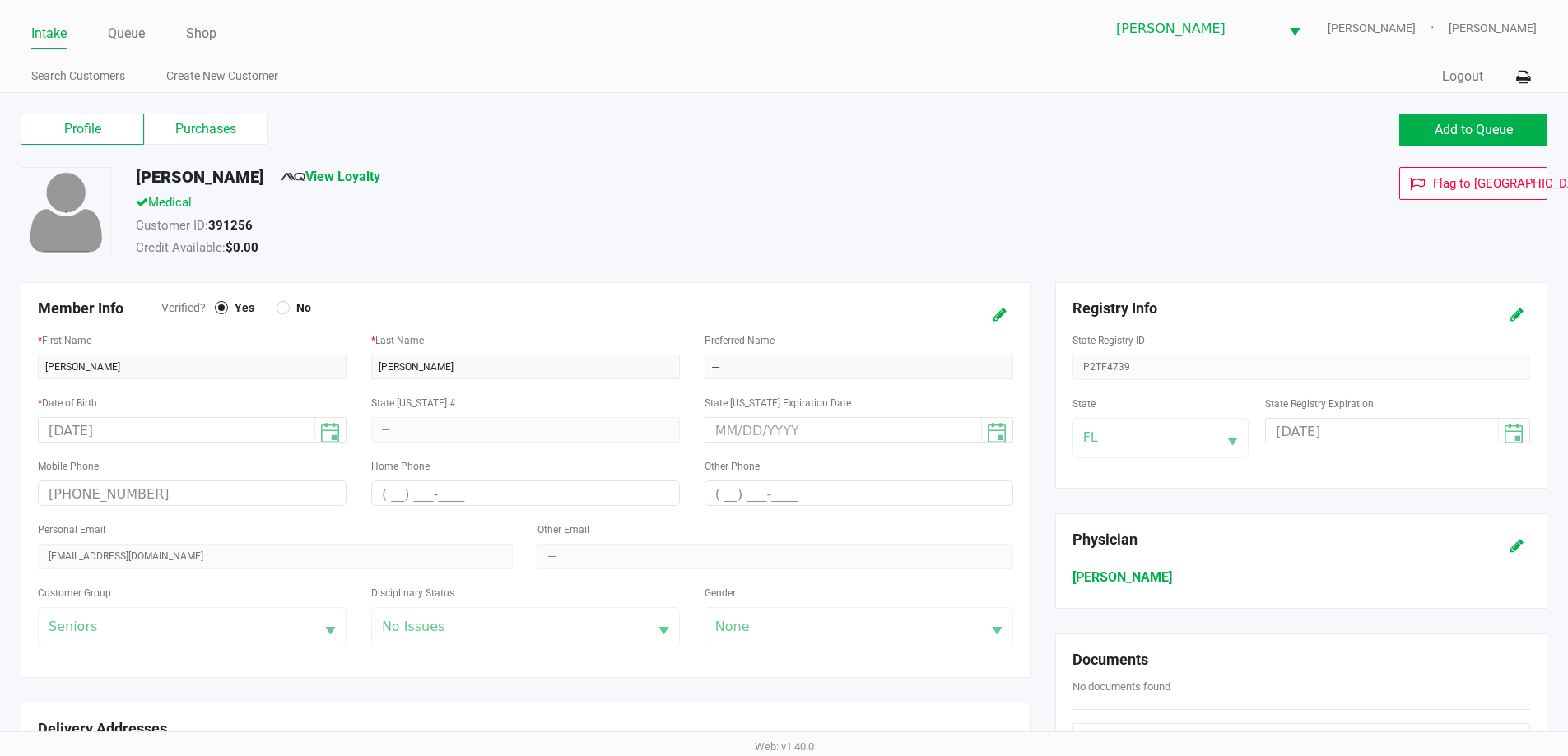
click at [234, 126] on label "Purchases" at bounding box center [205, 130] width 123 height 32
click at [0, 0] on 1 "Purchases" at bounding box center [0, 0] width 0 height 0
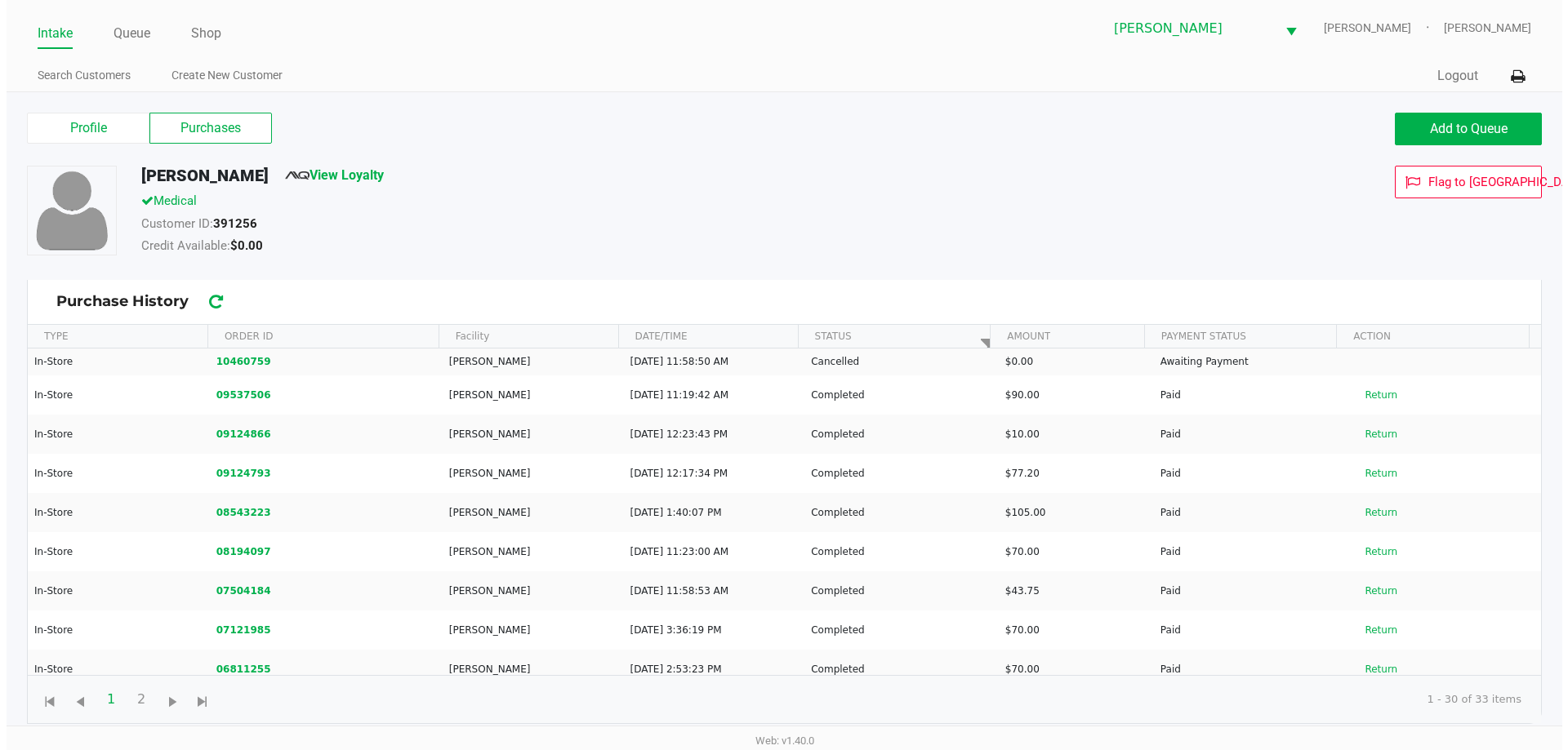
scroll to position [254, 0]
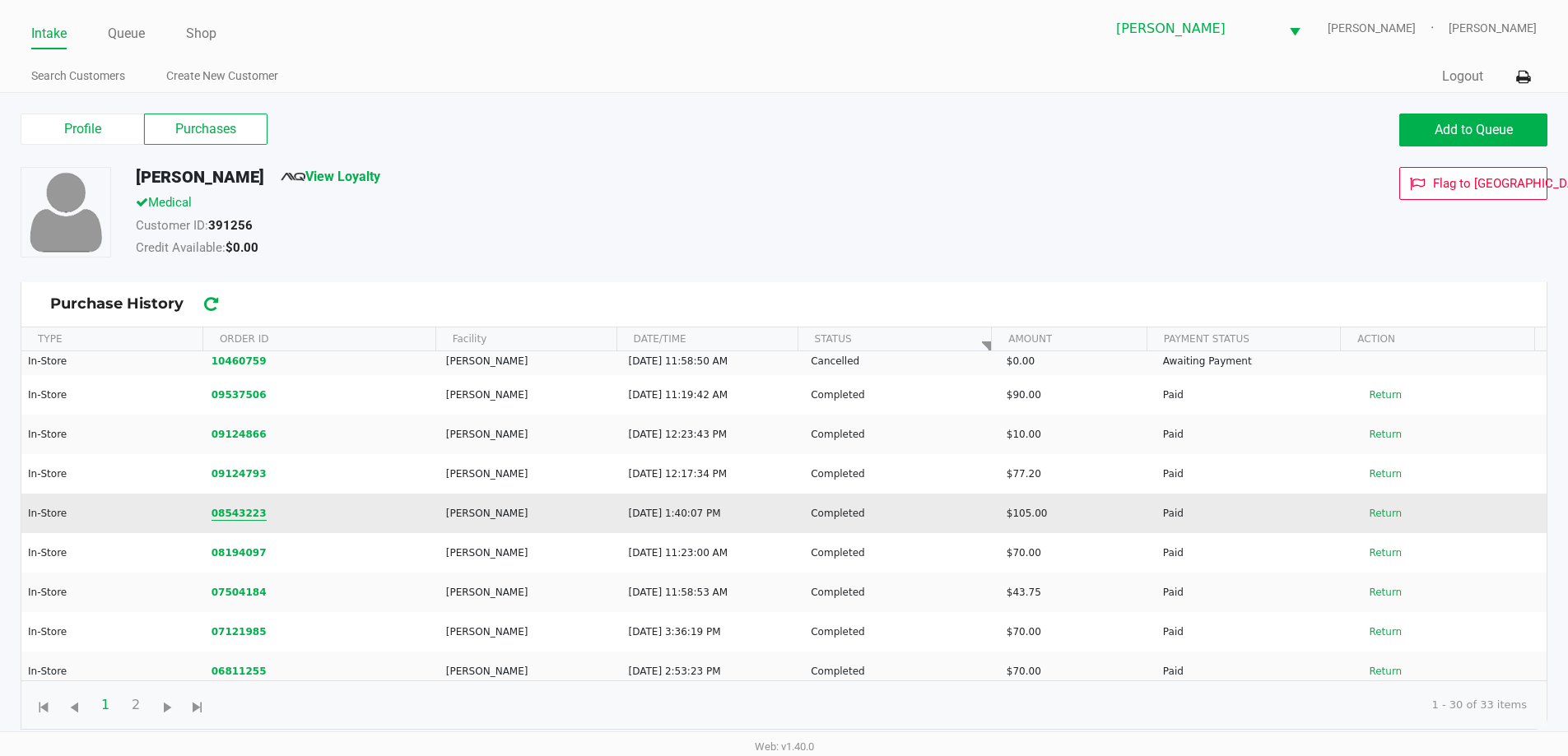
click at [244, 515] on button "08543223" at bounding box center [239, 513] width 55 height 15
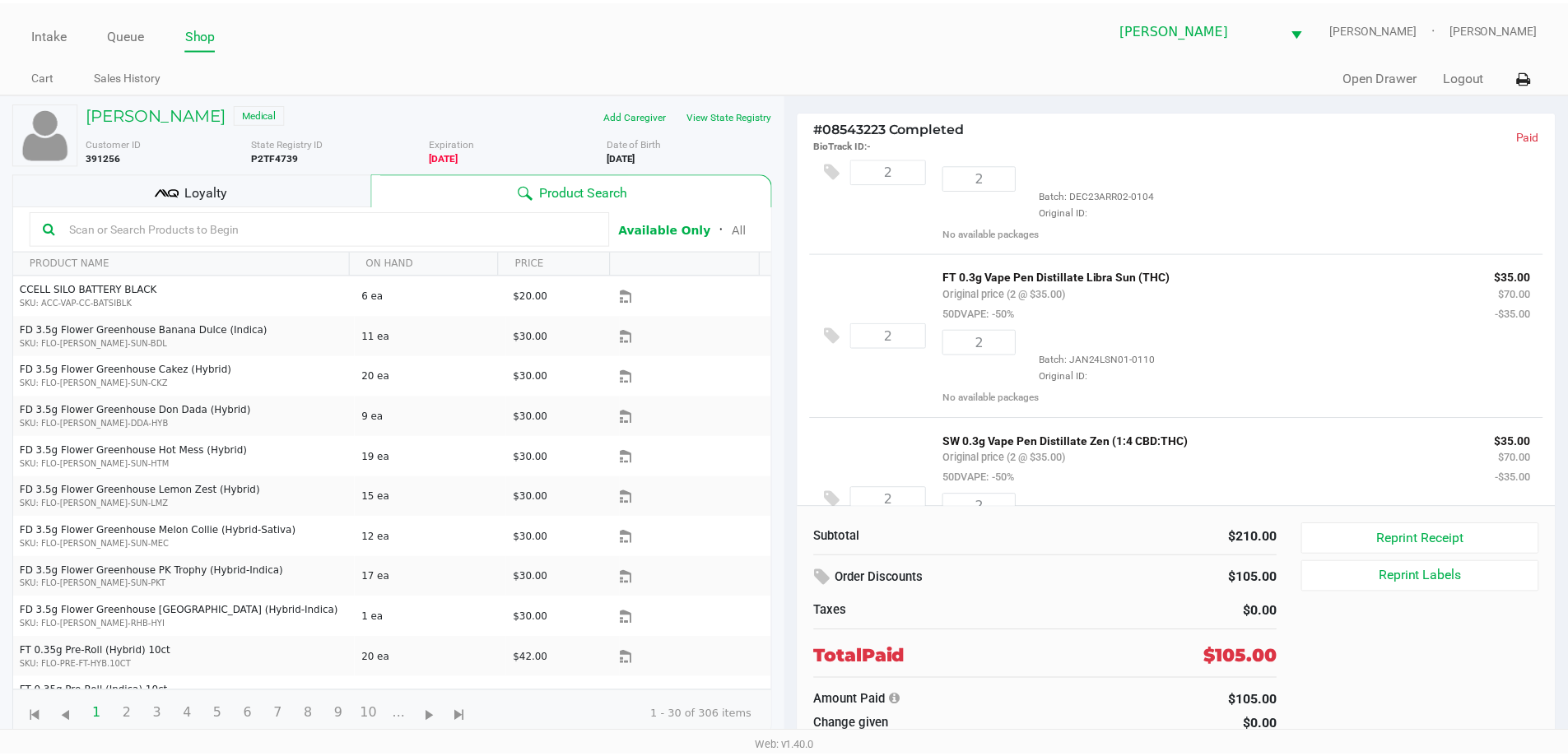
scroll to position [145, 0]
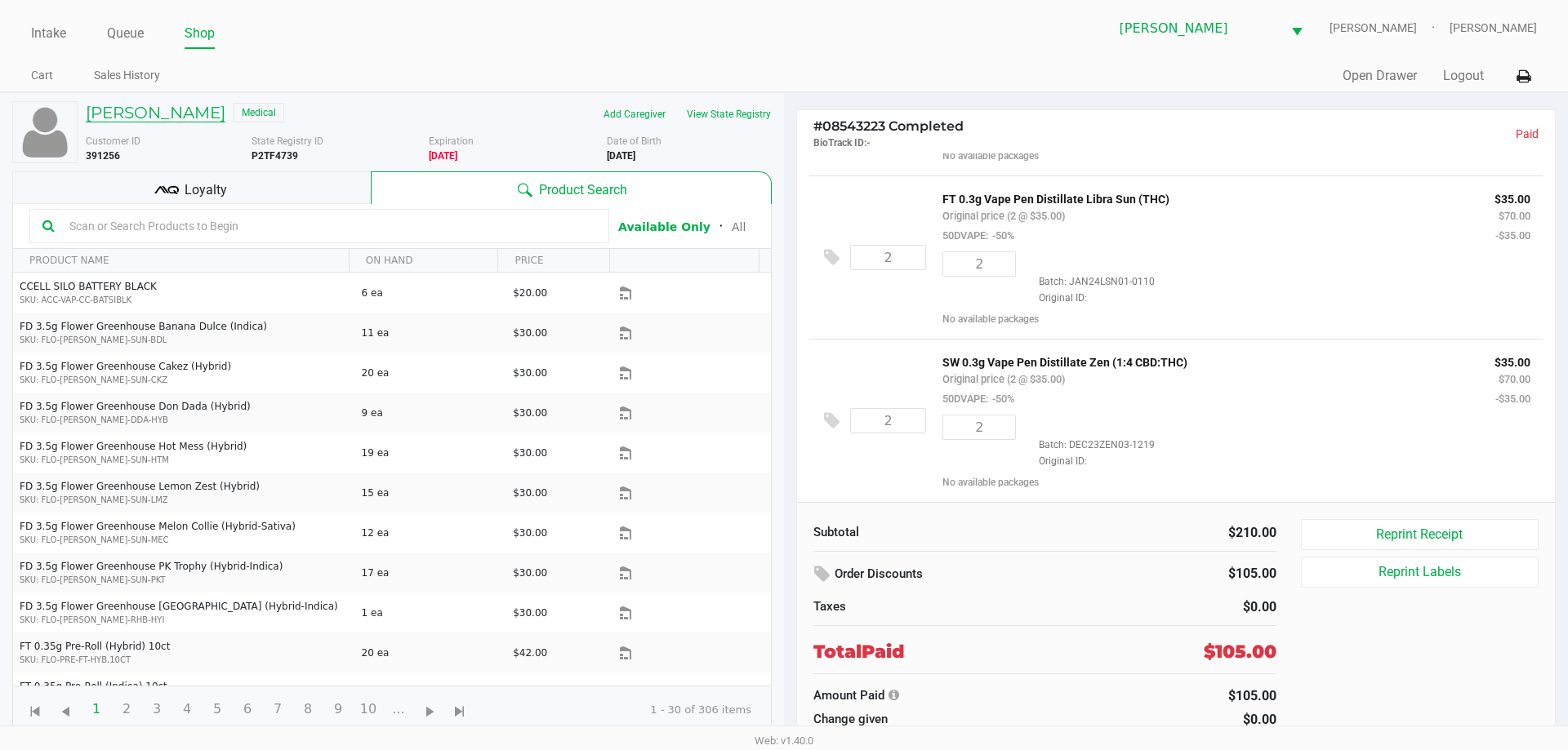
click at [158, 118] on h5 "MARY HICKS" at bounding box center [155, 113] width 139 height 20
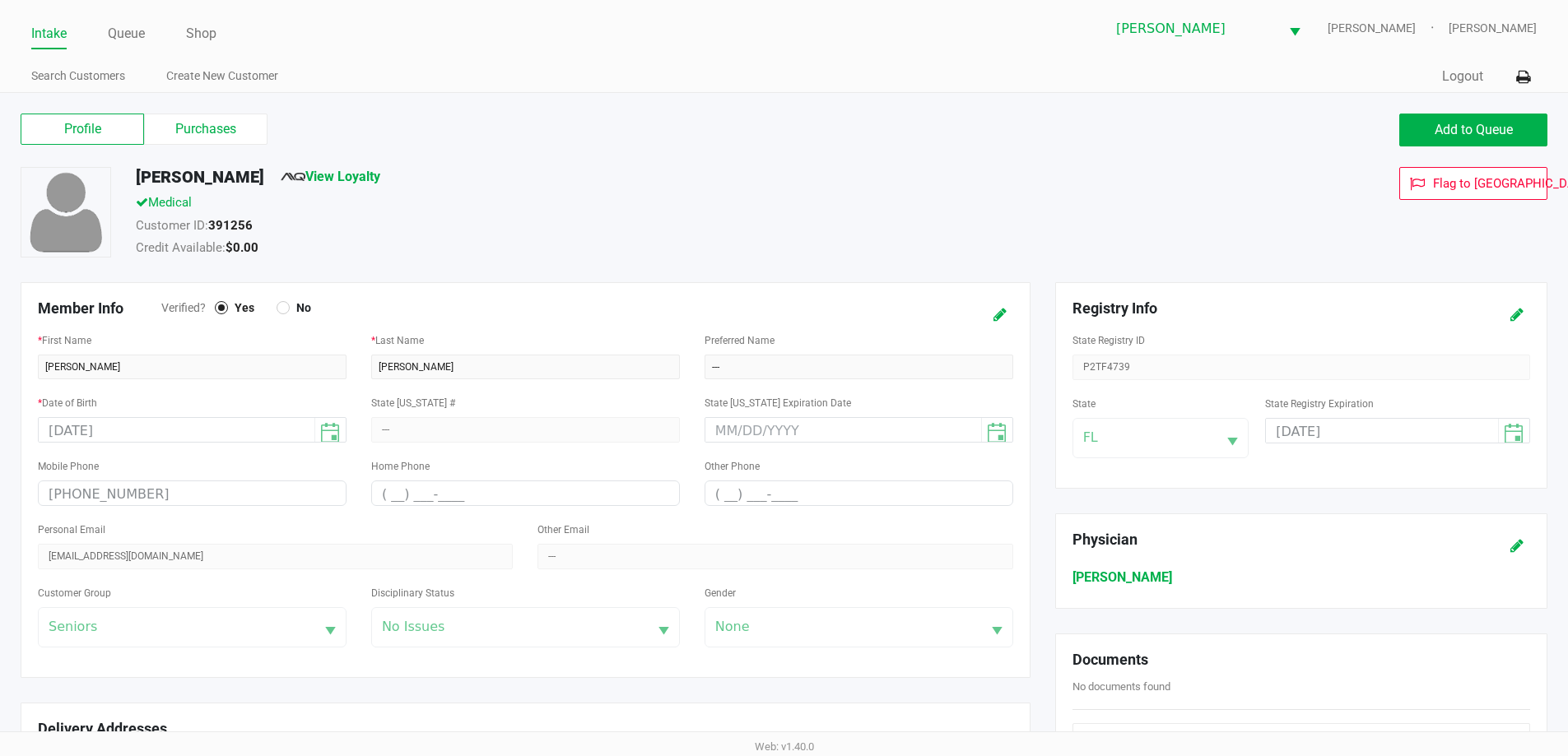
click at [231, 134] on label "Purchases" at bounding box center [205, 130] width 123 height 32
click at [0, 0] on 1 "Purchases" at bounding box center [0, 0] width 0 height 0
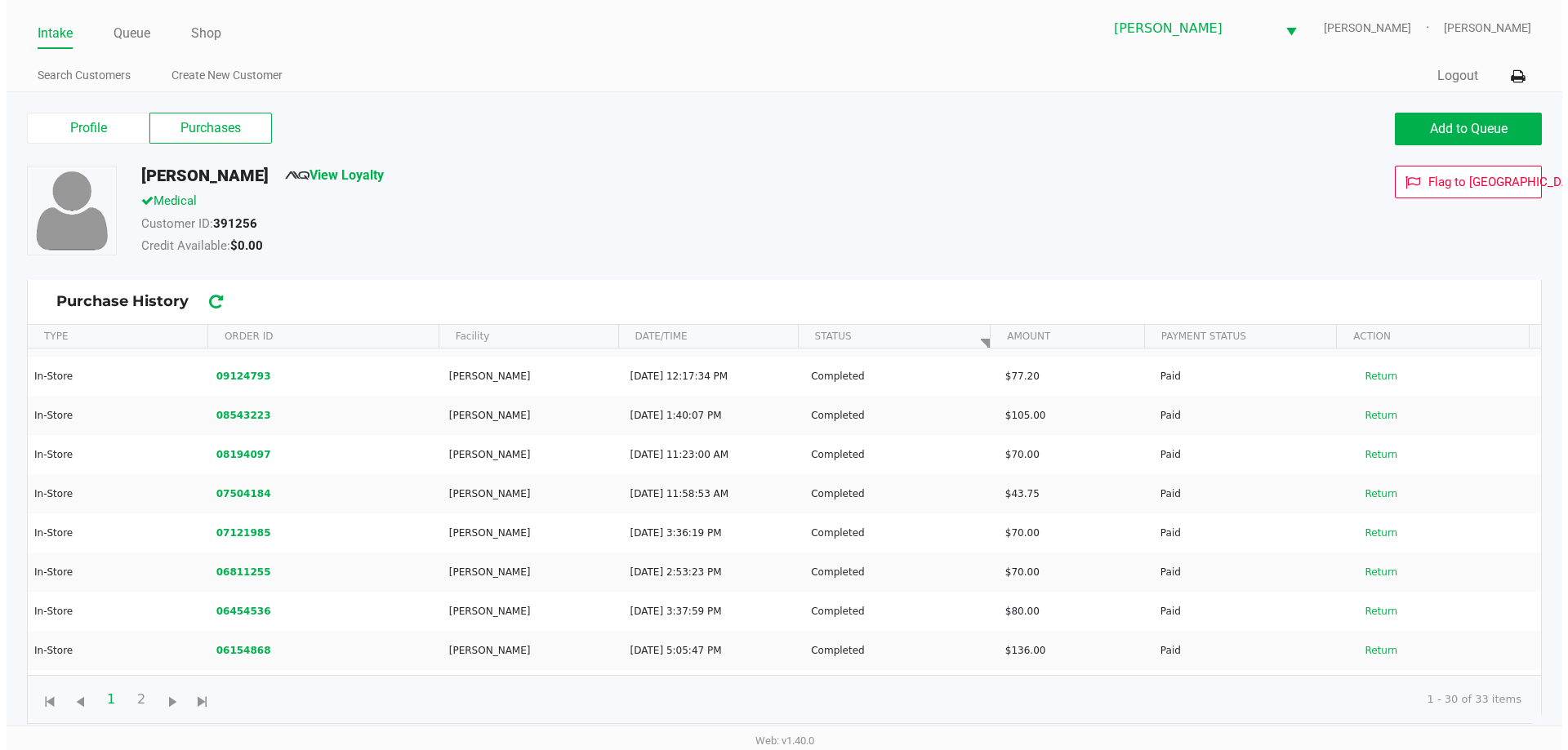
scroll to position [356, 0]
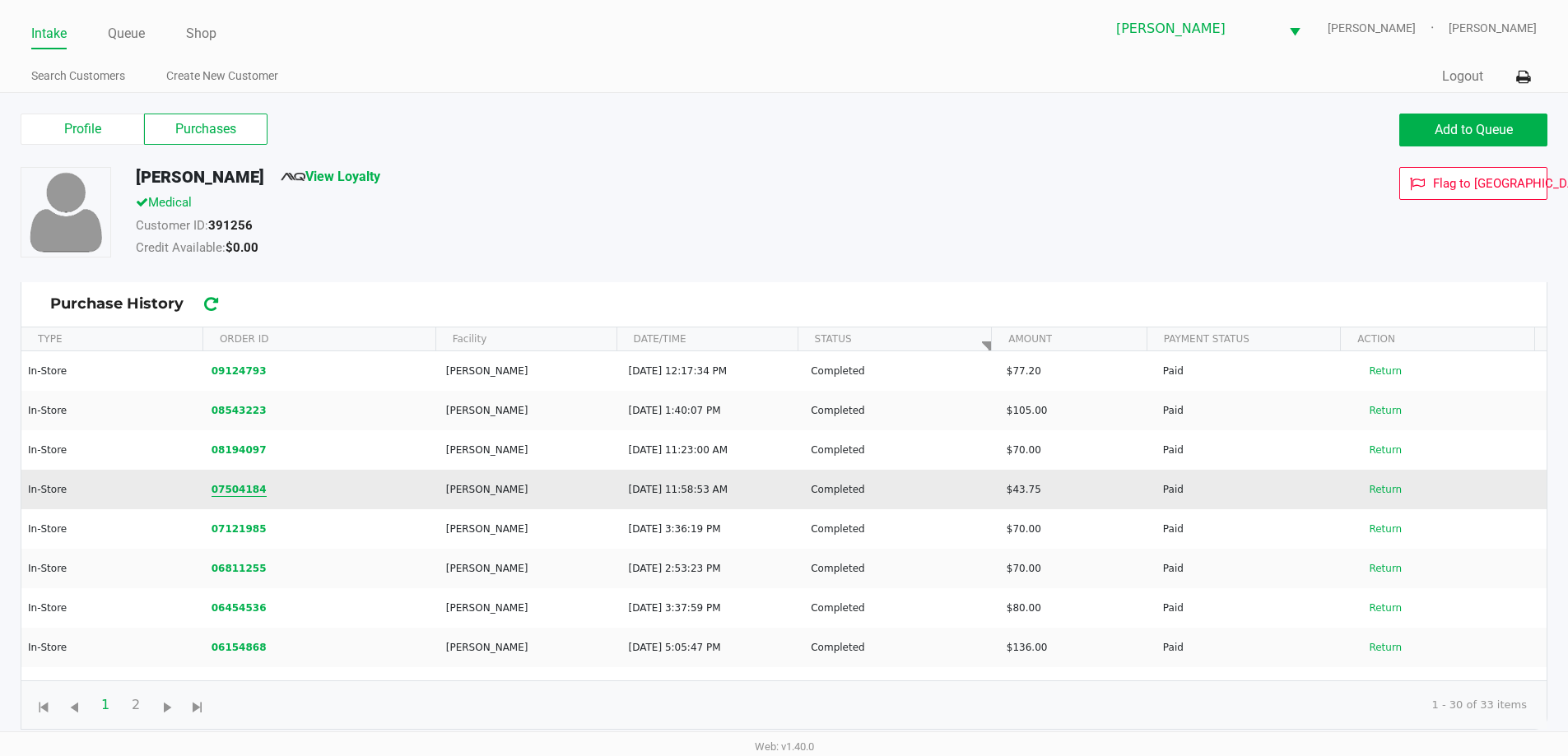
click at [250, 489] on button "07504184" at bounding box center [239, 490] width 55 height 15
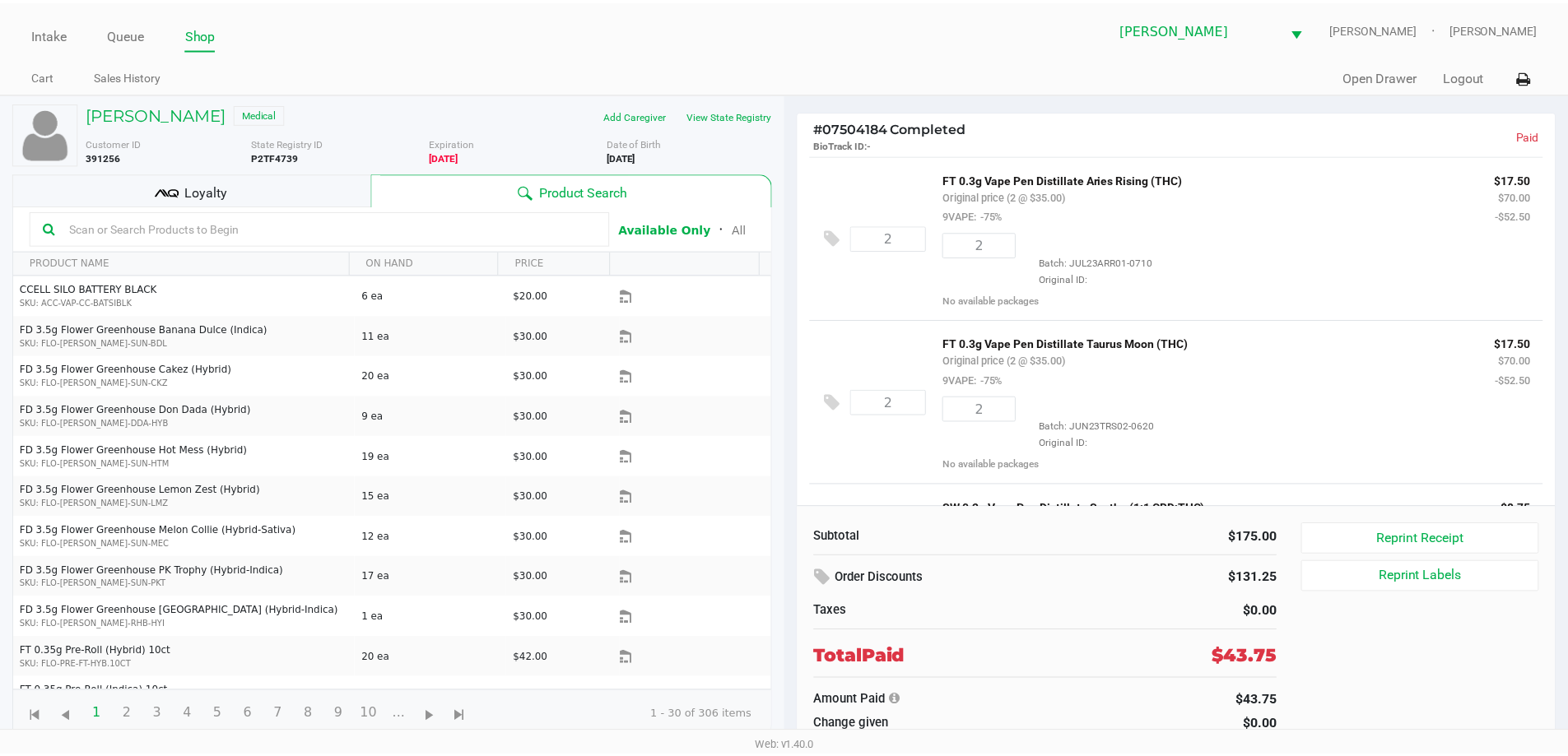
scroll to position [145, 0]
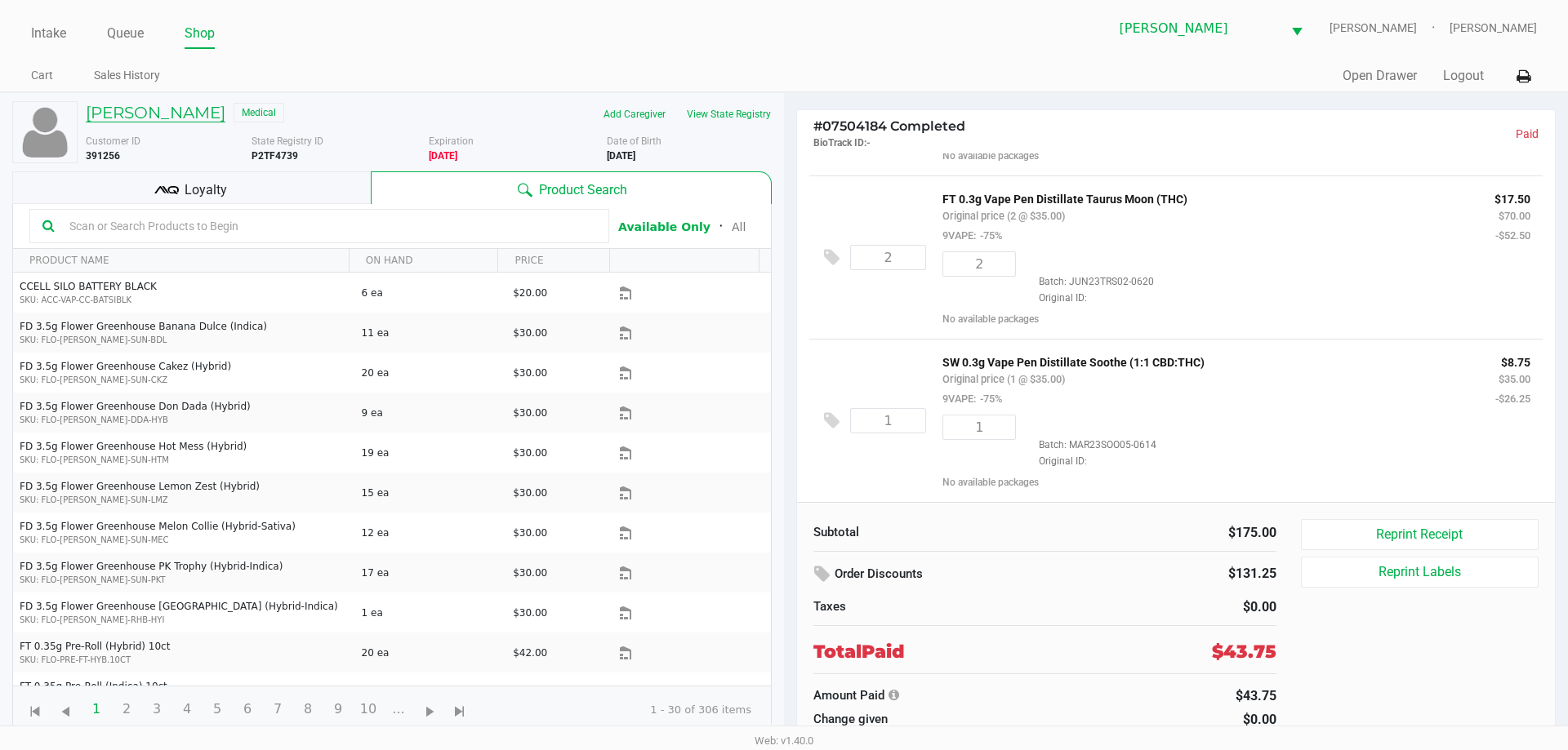
click at [139, 116] on h5 "MARY HICKS" at bounding box center [155, 113] width 139 height 20
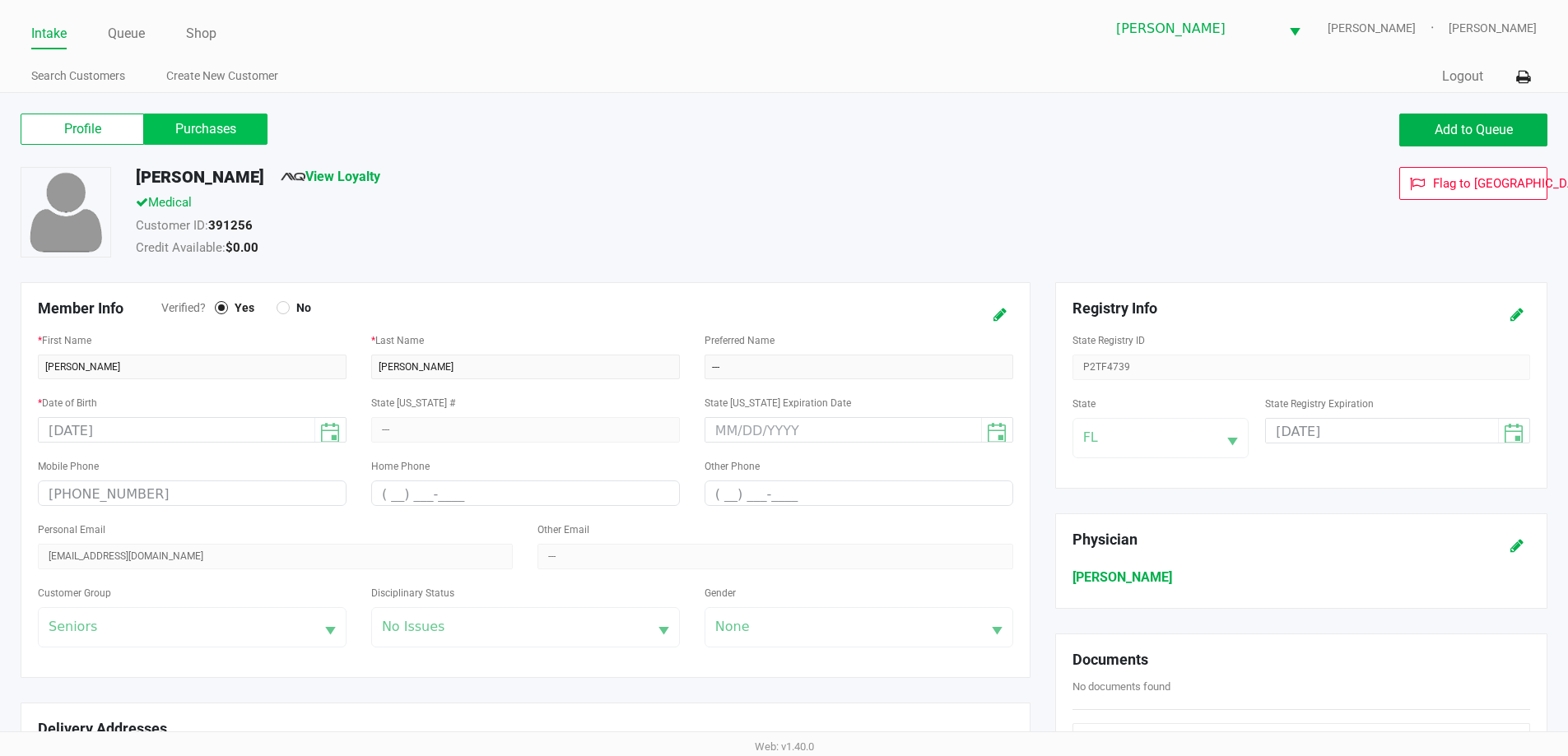
click at [234, 141] on label "Purchases" at bounding box center [205, 130] width 123 height 32
click at [0, 0] on 1 "Purchases" at bounding box center [0, 0] width 0 height 0
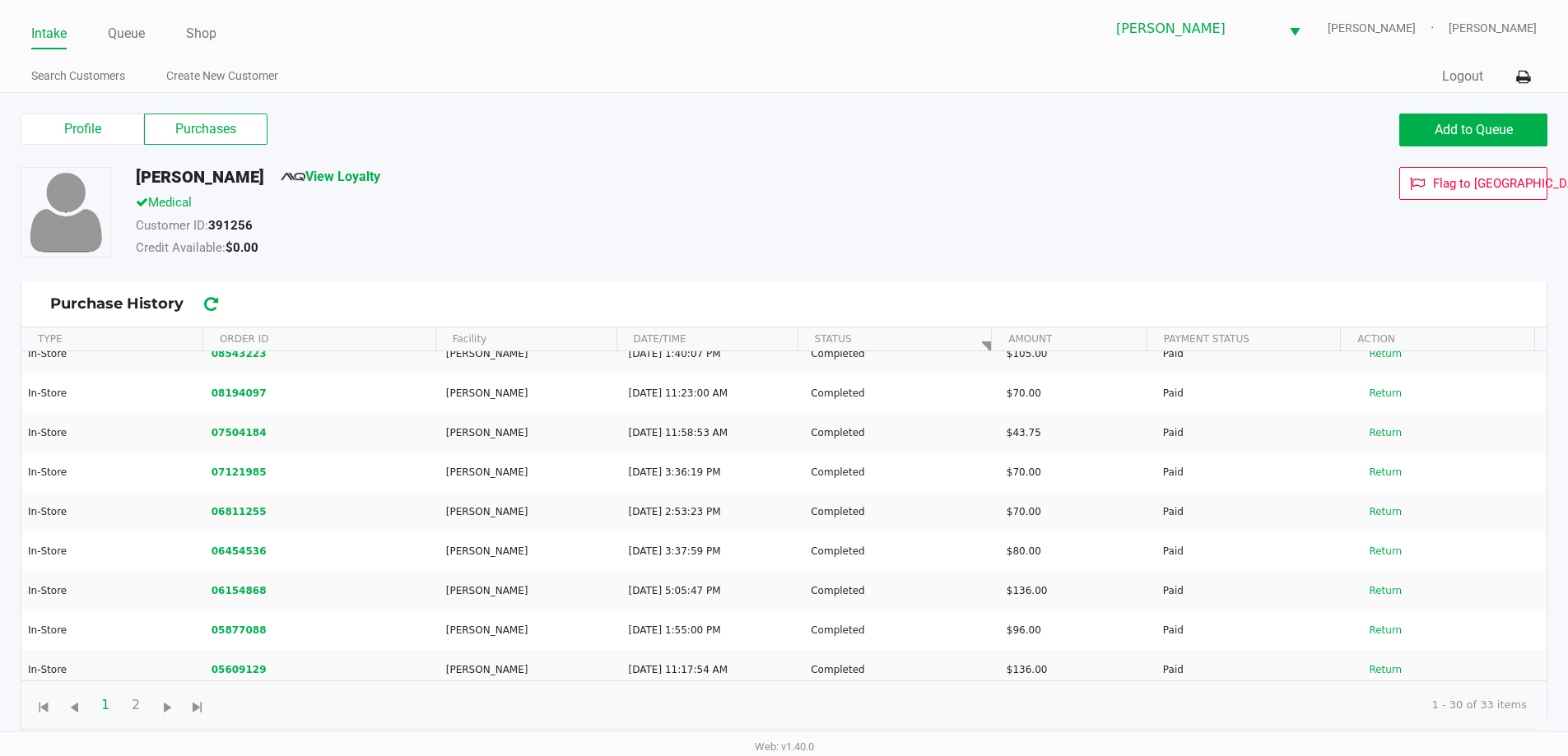
scroll to position [410, 0]
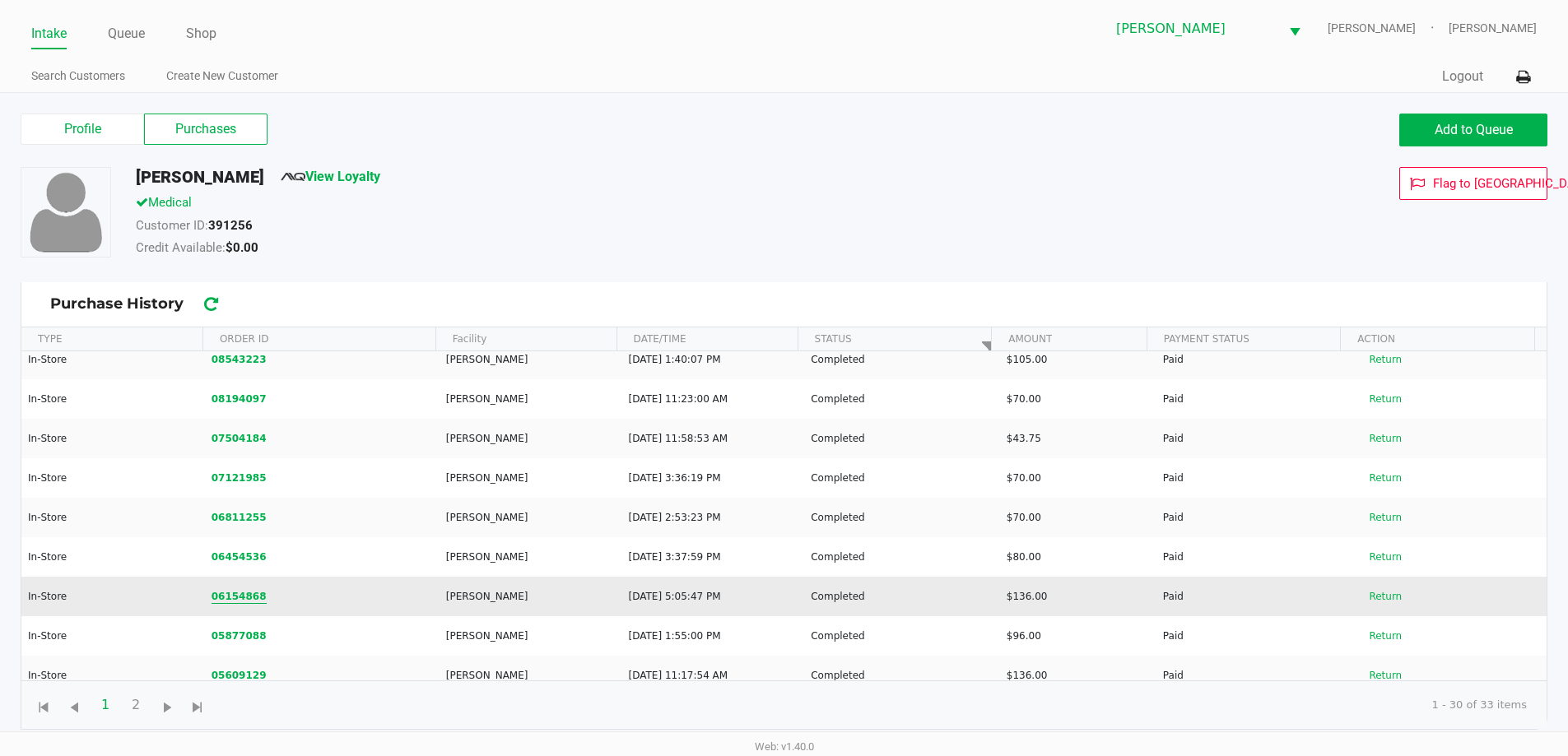
click at [236, 589] on button "06154868" at bounding box center [239, 596] width 55 height 15
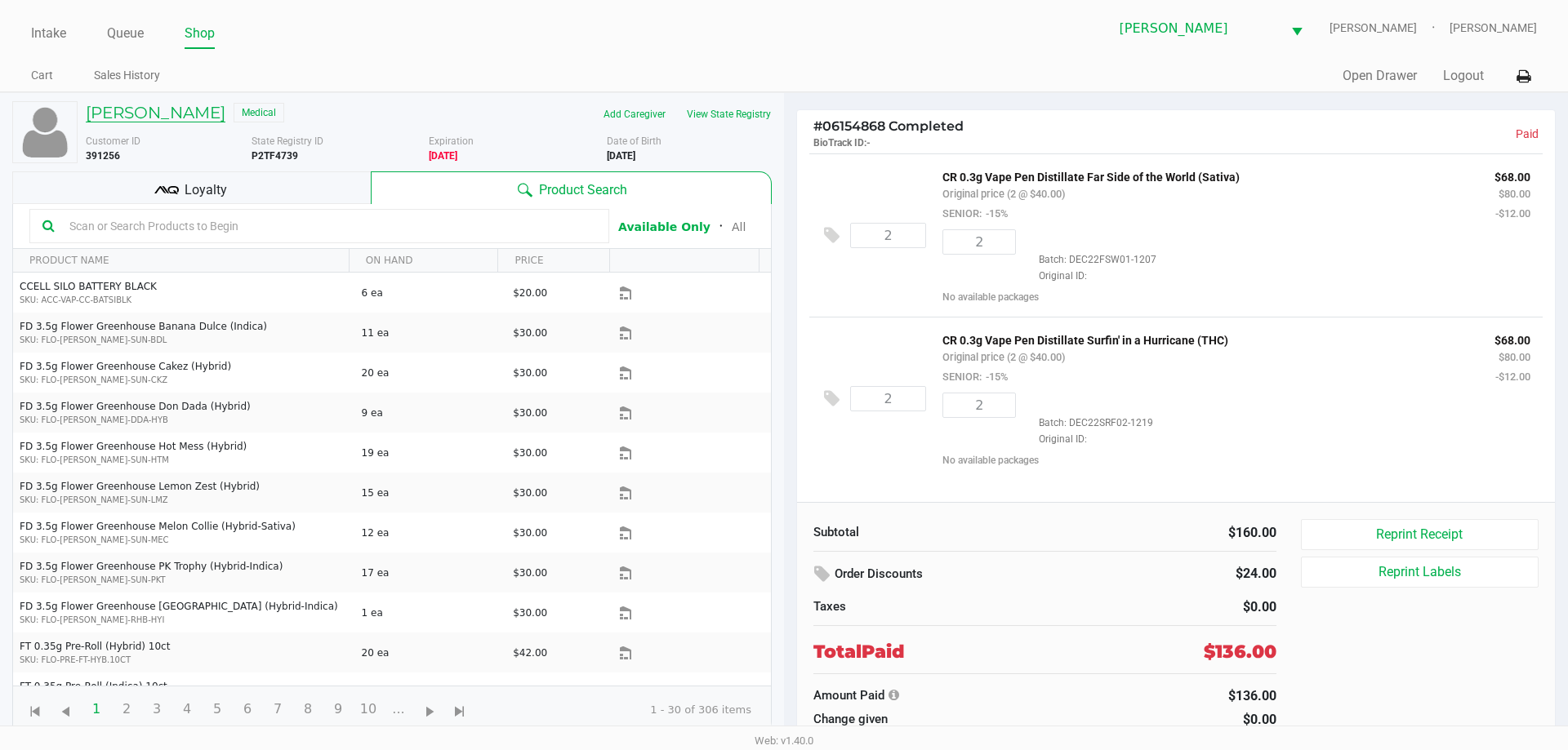
click at [154, 117] on h5 "MARY HICKS" at bounding box center [155, 113] width 139 height 20
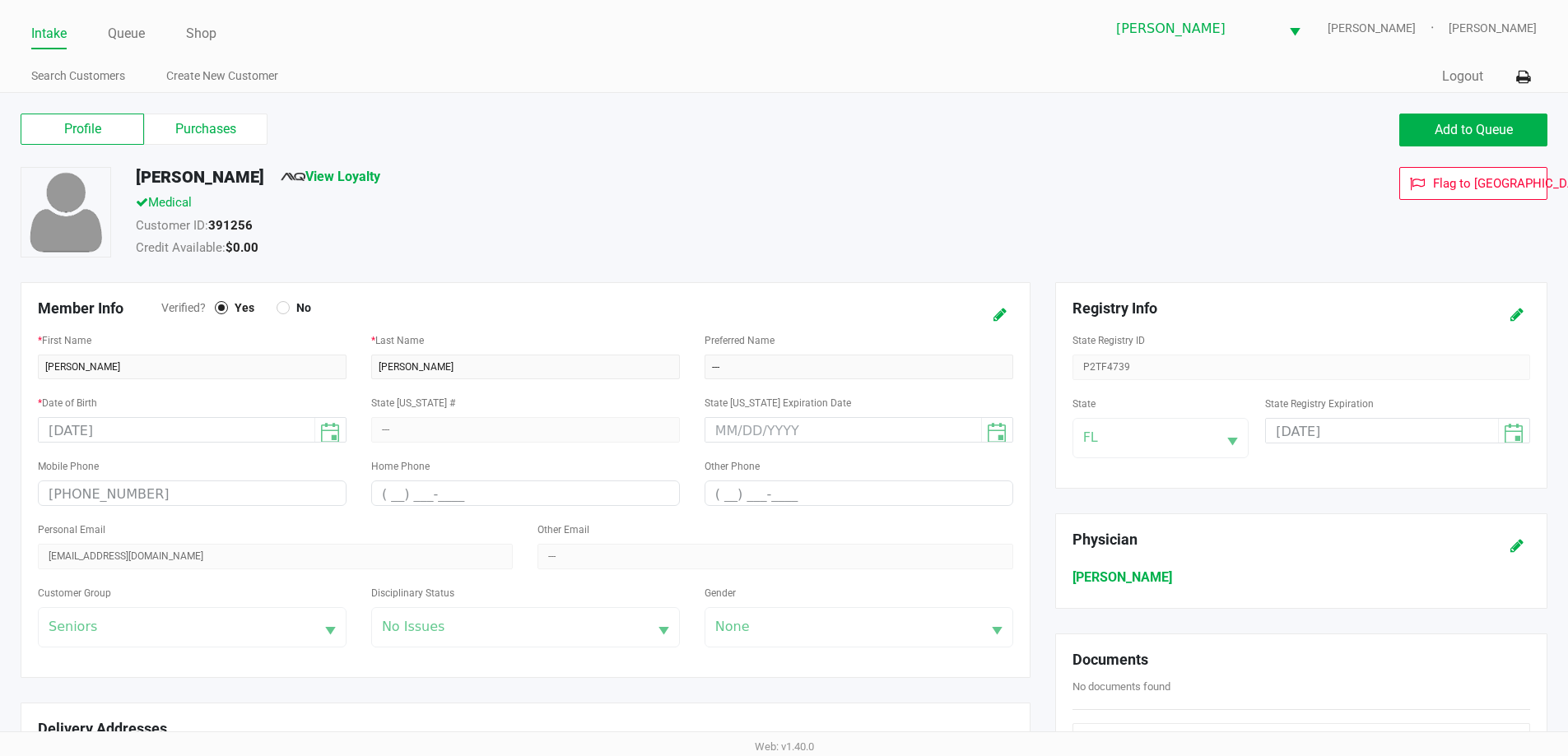
click at [208, 131] on label "Purchases" at bounding box center [205, 130] width 123 height 32
click at [0, 0] on 1 "Purchases" at bounding box center [0, 0] width 0 height 0
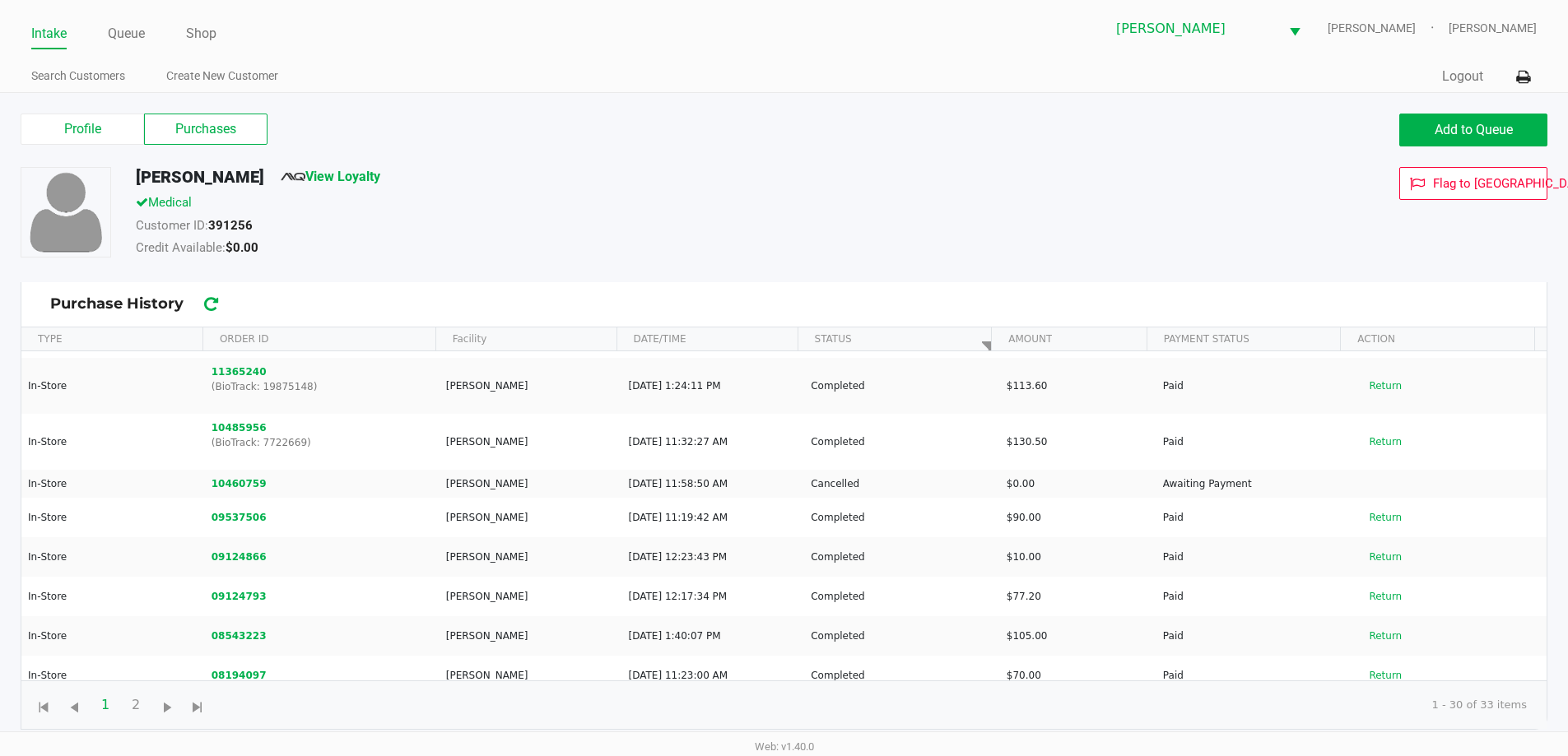
scroll to position [144, 0]
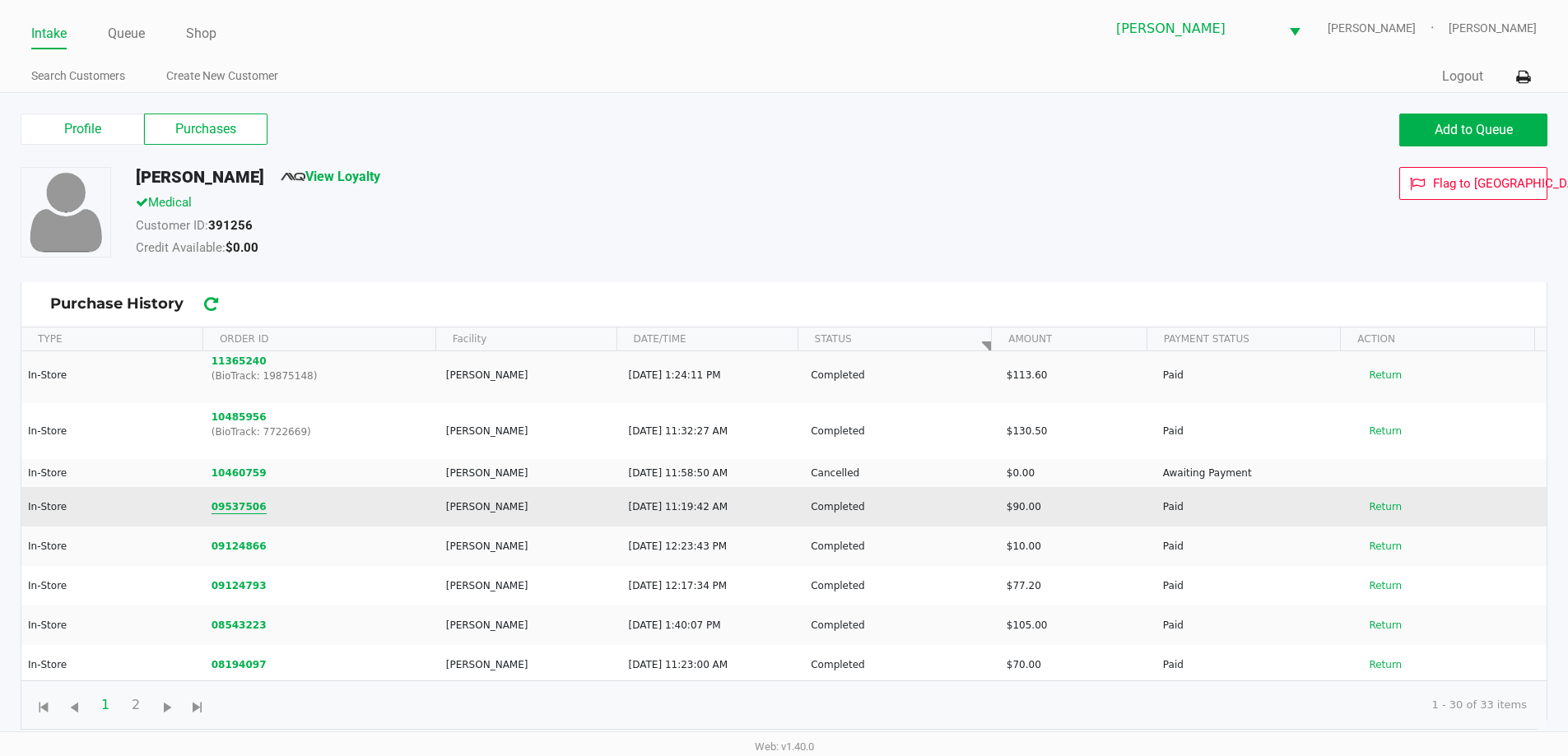
click at [250, 511] on button "09537506" at bounding box center [239, 507] width 55 height 15
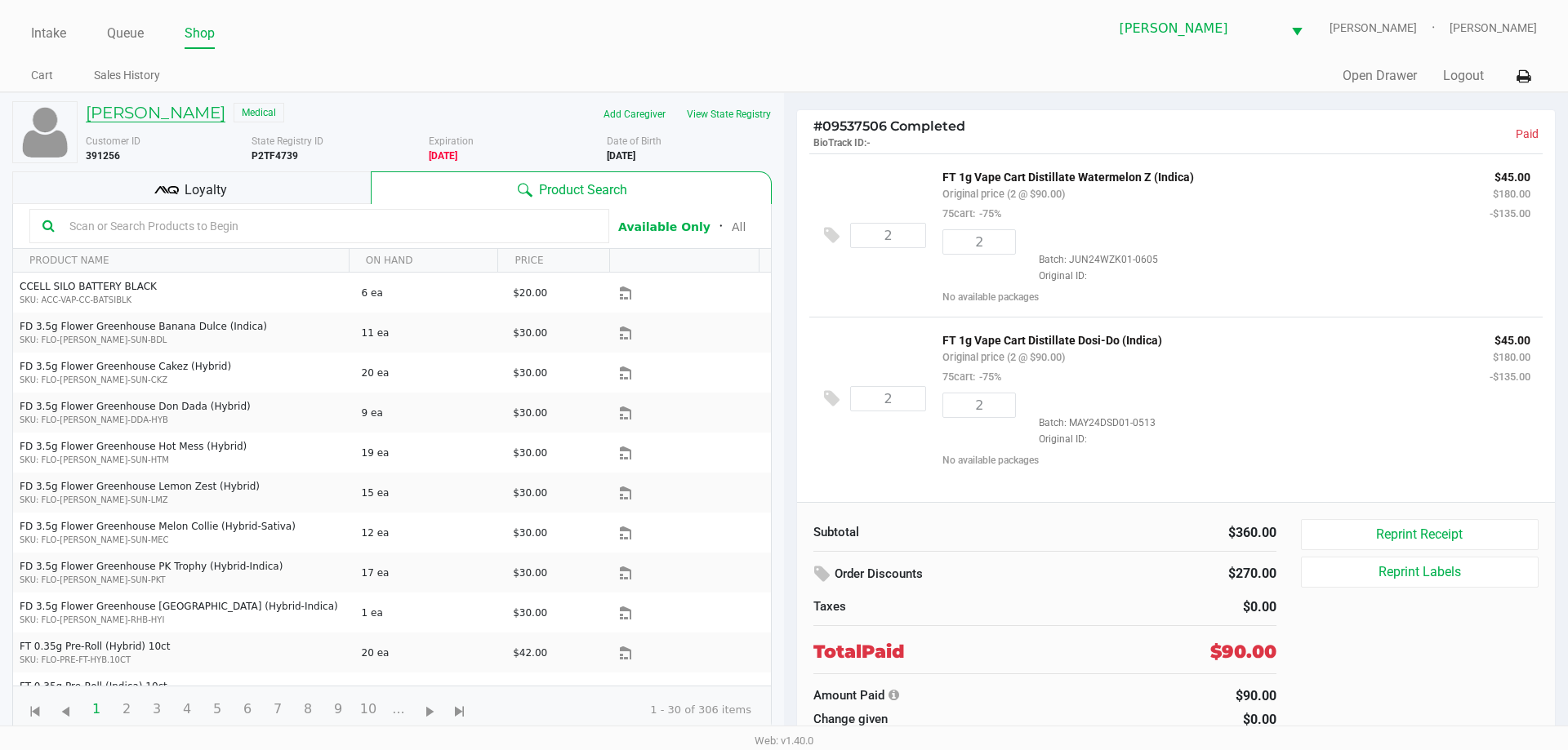
click at [172, 120] on h5 "MARY HICKS" at bounding box center [155, 113] width 139 height 20
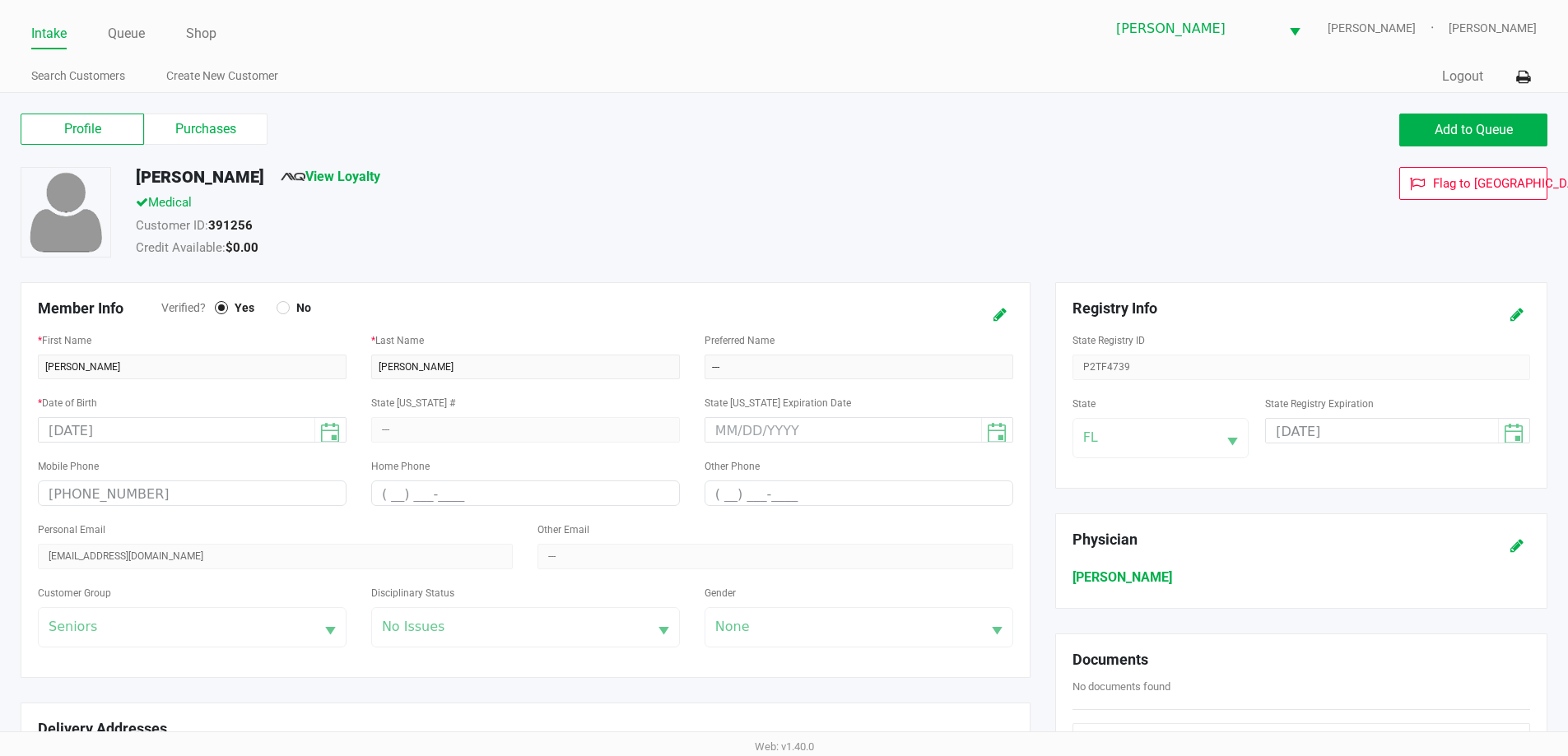
click at [215, 128] on label "Purchases" at bounding box center [205, 130] width 123 height 32
click at [0, 0] on 1 "Purchases" at bounding box center [0, 0] width 0 height 0
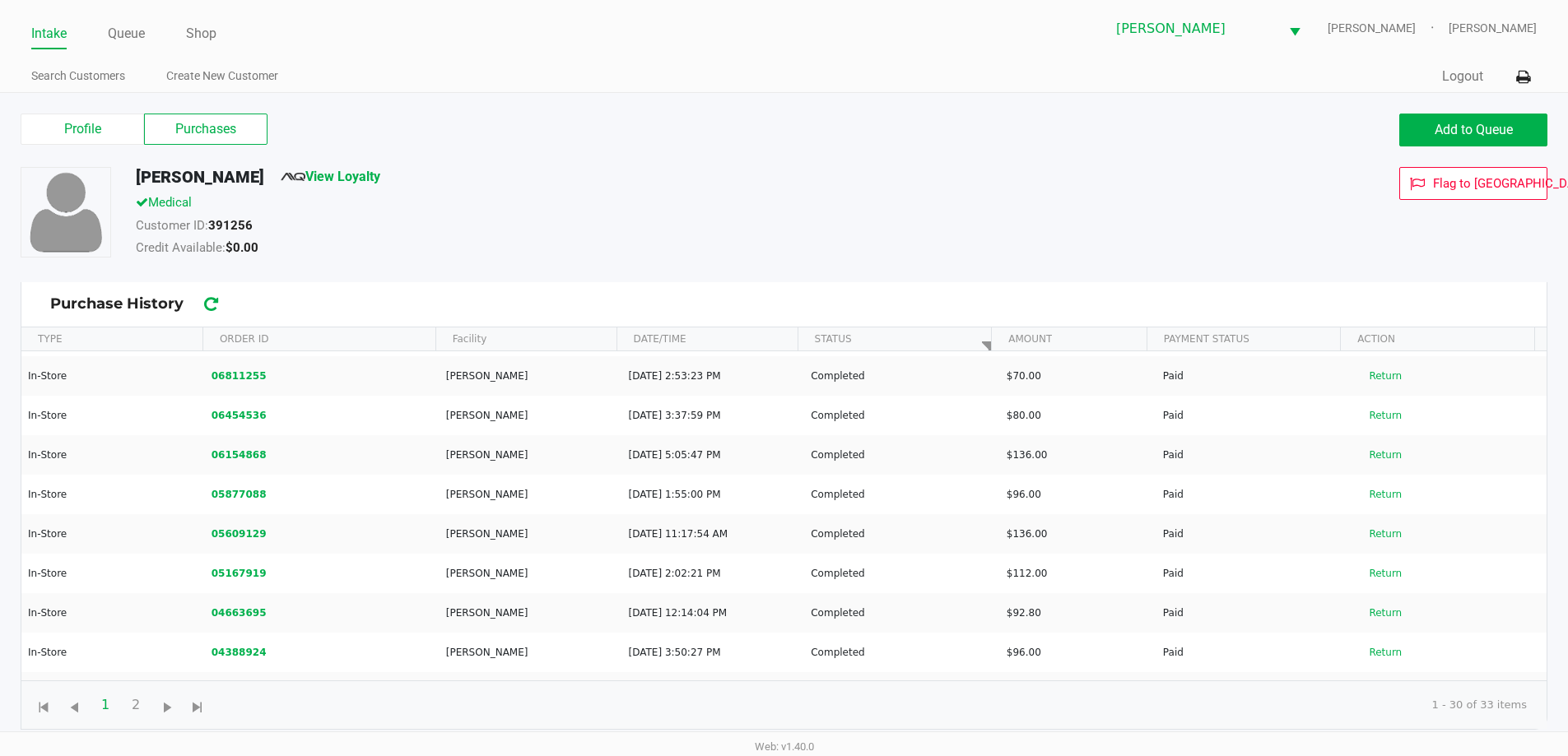
scroll to position [569, 0]
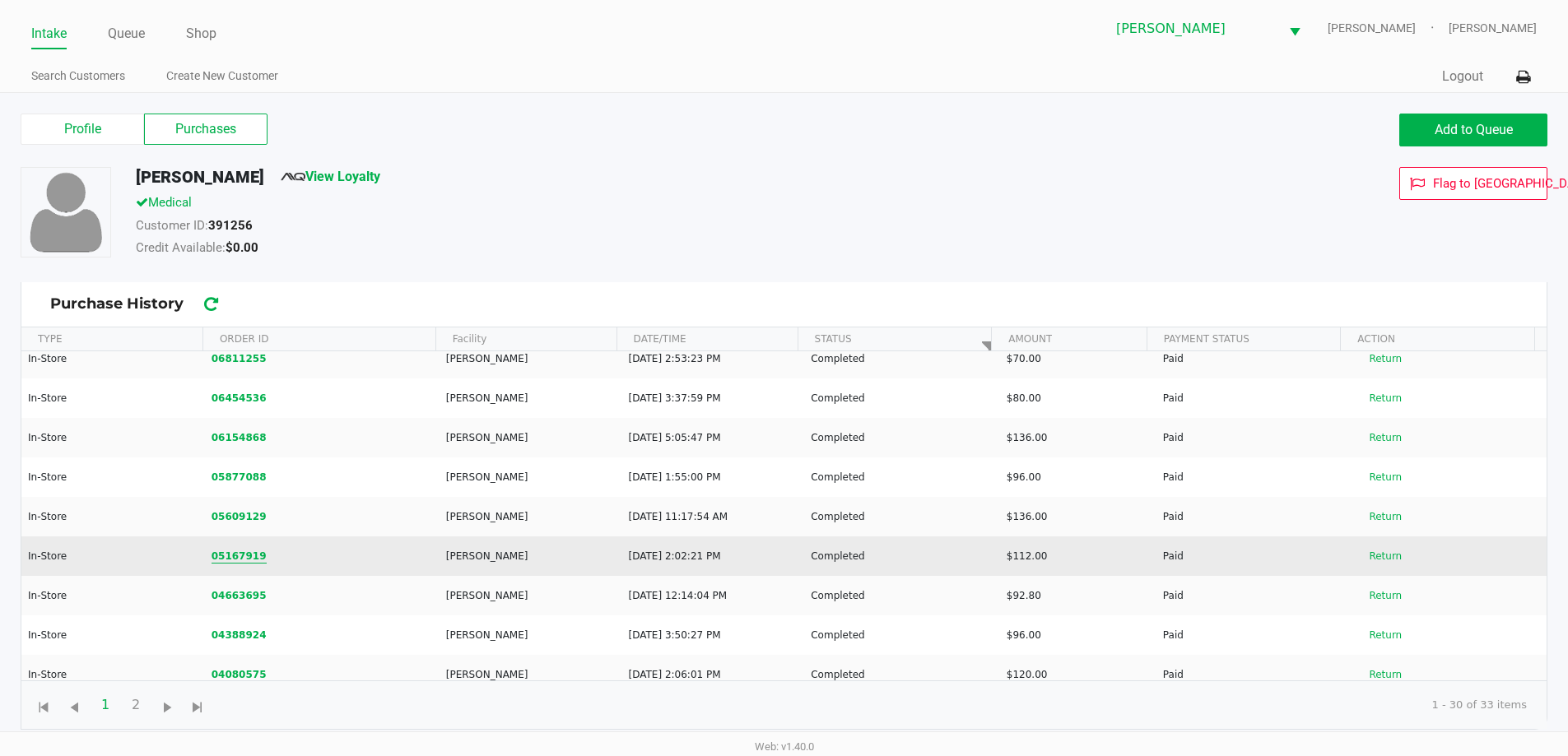
click at [236, 562] on button "05167919" at bounding box center [239, 556] width 55 height 15
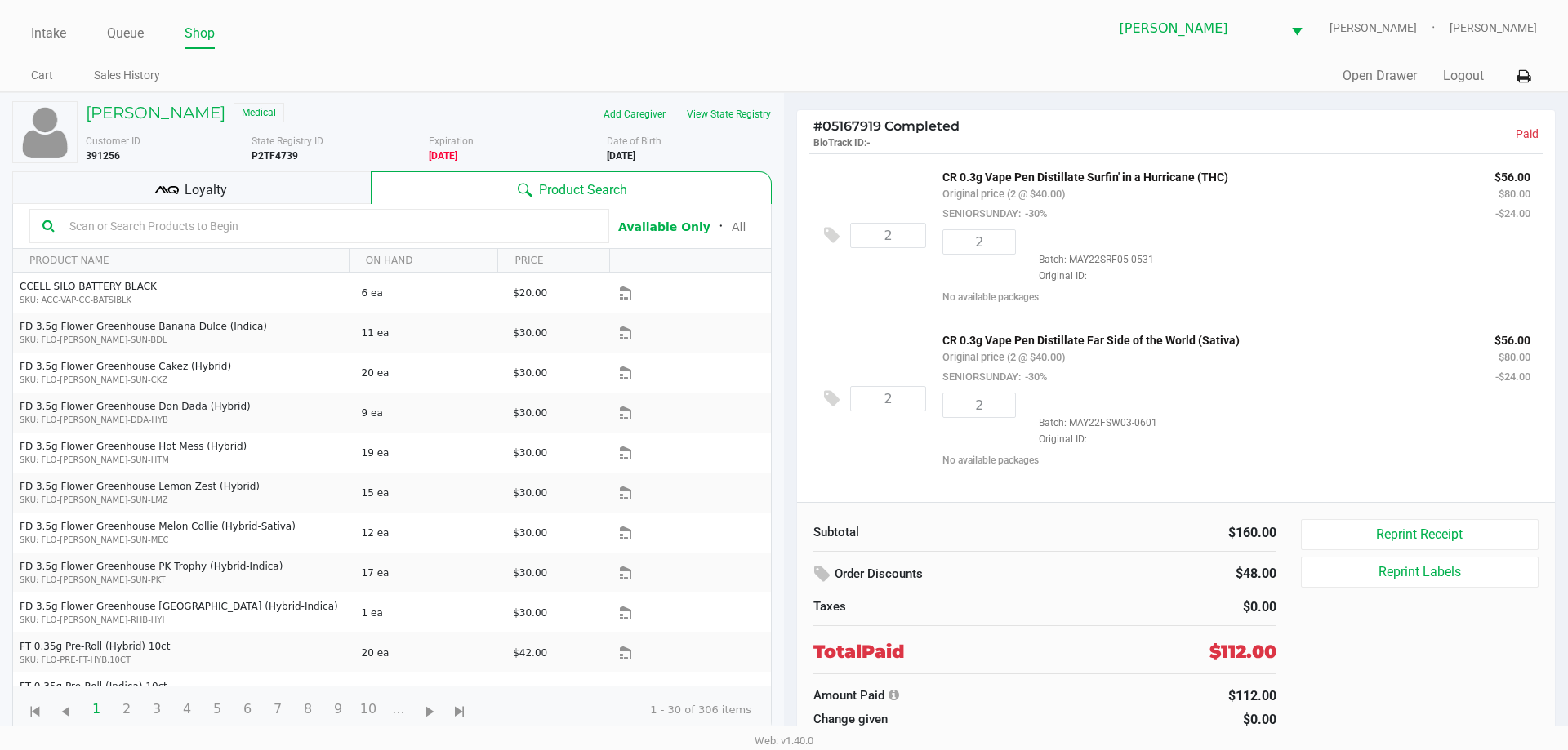
click at [159, 116] on h5 "MARY HICKS" at bounding box center [155, 113] width 139 height 20
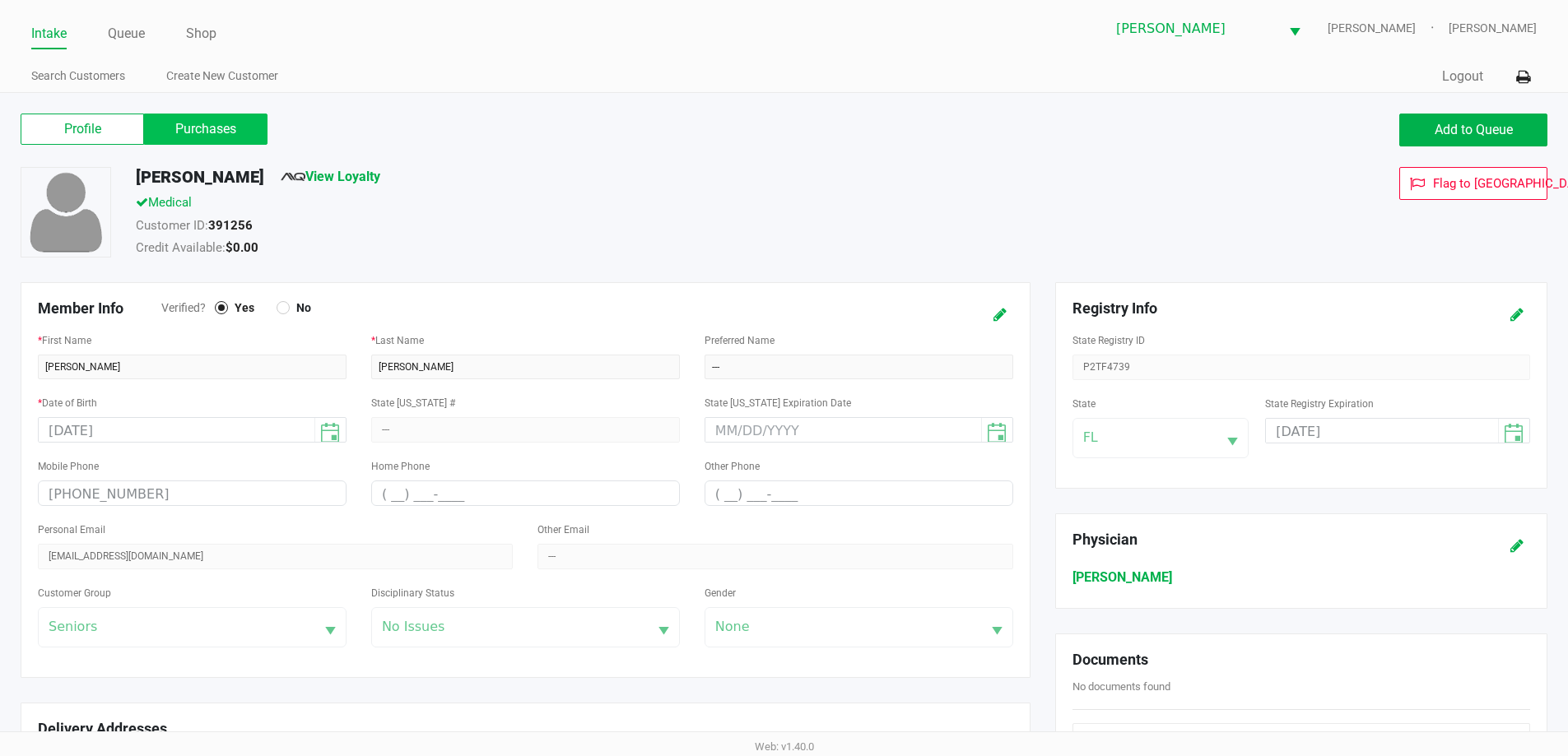
click at [203, 126] on label "Purchases" at bounding box center [205, 130] width 123 height 32
click at [0, 0] on 1 "Purchases" at bounding box center [0, 0] width 0 height 0
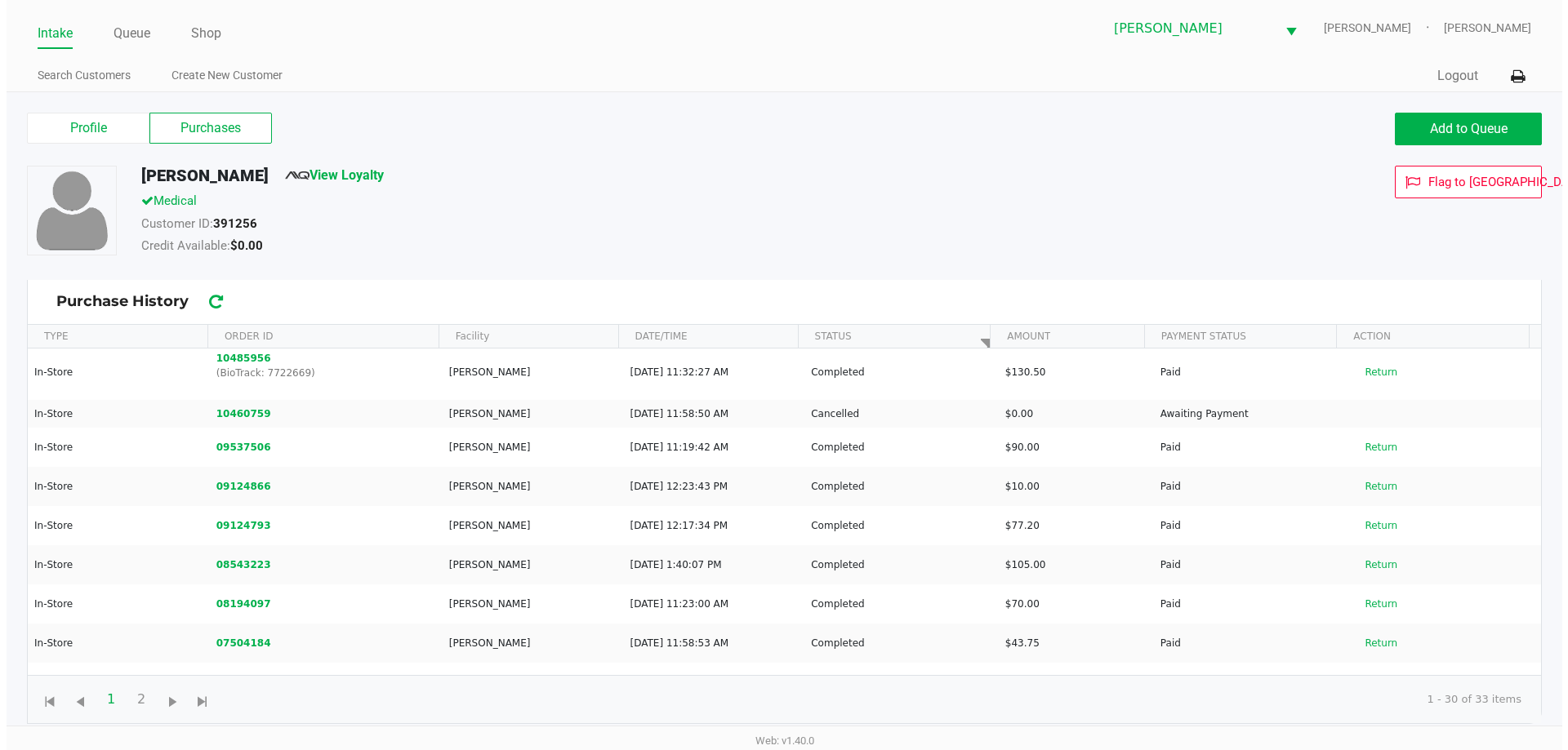
scroll to position [202, 0]
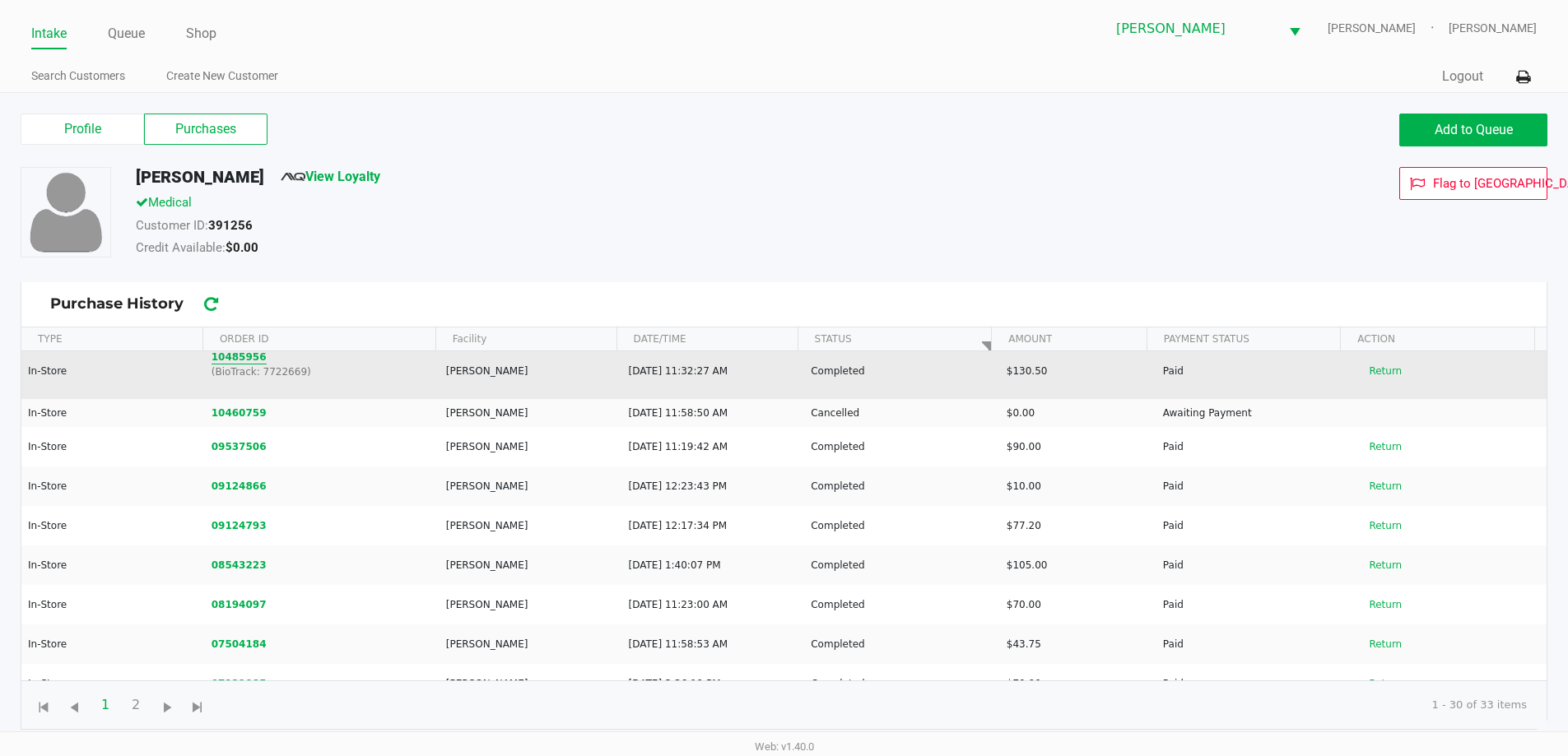
click at [253, 359] on button "10485956" at bounding box center [239, 358] width 55 height 15
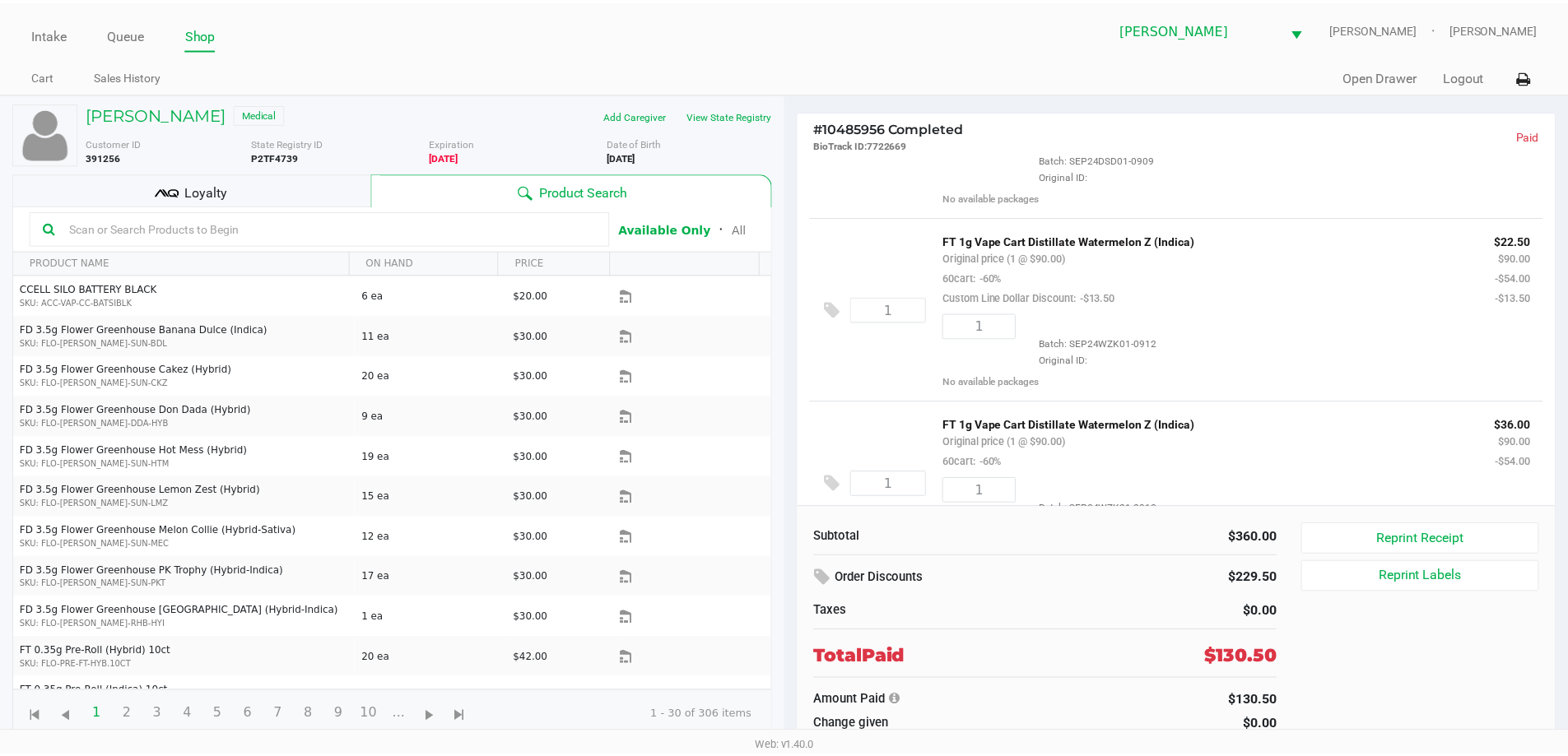
scroll to position [165, 0]
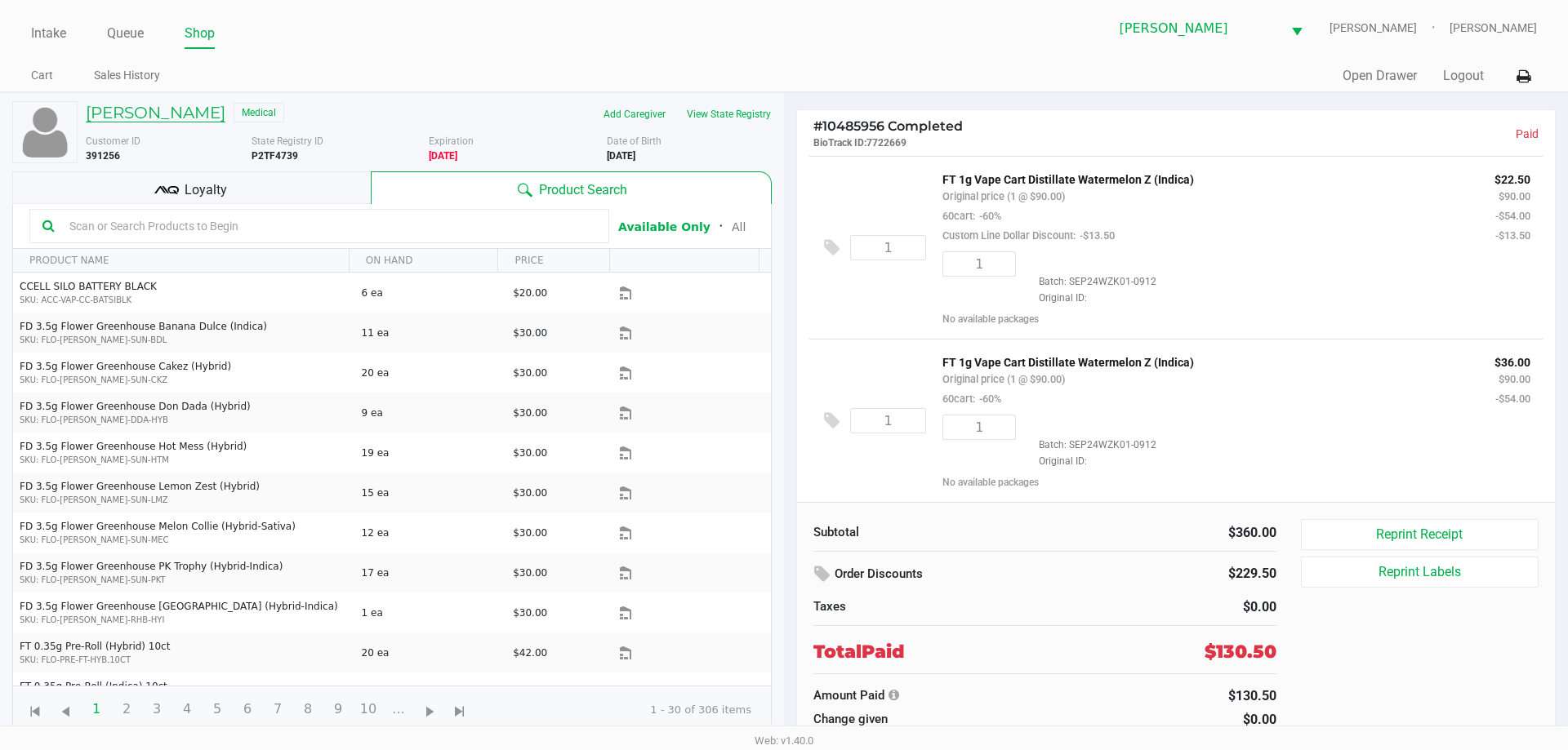
click at [169, 116] on h5 "MARY HICKS" at bounding box center [155, 113] width 139 height 20
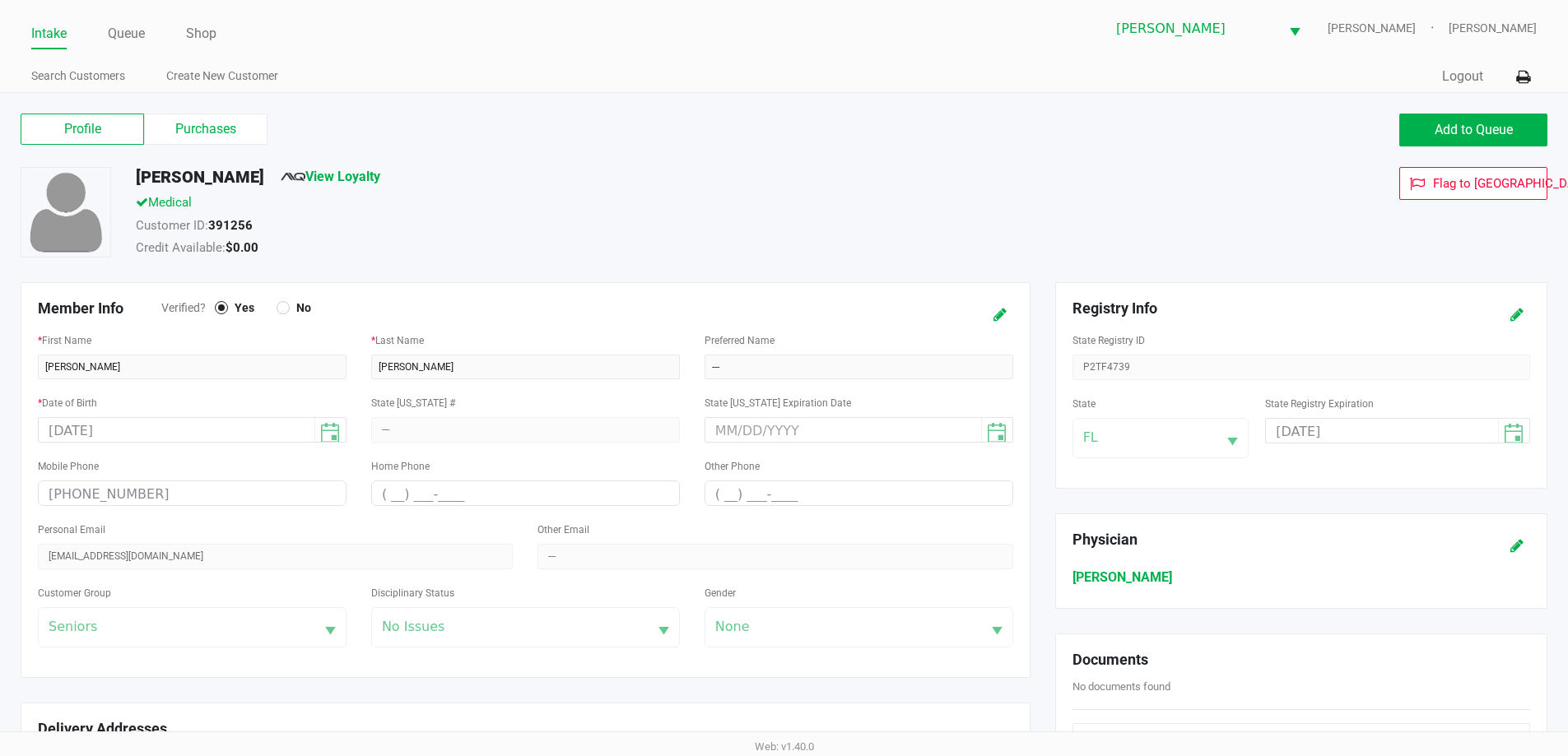
click at [205, 132] on label "Purchases" at bounding box center [205, 130] width 123 height 32
click at [0, 0] on 1 "Purchases" at bounding box center [0, 0] width 0 height 0
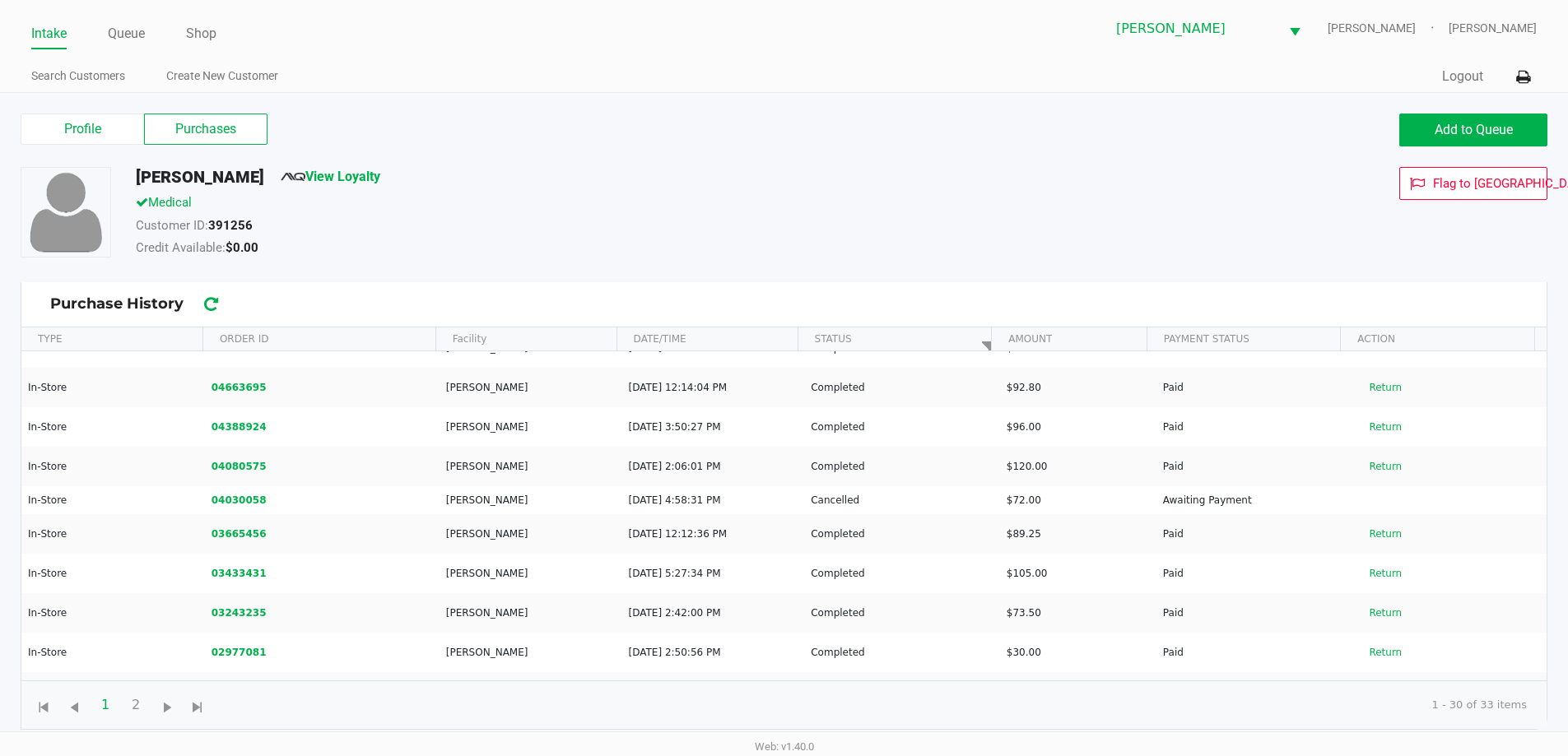
scroll to position [886, 0]
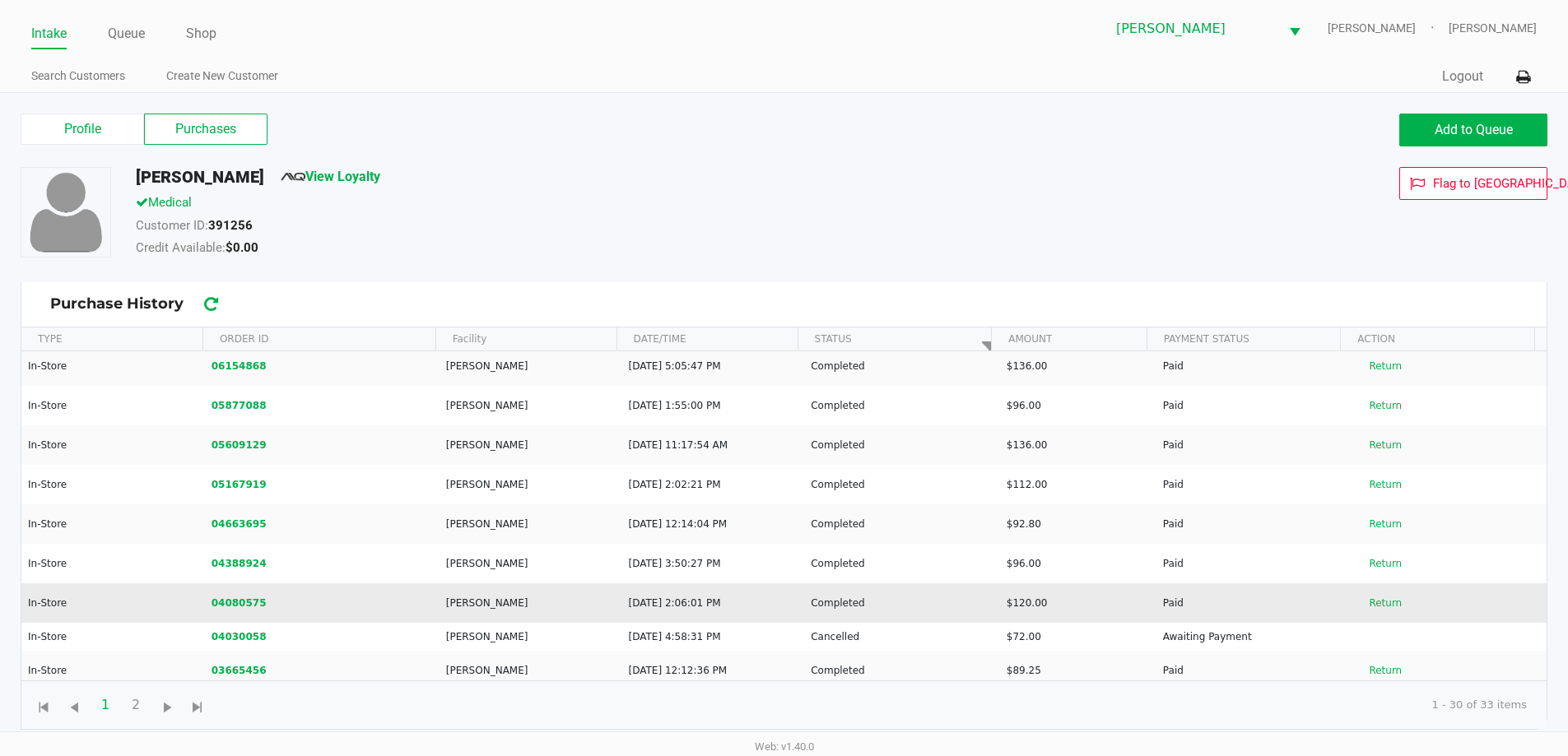
click at [811, 614] on td "Completed" at bounding box center [901, 602] width 195 height 39
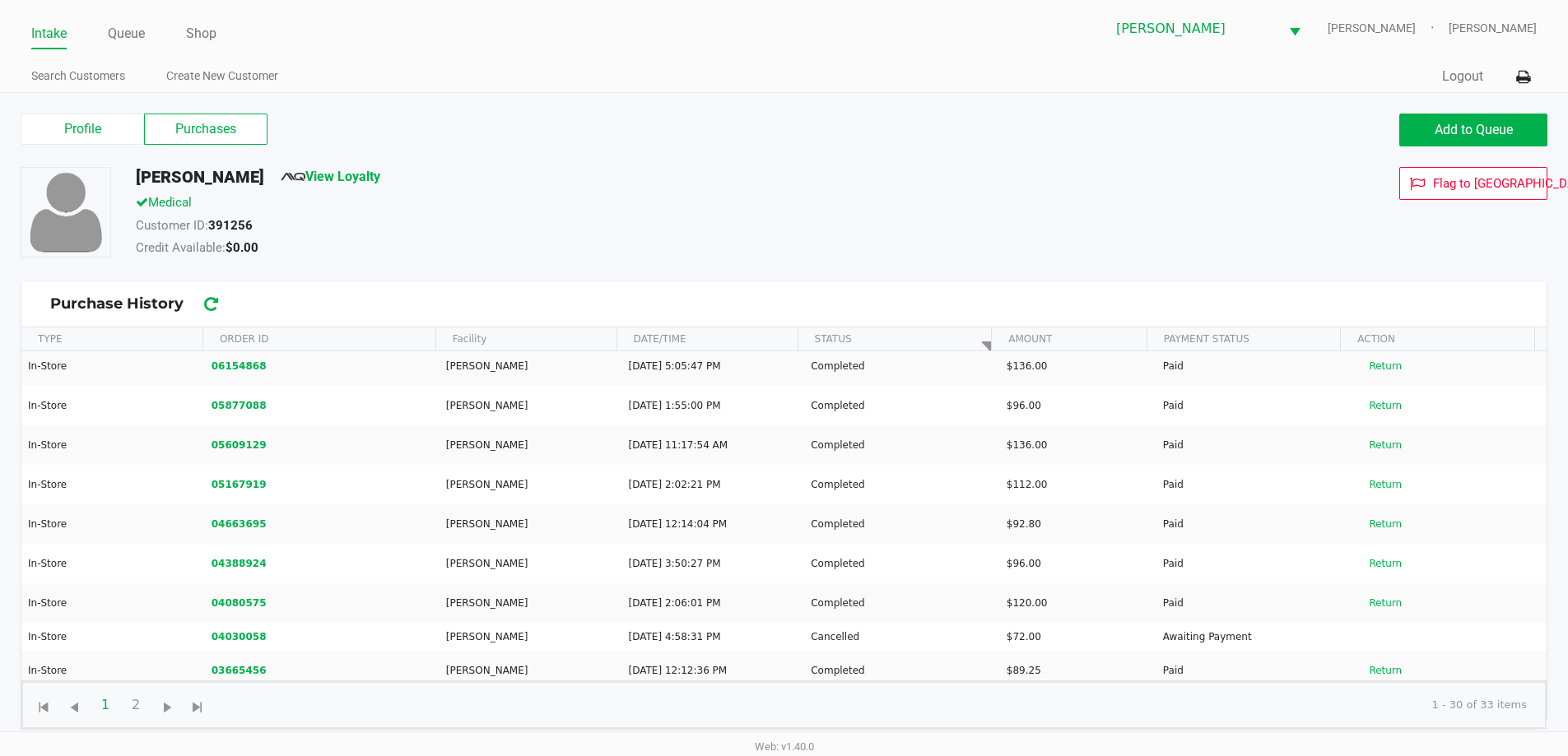
click at [784, 725] on kendo-pager "1 2 1 2 1 - 30 of 33 items" at bounding box center [784, 704] width 1525 height 48
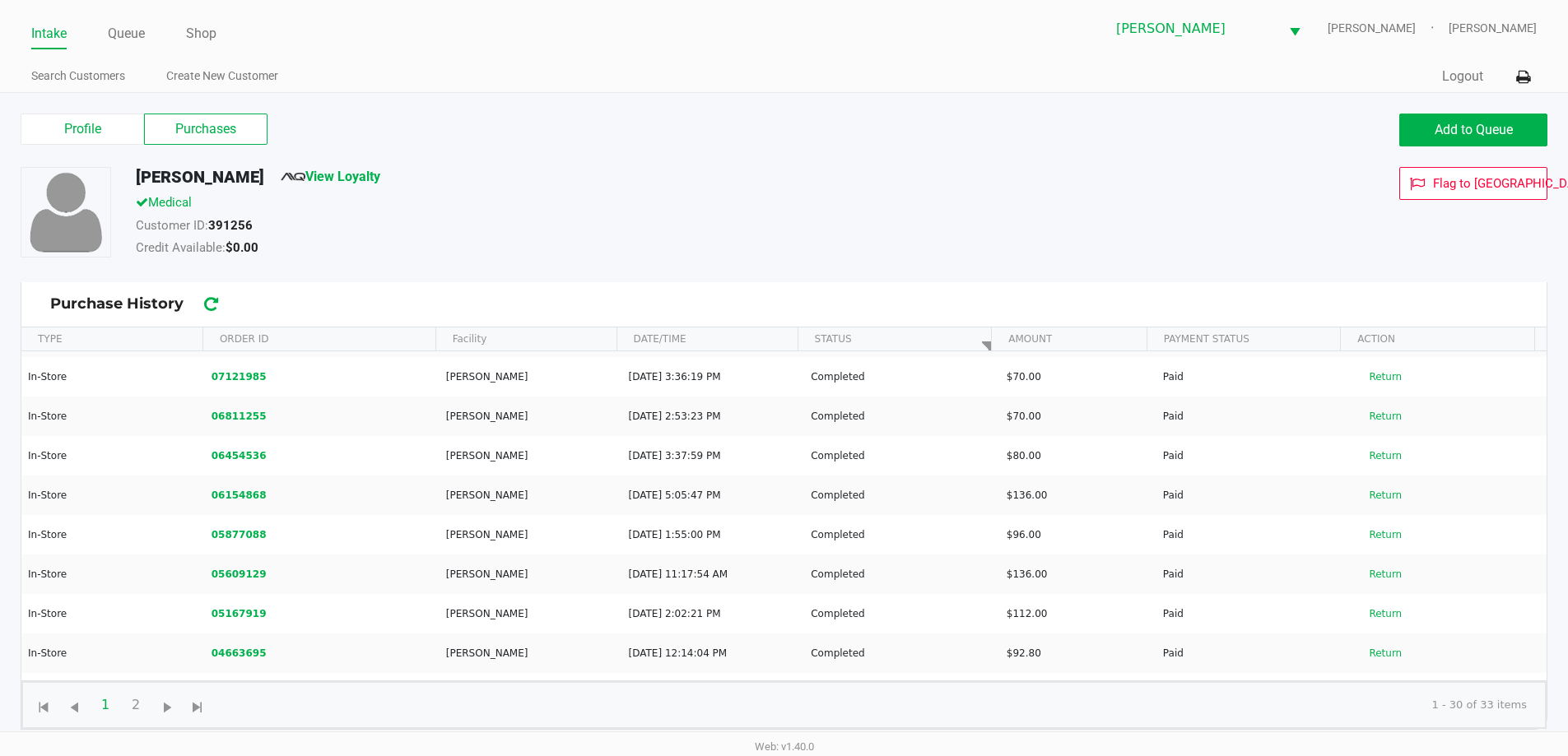
scroll to position [472, 0]
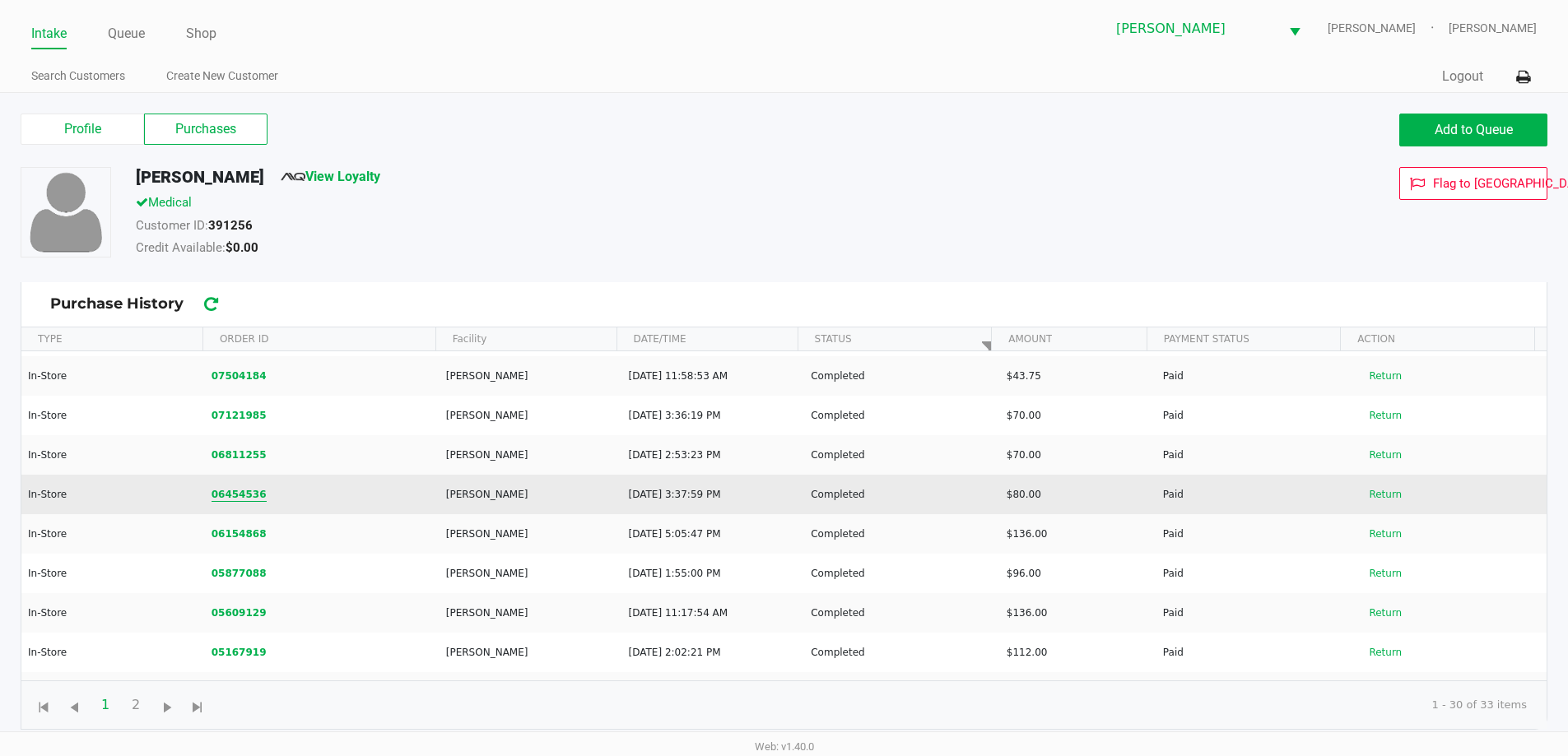
click at [235, 493] on button "06454536" at bounding box center [239, 495] width 55 height 15
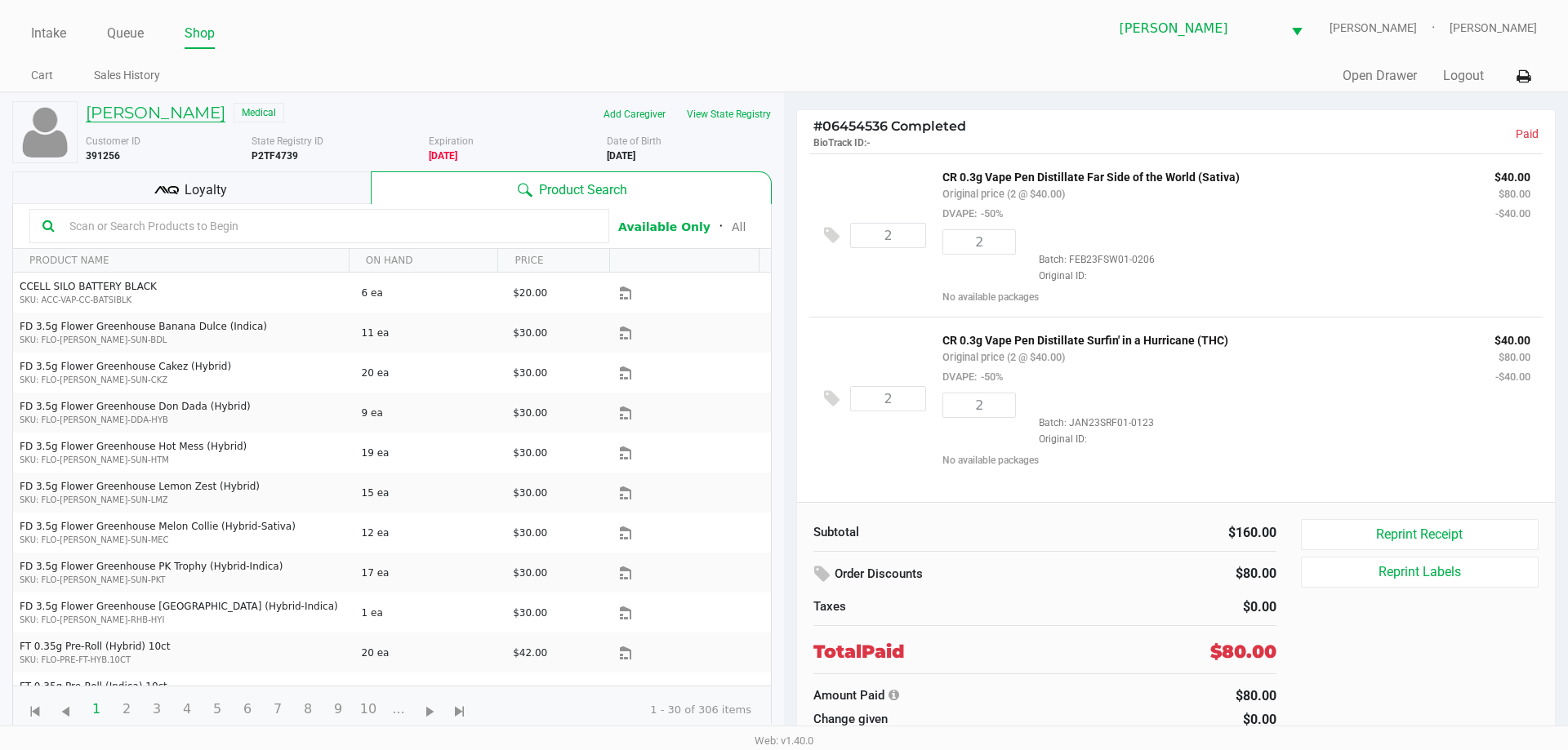
click at [149, 118] on h5 "MARY HICKS" at bounding box center [155, 113] width 139 height 20
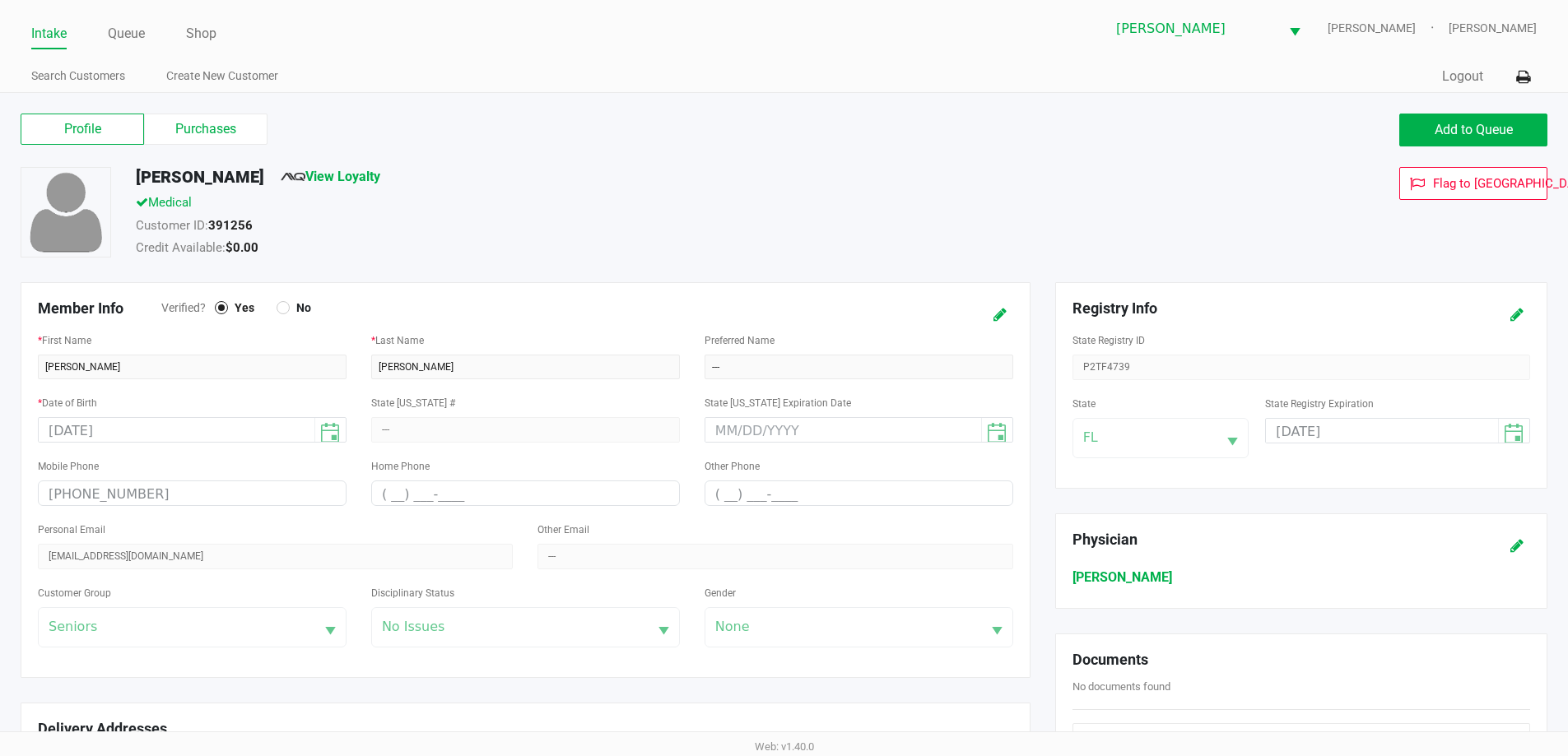
click at [200, 140] on label "Purchases" at bounding box center [205, 130] width 123 height 32
click at [0, 0] on 1 "Purchases" at bounding box center [0, 0] width 0 height 0
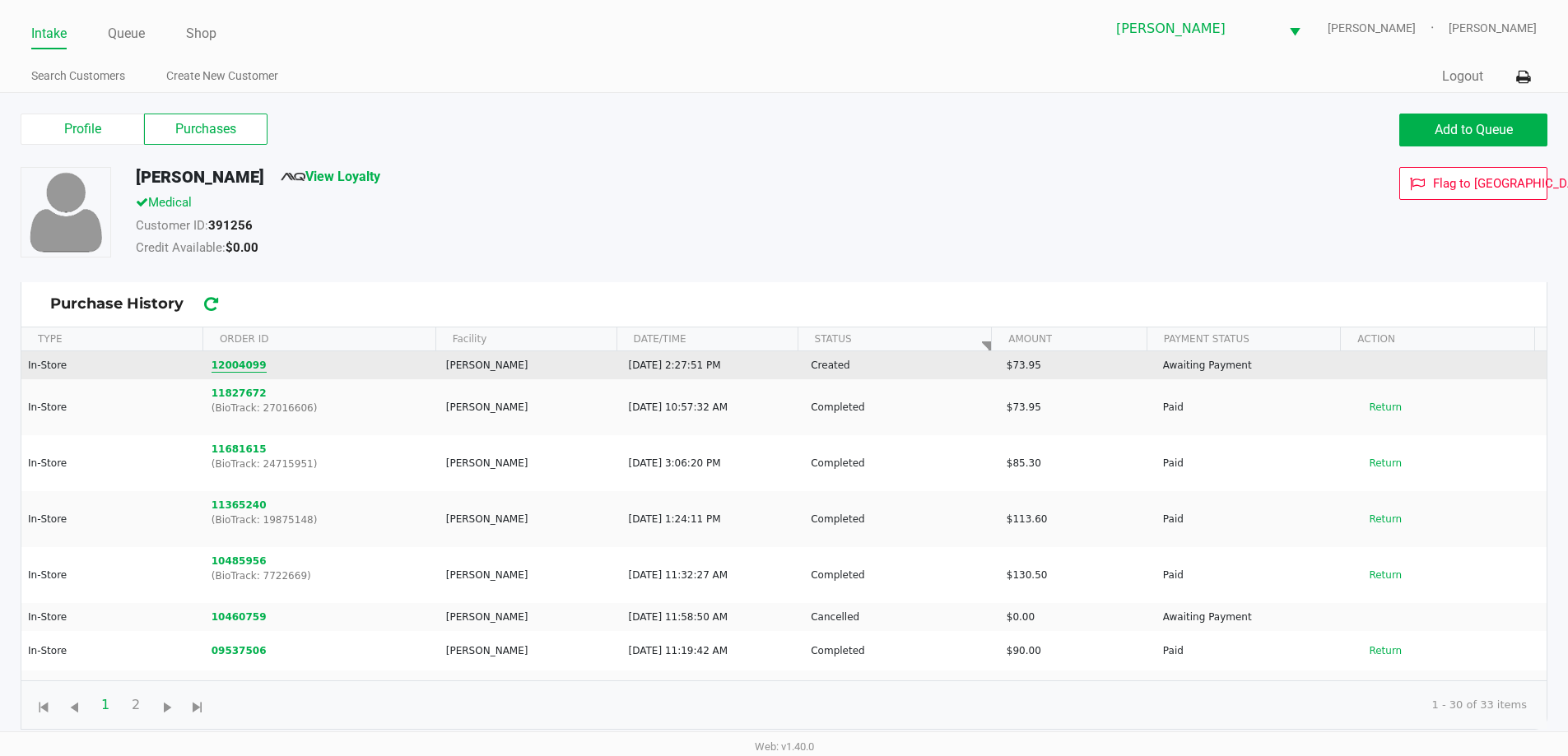
click at [240, 363] on button "12004099" at bounding box center [239, 365] width 55 height 15
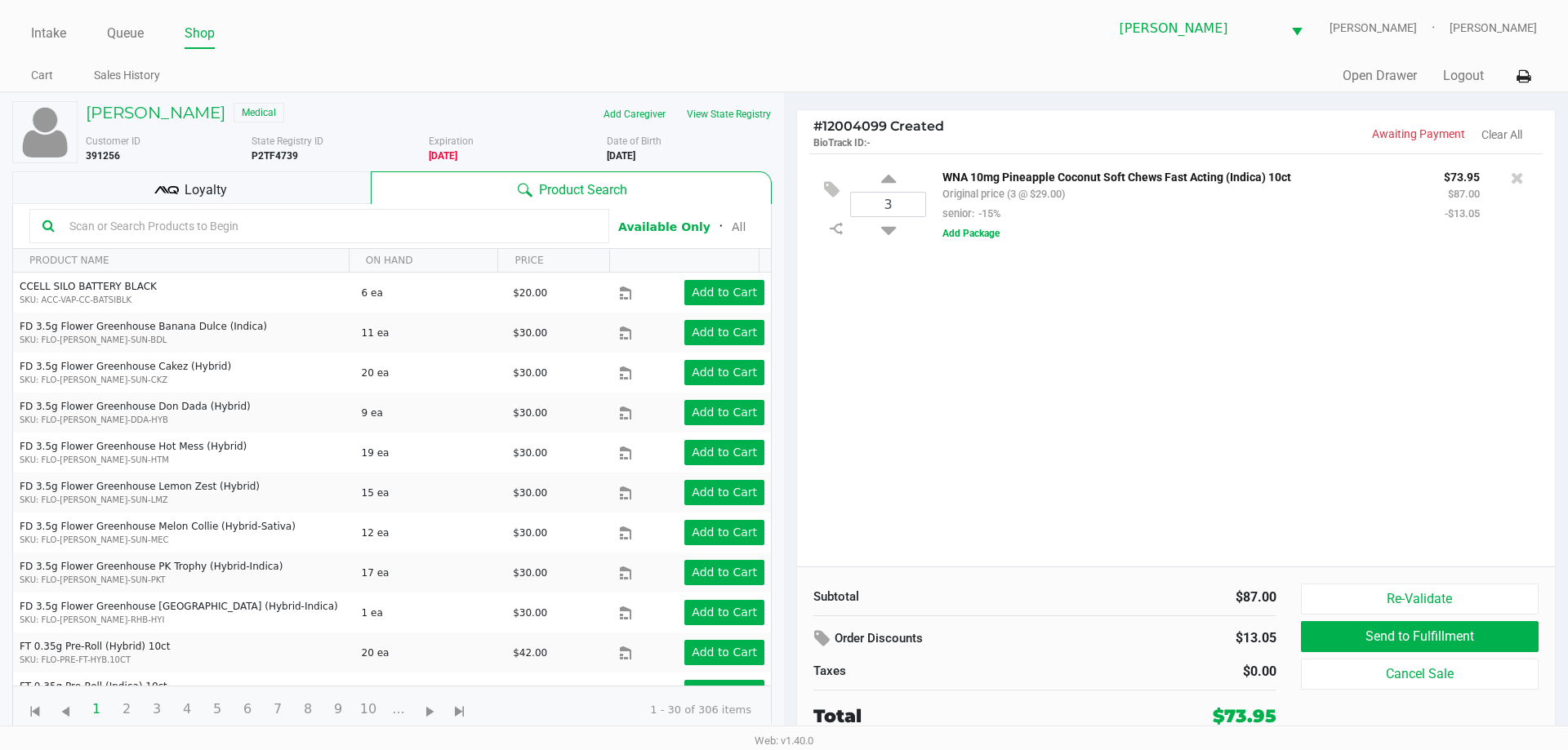
click at [231, 225] on input "text" at bounding box center [329, 226] width 533 height 25
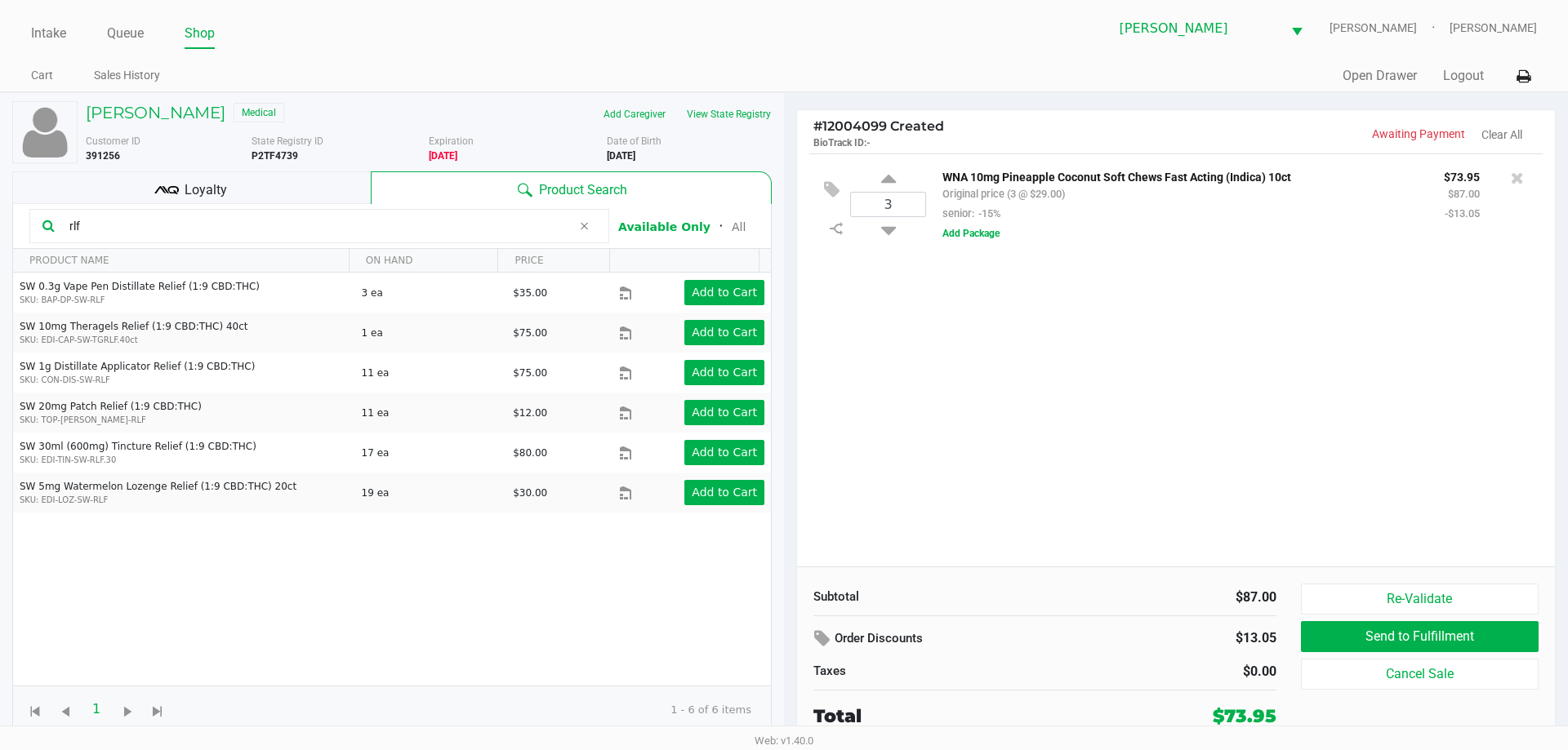
type input "rlf"
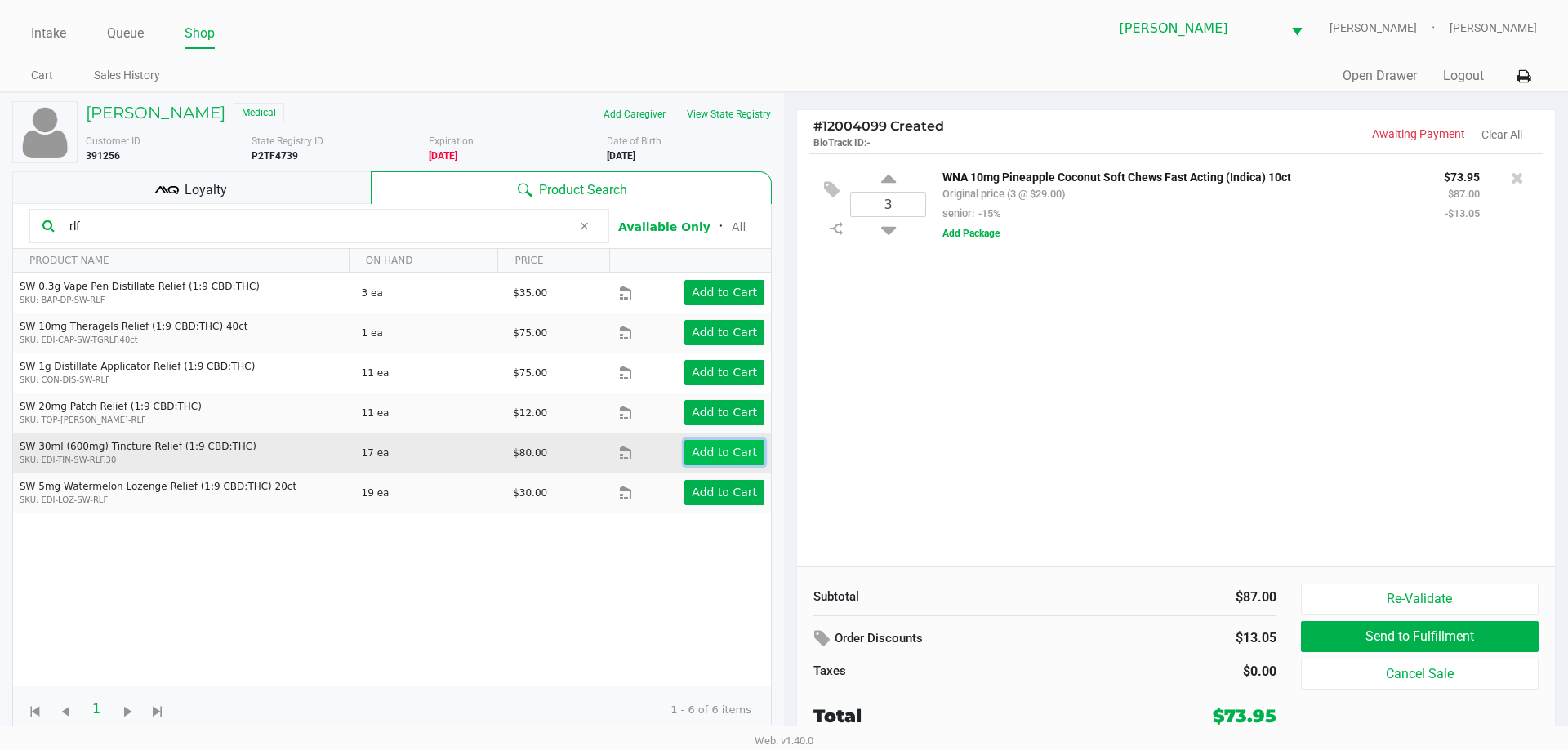
click at [720, 452] on app-button-loader "Add to Cart" at bounding box center [724, 452] width 65 height 13
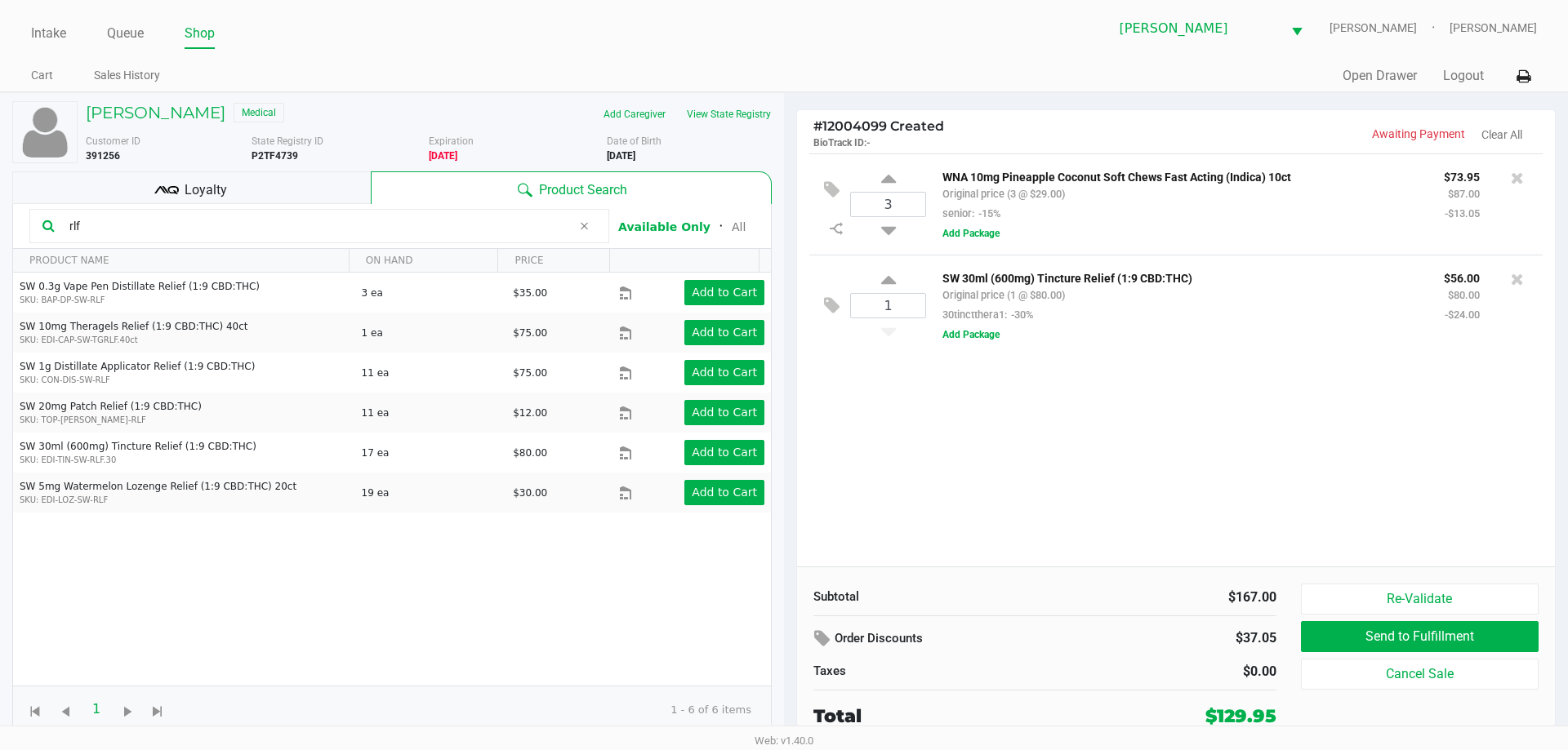
click at [316, 191] on div "Loyalty" at bounding box center [191, 188] width 358 height 33
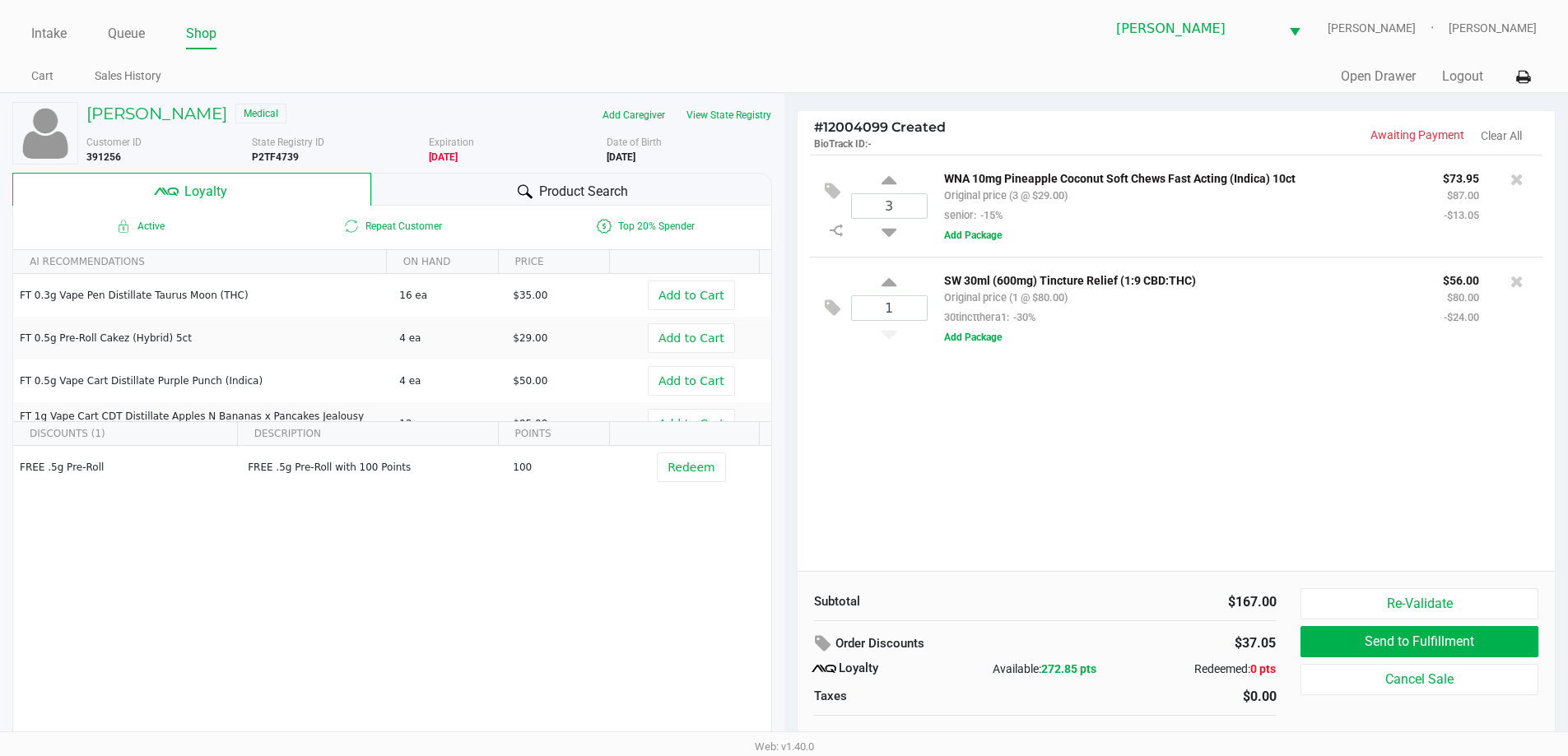
click at [581, 204] on div "Product Search" at bounding box center [571, 190] width 401 height 33
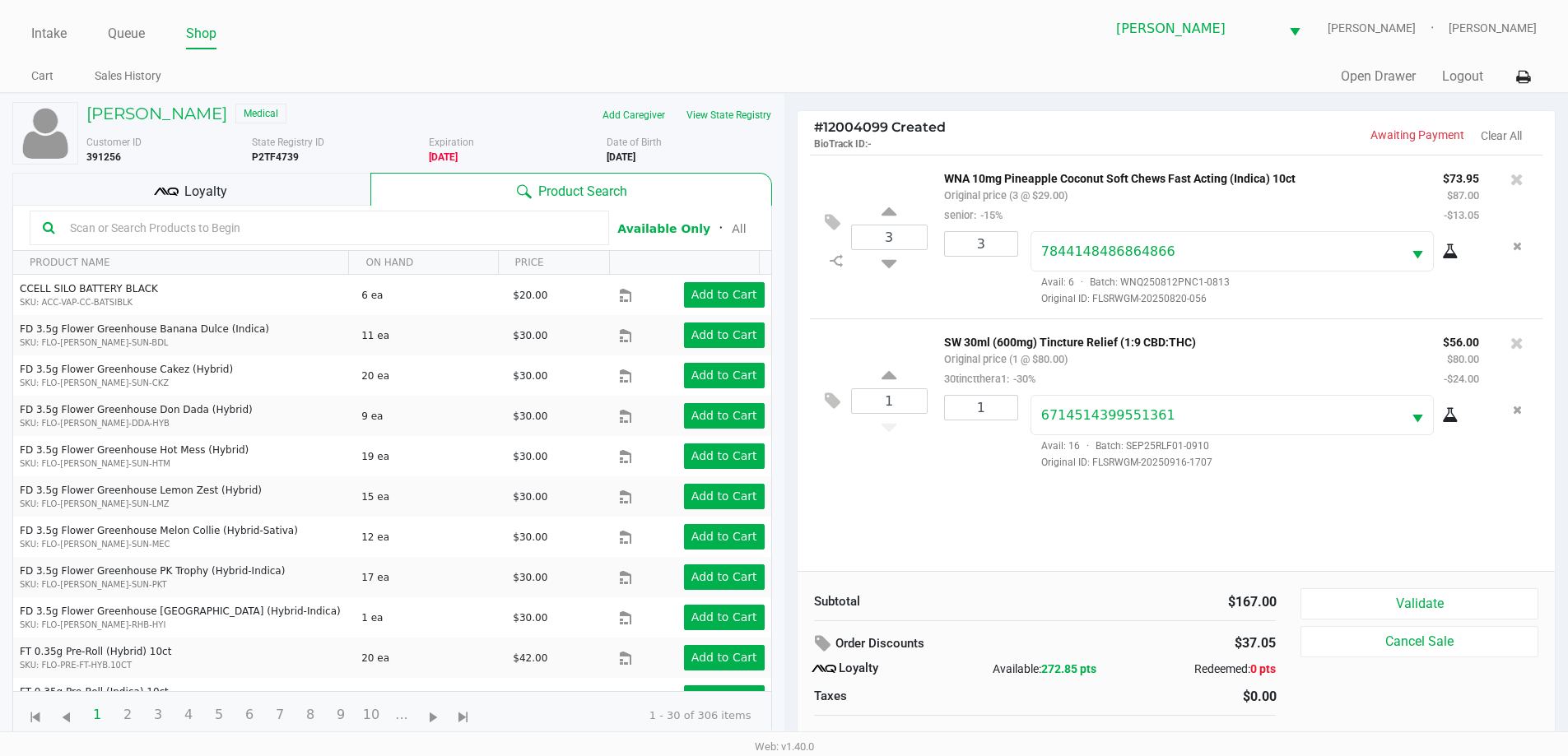
scroll to position [17, 0]
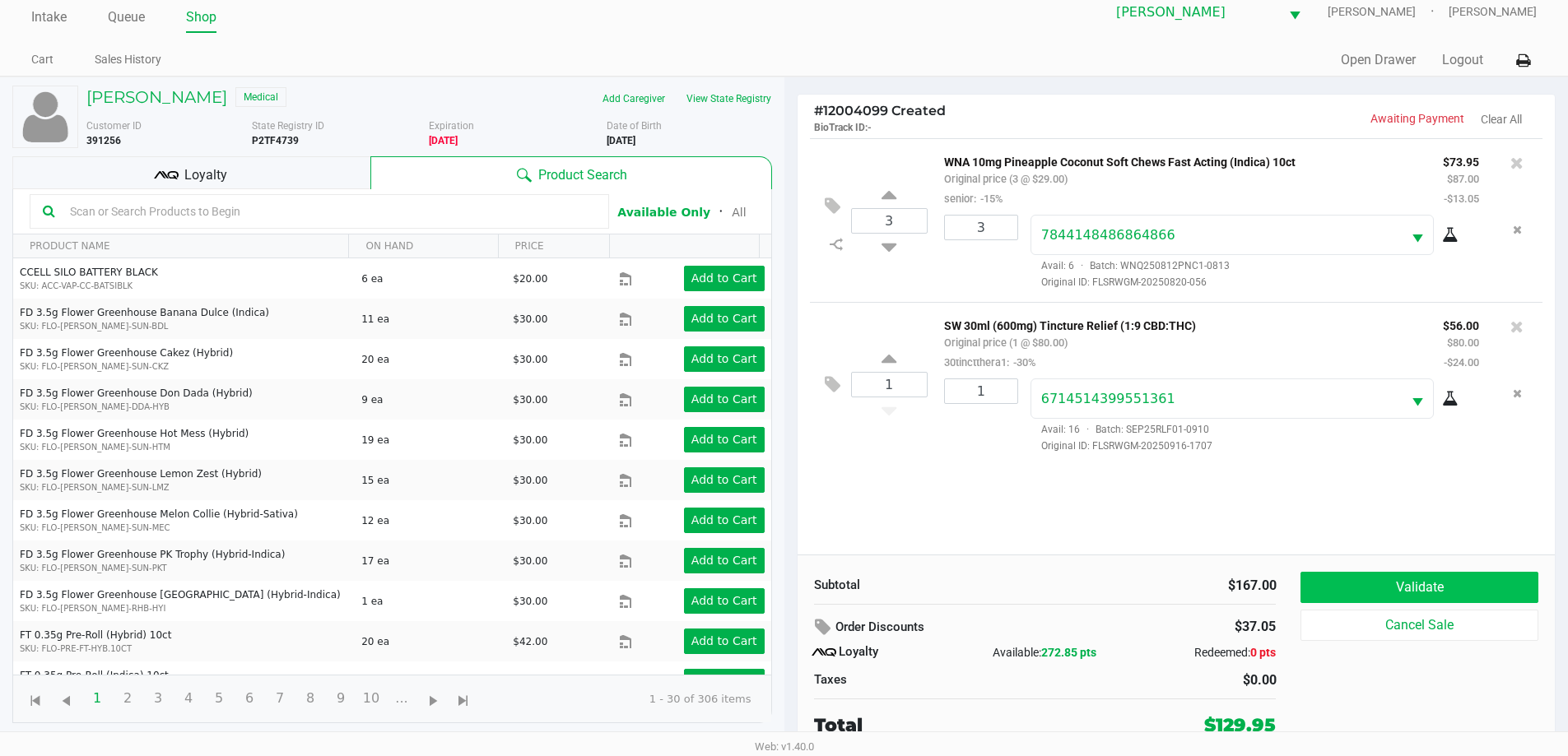
click at [1339, 575] on button "Validate" at bounding box center [1418, 588] width 237 height 32
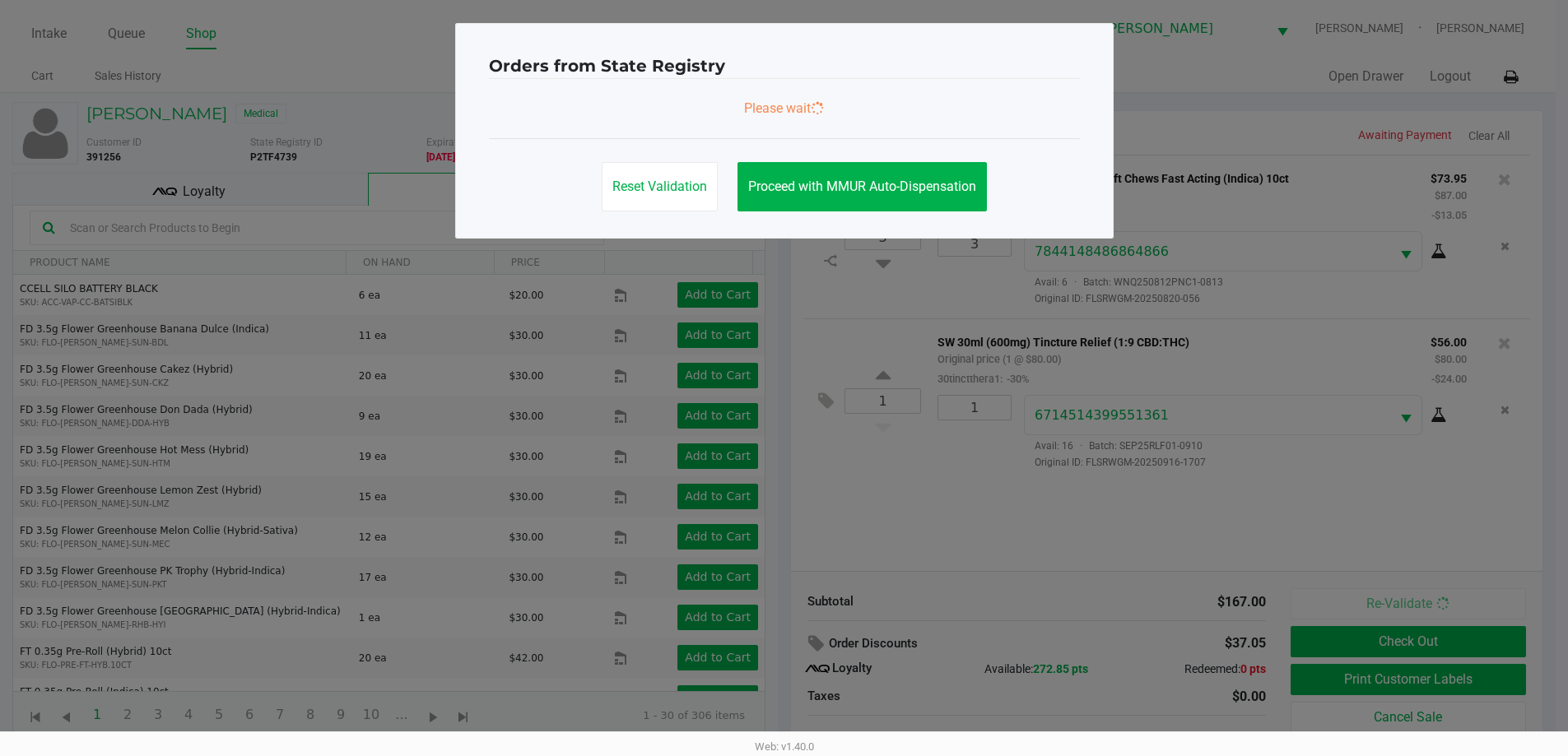
scroll to position [0, 0]
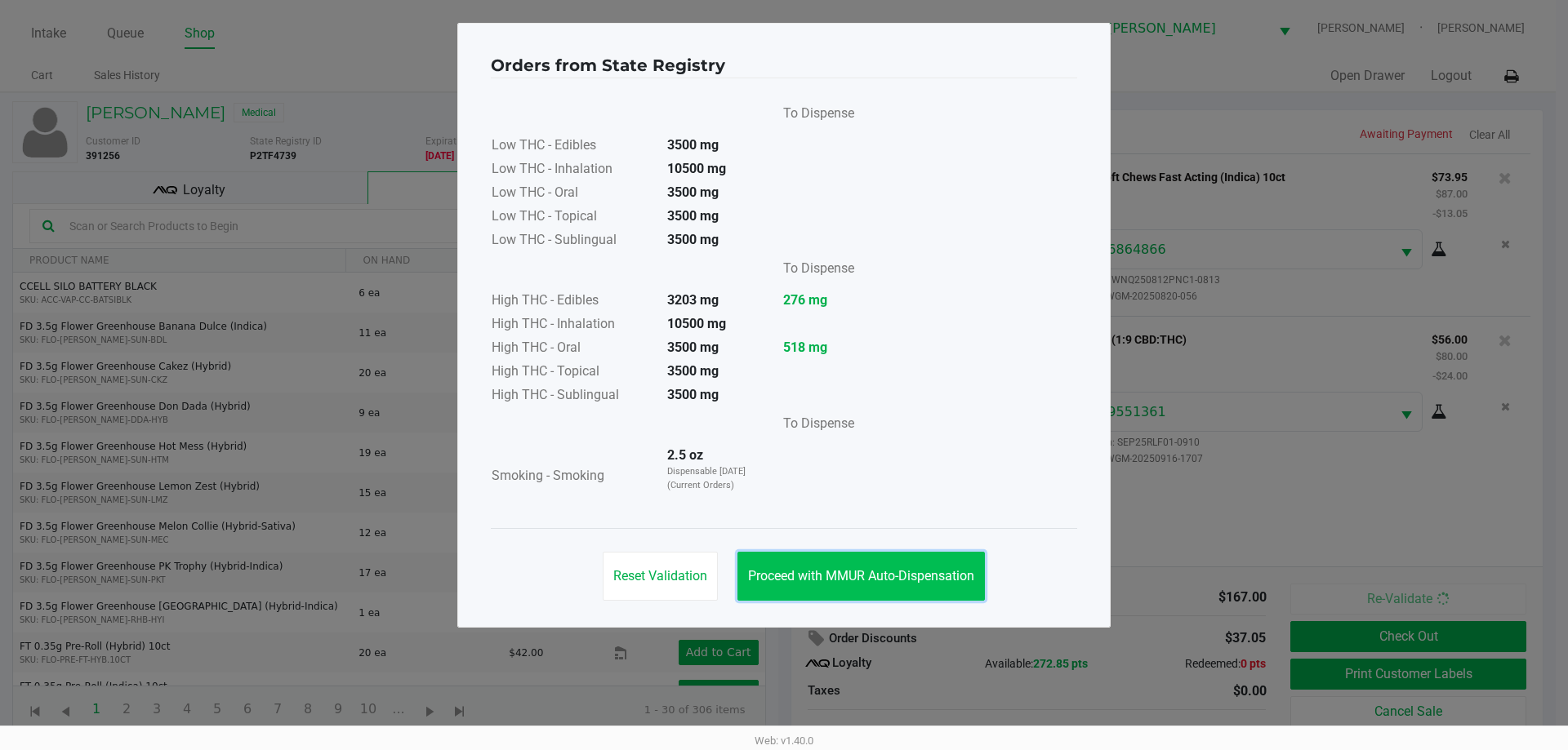
click at [861, 556] on button "Proceed with MMUR Auto-Dispensation" at bounding box center [861, 576] width 248 height 49
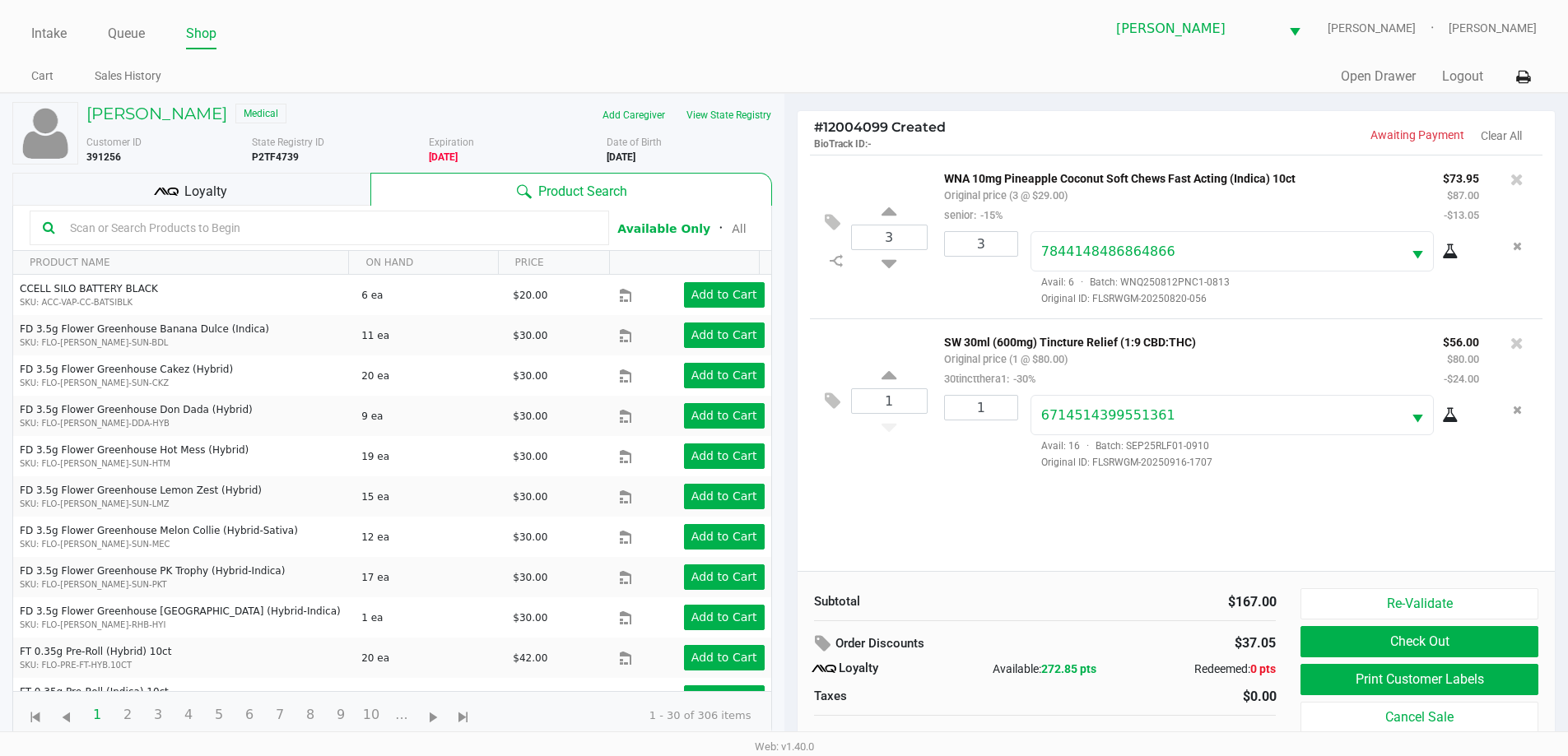
scroll to position [17, 0]
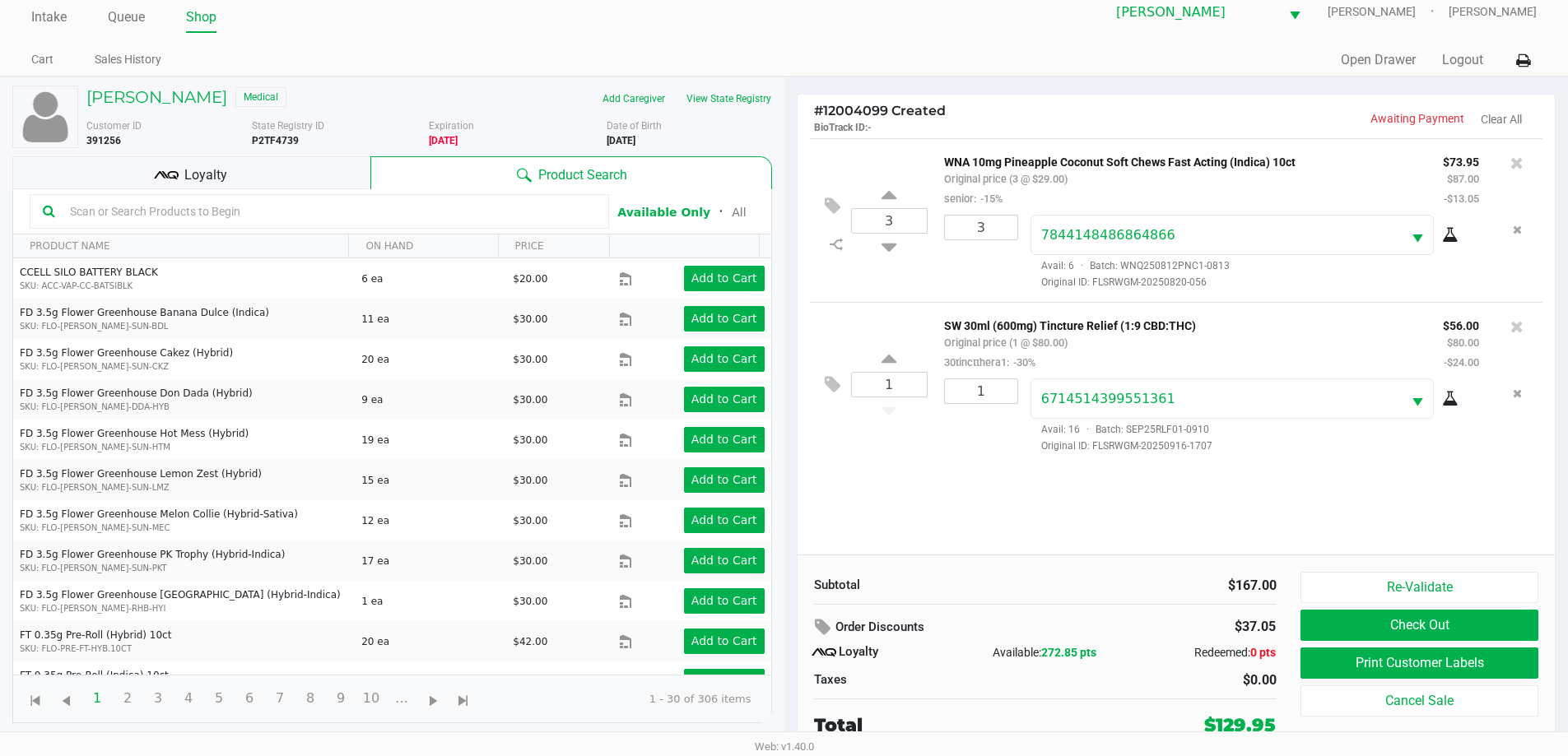
click at [1118, 607] on div "Subtotal $167.00 Order Discounts $37.05 Loyalty Available: 272.85 pts Redeemed:…" at bounding box center [1046, 655] width 487 height 167
click at [1464, 661] on button "Print Customer Labels" at bounding box center [1418, 664] width 237 height 32
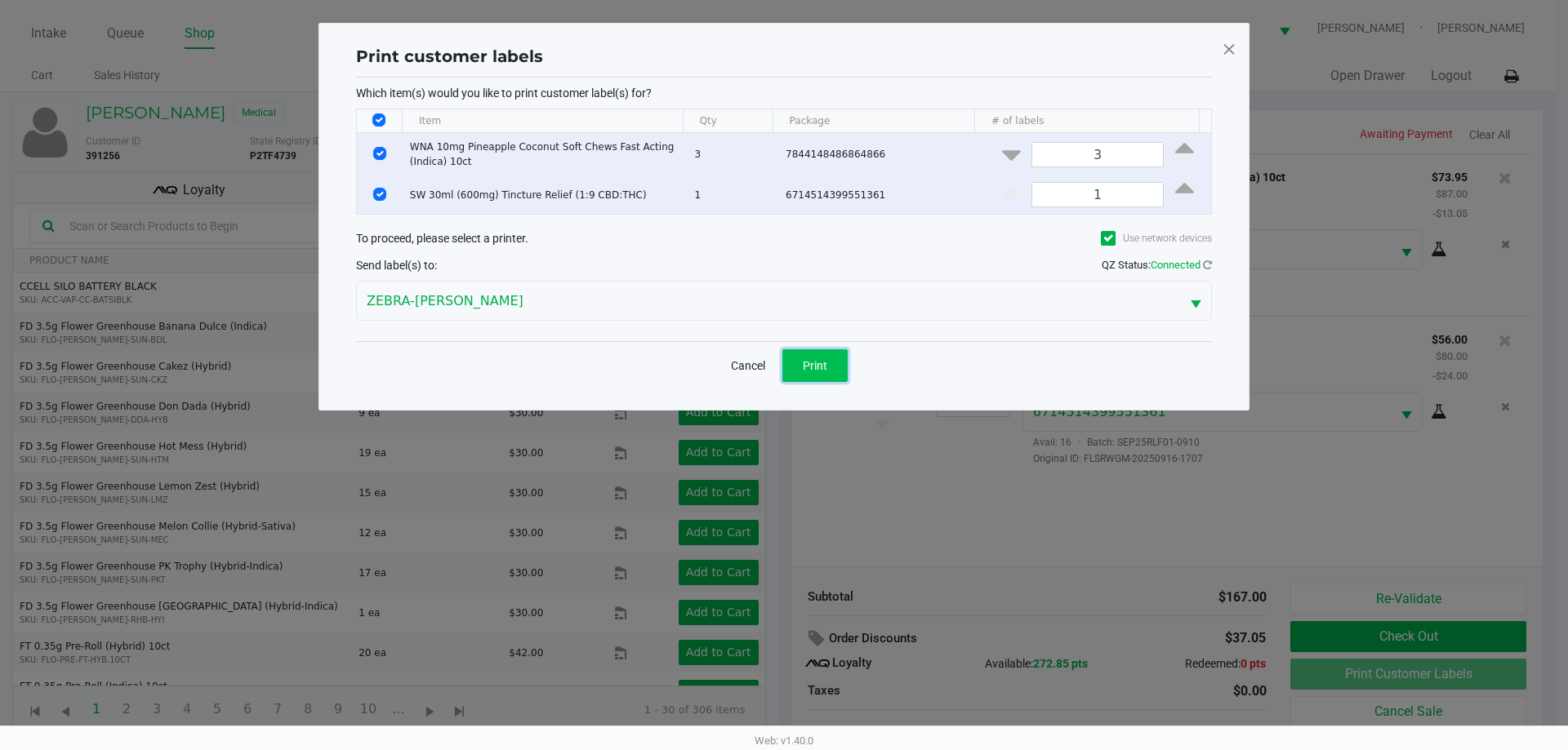
click at [812, 380] on button "Print" at bounding box center [815, 366] width 65 height 33
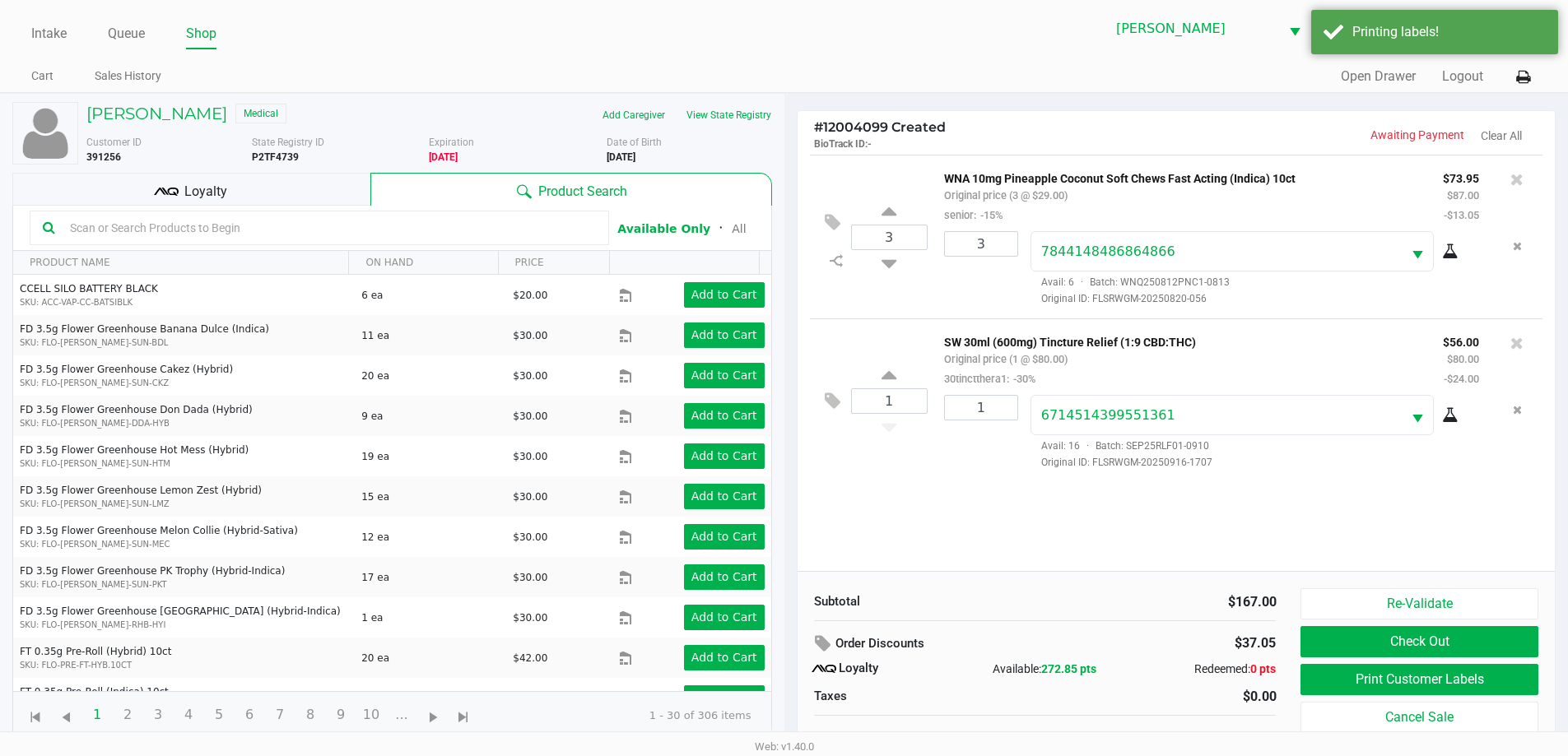
click at [285, 202] on div "Loyalty" at bounding box center [191, 190] width 358 height 33
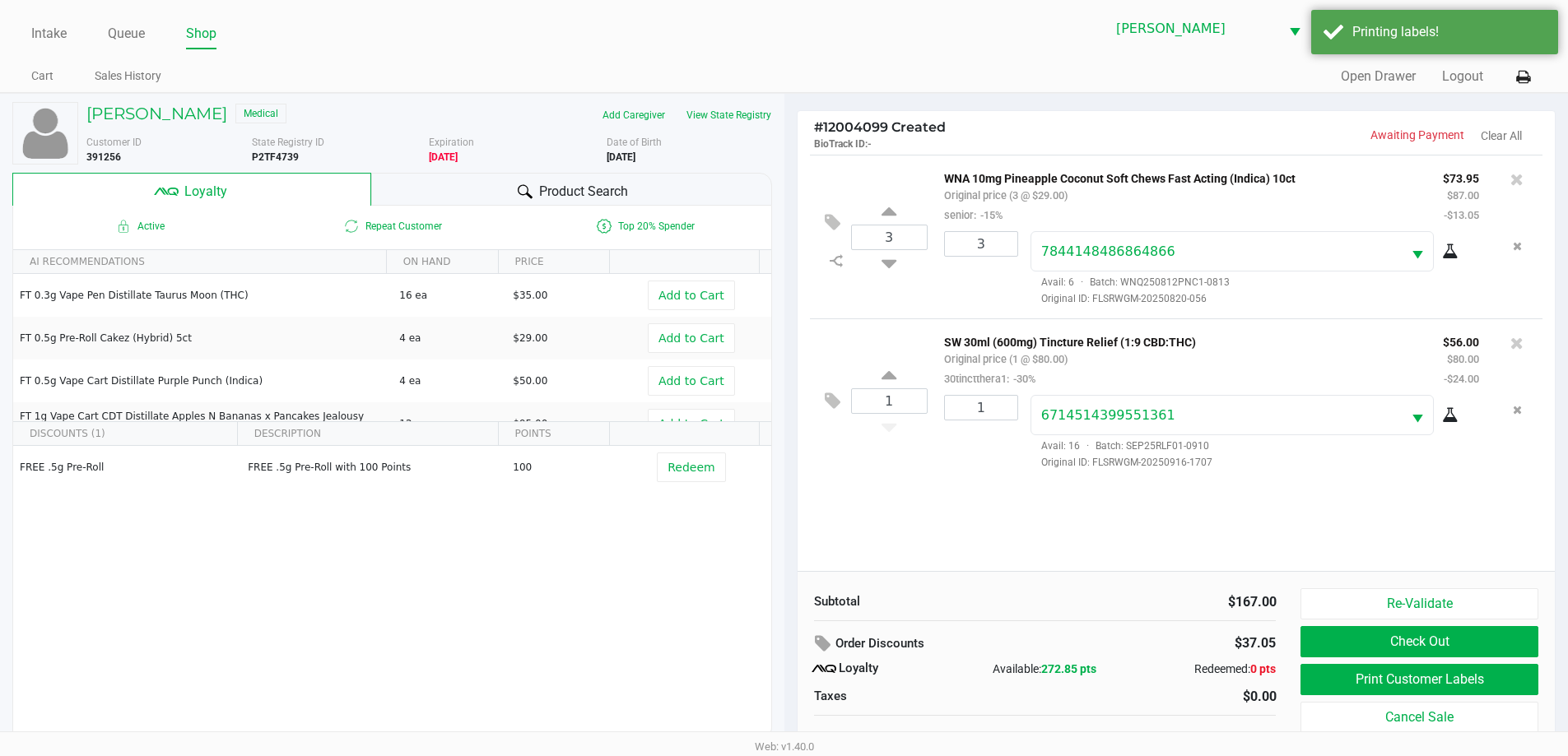
scroll to position [17, 0]
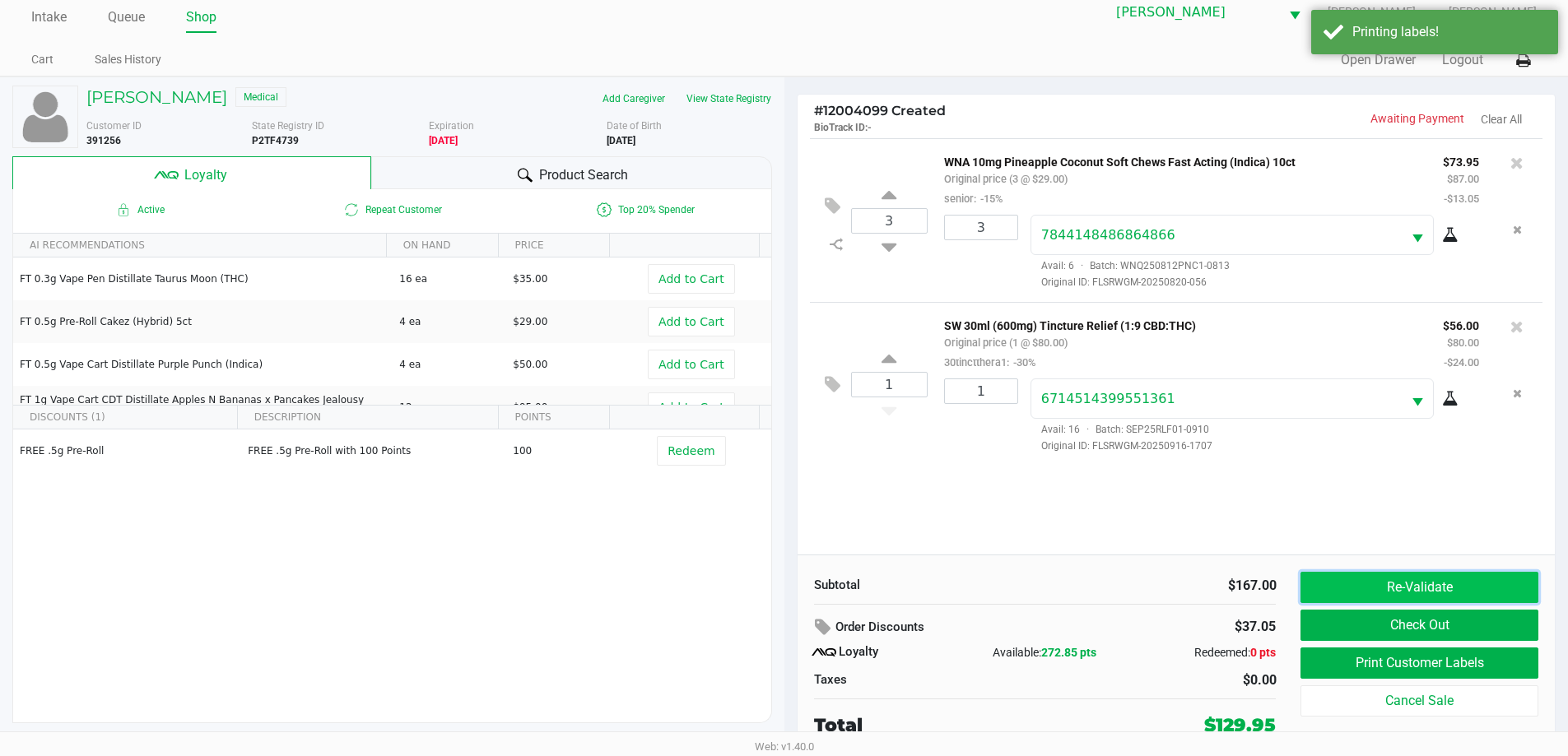
click at [1421, 579] on button "Re-Validate" at bounding box center [1418, 588] width 237 height 32
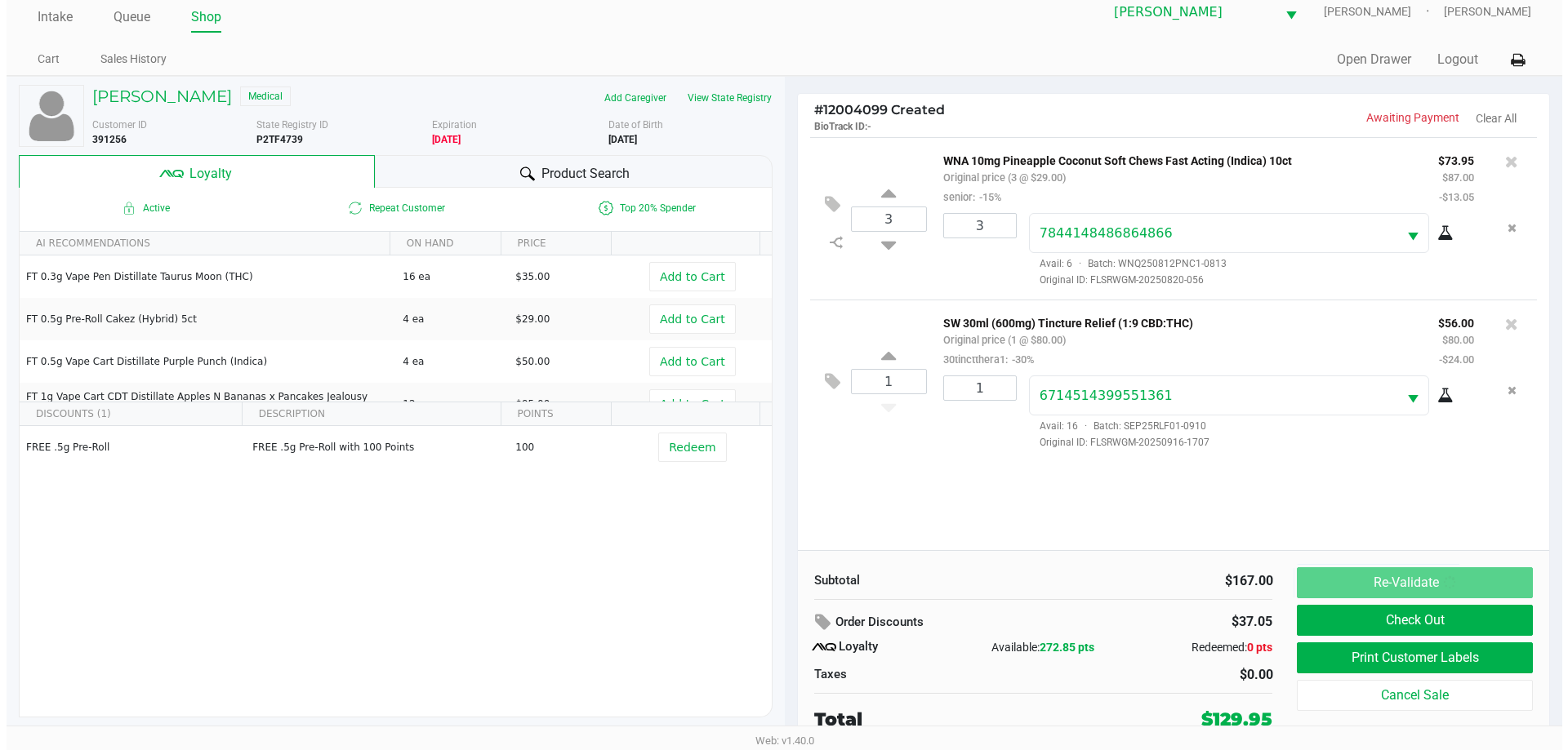
scroll to position [0, 0]
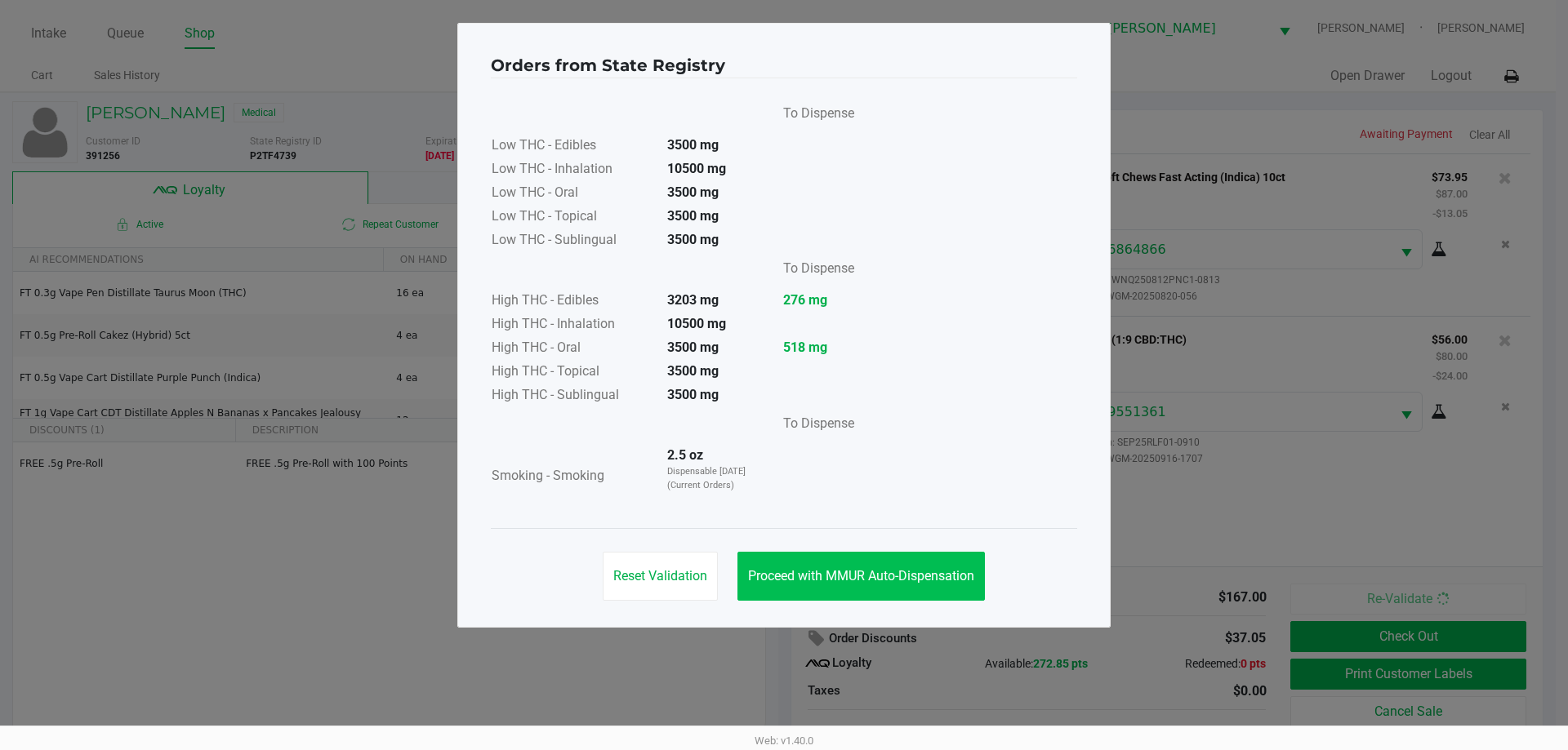
click at [935, 564] on button "Proceed with MMUR Auto-Dispensation" at bounding box center [861, 576] width 248 height 49
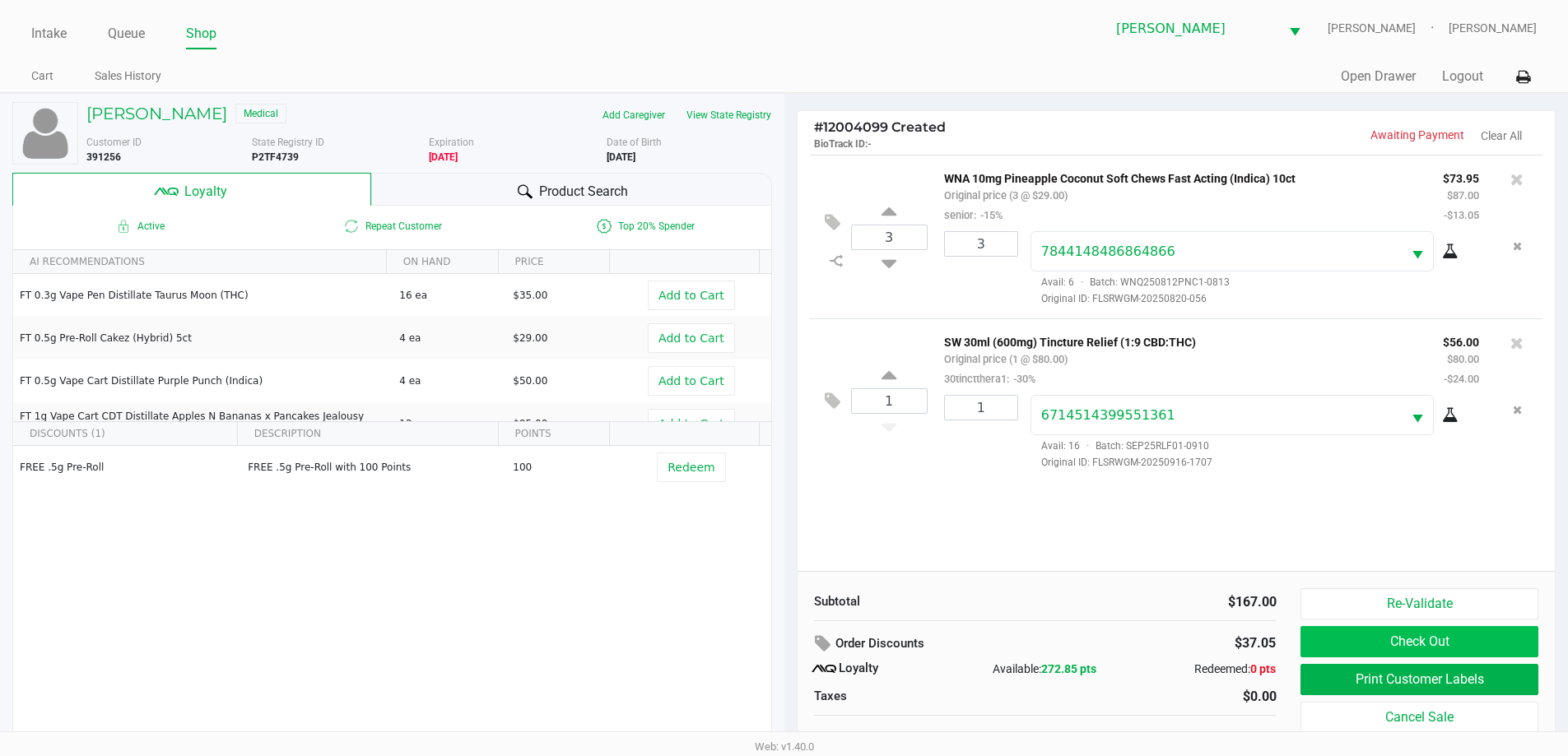
click at [1364, 635] on button "Check Out" at bounding box center [1418, 642] width 237 height 32
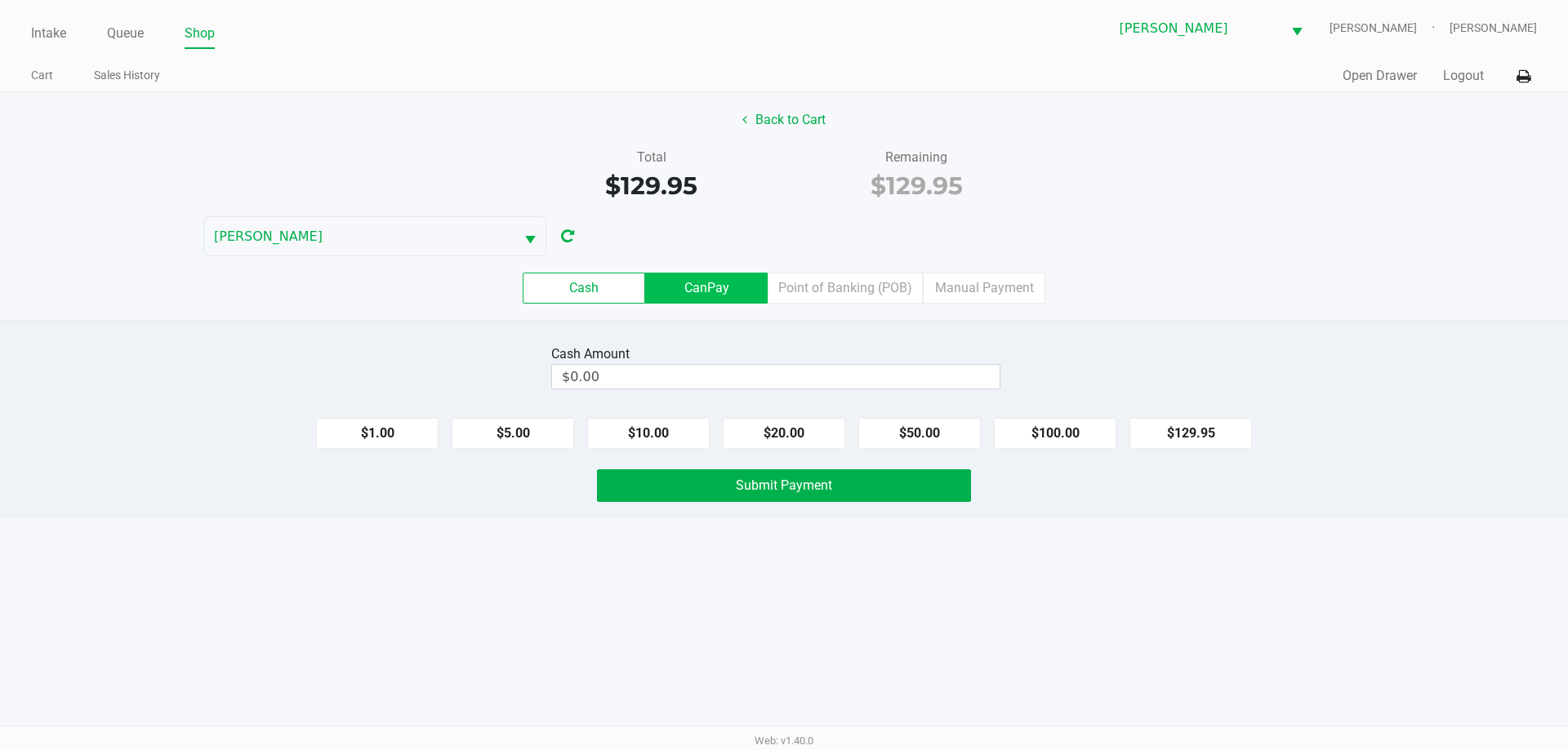
click at [698, 300] on label "CanPay" at bounding box center [706, 288] width 122 height 31
click at [0, 0] on 2 "CanPay" at bounding box center [0, 0] width 0 height 0
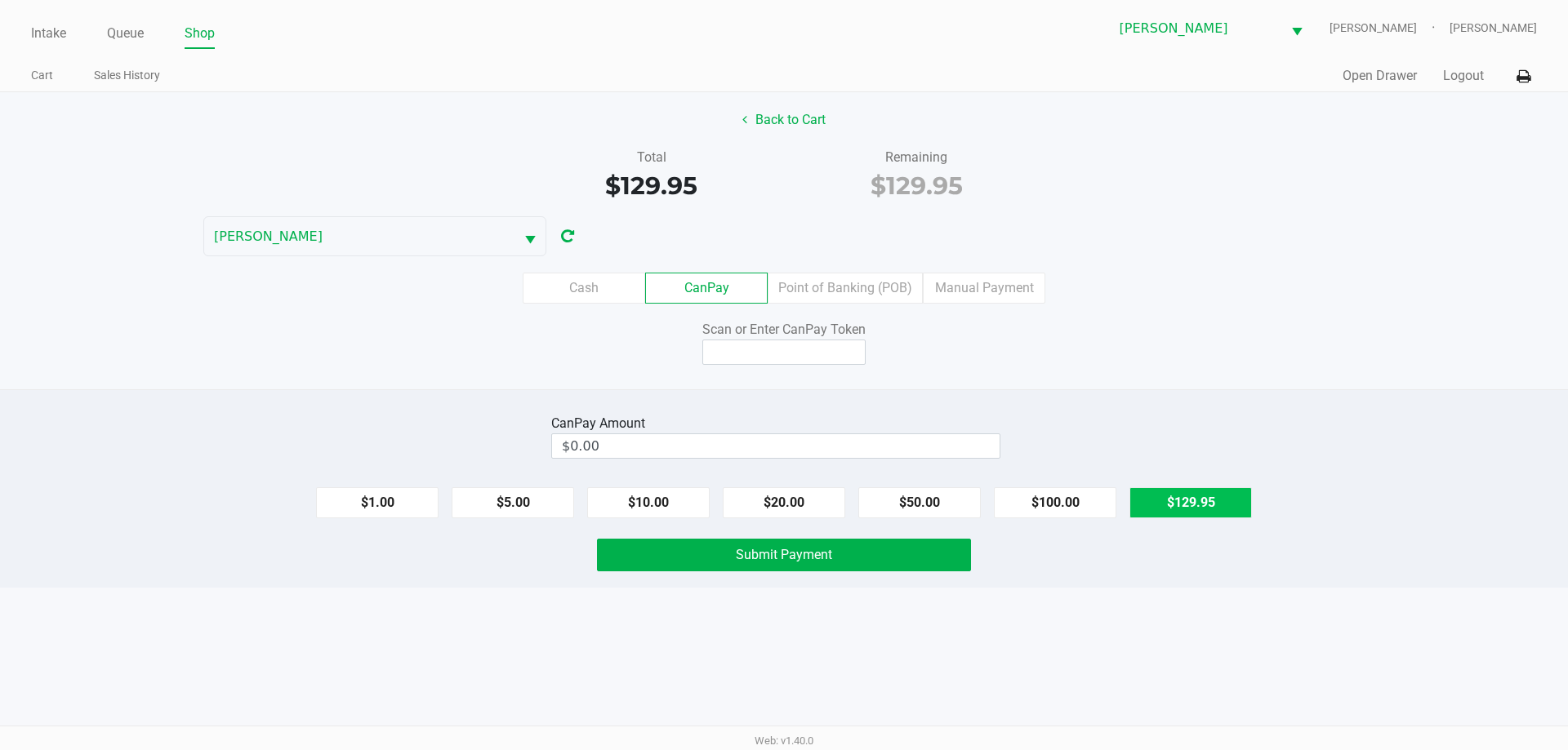
click at [1216, 512] on button "$129.95" at bounding box center [1190, 503] width 122 height 31
type input "$129.95"
click at [825, 355] on input at bounding box center [784, 352] width 163 height 26
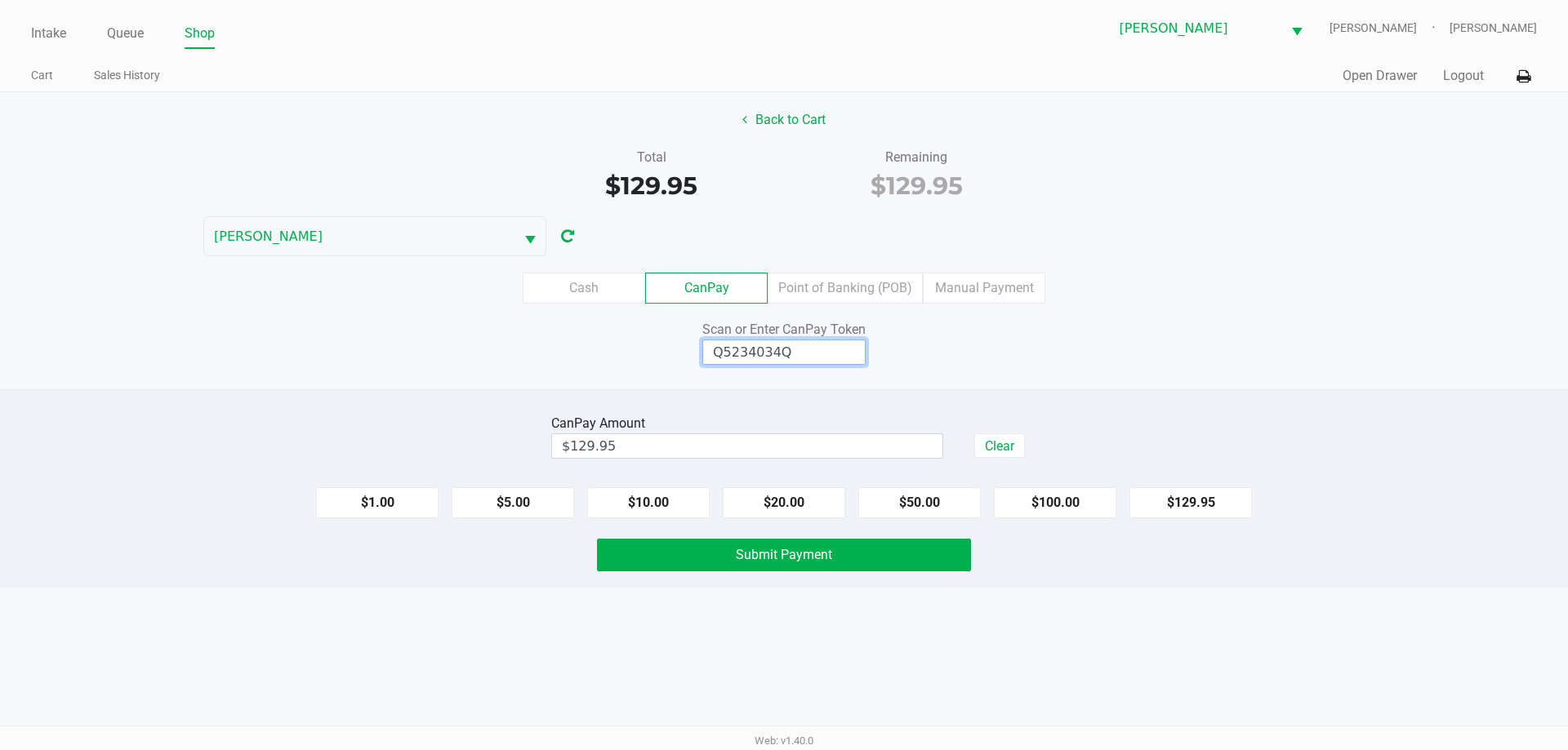
type input "Q5234034Q"
click at [925, 539] on button "Submit Payment" at bounding box center [783, 555] width 374 height 33
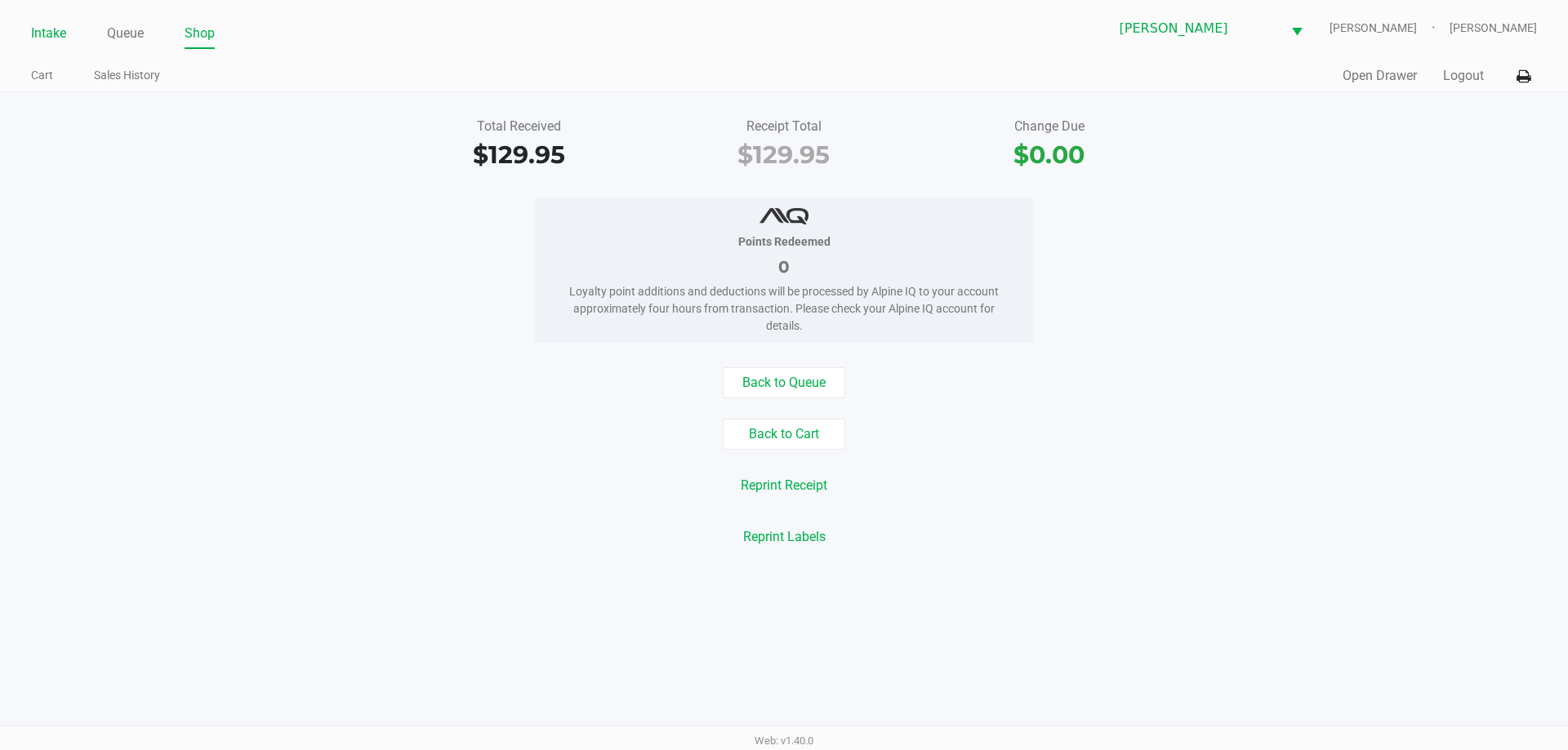
click at [57, 44] on link "Intake" at bounding box center [49, 34] width 35 height 23
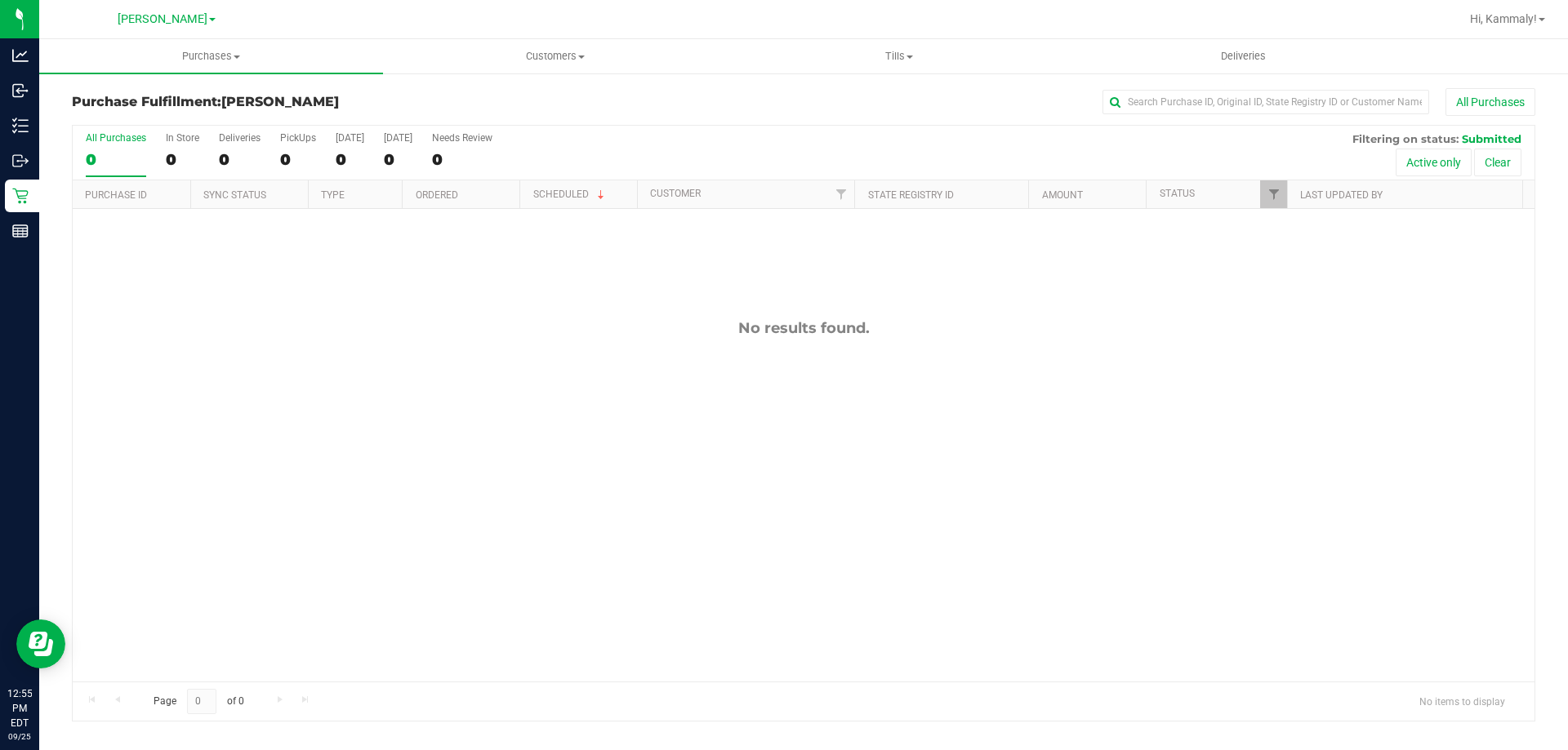
click at [643, 292] on div "No results found." at bounding box center [803, 500] width 1462 height 583
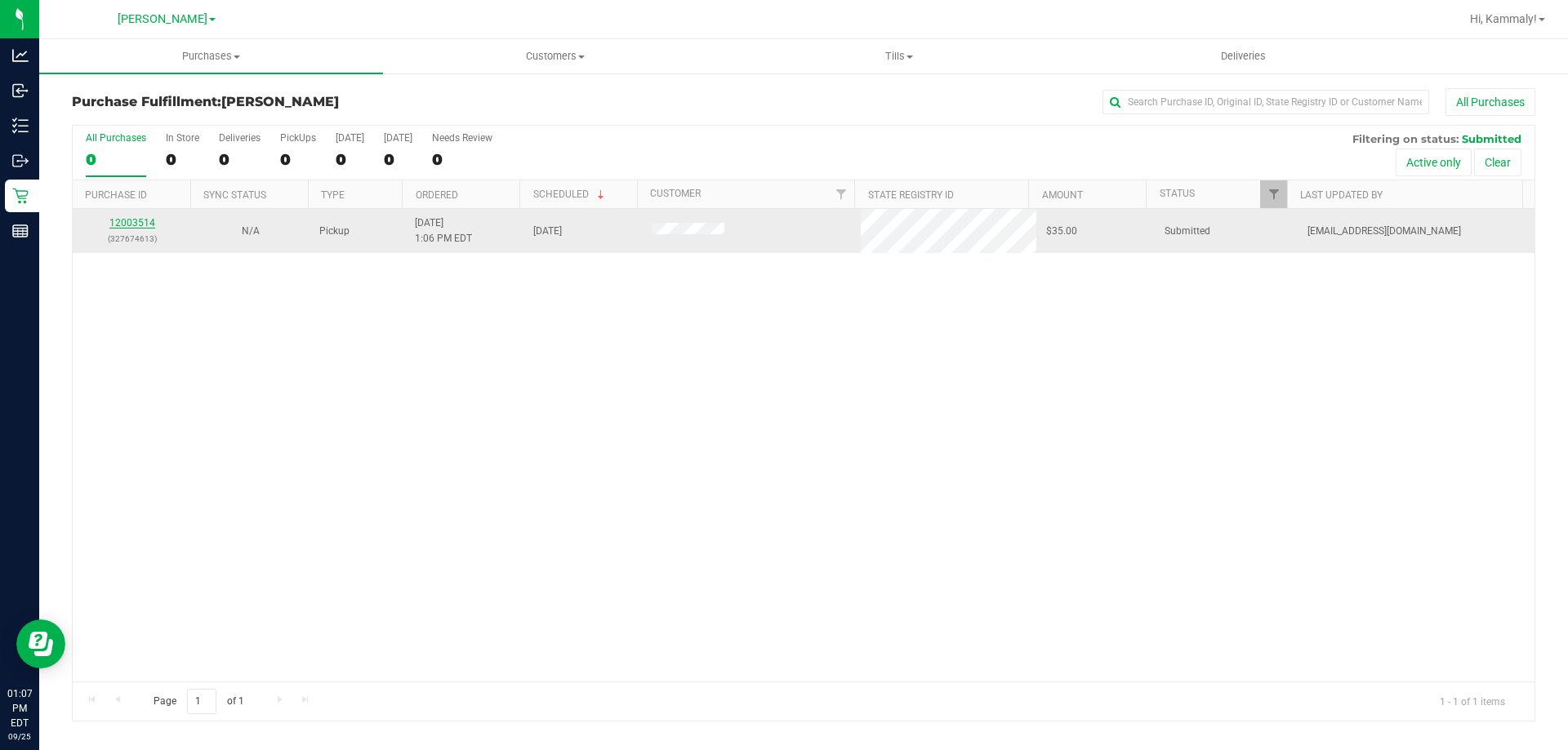
click at [127, 220] on link "12003514" at bounding box center [132, 223] width 45 height 12
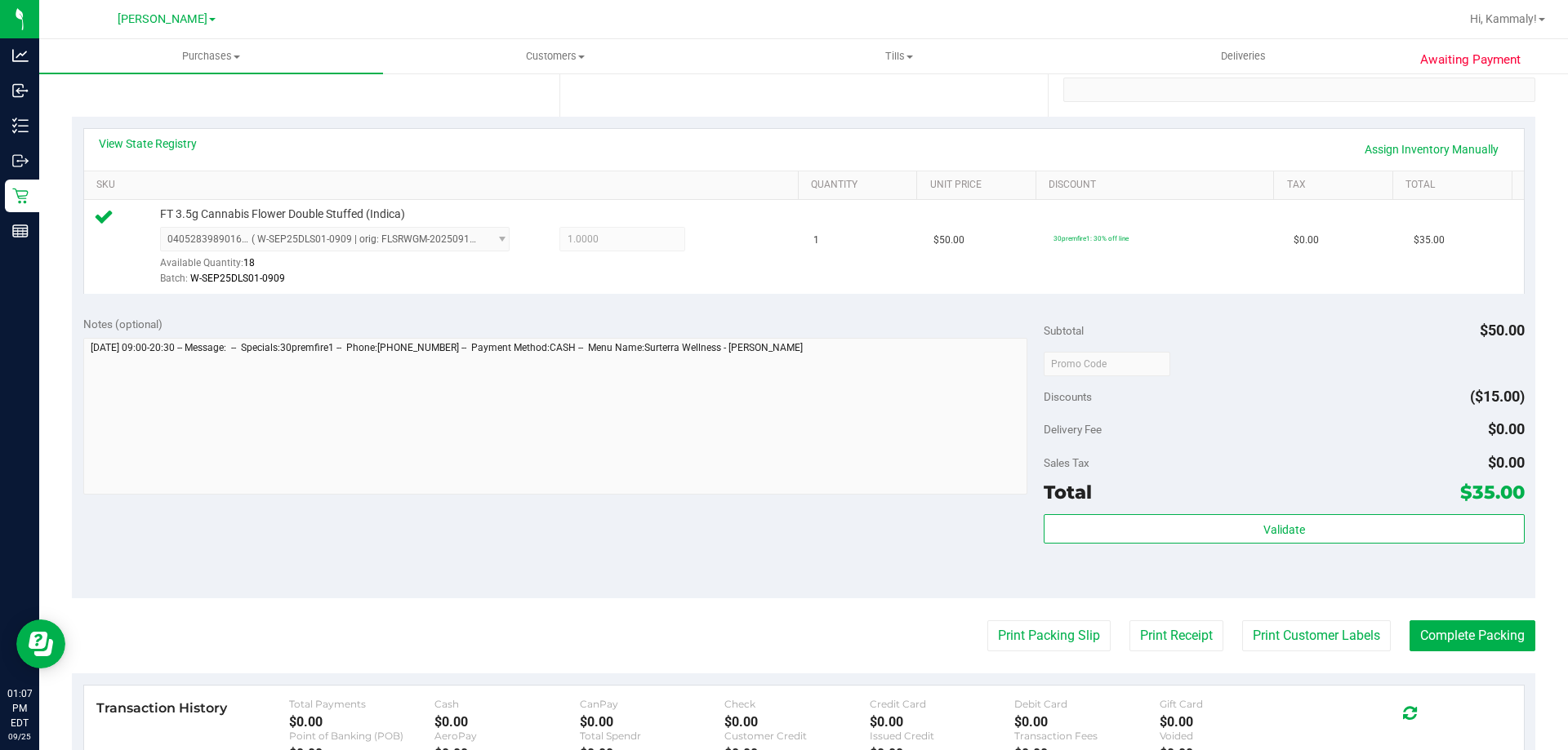
scroll to position [323, 0]
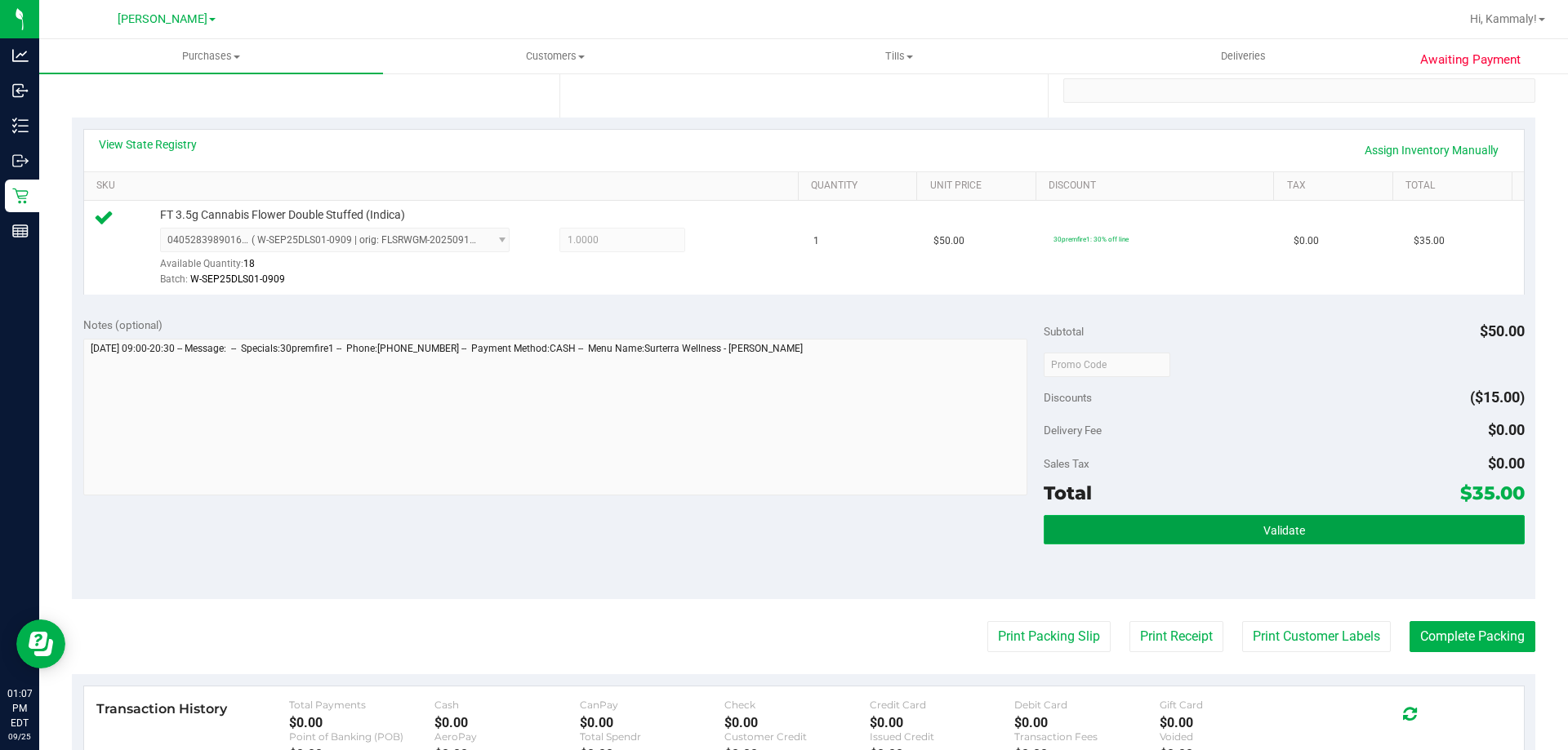
click at [1273, 531] on span "Validate" at bounding box center [1284, 531] width 41 height 13
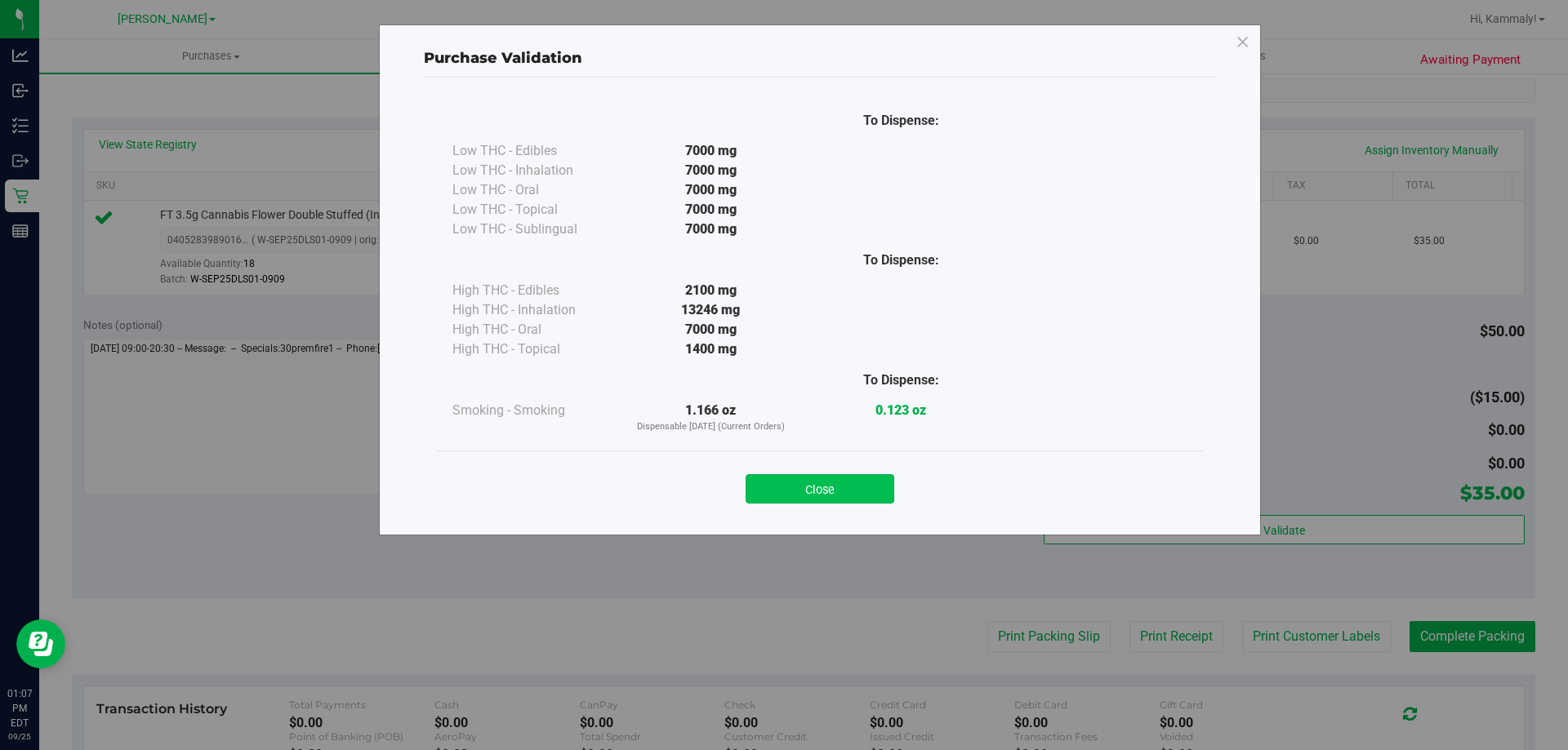
click at [854, 491] on button "Close" at bounding box center [819, 489] width 149 height 30
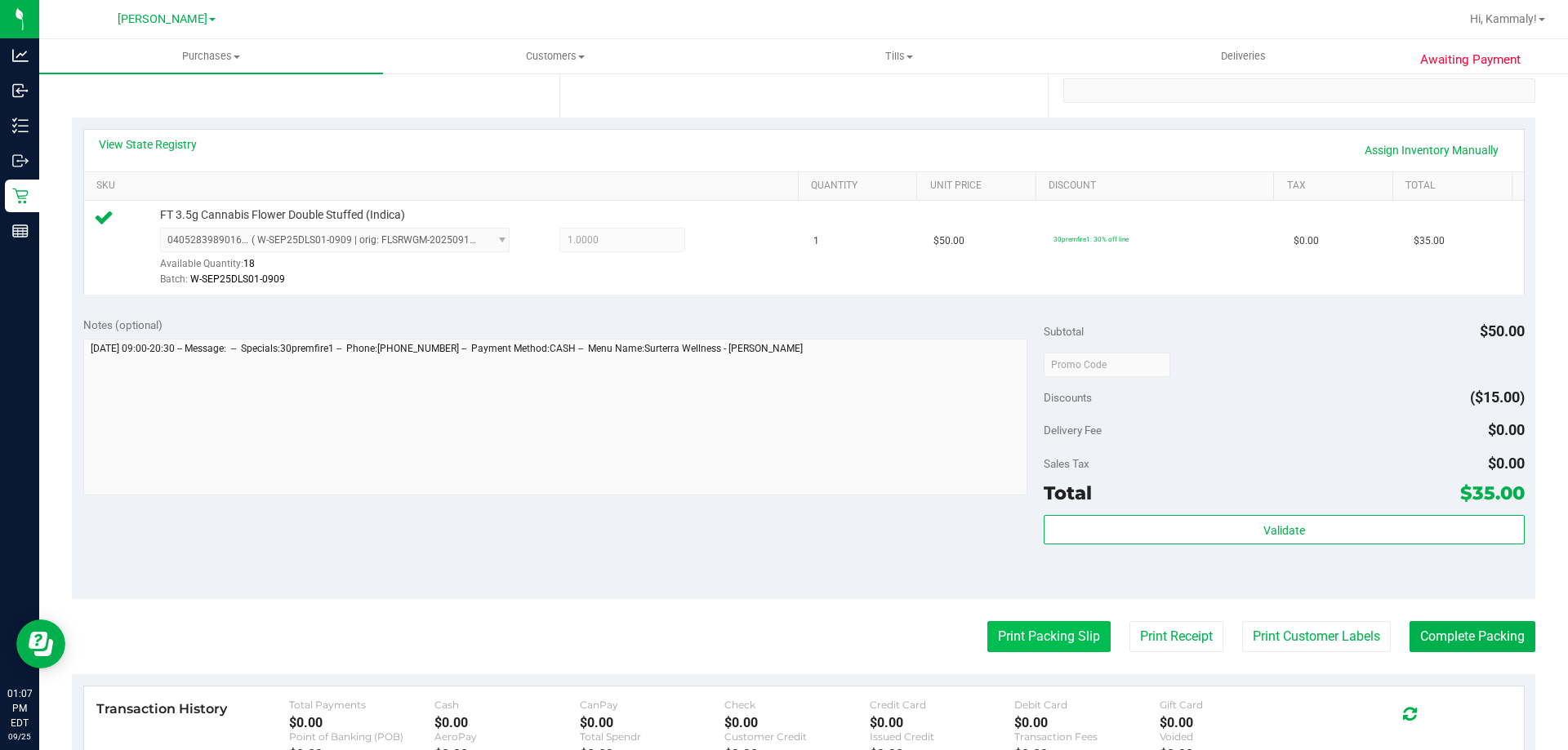
click at [1027, 635] on button "Print Packing Slip" at bounding box center [1048, 637] width 123 height 31
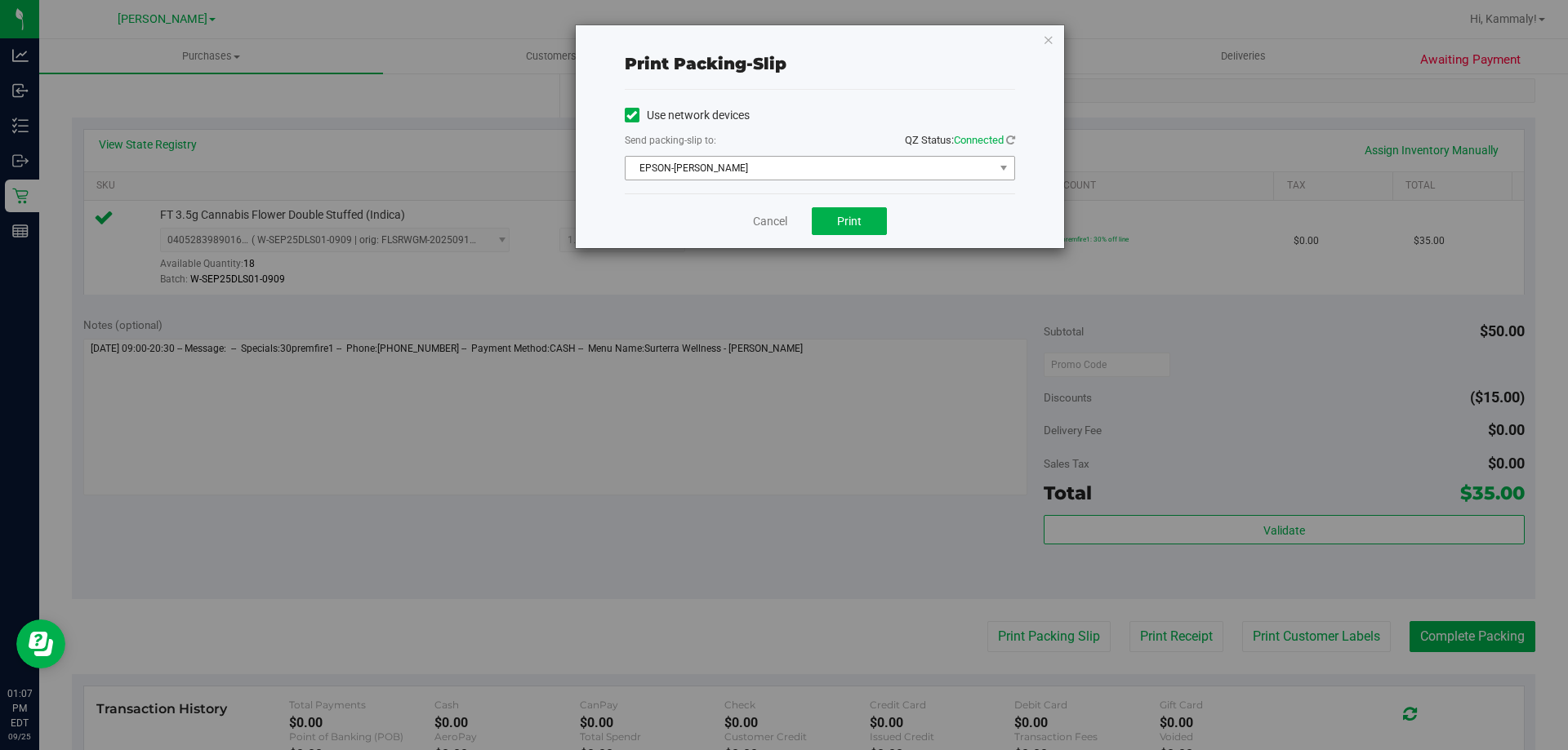
click at [827, 176] on span "EPSON-[PERSON_NAME]" at bounding box center [810, 168] width 368 height 23
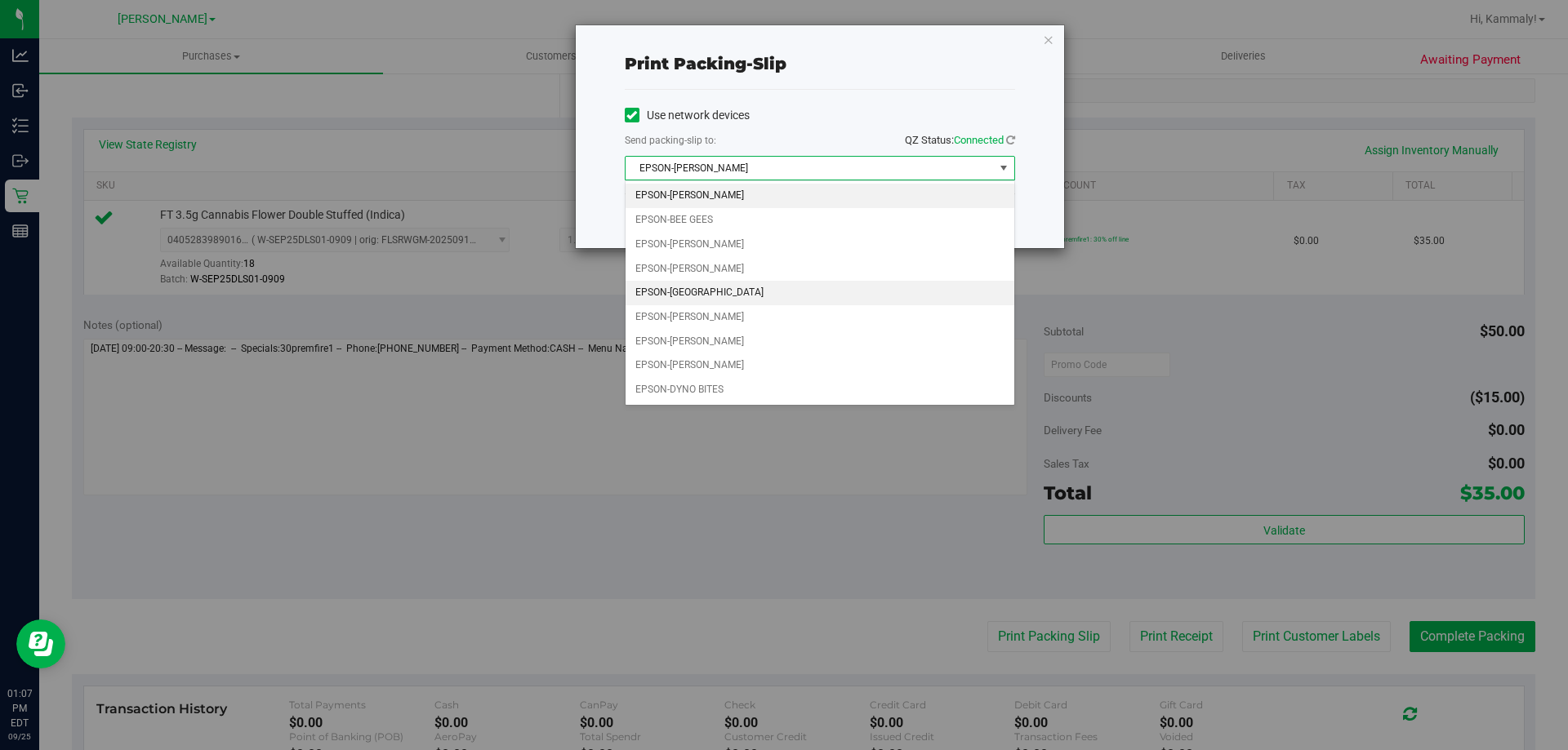
click at [772, 282] on li "EPSON-[GEOGRAPHIC_DATA]" at bounding box center [819, 293] width 389 height 25
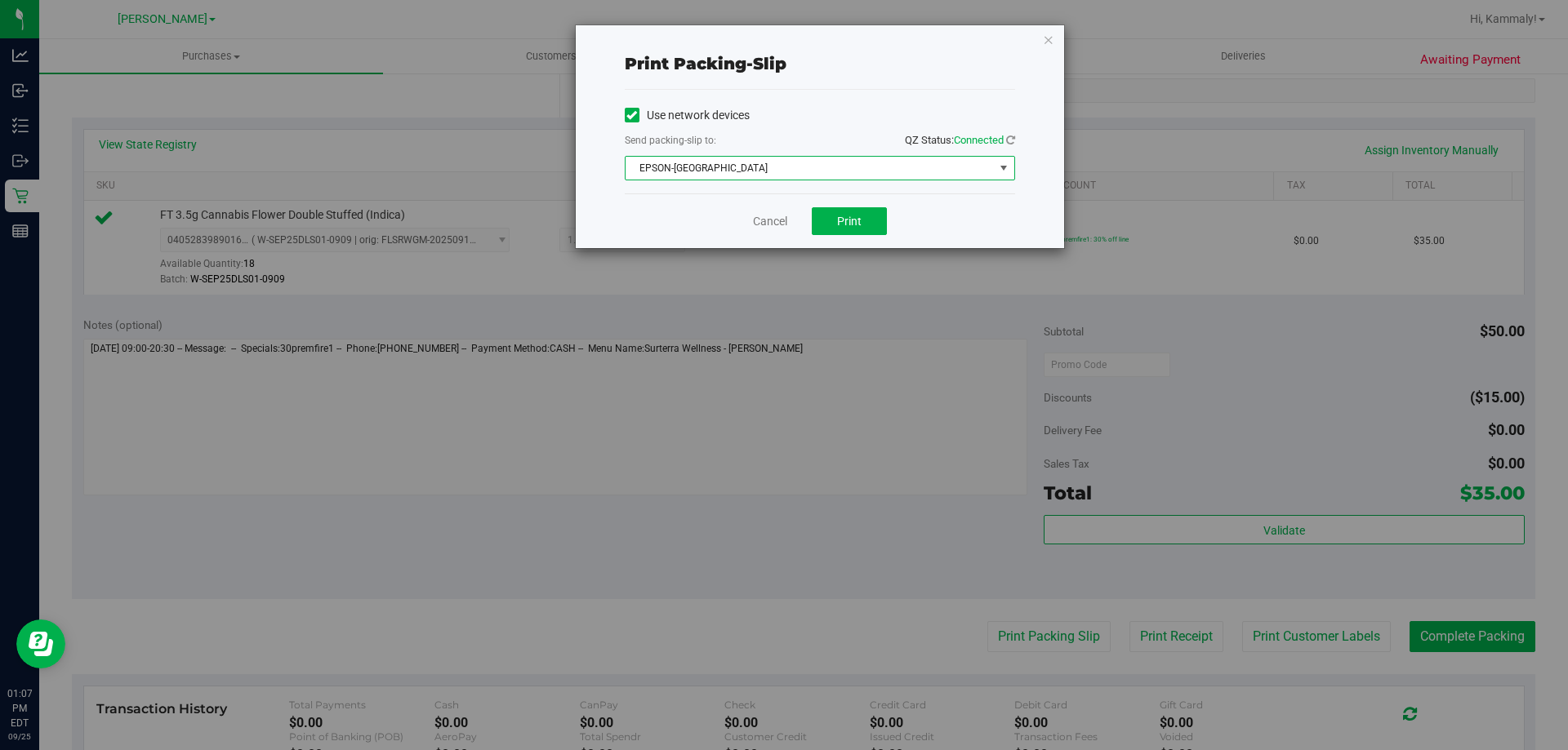
click at [824, 171] on span "EPSON-[GEOGRAPHIC_DATA]" at bounding box center [810, 168] width 368 height 23
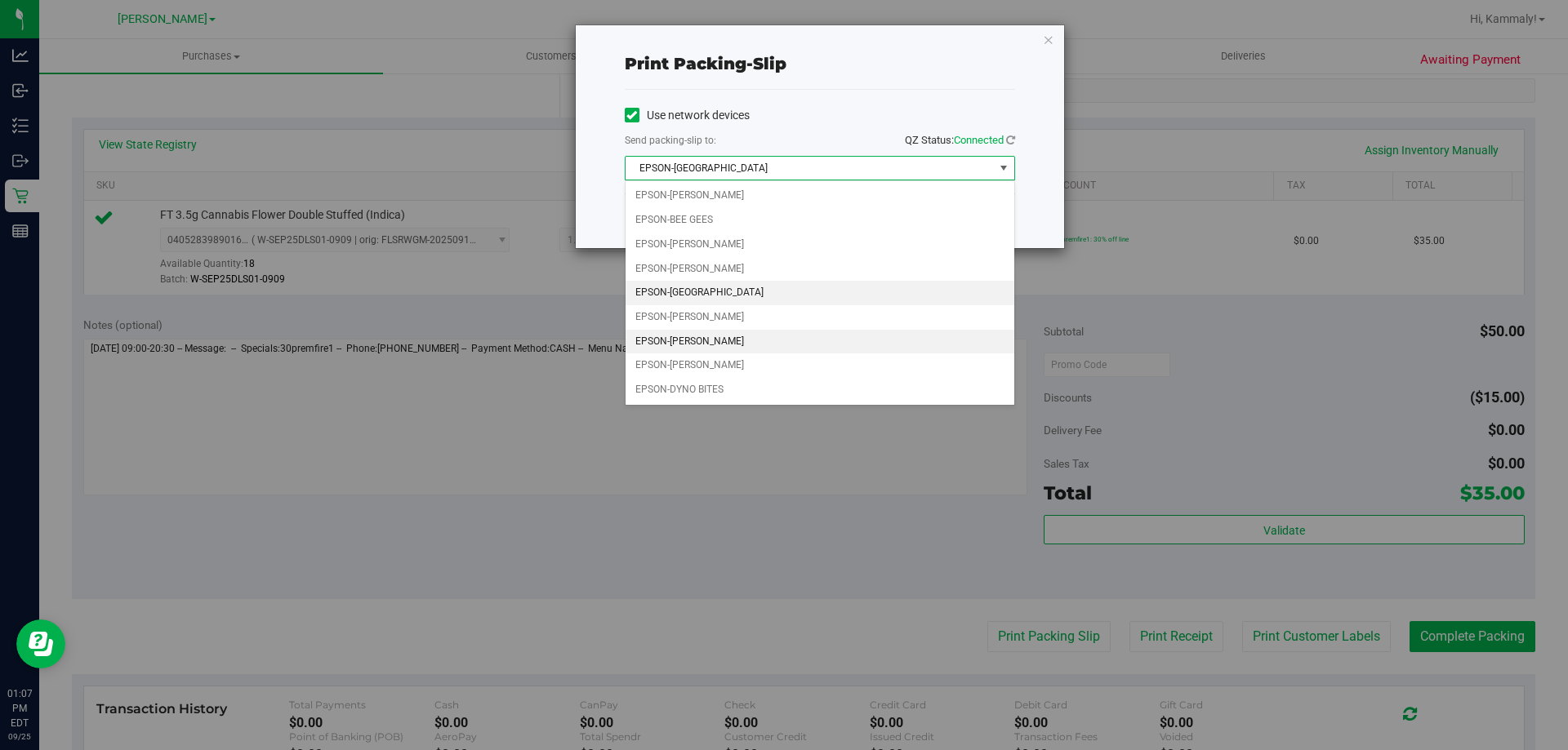
click at [808, 331] on li "EPSON-[PERSON_NAME]" at bounding box center [819, 342] width 389 height 25
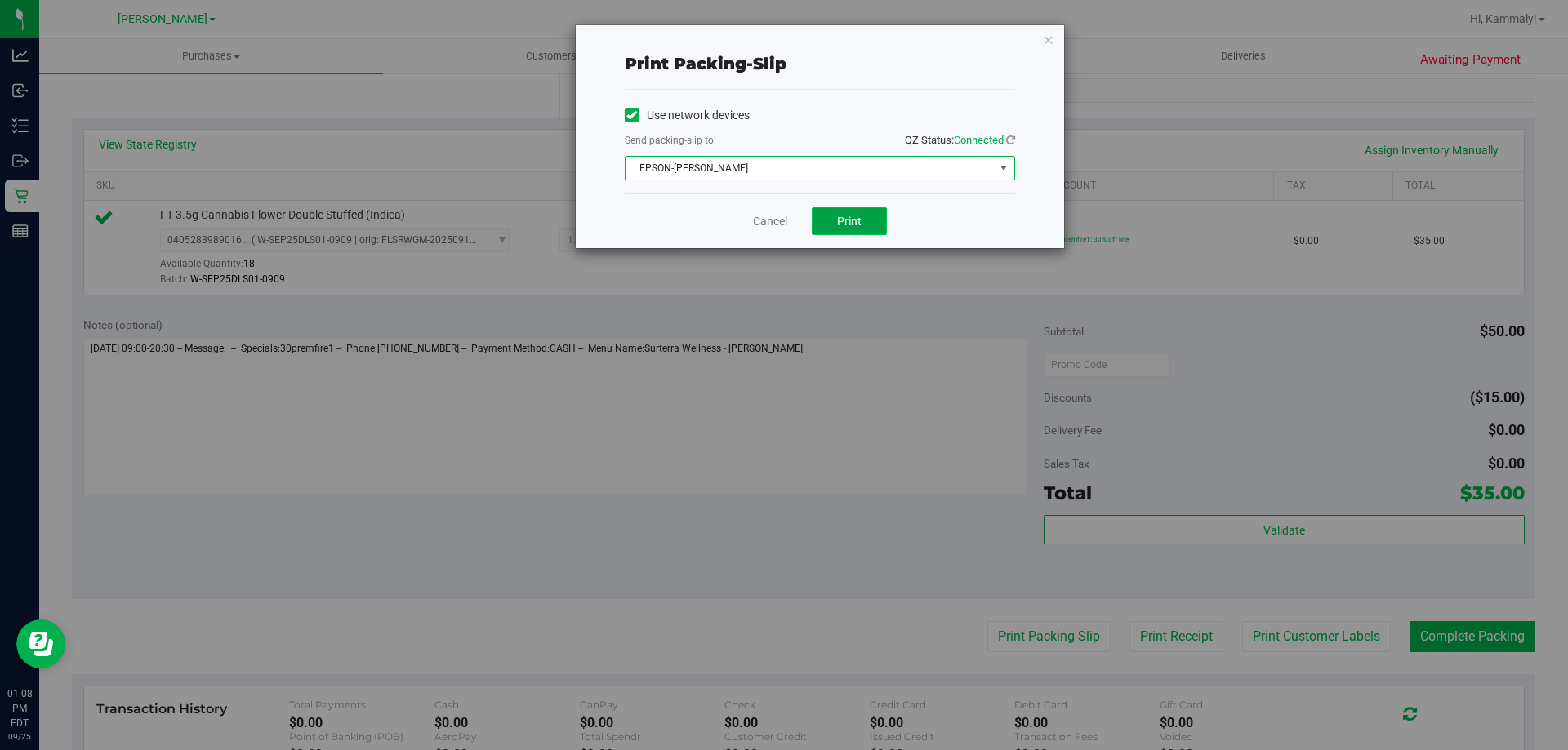
click at [857, 228] on button "Print" at bounding box center [848, 221] width 75 height 28
click at [760, 225] on link "Cancel" at bounding box center [770, 221] width 35 height 17
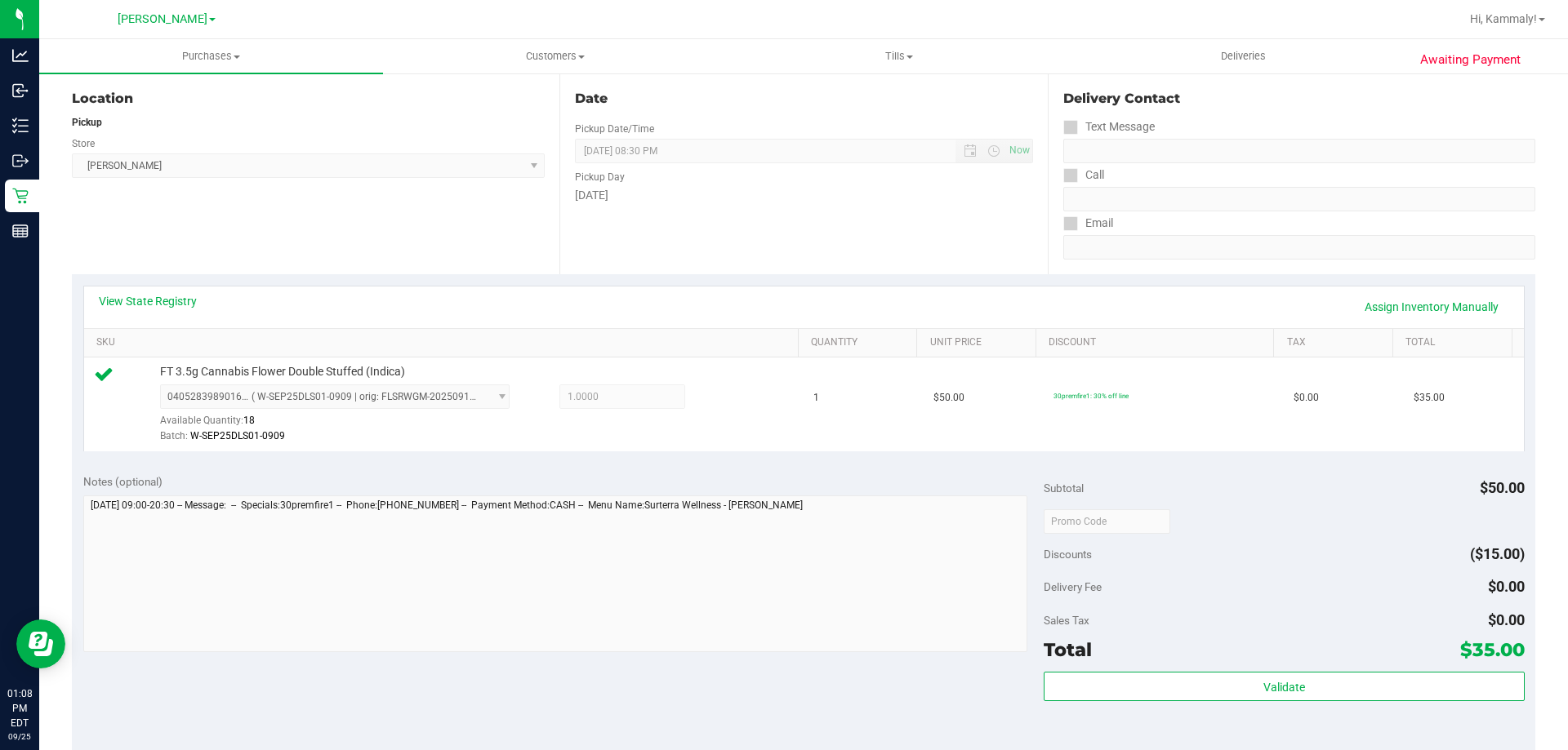
scroll to position [434, 0]
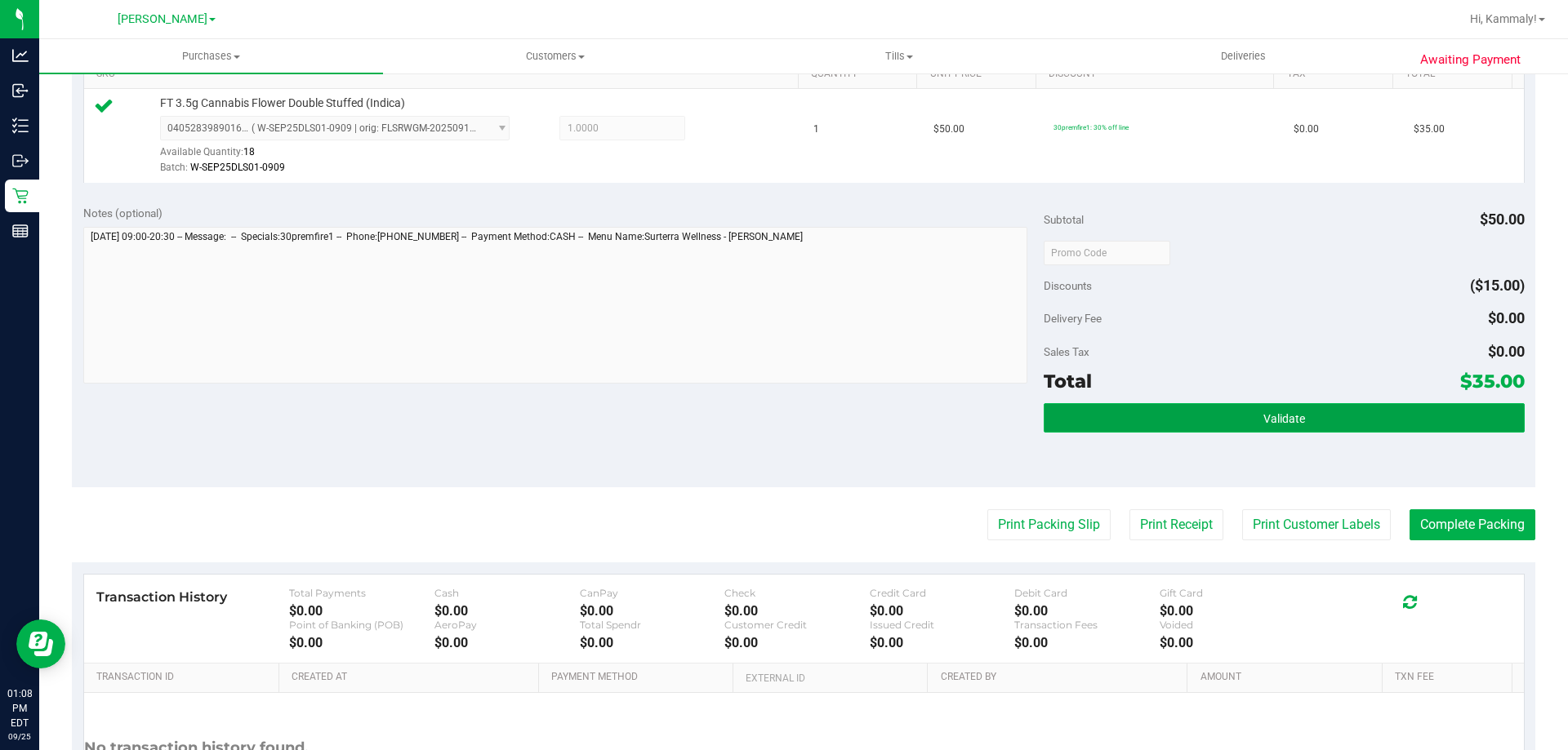
click at [1339, 404] on button "Validate" at bounding box center [1283, 418] width 480 height 30
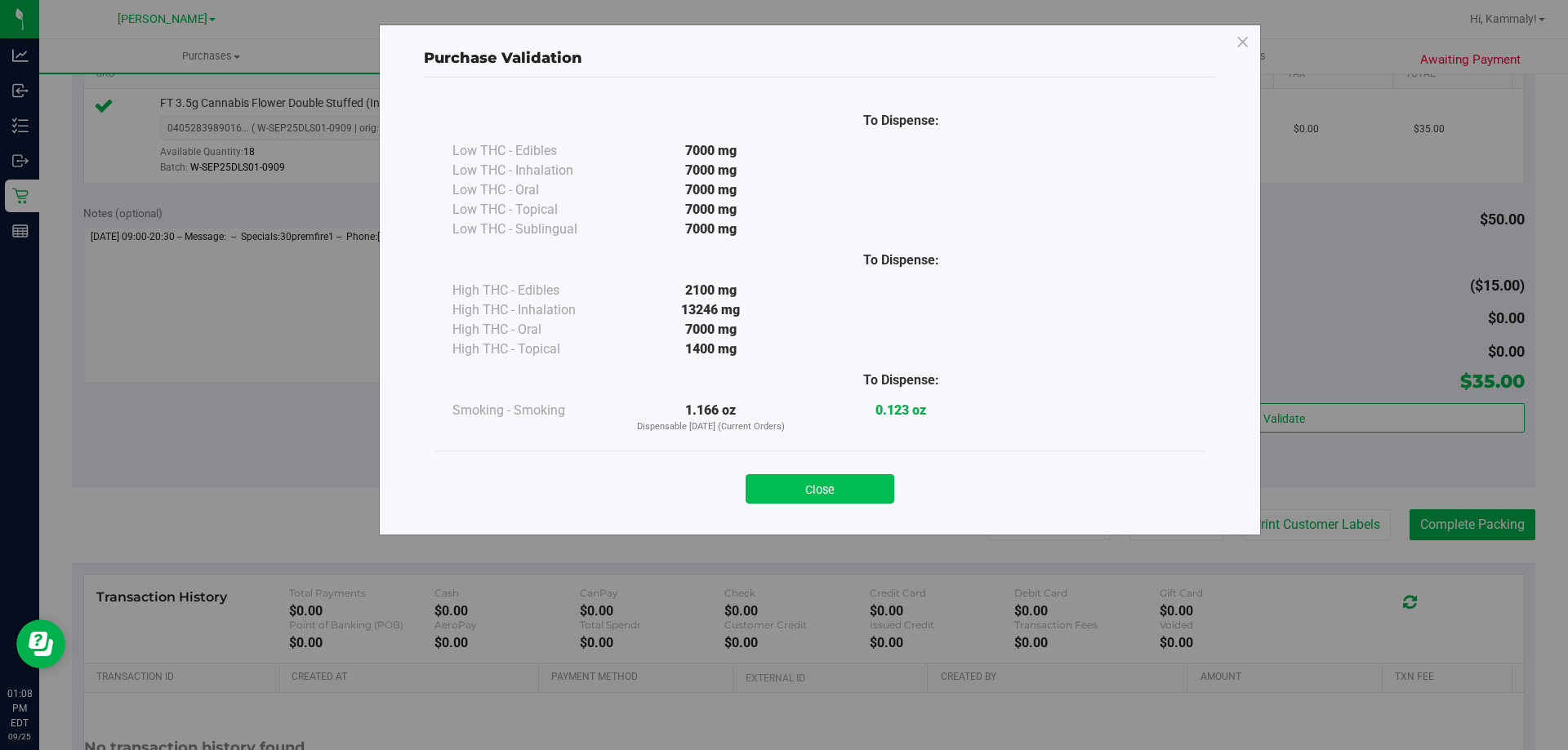
click at [879, 487] on button "Close" at bounding box center [819, 489] width 149 height 30
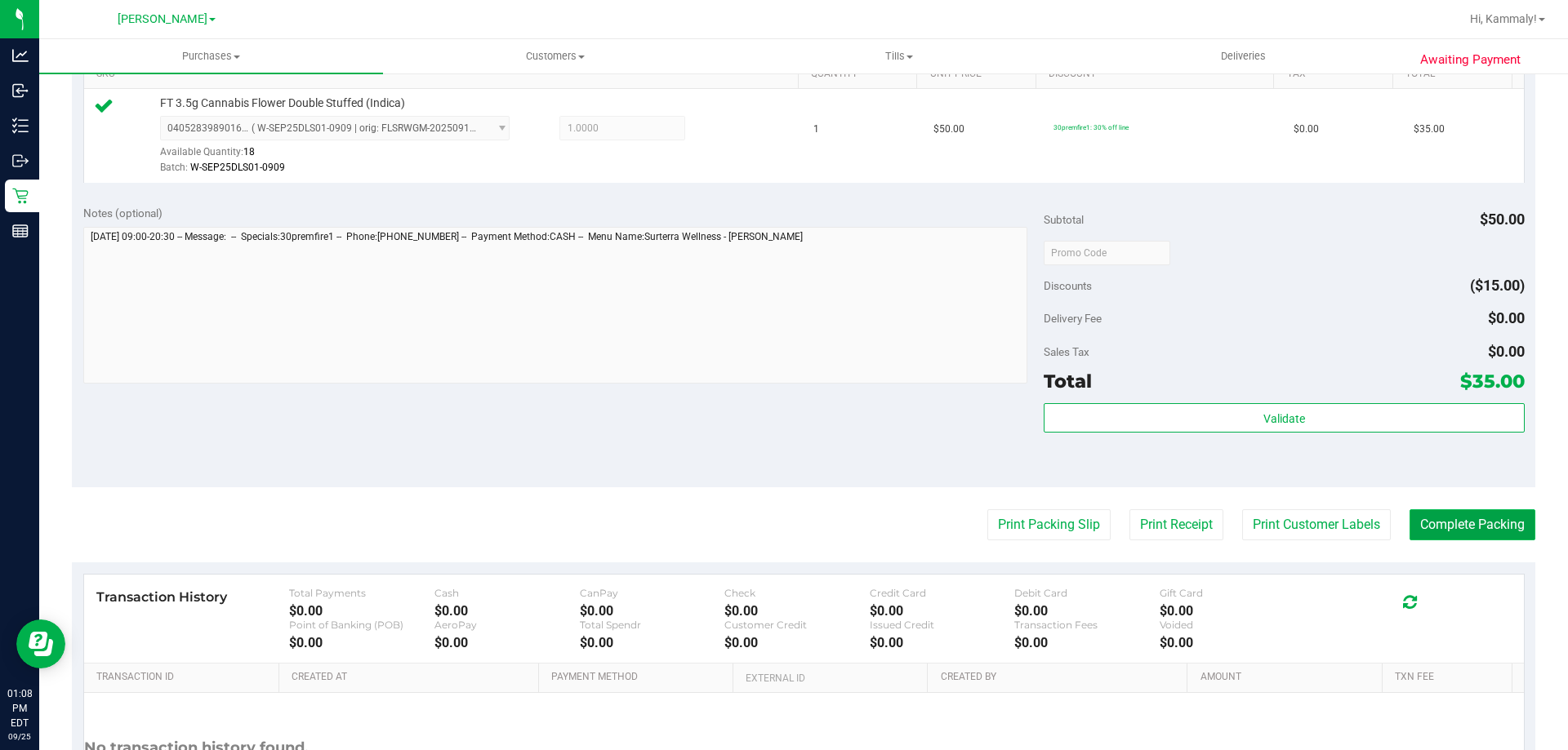
click at [1410, 522] on button "Complete Packing" at bounding box center [1472, 525] width 125 height 31
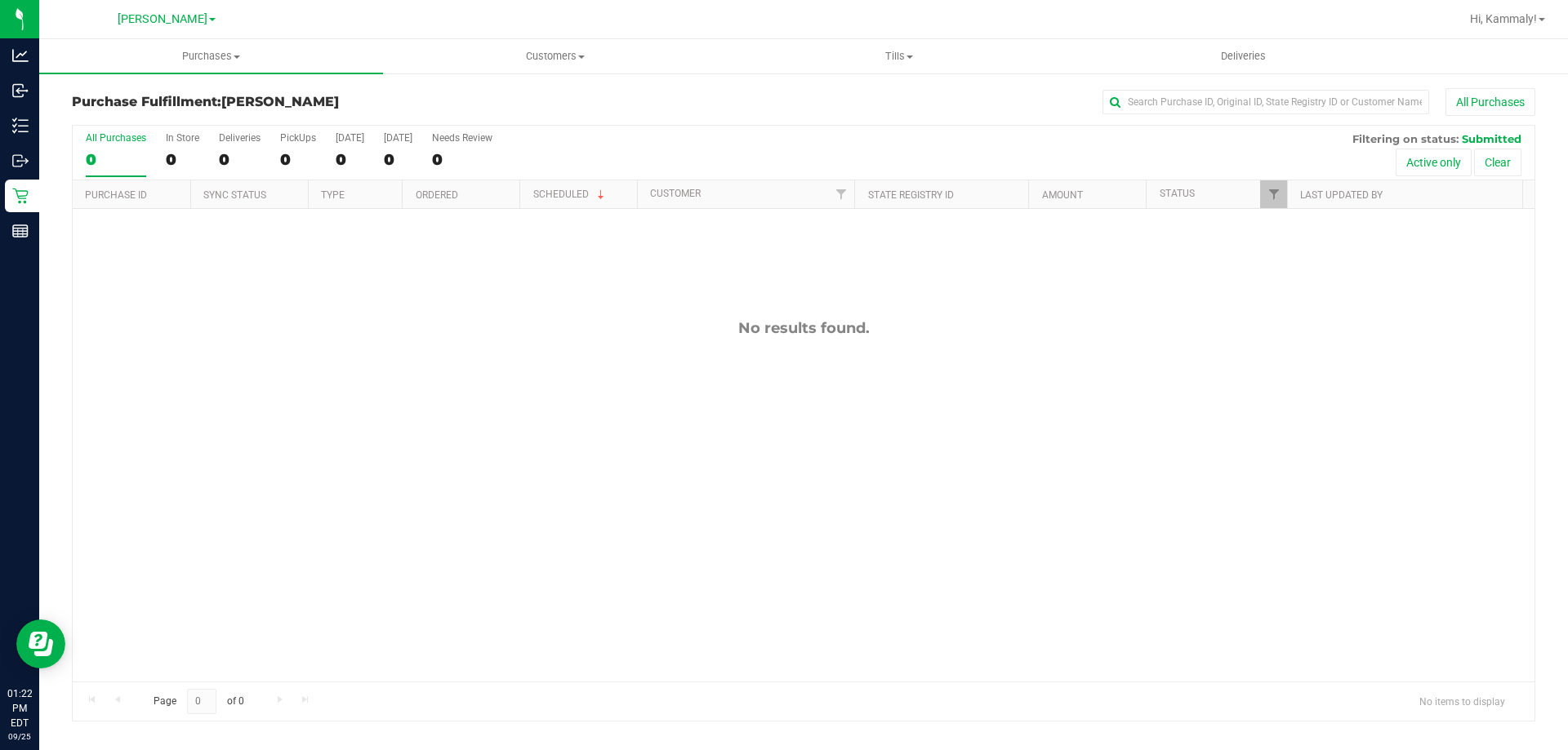
click at [573, 495] on div "No results found." at bounding box center [803, 500] width 1462 height 583
click at [579, 487] on div "No results found." at bounding box center [803, 500] width 1462 height 583
click at [585, 479] on div "No results found." at bounding box center [803, 500] width 1462 height 583
click at [622, 455] on div "No results found." at bounding box center [803, 500] width 1462 height 583
click at [672, 437] on div "No results found." at bounding box center [803, 500] width 1462 height 583
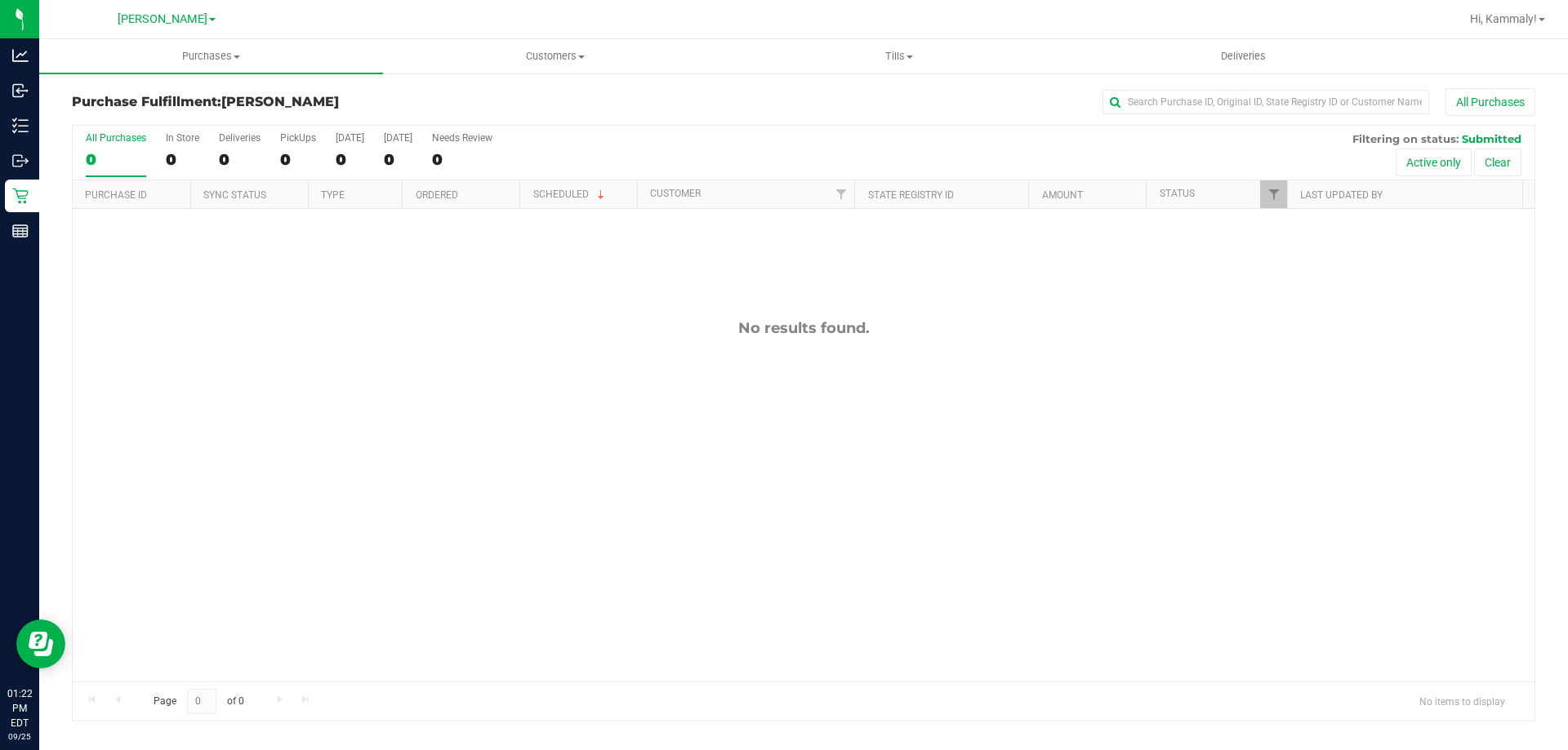
drag, startPoint x: 691, startPoint y: 444, endPoint x: 702, endPoint y: 438, distance: 12.5
click at [690, 444] on div "No results found." at bounding box center [803, 500] width 1462 height 583
click at [706, 436] on div "No results found." at bounding box center [803, 500] width 1462 height 583
click at [682, 448] on div "No results found." at bounding box center [803, 500] width 1462 height 583
